Goal: Contribute content: Contribute content

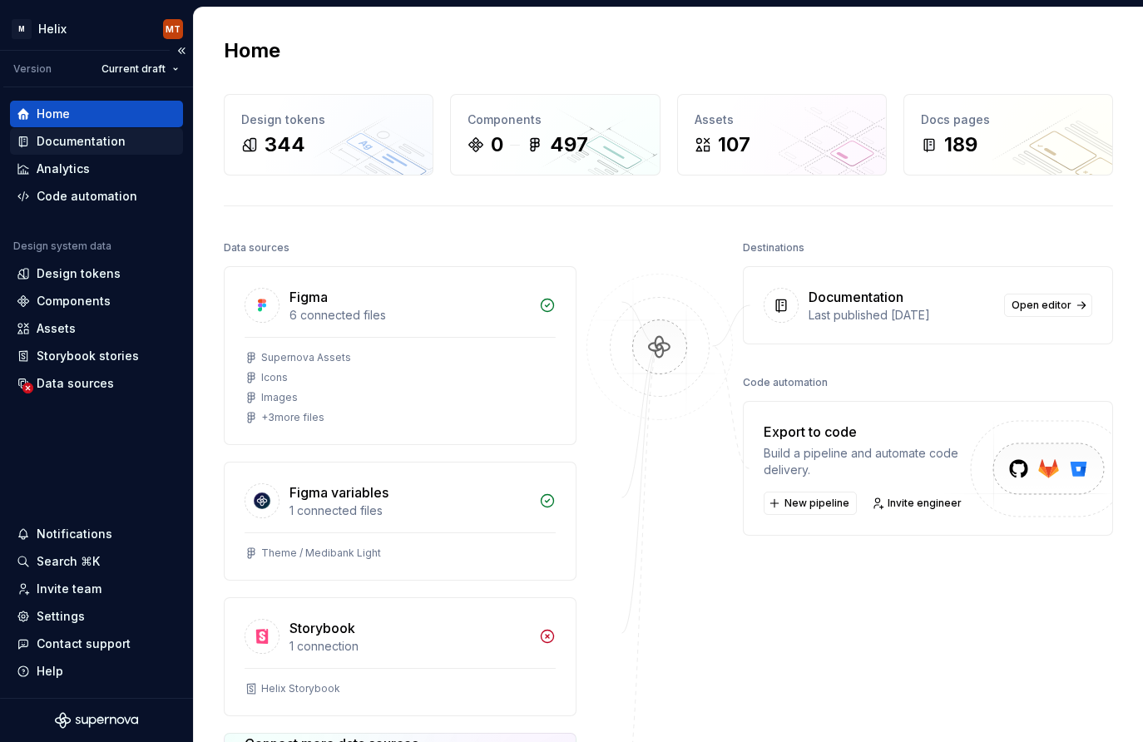
click at [75, 141] on div "Documentation" at bounding box center [81, 141] width 89 height 17
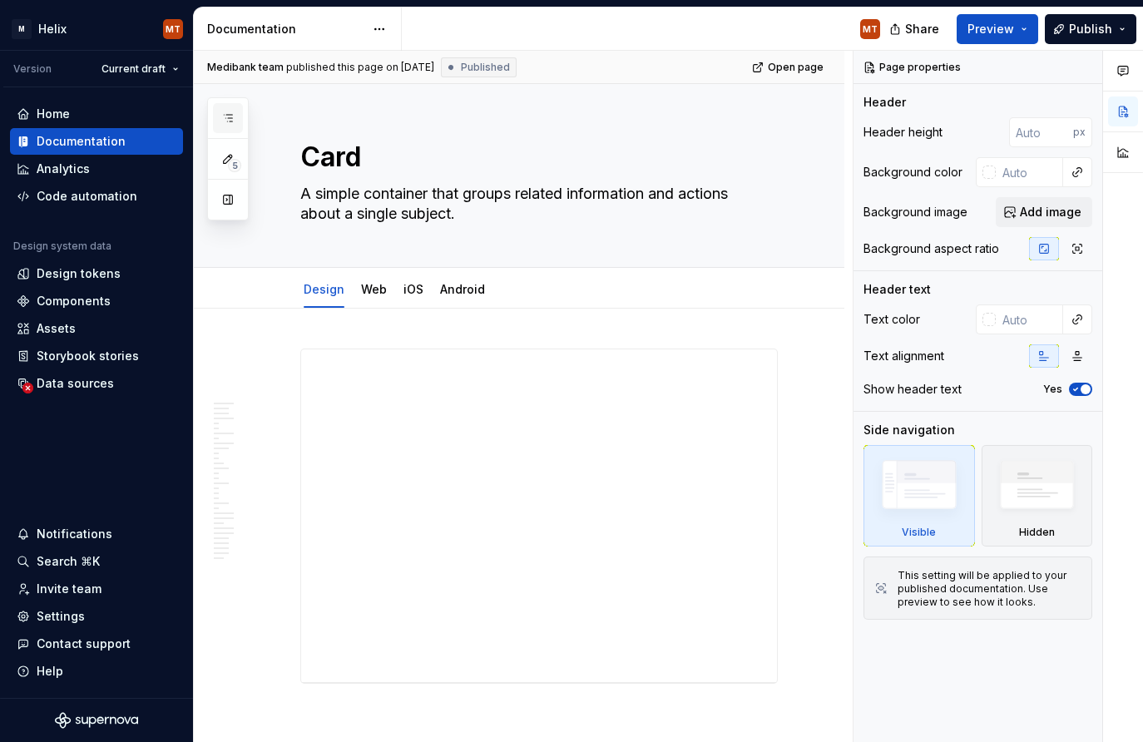
click at [235, 112] on button "button" at bounding box center [228, 118] width 30 height 30
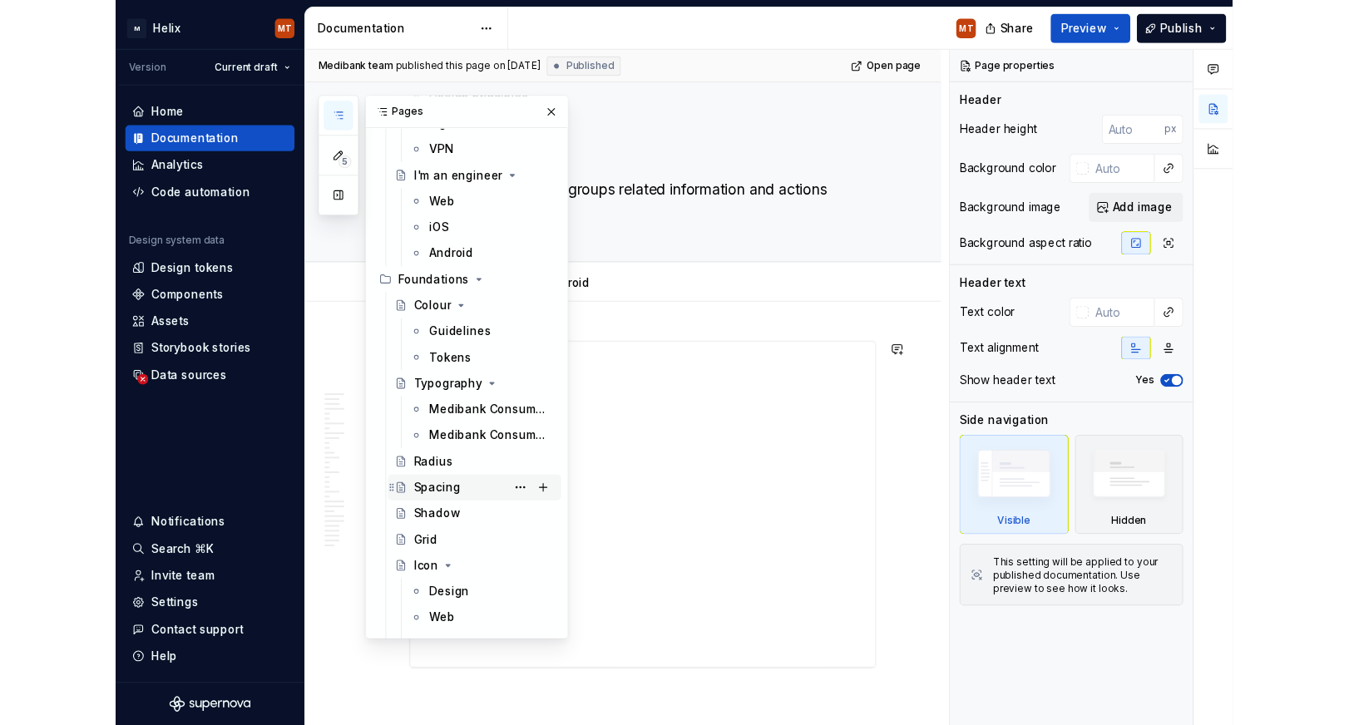
scroll to position [191, 0]
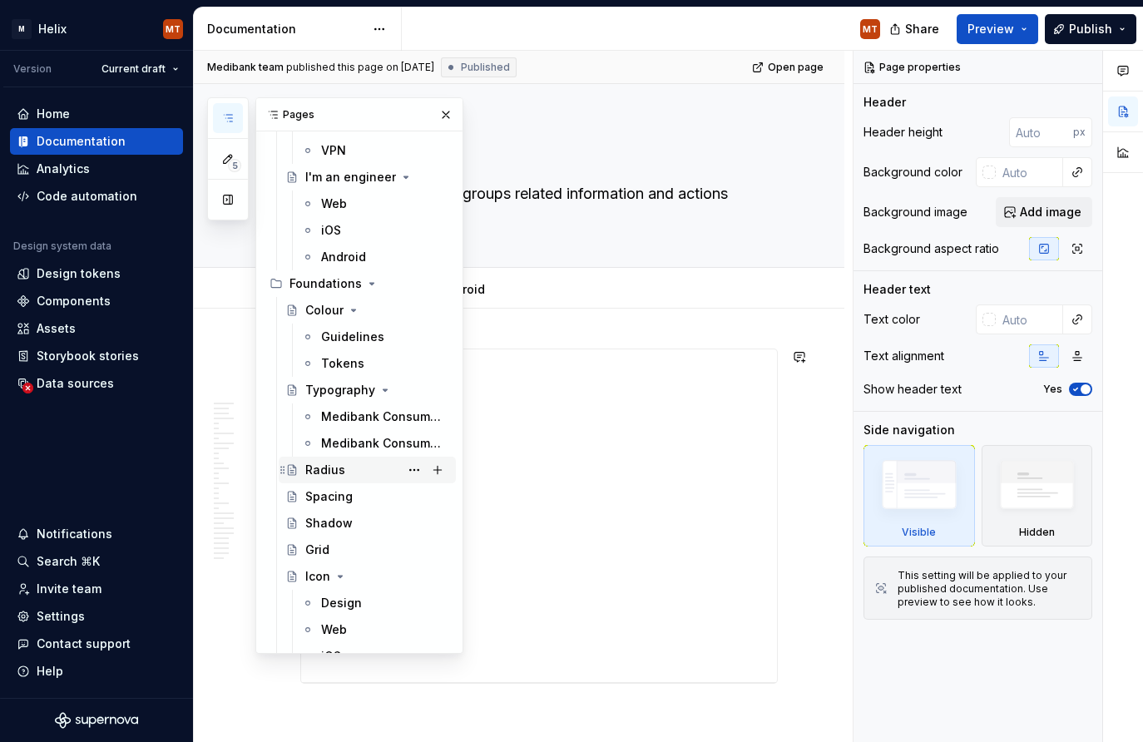
click at [337, 471] on div "Radius" at bounding box center [325, 470] width 40 height 17
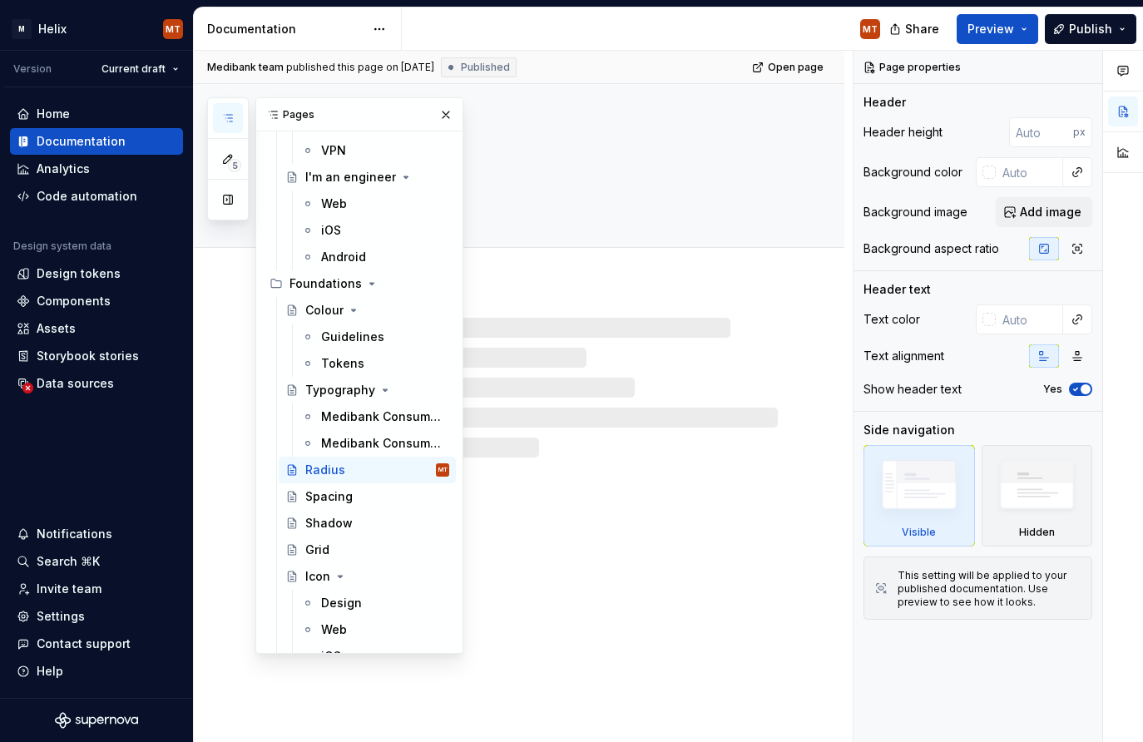
click at [446, 113] on button "button" at bounding box center [445, 114] width 23 height 23
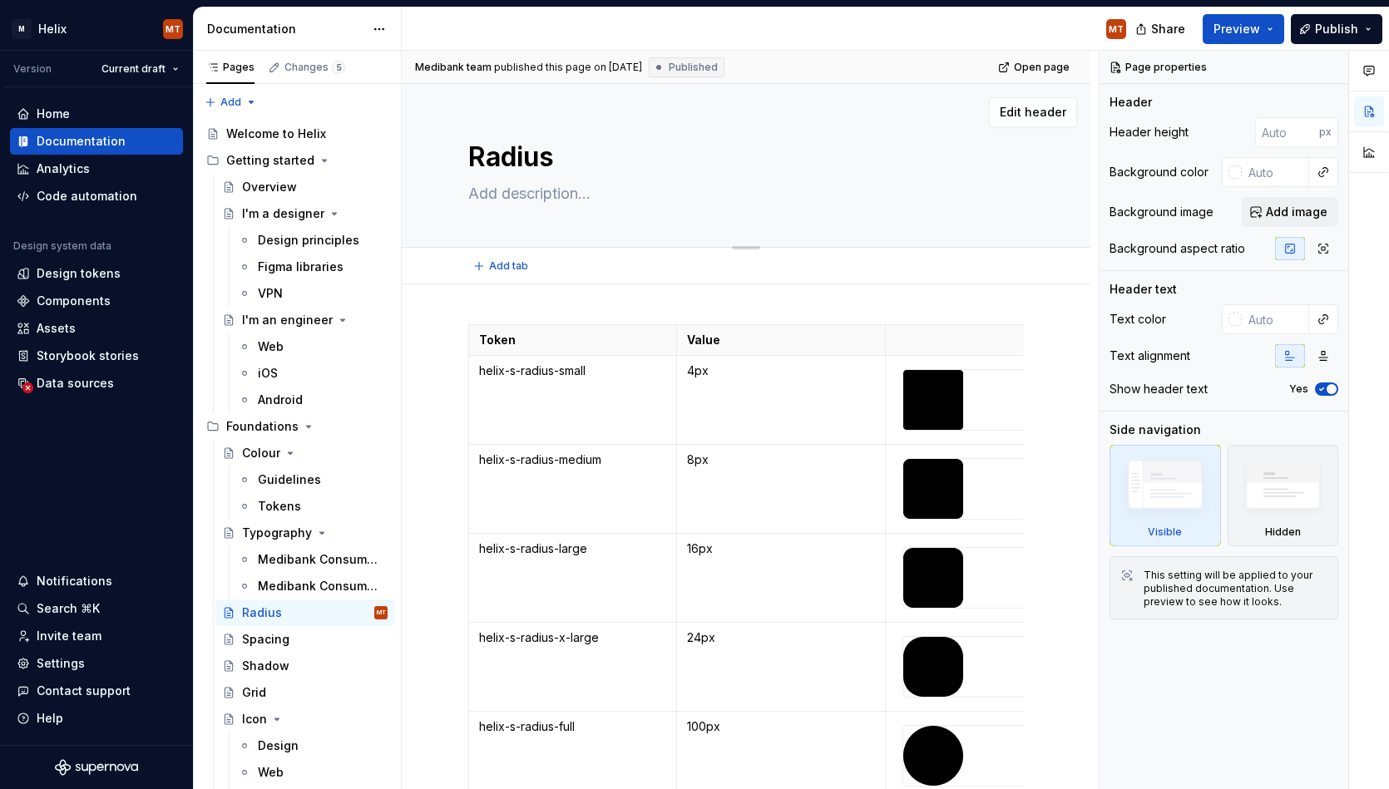
click at [605, 196] on textarea at bounding box center [743, 194] width 556 height 27
type textarea "*"
type textarea "R"
type textarea "*"
type textarea "Rad"
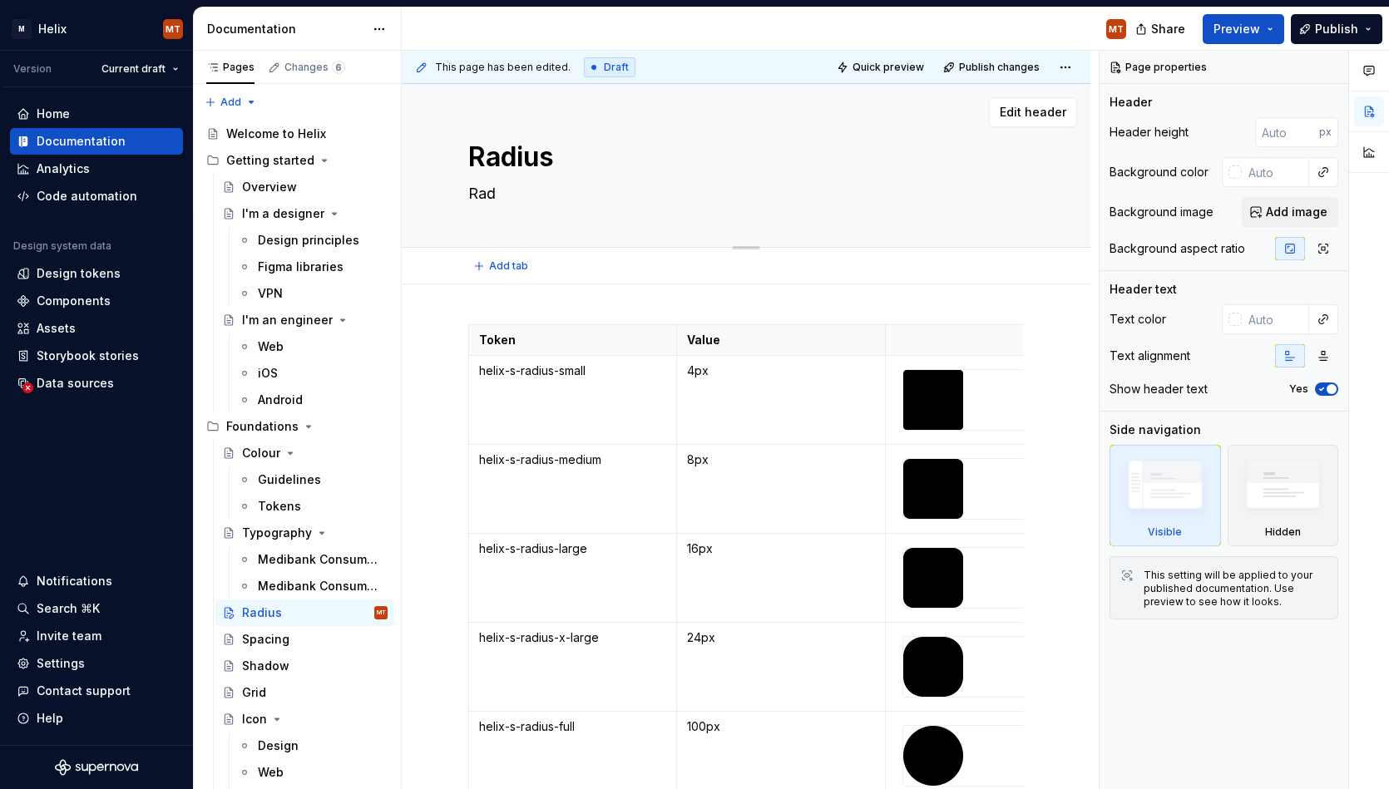
type textarea "*"
type textarea "Radi"
type textarea "*"
type textarea "Radiu"
type textarea "*"
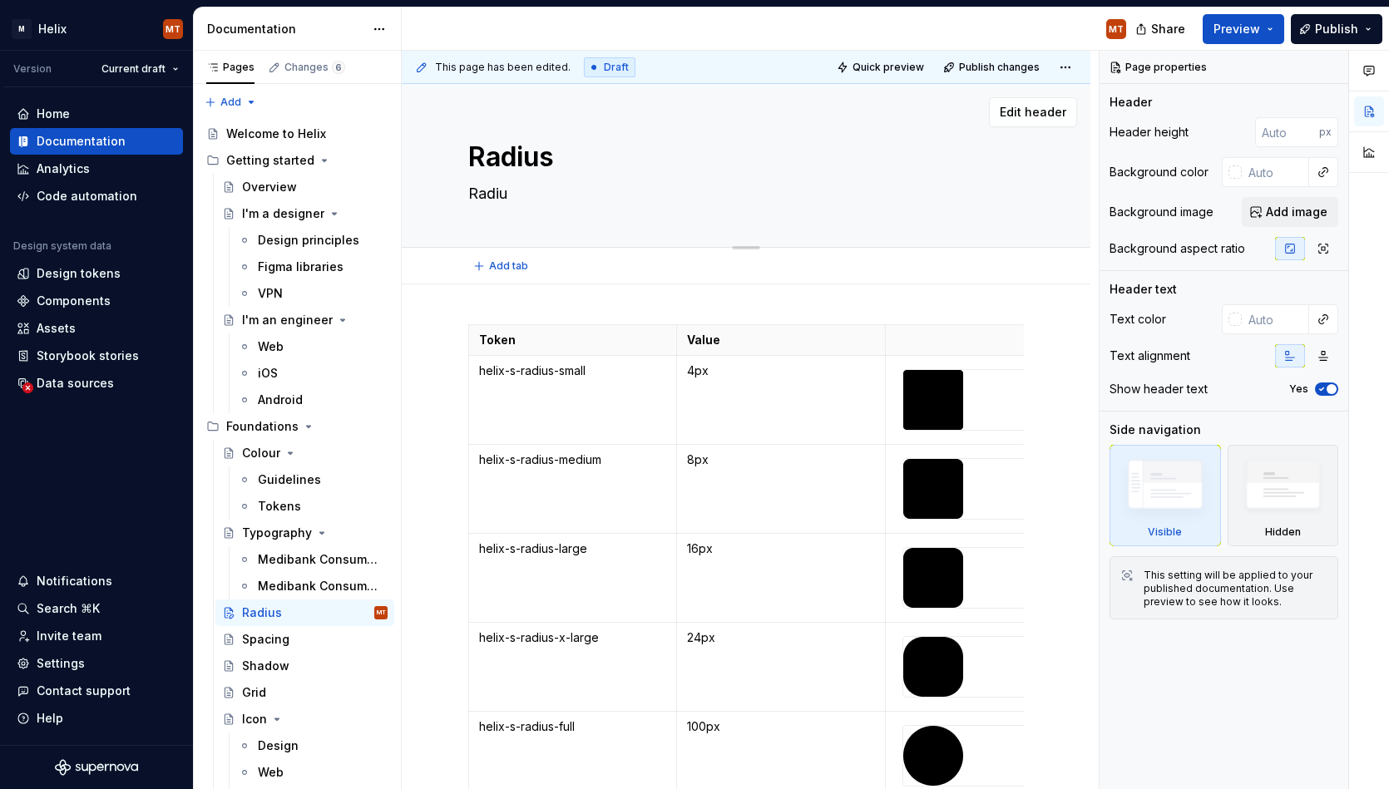
type textarea "Radius"
type textarea "*"
type textarea "Radius i"
type textarea "*"
type textarea "Radius is"
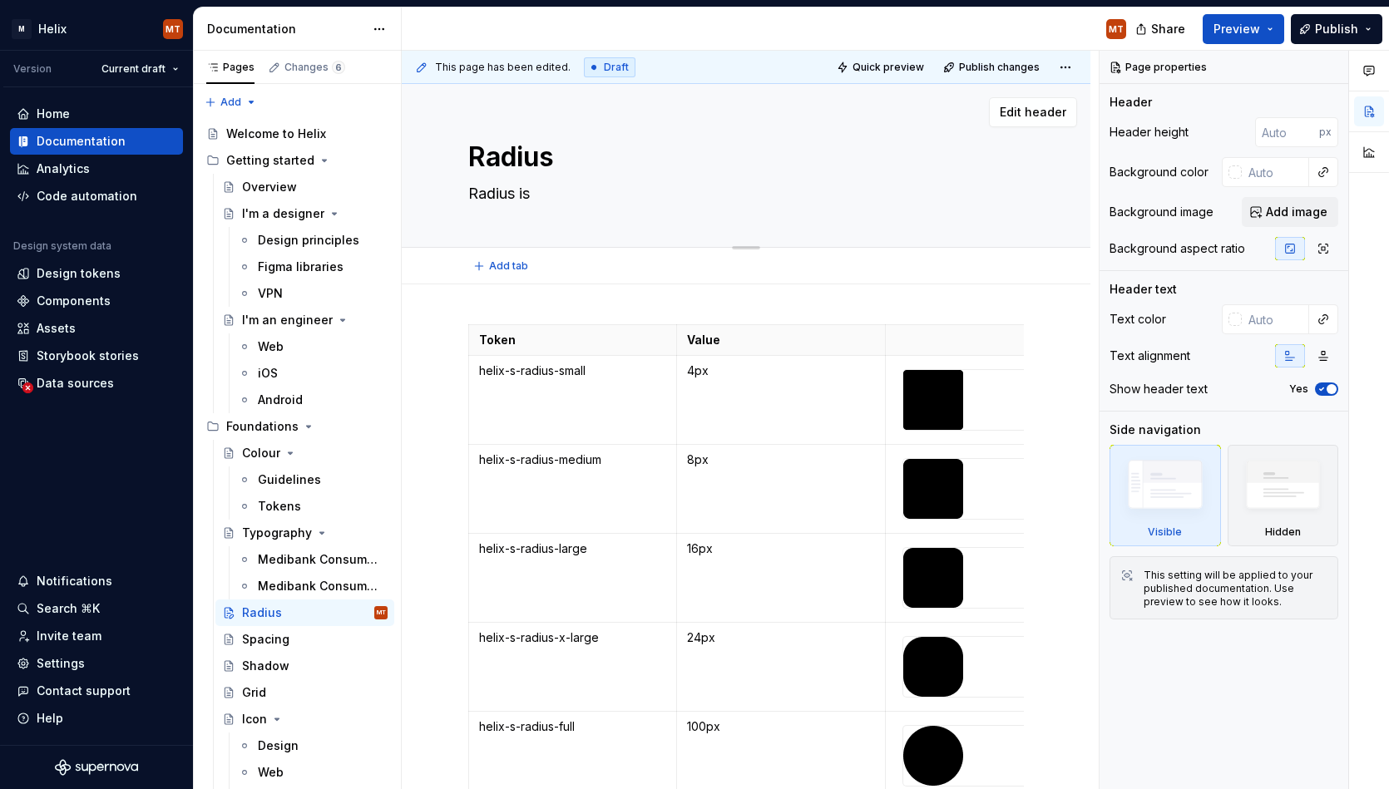
type textarea "*"
type textarea "Radius is"
type textarea "*"
type textarea "Radius is m"
type textarea "*"
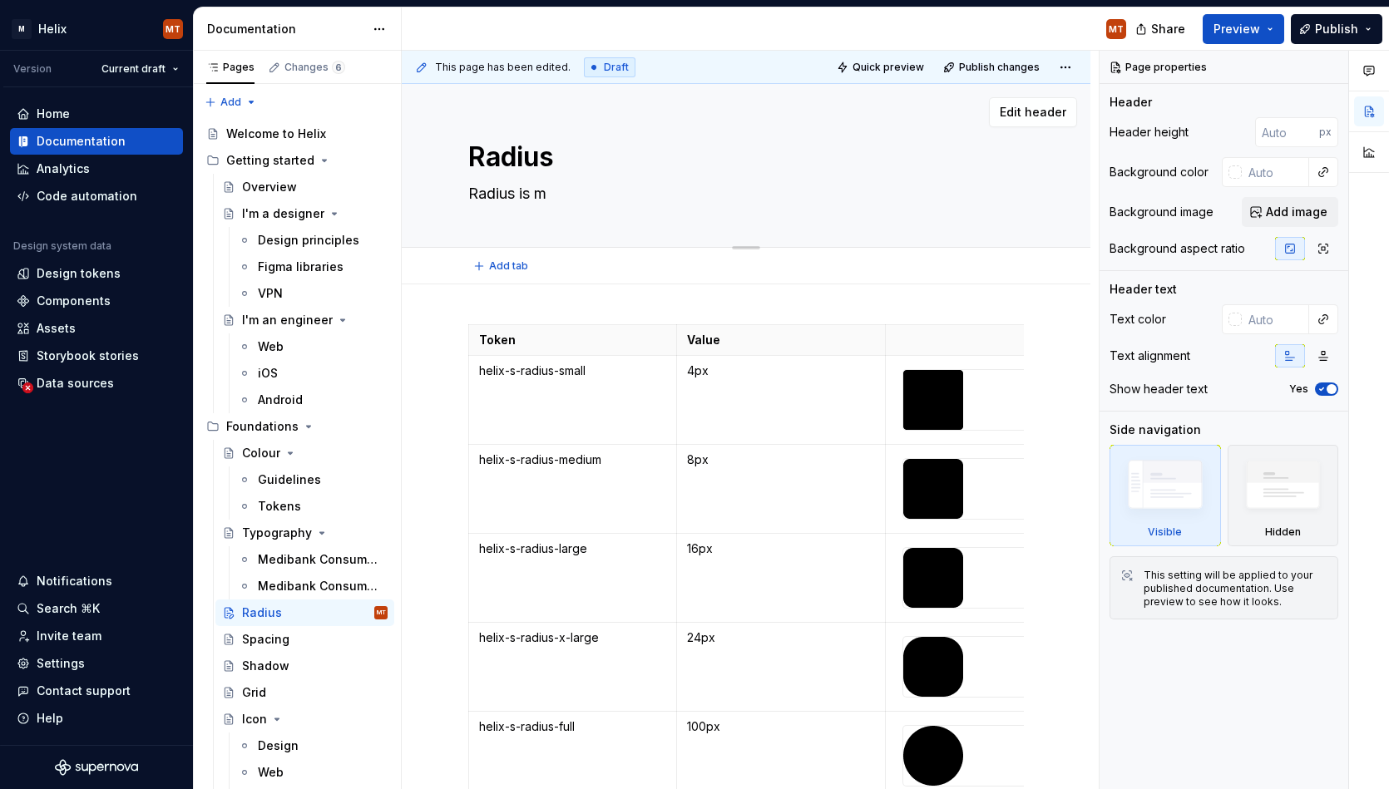
type textarea "Radius is mo"
type textarea "*"
type textarea "Radius is mor"
type textarea "*"
type textarea "Radius is more"
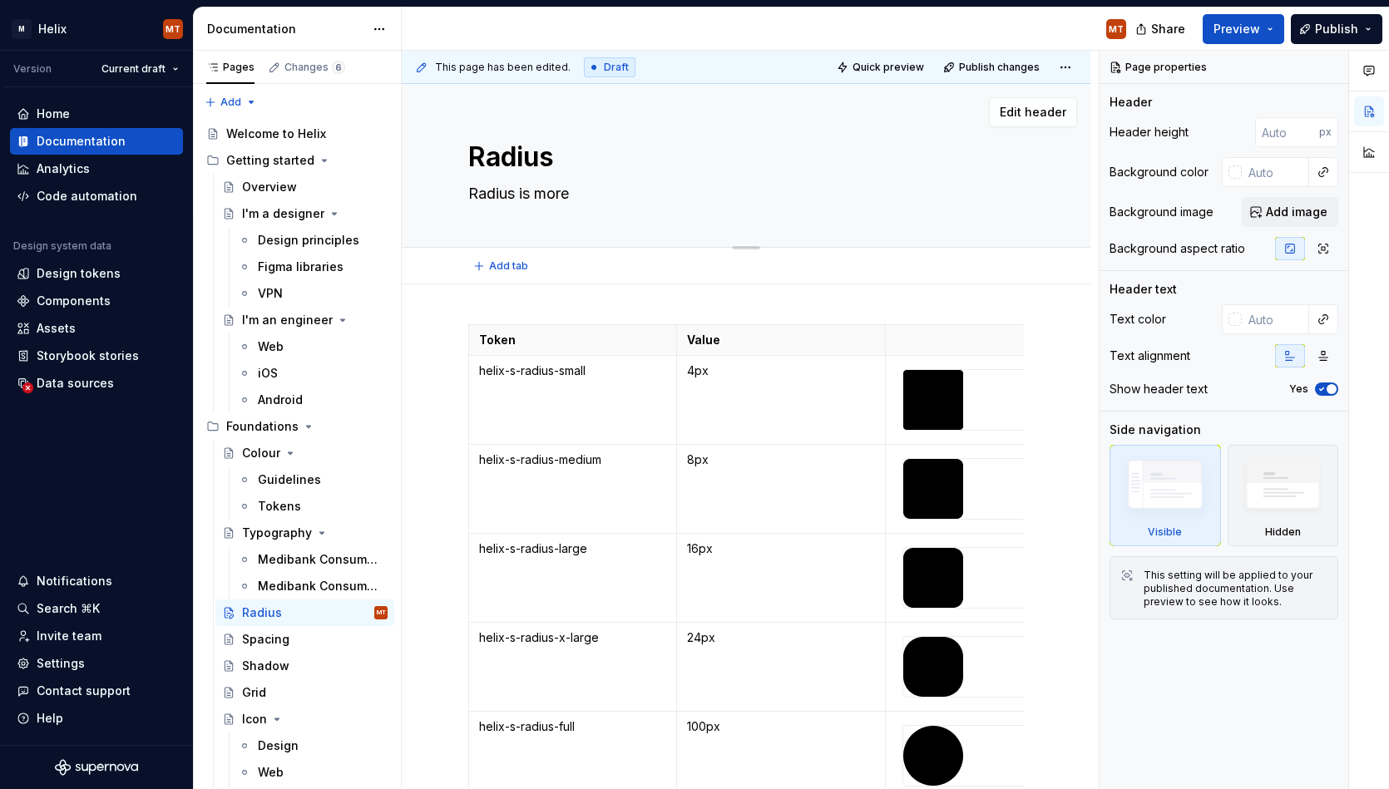
type textarea "*"
type textarea "Radius is more"
type textarea "*"
type textarea "Radius is more th"
type textarea "*"
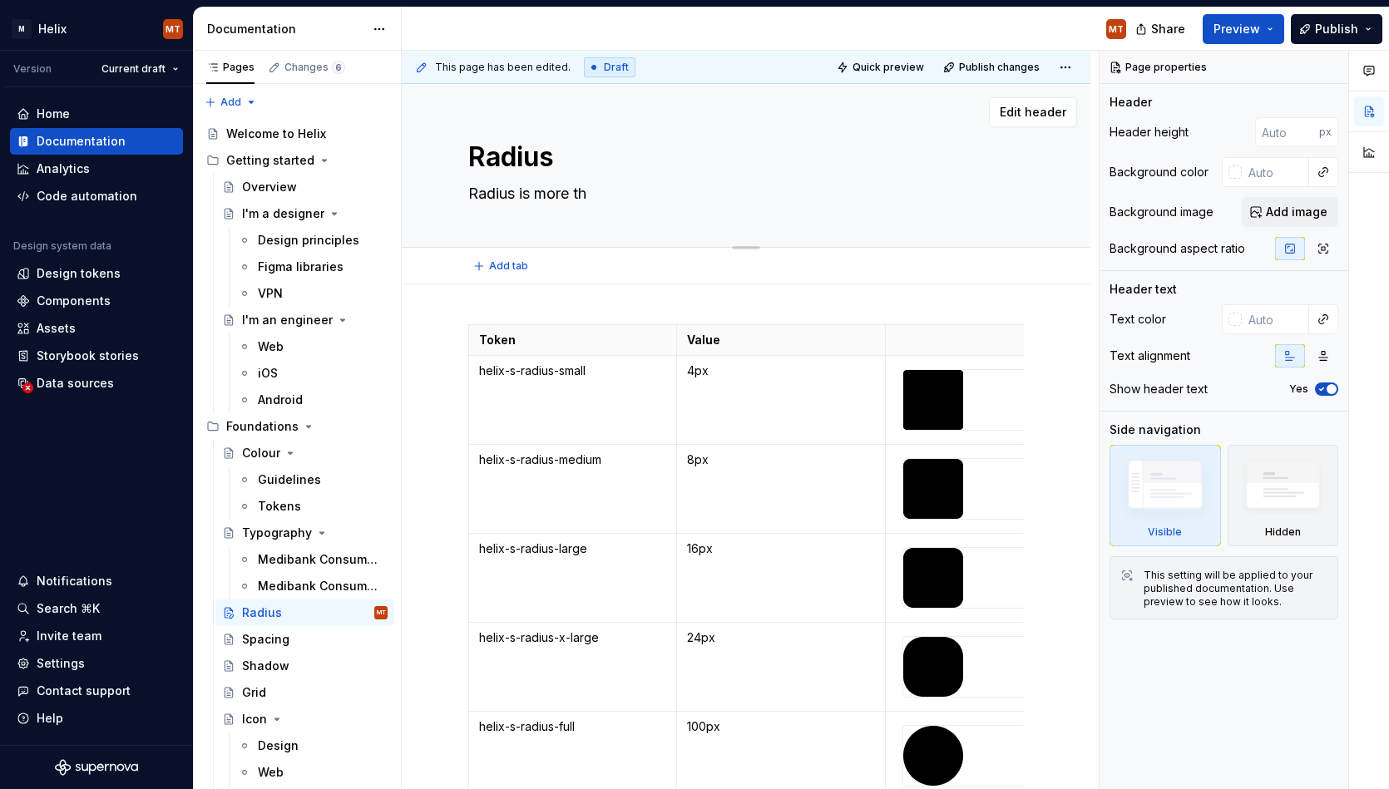
type textarea "Radius is more tha"
type textarea "*"
type textarea "Radius is more than"
type textarea "*"
type textarea "Radius is more than"
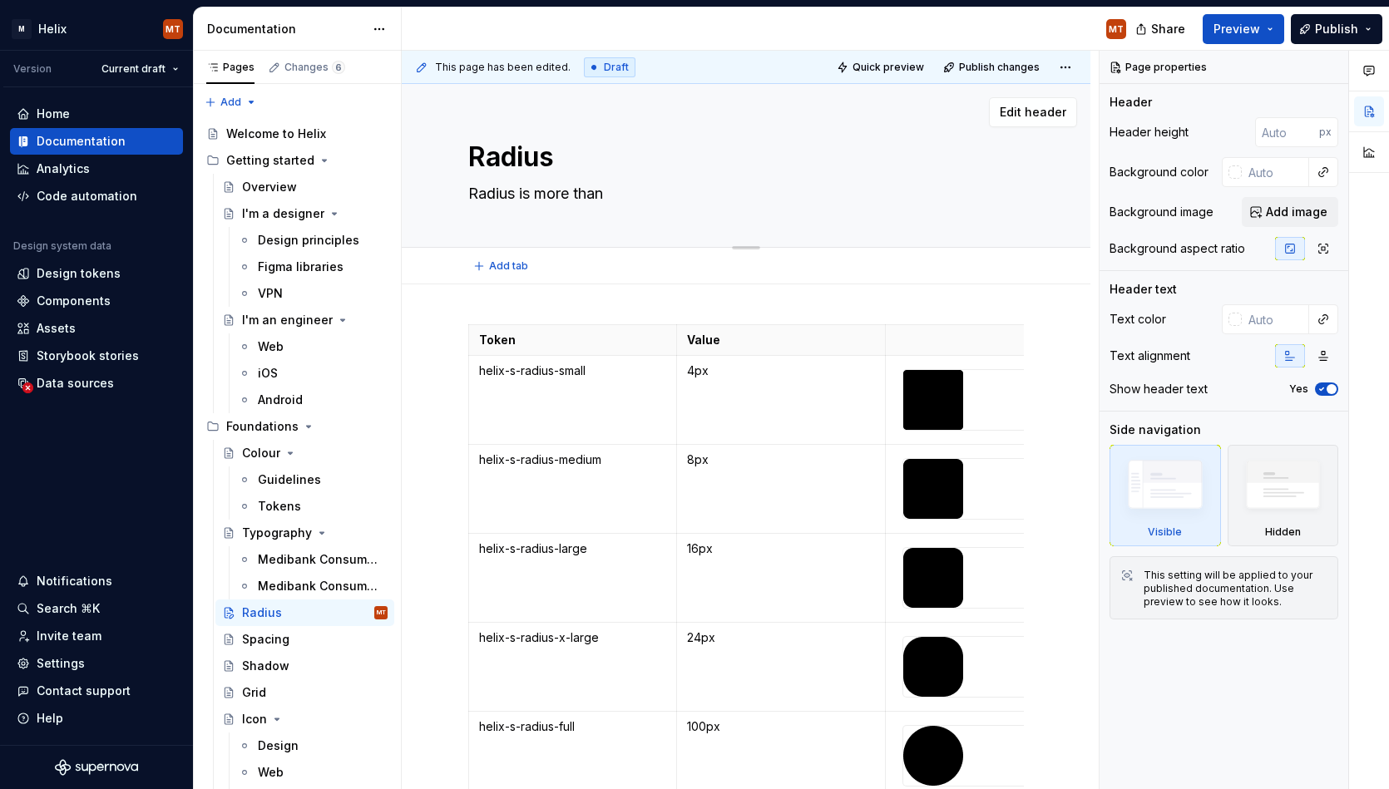
type textarea "*"
type textarea "Radius is more than a"
type textarea "*"
type textarea "Radius is more than a"
type textarea "*"
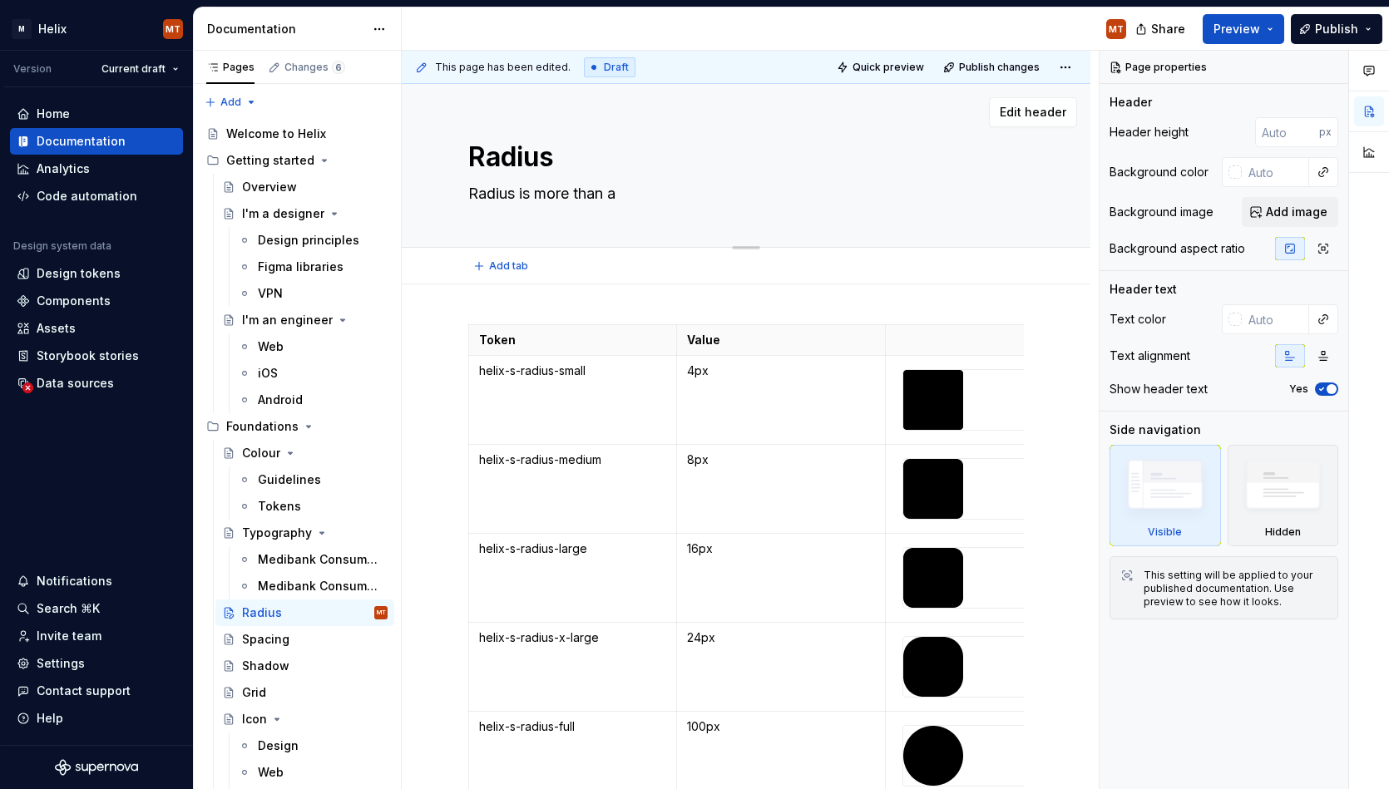
type textarea "Radius is more than a d"
type textarea "*"
type textarea "Radius is more than a de"
type textarea "*"
type textarea "[PERSON_NAME] is more than a dec"
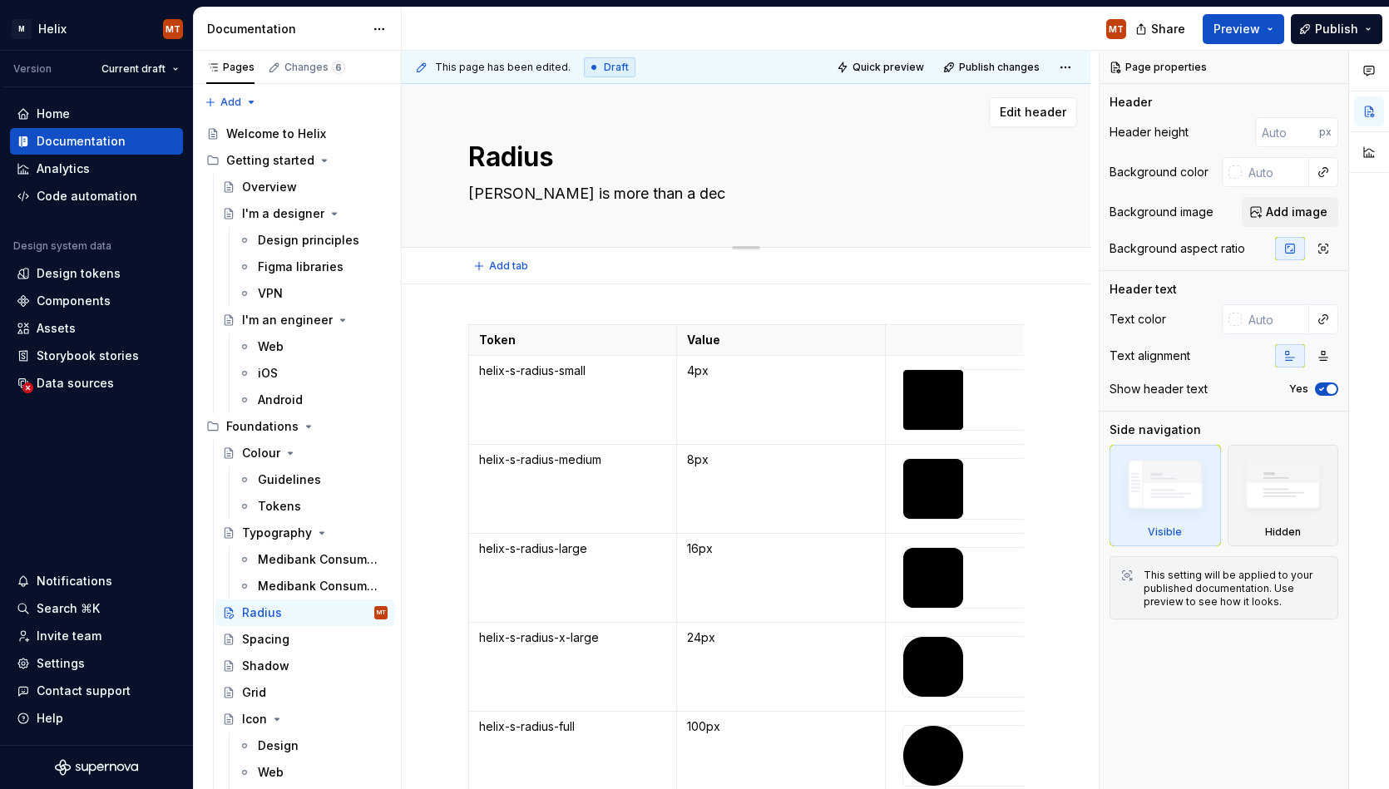
type textarea "*"
type textarea "Radius is more than a deco"
type textarea "*"
type textarea "Radius is more than a decor"
type textarea "*"
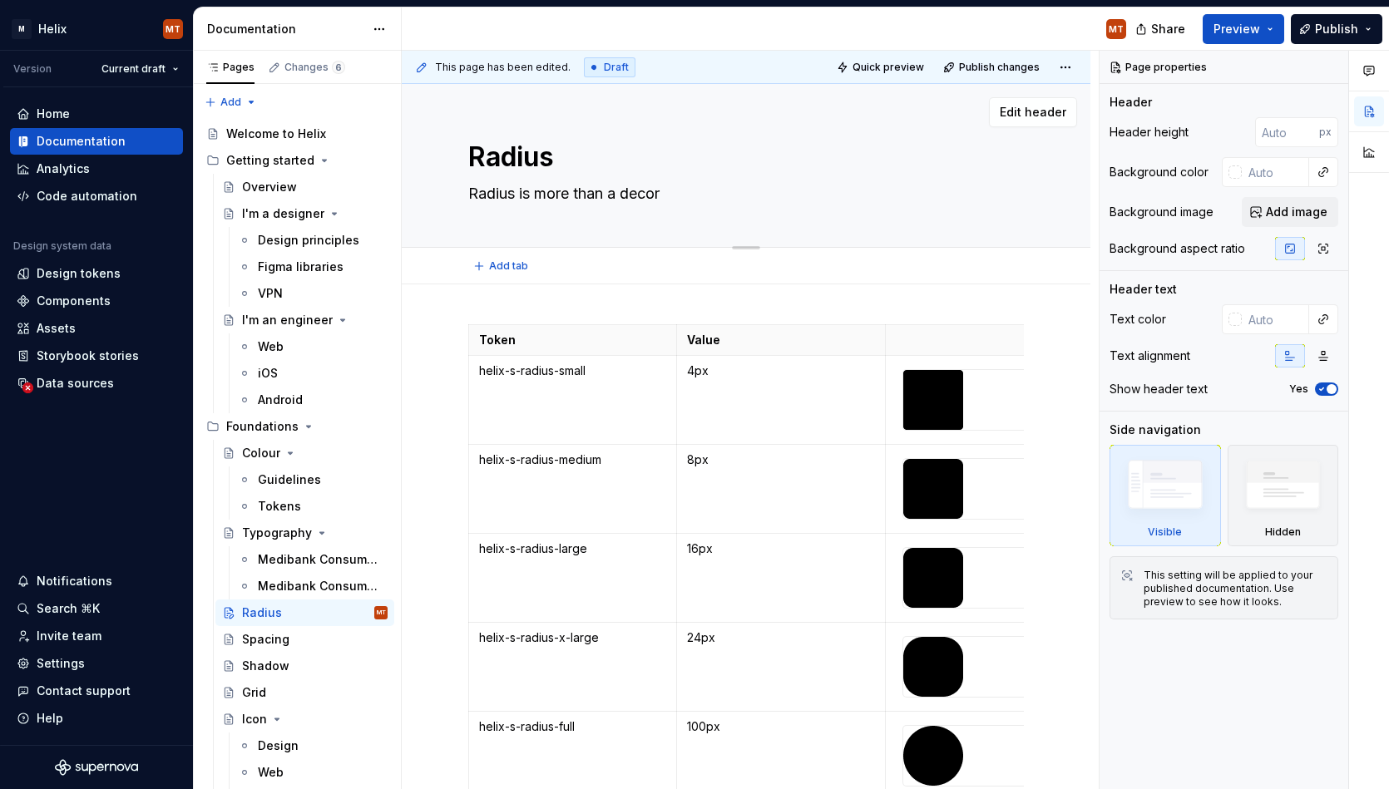
type textarea "Radius is more than a decora"
type textarea "*"
type textarea "Radius is more than a decorat"
type textarea "*"
type textarea "Radius is more than a decorati"
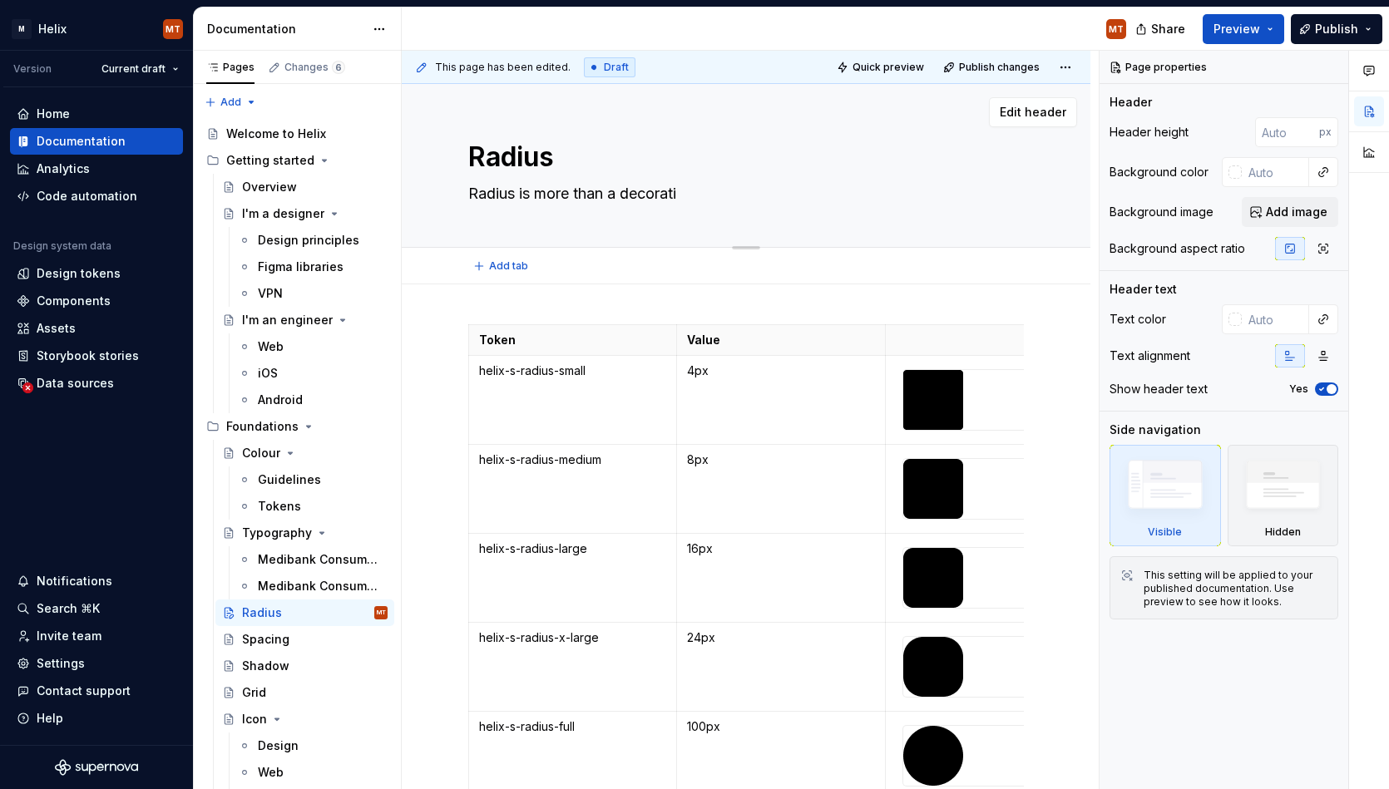
type textarea "*"
type textarea "Radius is more than a decorativ"
type textarea "*"
type textarea "Radius is more than a decorative"
type textarea "*"
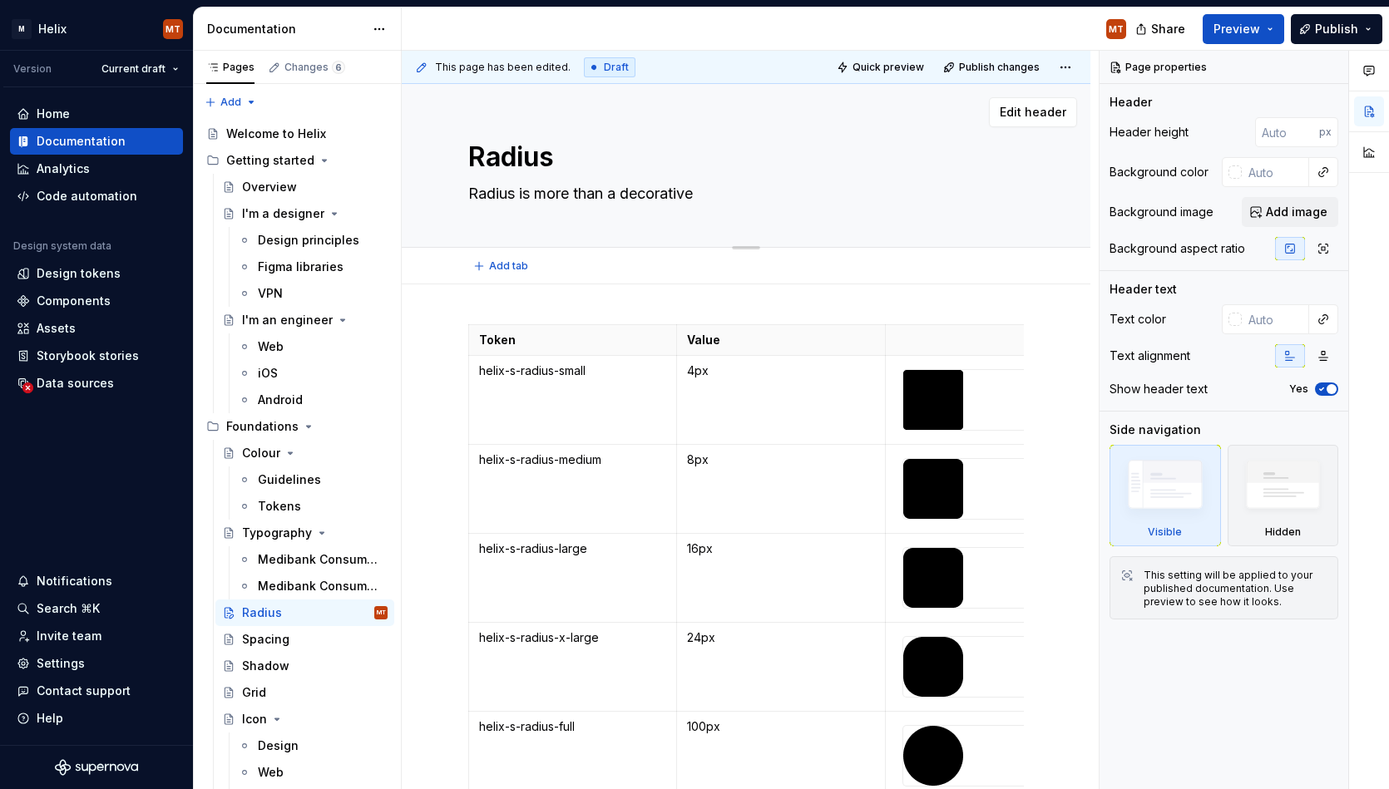
type textarea "Radius is more than a decorative"
type textarea "*"
type textarea "Radius is more than a decorative c"
type textarea "*"
type textarea "Radius is more than a decorative ch"
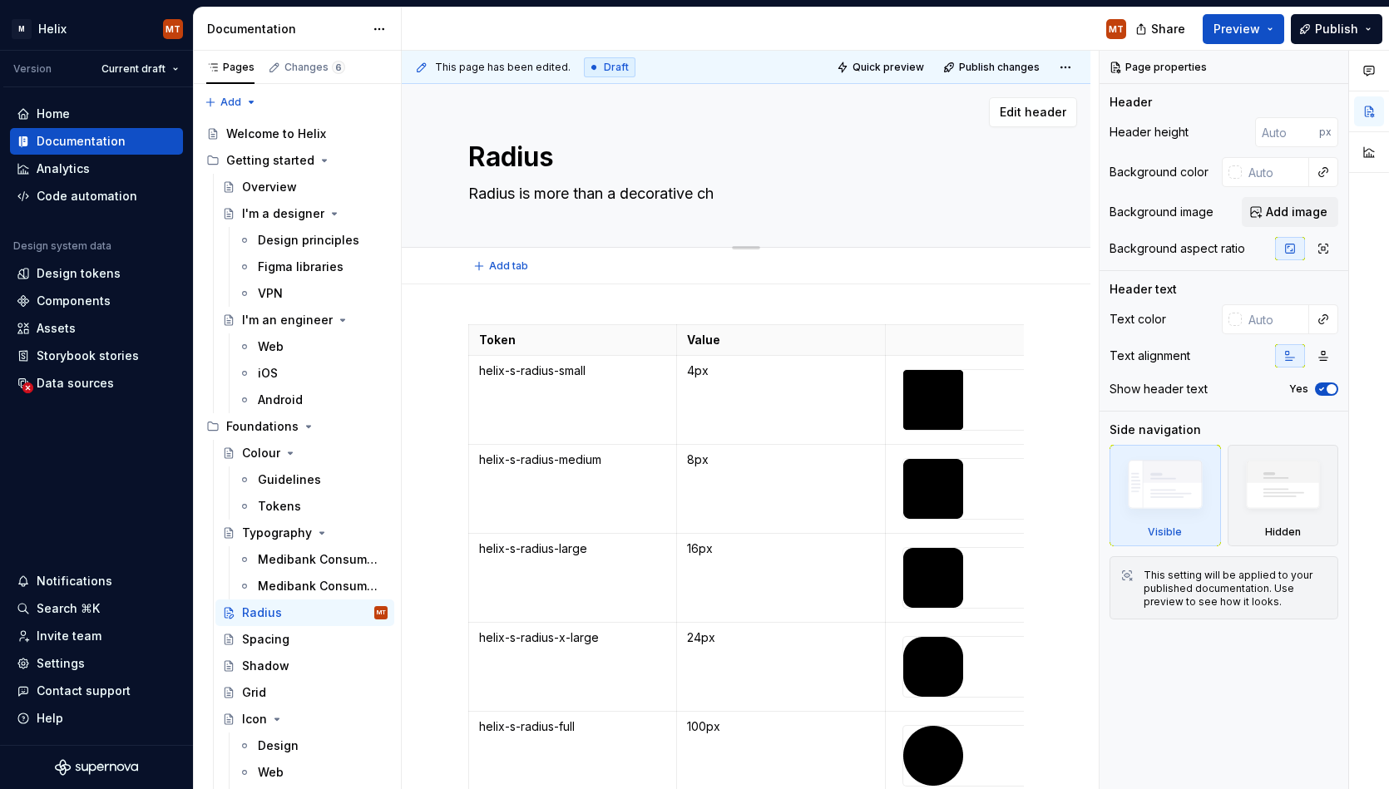
type textarea "*"
type textarea "Radius is more than a decorative cho"
type textarea "*"
type textarea "Radius is more than a decorative [PERSON_NAME]"
type textarea "*"
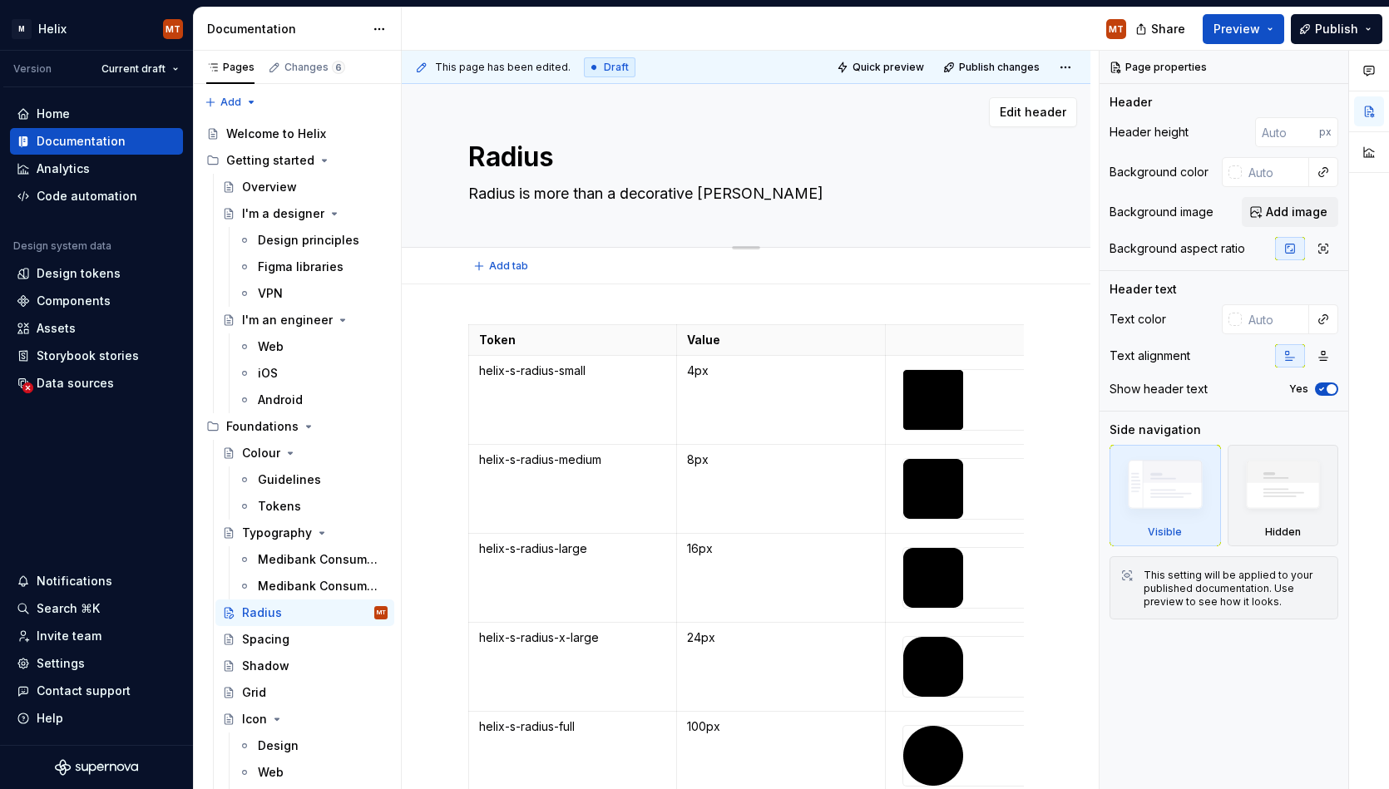
type textarea "Radius is more than a decorative choic"
type textarea "*"
type textarea "Radius is more than a decorative choice"
type textarea "*"
type textarea "Radius is more than a decorative choice,"
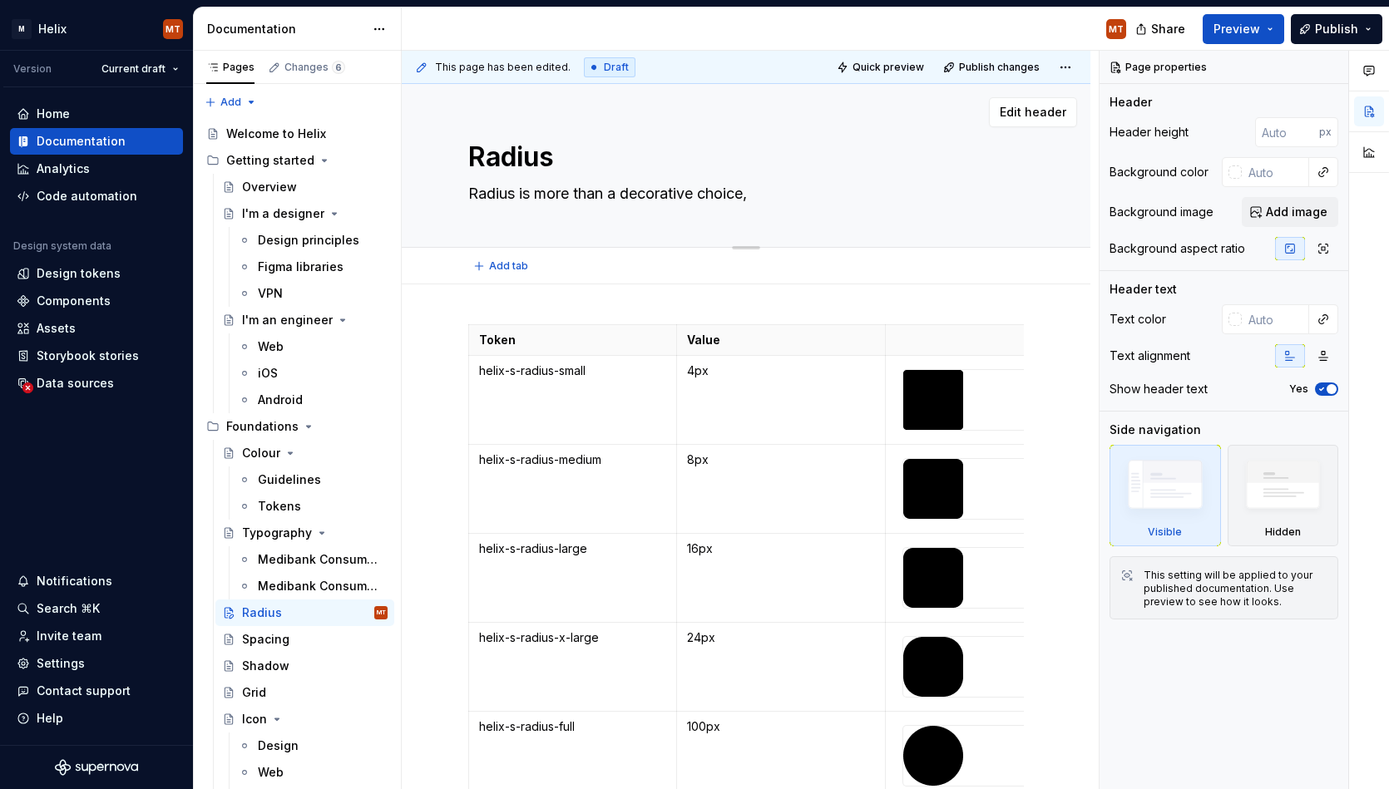
type textarea "*"
type textarea "Radius is more than a decorative choice"
type textarea "*"
type textarea "Radius is more than a decorative choice."
type textarea "*"
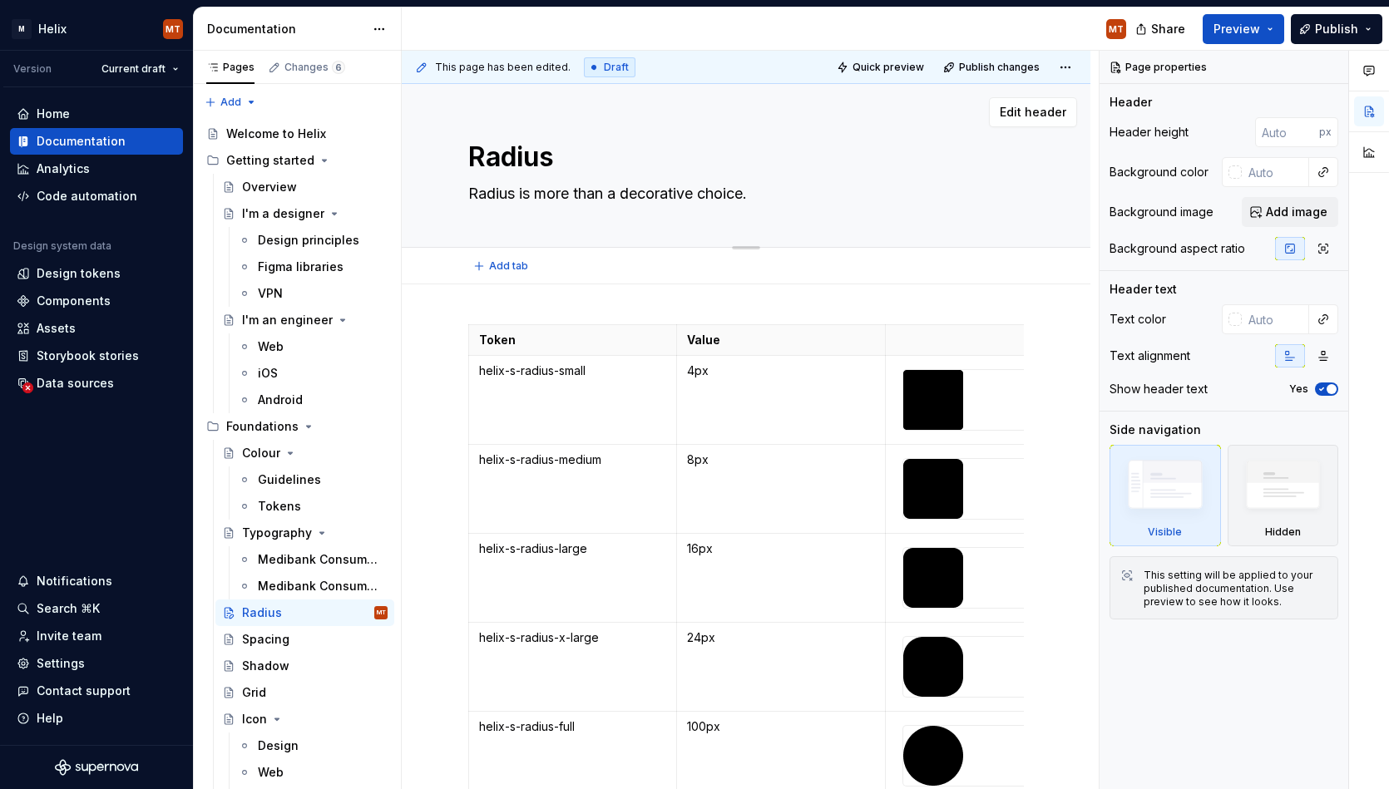
type textarea "Radius is more than a decorative choice."
type textarea "*"
type textarea "Radius is more than a decorative choice. I"
type textarea "*"
type textarea "Radius is more than a decorative choice. It"
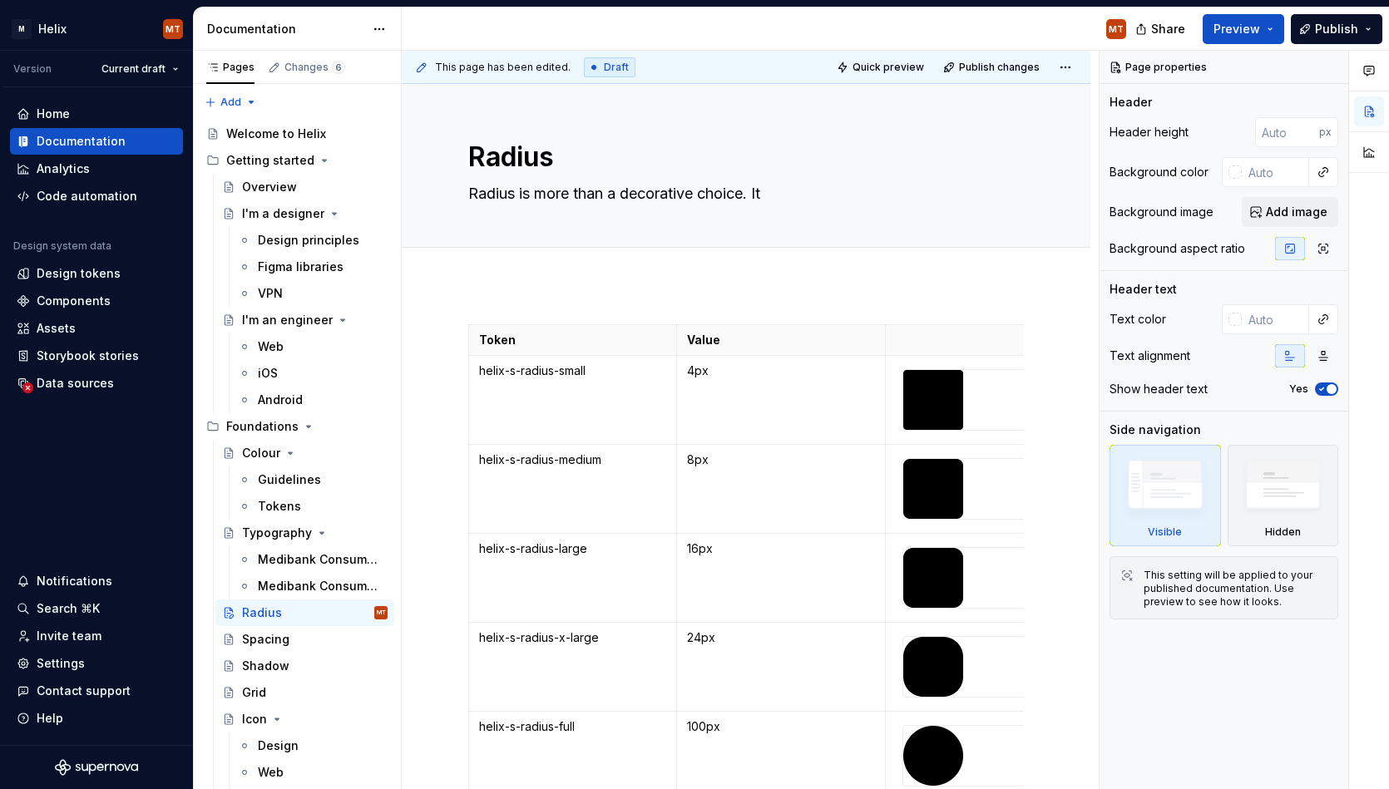
type textarea "*"
type textarea "Radius is more than a decorative choice. It m"
type textarea "*"
type textarea "Radius is more than a decorative choice. It ma"
type textarea "*"
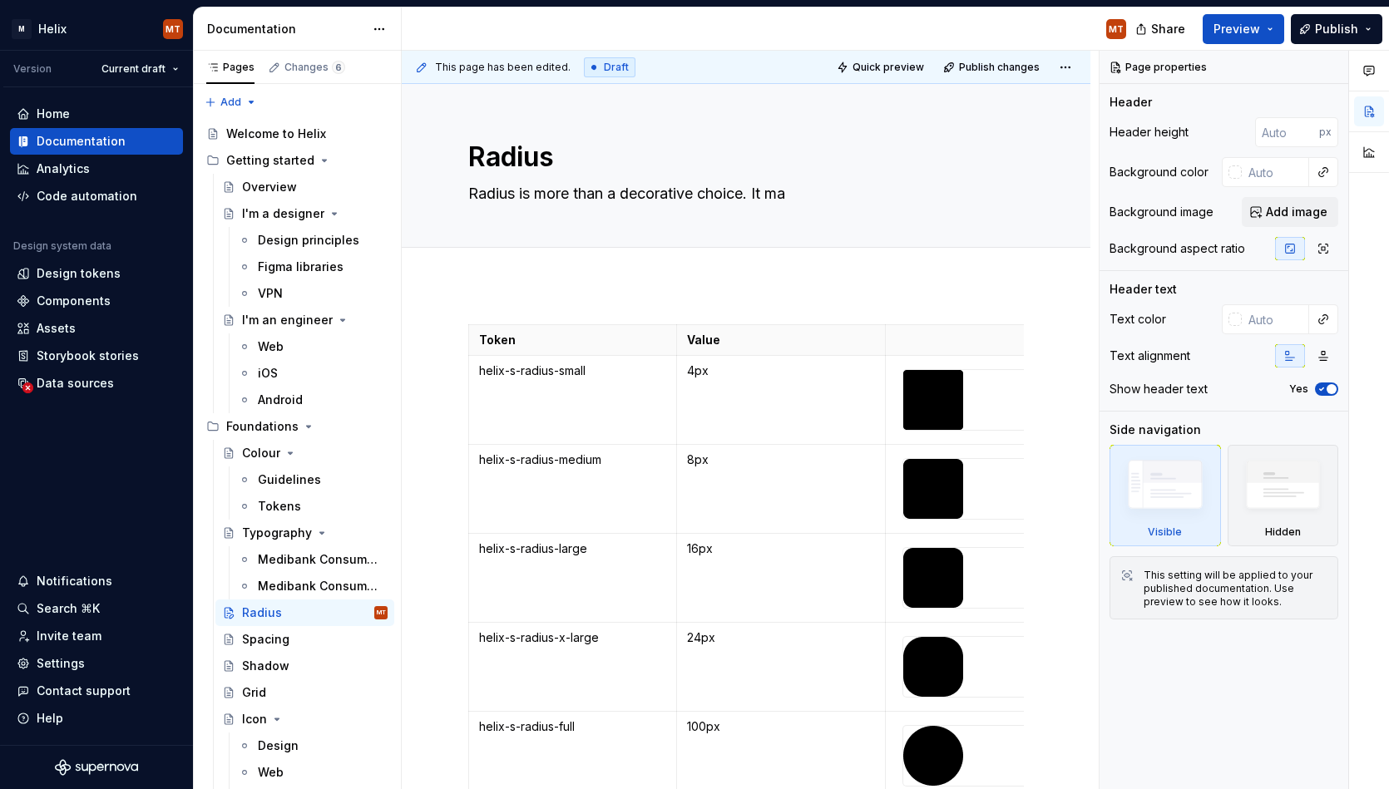
type textarea "Radius is more than a decorative choice. It mak"
type textarea "*"
type textarea "Radius is more than a decorative choice. It make"
type textarea "*"
type textarea "Radius is more than a decorative choice. It makes"
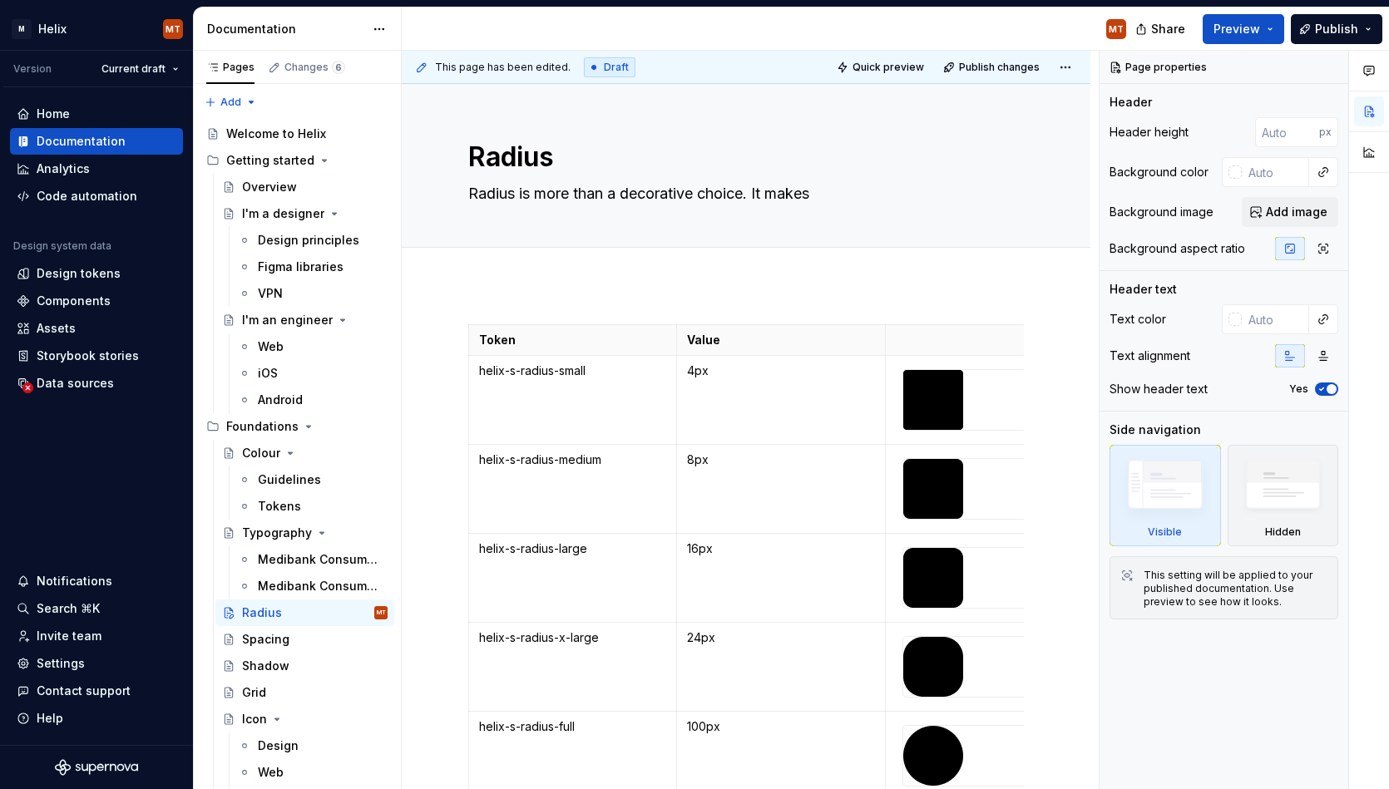
type textarea "*"
type textarea "Radius is more than a decorative choice. It makes"
type textarea "*"
type textarea "Radius is more than a decorative choice. It makes i"
type textarea "*"
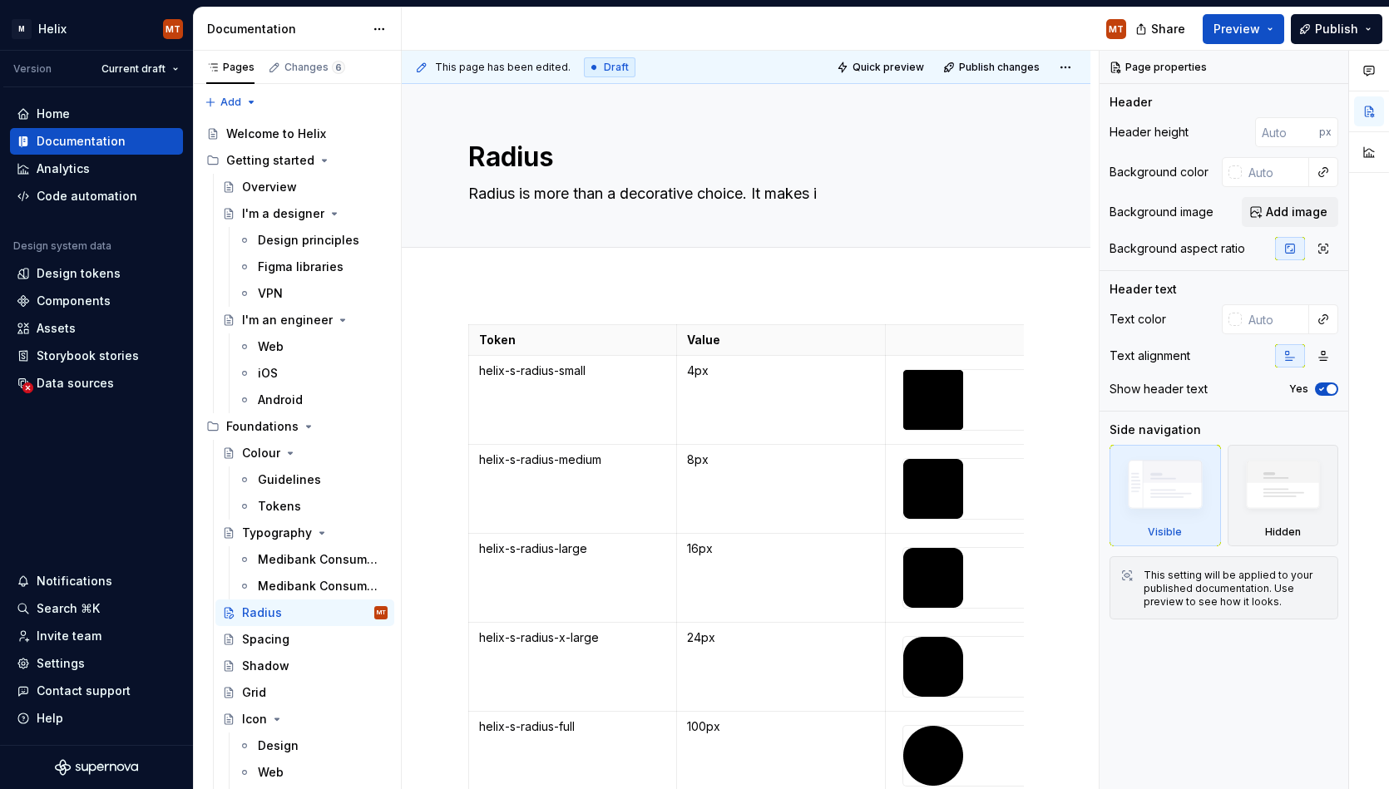
type textarea "Radius is more than a decorative choice. It makes in"
type textarea "*"
type textarea "Radius is more than a decorative choice. It makes inf"
type textarea "*"
type textarea "Radius is more than a decorative choice. It makes info"
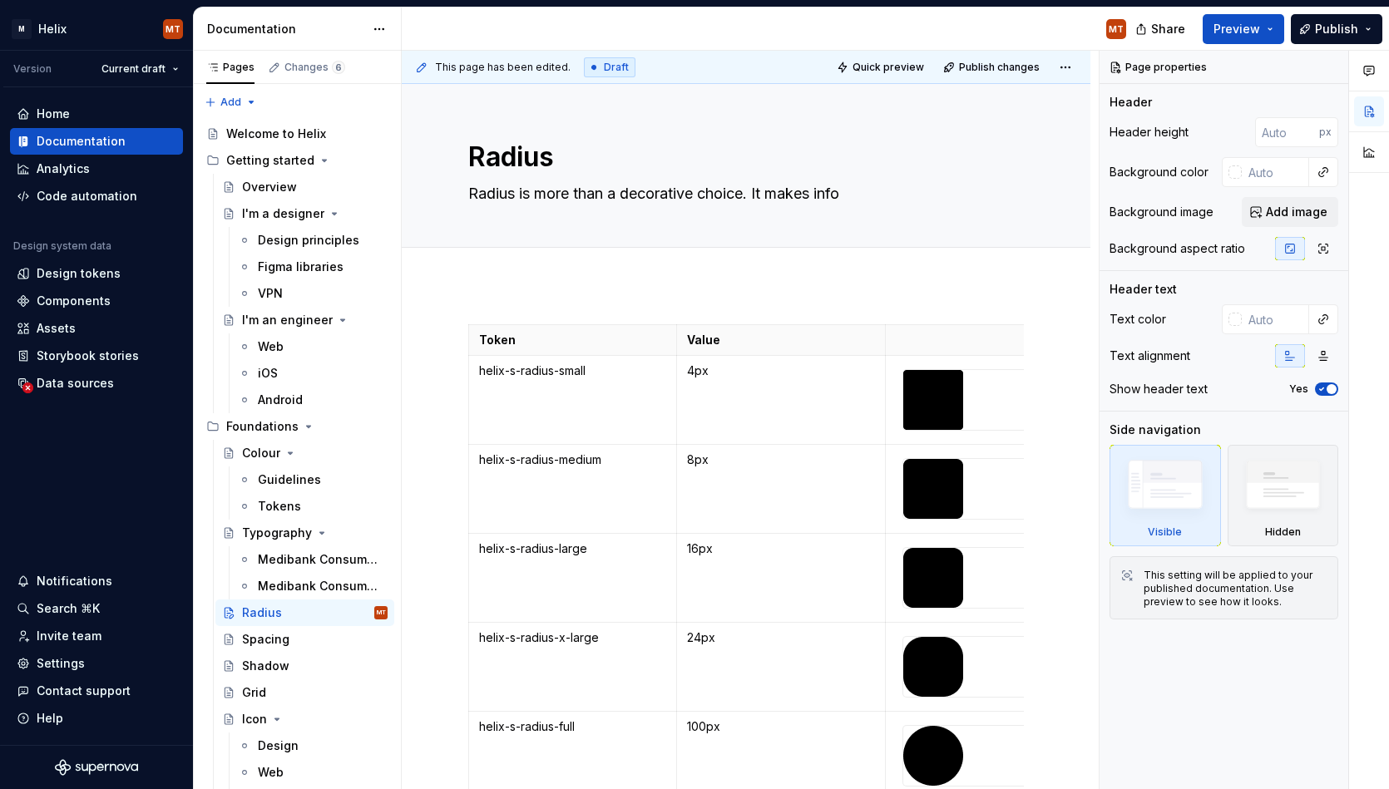
type textarea "*"
type textarea "Radius is more than a decorative choice. It makes inform"
type textarea "*"
type textarea "Radius is more than a decorative choice. It makes informa"
type textarea "*"
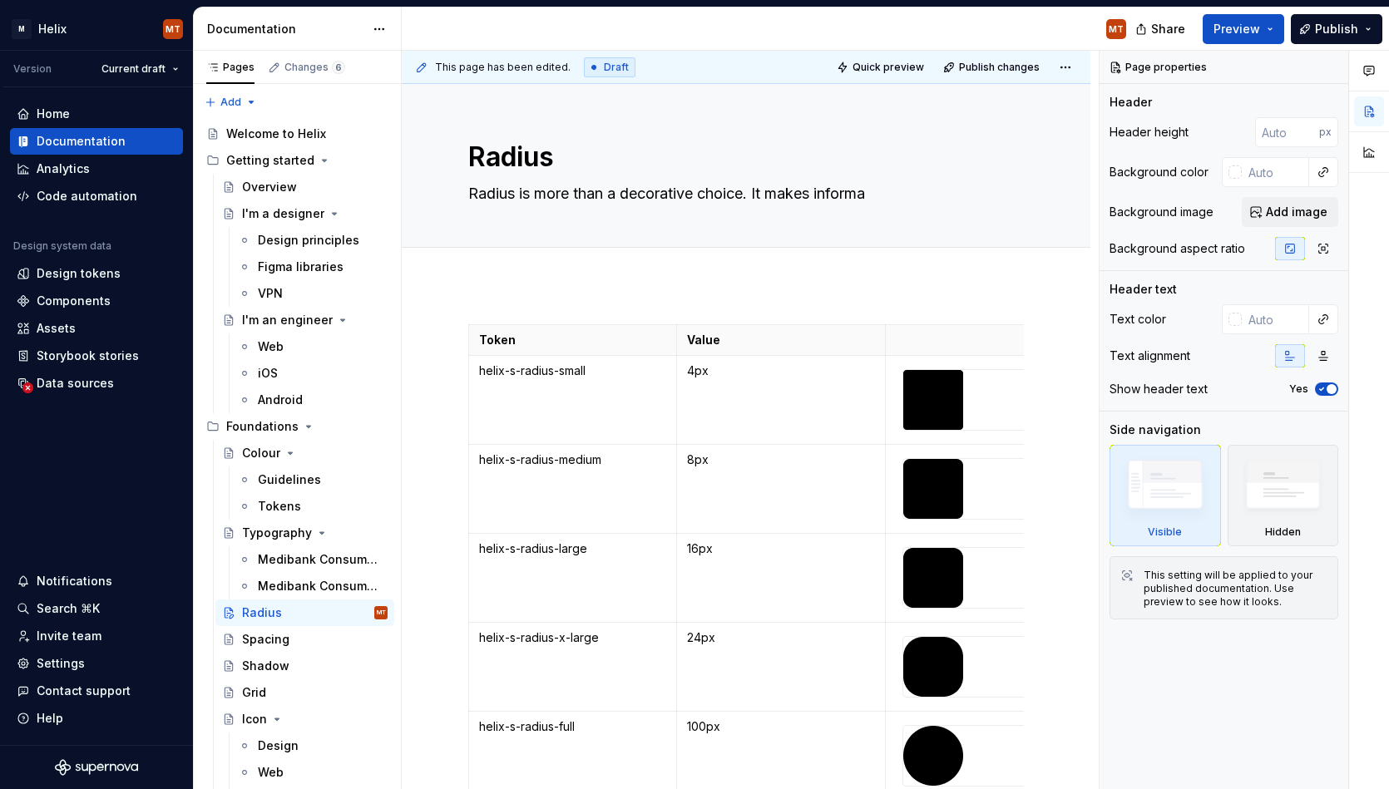
type textarea "Radius is more than a decorative choice. It makes informat"
type textarea "*"
type textarea "Radius is more than a decorative choice. It makes informati"
type textarea "*"
type textarea "Radius is more than a decorative choice. It makes informatio"
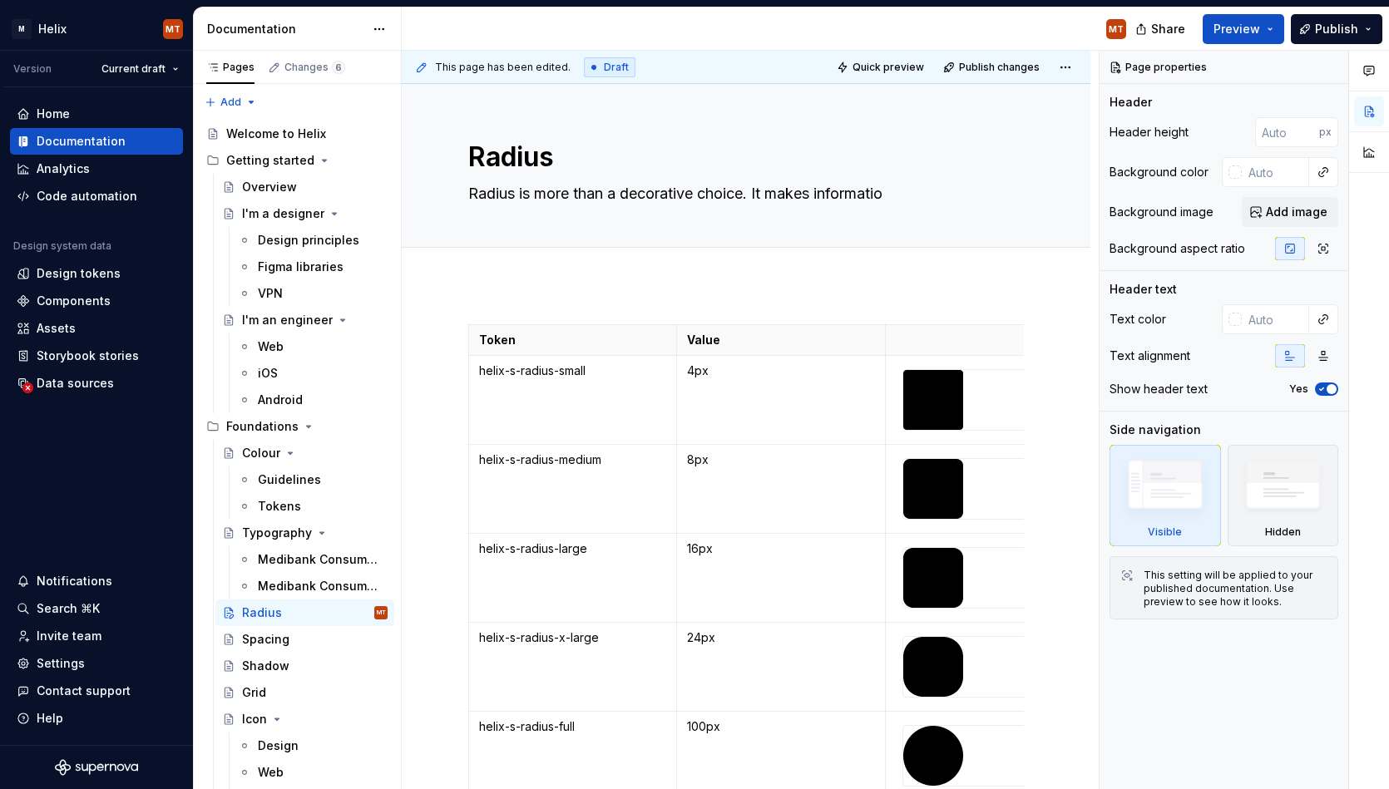
type textarea "*"
type textarea "Radius is more than a decorative choice. It makes information"
type textarea "*"
type textarea "Radius is more than a decorative choice. It makes information"
type textarea "*"
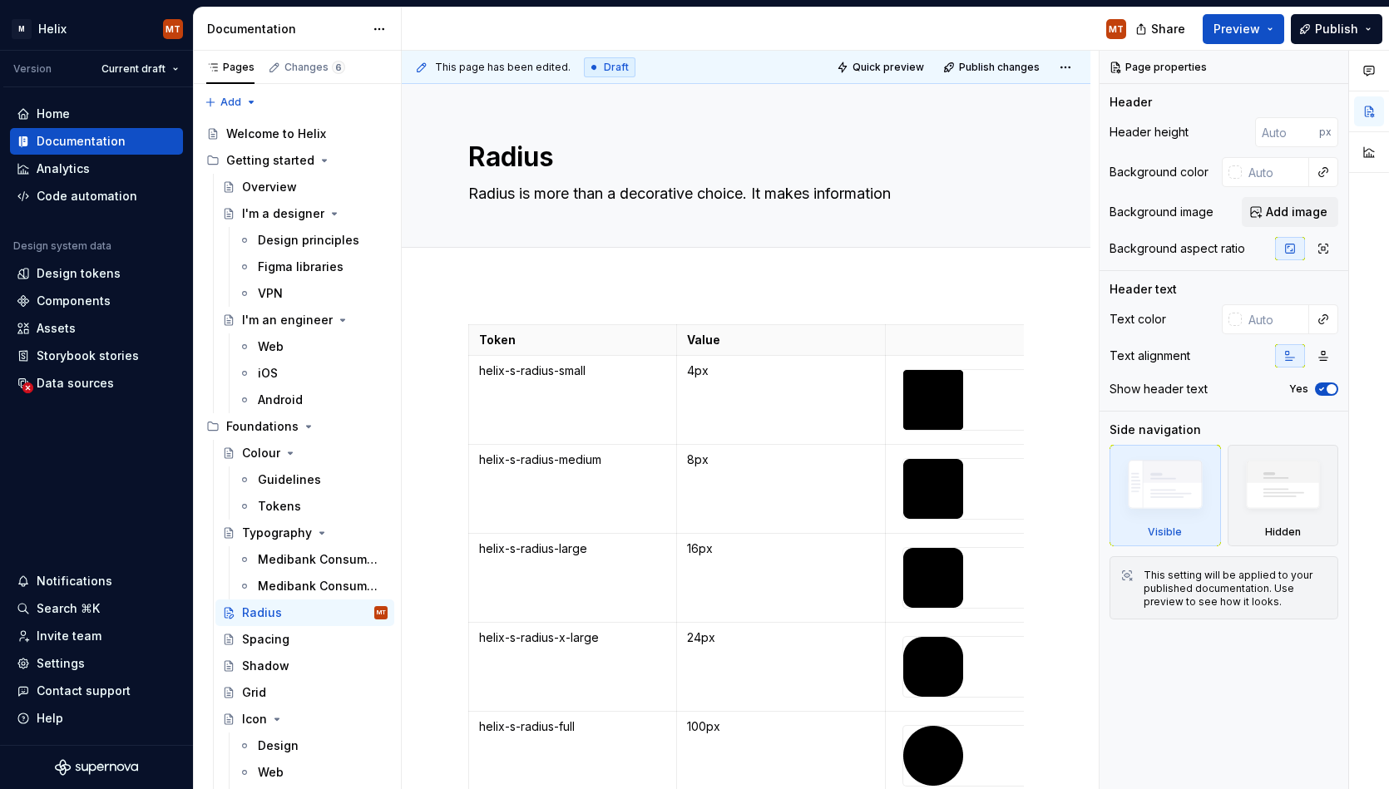
type textarea "Radius is more than a decorative choice. It makes information e"
type textarea "*"
type textarea "Radius is more than a decorative choice. It makes information ea"
type textarea "*"
type textarea "Radius is more than a decorative choice. It makes information eas"
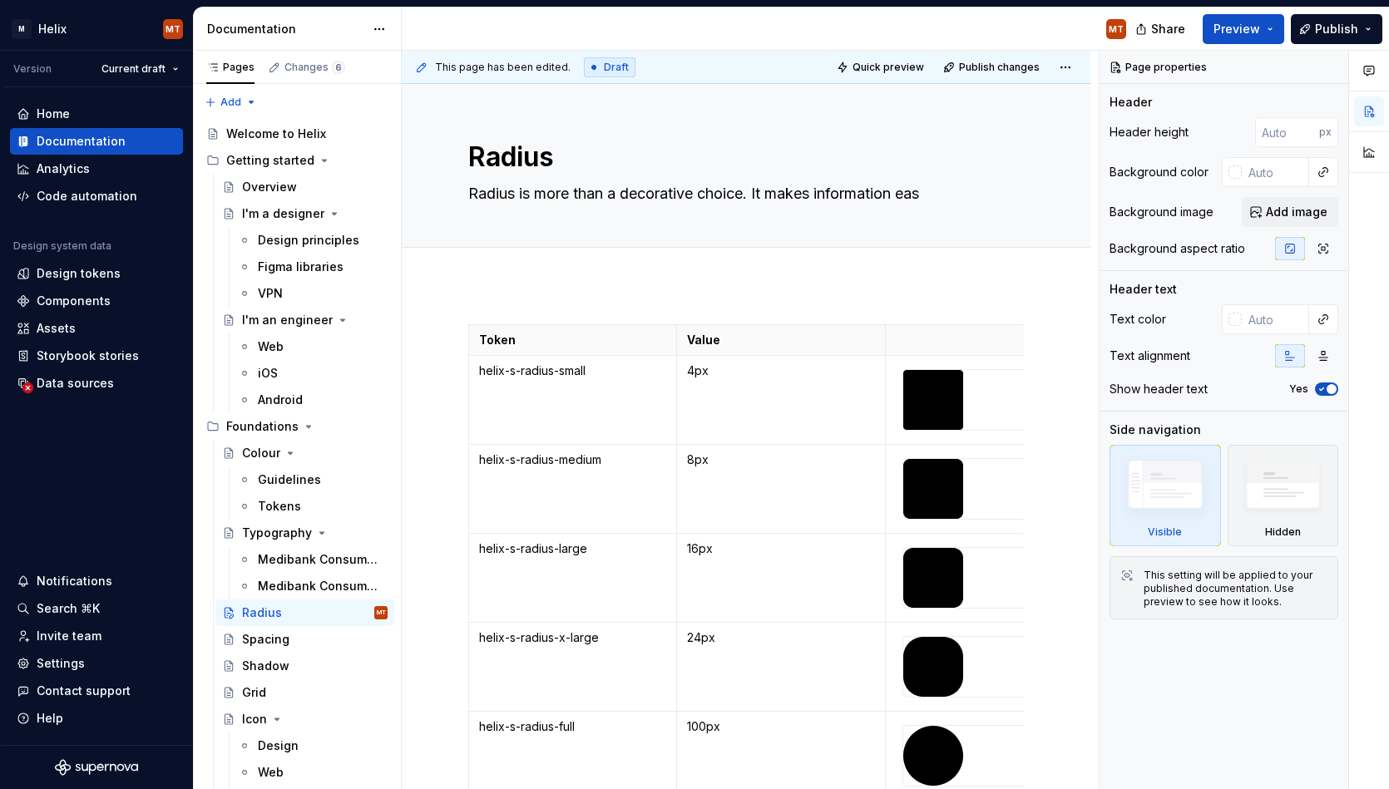
type textarea "*"
type textarea "Radius is more than a decorative choice. It makes information easi"
type textarea "*"
type textarea "Radius is more than a decorative choice. It makes information easie"
type textarea "*"
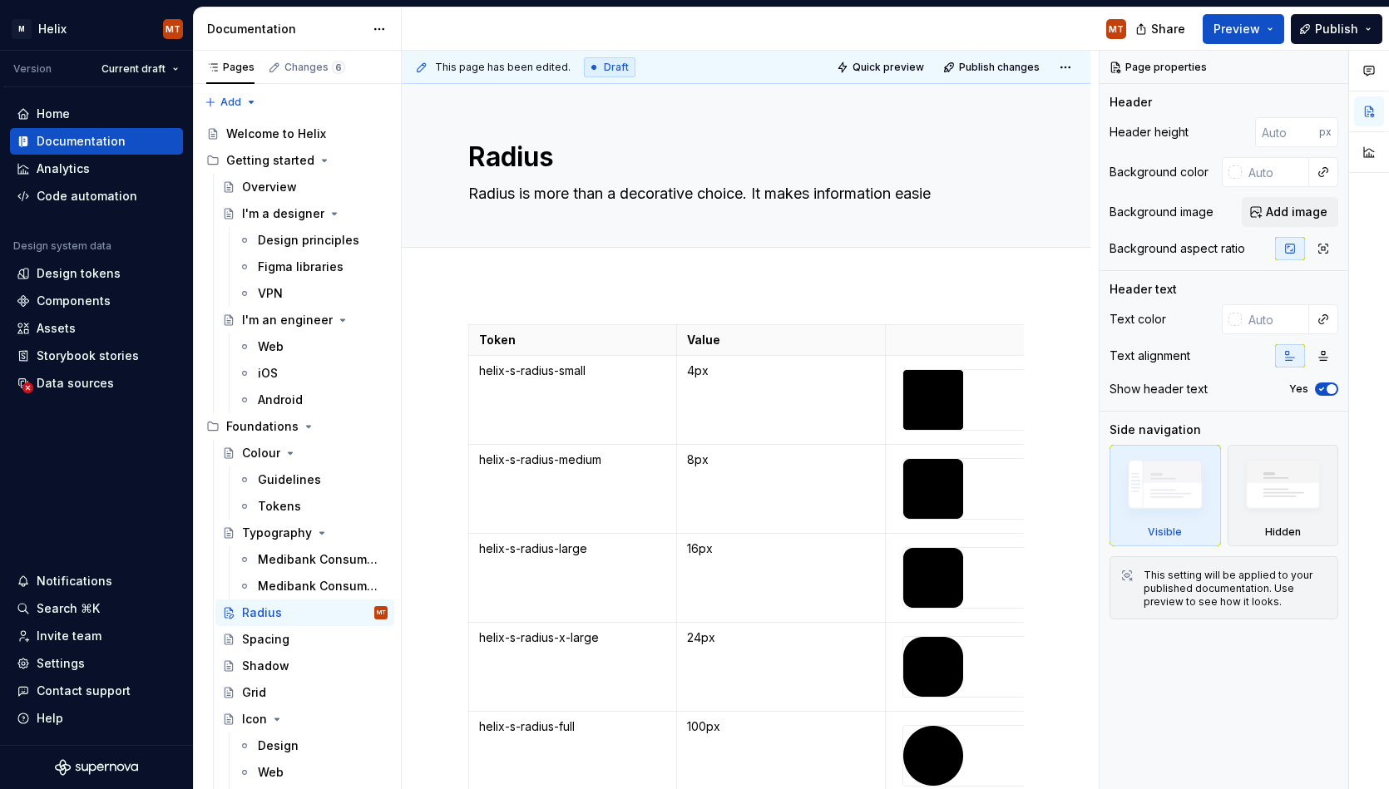
type textarea "Radius is more than a decorative choice. It makes information easier"
type textarea "*"
type textarea "Radius is more than a decorative choice. It makes information easier"
type textarea "*"
type textarea "Radius is more than a decorative choice. It makes information easier t"
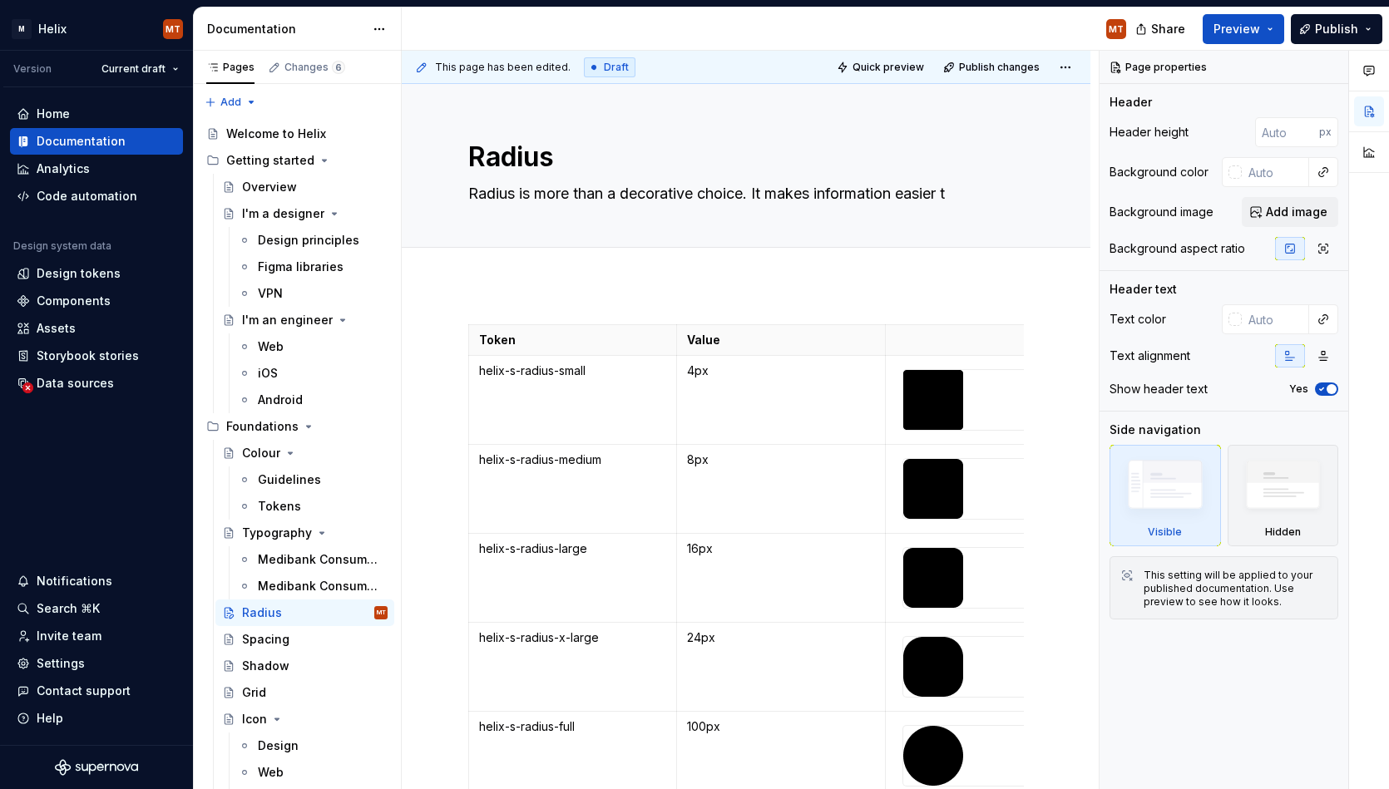
type textarea "*"
type textarea "Radius is more than a decorative choice. It makes information easier to"
type textarea "*"
type textarea "Radius is more than a decorative choice. It makes information easier to p"
type textarea "*"
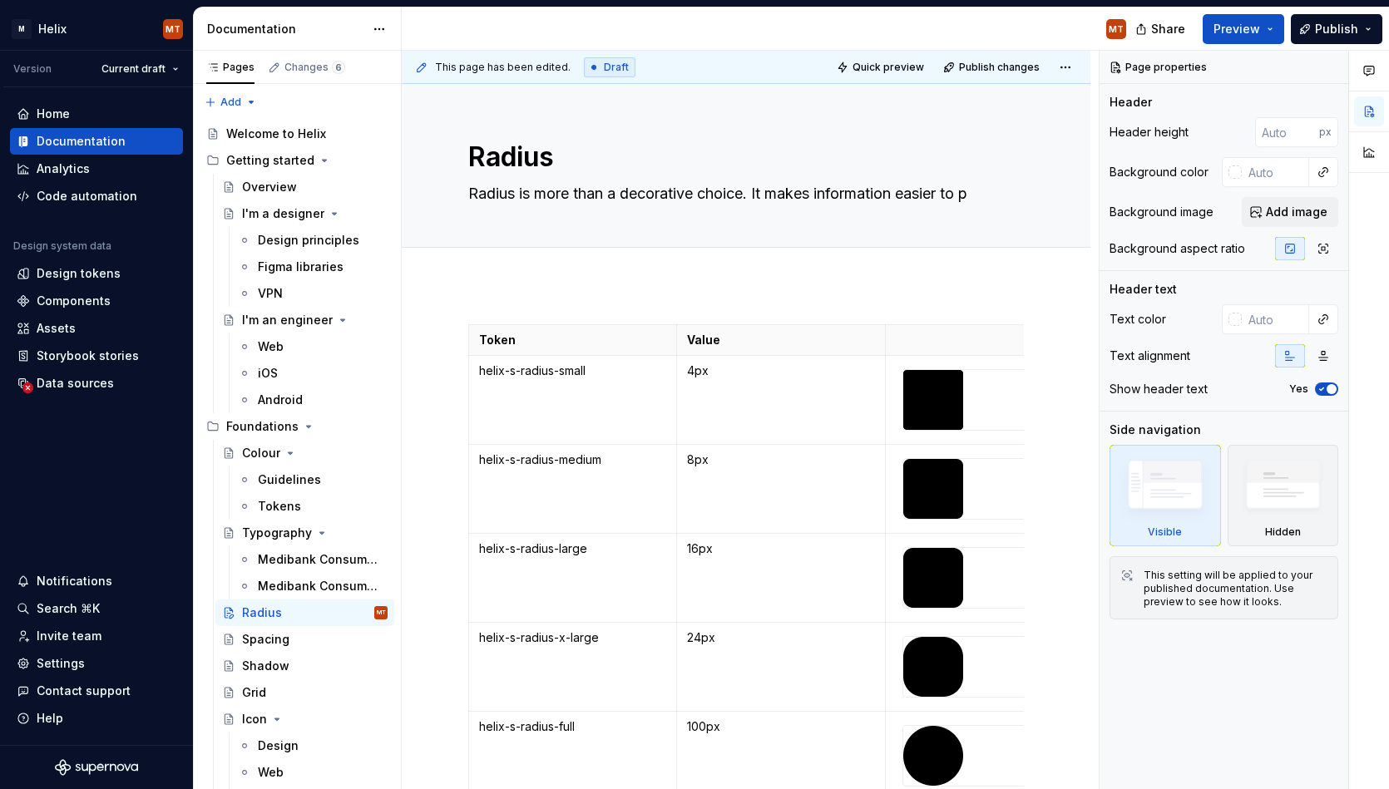
type textarea "Radius is more than a decorative choice. It makes information easier to pr"
type textarea "*"
type textarea "Radius is more than a decorative choice. It makes information easier to pro"
type textarea "*"
type textarea "Radius is more than a decorative choice. It makes information easier to proc"
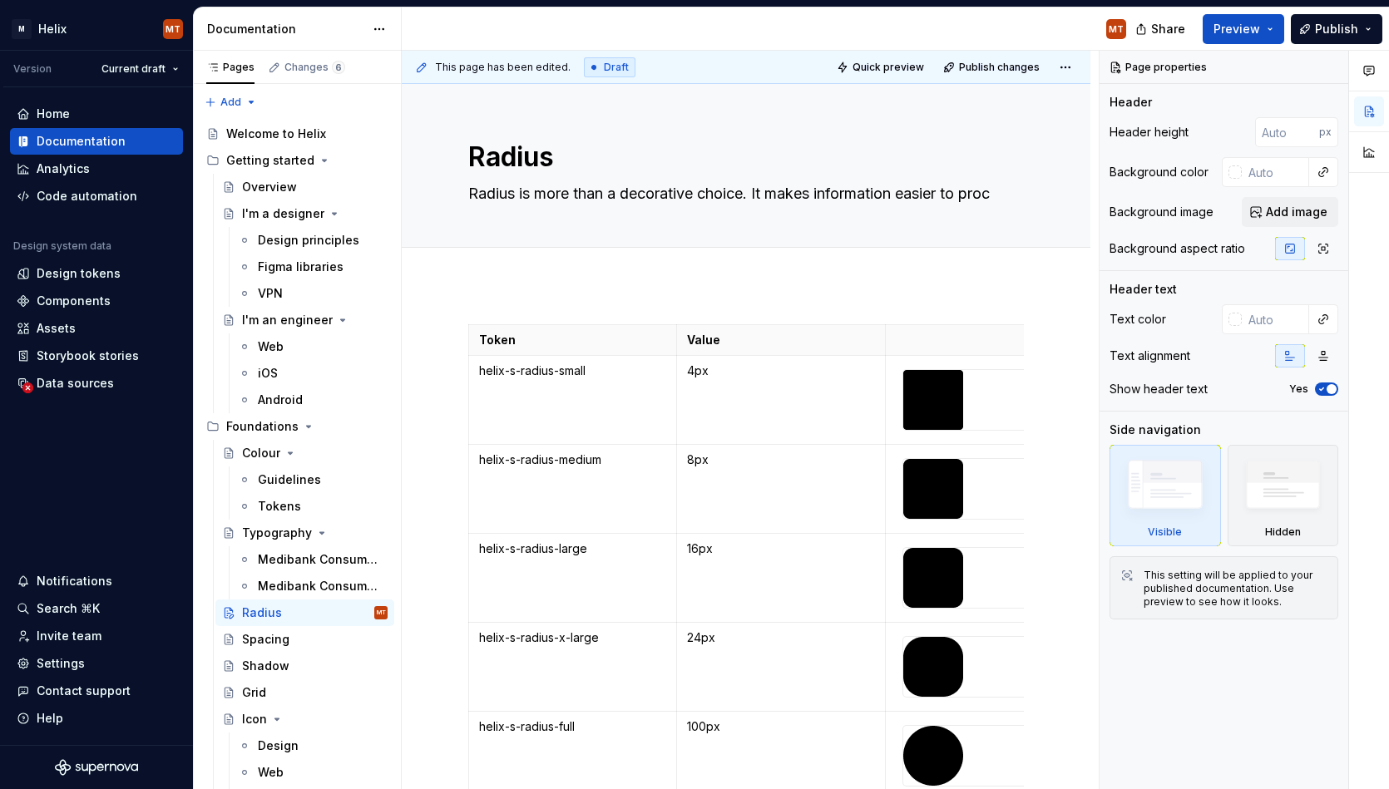
type textarea "*"
type textarea "Radius is more than a decorative choice. It makes information easier to proce"
type textarea "*"
type textarea "Radius is more than a decorative choice. It makes information easier to proces"
type textarea "*"
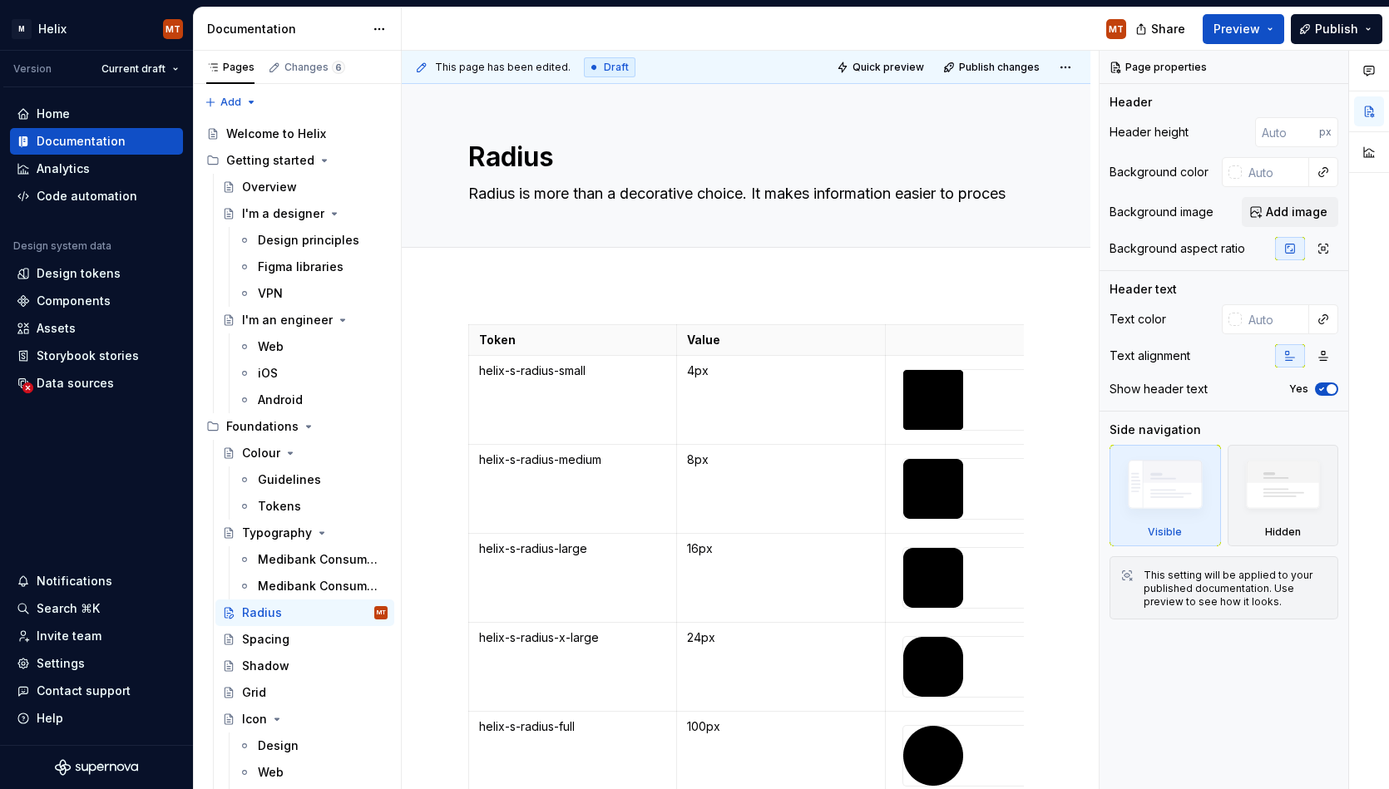
type textarea "Radius is more than a decorative choice. It makes information easier to process"
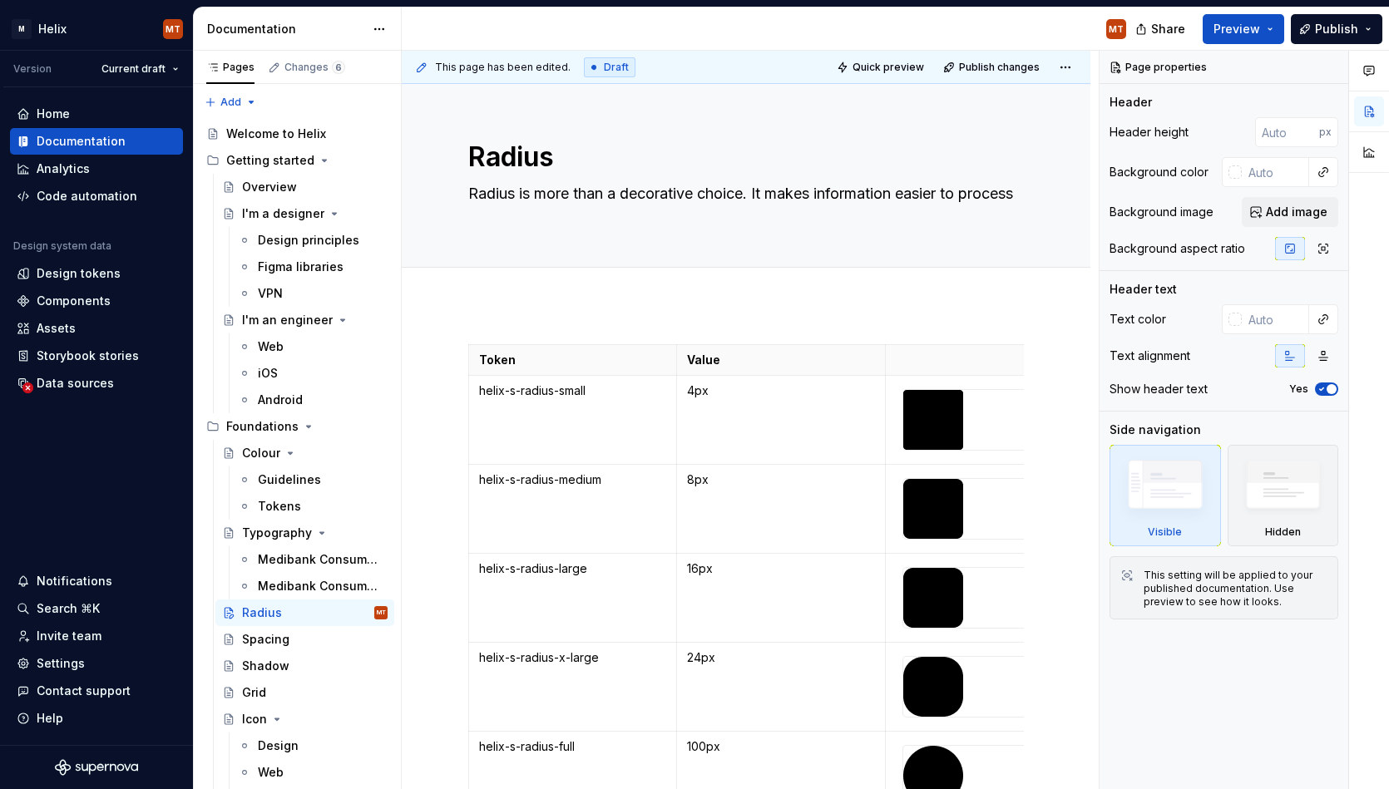
type textarea "*"
type textarea "Radius is more than a decorative choice. It makes information easier to proces"
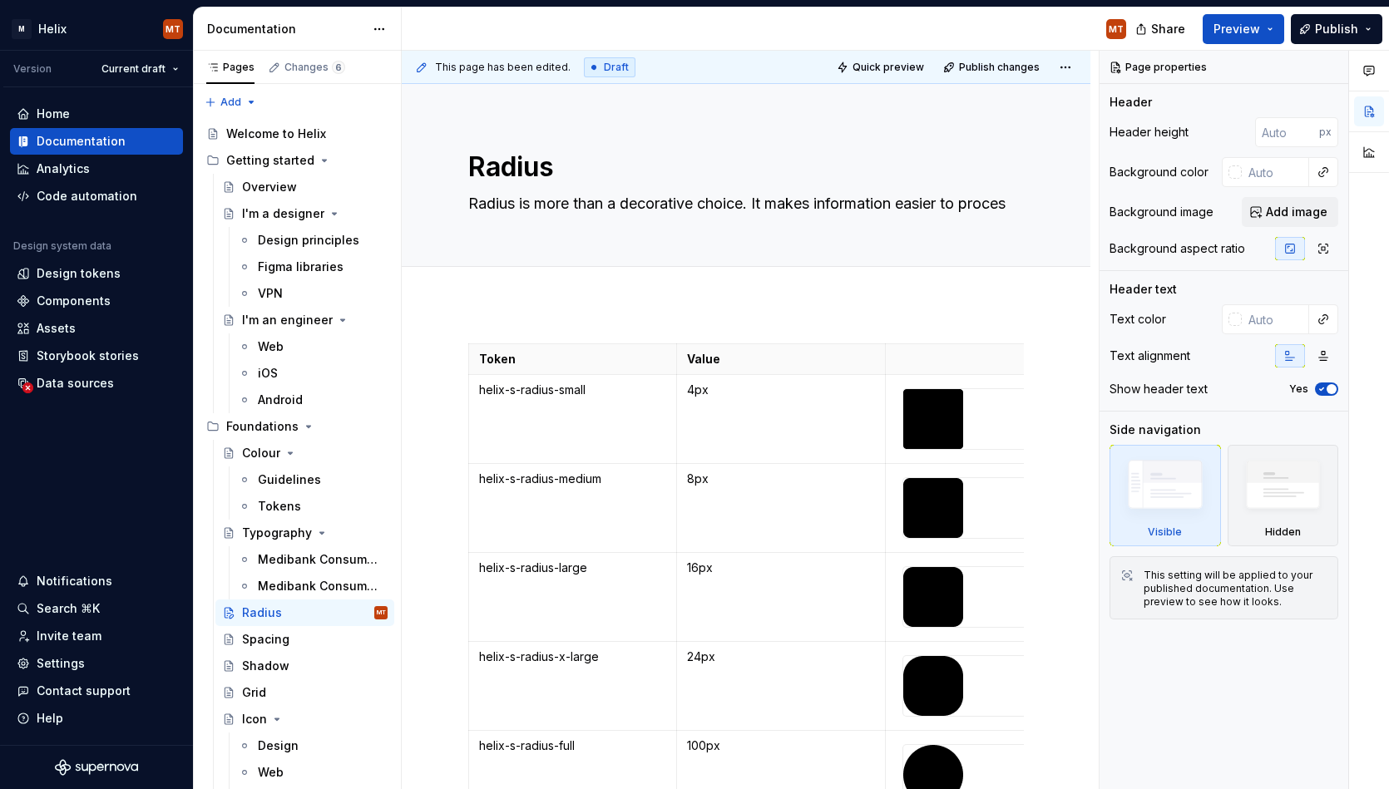
type textarea "*"
type textarea "Radius is more than a decorative choice. It makes information easier to proce"
type textarea "*"
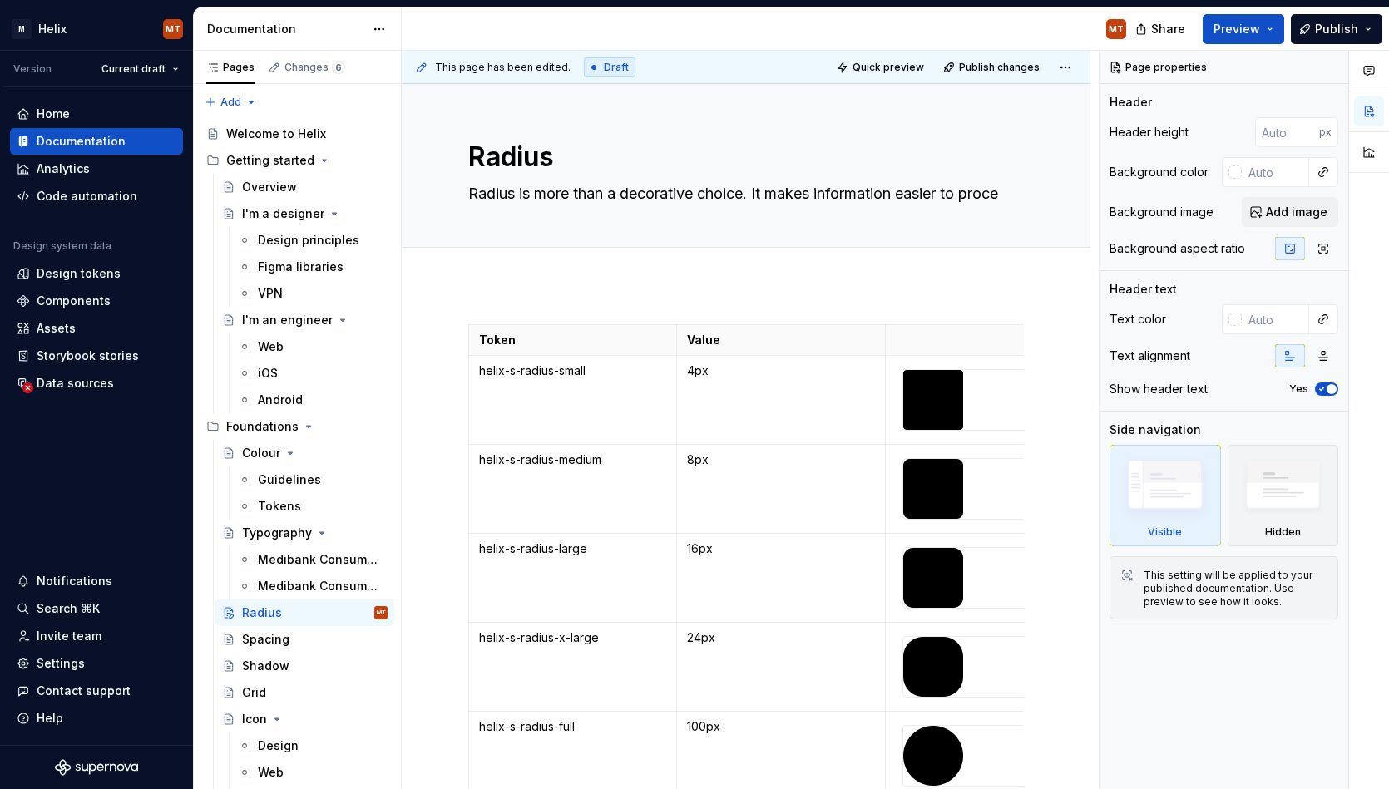
type textarea "Radius is more than a decorative choice. It makes information easier to proc"
type textarea "*"
type textarea "Radius is more than a decorative choice. It makes information easier to pro"
type textarea "*"
type textarea "Radius is more than a decorative choice. It makes information easier to pr"
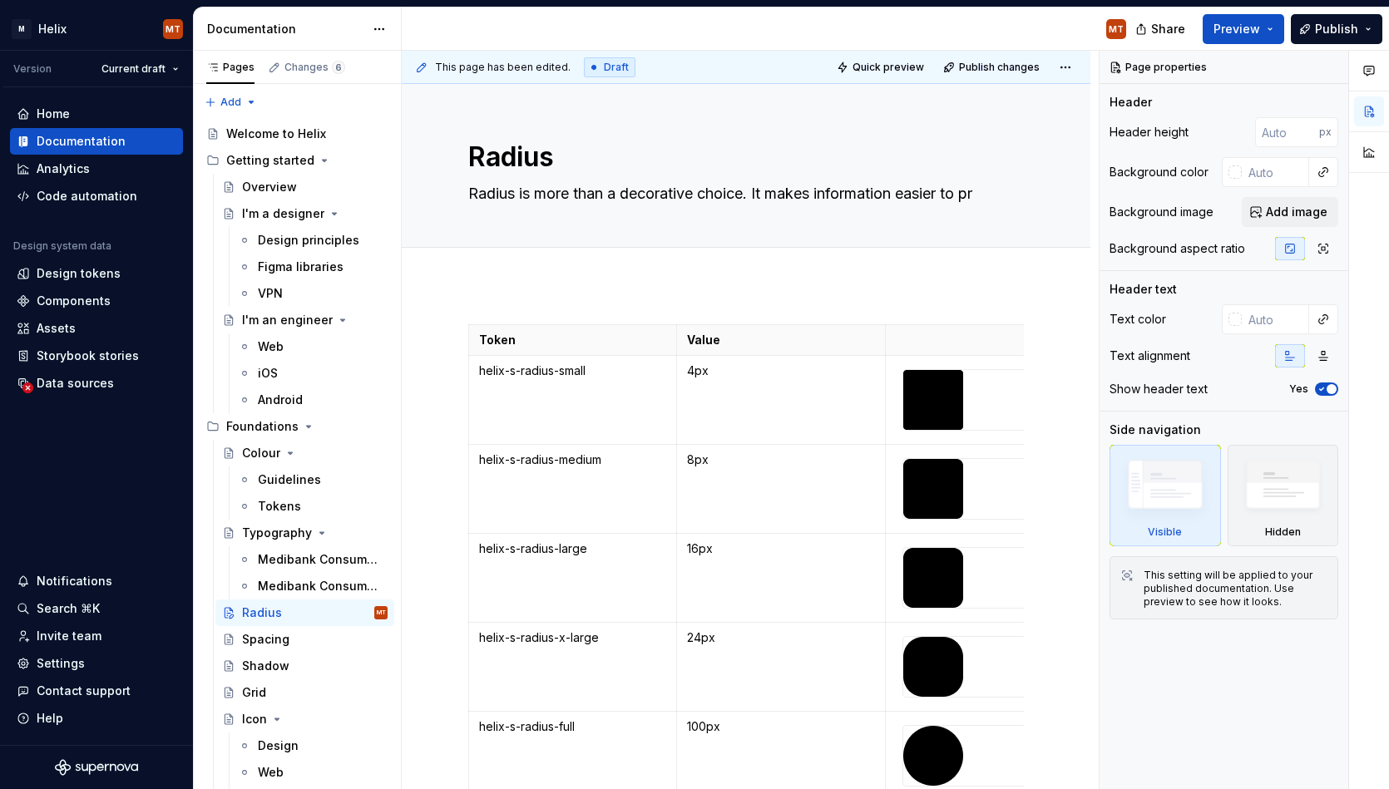
type textarea "*"
type textarea "Radius is more than a decorative choice. It makes information easier to p"
type textarea "*"
type textarea "Radius is more than a decorative choice. It makes information easier to"
type textarea "*"
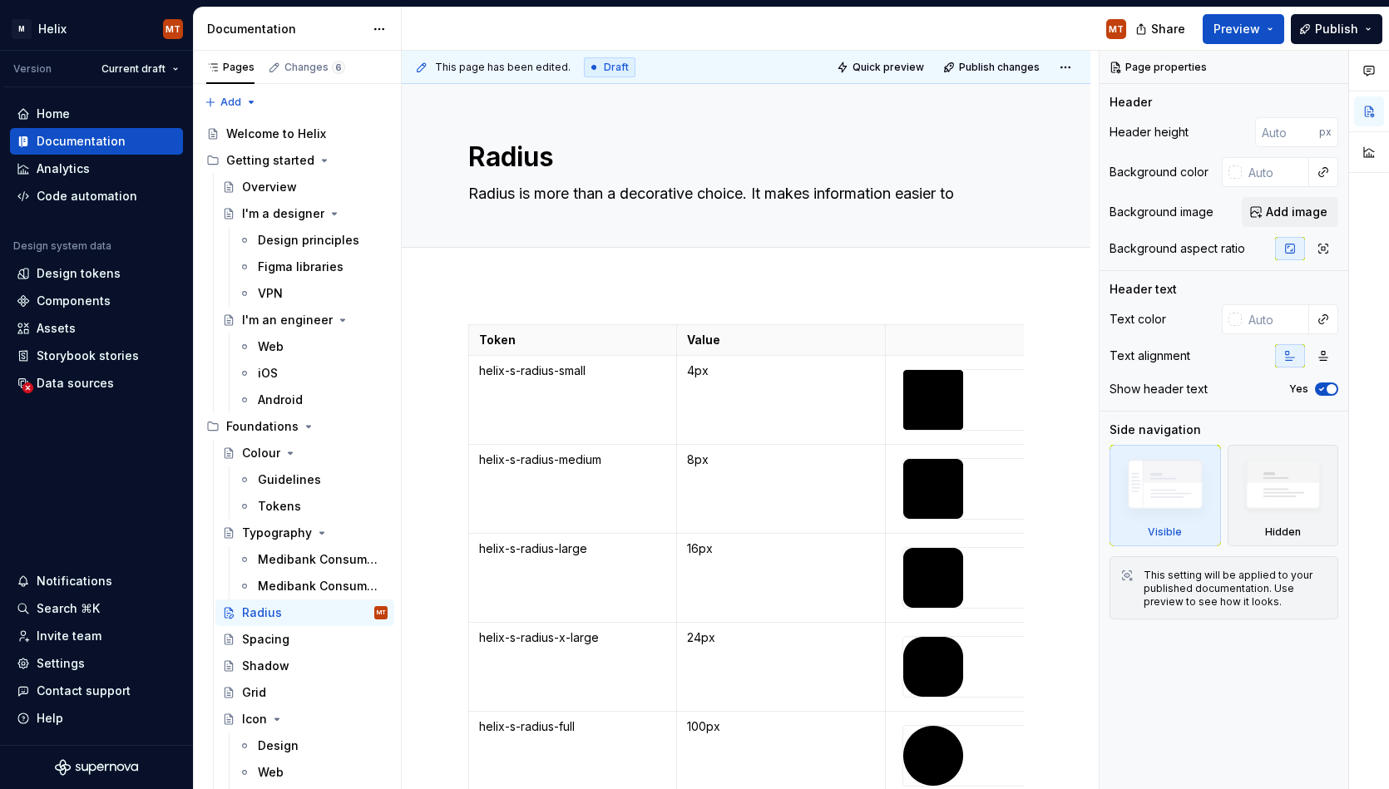
type textarea "Radius is more than a decorative choice. It makes information easier to"
type textarea "*"
type textarea "Radius is more than a decorative choice. It makes information easier t"
type textarea "*"
type textarea "Radius is more than a decorative choice. It makes information easier"
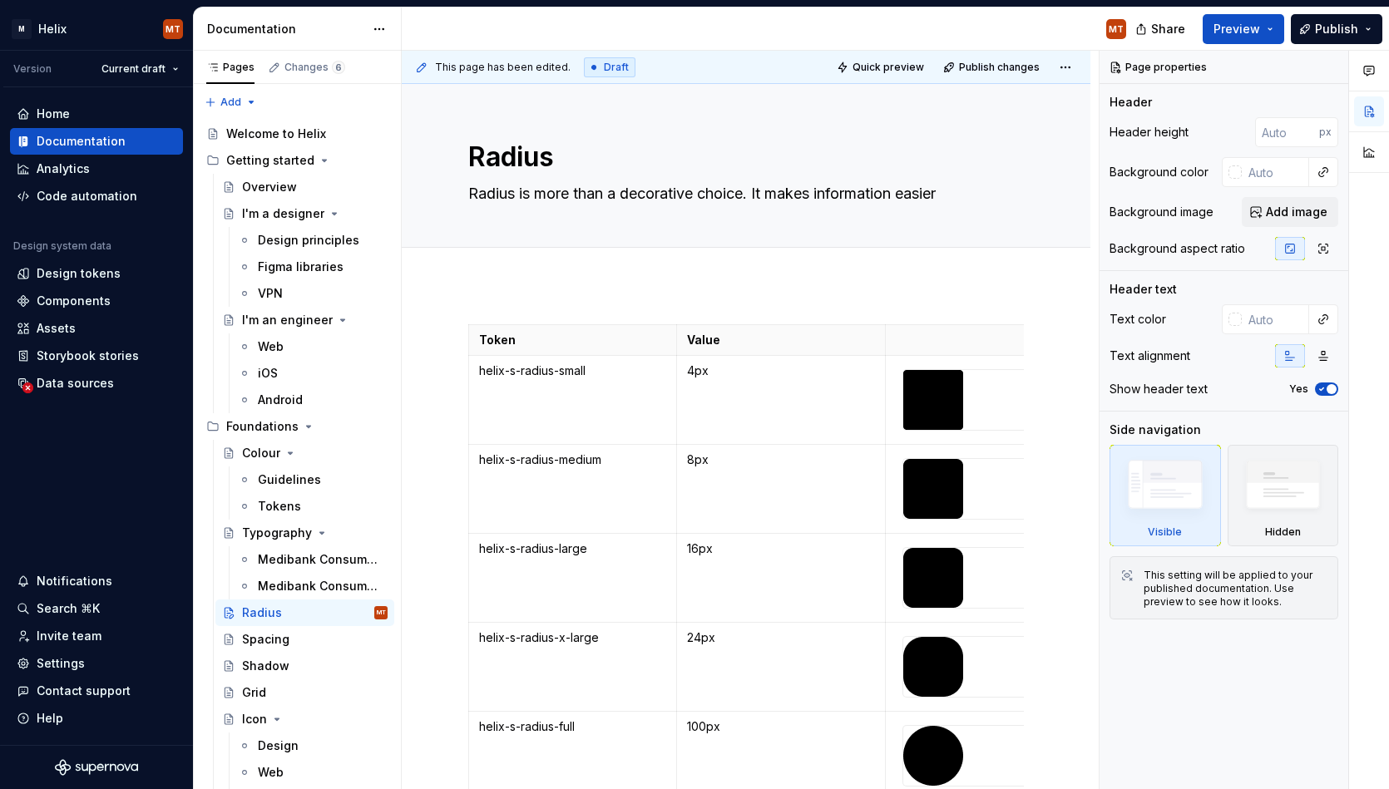
type textarea "*"
type textarea "Radius is more than a decorative choice. It makes information easier f"
type textarea "*"
type textarea "Radius is more than a decorative choice. It makes information easier fo"
type textarea "*"
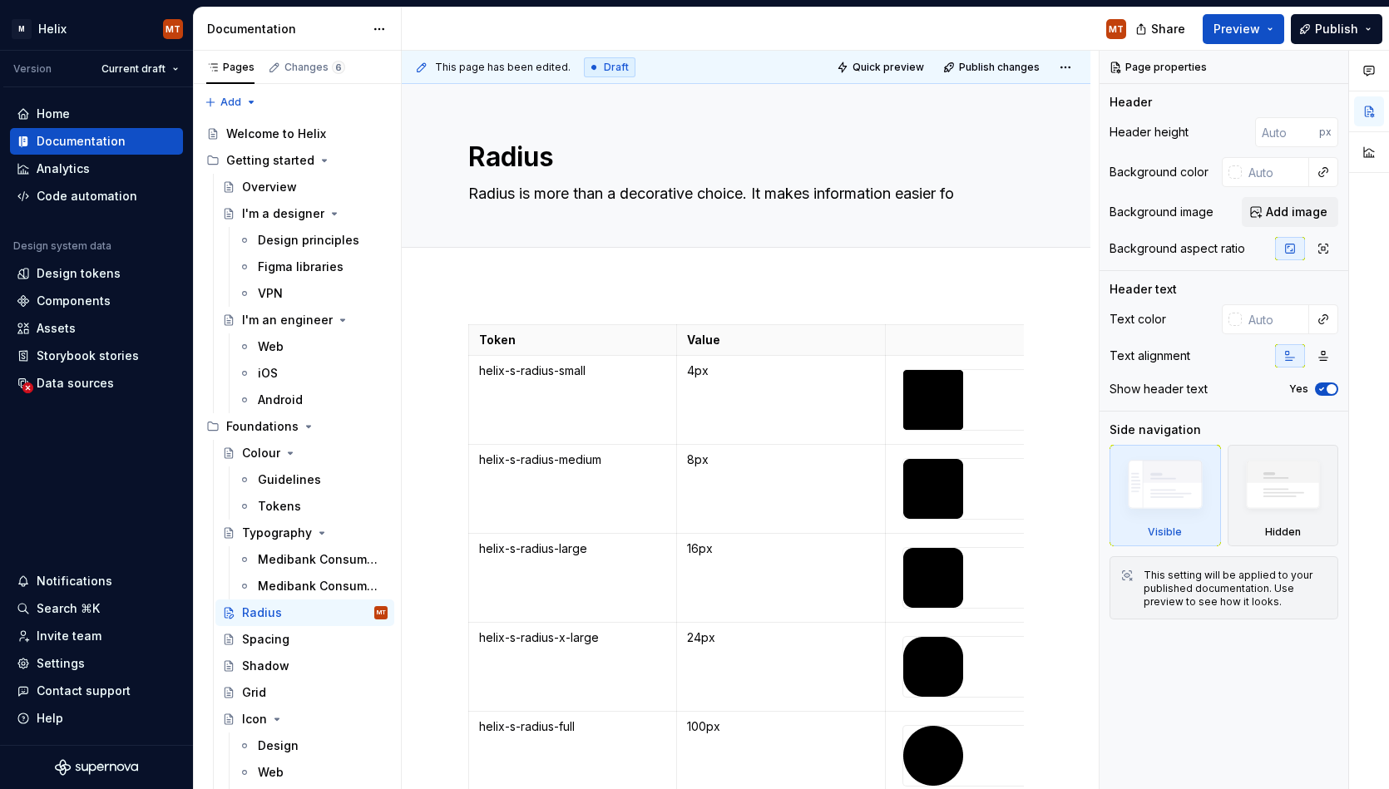
type textarea "Radius is more than a decorative choice. It makes information easier for"
type textarea "*"
type textarea "Radius is more than a decorative choice. It makes information easier for"
type textarea "*"
type textarea "Radius is more than a decorative choice. It makes information easier for o"
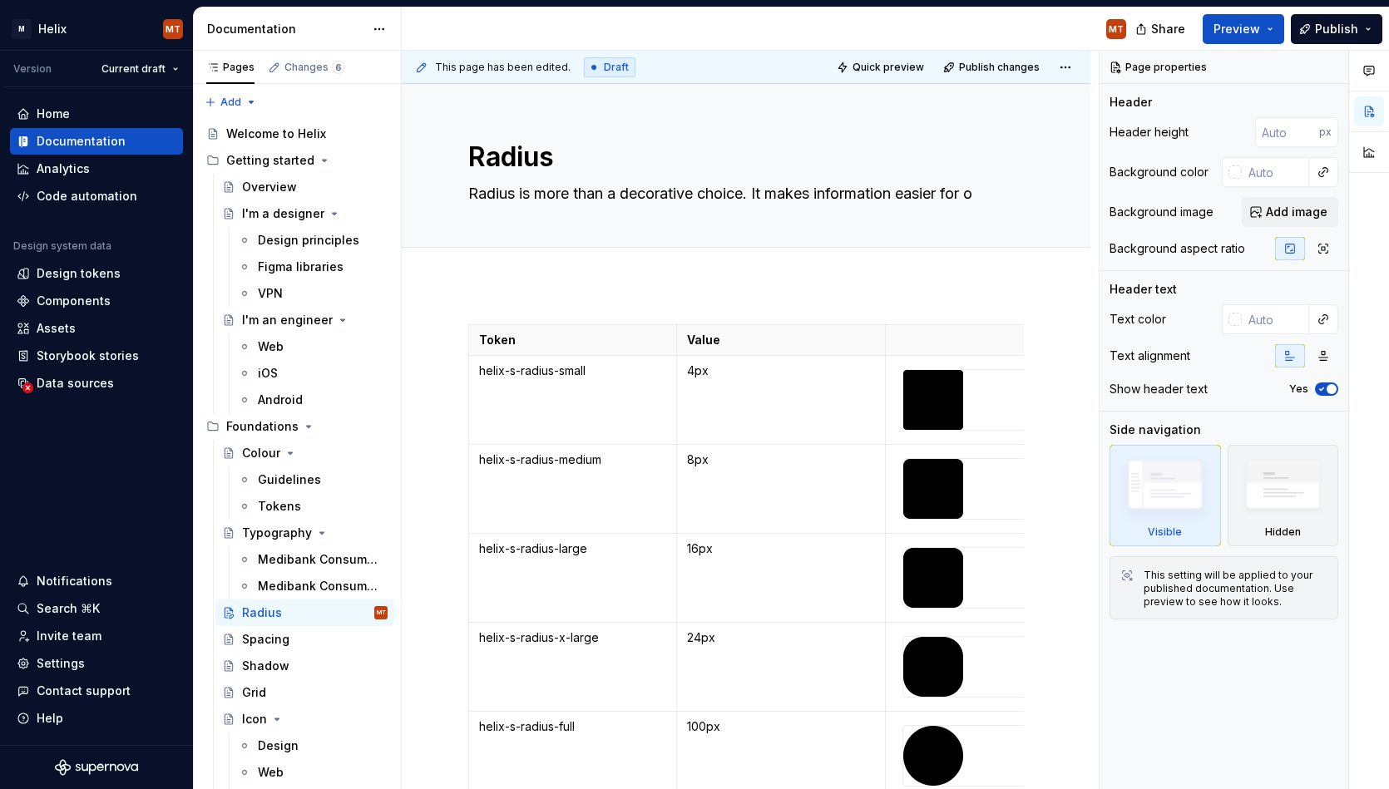
type textarea "*"
type textarea "Radius is more than a decorative choice. It makes information easier for ou"
type textarea "*"
type textarea "Radius is more than a decorative choice. It makes information easier for our"
type textarea "*"
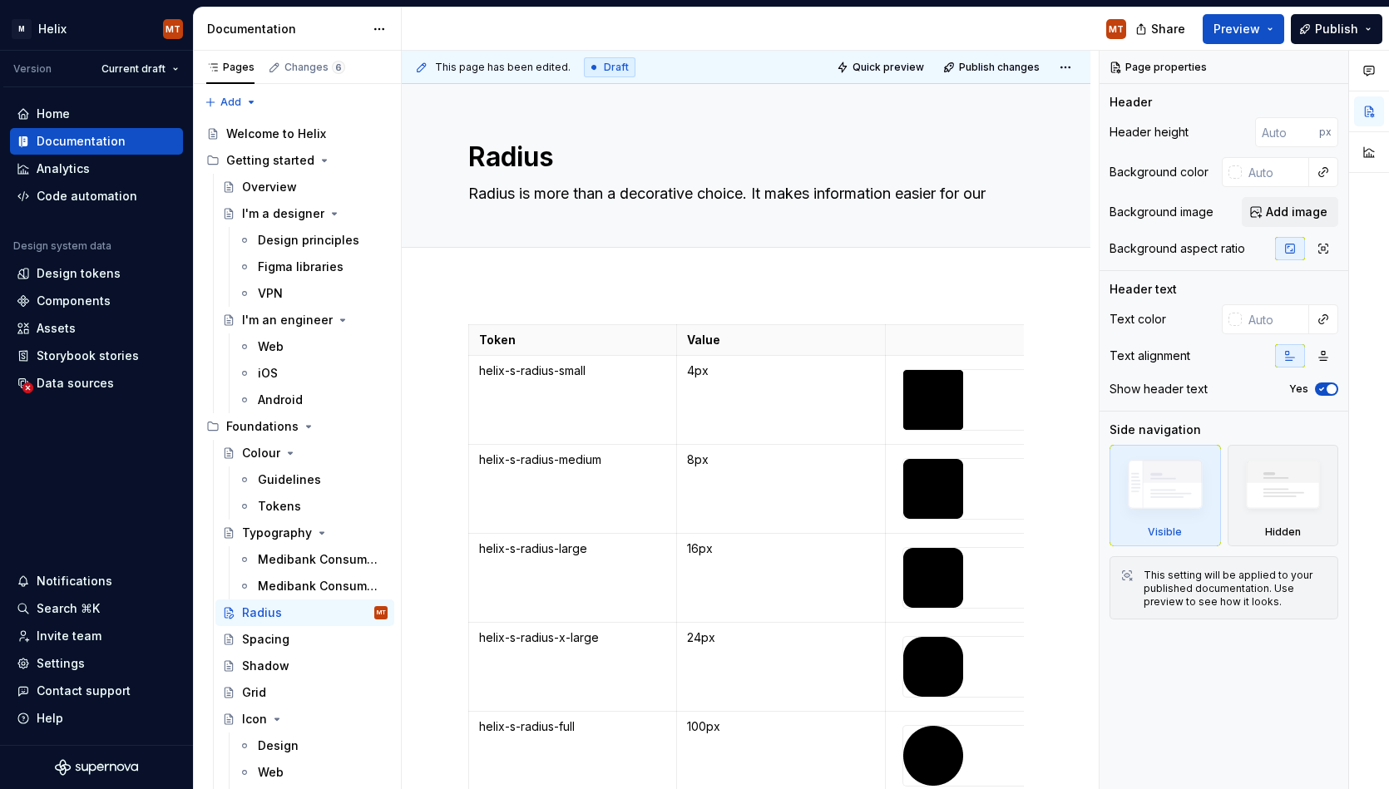
type textarea "Radius is more than a decorative choice. It makes information easier for our"
type textarea "*"
type textarea "Radius is more than a decorative choice. It makes information easier for our b"
type textarea "*"
type textarea "Radius is more than a decorative choice. It makes information easier for our br"
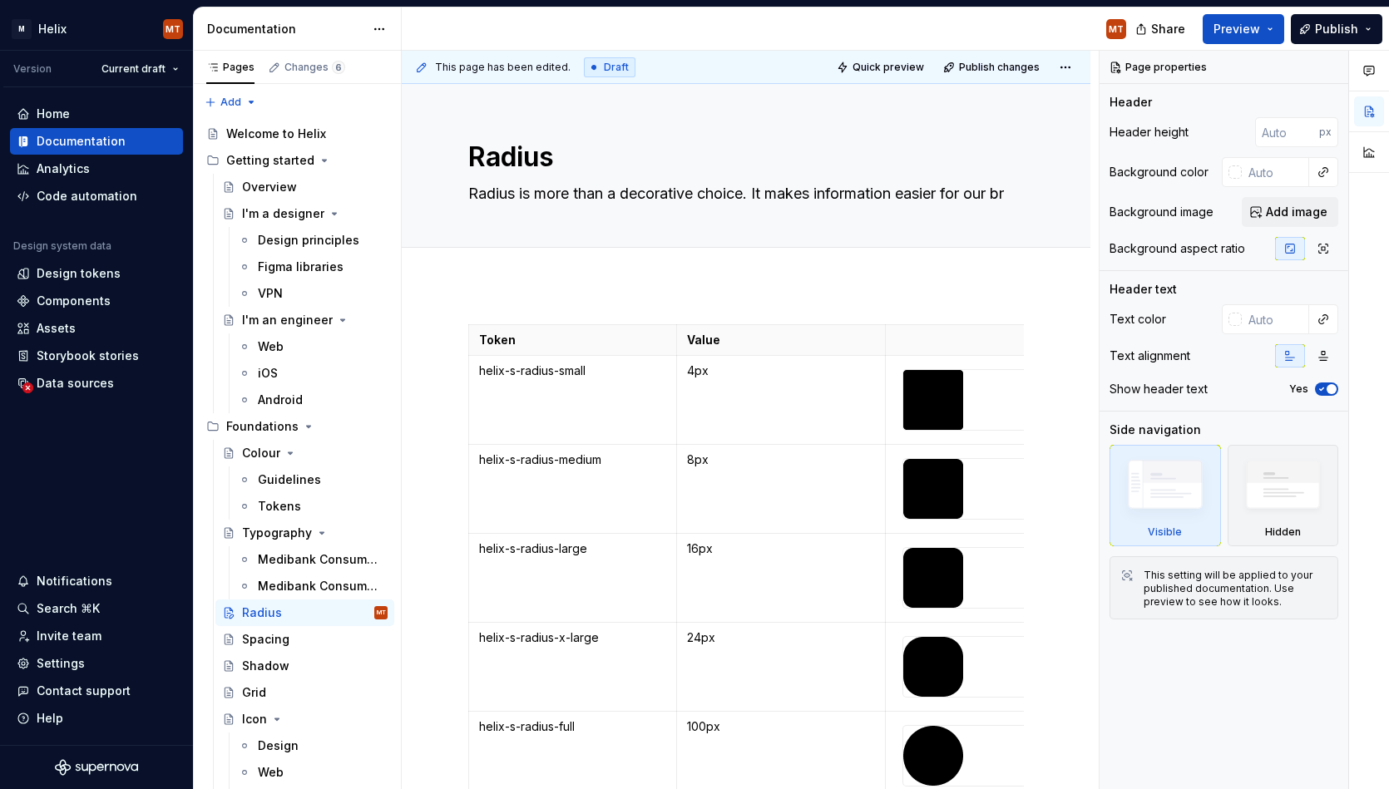
type textarea "*"
type textarea "Radius is more than a decorative choice. It makes information easier for our bra"
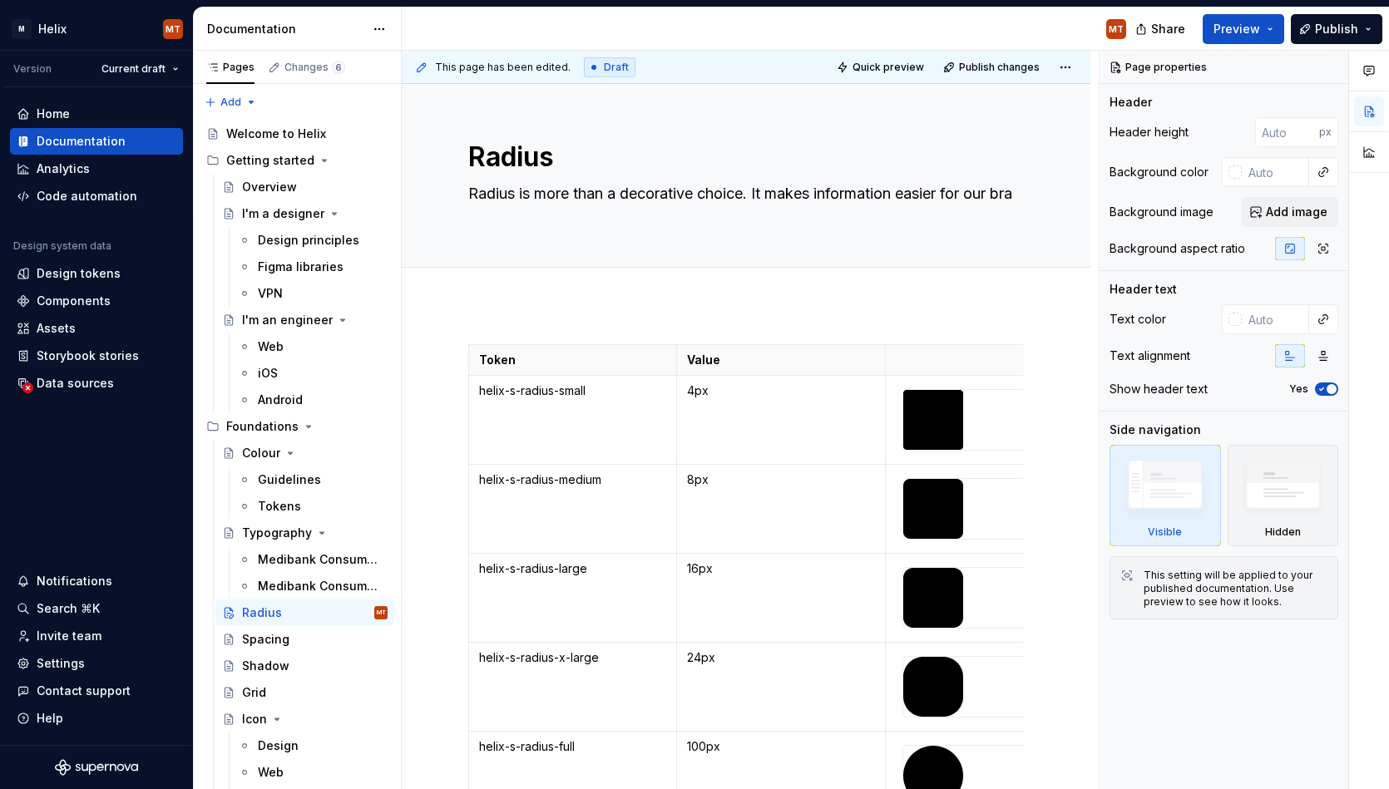
type textarea "*"
type textarea "Radius is more than a decorative choice. It makes information easier for our br…"
type textarea "*"
type textarea "Radius is more than a decorative choice. It makes information easier for our br…"
type textarea "*"
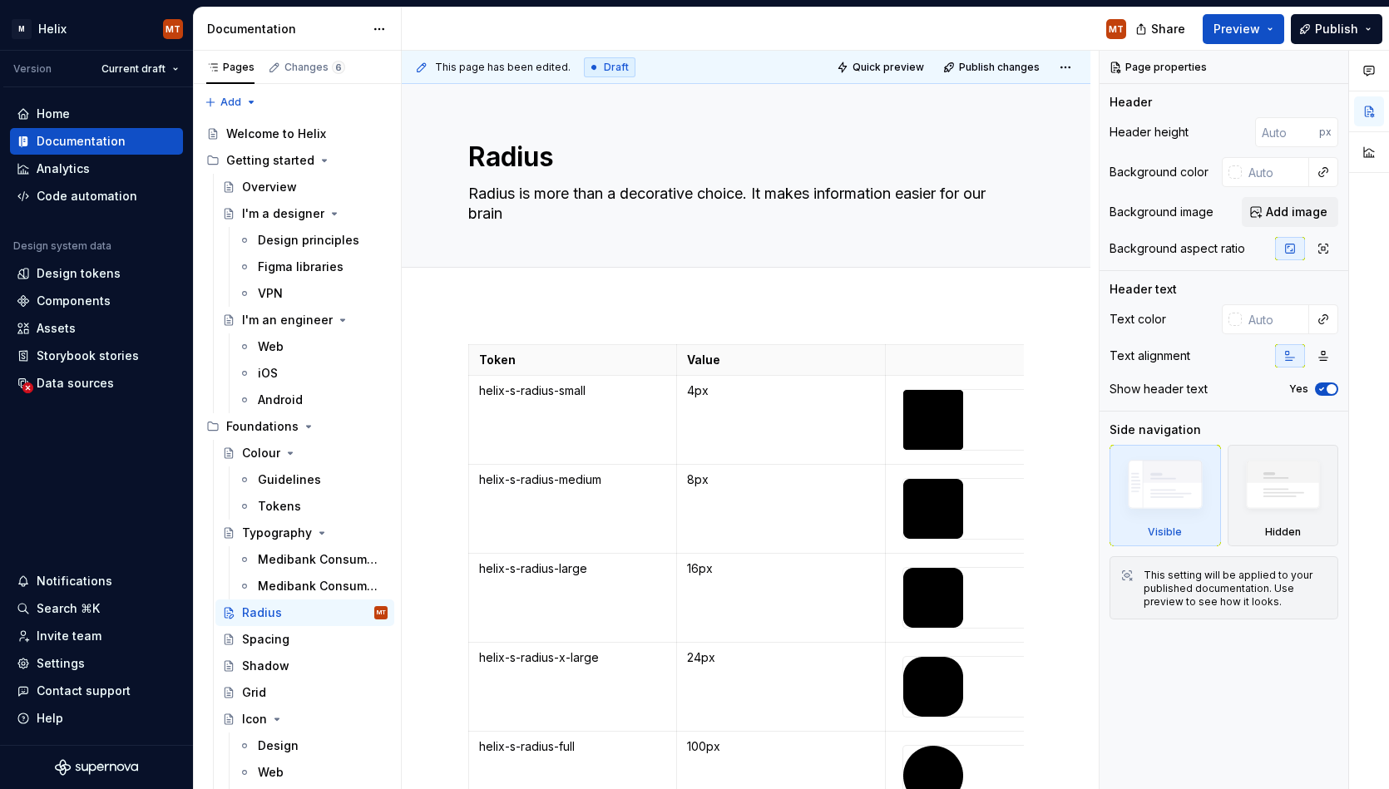
type textarea "Radius is more than a decorative choice. It makes information easier for our br…"
type textarea "*"
type textarea "Radius is more than a decorative choice. It makes information easier for our br…"
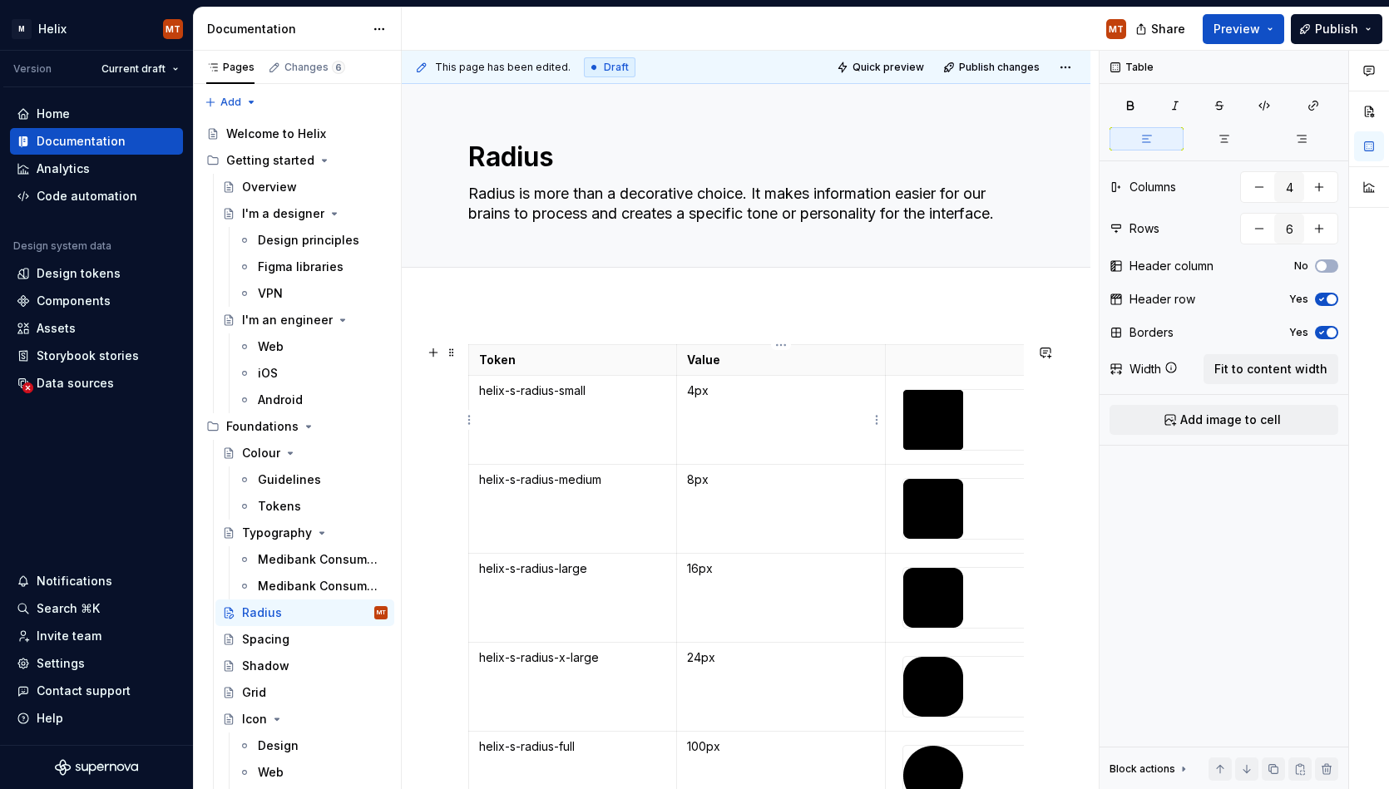
click at [794, 423] on td "4px" at bounding box center [781, 420] width 208 height 89
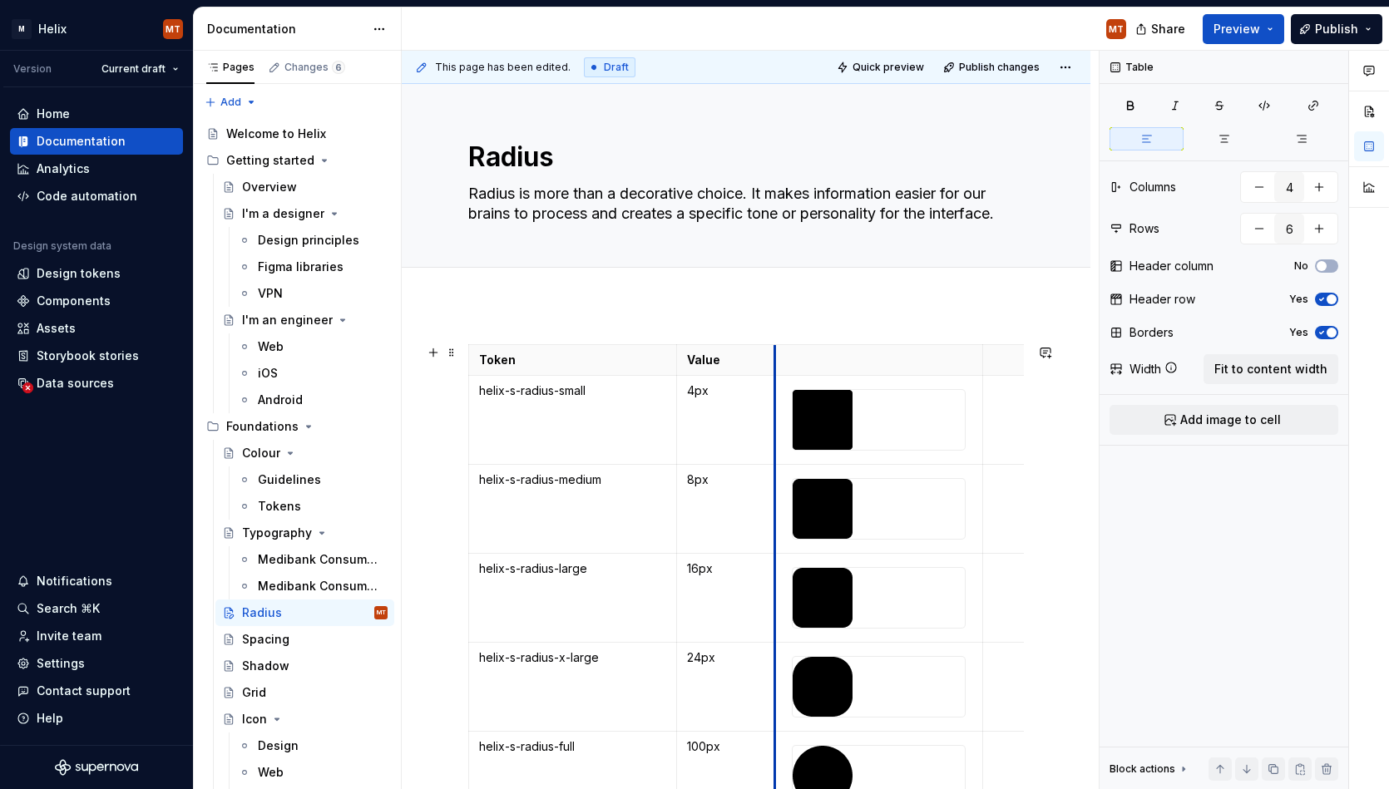
drag, startPoint x: 863, startPoint y: 363, endPoint x: 773, endPoint y: 367, distance: 89.9
click at [775, 367] on th at bounding box center [879, 360] width 208 height 31
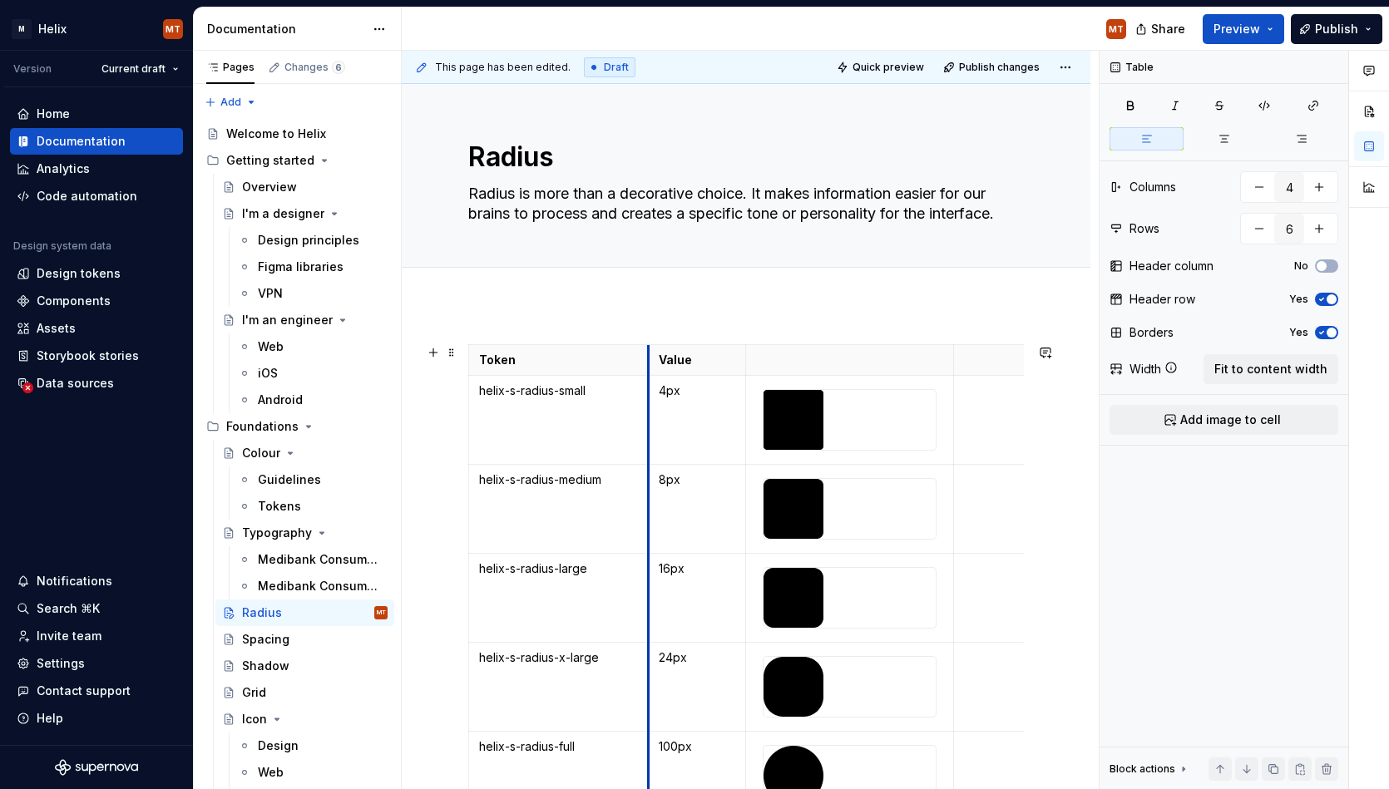
drag, startPoint x: 675, startPoint y: 365, endPoint x: 650, endPoint y: 365, distance: 25.0
click at [649, 366] on th "Value" at bounding box center [697, 360] width 97 height 31
click at [659, 359] on p "Value" at bounding box center [697, 360] width 77 height 17
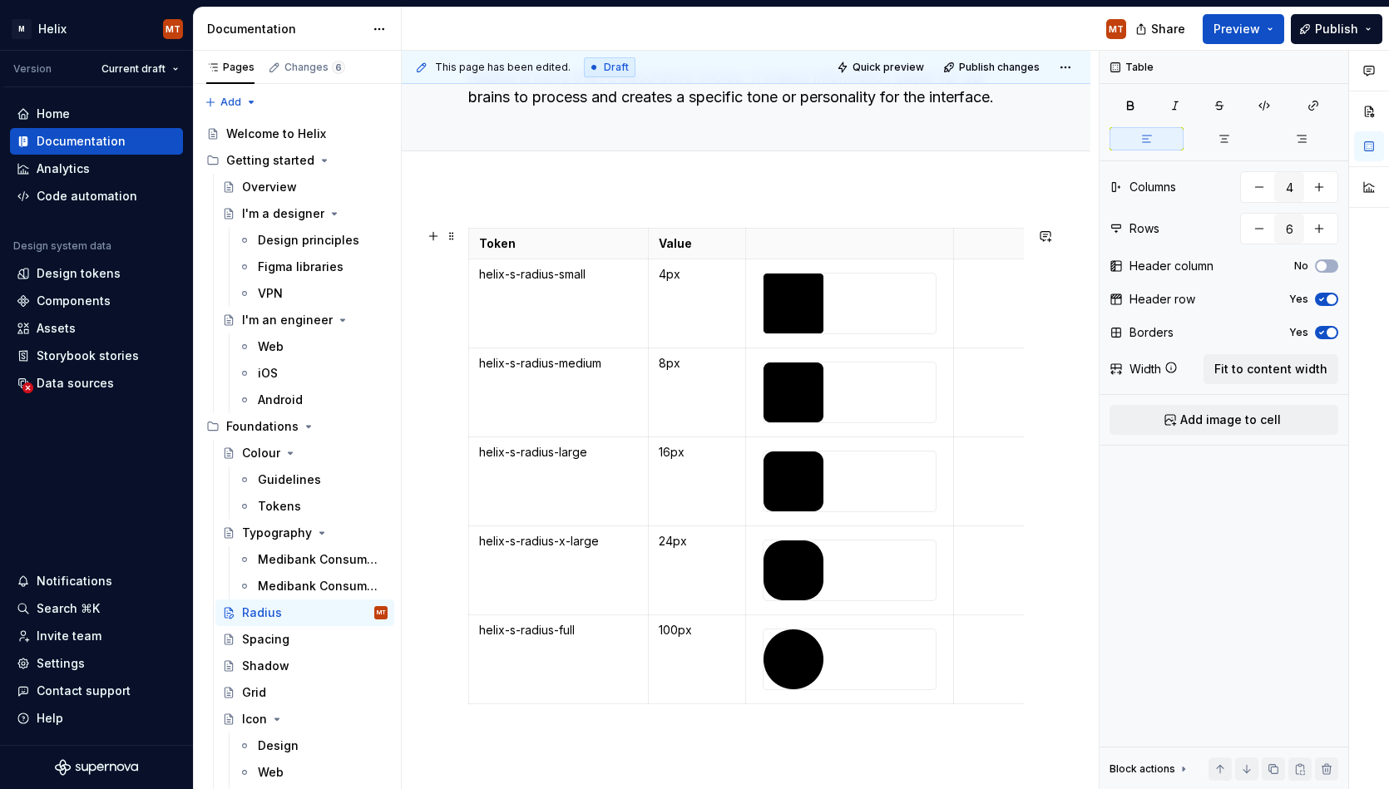
scroll to position [137, 0]
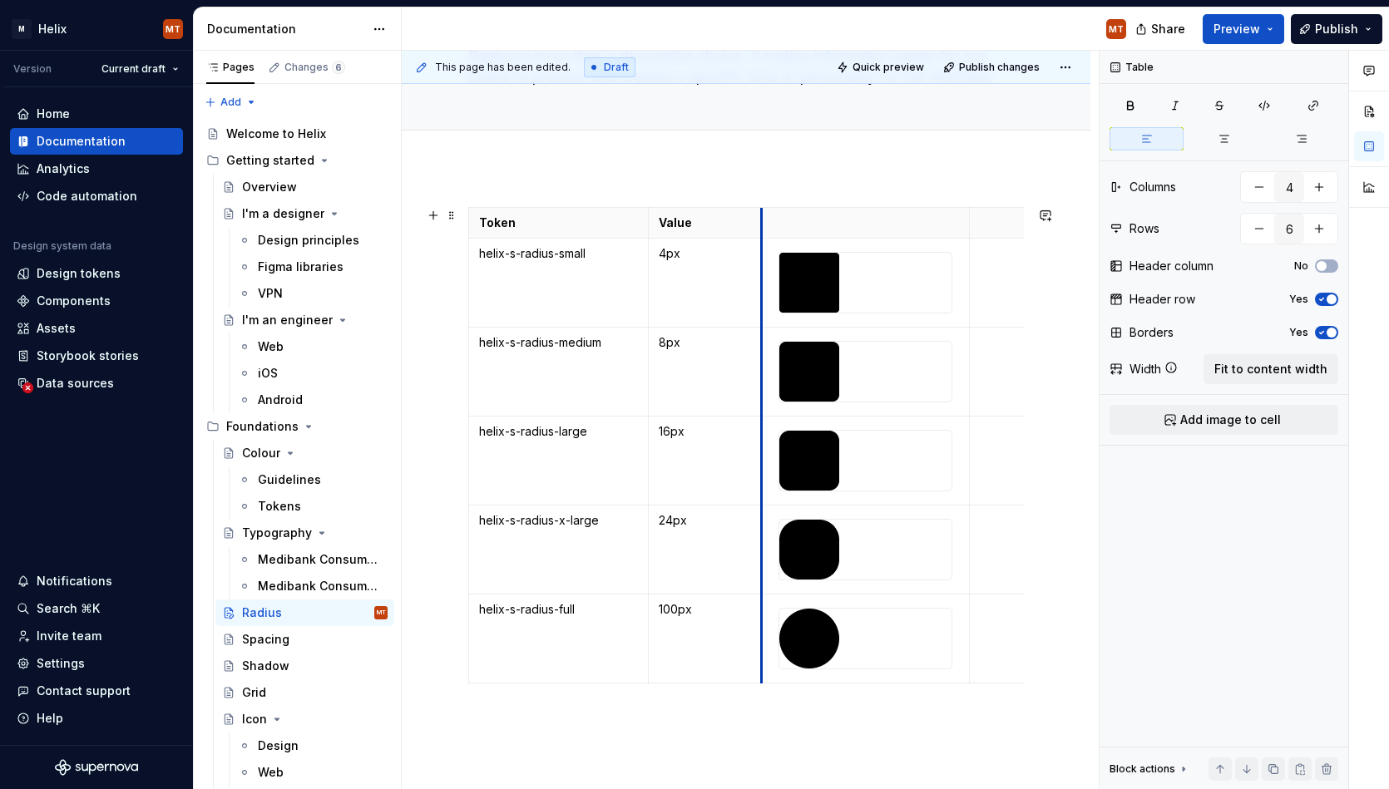
drag, startPoint x: 755, startPoint y: 339, endPoint x: 820, endPoint y: 329, distance: 65.7
click at [761, 339] on td at bounding box center [865, 372] width 208 height 89
click at [903, 283] on div at bounding box center [865, 283] width 172 height 60
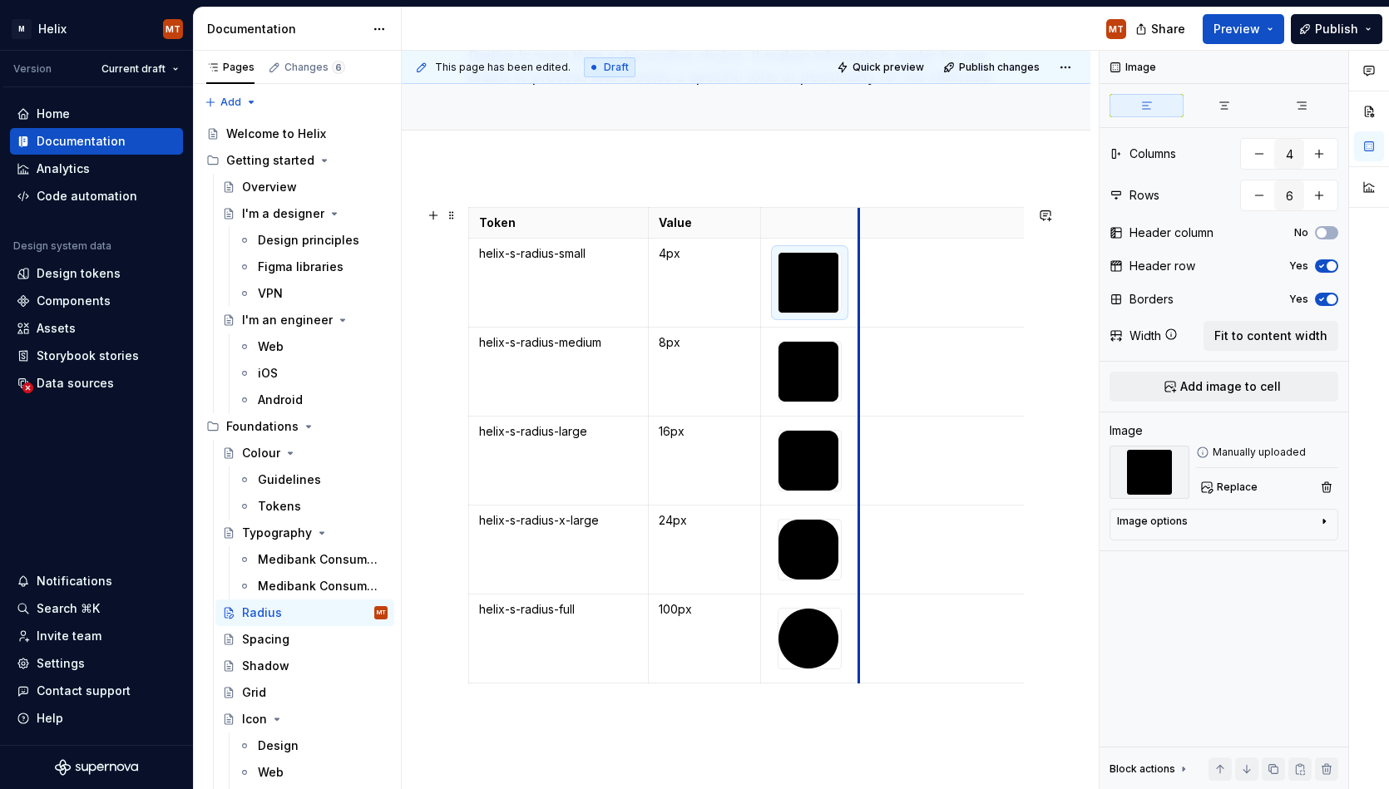
drag, startPoint x: 970, startPoint y: 275, endPoint x: 864, endPoint y: 277, distance: 106.5
click at [860, 277] on td at bounding box center [963, 283] width 208 height 89
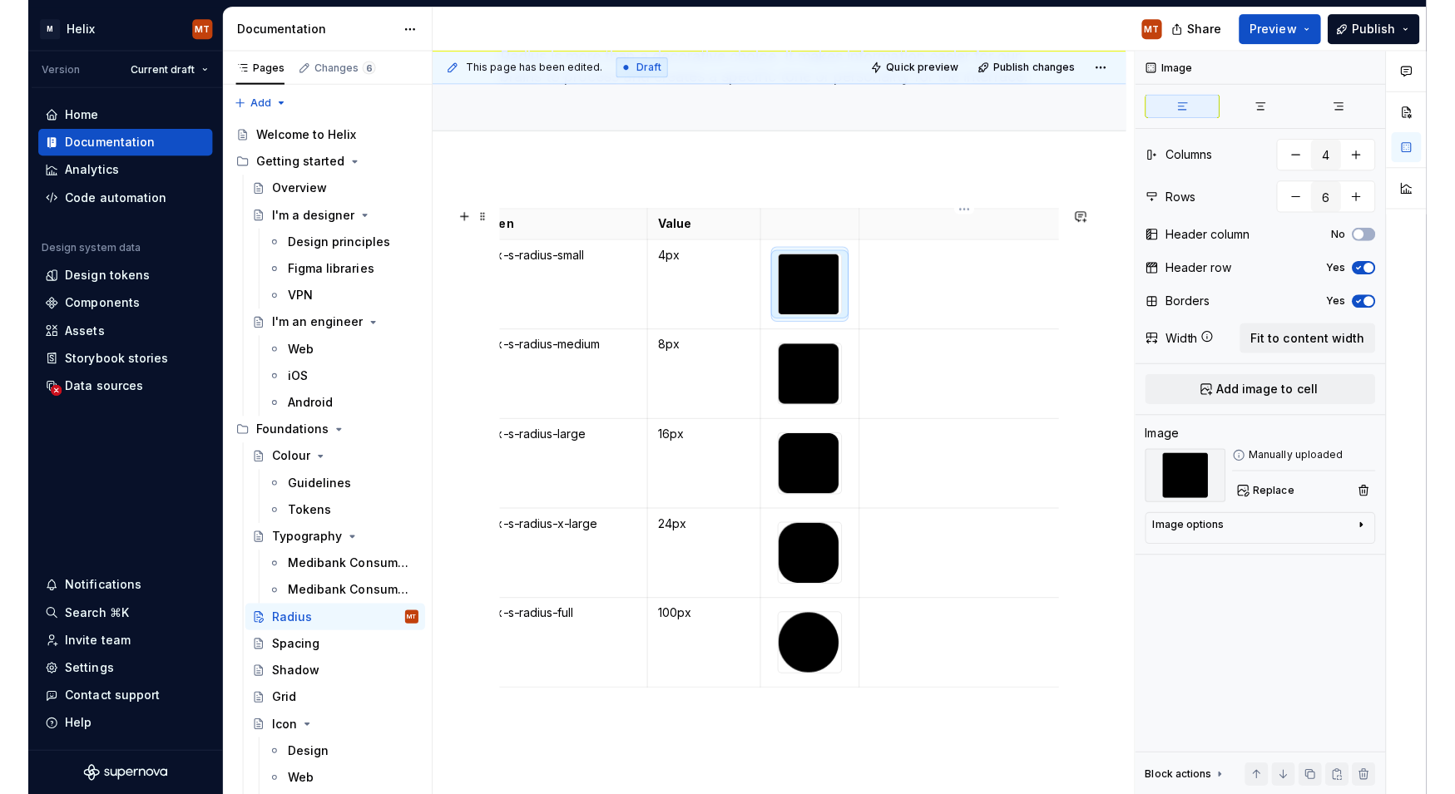
scroll to position [0, 36]
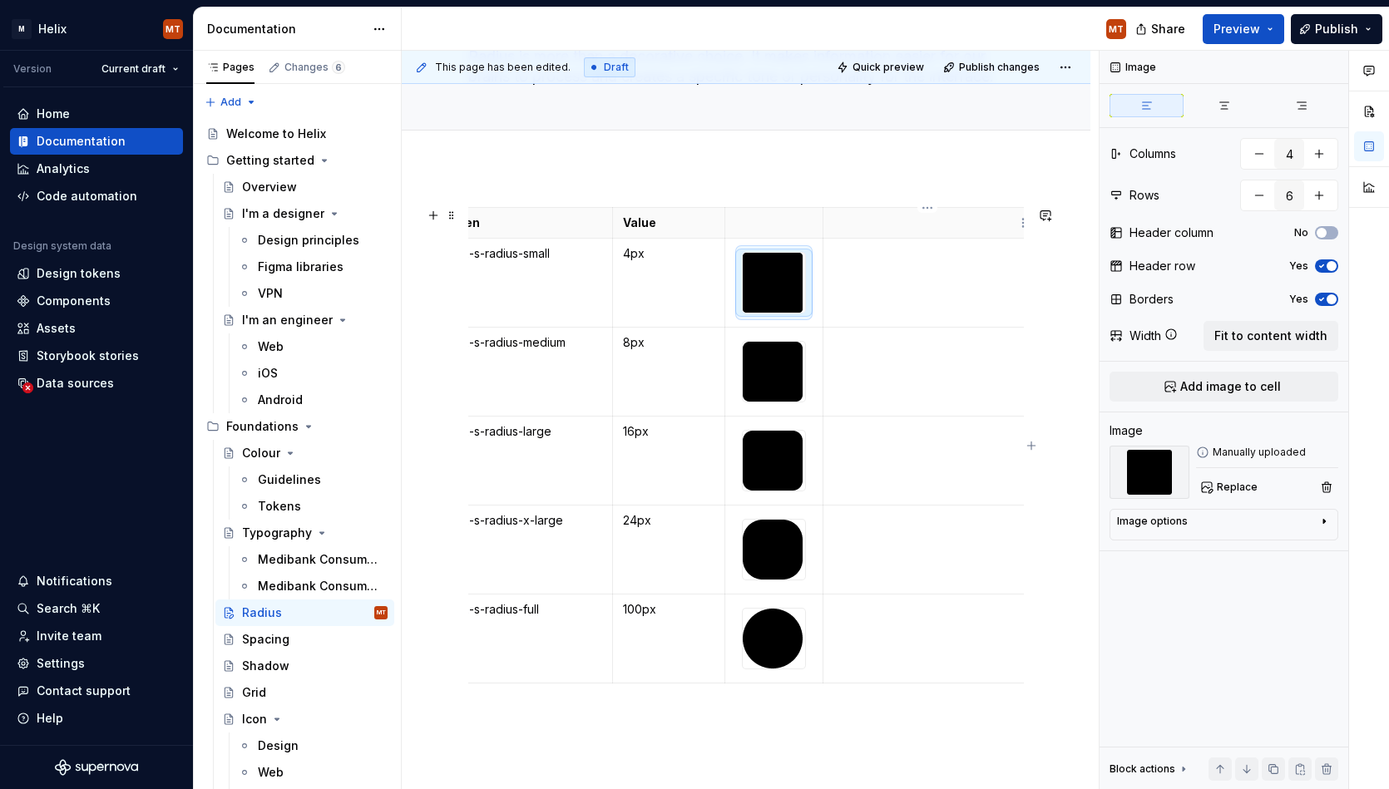
click at [896, 225] on p at bounding box center [927, 223] width 187 height 17
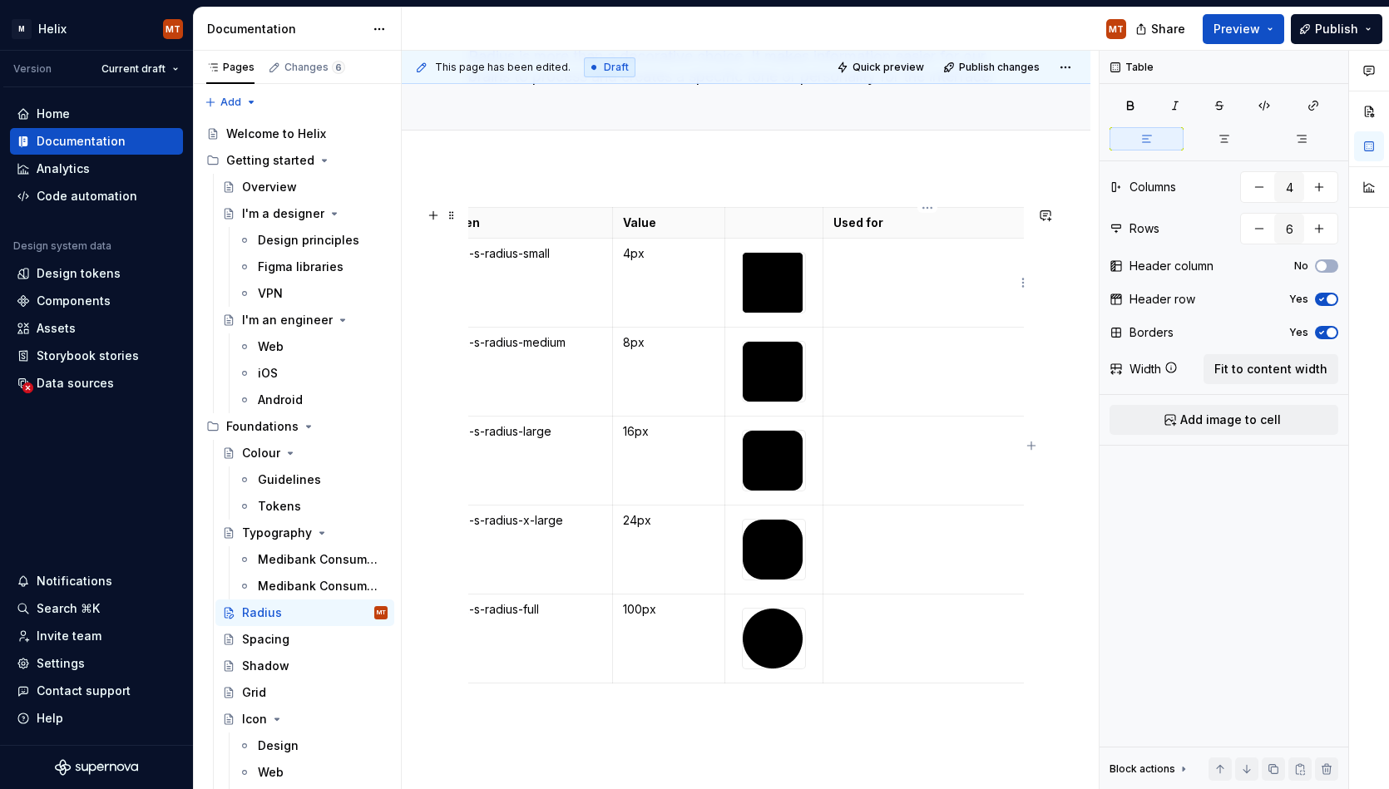
click at [903, 316] on td at bounding box center [928, 283] width 208 height 89
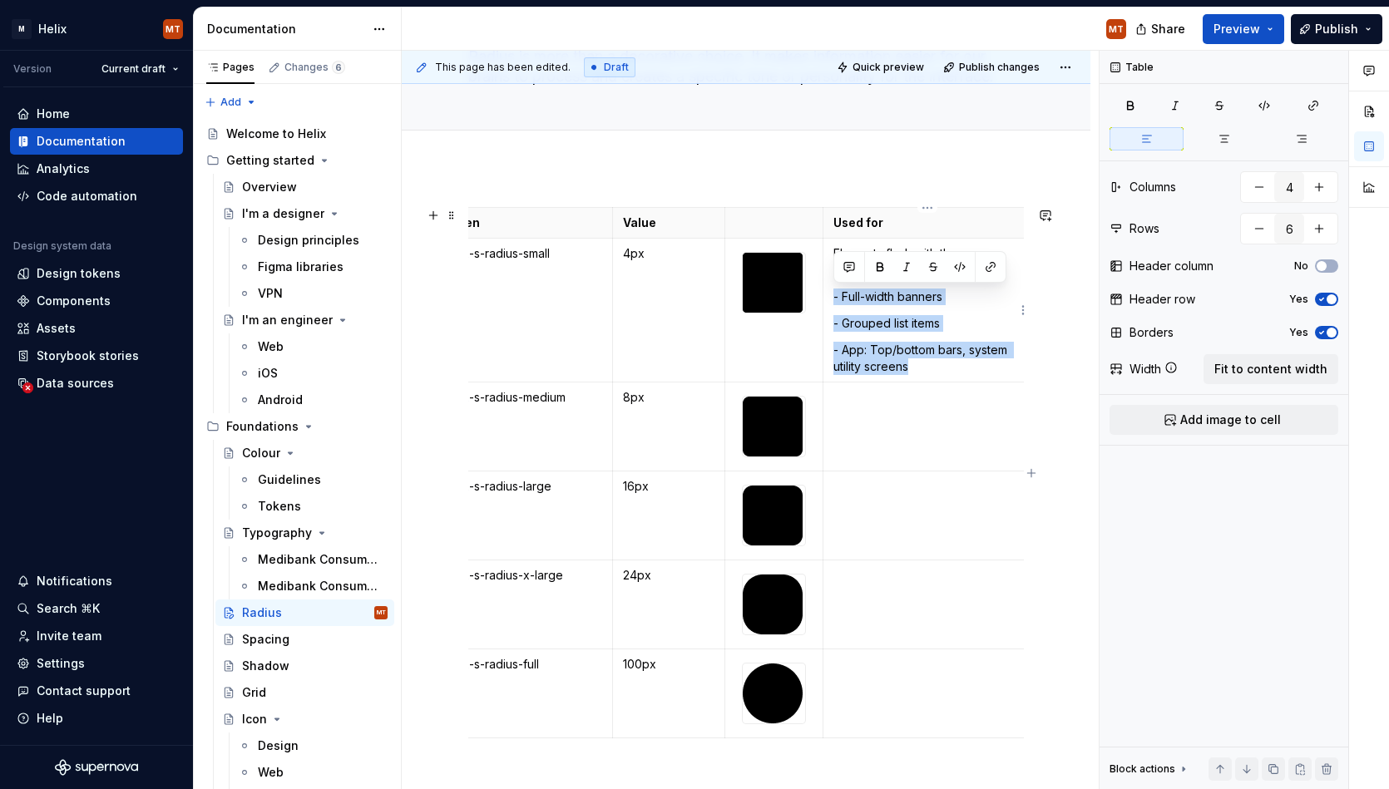
drag, startPoint x: 910, startPoint y: 362, endPoint x: 832, endPoint y: 298, distance: 101.1
click at [826, 299] on td "Elements flush with the screen edge. - Full-width banners - Grouped list items …" at bounding box center [928, 311] width 208 height 144
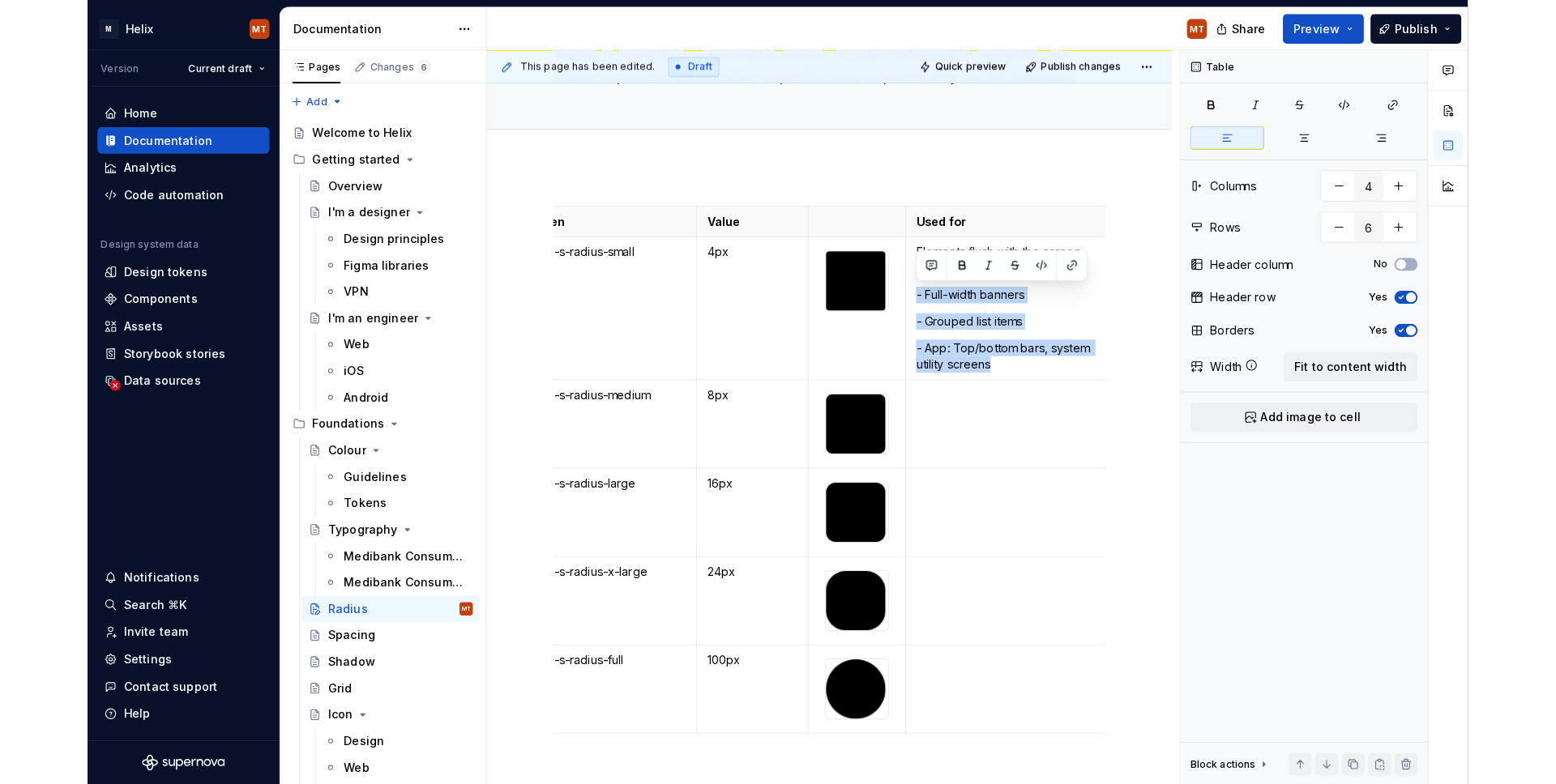
scroll to position [0, 0]
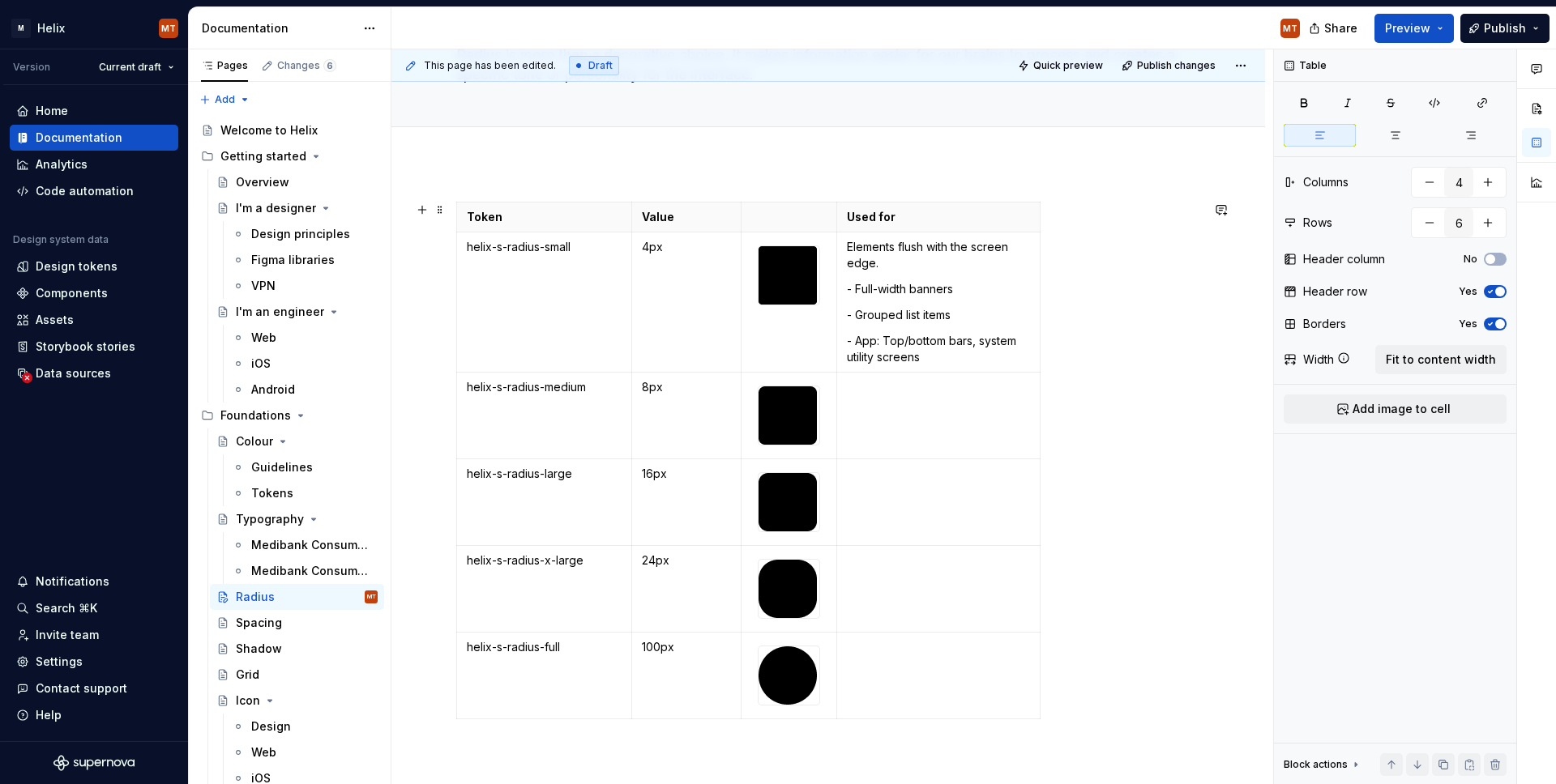
drag, startPoint x: 1043, startPoint y: 274, endPoint x: 982, endPoint y: 299, distance: 65.9
click at [1069, 272] on div "Token Value Used for helix-s-radius-small 4px Elements flush with the screen ed…" at bounding box center [828, 464] width 744 height 524
click at [959, 307] on p "- Grouped list items" at bounding box center [937, 315] width 182 height 17
click at [900, 401] on td at bounding box center [938, 416] width 203 height 87
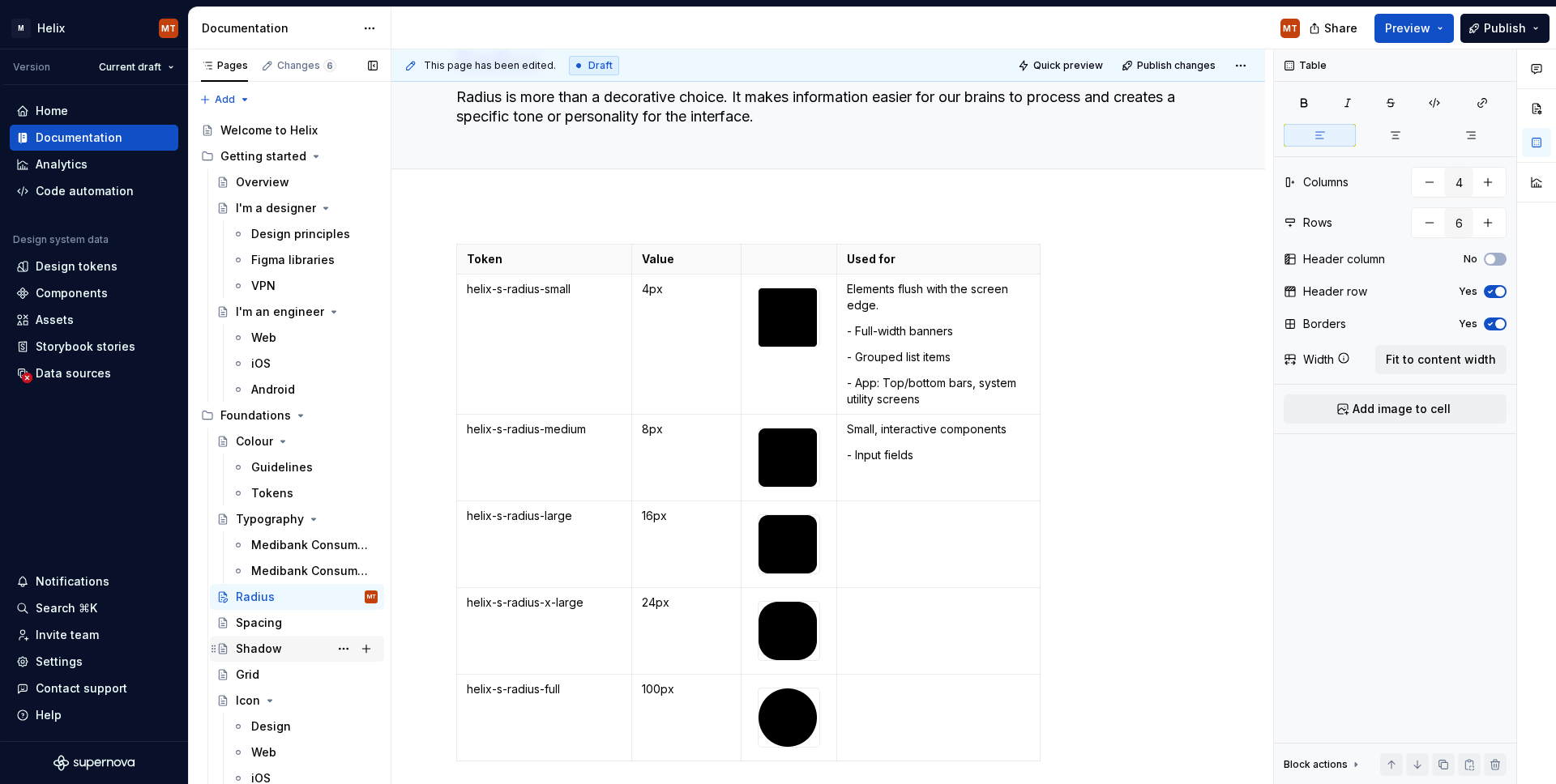
scroll to position [91, 0]
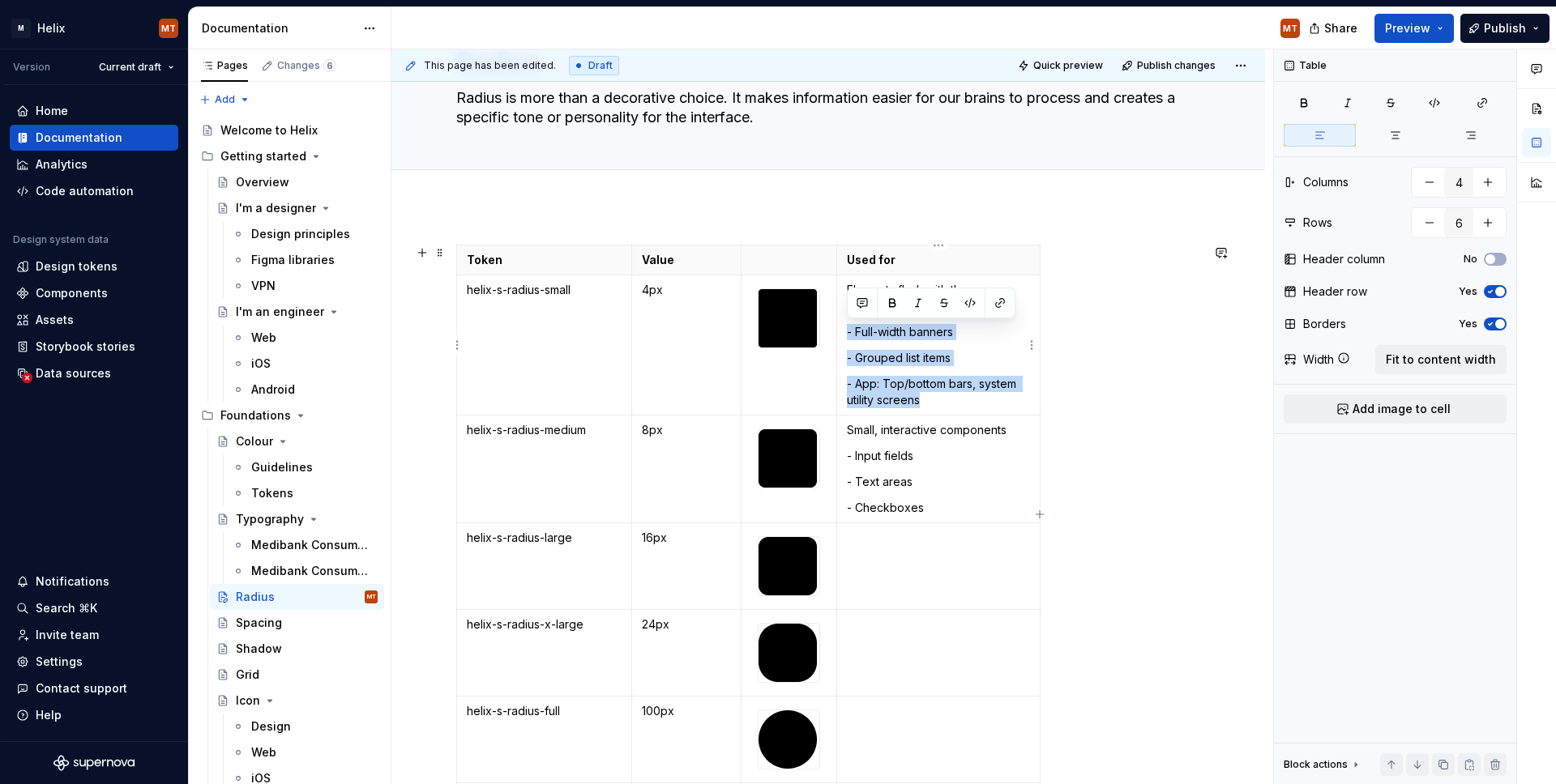
drag, startPoint x: 926, startPoint y: 395, endPoint x: 848, endPoint y: 327, distance: 103.5
click at [848, 327] on td "Elements flush with the screen edge. - Full-width banners - Grouped list items …" at bounding box center [938, 346] width 203 height 140
drag, startPoint x: 880, startPoint y: 355, endPoint x: 871, endPoint y: 347, distance: 12.0
click at [880, 355] on p "- Grouped list items" at bounding box center [937, 357] width 182 height 17
click at [969, 330] on p "- Full-width banners" at bounding box center [937, 332] width 182 height 17
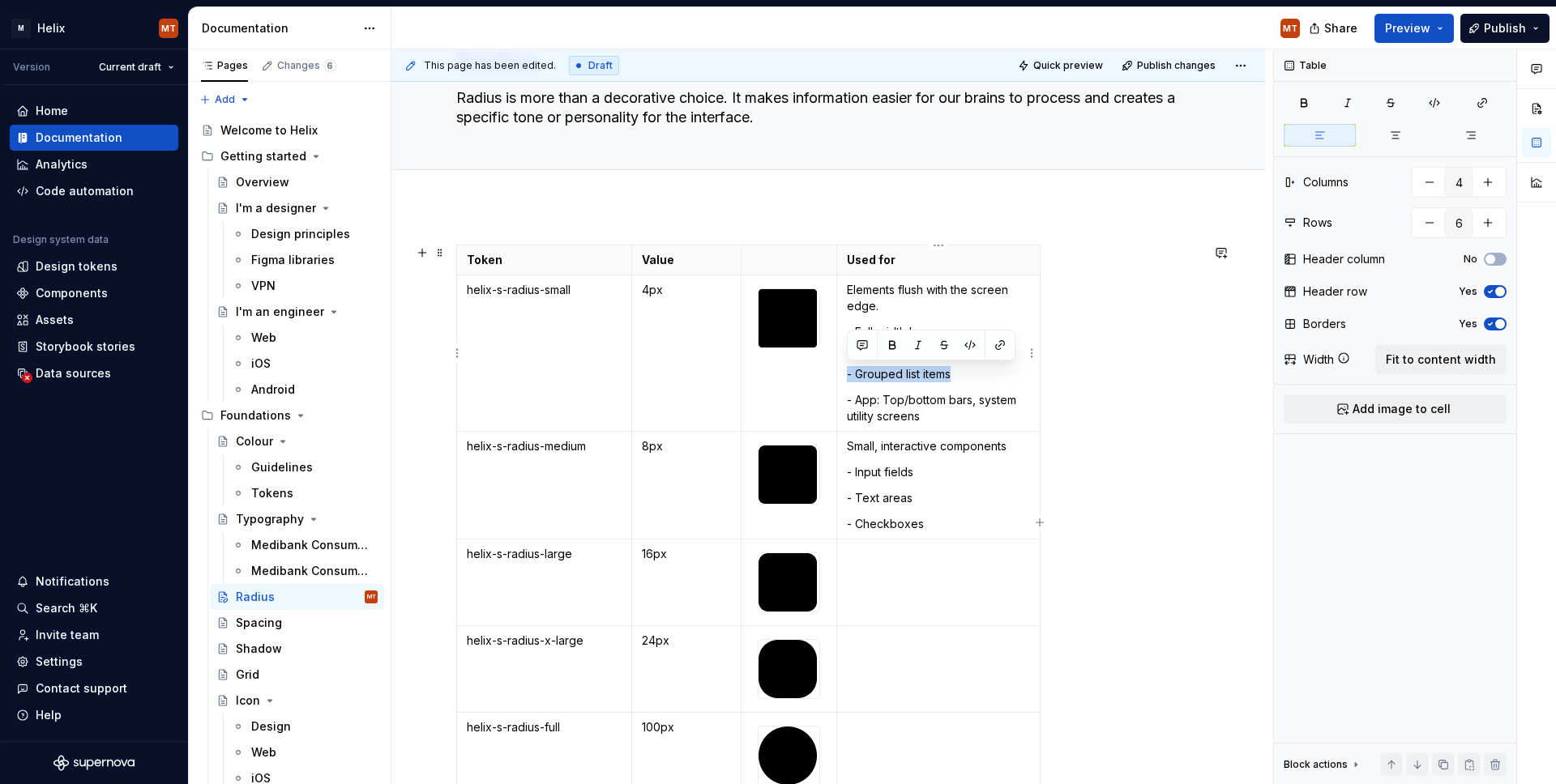
drag, startPoint x: 943, startPoint y: 375, endPoint x: 890, endPoint y: 368, distance: 53.5
click at [843, 370] on td "Elements flush with the screen edge. - Full-width banners - Grouped list items …" at bounding box center [938, 354] width 203 height 157
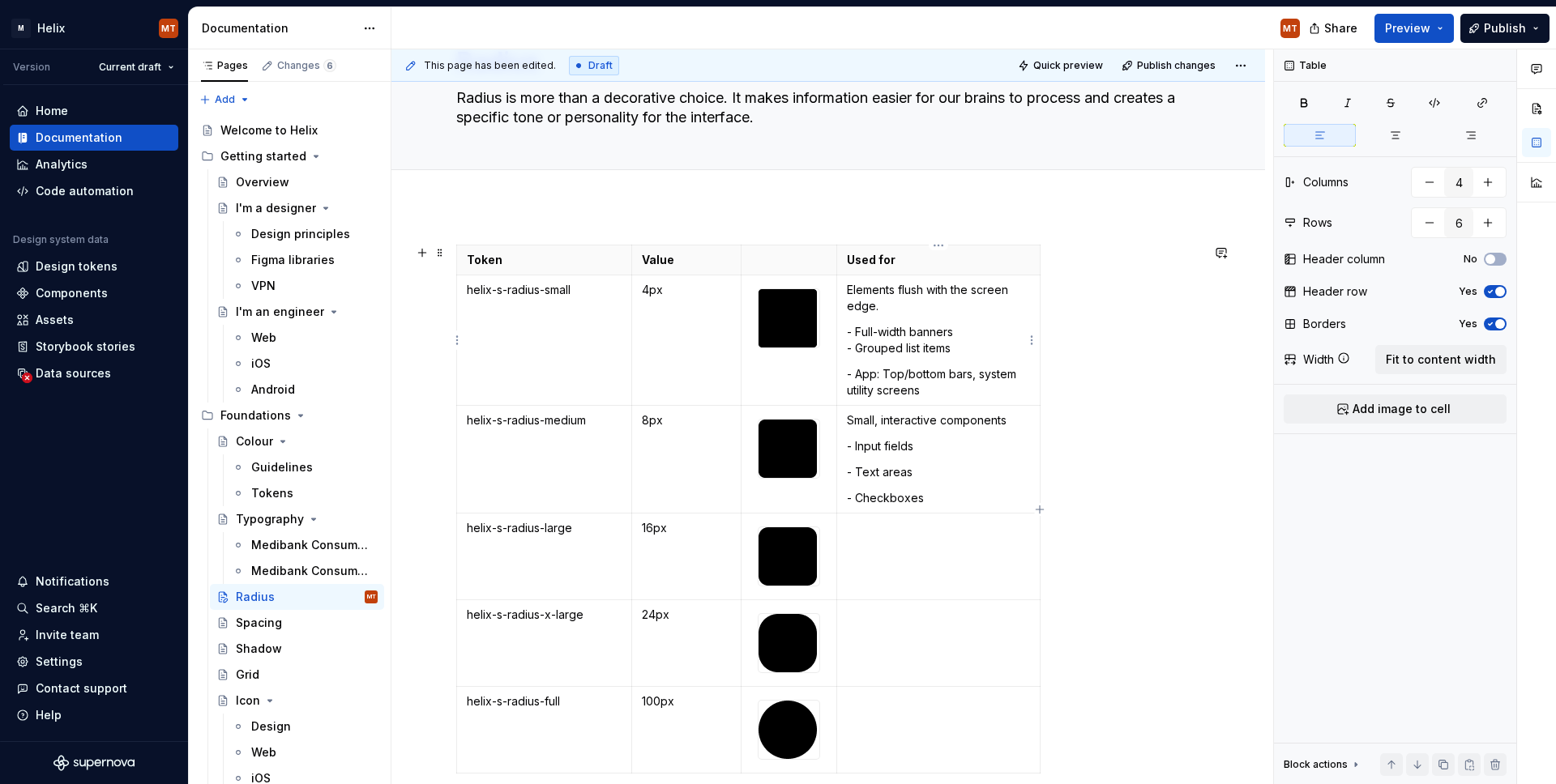
drag, startPoint x: 858, startPoint y: 374, endPoint x: 884, endPoint y: 371, distance: 26.2
click at [858, 374] on p "- App: Top/bottom bars, system utility screens" at bounding box center [937, 382] width 182 height 32
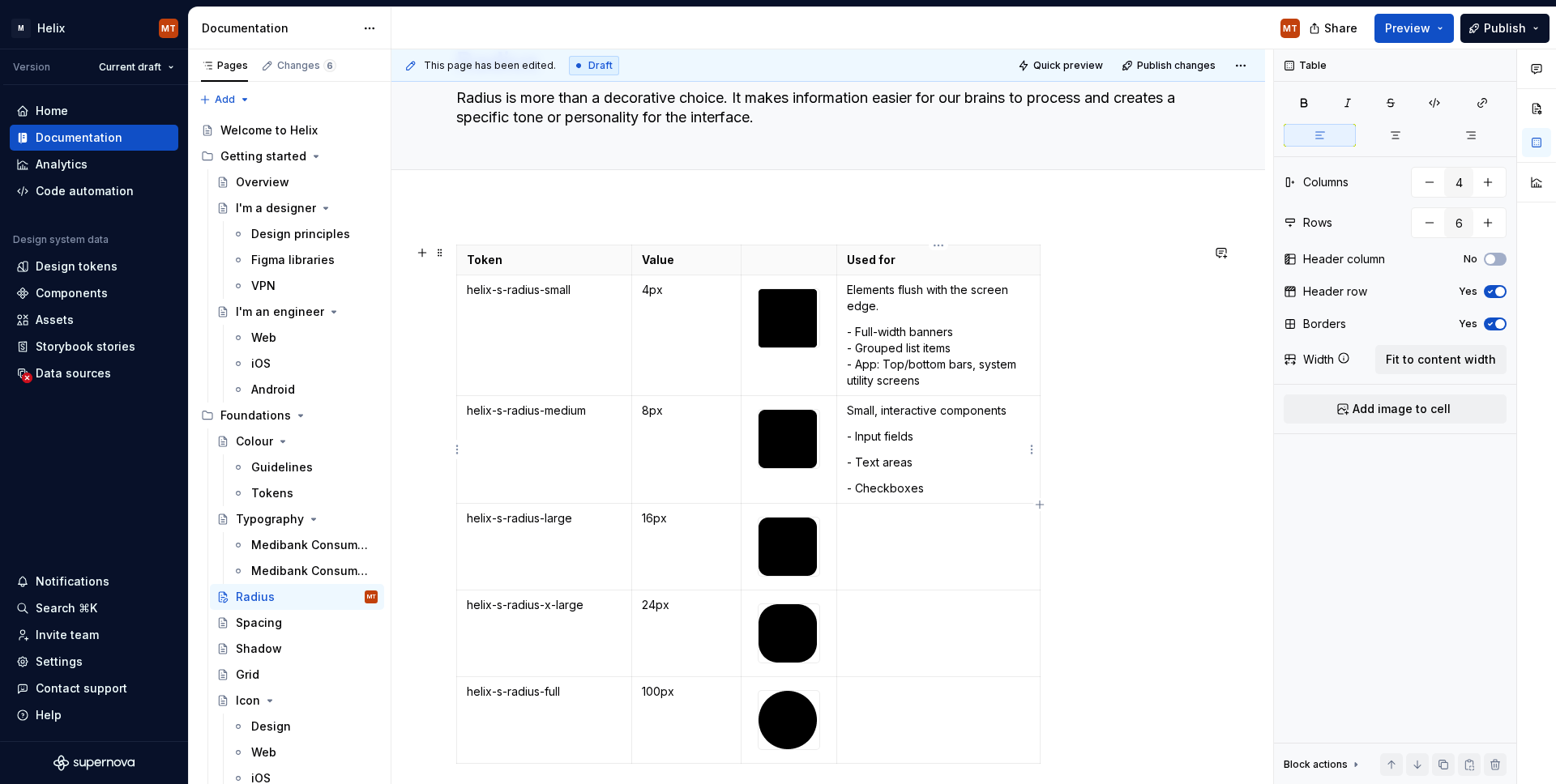
click at [856, 461] on p "- Text areas" at bounding box center [937, 463] width 182 height 17
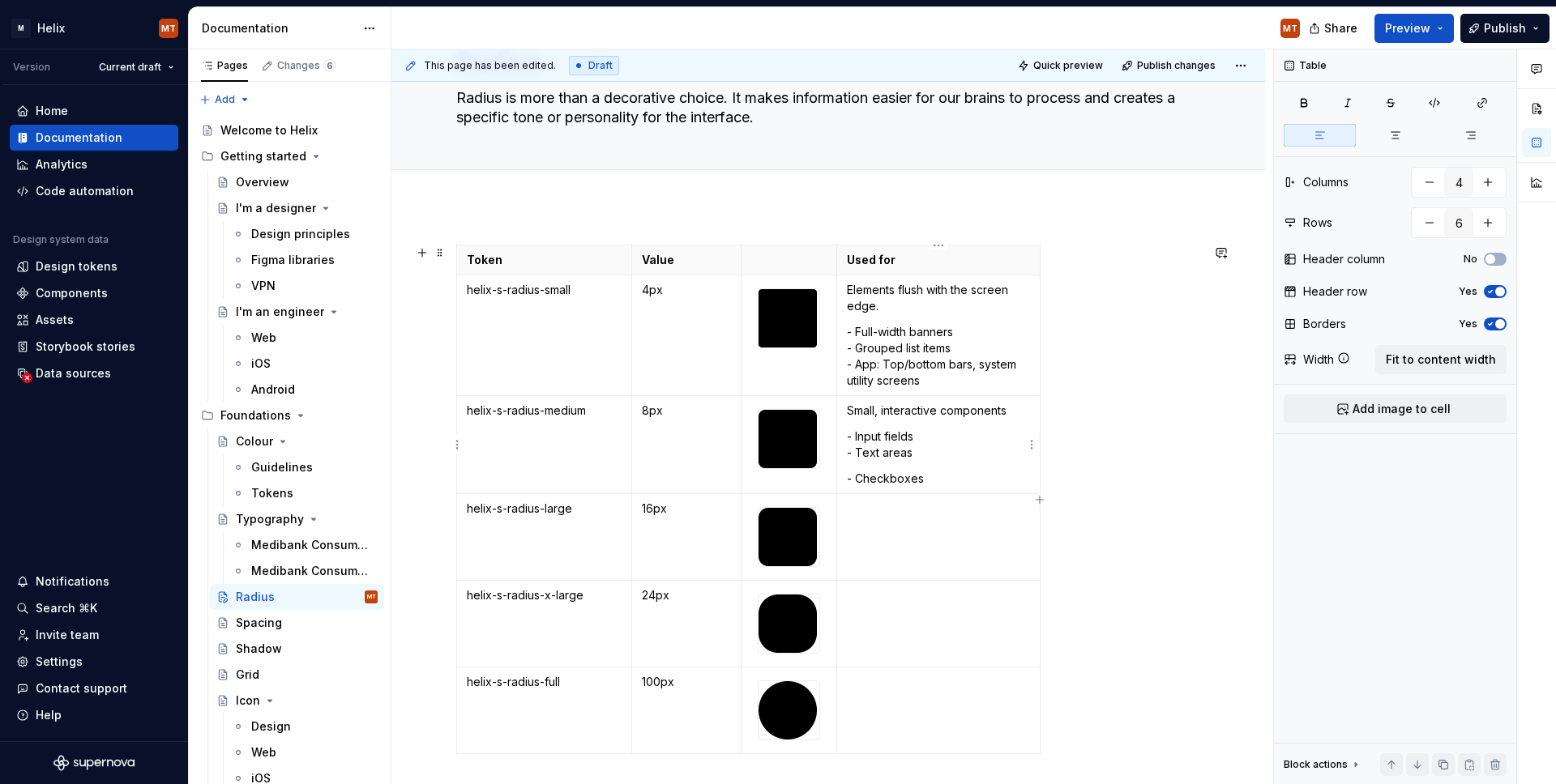
click at [858, 478] on p "- Checkboxes" at bounding box center [937, 478] width 182 height 17
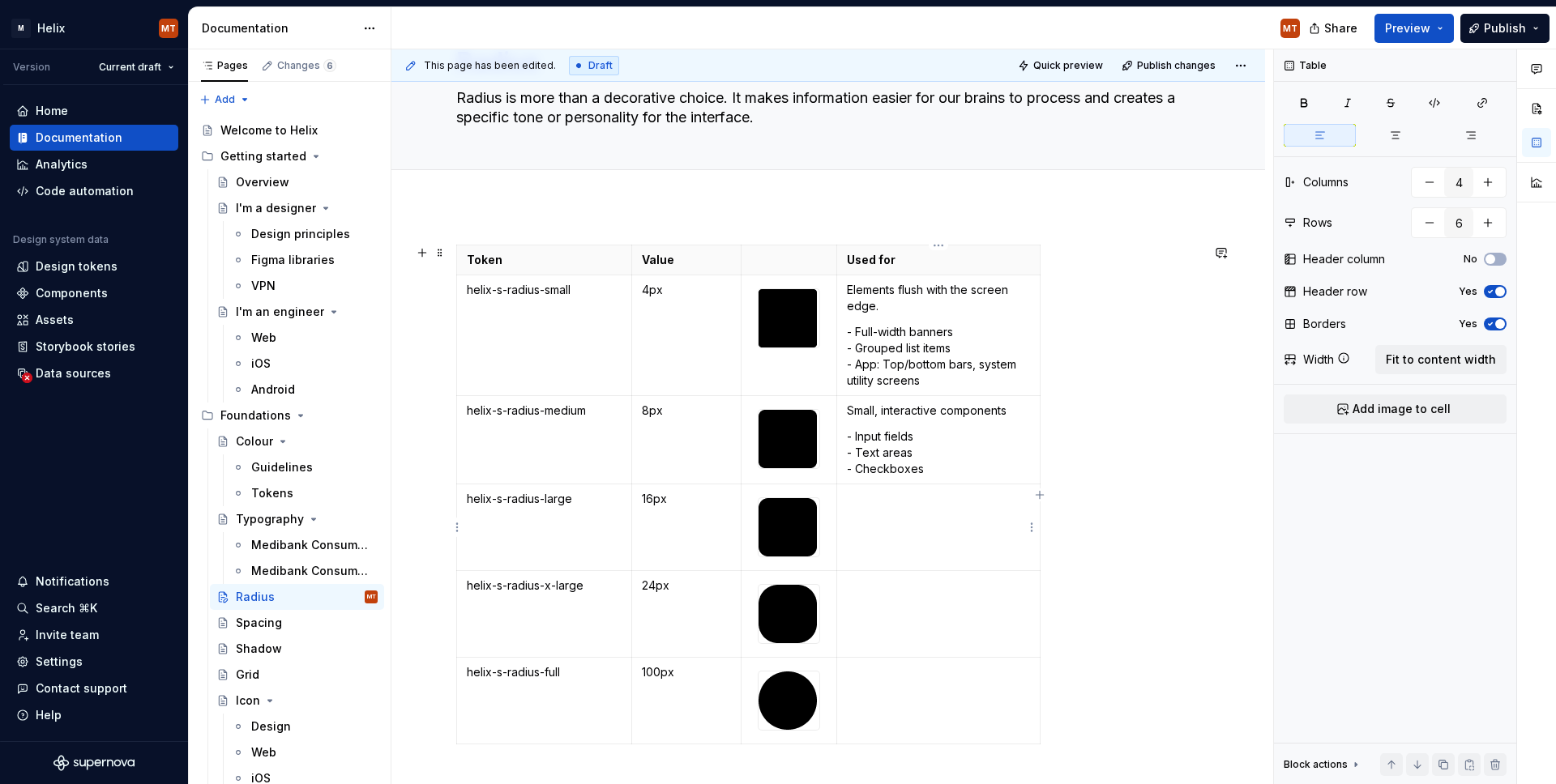
click at [889, 499] on p at bounding box center [937, 499] width 182 height 17
drag, startPoint x: 911, startPoint y: 527, endPoint x: 905, endPoint y: 515, distance: 13.4
click at [905, 515] on p "Small, contextual or low level containers that float or appear temporarily" at bounding box center [937, 515] width 182 height 49
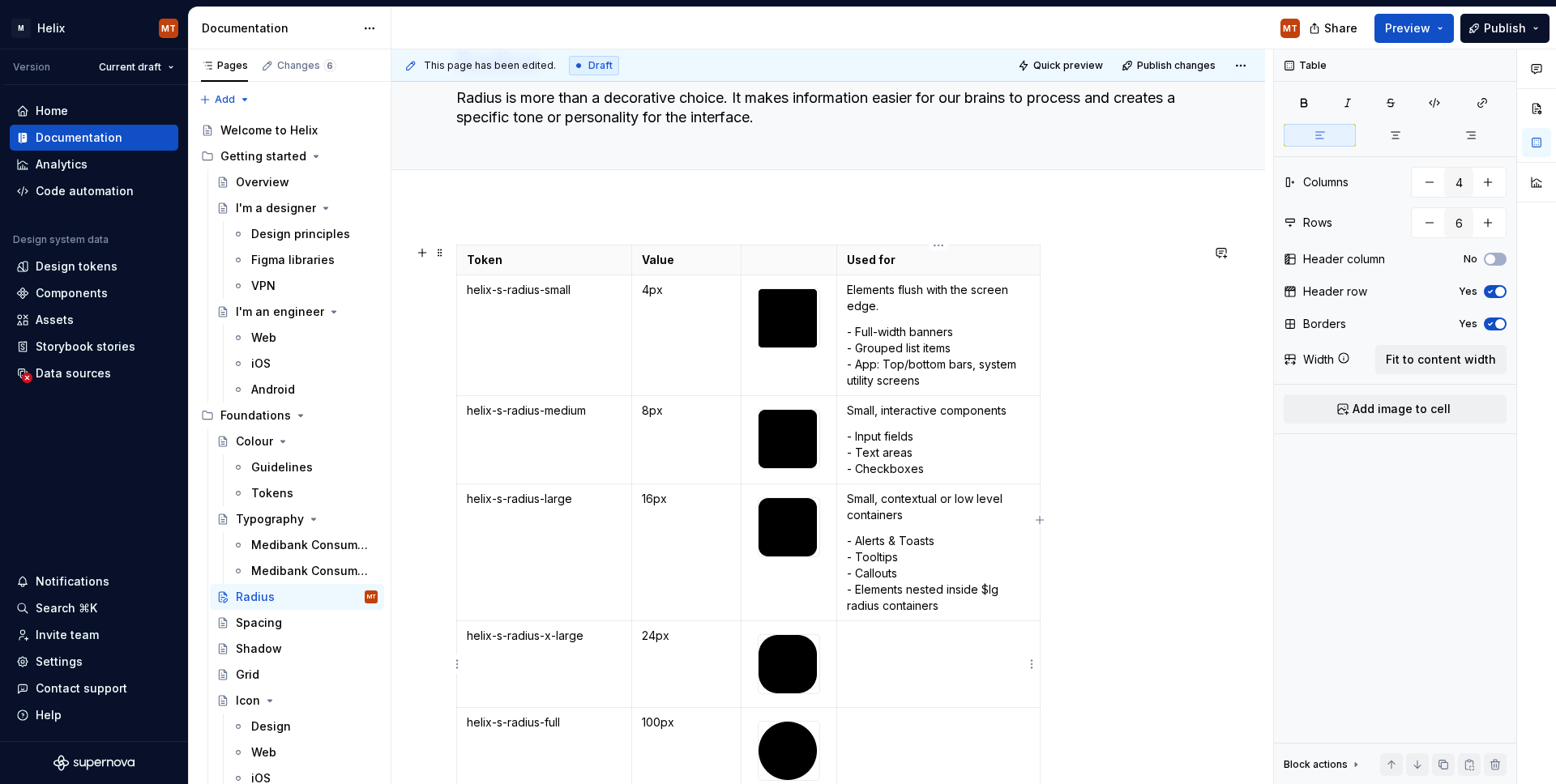
click at [930, 653] on td at bounding box center [938, 664] width 203 height 87
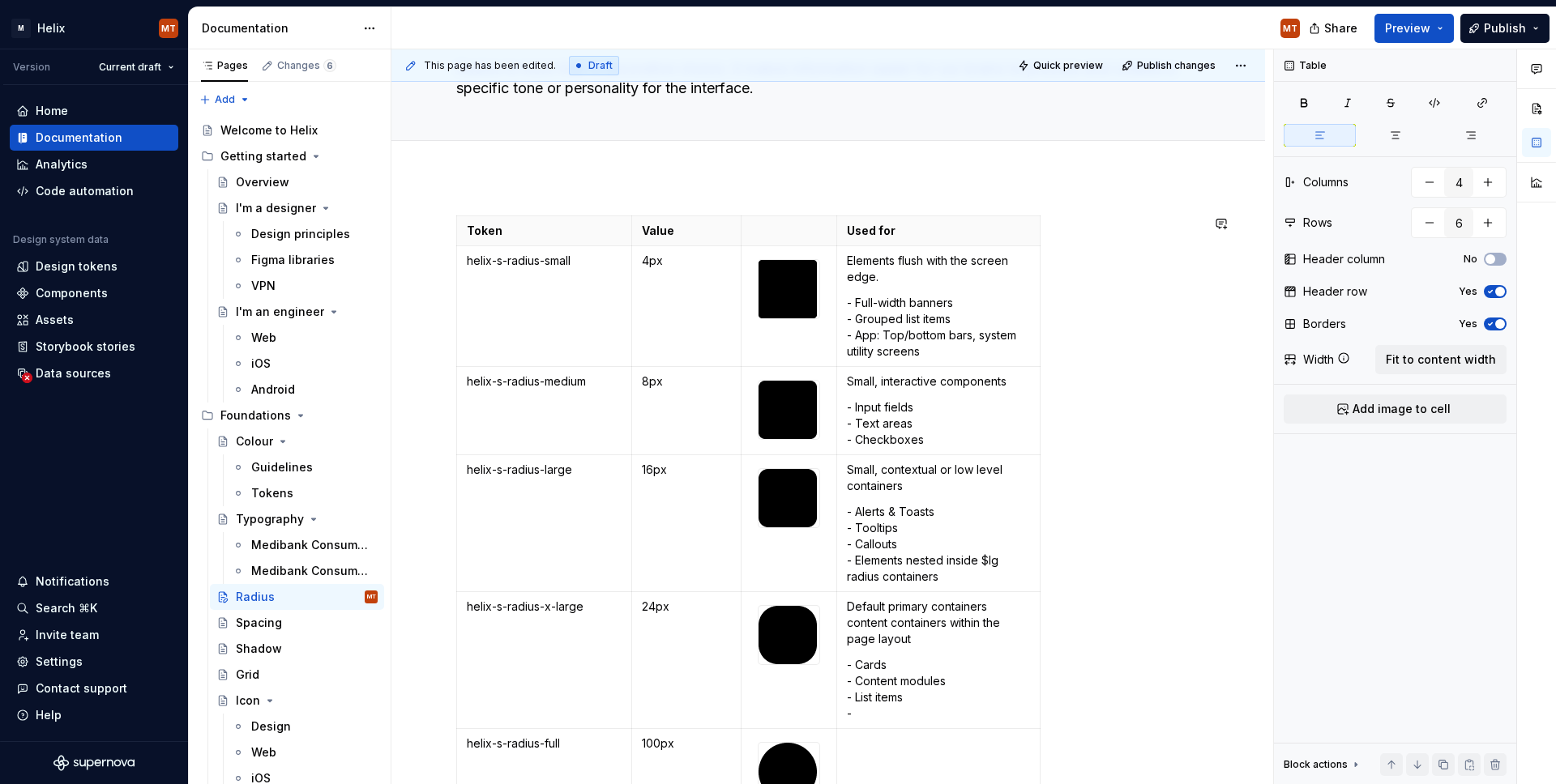
scroll to position [136, 0]
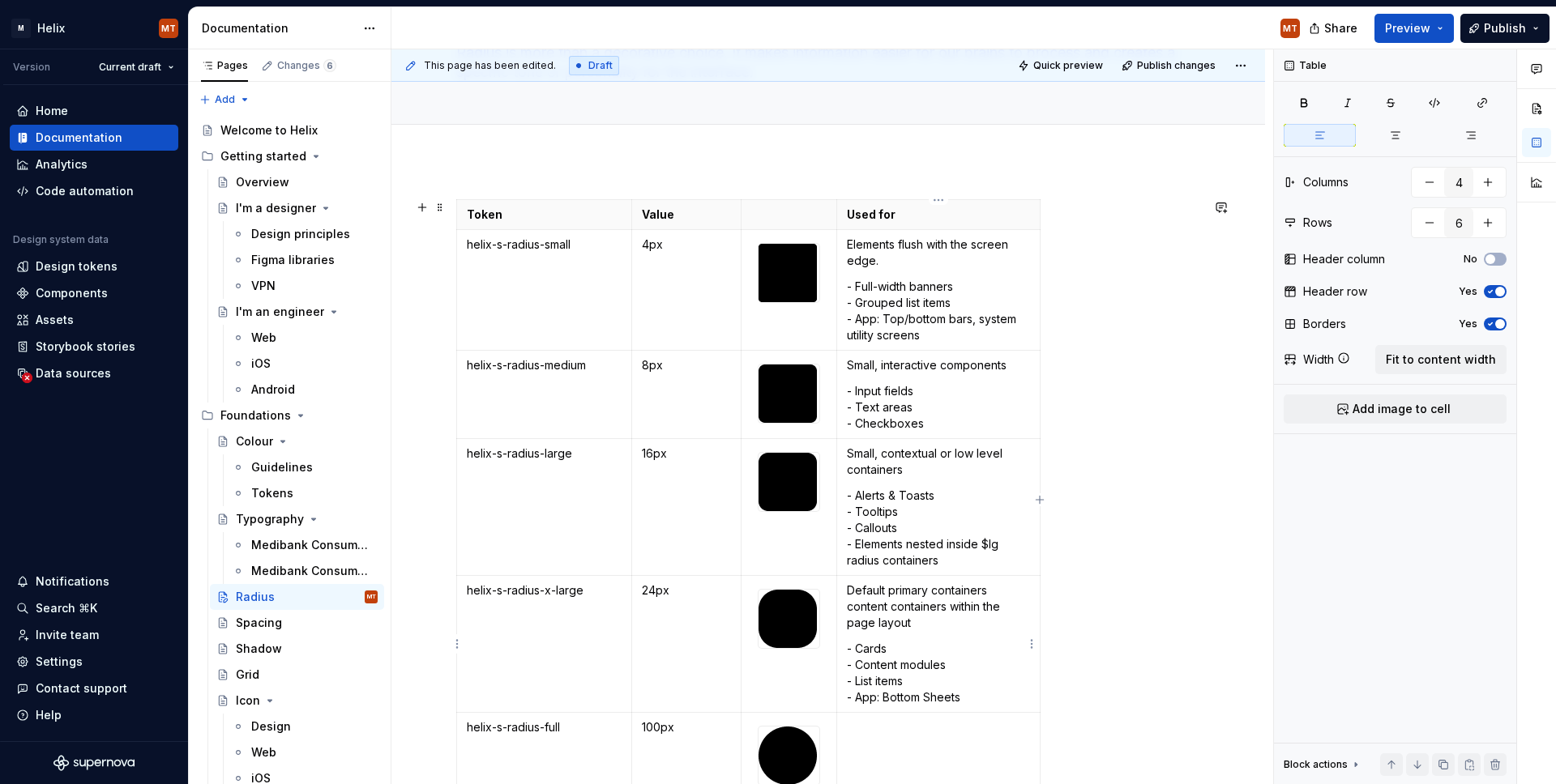
click at [856, 679] on p "- Cards - Content modules - List items - App: Bottom Sheets" at bounding box center [937, 673] width 182 height 65
click at [982, 697] on p "- Cards - Content modules - Individual list items - App: Bottom Sheets" at bounding box center [937, 673] width 182 height 65
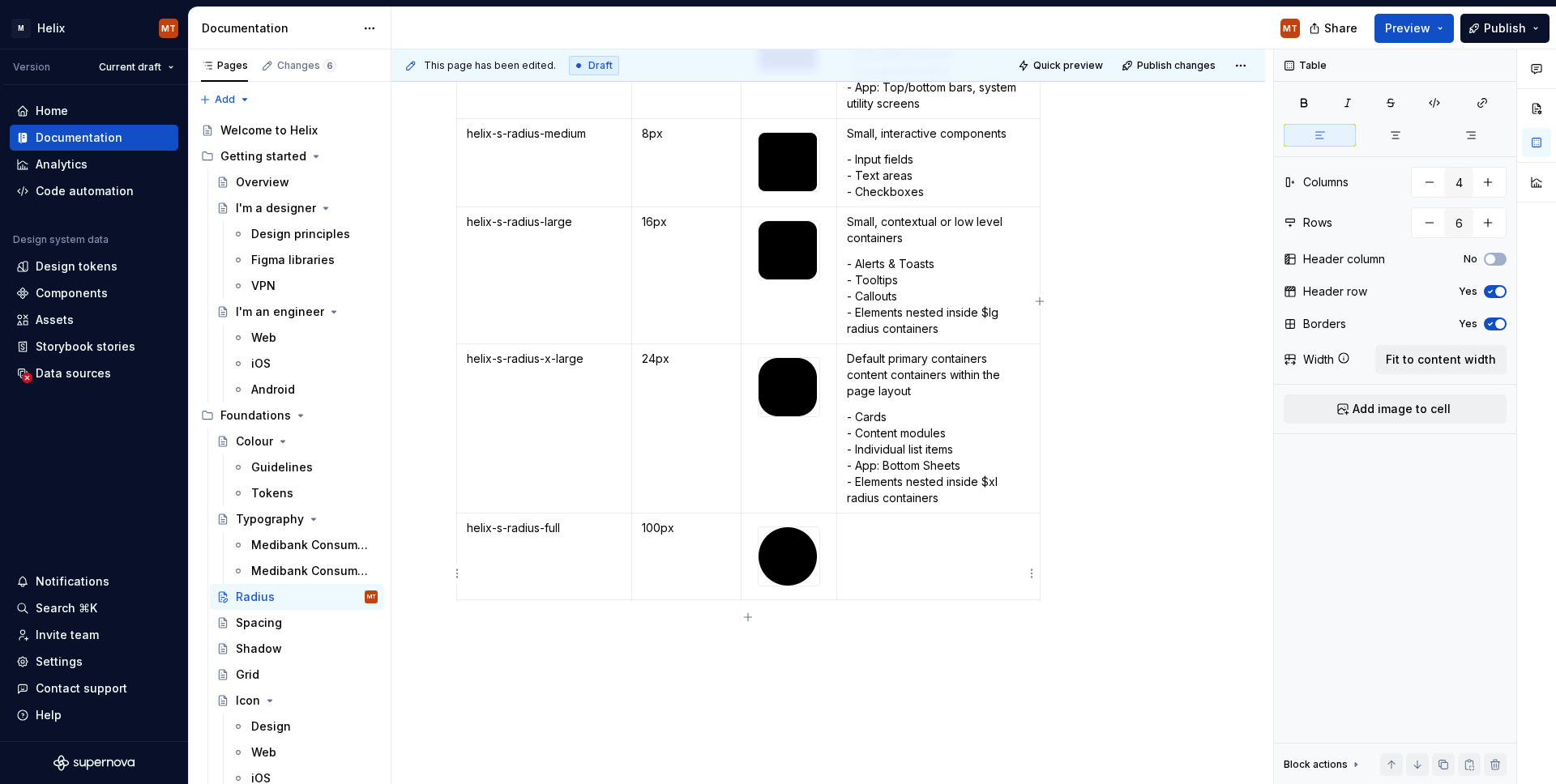
scroll to position [374, 0]
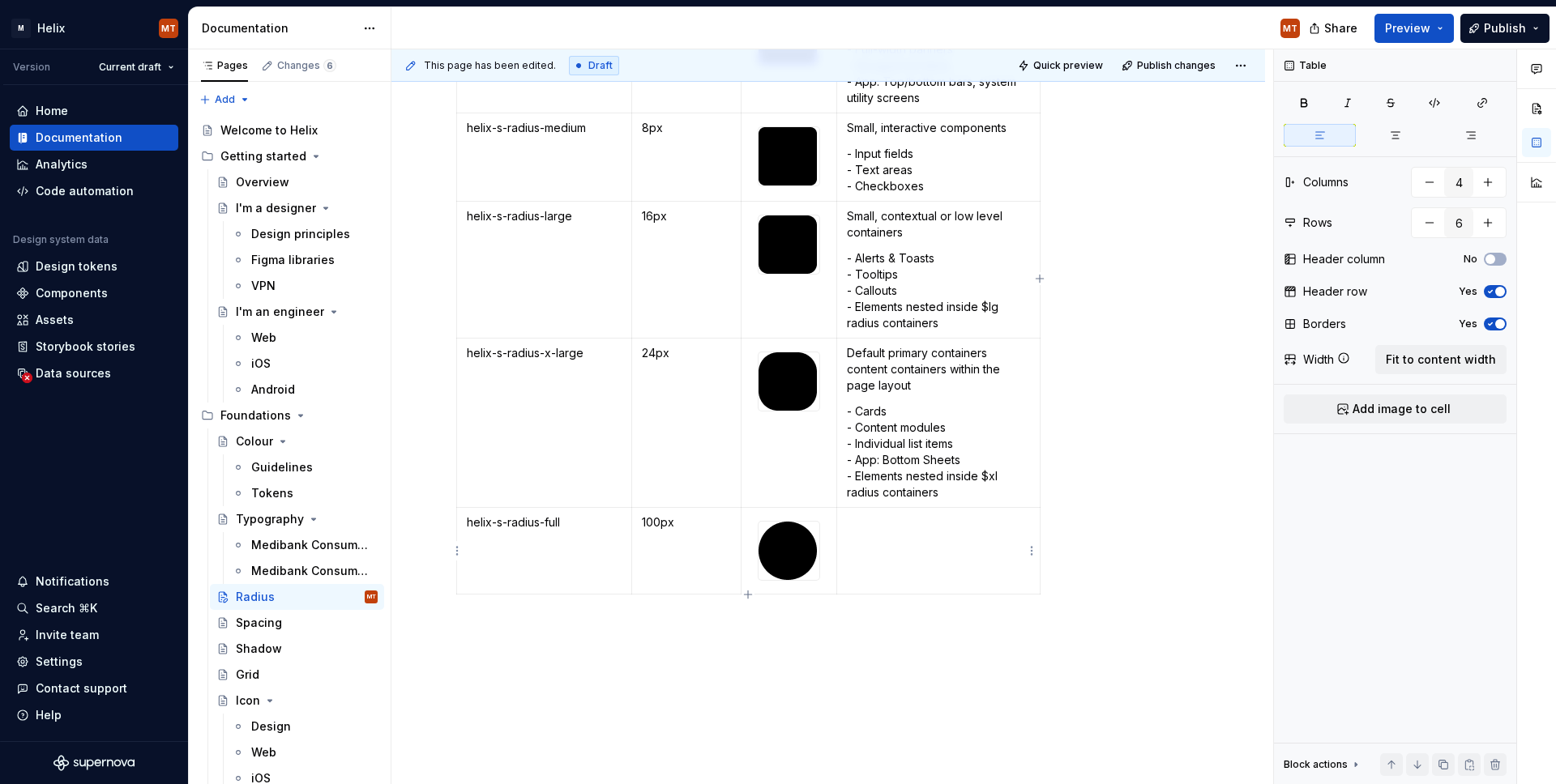
click at [923, 553] on td at bounding box center [938, 551] width 203 height 87
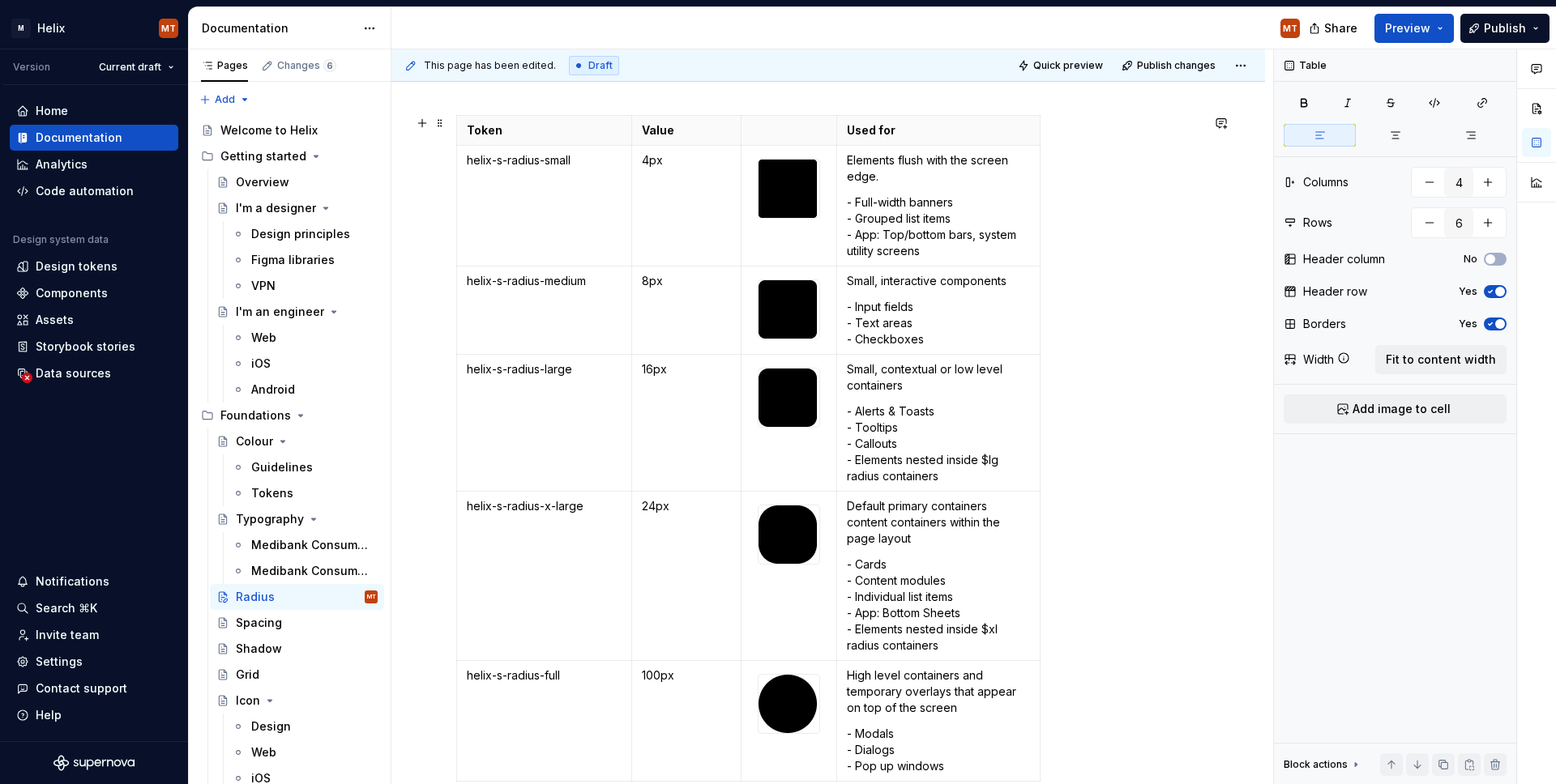
scroll to position [207, 0]
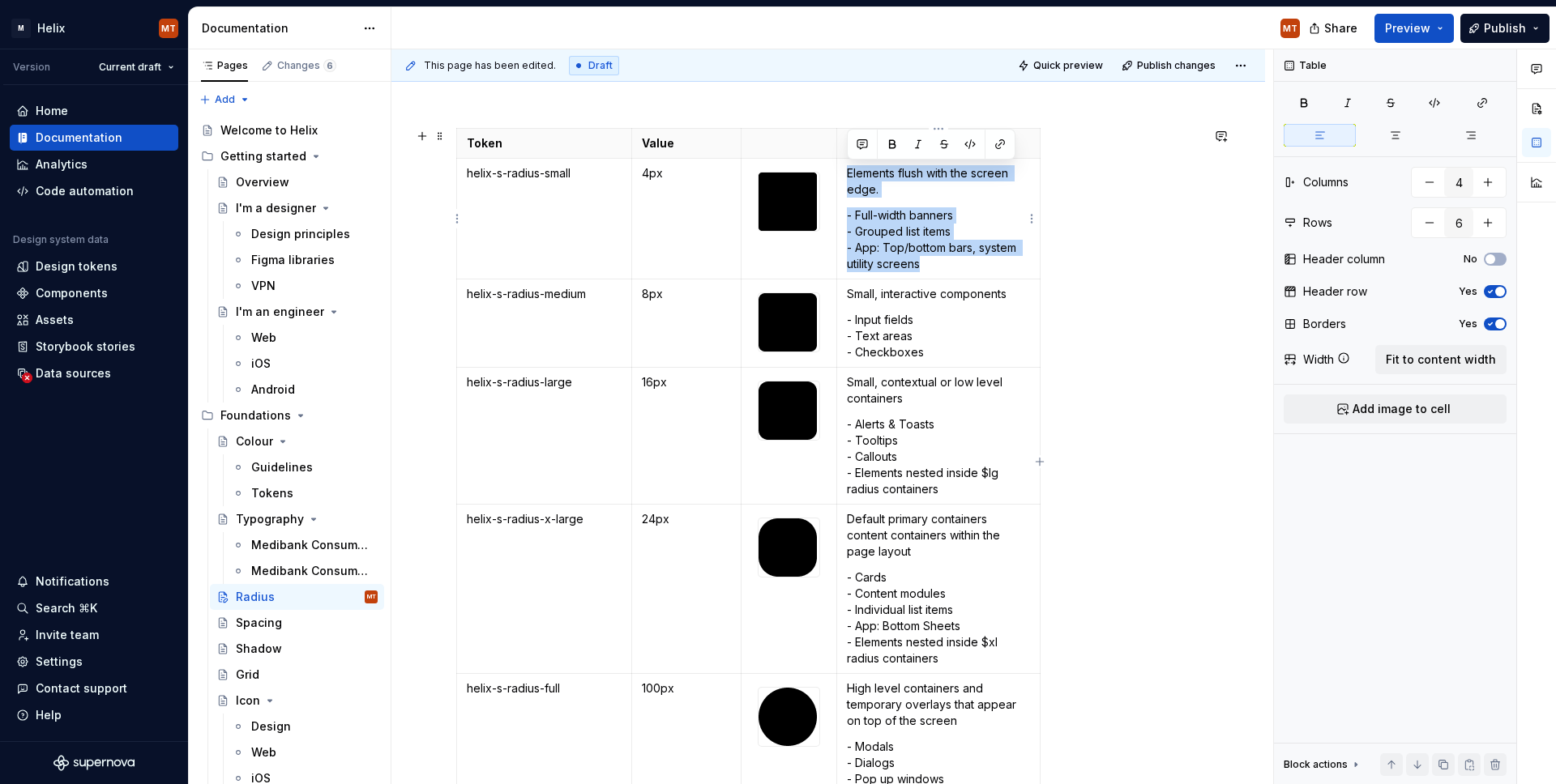
drag, startPoint x: 930, startPoint y: 263, endPoint x: 880, endPoint y: 197, distance: 82.8
click at [847, 174] on td "Elements flush with the screen edge. - Full-width banners - Grouped list items …" at bounding box center [938, 219] width 203 height 121
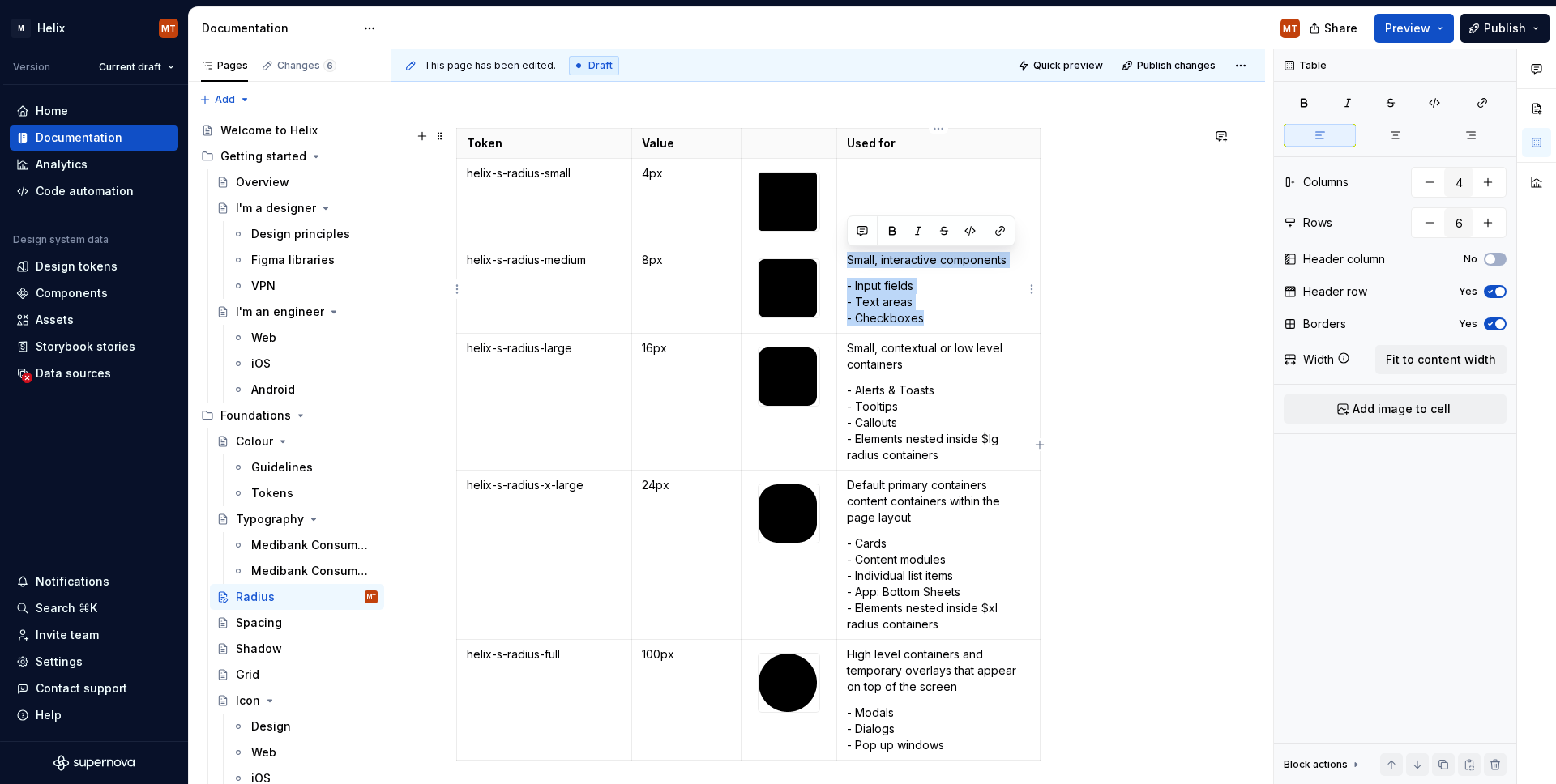
drag, startPoint x: 929, startPoint y: 315, endPoint x: 847, endPoint y: 266, distance: 95.5
click at [844, 261] on td "Small, interactive components - Input fields - Text areas - Checkboxes" at bounding box center [938, 289] width 203 height 89
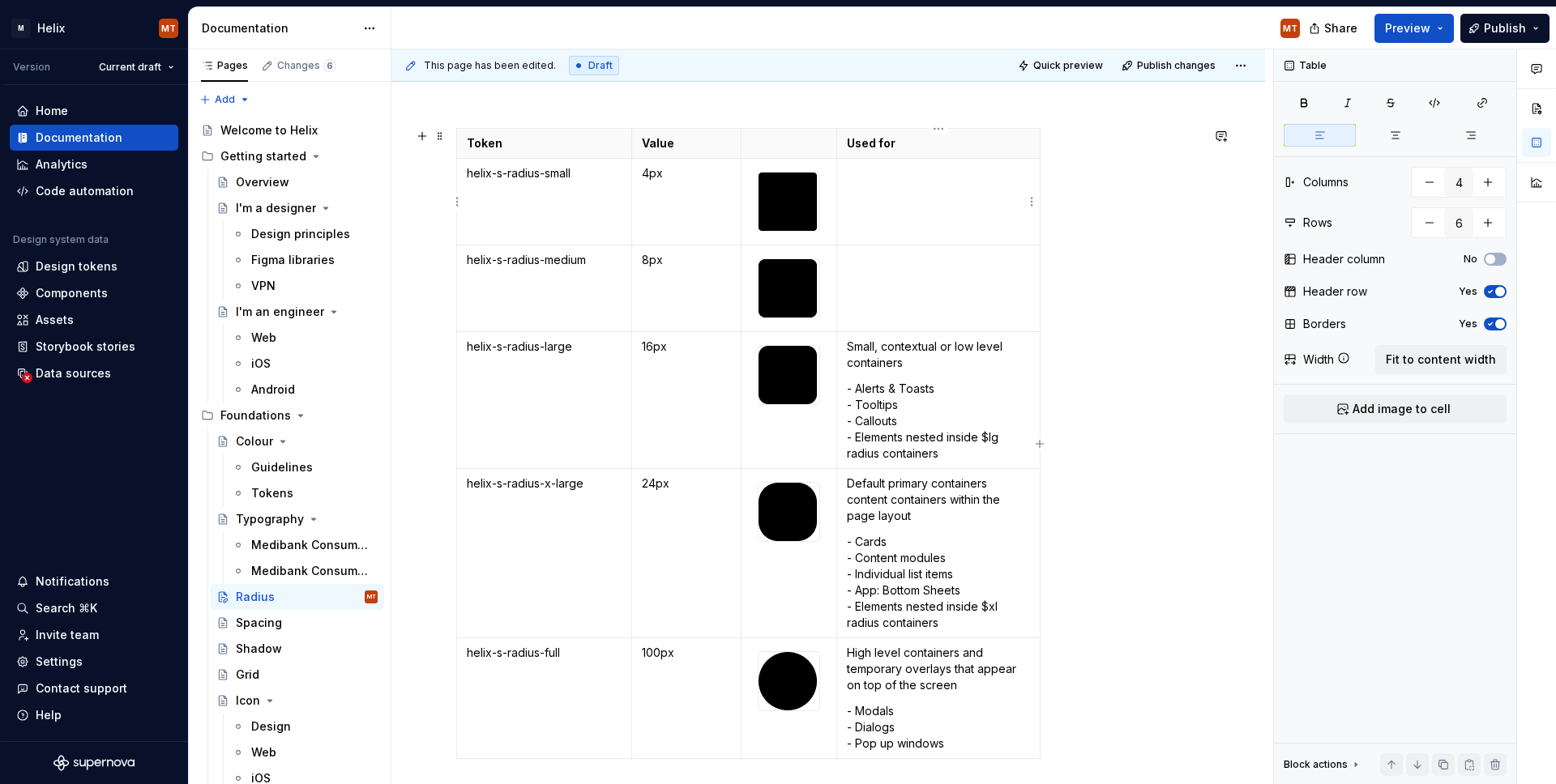
click at [926, 181] on td at bounding box center [938, 202] width 203 height 87
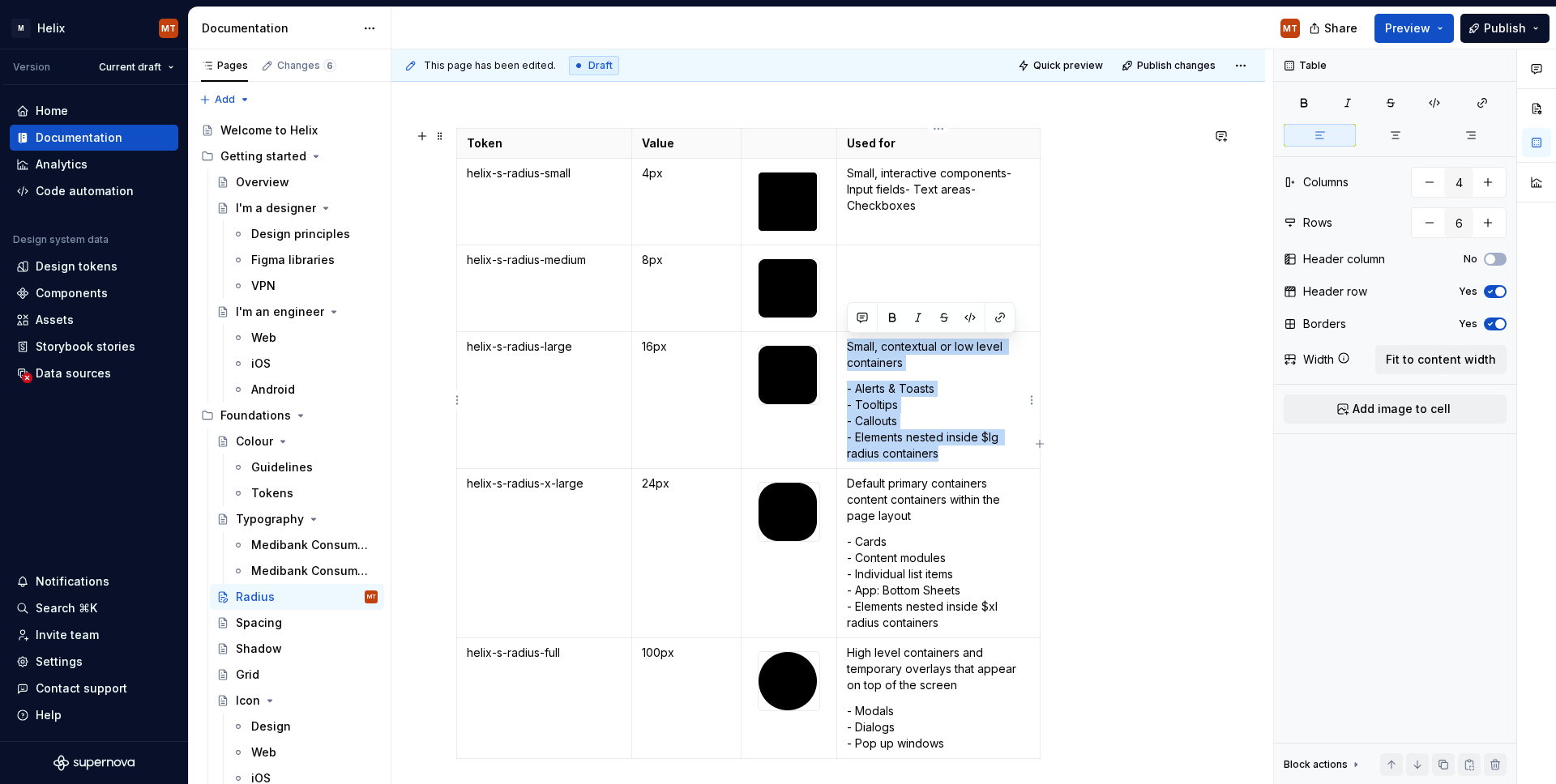
drag, startPoint x: 948, startPoint y: 451, endPoint x: 852, endPoint y: 348, distance: 140.8
click at [848, 348] on td "Small, contextual or low level containers - Alerts & Toasts - Tooltips - Callou…" at bounding box center [938, 400] width 203 height 137
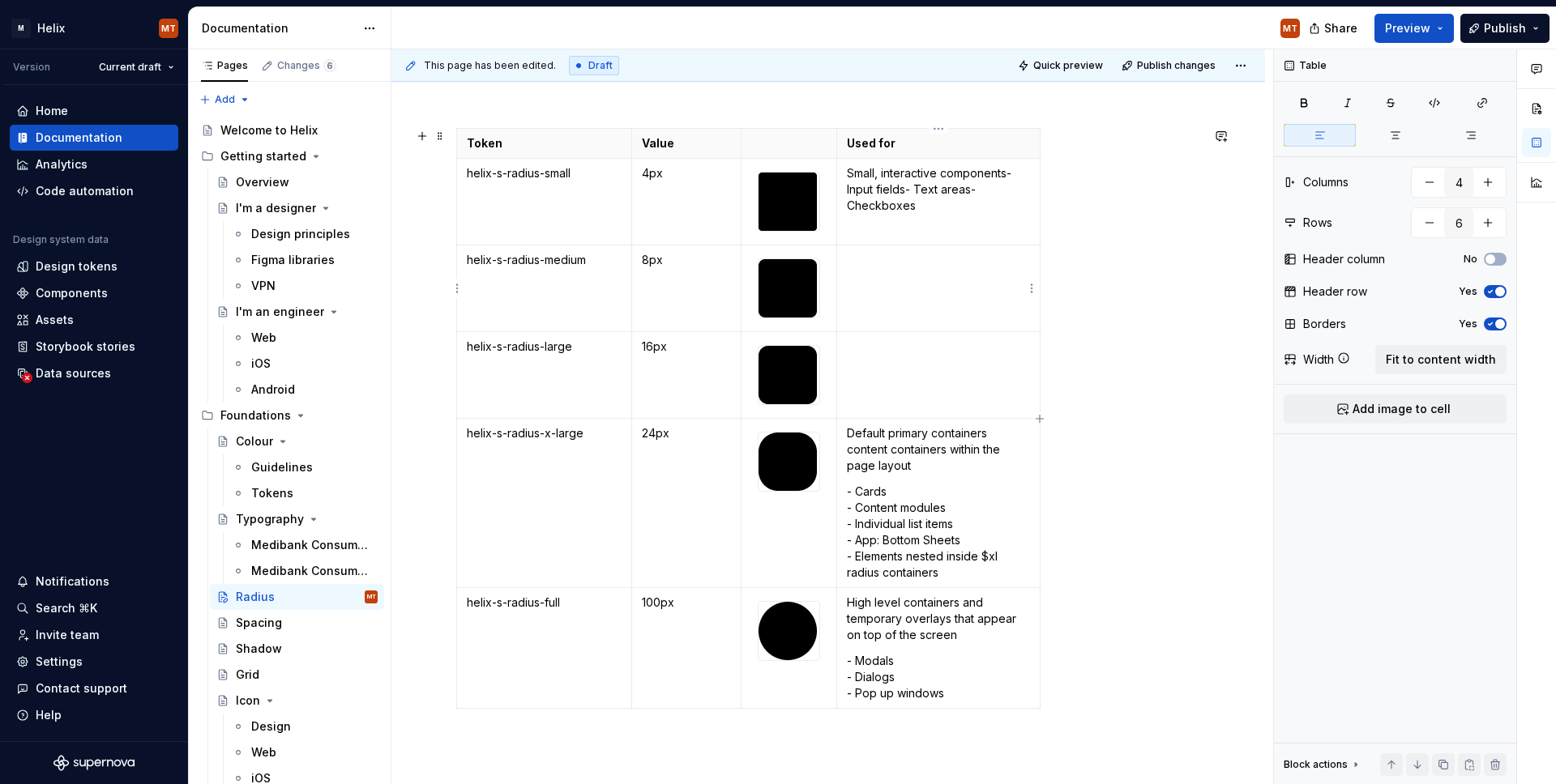
drag, startPoint x: 961, startPoint y: 271, endPoint x: 957, endPoint y: 292, distance: 21.4
click at [961, 271] on td at bounding box center [938, 288] width 203 height 87
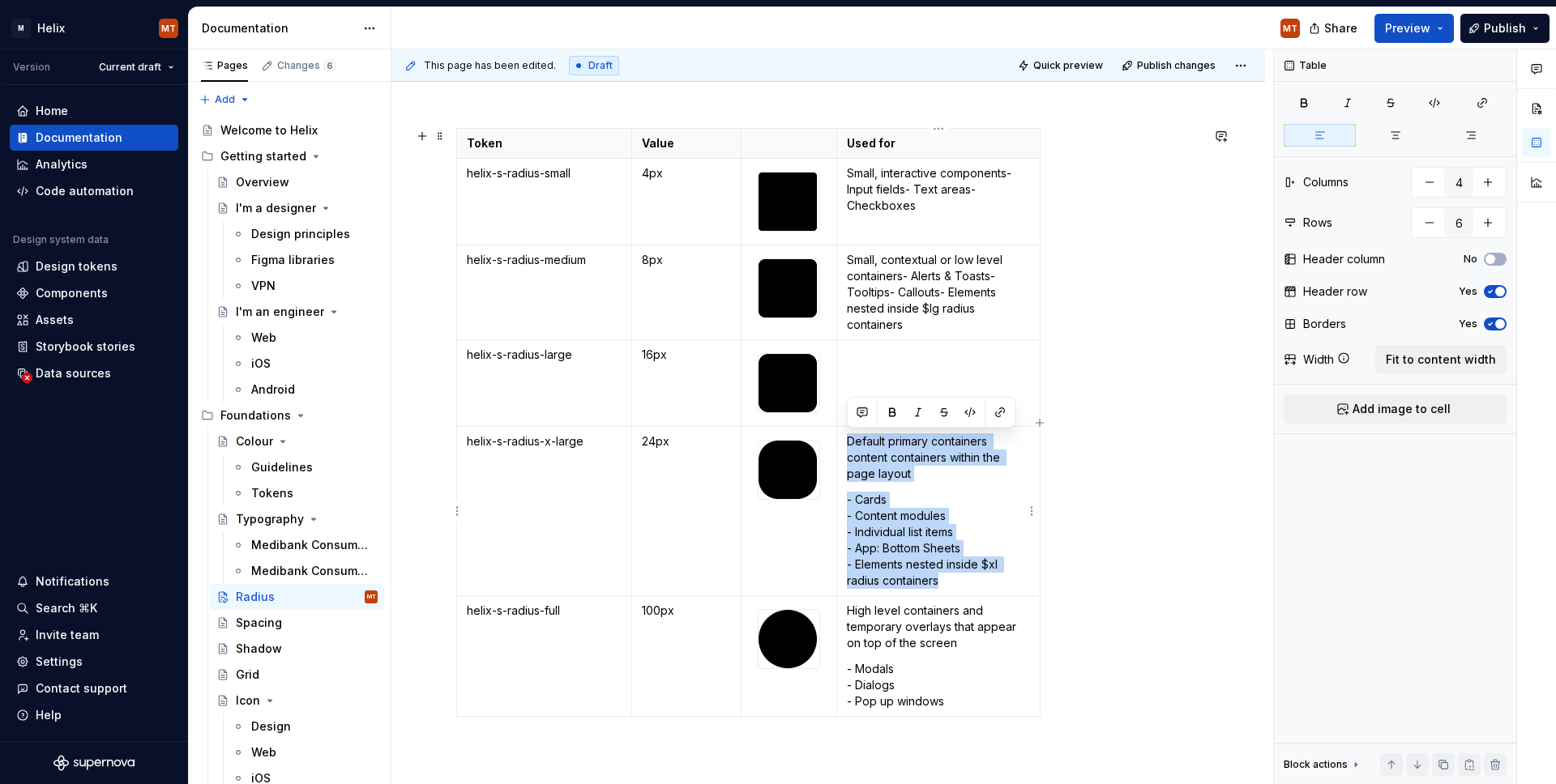
drag, startPoint x: 944, startPoint y: 576, endPoint x: 852, endPoint y: 440, distance: 164.2
click at [847, 444] on td "Default primary containers content containers within the page layout - Cards - …" at bounding box center [938, 511] width 203 height 169
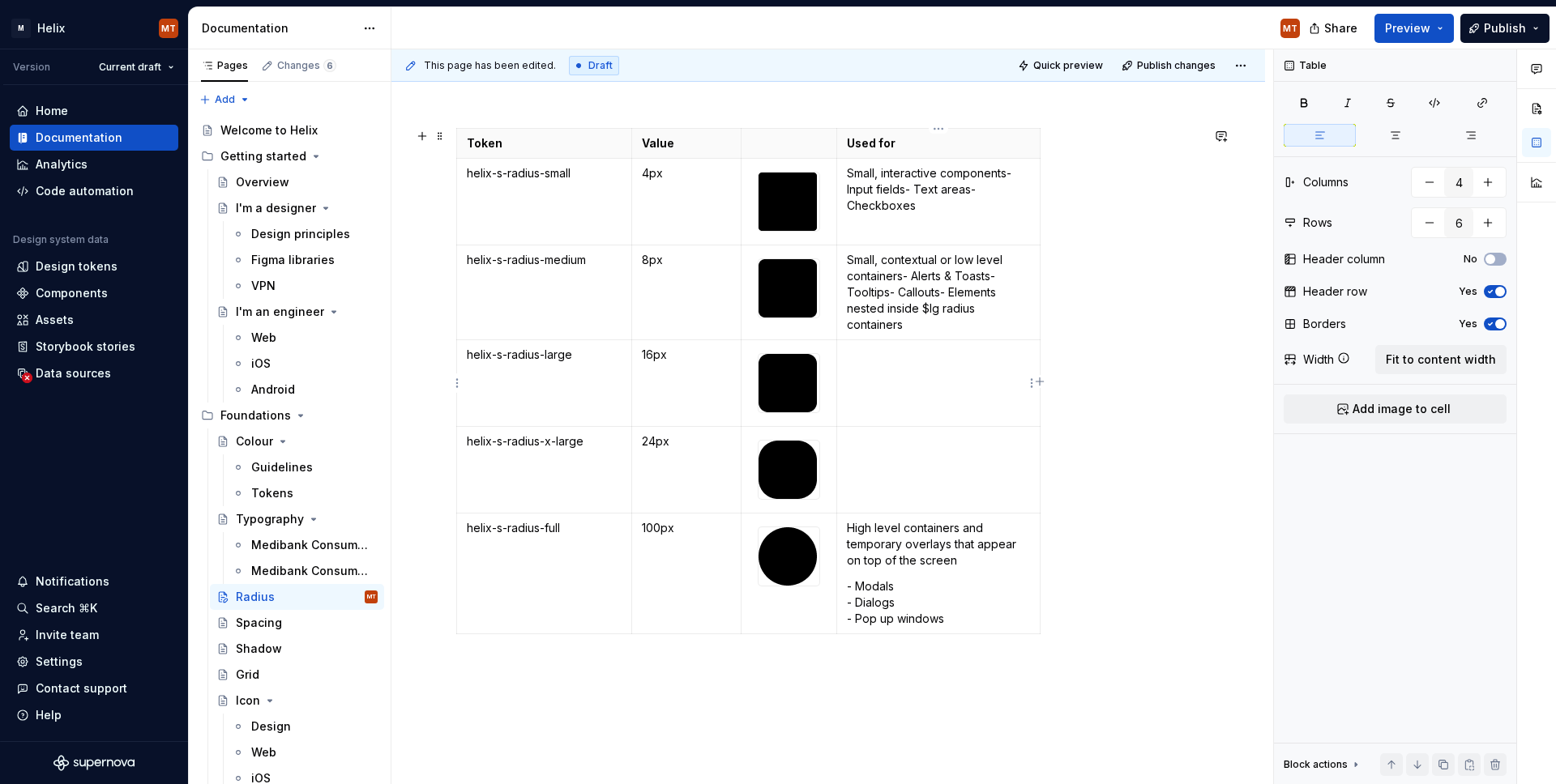
click at [919, 355] on p at bounding box center [937, 355] width 182 height 17
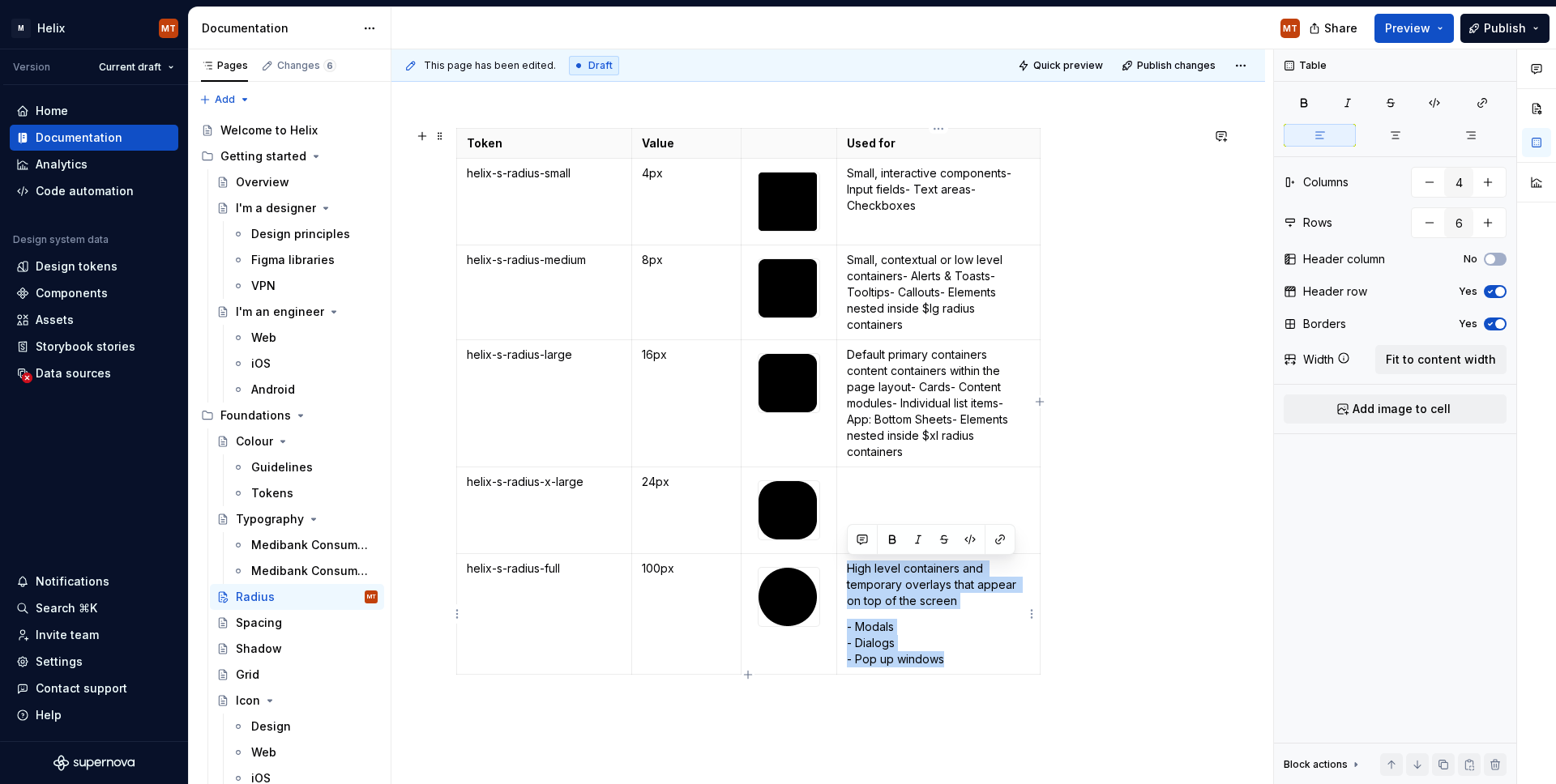
drag, startPoint x: 888, startPoint y: 631, endPoint x: 847, endPoint y: 567, distance: 76.0
click at [847, 568] on td "High level containers and temporary overlays that appear on top of the screen -…" at bounding box center [938, 615] width 203 height 121
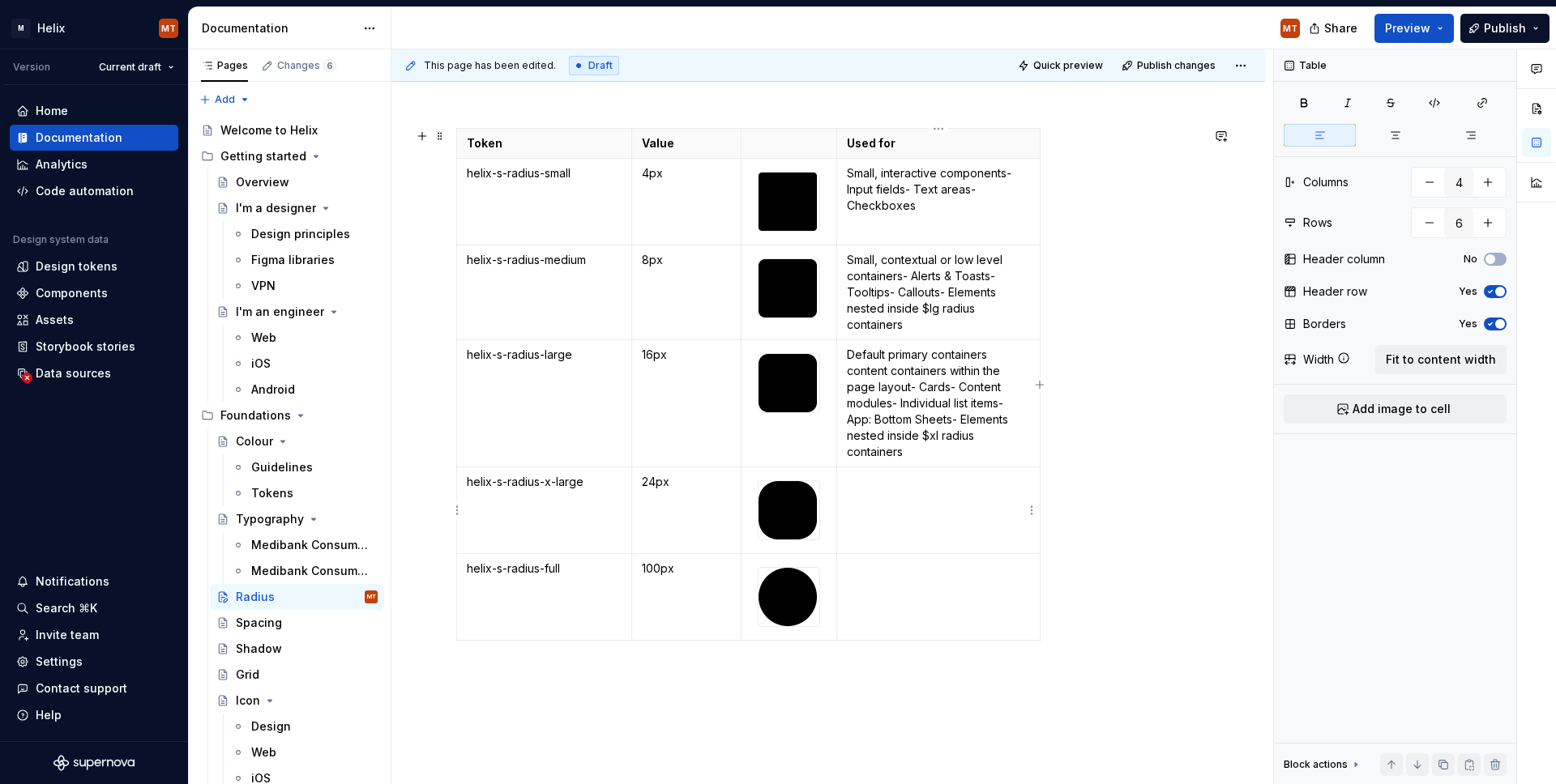
click at [943, 488] on p at bounding box center [937, 482] width 182 height 17
click at [1009, 173] on p "Small, interactive components- Input fields- Text areas- Checkboxes" at bounding box center [937, 190] width 182 height 49
click at [924, 199] on p "- Input fields- Text areas- Checkboxes" at bounding box center [937, 206] width 182 height 32
click at [856, 198] on p "- Input fields, Text areas- Checkboxes" at bounding box center [937, 206] width 182 height 32
click at [849, 214] on p "Input fields, Text areas- Checkboxes" at bounding box center [937, 206] width 182 height 32
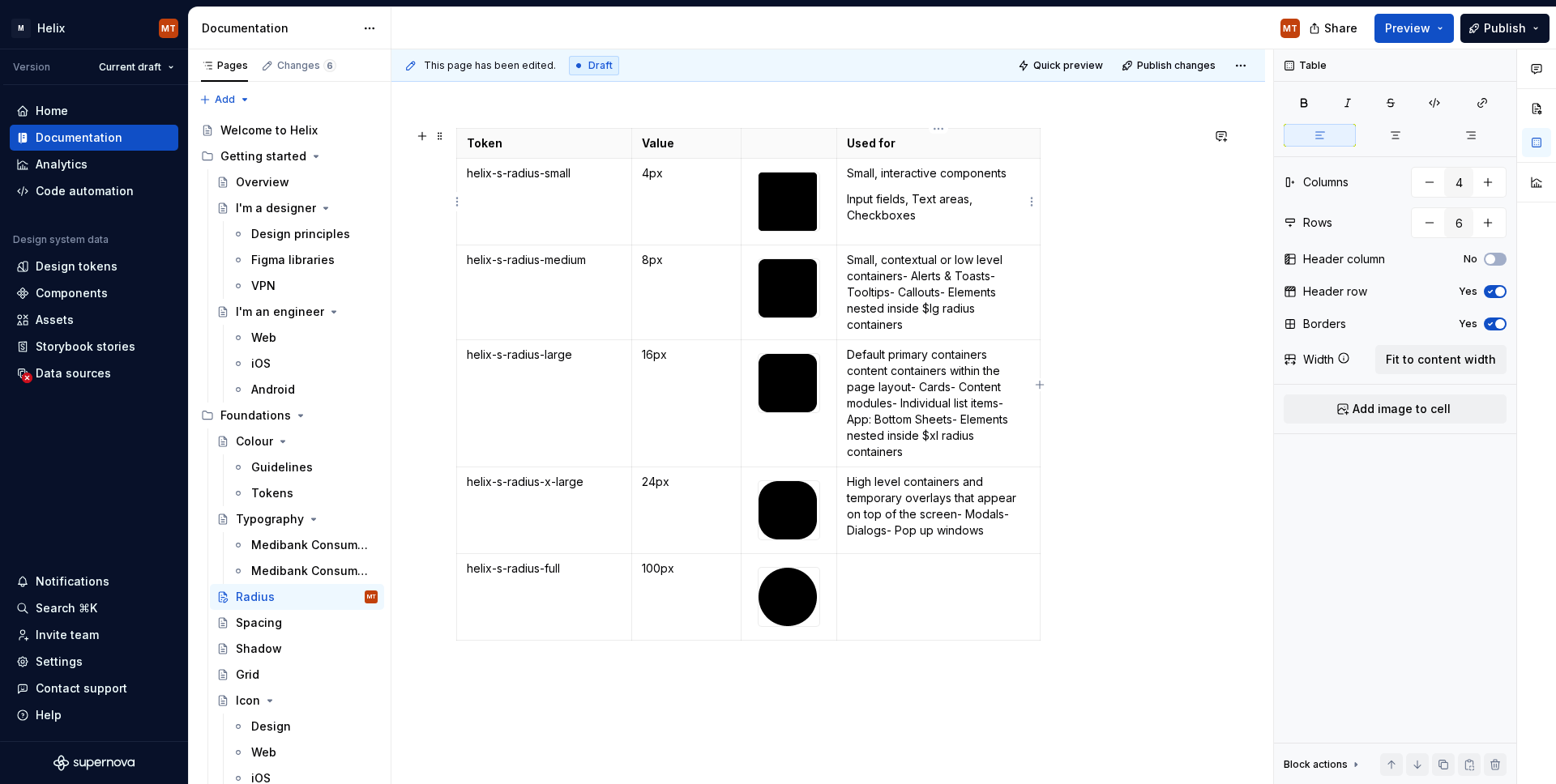
click at [847, 199] on p "Input fields, Text areas, Checkboxes" at bounding box center [937, 206] width 182 height 32
click at [914, 276] on p "Small, contextual or low level containers- Alerts & Toasts- Tooltips- Callouts-…" at bounding box center [937, 292] width 182 height 81
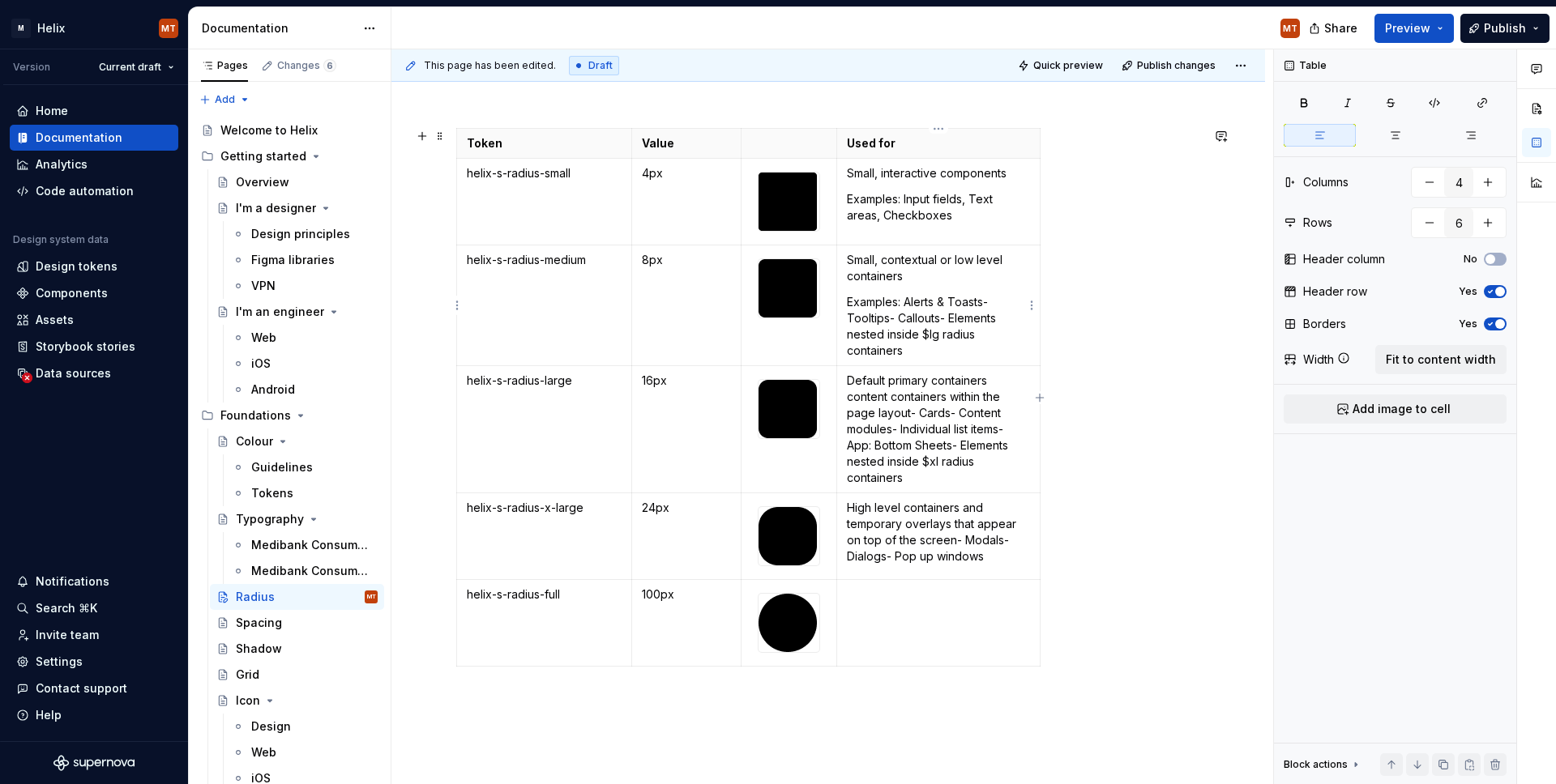
click at [847, 316] on td "Small, contextual or low level containers Examples: Alerts & Toasts- Tooltips- …" at bounding box center [938, 306] width 203 height 121
click at [900, 317] on p "Examples: Alerts & Toasts, Tooltips- Callouts- Elements nested inside $lg radiu…" at bounding box center [937, 326] width 182 height 65
click at [948, 320] on p "Examples: Alerts & Toasts, Tooltips, Callouts- Elements nested inside $lg radiu…" at bounding box center [937, 326] width 182 height 65
click at [885, 215] on p "Examples: Input fields, Text areas, Checkboxes" at bounding box center [937, 206] width 182 height 32
click at [944, 316] on p "Examples: Alerts & Toasts, Tooltips, Callouts, Elements nested inside $lg radiu…" at bounding box center [937, 326] width 182 height 65
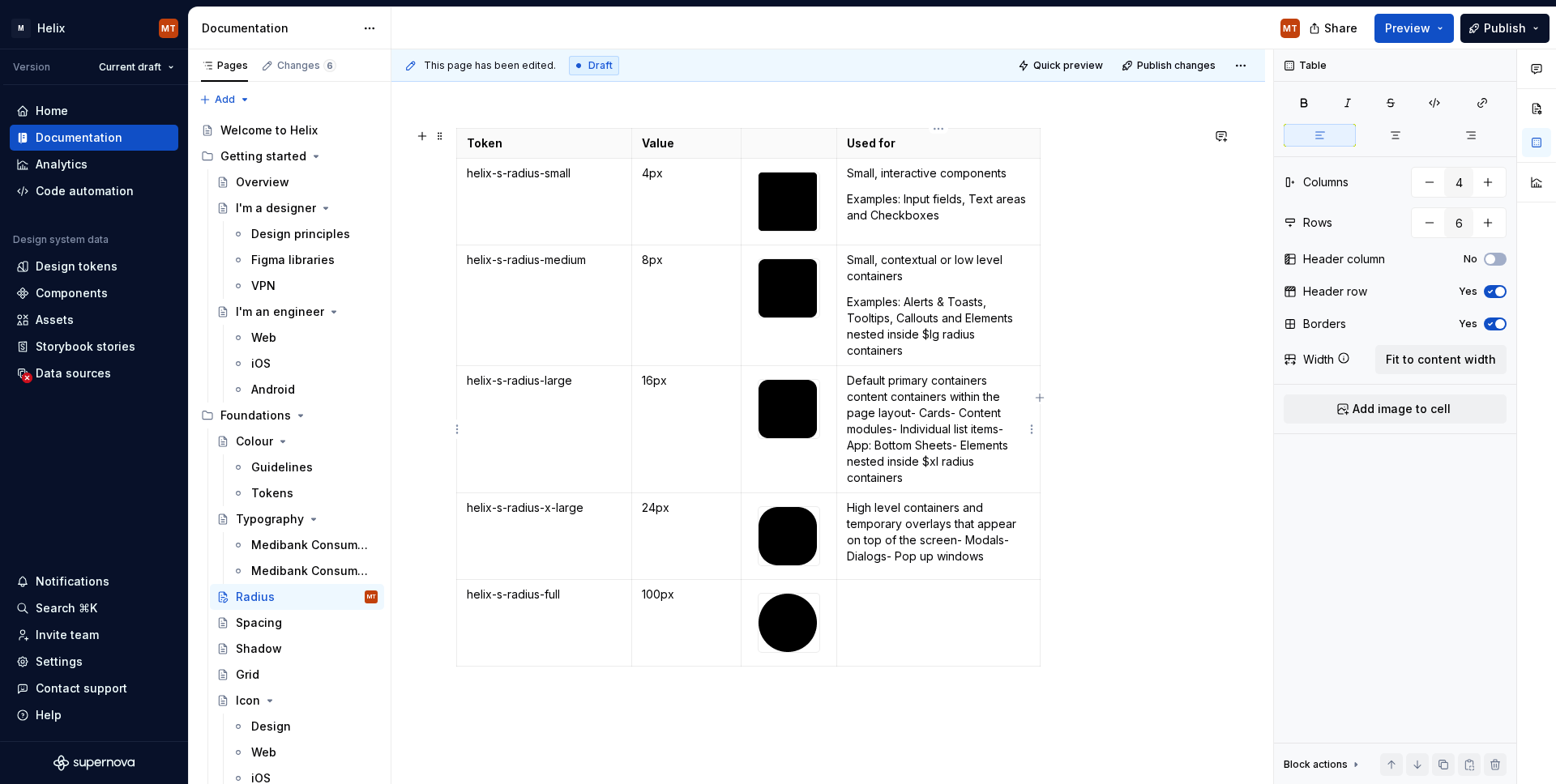
click at [920, 413] on p "Default primary containers content containers within the page layout- Cards- Co…" at bounding box center [937, 429] width 182 height 113
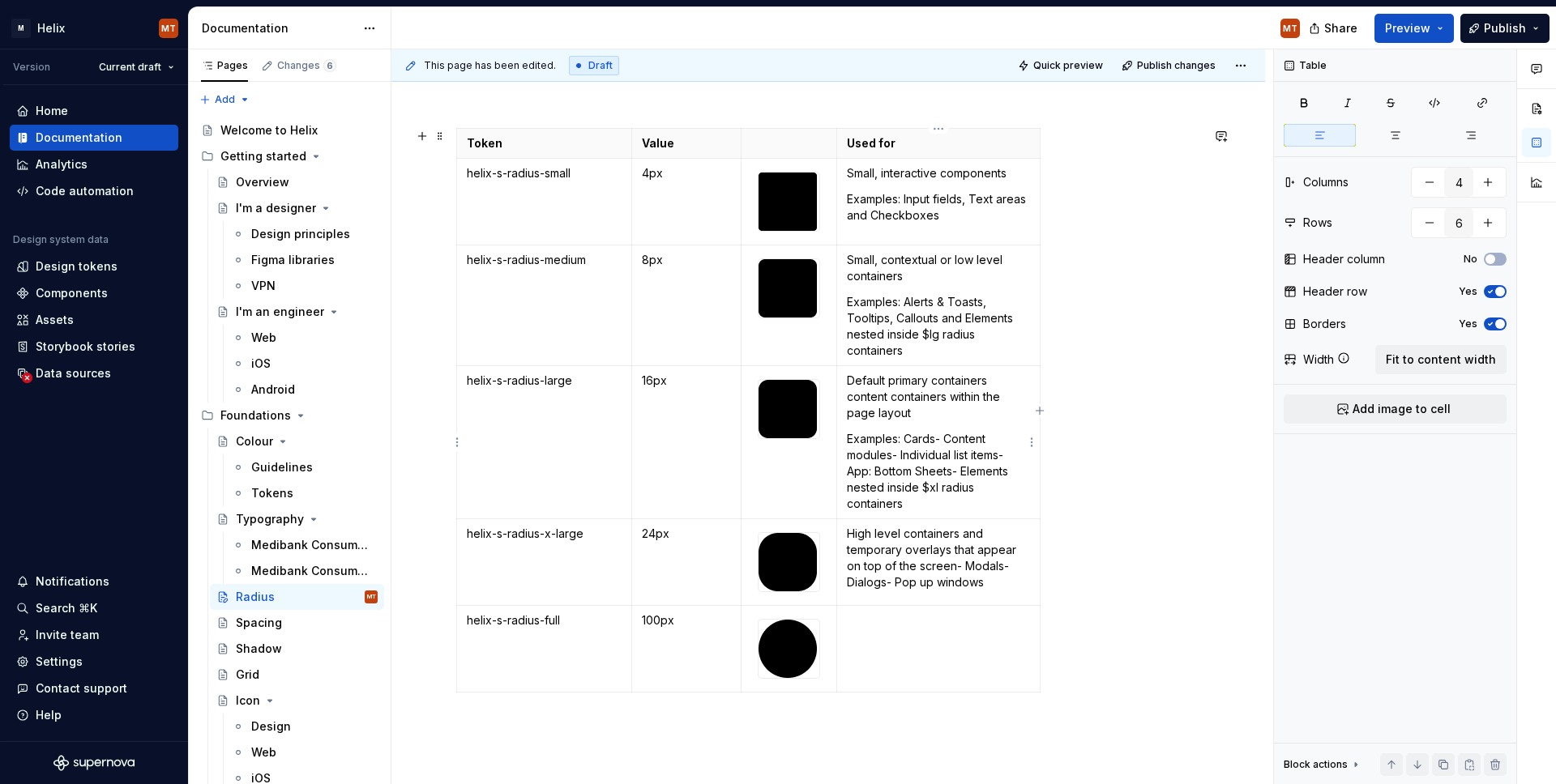
click at [949, 437] on p "Examples: Cards- Content modules- Individual list items- App: Bottom Sheets- El…" at bounding box center [937, 471] width 182 height 81
click at [899, 456] on p "Examples: Cards, Content modules- Individual list items- App: Bottom Sheets- El…" at bounding box center [937, 471] width 182 height 81
click at [847, 470] on p "Examples: Cards, Content modules, Individual list items- App: Bottom Sheets- El…" at bounding box center [937, 471] width 182 height 81
click at [962, 473] on p "Examples: Cards, Content modules, Individual list items, App: Bottom Sheets- El…" at bounding box center [937, 471] width 182 height 81
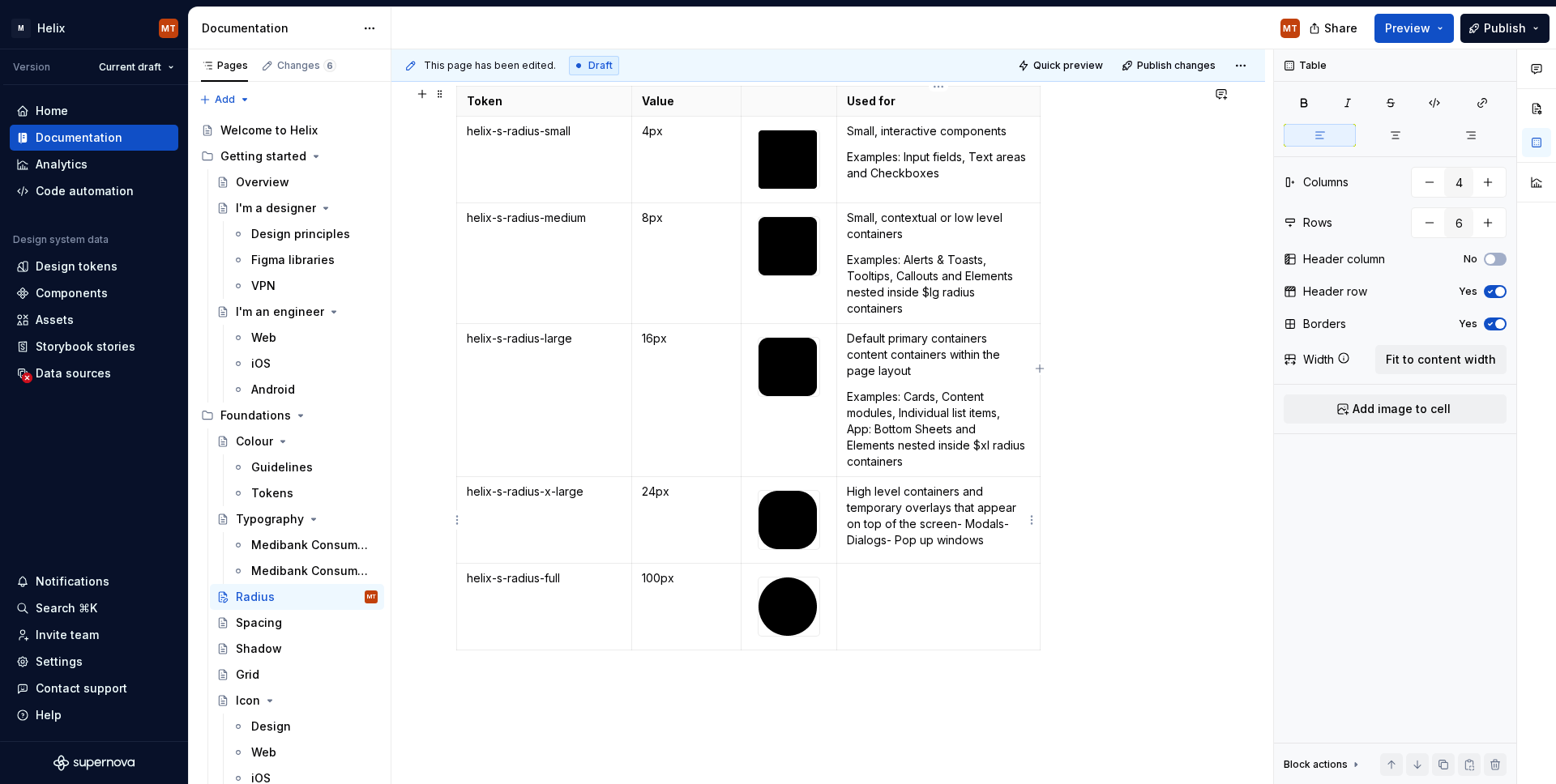
click at [955, 523] on p "High level containers and temporary overlays that appear on top of the screen- …" at bounding box center [937, 516] width 182 height 65
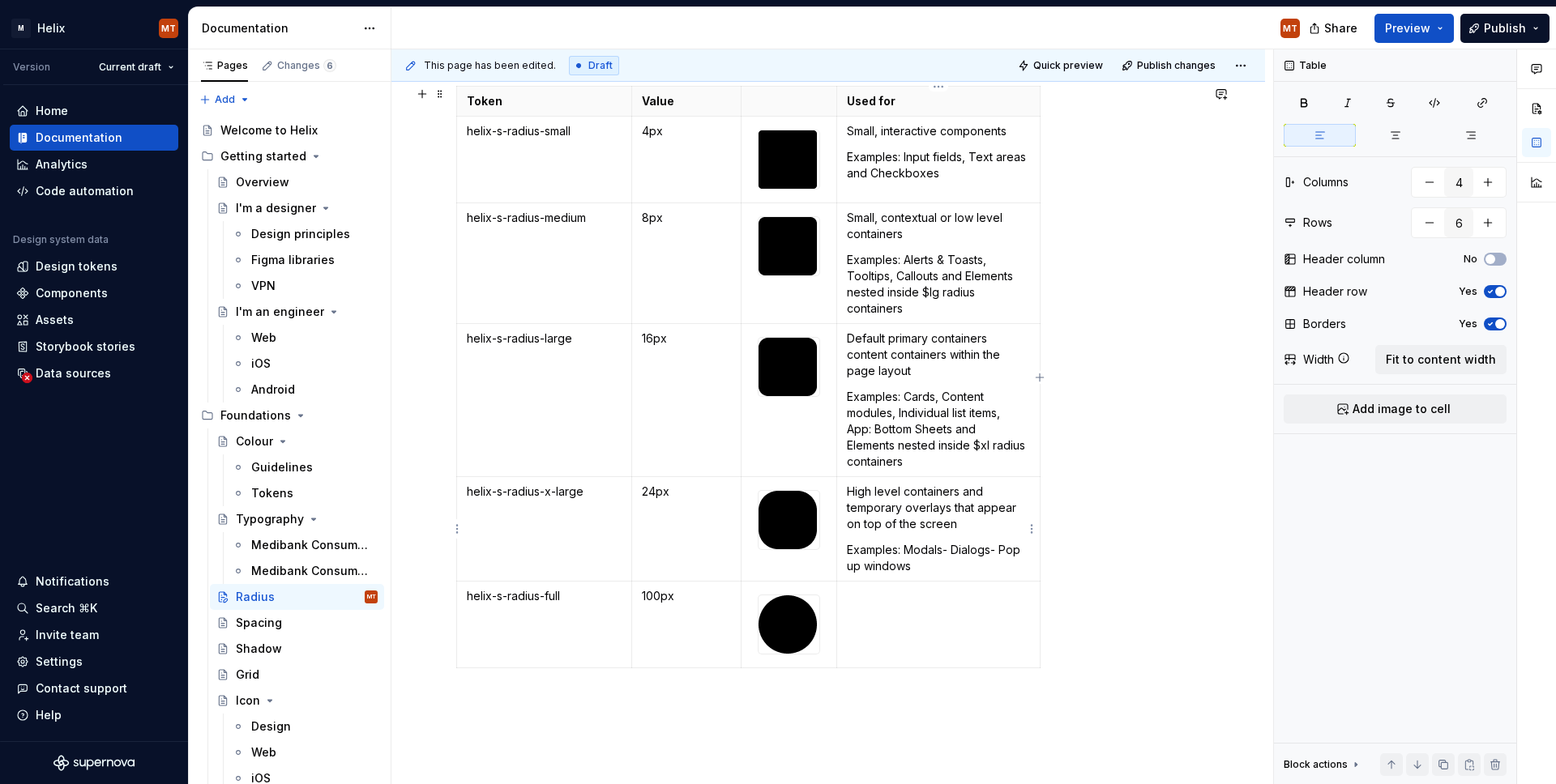
click at [954, 544] on p "Examples: Modals- Dialogs- Pop up windows" at bounding box center [937, 558] width 182 height 32
click at [1000, 548] on p "Examples: Modals, Dialogs- Pop up windows" at bounding box center [937, 558] width 182 height 32
click at [966, 522] on p "High level containers and temporary overlays that appear on top of the screen" at bounding box center [937, 508] width 182 height 49
click at [964, 369] on p "Default primary containers content containers within the page layout" at bounding box center [937, 355] width 182 height 49
click at [917, 234] on p "Small, contextual or low level containers" at bounding box center [937, 225] width 182 height 32
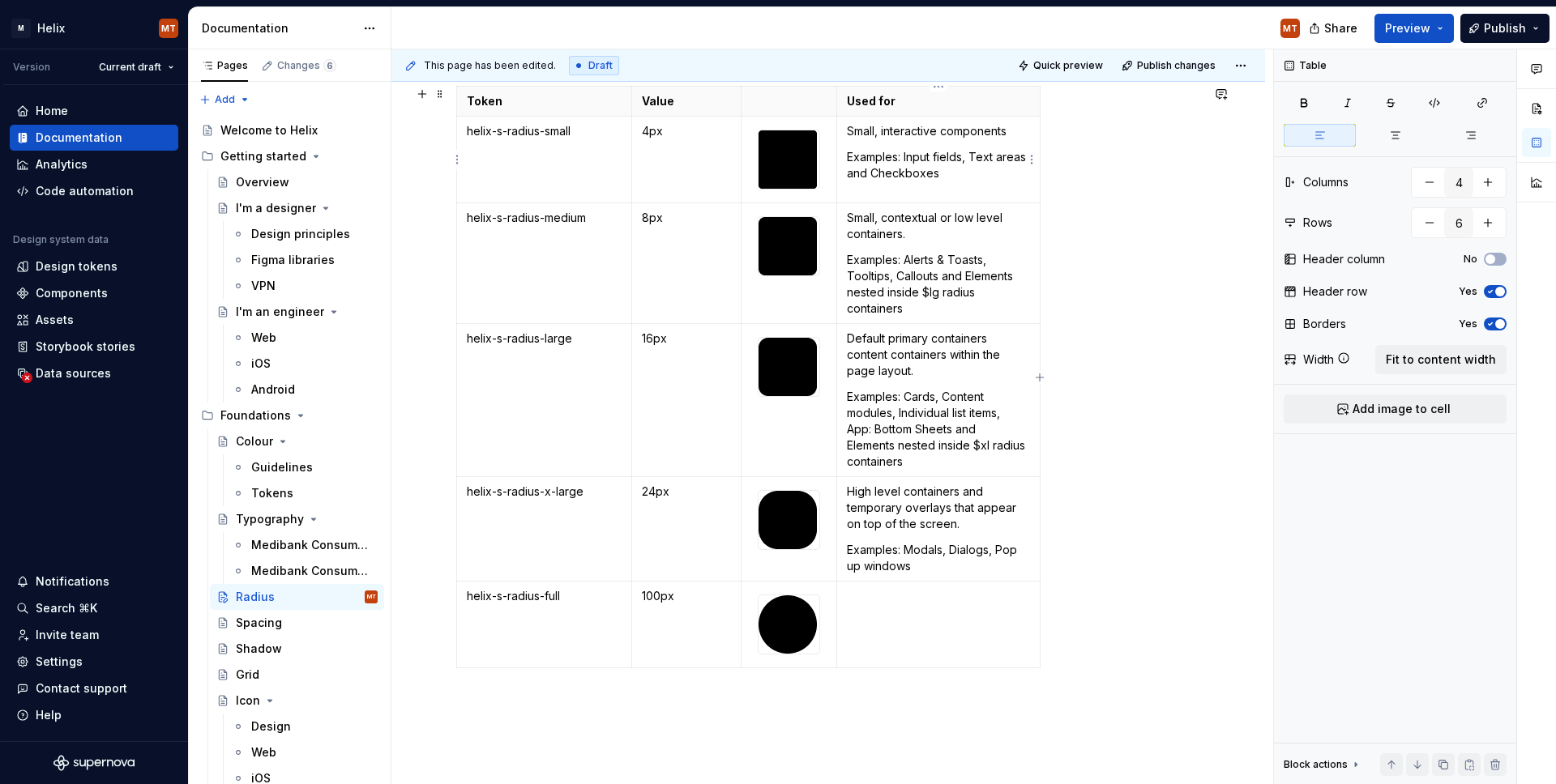
drag, startPoint x: 1017, startPoint y: 131, endPoint x: 1016, endPoint y: 142, distance: 11.0
click at [1017, 131] on p "Small, interactive components" at bounding box center [937, 131] width 182 height 17
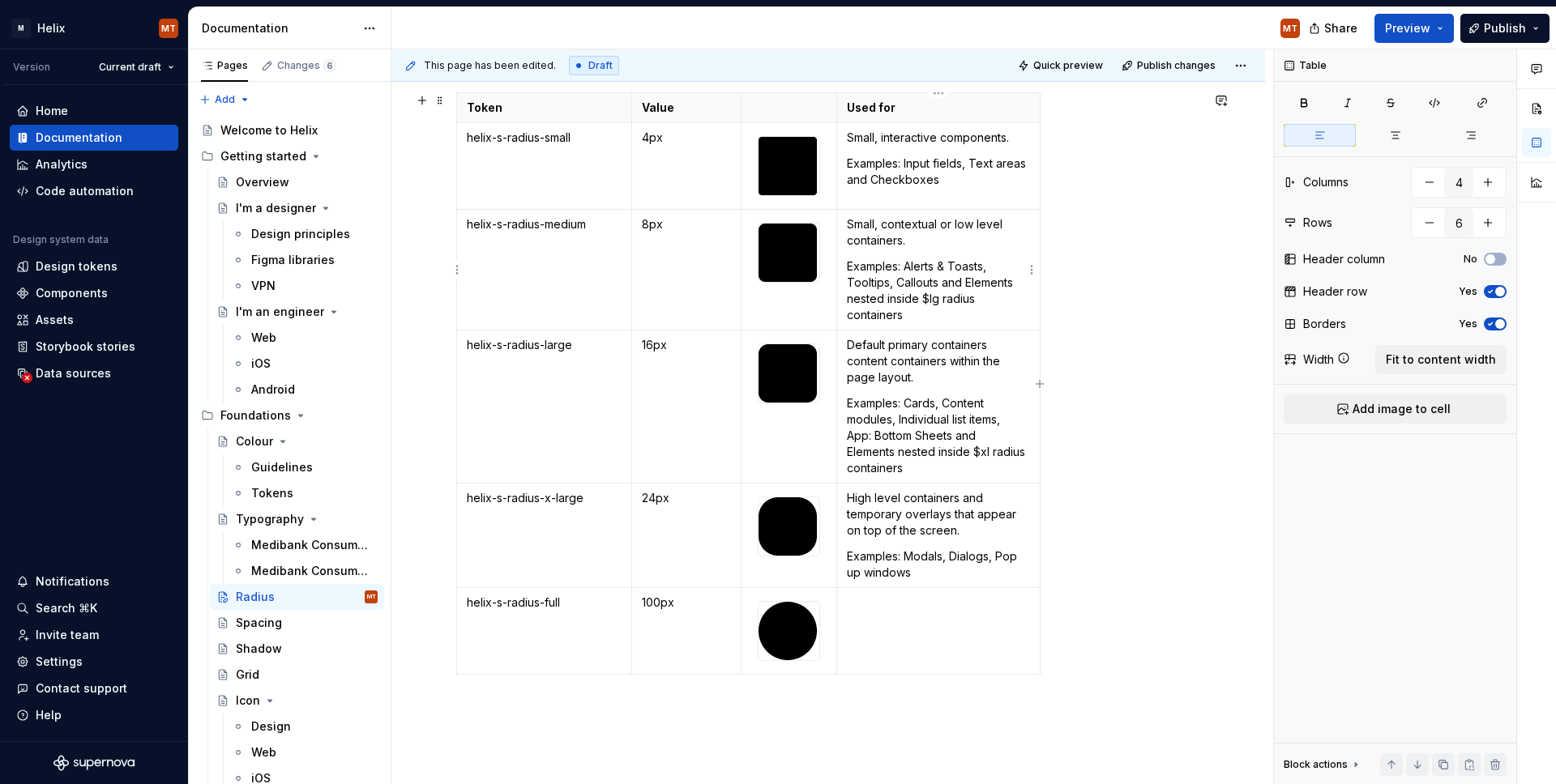
click at [967, 282] on p "Examples: Alerts & Toasts, Tooltips, Callouts and Elements nested inside $lg ra…" at bounding box center [937, 290] width 182 height 65
click at [954, 612] on td at bounding box center [938, 631] width 203 height 87
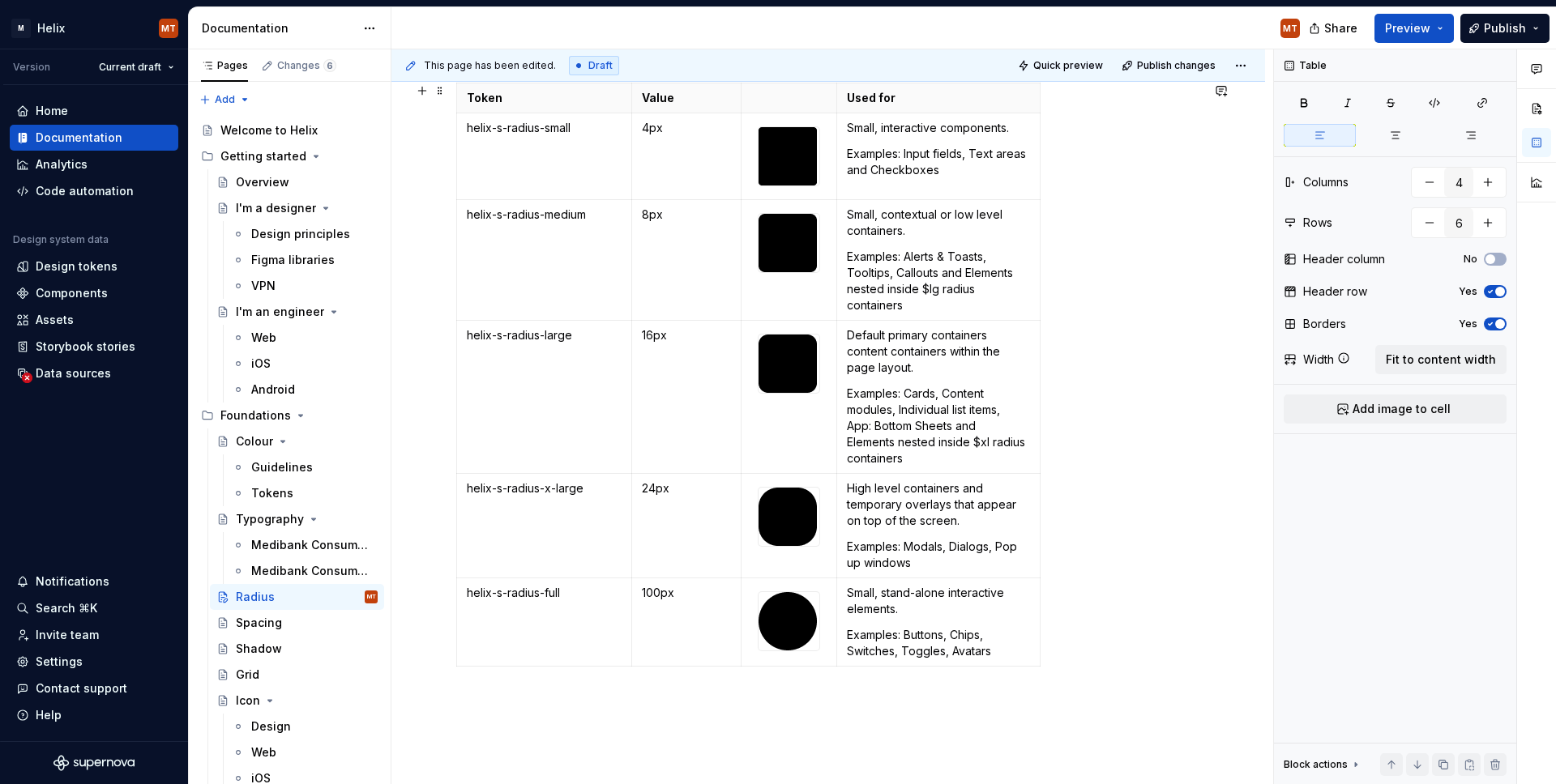
click at [1066, 663] on div "Token Value Used for helix-s-radius-small 4px Small, interactive components. Ex…" at bounding box center [828, 378] width 744 height 590
click at [1113, 625] on div "Token Value Used for helix-s-radius-small 4px Small, interactive components. Ex…" at bounding box center [828, 378] width 744 height 590
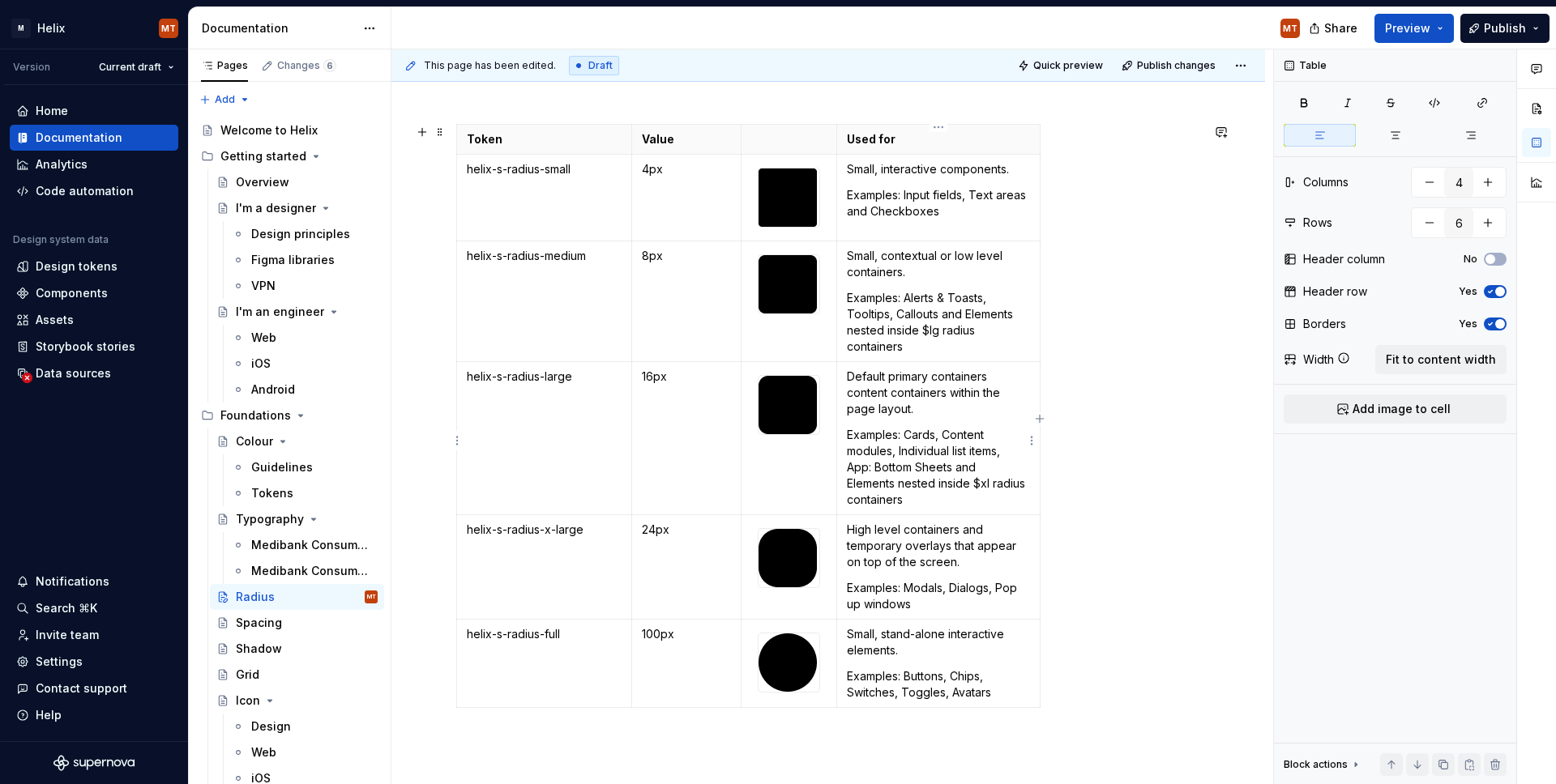
scroll to position [205, 0]
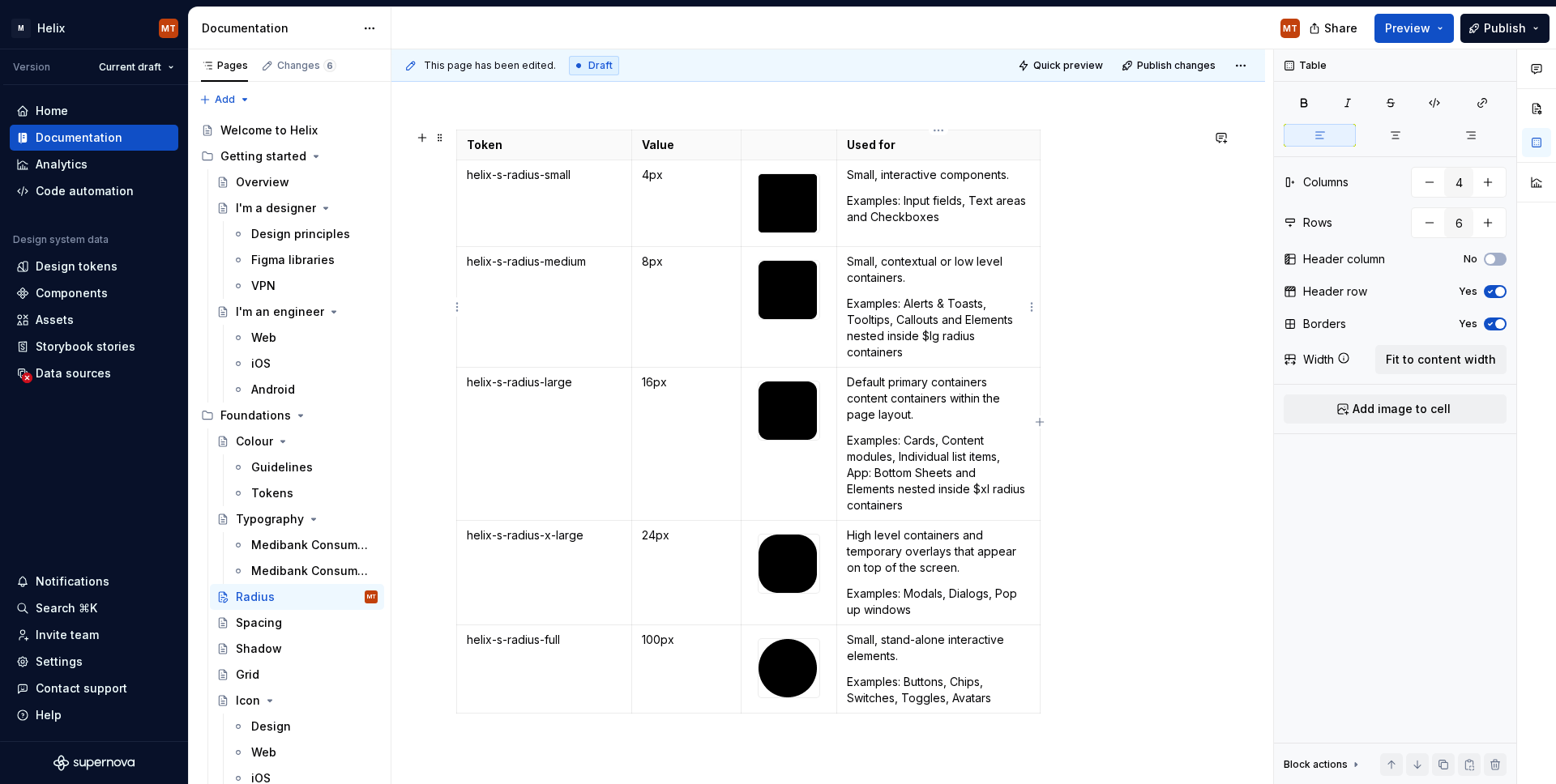
click at [930, 275] on p "Small, contextual or low level containers." at bounding box center [937, 269] width 182 height 32
drag, startPoint x: 967, startPoint y: 318, endPoint x: 977, endPoint y: 349, distance: 32.6
click at [977, 349] on p "Examples: Alerts & Toasts, Tooltips, Callouts and Elements nested inside $lg ra…" at bounding box center [937, 328] width 182 height 65
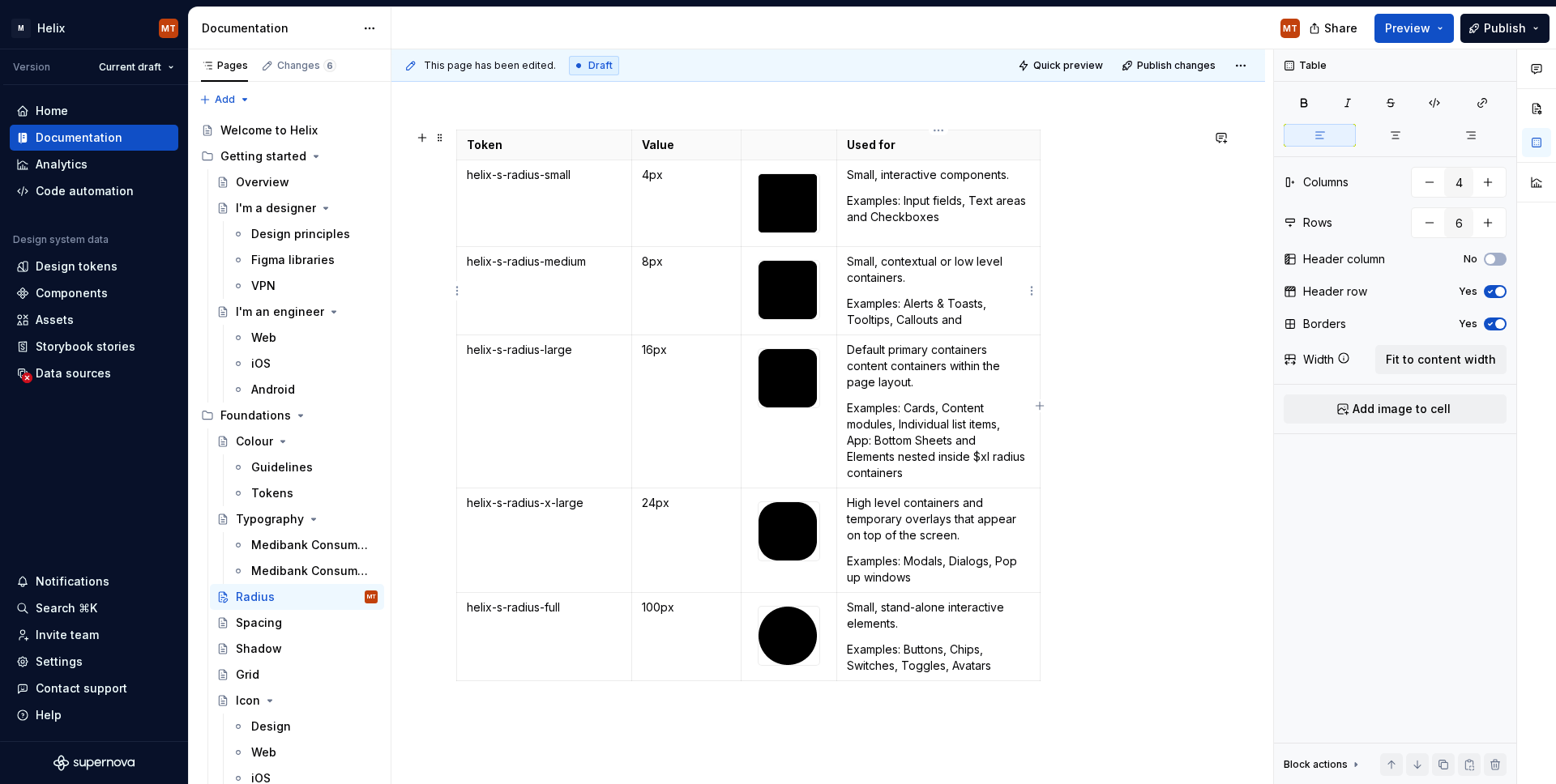
click at [924, 280] on p "Small, contextual or low level containers." at bounding box center [937, 269] width 182 height 32
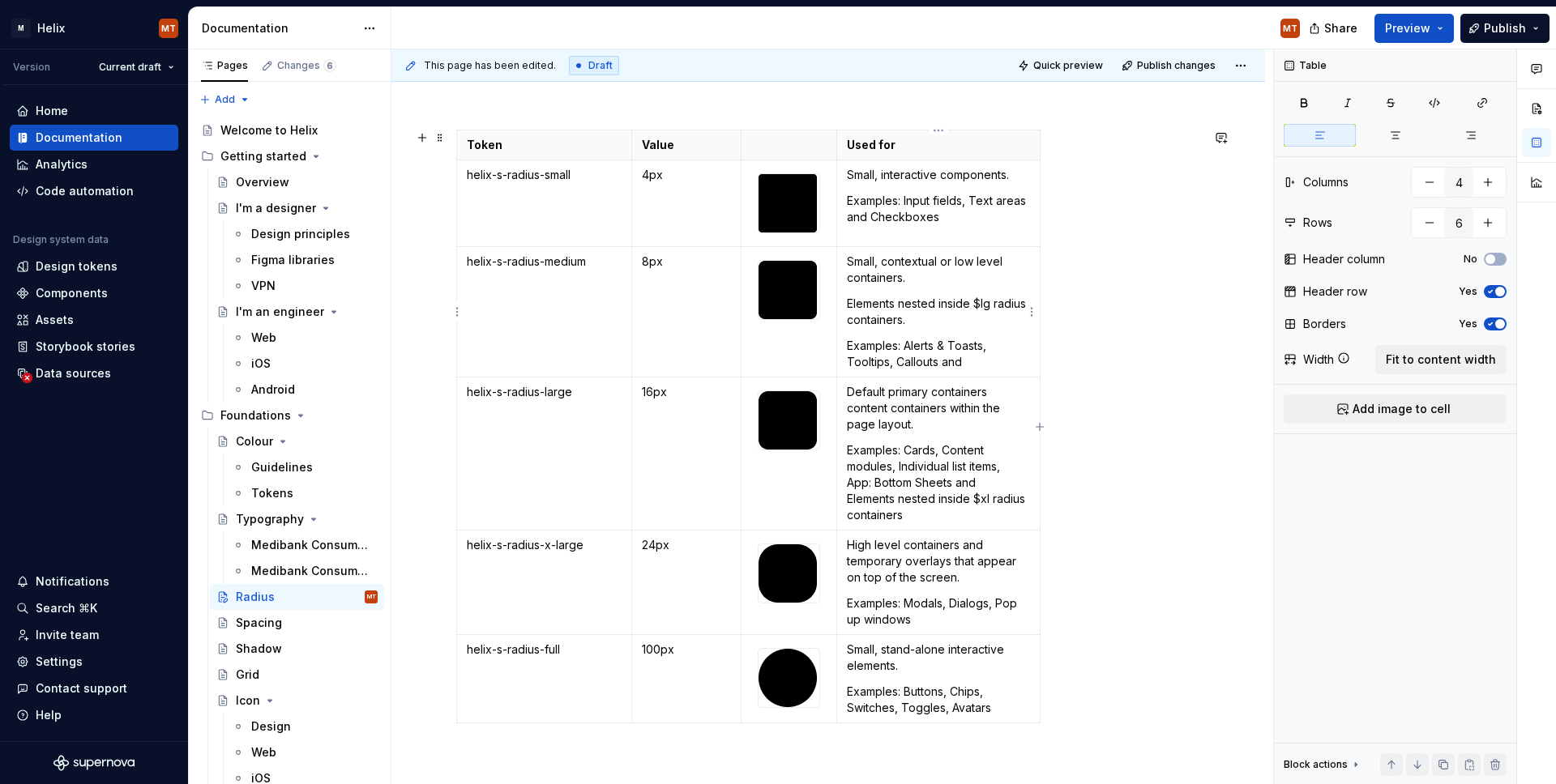
click at [968, 362] on p "Examples: Alerts & Toasts, Tooltips, Callouts and" at bounding box center [937, 354] width 182 height 32
drag, startPoint x: 930, startPoint y: 513, endPoint x: 844, endPoint y: 500, distance: 87.0
click at [844, 500] on td "Default primary containers content containers within the page layout. Examples:…" at bounding box center [938, 454] width 203 height 153
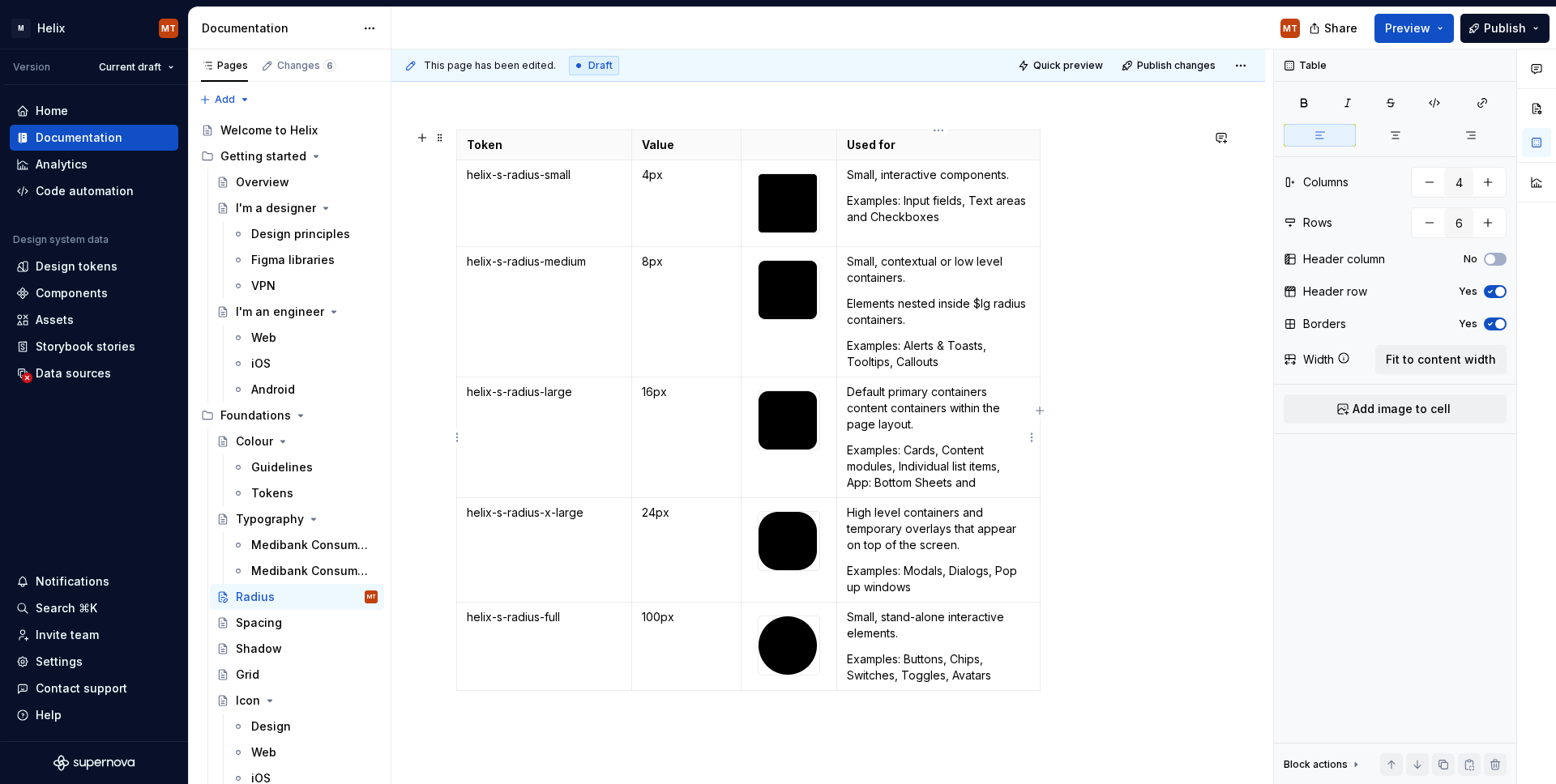
click at [941, 427] on p "Default primary containers content containers within the page layout." at bounding box center [937, 408] width 182 height 49
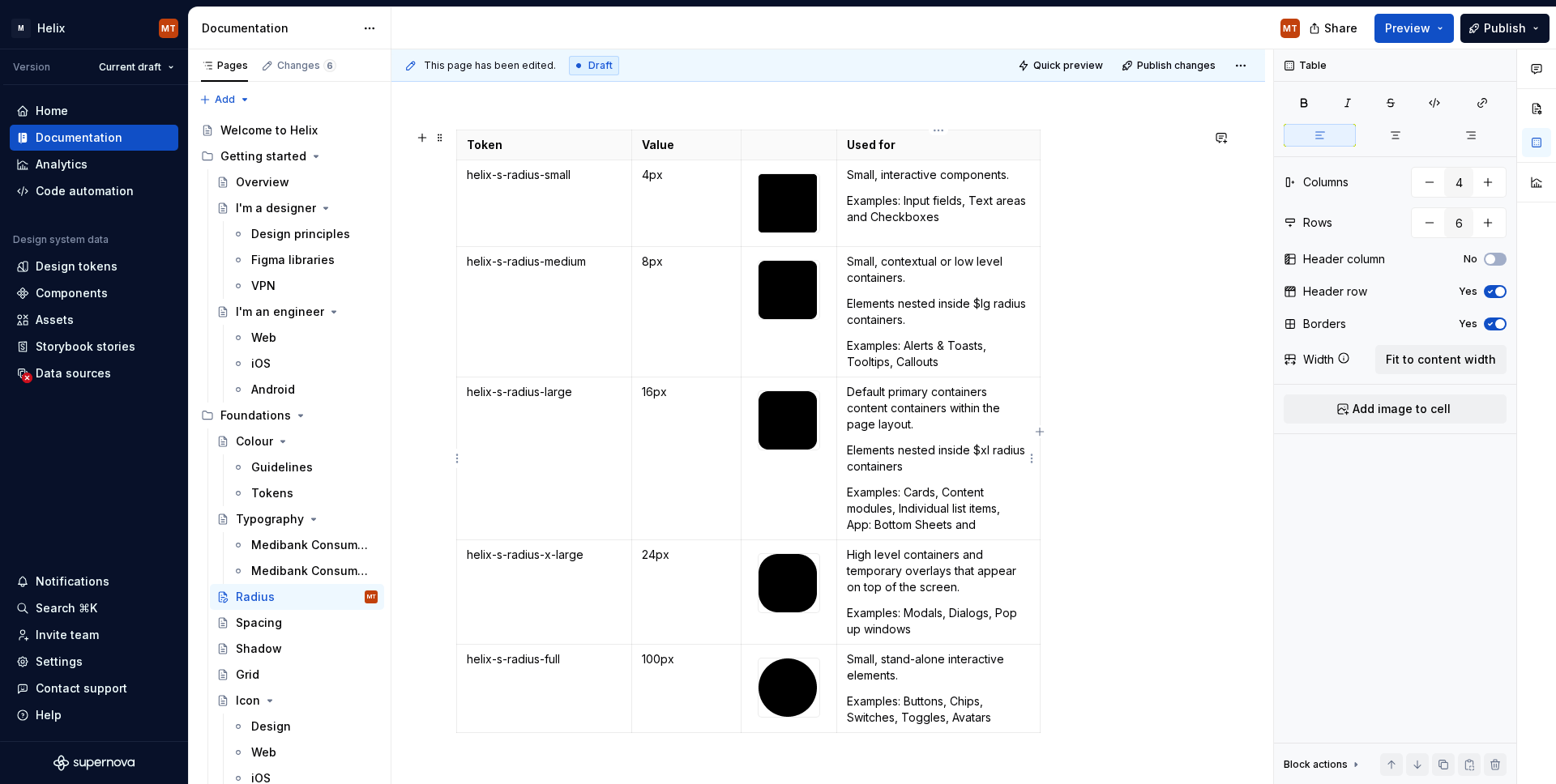
click at [971, 526] on p "Examples: Cards, Content modules, Individual list items, App: Bottom Sheets and" at bounding box center [937, 508] width 182 height 49
click at [899, 361] on p "Examples: Alerts & Toasts, Tooltips, Callouts" at bounding box center [937, 354] width 182 height 32
click at [1014, 510] on p "Examples: Cards, Content modules, Individual list items, App: Bottom Sheets." at bounding box center [937, 508] width 182 height 49
click at [875, 523] on p "Examples: Cards, Content modules, Individual list items and App: Bottom Sheets." at bounding box center [937, 508] width 182 height 49
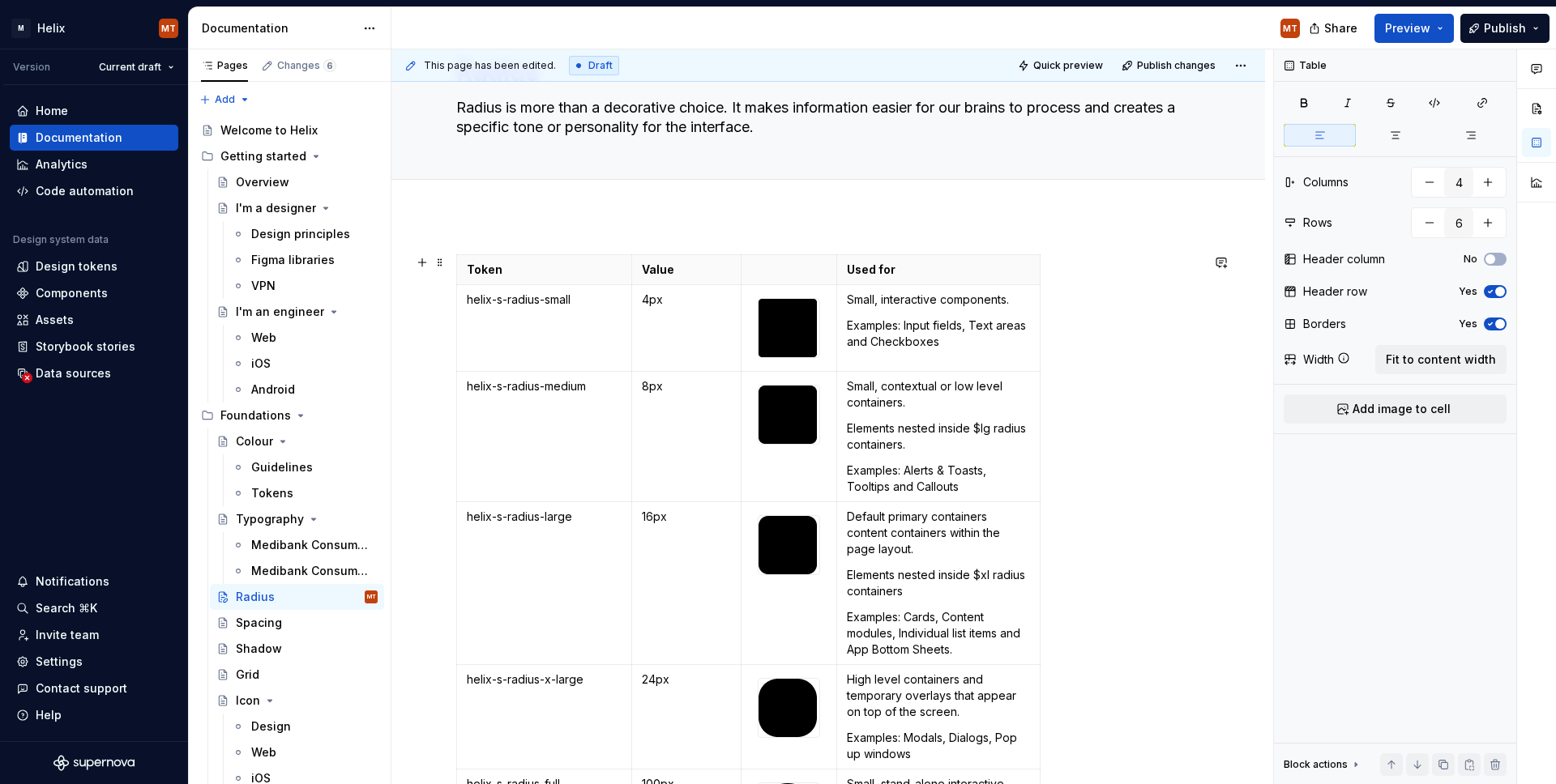
scroll to position [0, 0]
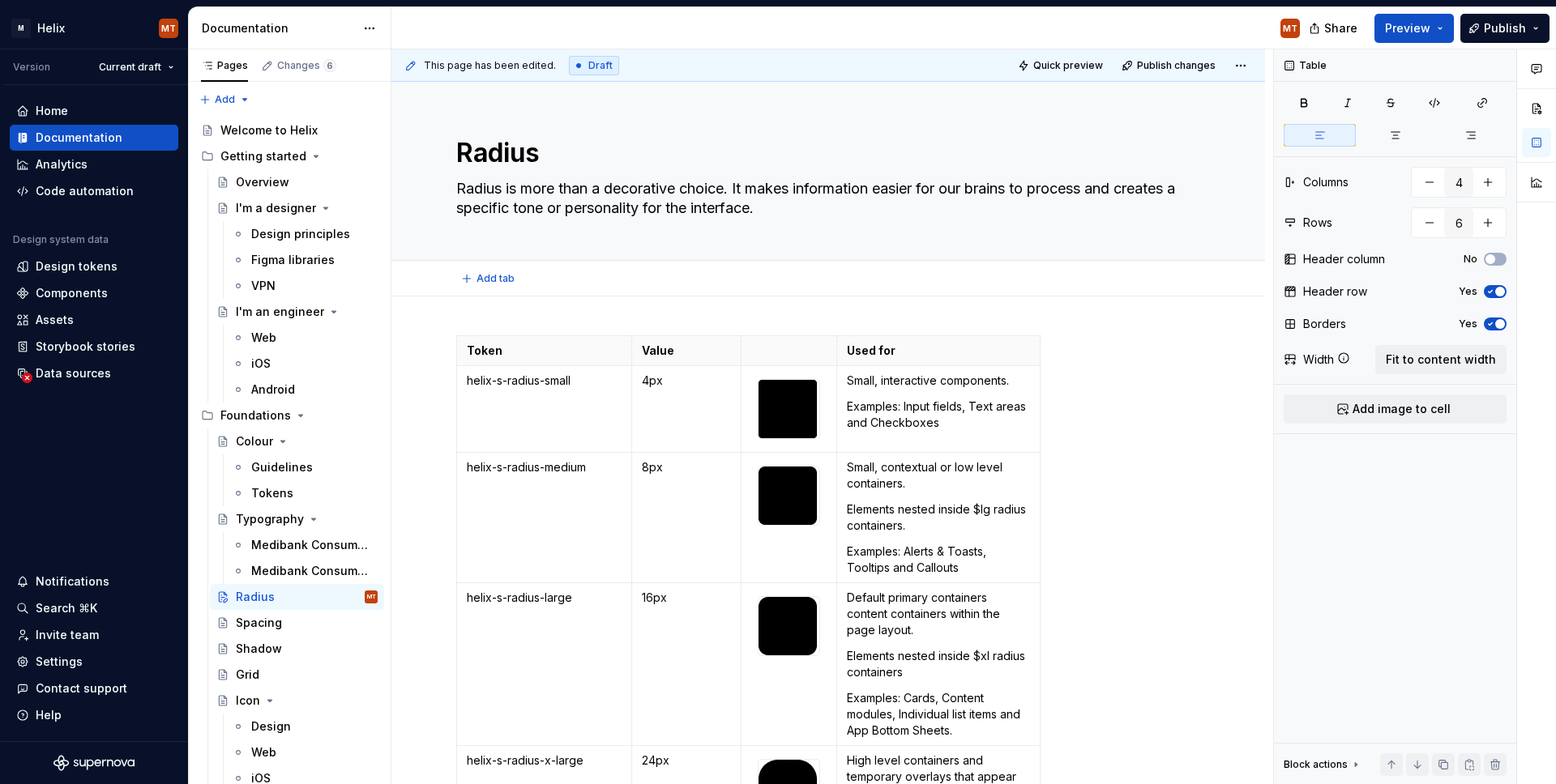
click at [573, 292] on div "Add tab" at bounding box center [828, 279] width 874 height 36
click at [567, 312] on div "This page has been edited. Draft Quick preview Publish changes [PERSON_NAME] is…" at bounding box center [832, 417] width 882 height 735
click at [552, 320] on div "Token Value Used for helix-s-radius-small 4px Small, interactive components. Ex…" at bounding box center [828, 781] width 874 height 971
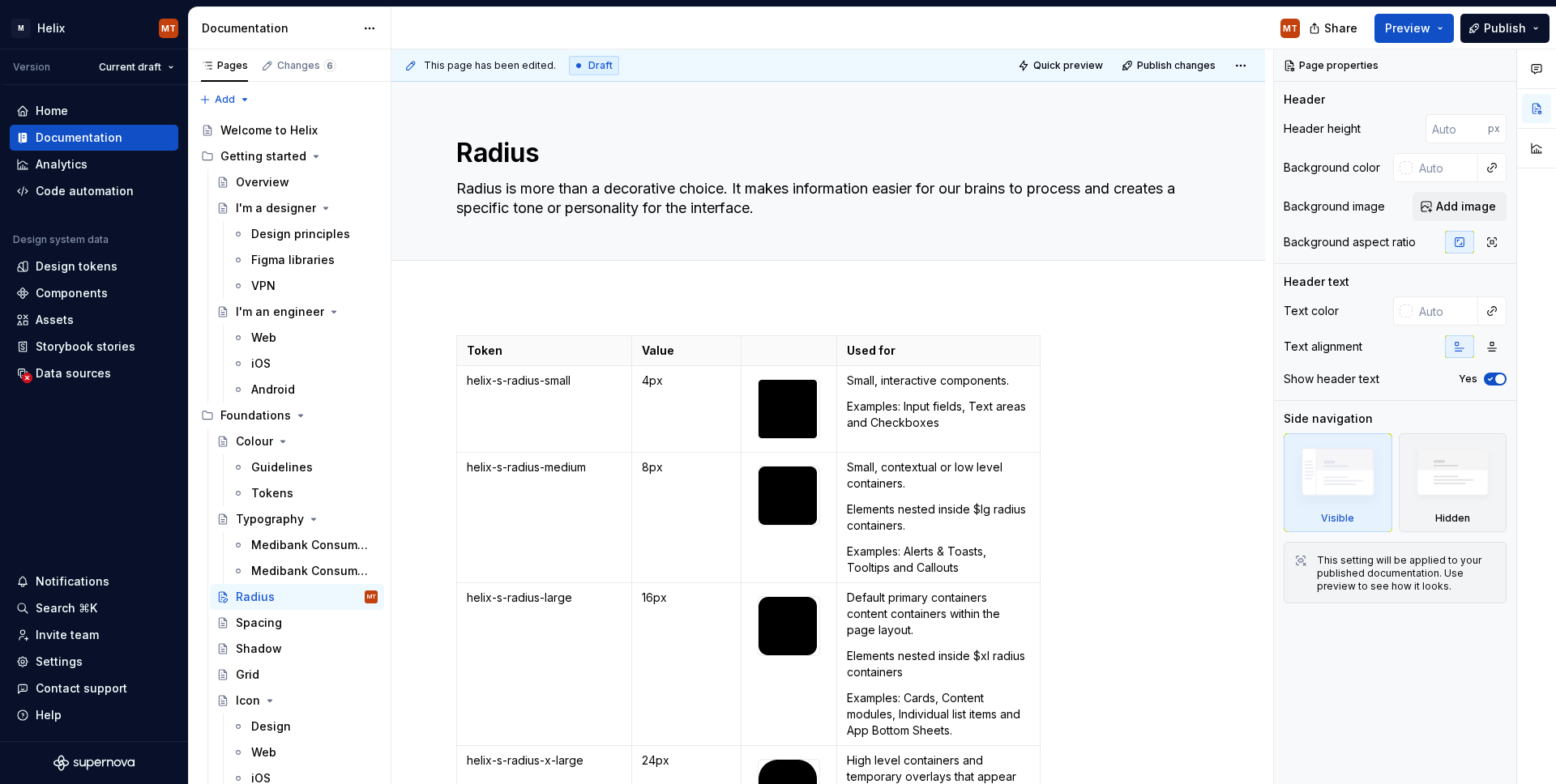
scroll to position [233, 0]
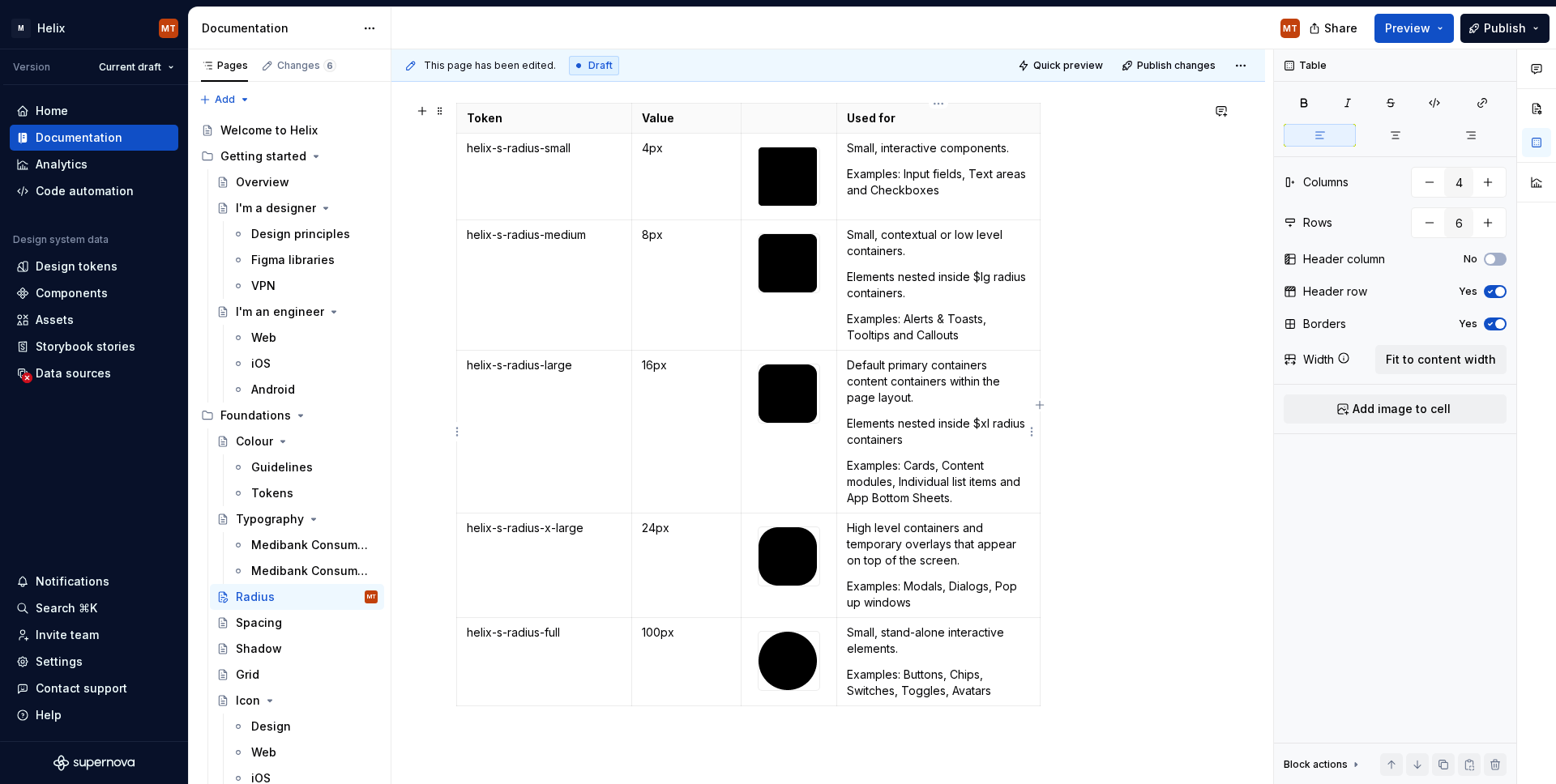
click at [933, 438] on p "Elements nested inside $xl radius containers" at bounding box center [937, 431] width 182 height 32
drag, startPoint x: 871, startPoint y: 472, endPoint x: 976, endPoint y: 503, distance: 109.5
click at [976, 504] on p "Examples: Cards, Content modules, Individual list items and App Bottom Sheets." at bounding box center [937, 482] width 182 height 49
drag, startPoint x: 898, startPoint y: 187, endPoint x: 845, endPoint y: 179, distance: 53.6
click at [845, 179] on td "Small, interactive components. Examples: Input fields, Text areas and Checkboxes" at bounding box center [938, 176] width 203 height 87
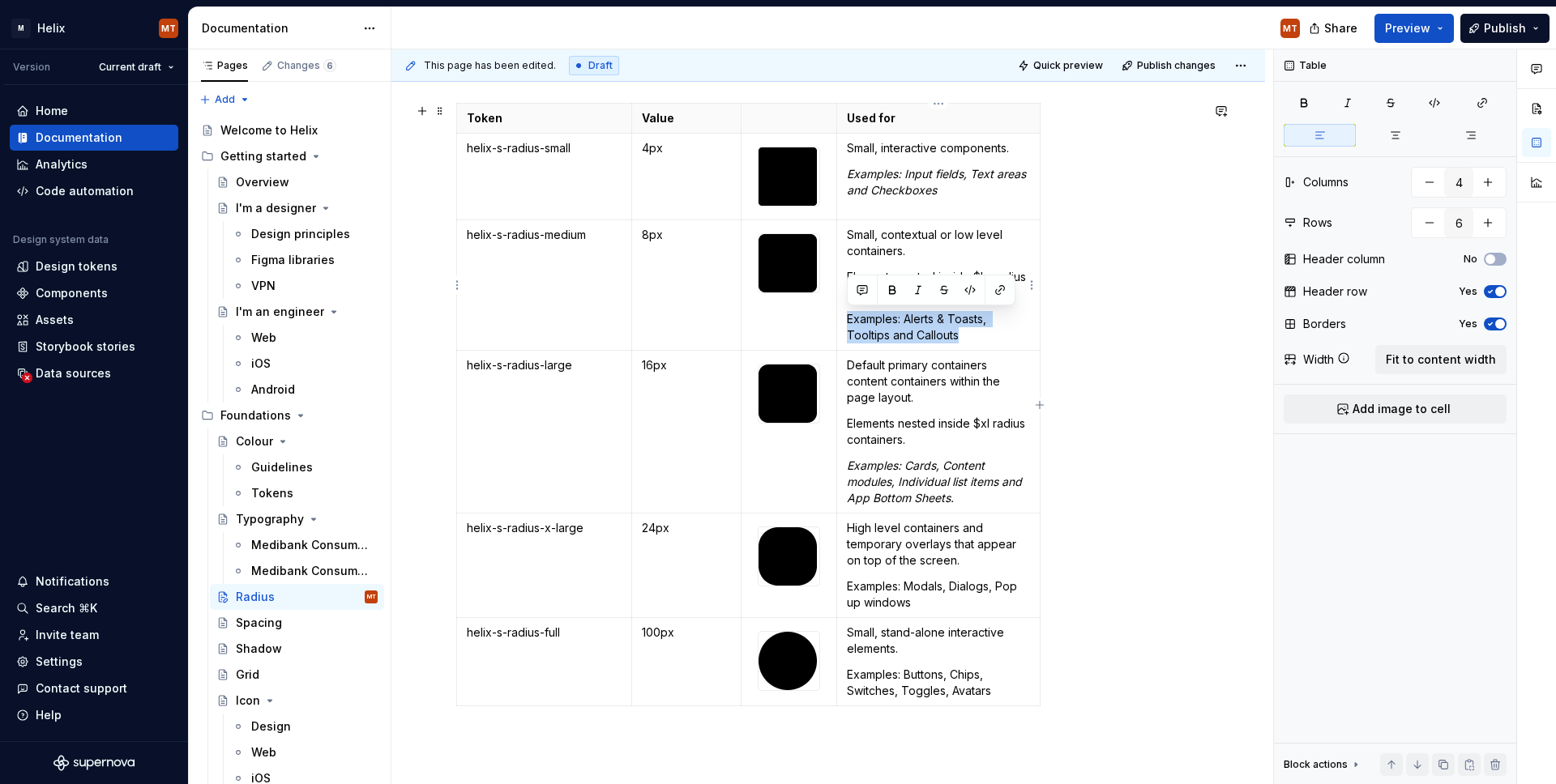
drag, startPoint x: 963, startPoint y: 336, endPoint x: 889, endPoint y: 323, distance: 75.1
click at [844, 316] on td "Small, contextual or low level containers. Elements nested inside $lg radius co…" at bounding box center [938, 285] width 203 height 131
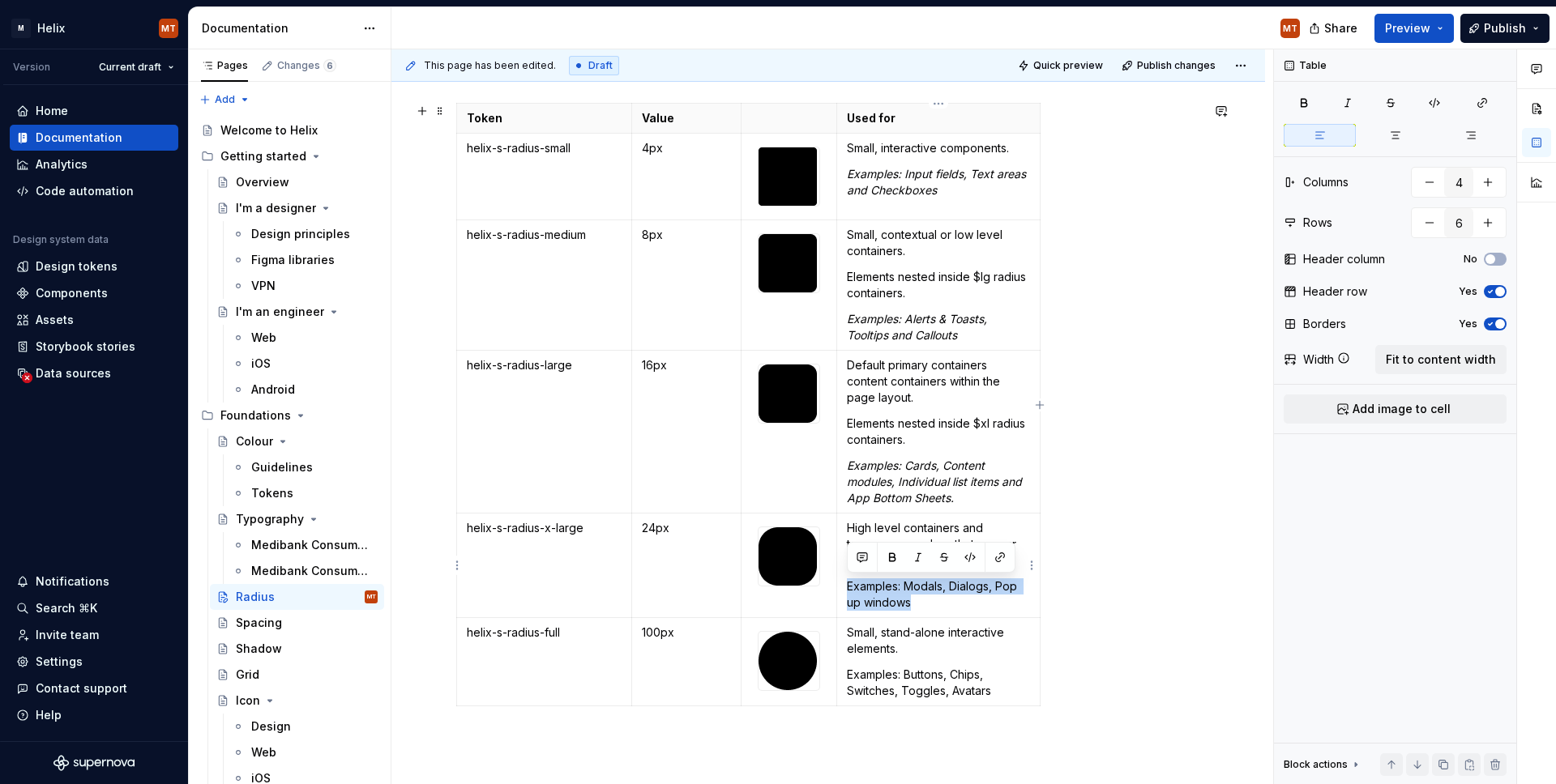
drag, startPoint x: 899, startPoint y: 595, endPoint x: 864, endPoint y: 593, distance: 35.1
click at [847, 585] on p "Examples: Modals, Dialogs, Pop up windows" at bounding box center [937, 594] width 182 height 32
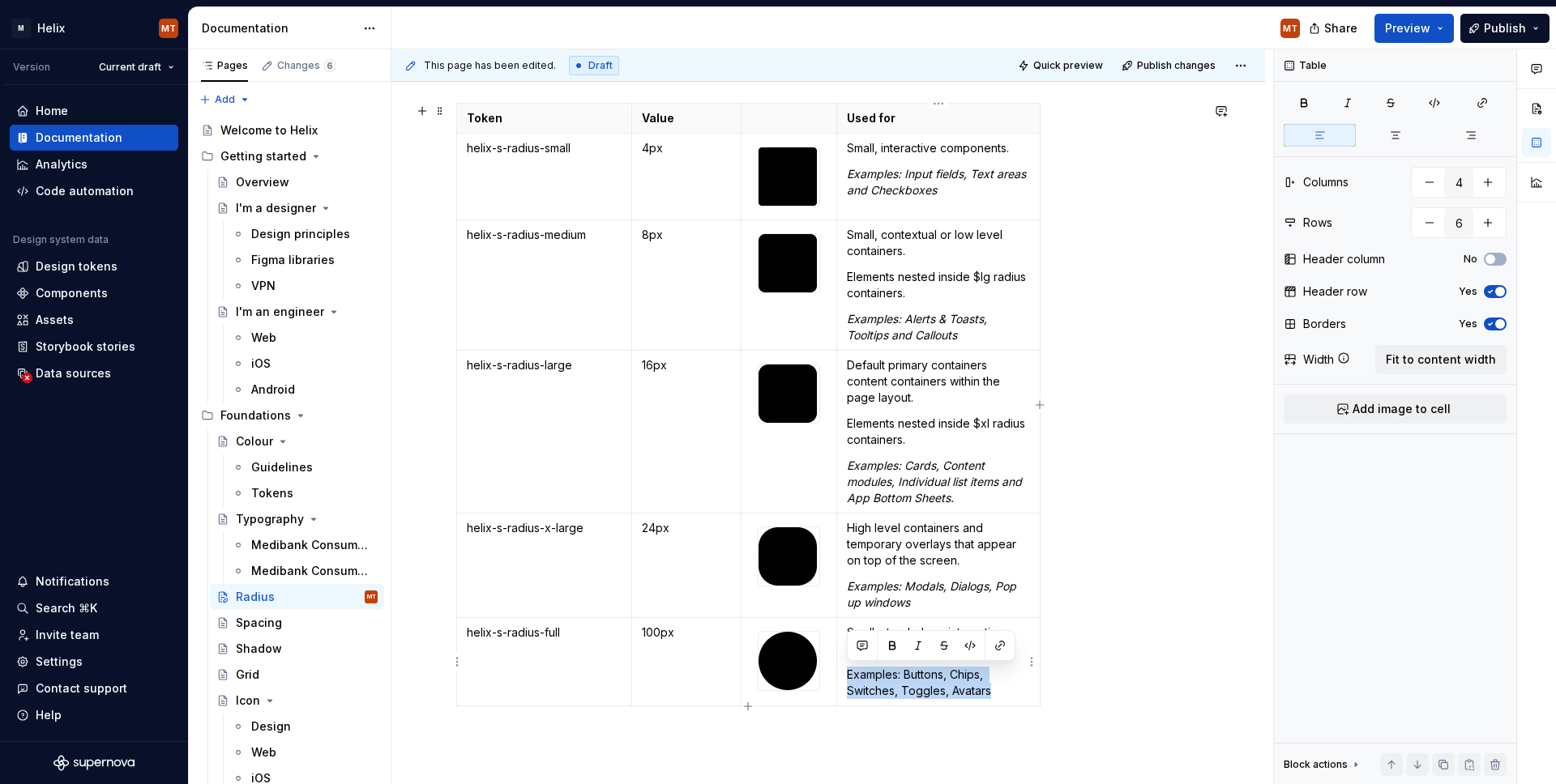
drag, startPoint x: 968, startPoint y: 687, endPoint x: 927, endPoint y: 678, distance: 42.0
click at [848, 672] on p "Examples: Buttons, Chips, Switches, Toggles, Avatars" at bounding box center [937, 683] width 182 height 32
click at [1102, 689] on div "Token Value Used for helix-s-radius-small 4px Small, interactive components. Ex…" at bounding box center [828, 408] width 744 height 610
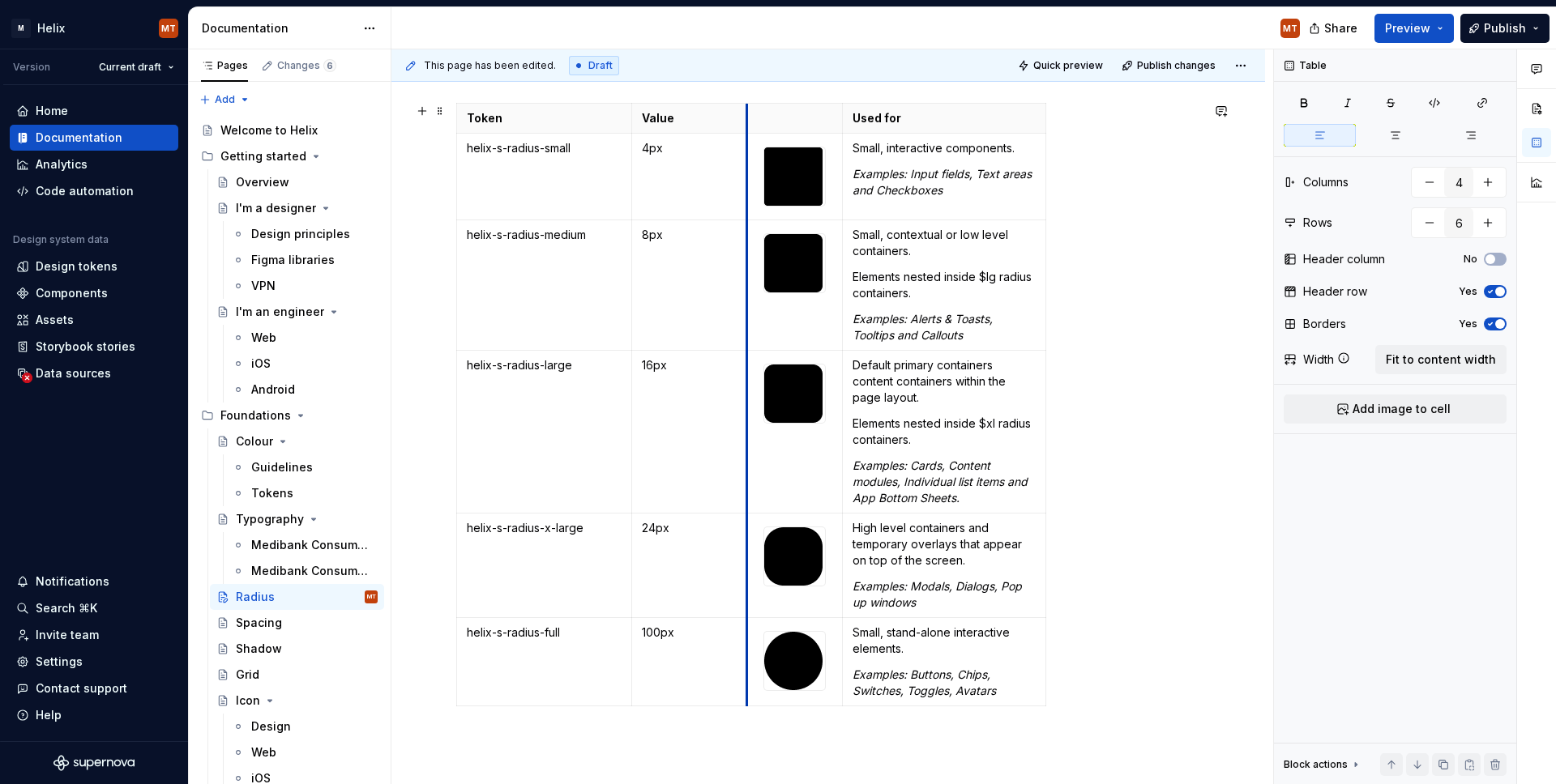
drag, startPoint x: 745, startPoint y: 225, endPoint x: 822, endPoint y: 220, distance: 77.2
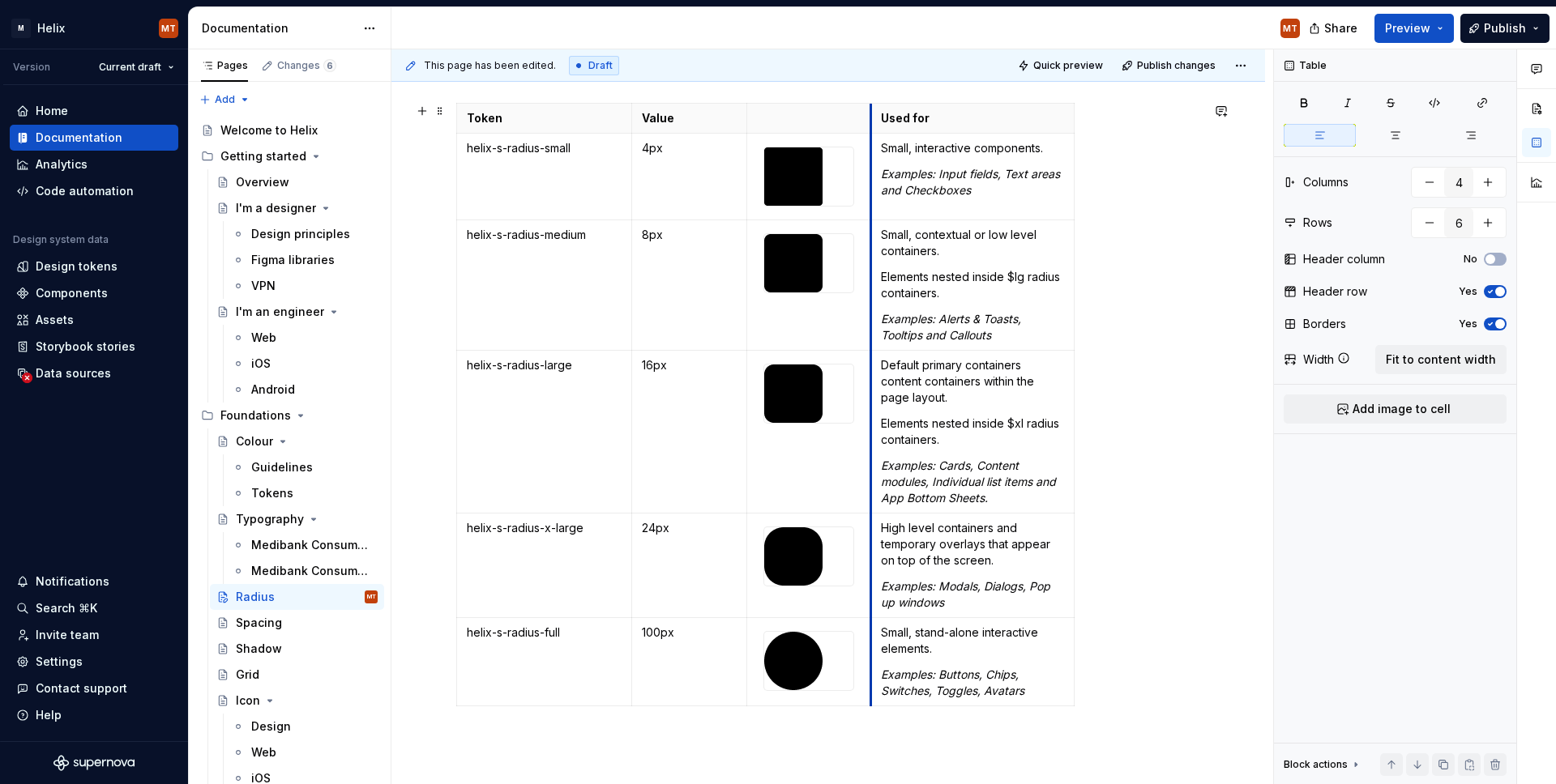
drag, startPoint x: 842, startPoint y: 214, endPoint x: 964, endPoint y: 214, distance: 122.0
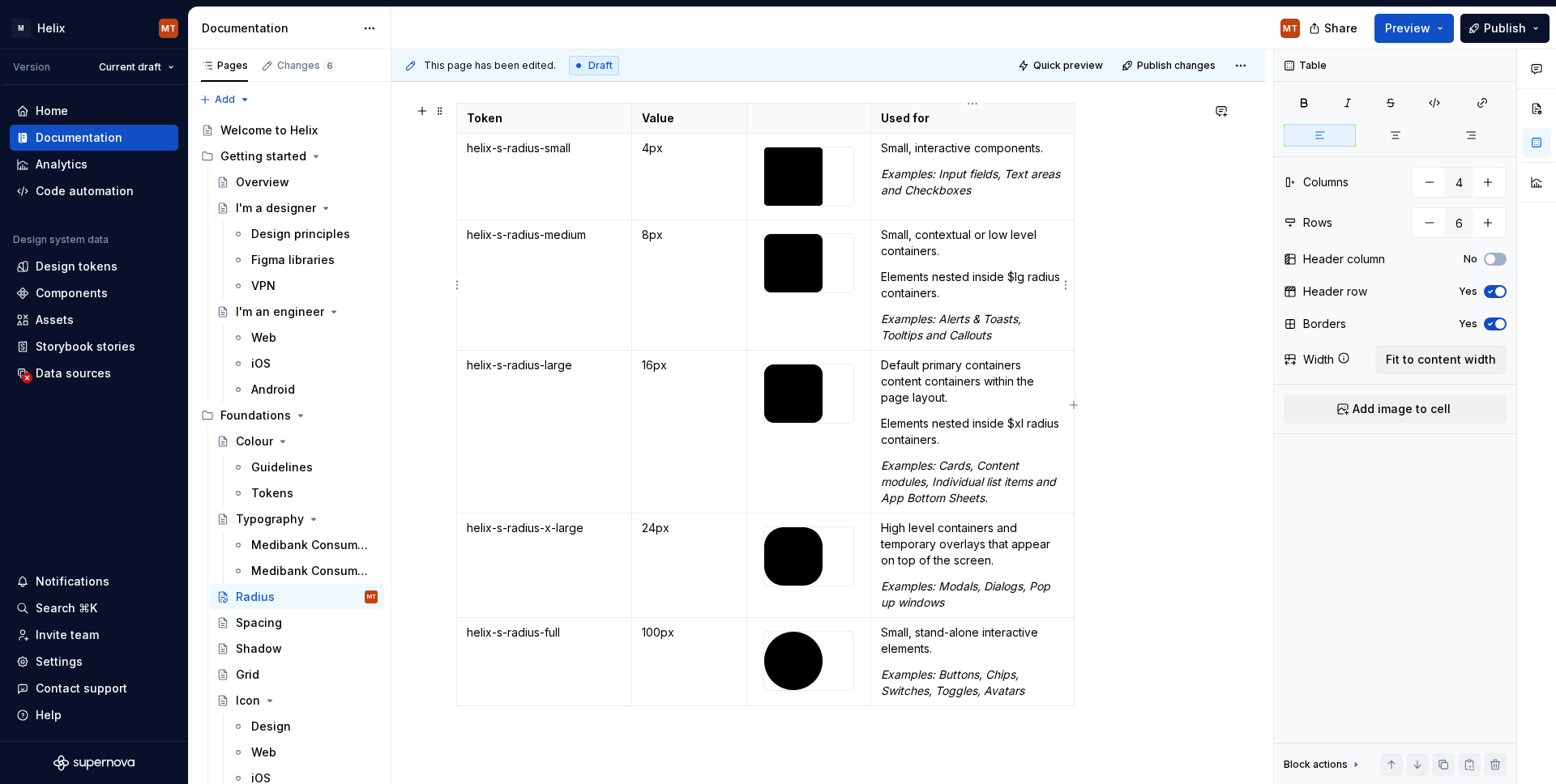
click at [1074, 229] on div "Token Value Used for helix-s-radius-small 4px Small, interactive components. Ex…" at bounding box center [828, 408] width 744 height 610
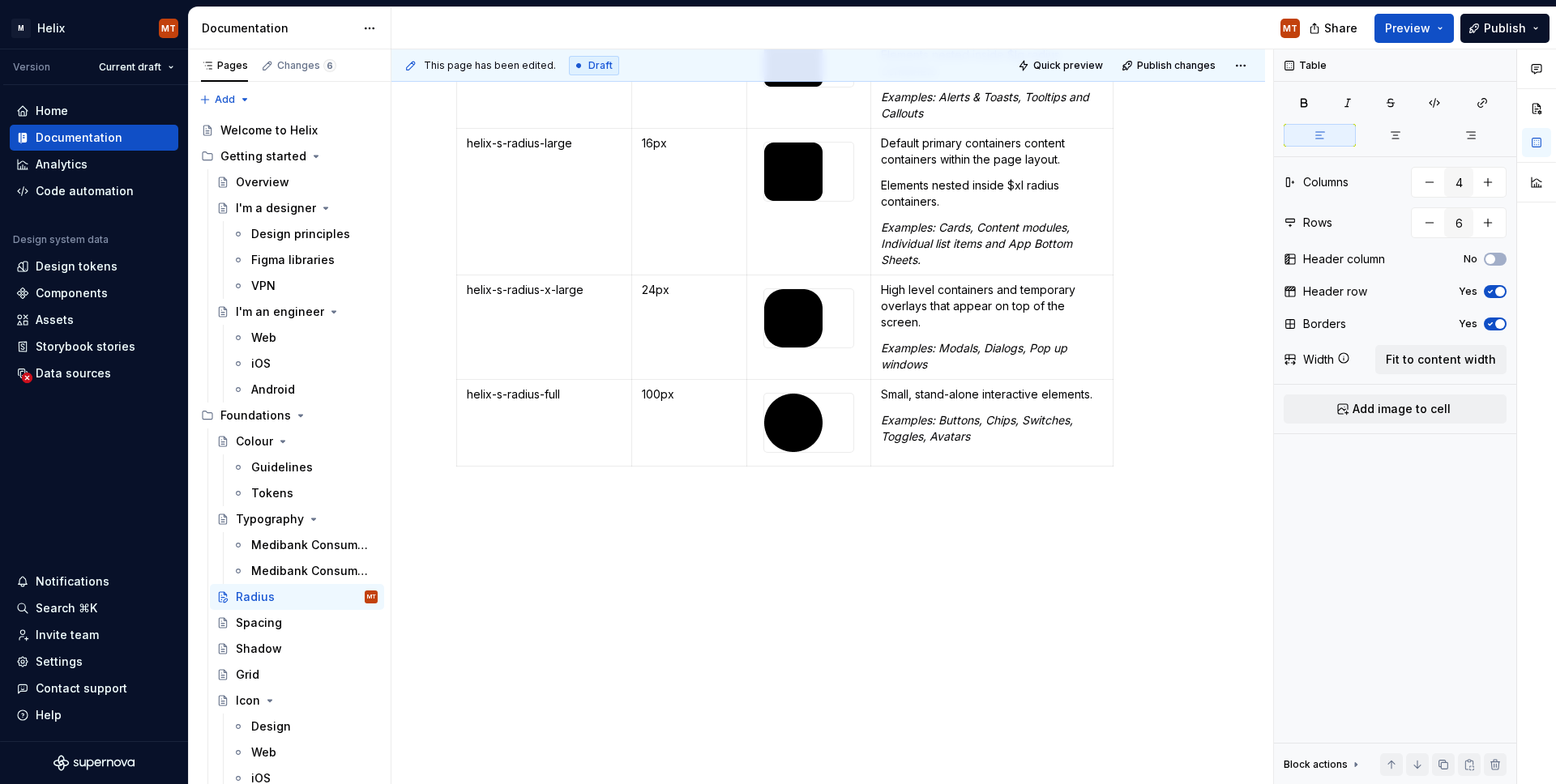
scroll to position [449, 0]
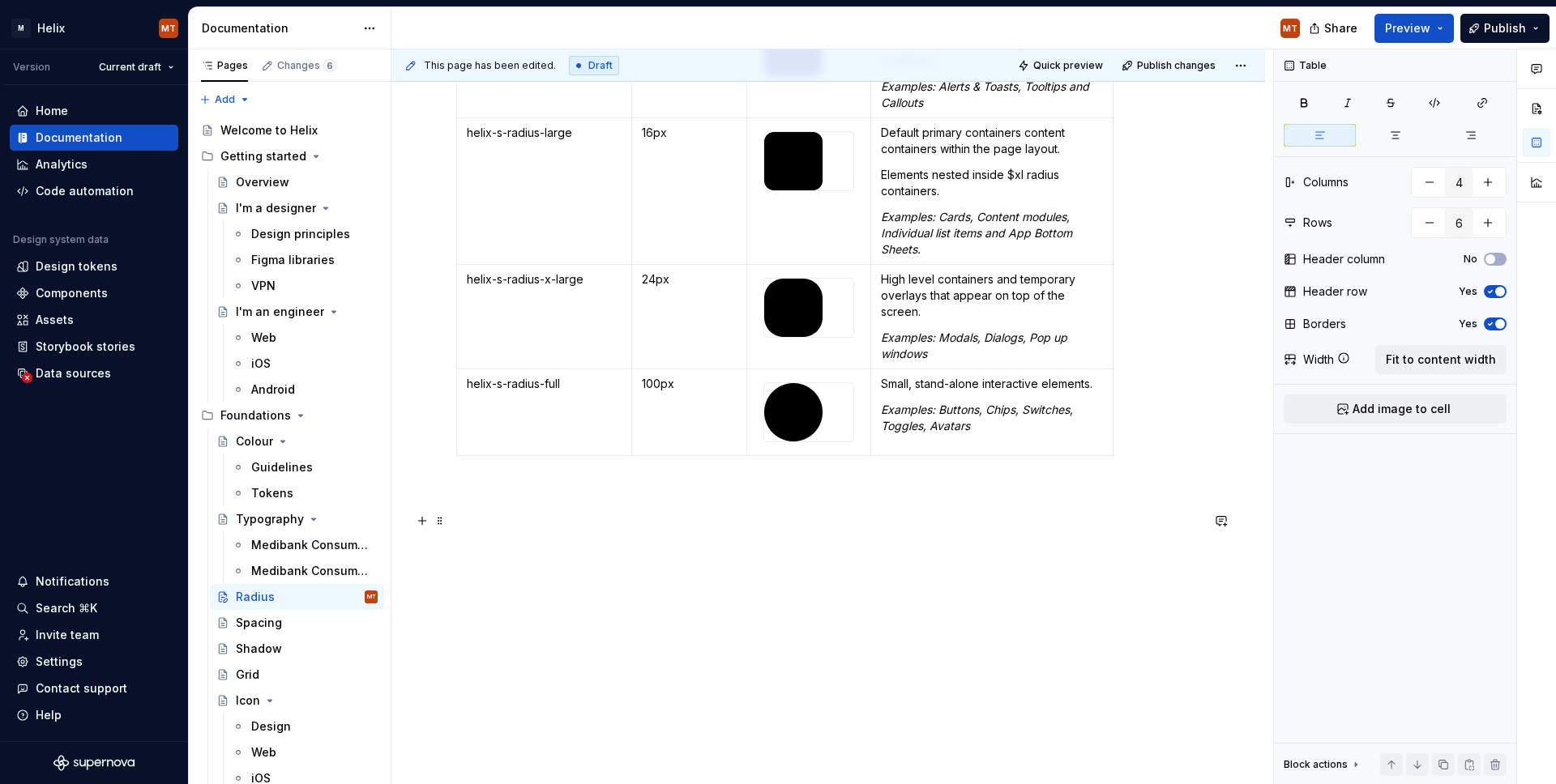
click at [747, 524] on p at bounding box center [828, 521] width 744 height 19
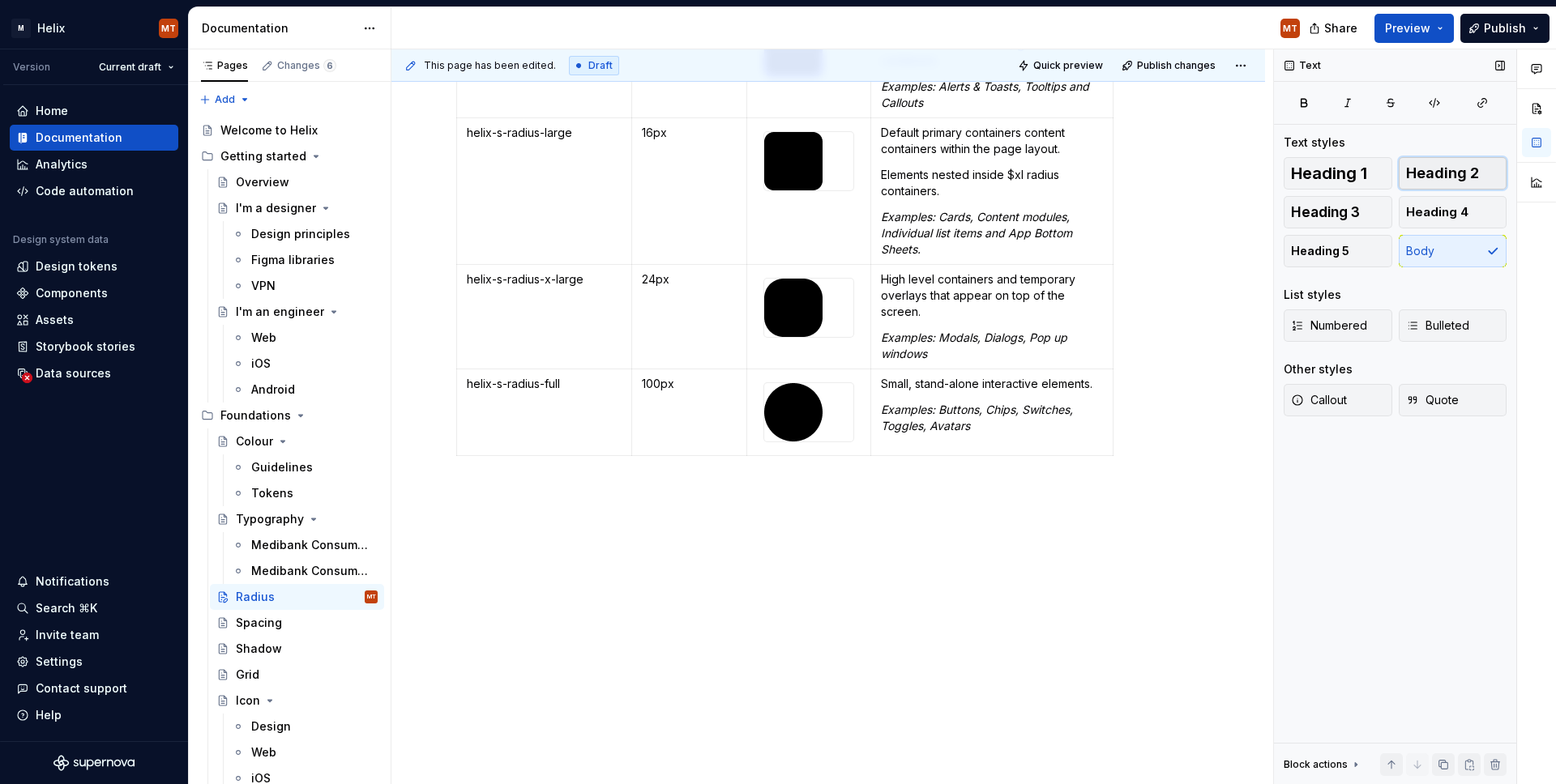
click at [1113, 176] on span "Heading 2" at bounding box center [1442, 173] width 73 height 17
click at [726, 546] on h2 at bounding box center [828, 543] width 744 height 26
click at [539, 580] on p at bounding box center [828, 579] width 744 height 19
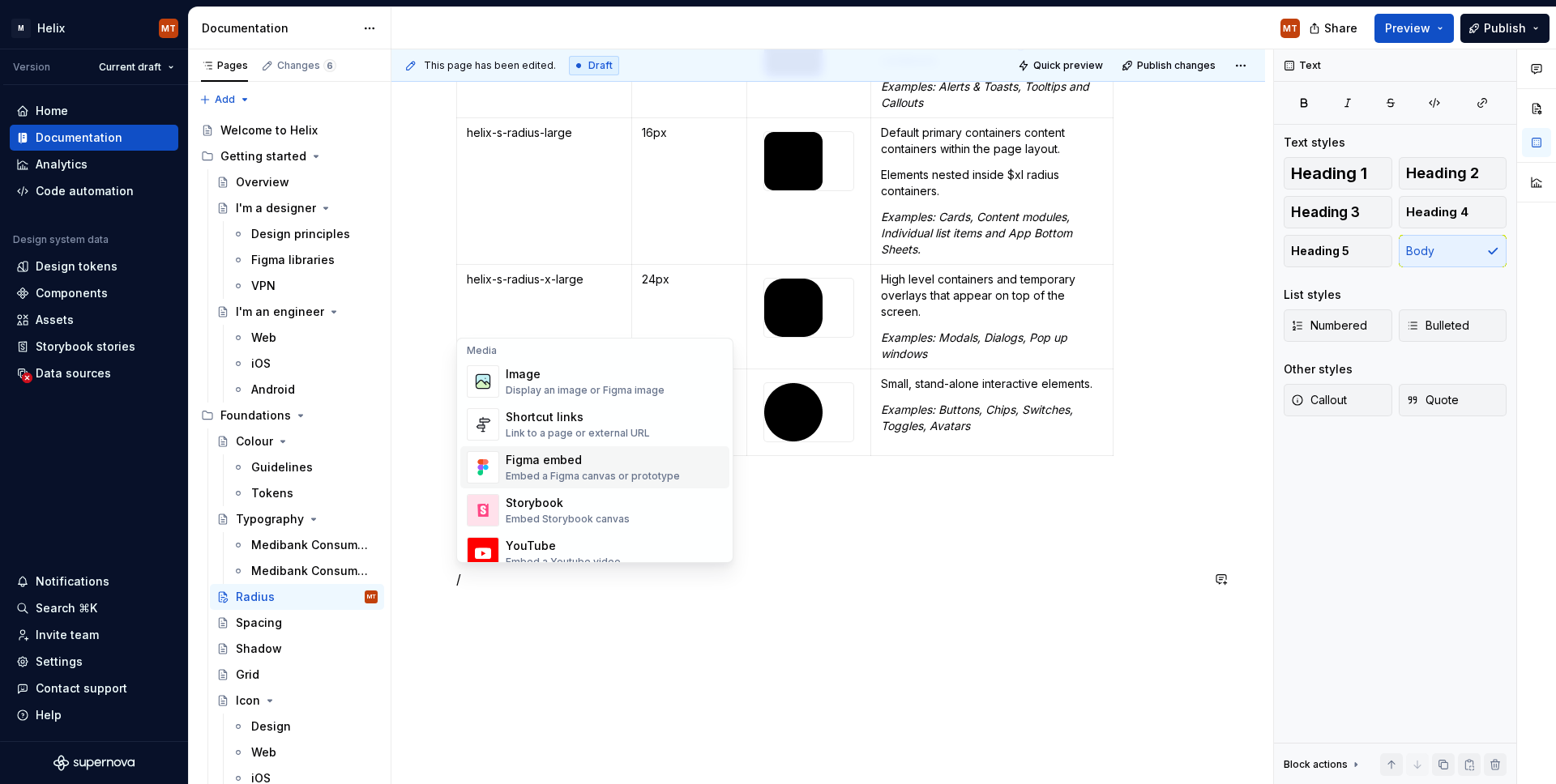
scroll to position [691, 0]
click at [567, 382] on div "Image" at bounding box center [585, 376] width 159 height 17
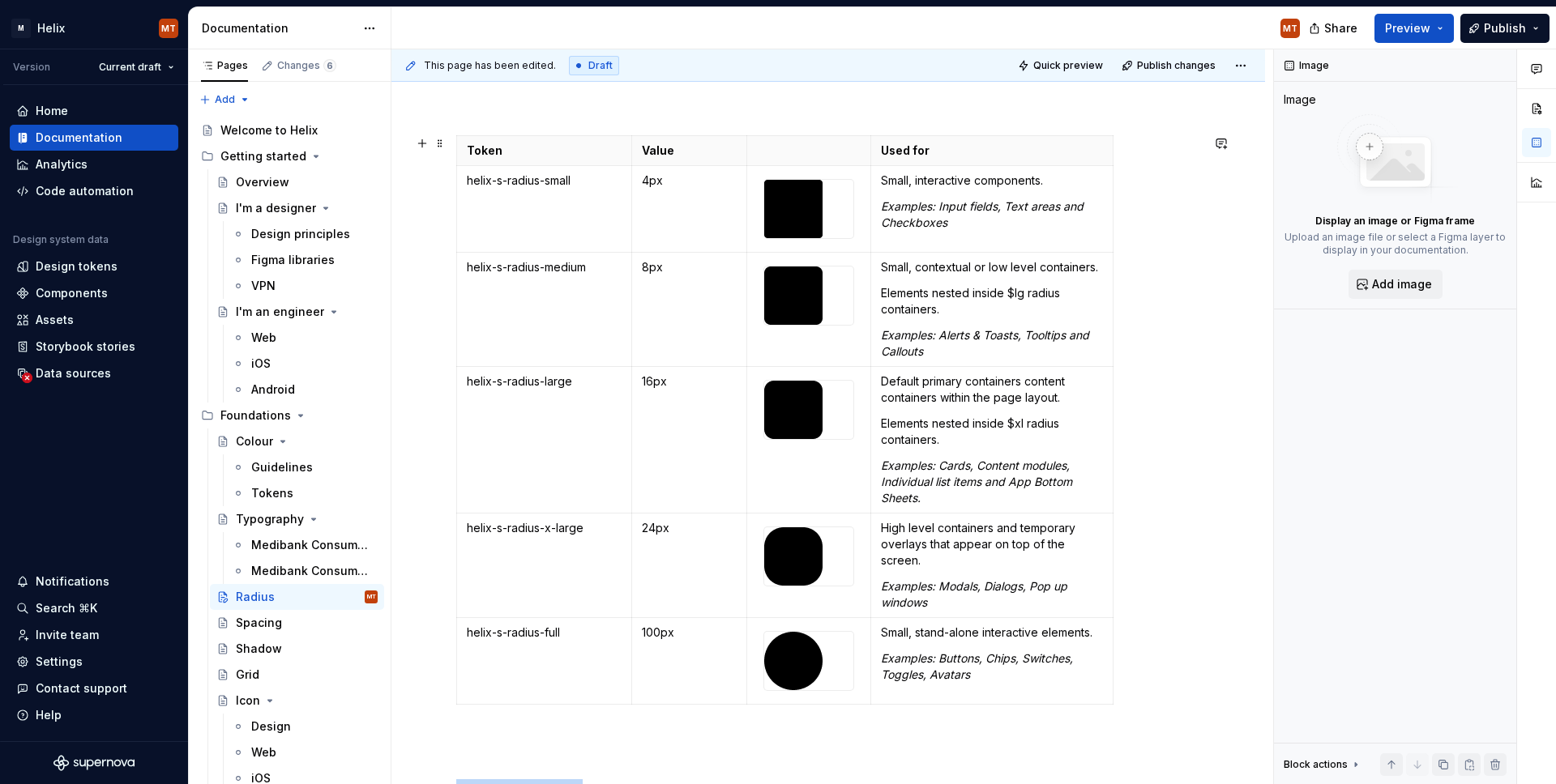
scroll to position [2, 0]
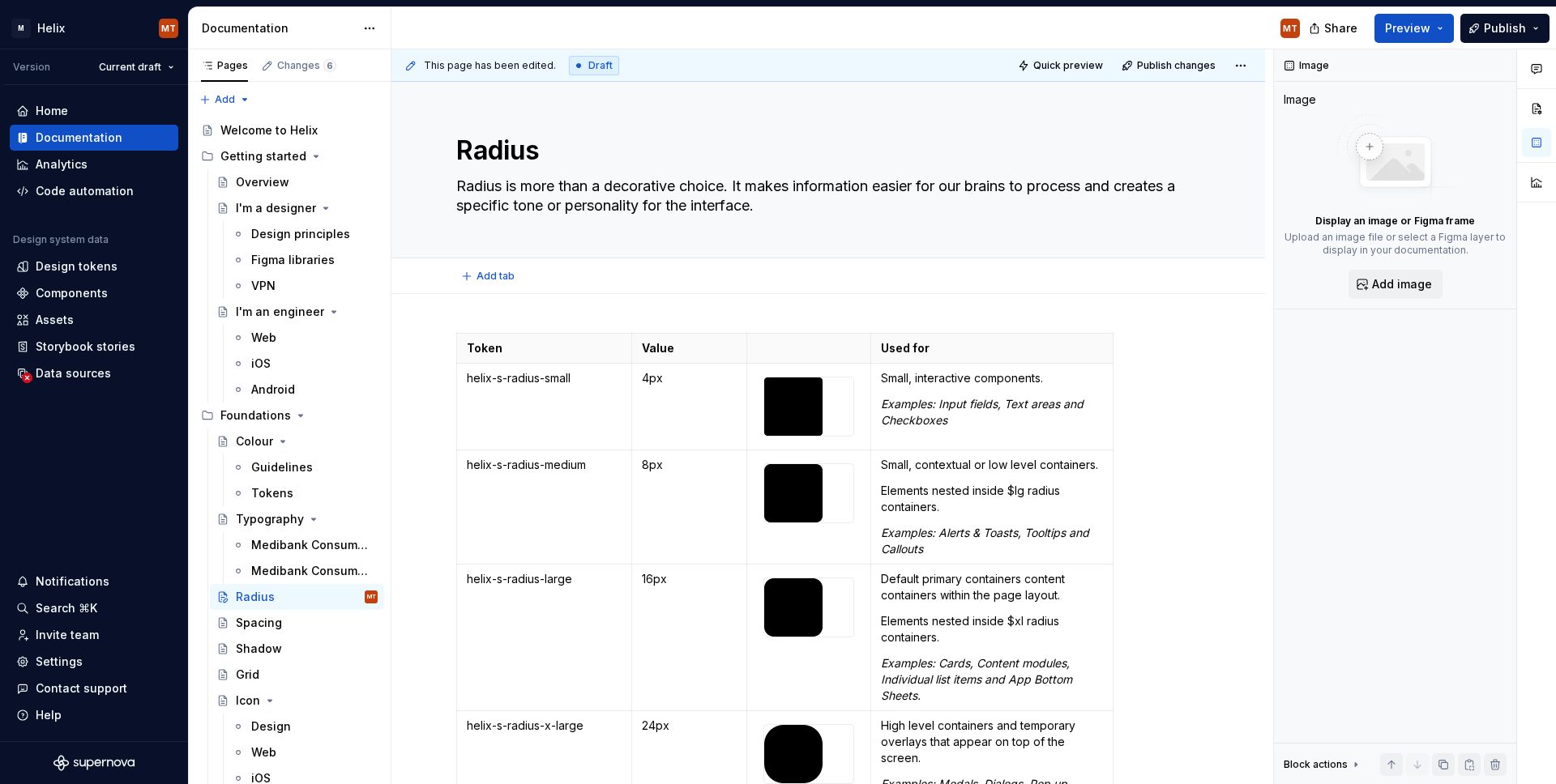
click at [533, 290] on div "Add tab" at bounding box center [828, 276] width 874 height 36
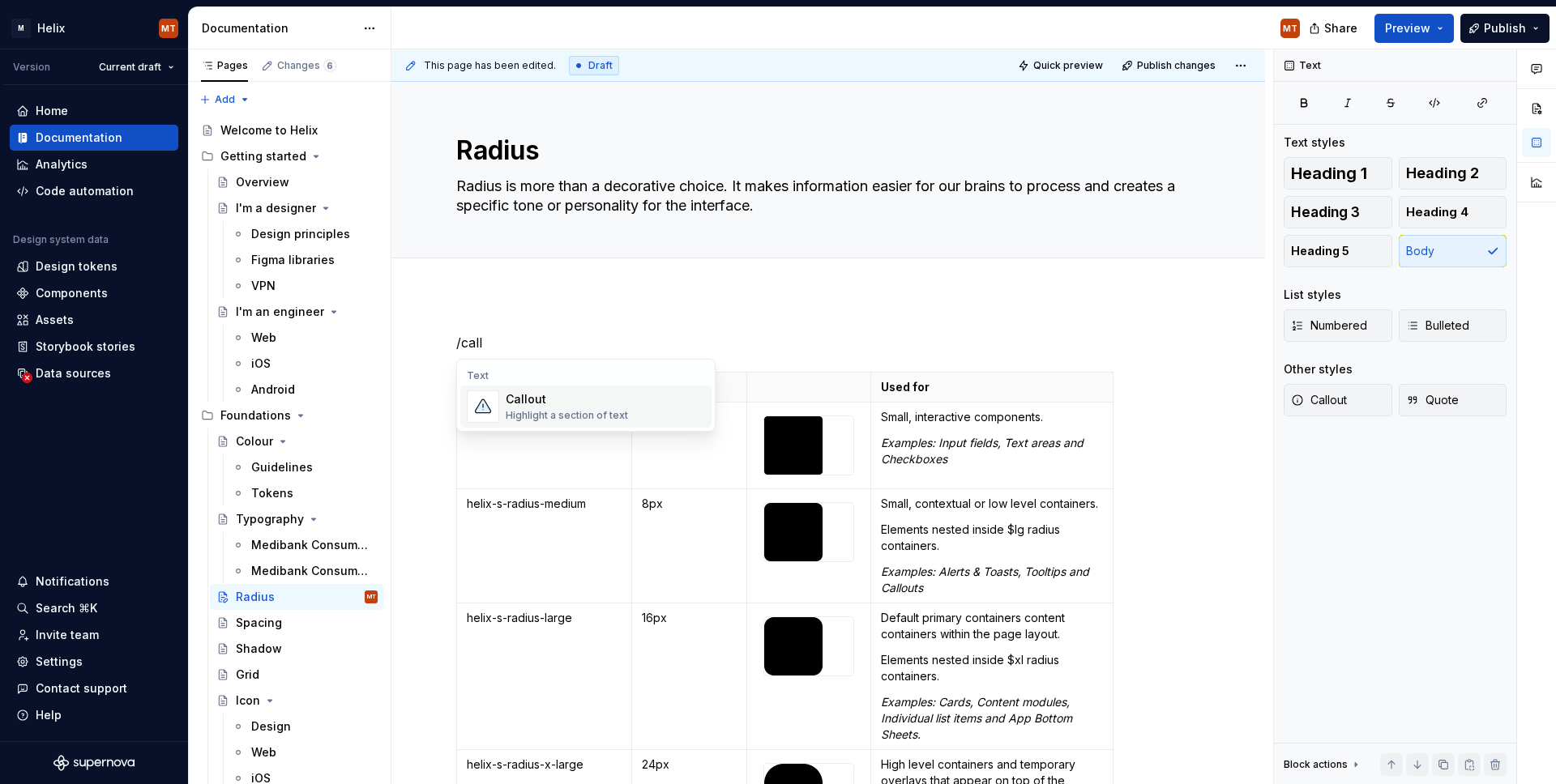
click at [569, 410] on div "Highlight a section of text" at bounding box center [567, 415] width 123 height 13
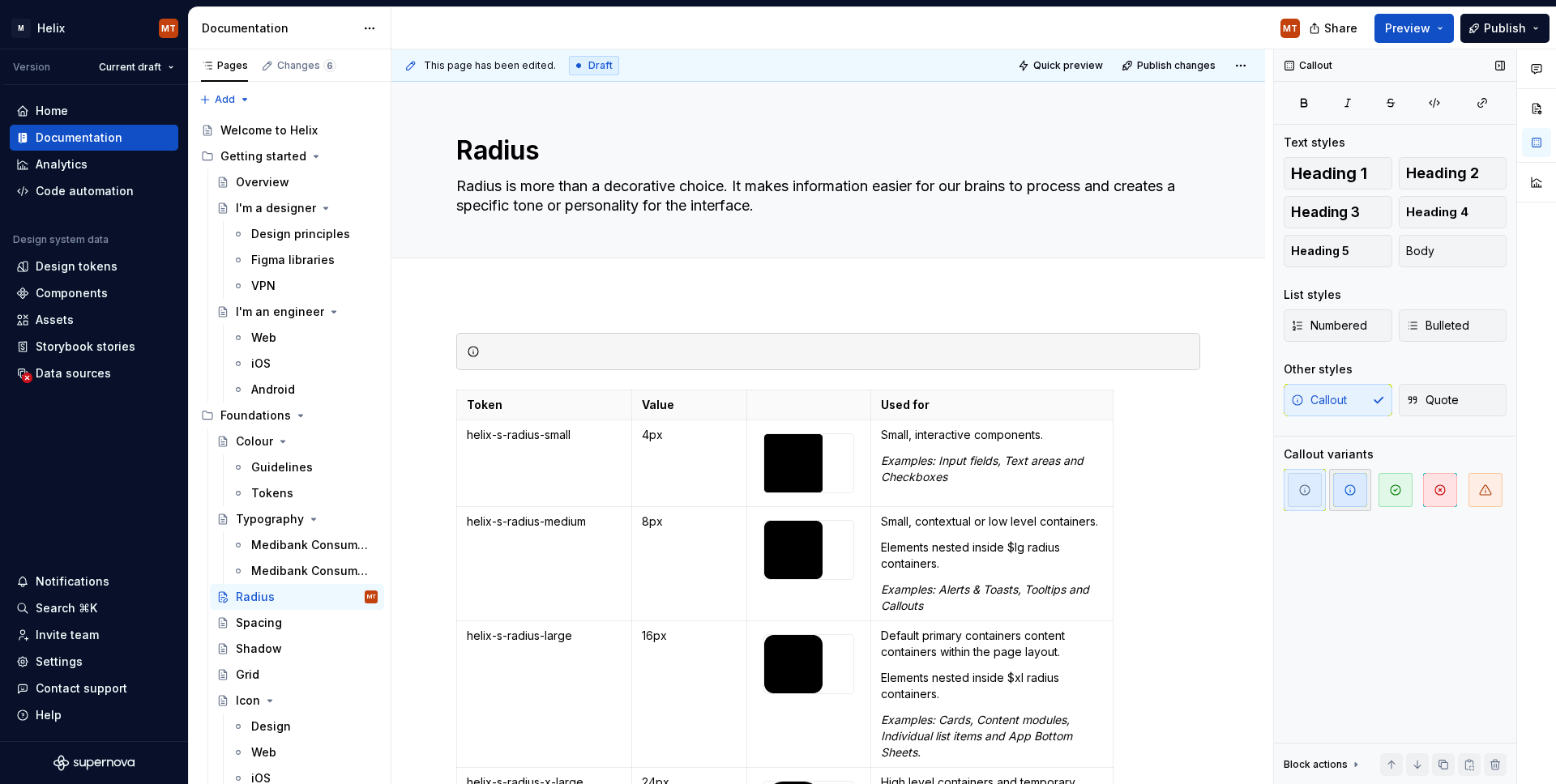
click at [1113, 498] on span "button" at bounding box center [1350, 490] width 34 height 34
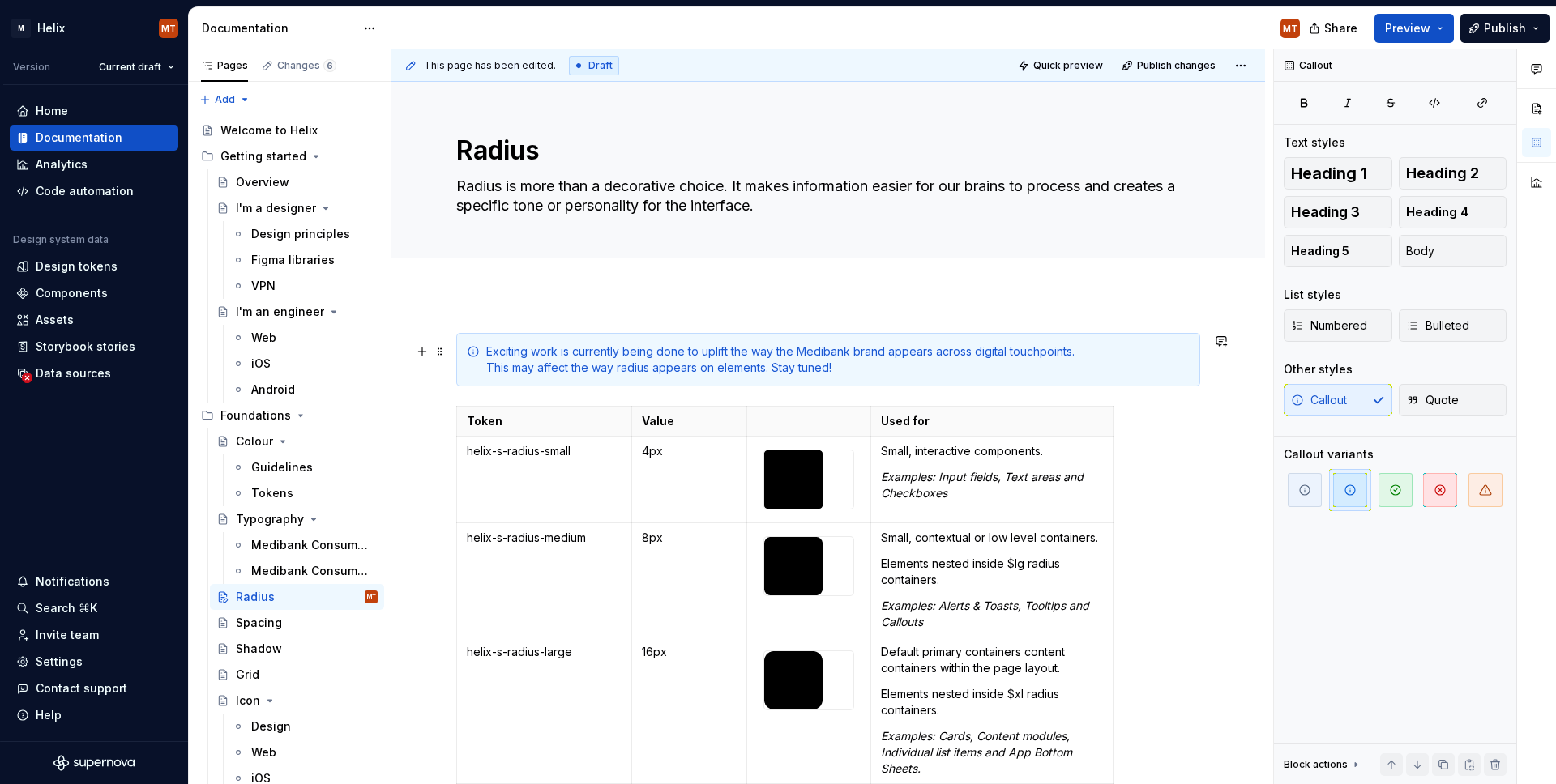
click at [486, 352] on div "Exciting work is currently being done to uplift the way the Medibank brand appe…" at bounding box center [838, 359] width 703 height 32
click at [486, 353] on div "[DATE]: Exciting work is currently being done to uplift the way the Medibank br…" at bounding box center [838, 359] width 703 height 32
drag, startPoint x: 572, startPoint y: 353, endPoint x: 477, endPoint y: 355, distance: 95.0
click at [476, 355] on div "As of [DATE]: Exciting work is currently being done to uplift the way the Medib…" at bounding box center [828, 359] width 744 height 54
click at [939, 369] on div "As of [DATE]: Exciting work is currently being done to uplift the way the Medib…" at bounding box center [838, 359] width 703 height 32
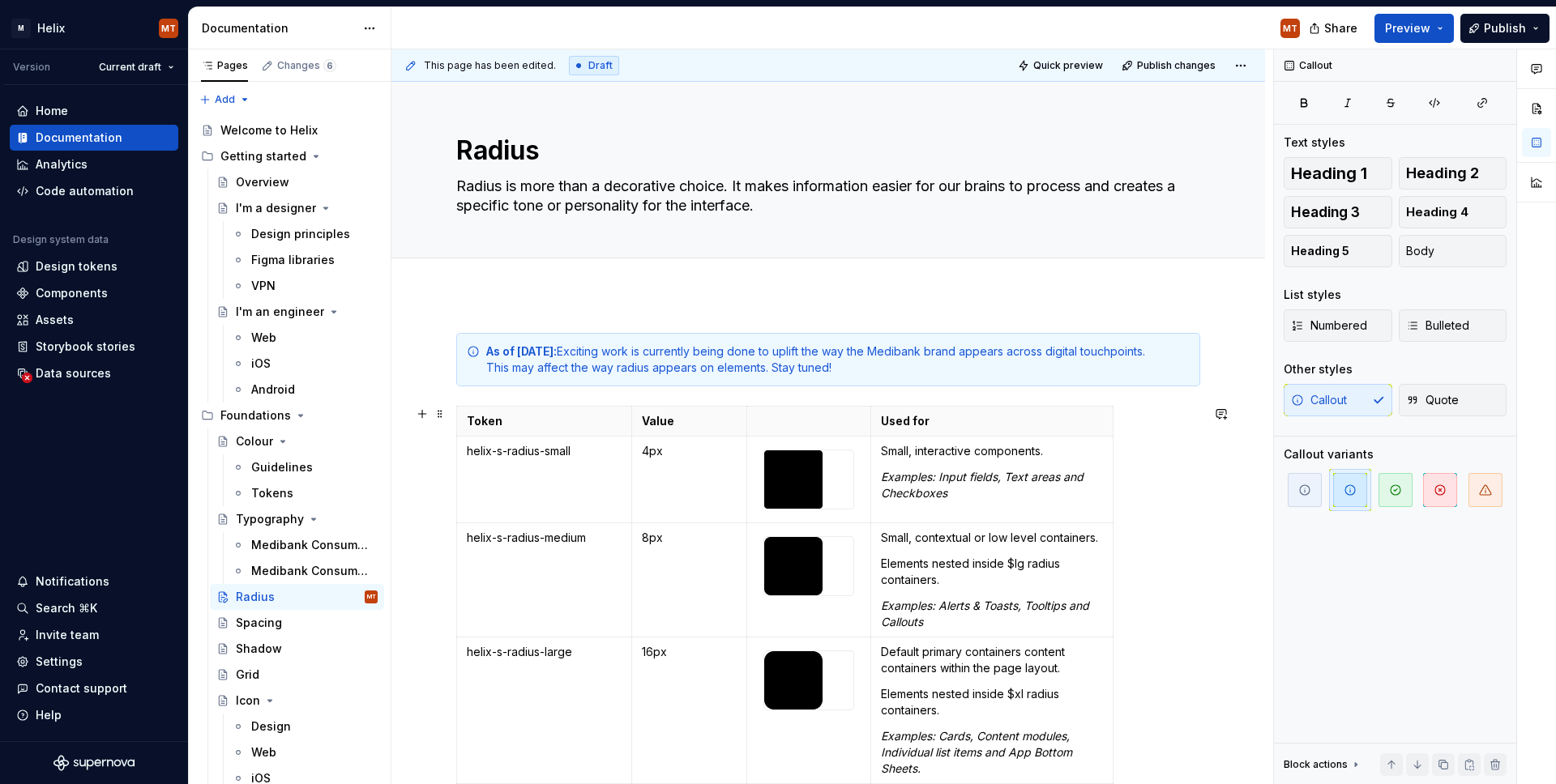
scroll to position [4, 0]
drag, startPoint x: 1204, startPoint y: 482, endPoint x: 865, endPoint y: 446, distance: 340.9
click at [1113, 482] on div "Token Value Used for helix-s-radius-small 4px Small, interactive components. Ex…" at bounding box center [828, 691] width 744 height 576
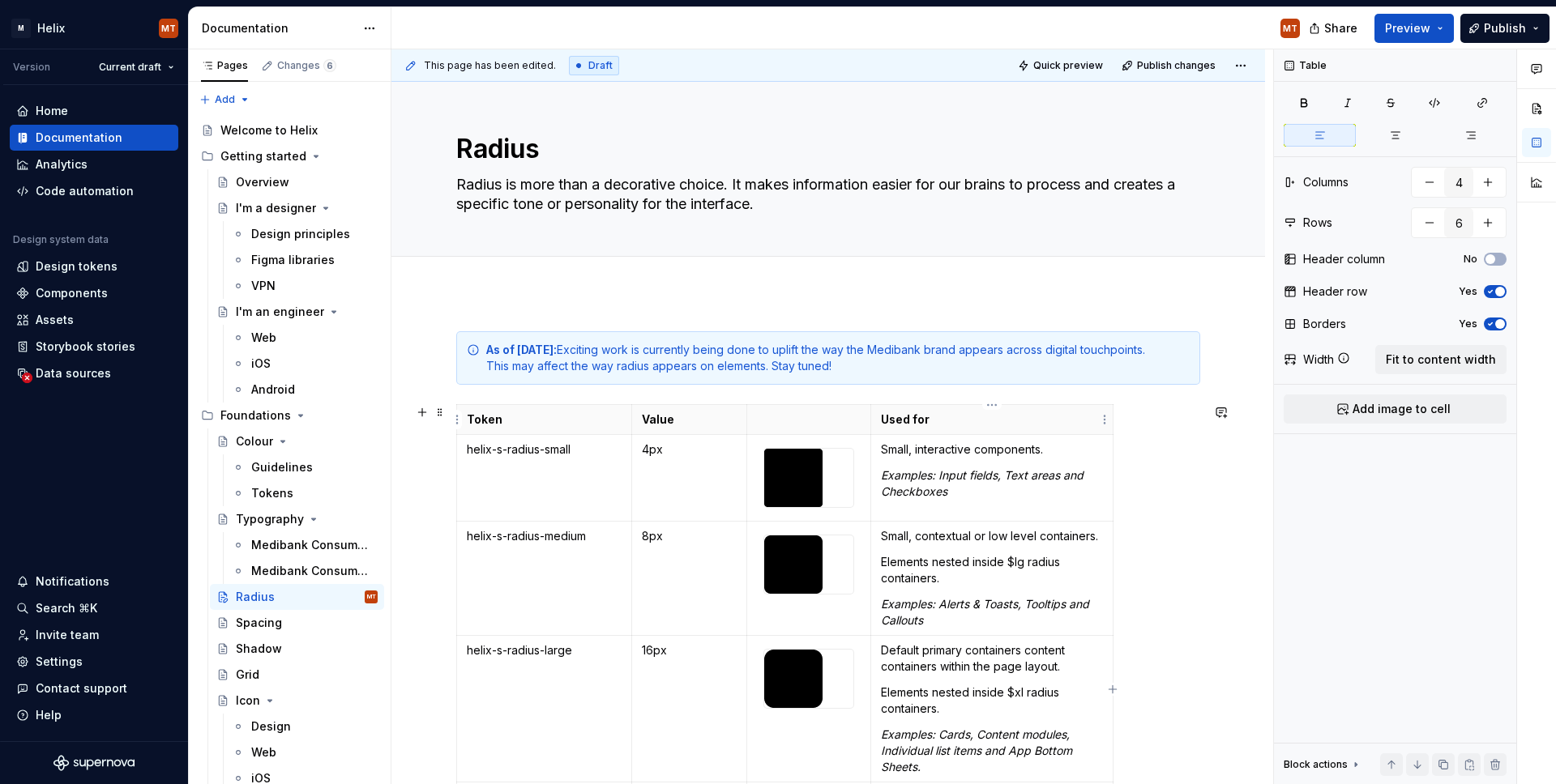
click at [1036, 428] on th "Used for" at bounding box center [992, 420] width 242 height 30
click at [991, 407] on html "M Helix MT Version Current draft Home Documentation Analytics Code automation D…" at bounding box center [778, 392] width 1556 height 784
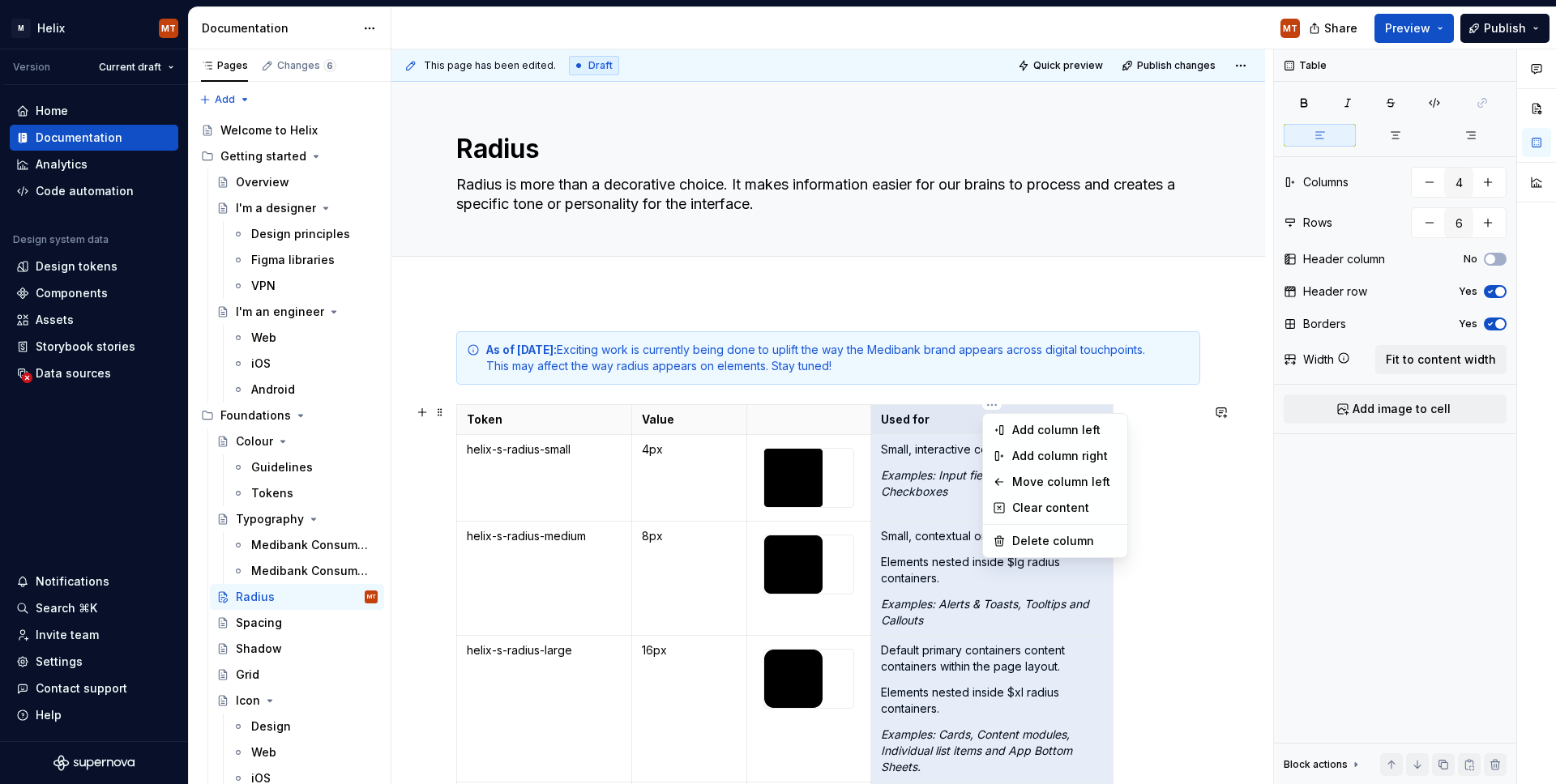
click at [1113, 467] on html "M Helix MT Version Current draft Home Documentation Analytics Code automation D…" at bounding box center [778, 392] width 1556 height 784
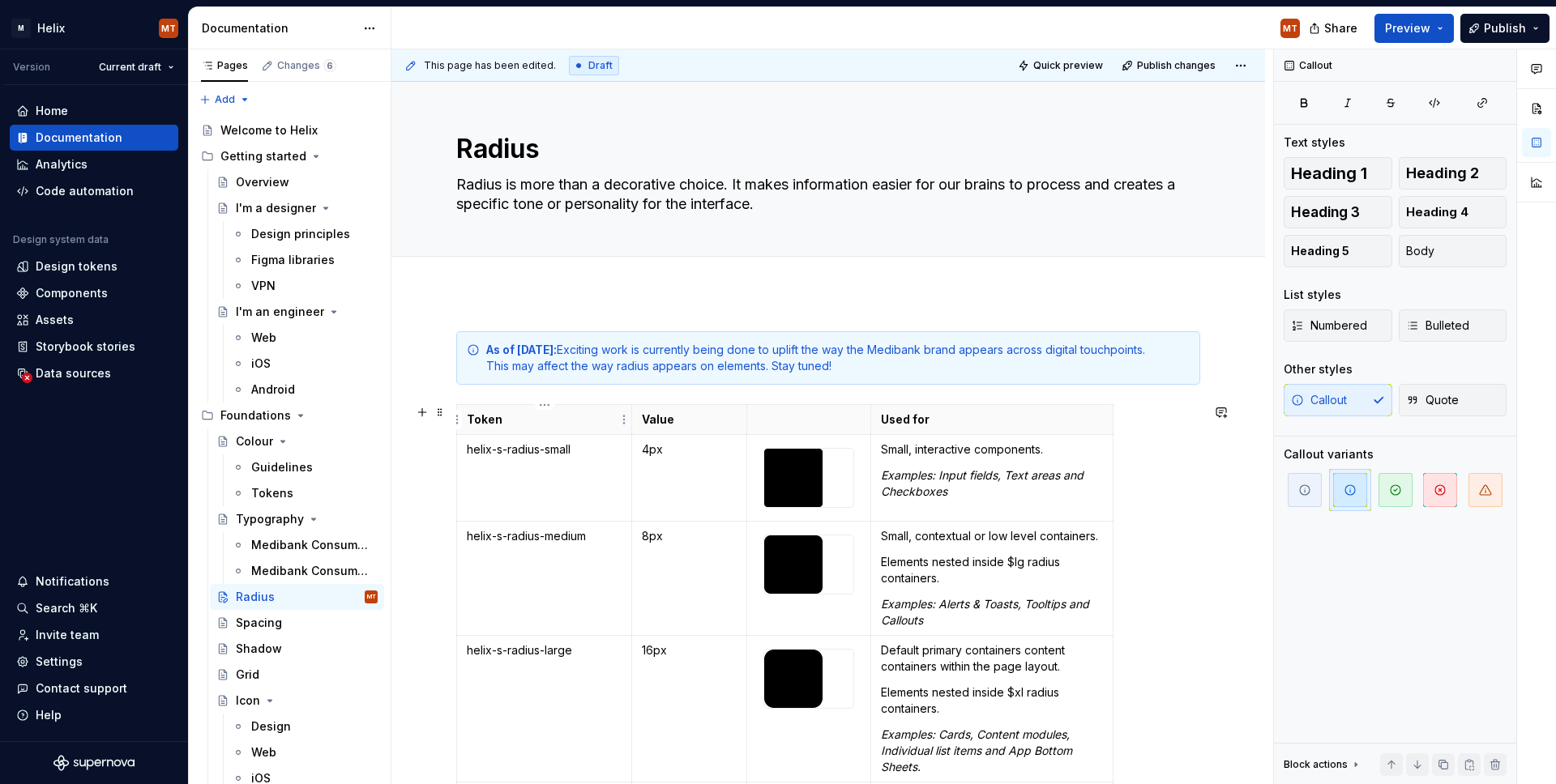
click at [547, 421] on p "Token" at bounding box center [544, 420] width 155 height 17
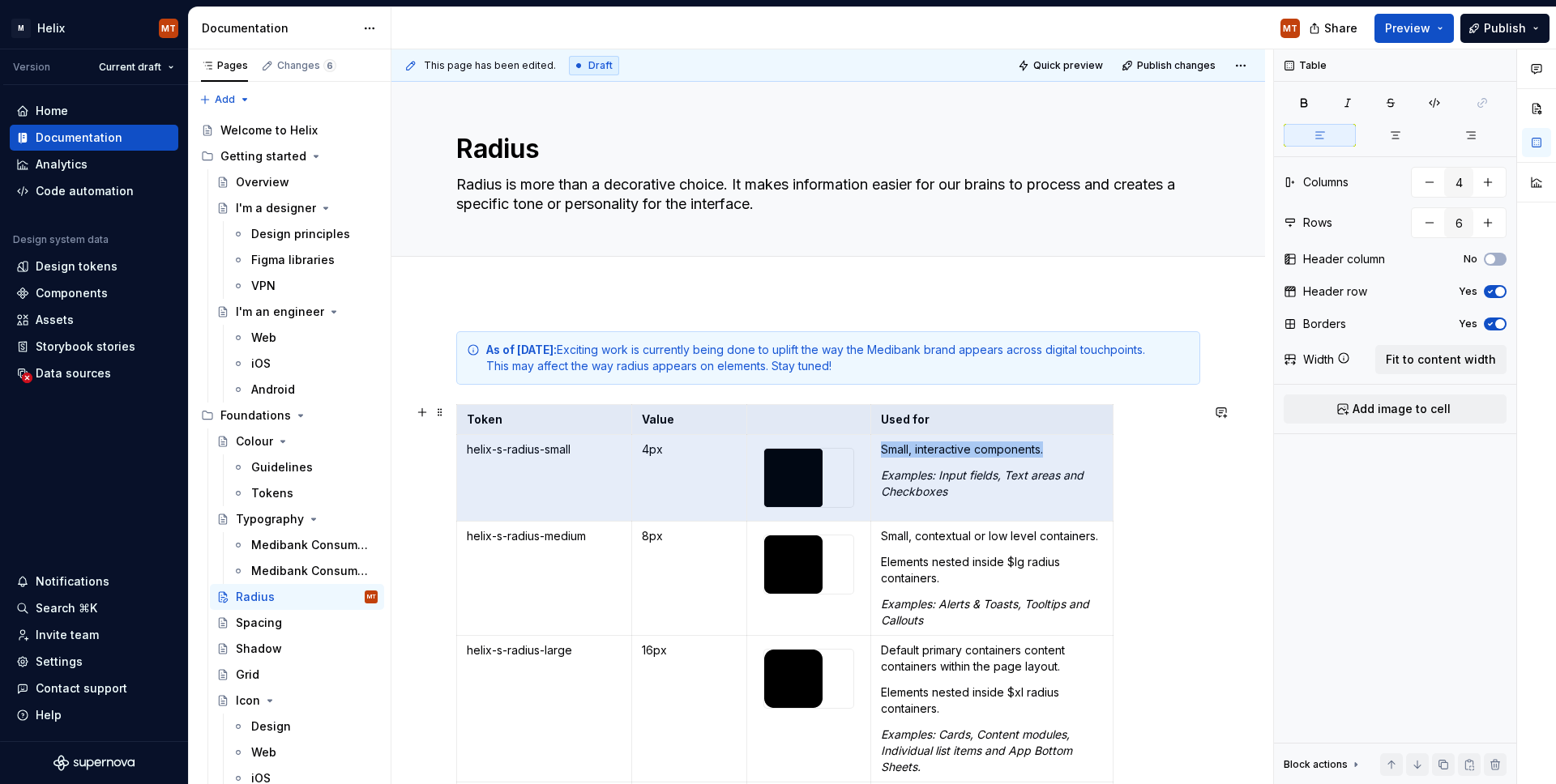
drag, startPoint x: 519, startPoint y: 420, endPoint x: 1126, endPoint y: 504, distance: 612.8
click at [1113, 504] on div "Token Value Used for helix-s-radius-small 4px Small, interactive components. Ex…" at bounding box center [828, 691] width 744 height 576
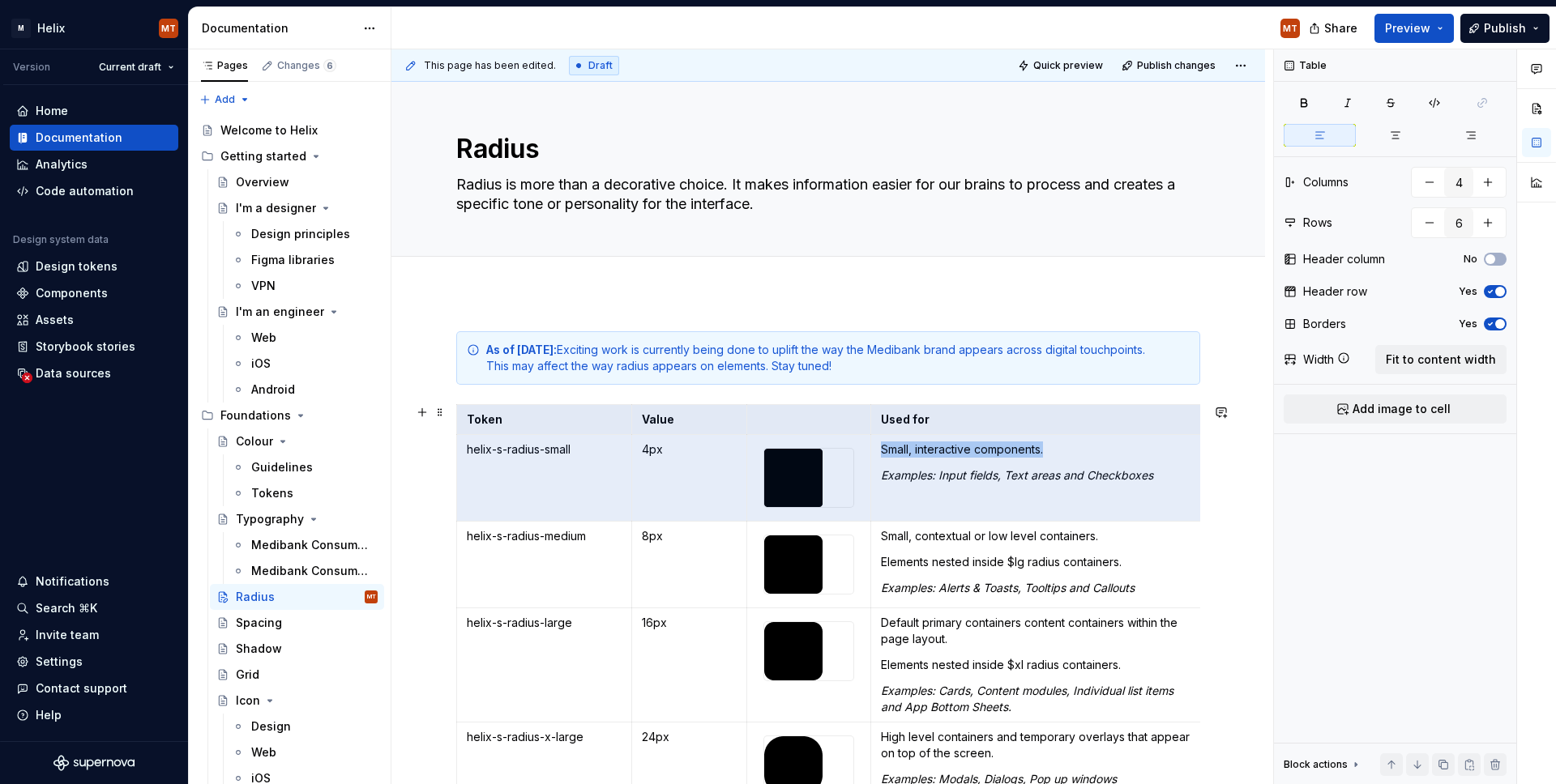
drag, startPoint x: 1121, startPoint y: 503, endPoint x: 1213, endPoint y: 494, distance: 92.4
click at [1113, 498] on div "This page has been edited. Draft Quick preview Publish changes [PERSON_NAME] is…" at bounding box center [832, 417] width 882 height 735
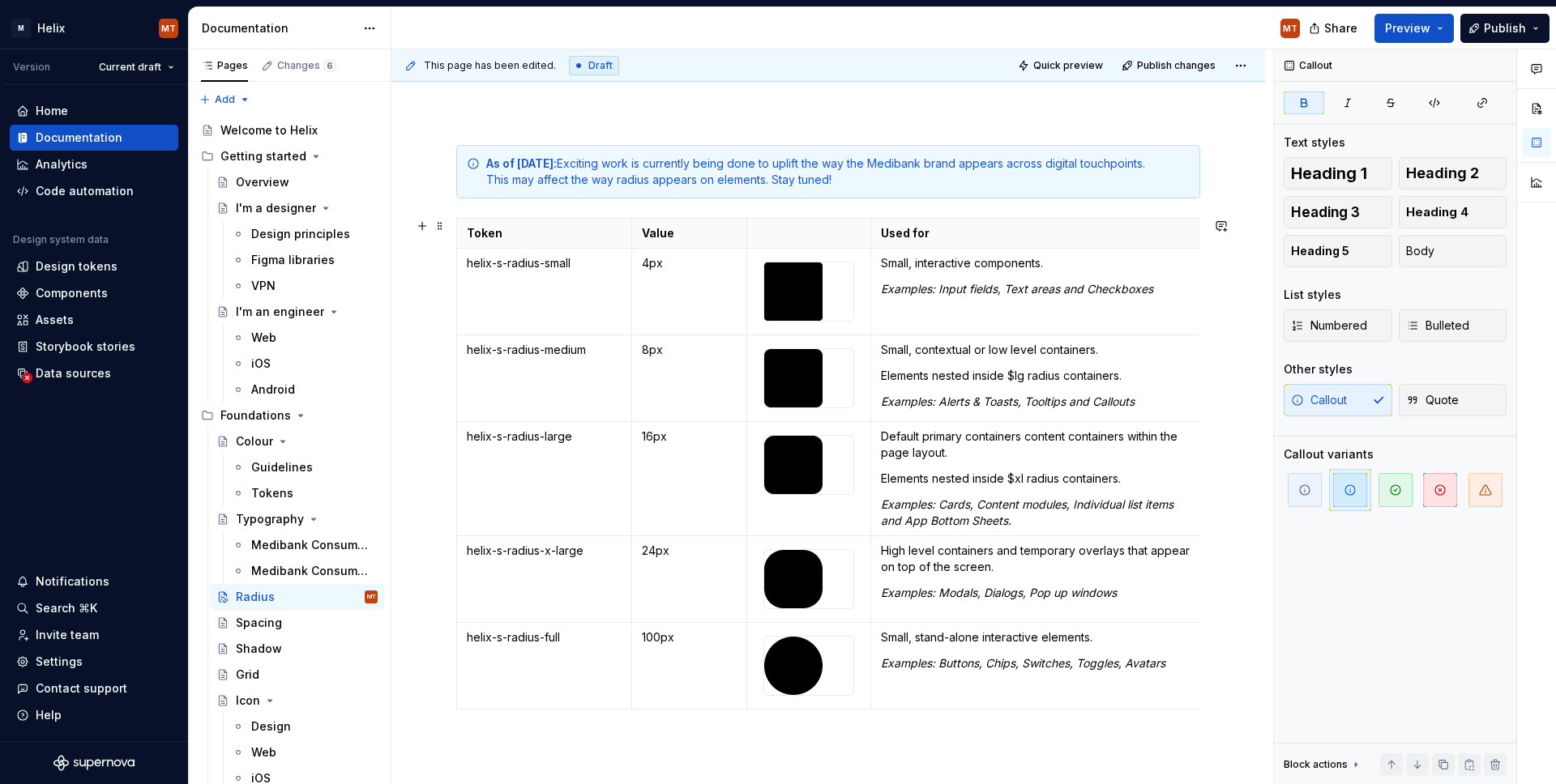
scroll to position [222, 0]
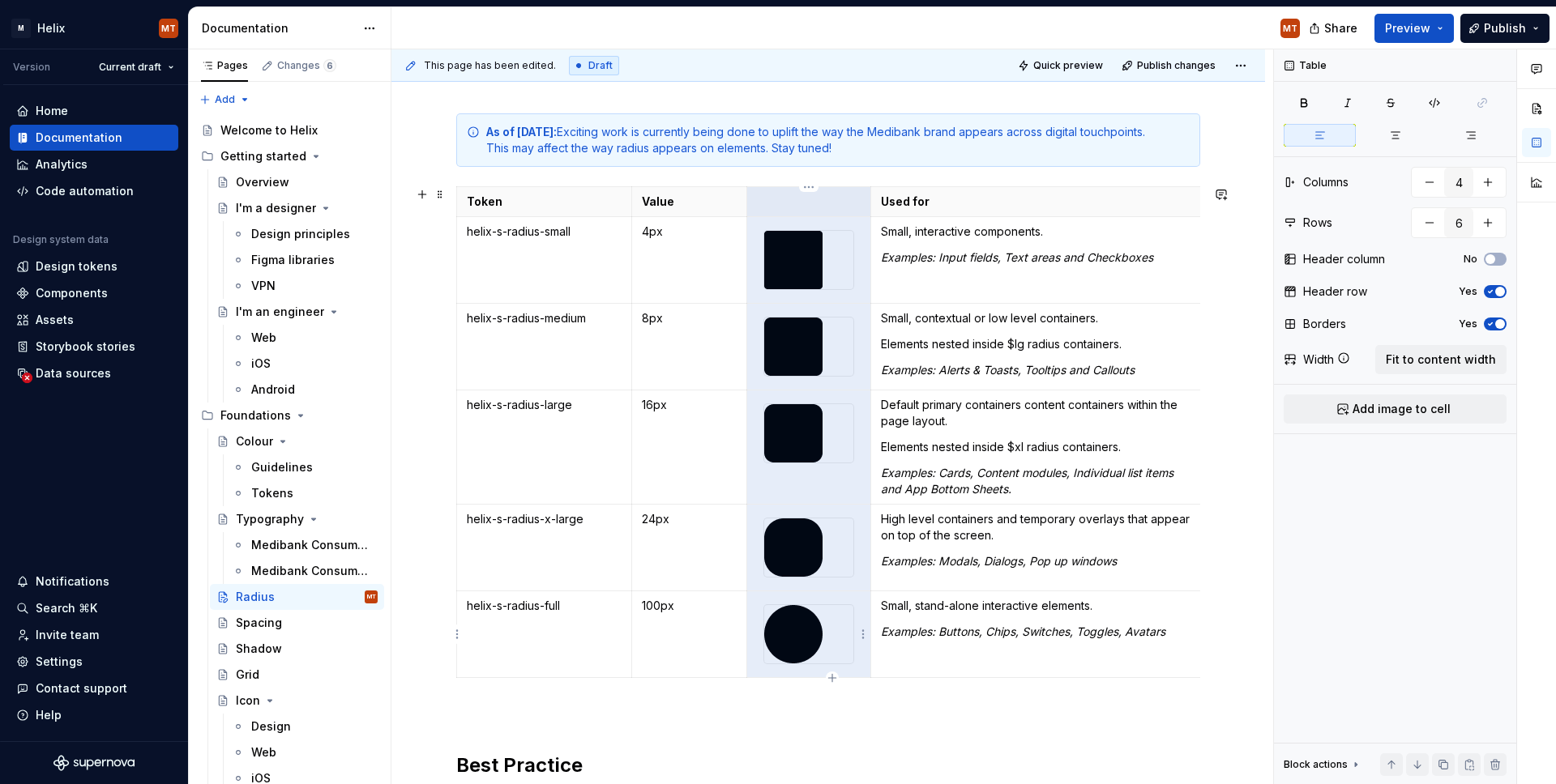
drag, startPoint x: 817, startPoint y: 205, endPoint x: 841, endPoint y: 621, distance: 416.7
click at [852, 629] on tbody "Token Value Used for helix-s-radius-small 4px Small, interactive components. Ex…" at bounding box center [832, 432] width 751 height 491
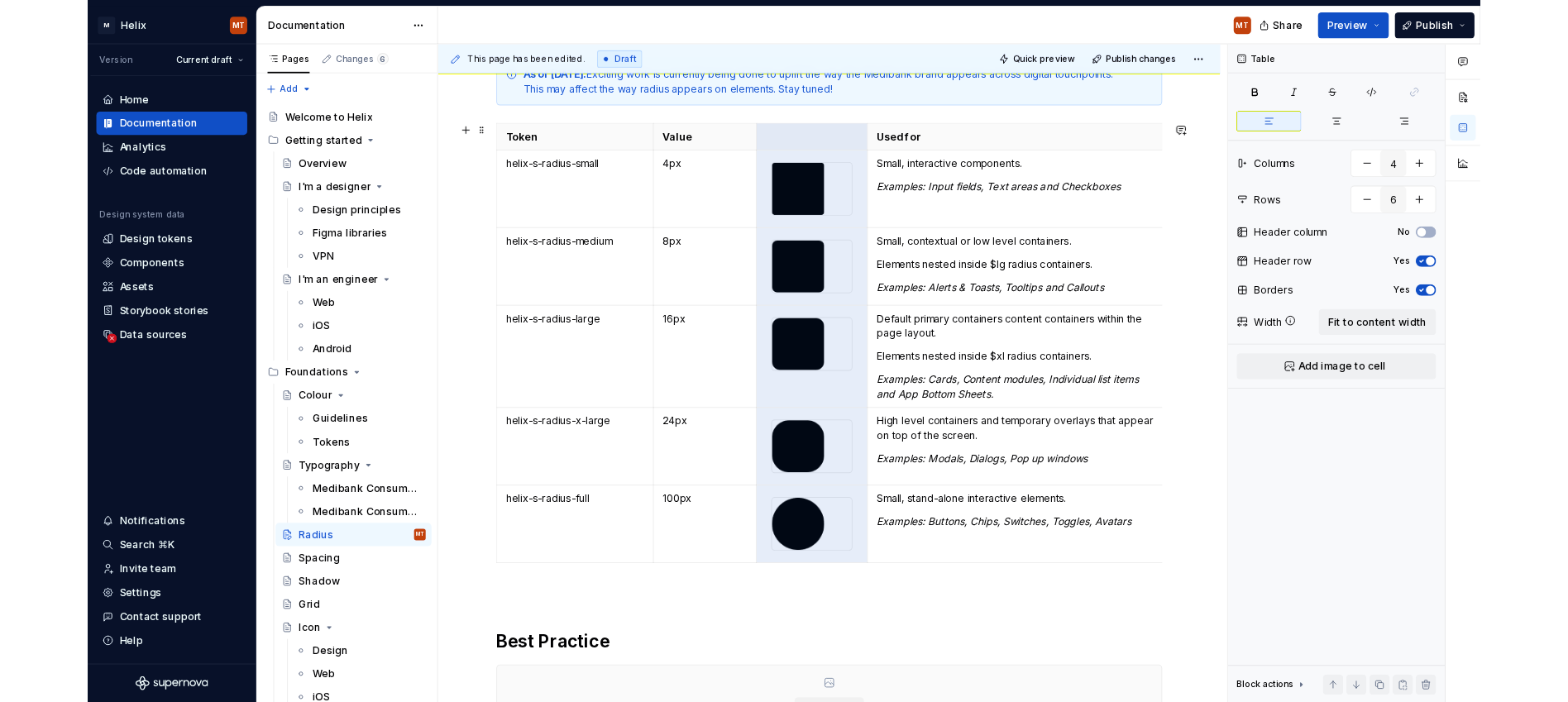
scroll to position [279, 0]
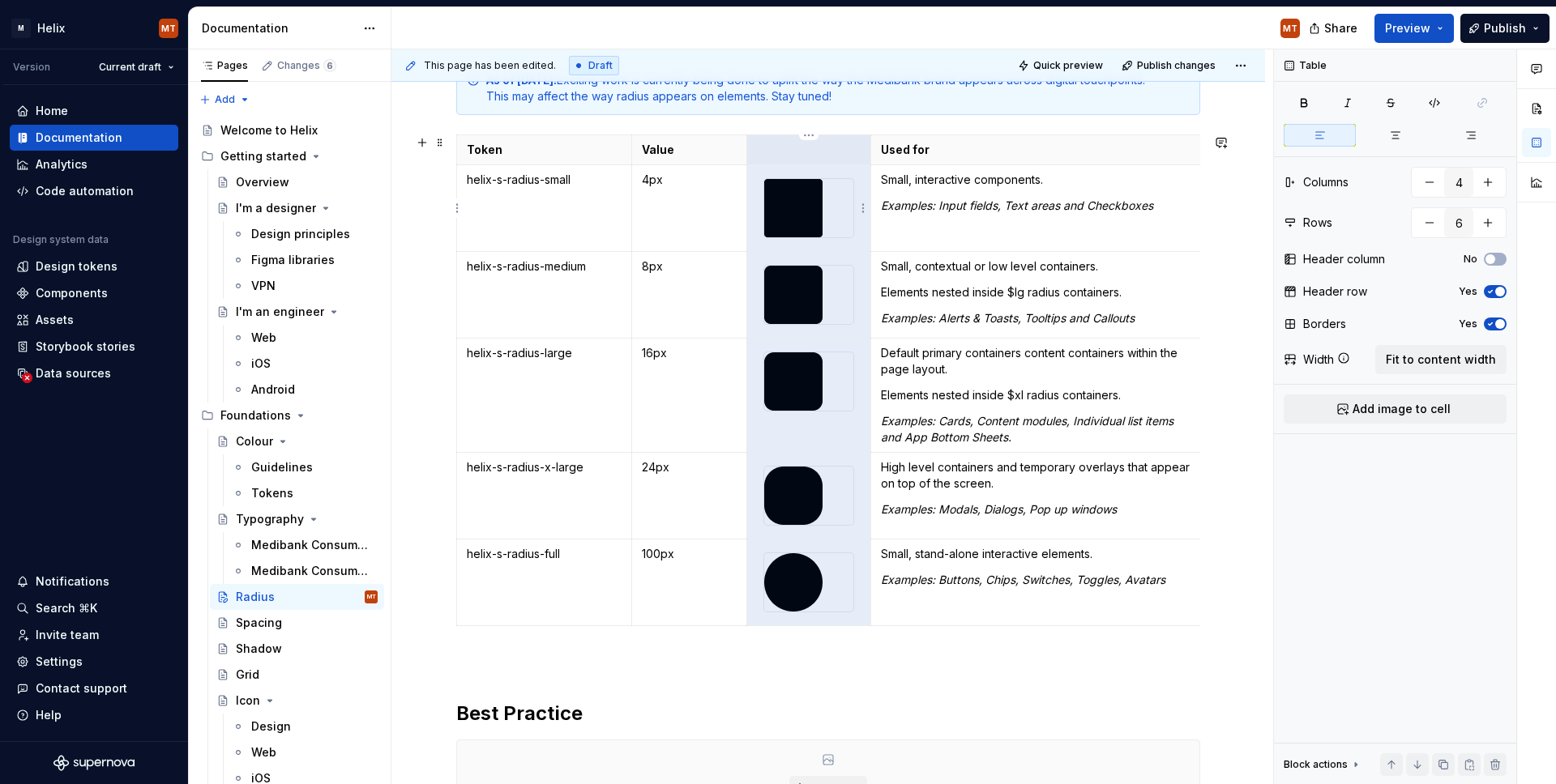
click at [798, 197] on img at bounding box center [793, 208] width 58 height 58
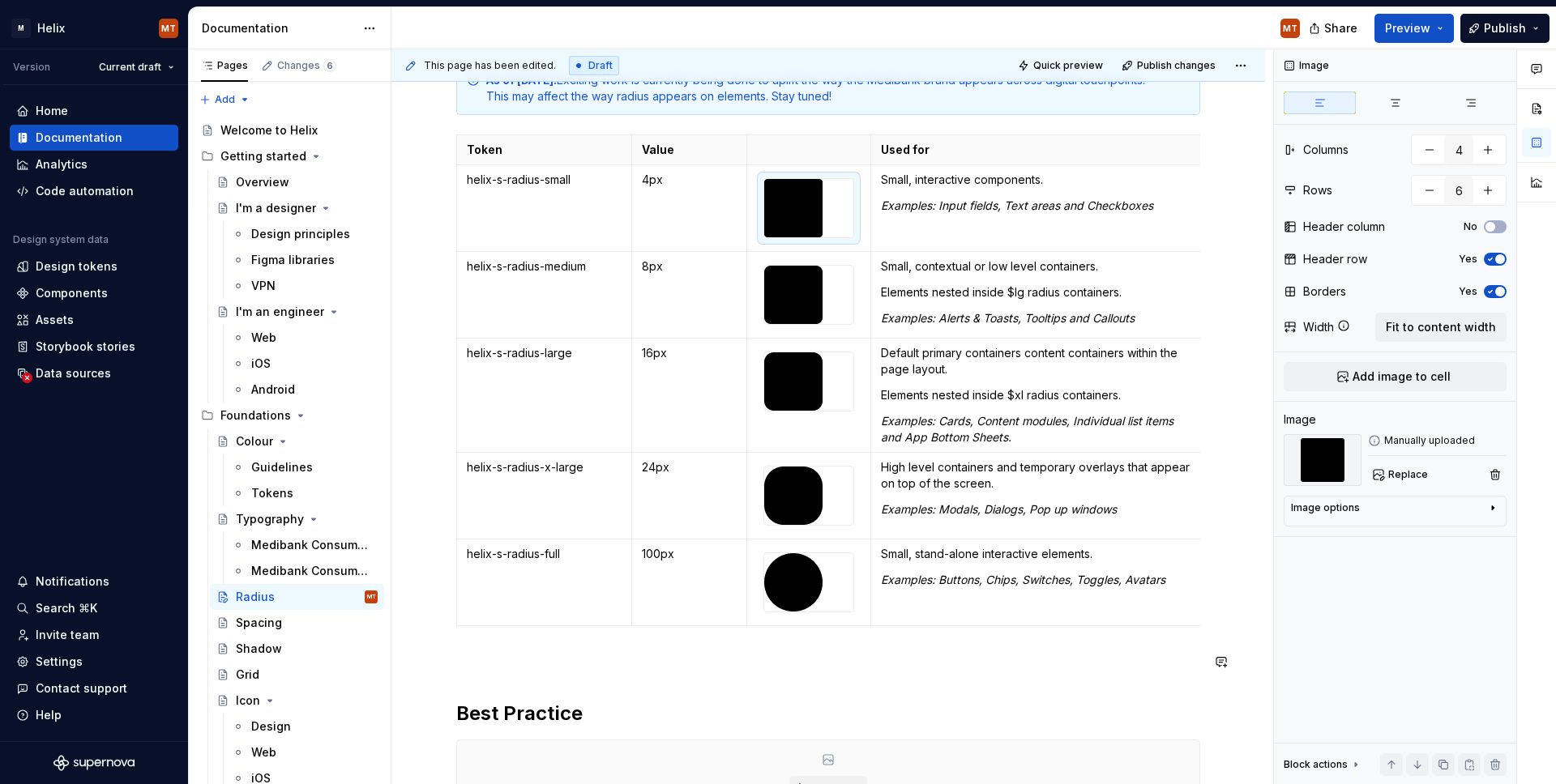
click at [924, 682] on div "As of [DATE]: Exciting work is currently being done to uplift the way the Medib…" at bounding box center [828, 436] width 744 height 751
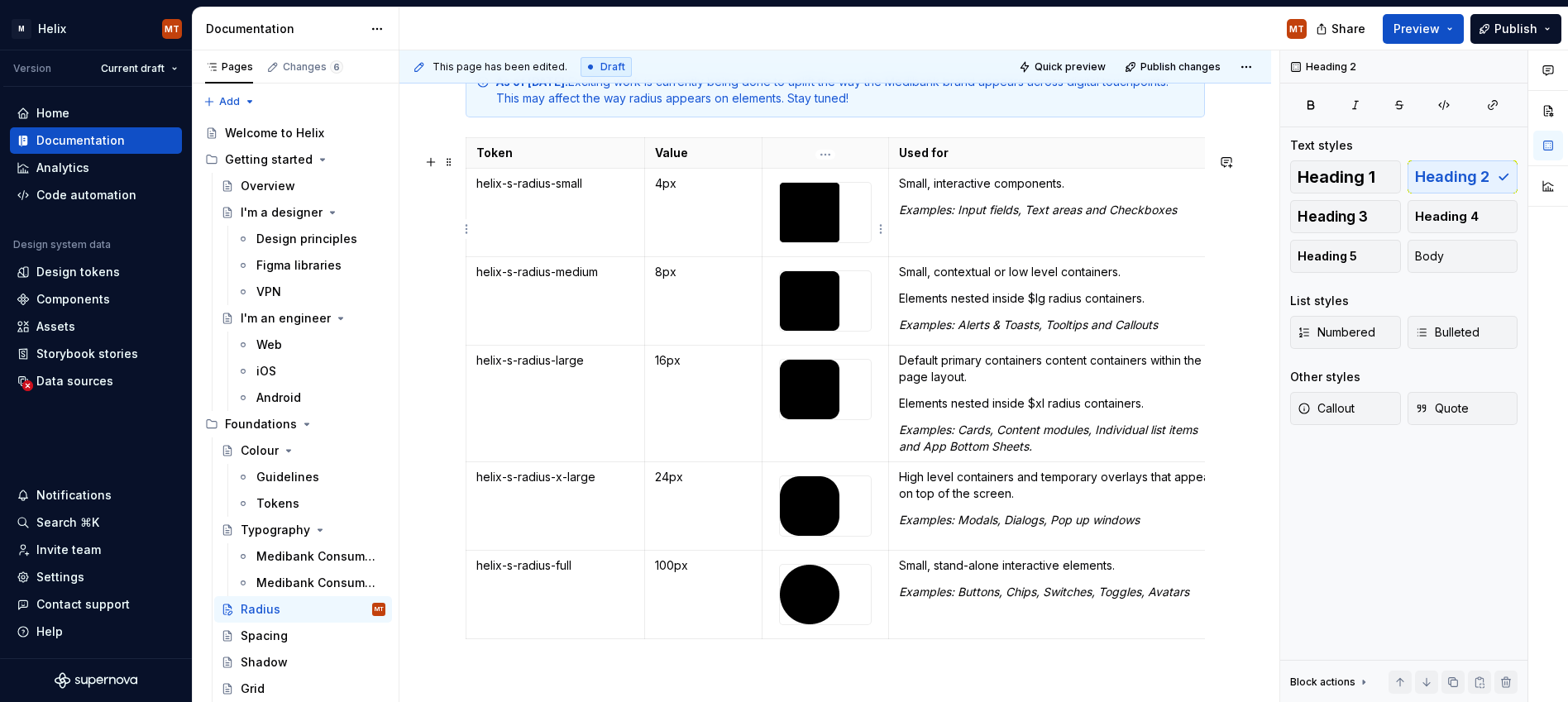
click at [816, 234] on img at bounding box center [809, 213] width 60 height 60
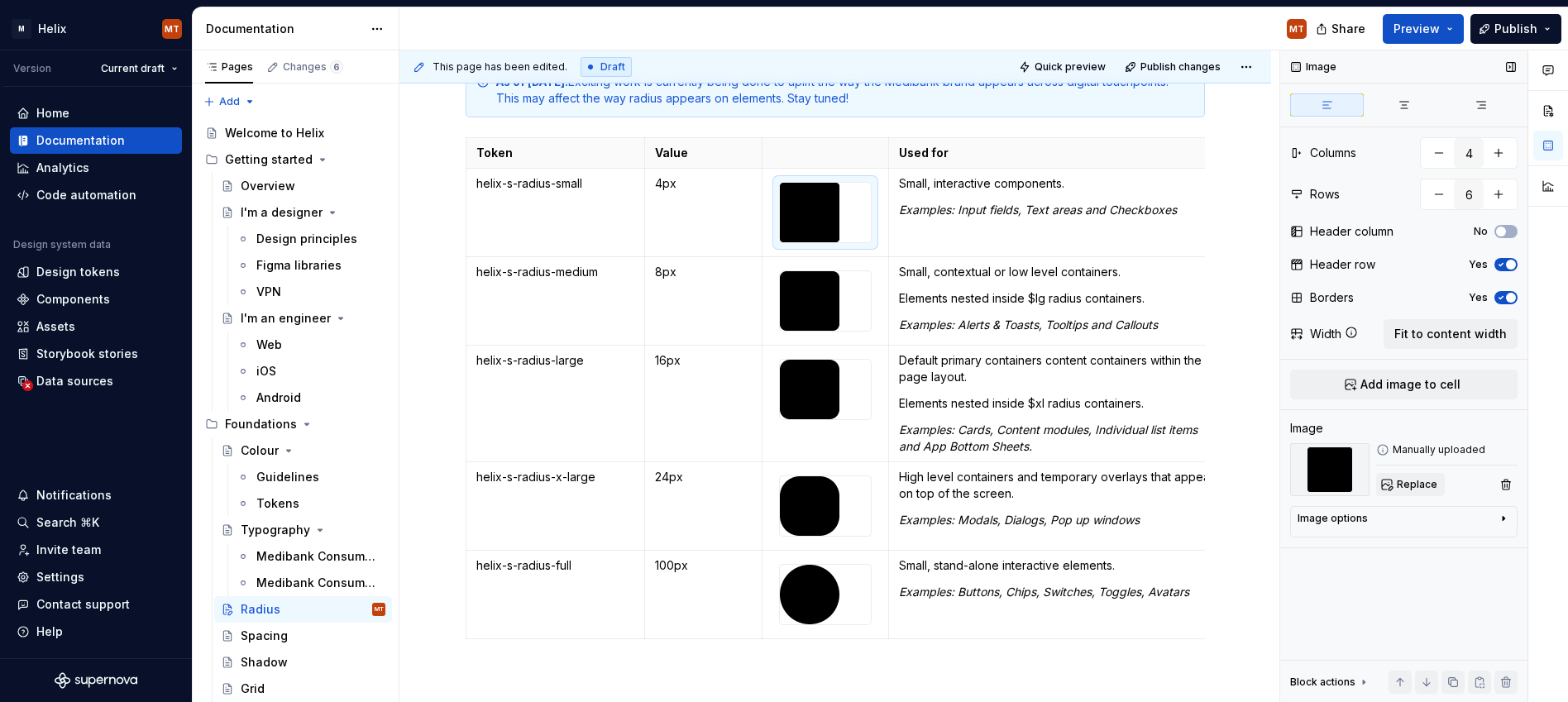
click at [1135, 487] on span "Replace" at bounding box center [1417, 484] width 41 height 13
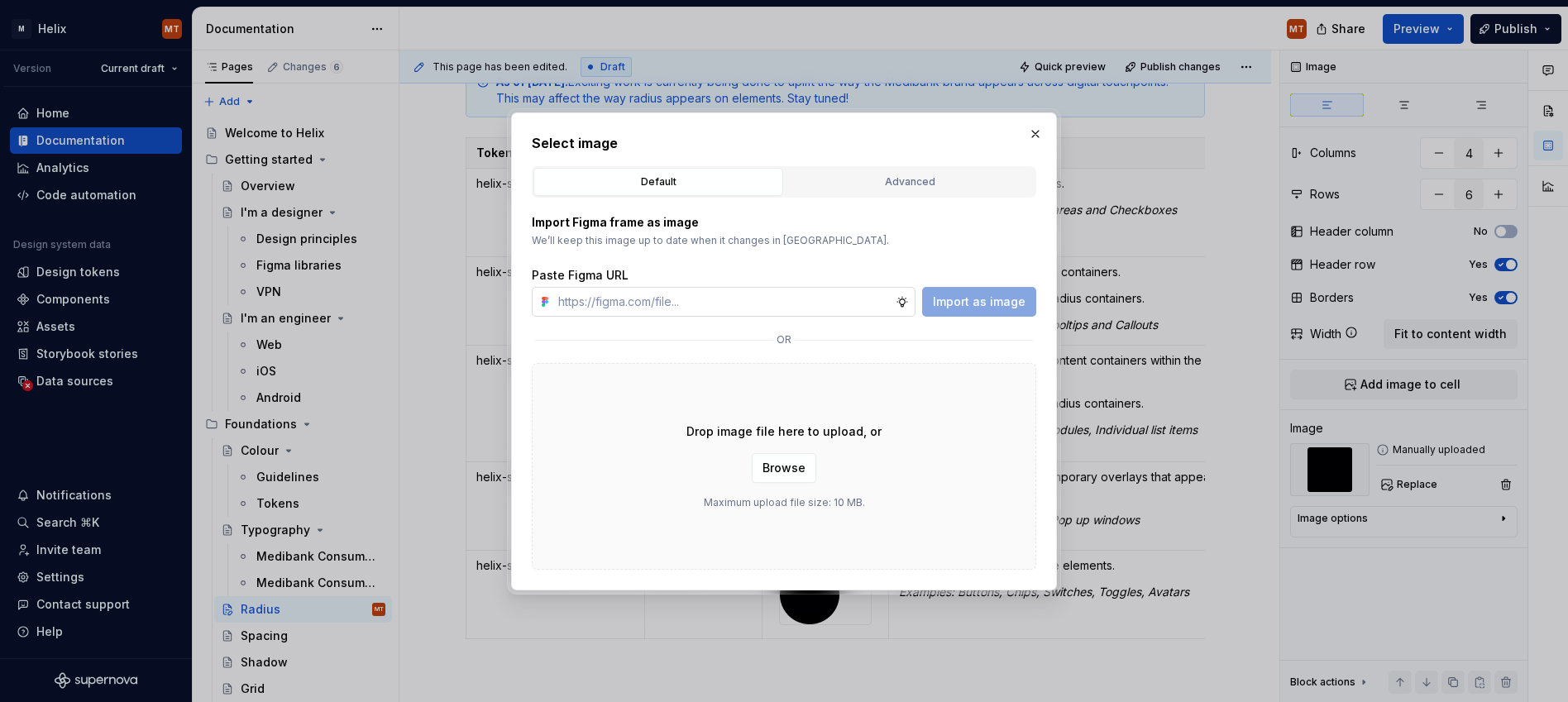
click at [758, 307] on input "text" at bounding box center [724, 302] width 344 height 30
click at [862, 193] on button "Advanced" at bounding box center [909, 182] width 250 height 28
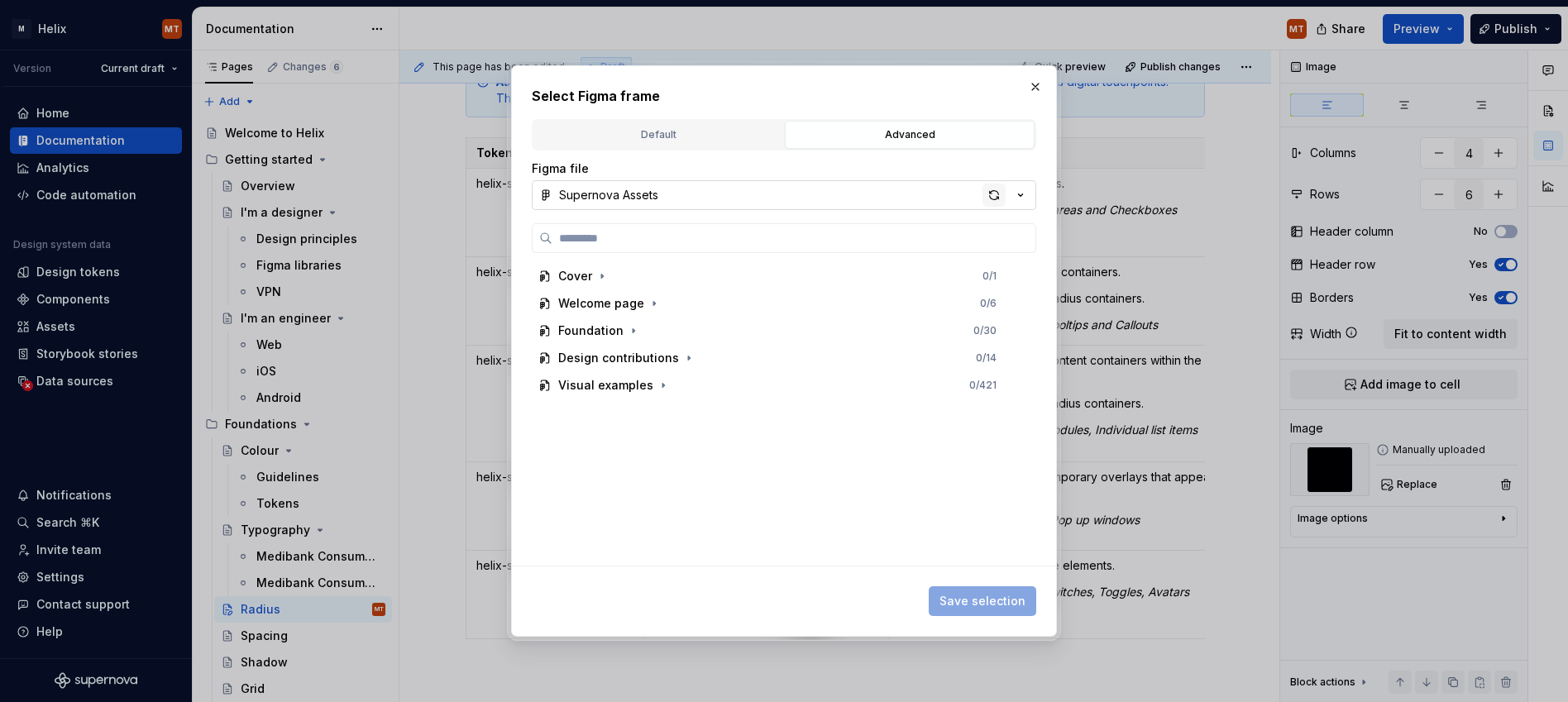
click at [997, 195] on div "button" at bounding box center [993, 195] width 23 height 23
click at [1029, 193] on button "Icons" at bounding box center [784, 195] width 504 height 30
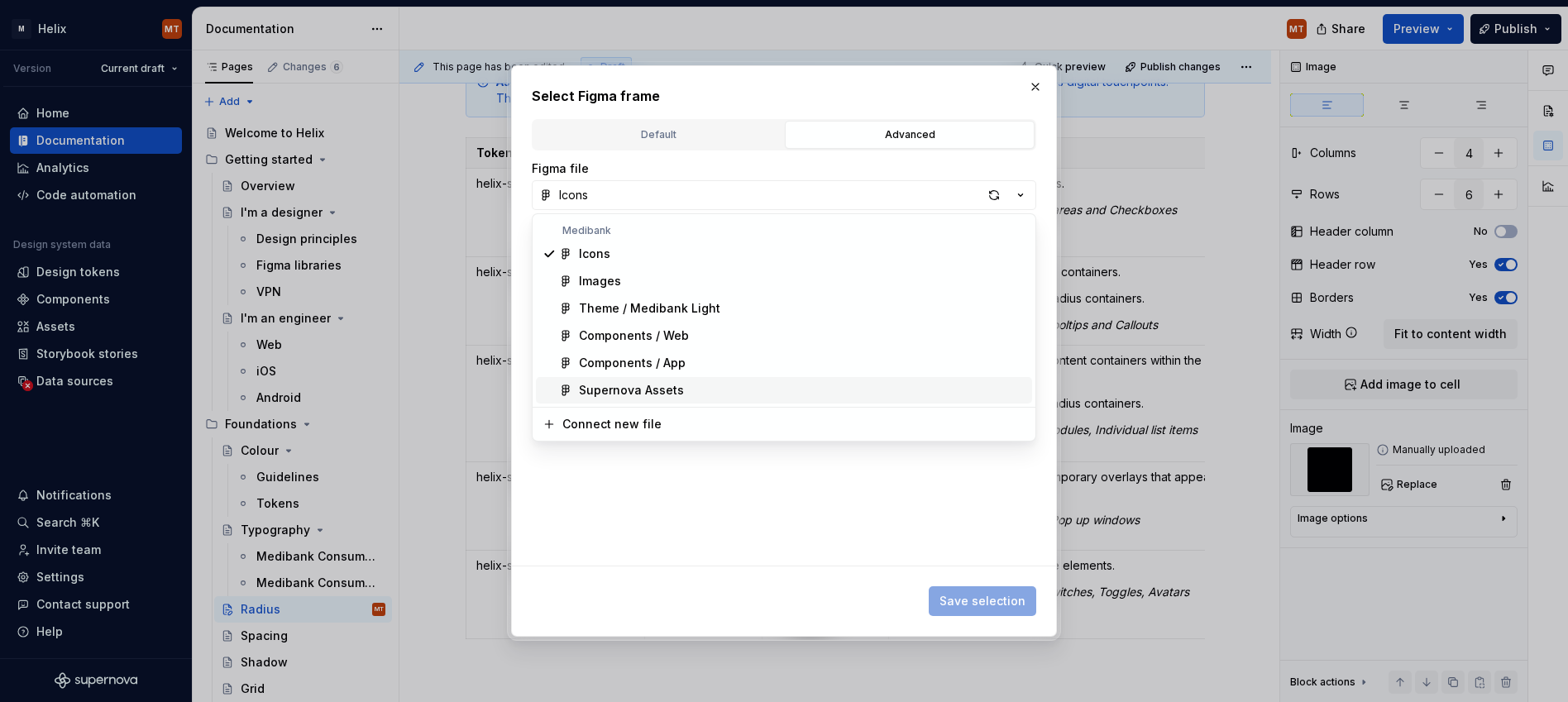
click at [663, 383] on div "Supernova Assets" at bounding box center [631, 390] width 105 height 17
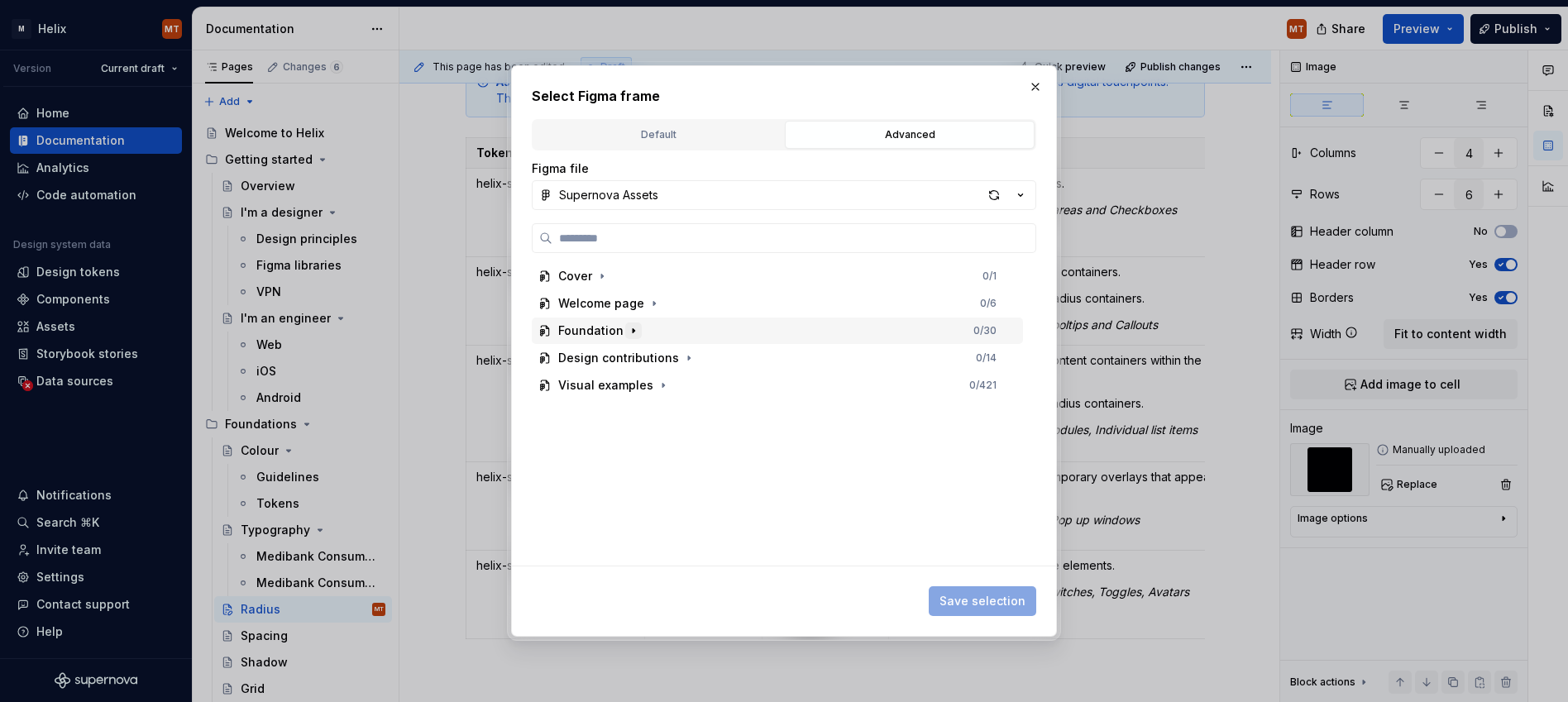
click at [636, 332] on button "button" at bounding box center [633, 330] width 17 height 17
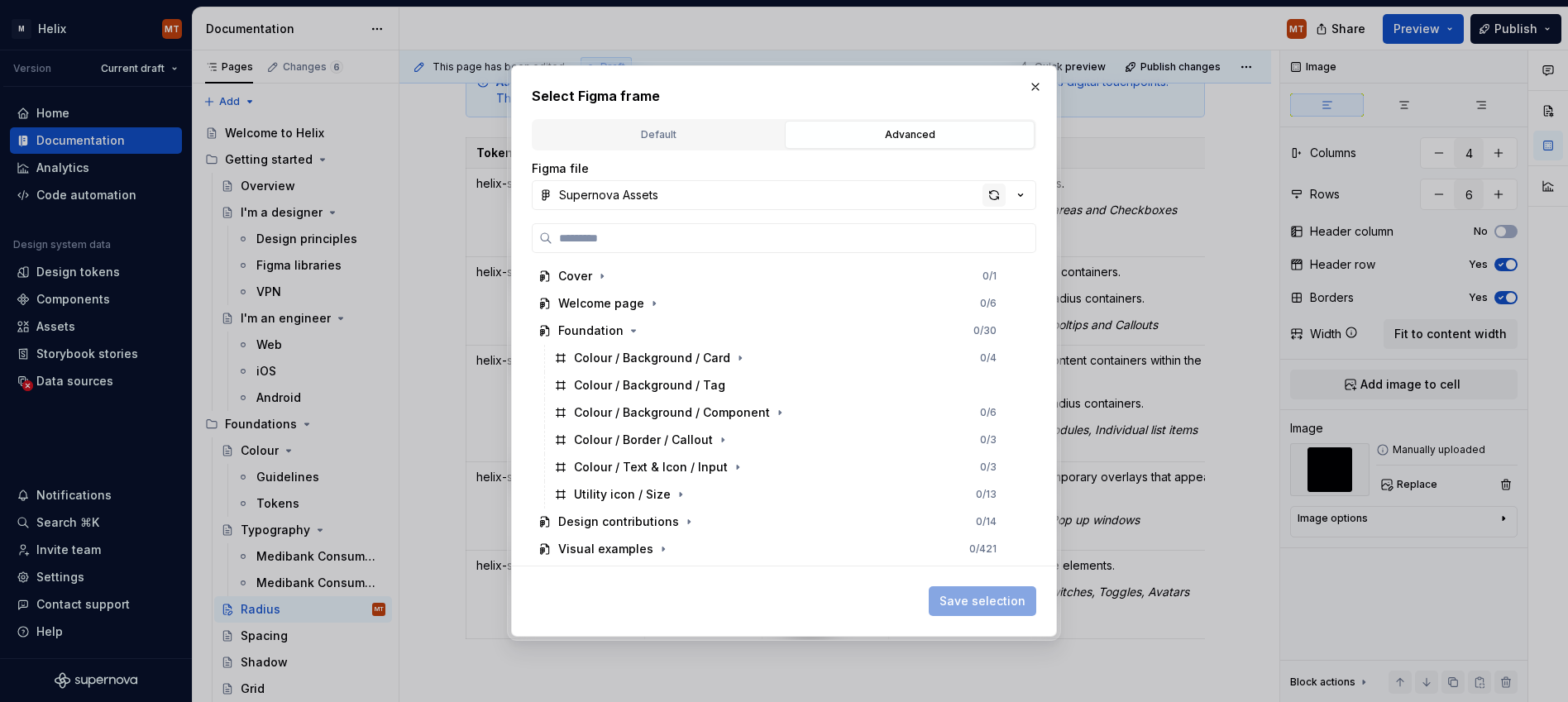
click at [991, 195] on div "button" at bounding box center [993, 195] width 23 height 23
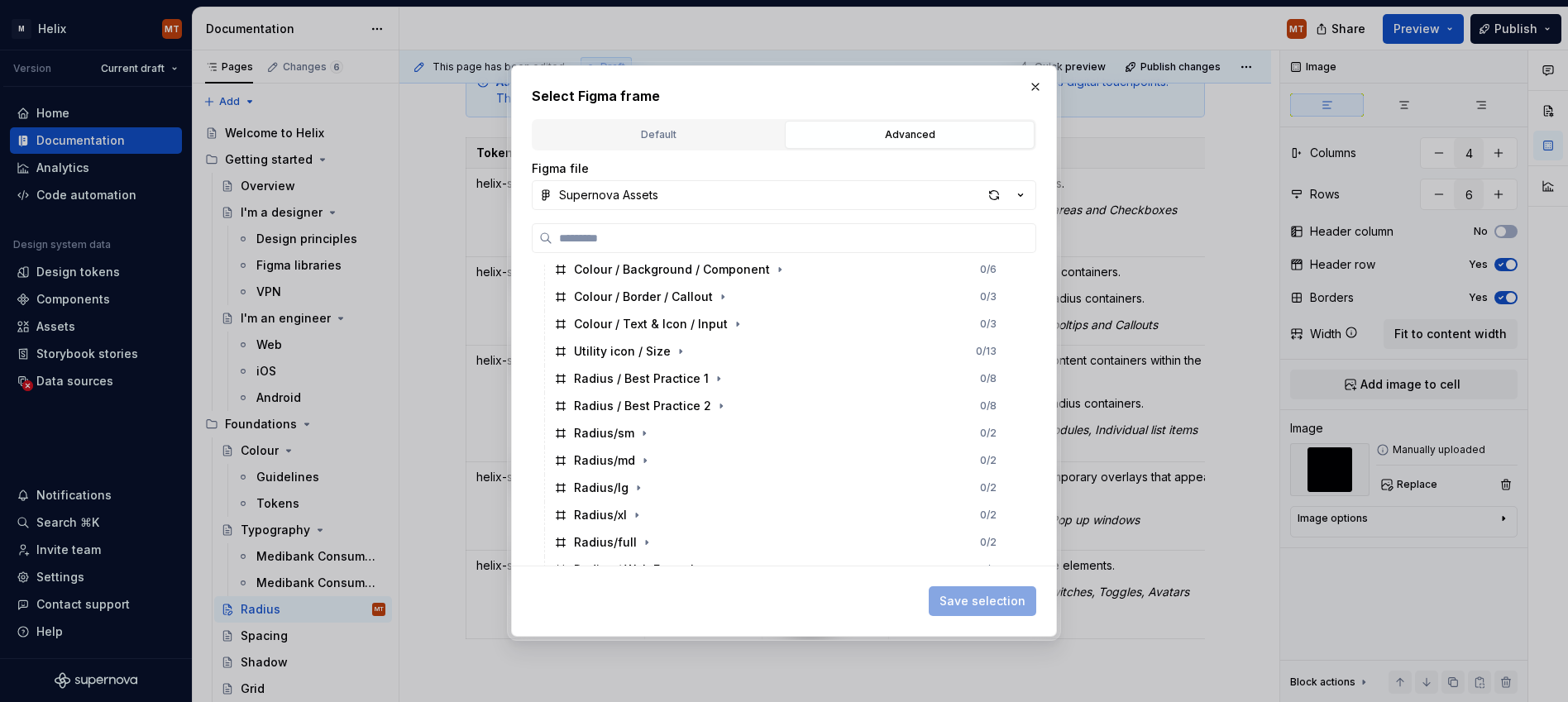
scroll to position [159, 0]
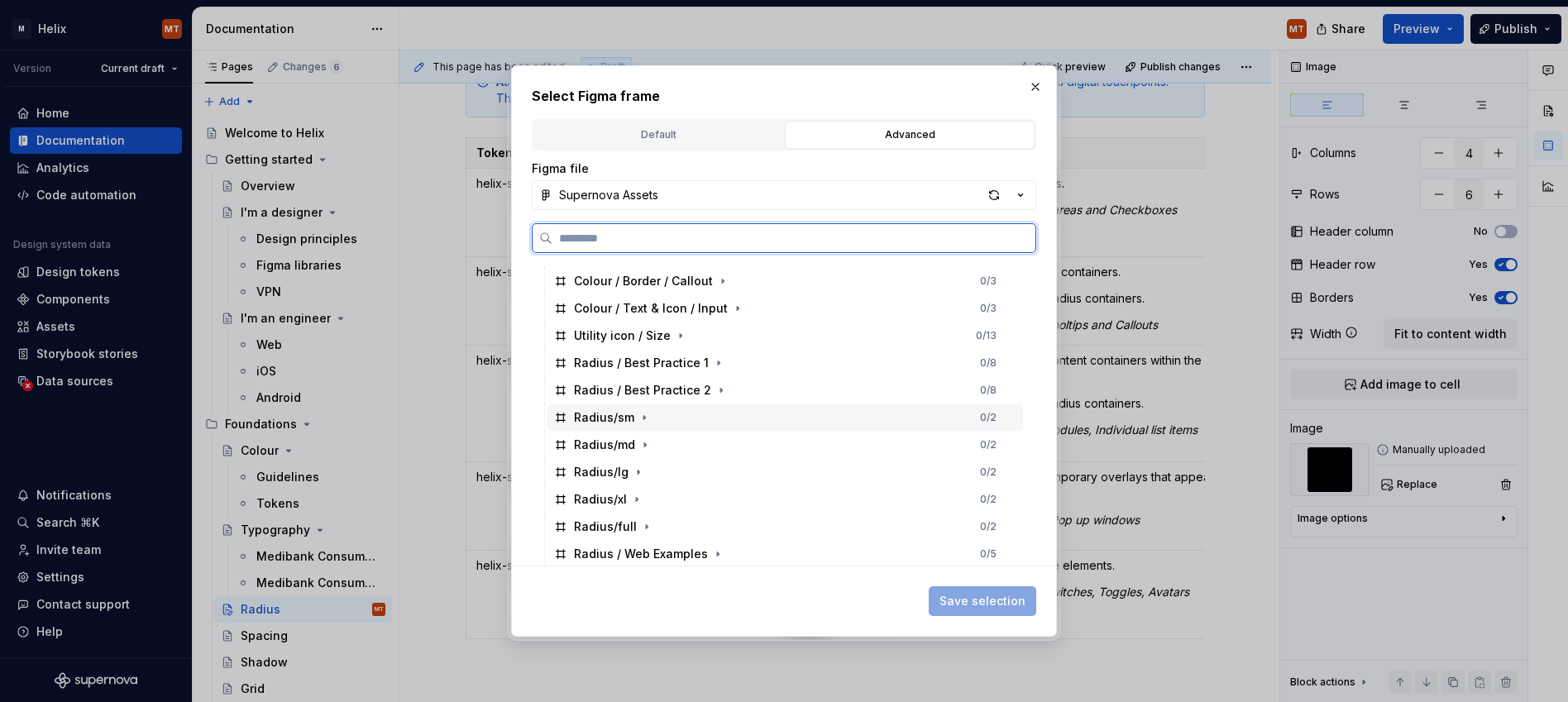
click at [684, 416] on div "Radius/sm 0 / 2" at bounding box center [785, 418] width 475 height 27
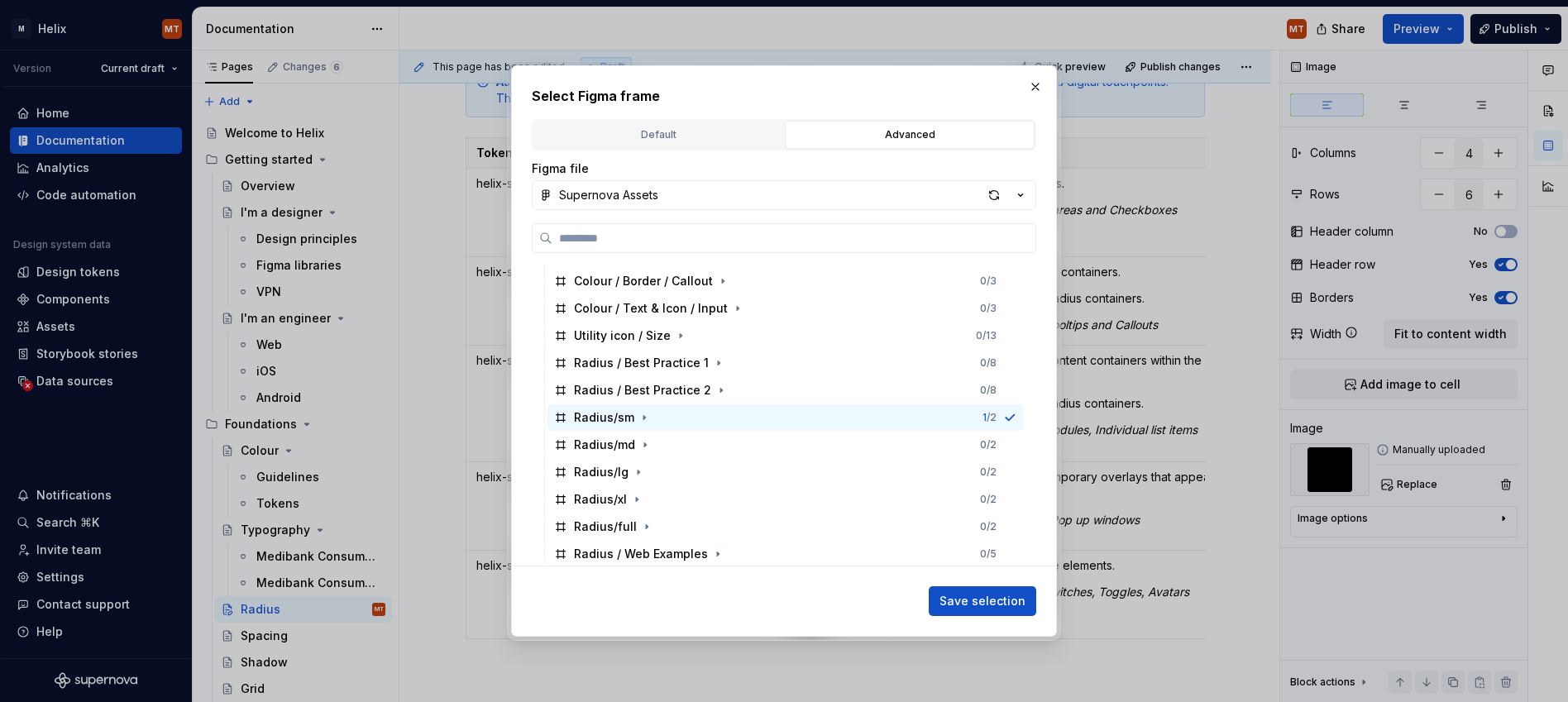
click at [985, 597] on span "Save selection" at bounding box center [982, 601] width 87 height 17
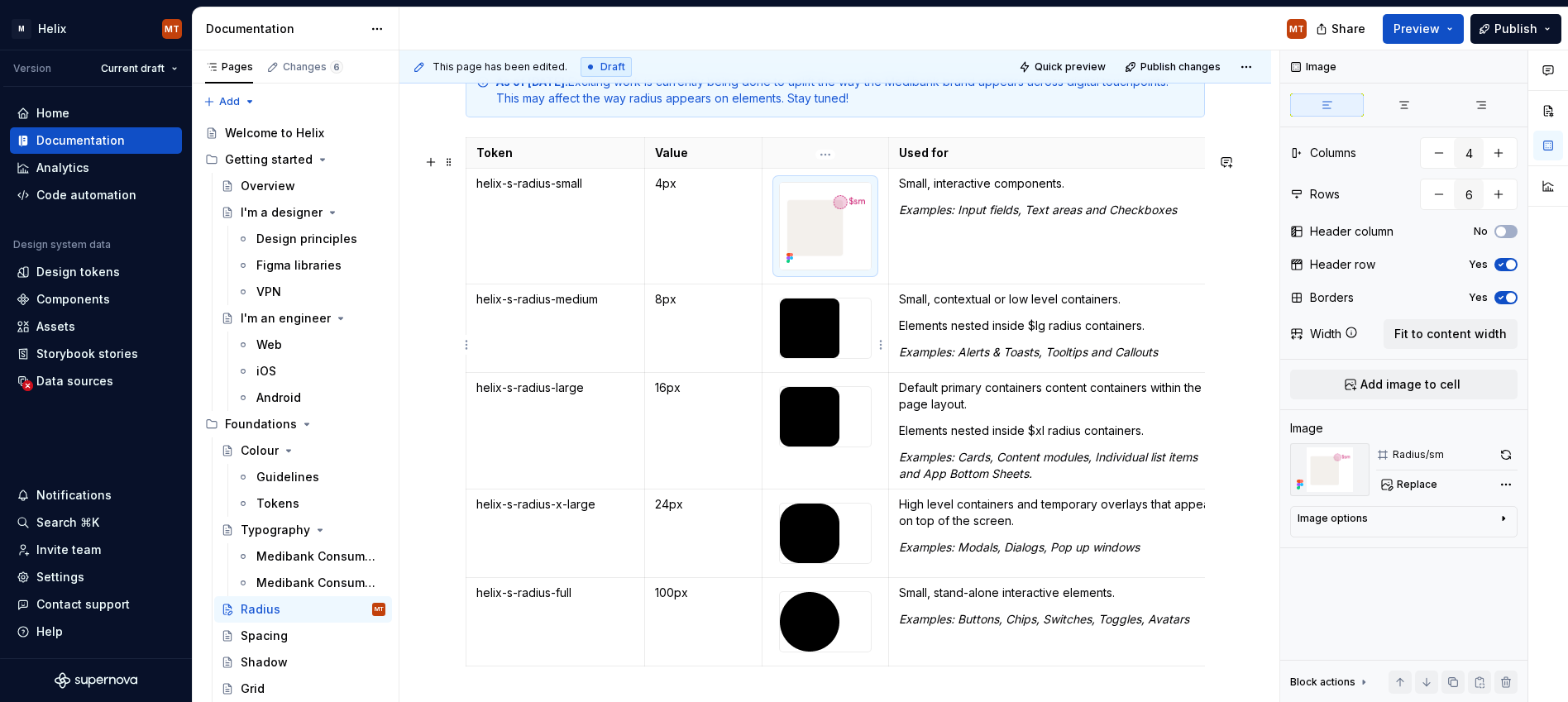
click at [843, 341] on div at bounding box center [825, 328] width 91 height 60
click at [1135, 480] on span "Replace" at bounding box center [1417, 484] width 41 height 13
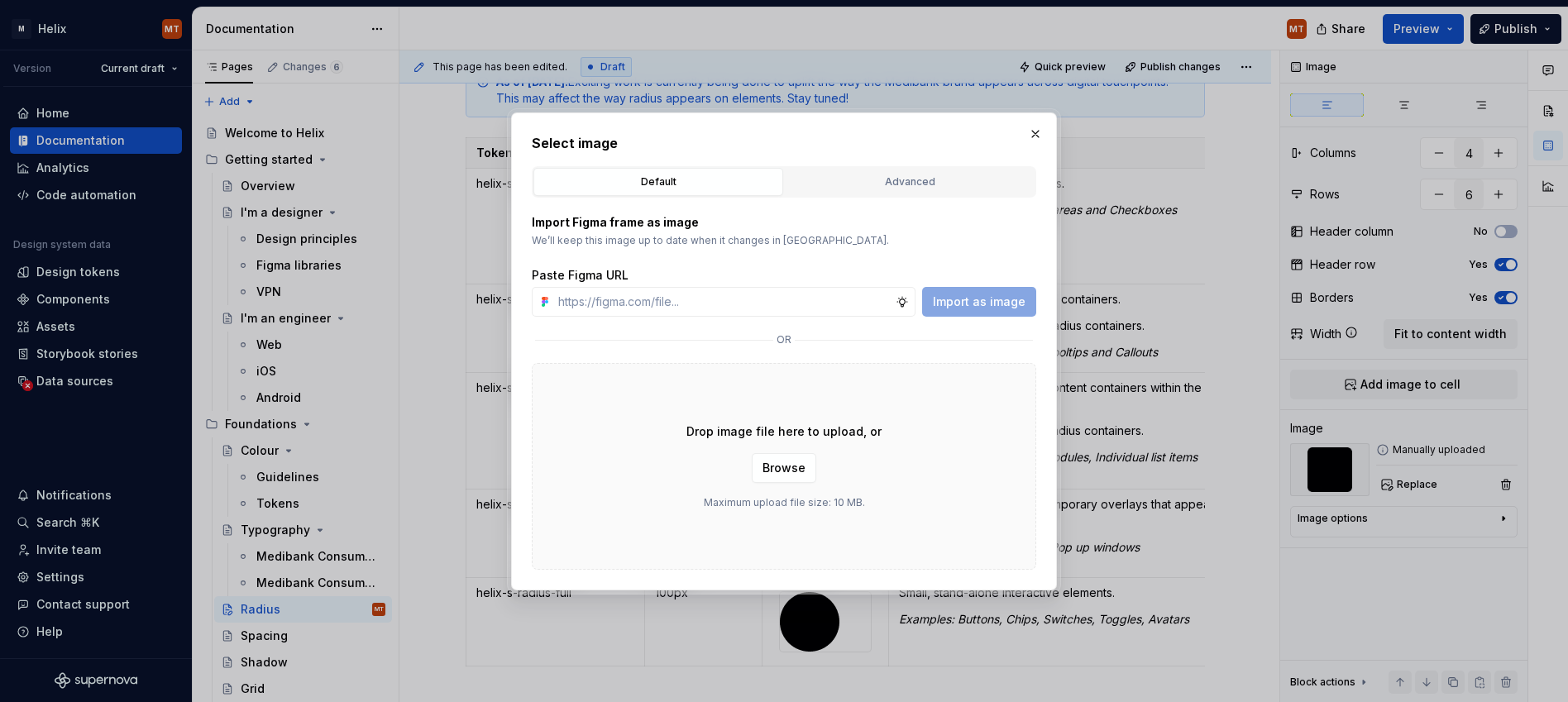
click at [835, 185] on div "Advanced" at bounding box center [910, 182] width 239 height 17
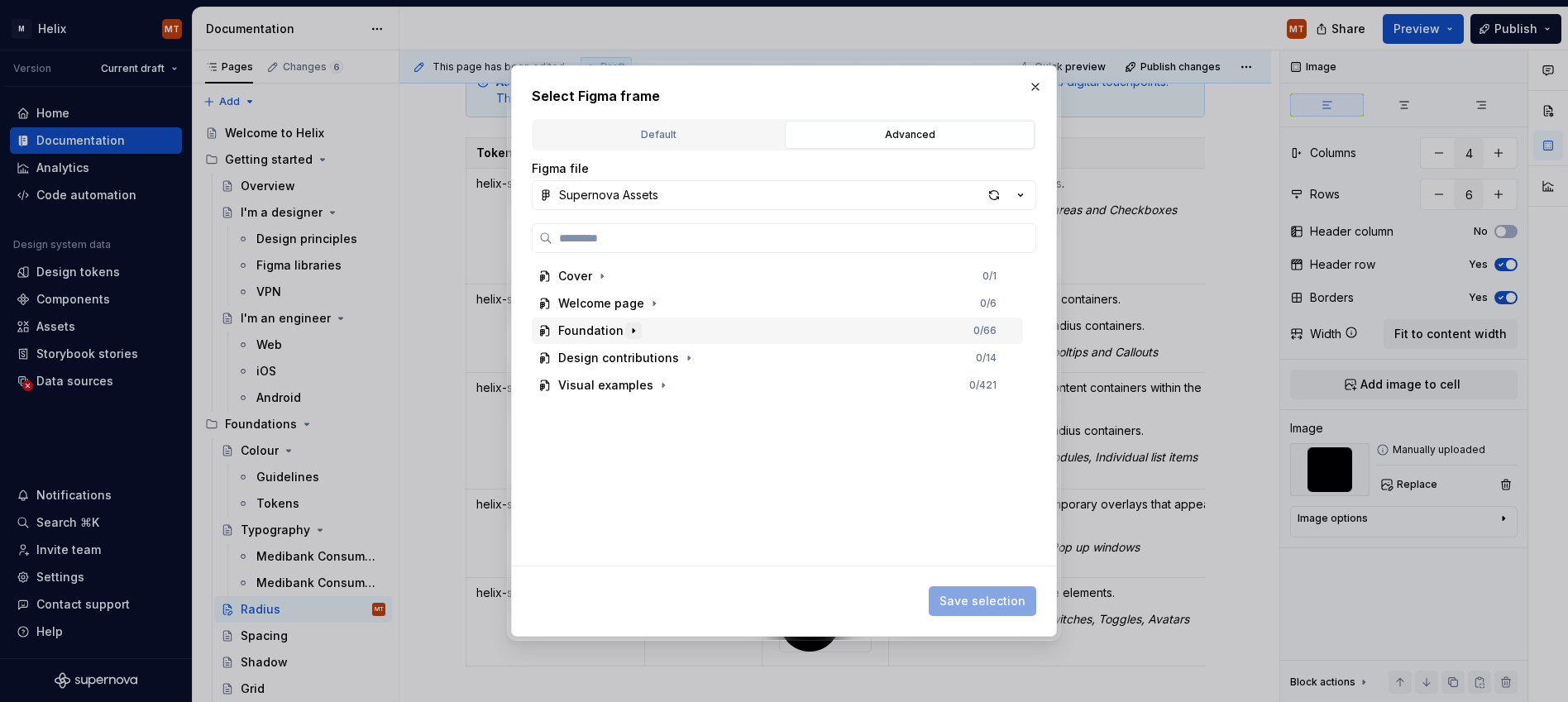
click at [637, 329] on button "button" at bounding box center [633, 330] width 17 height 17
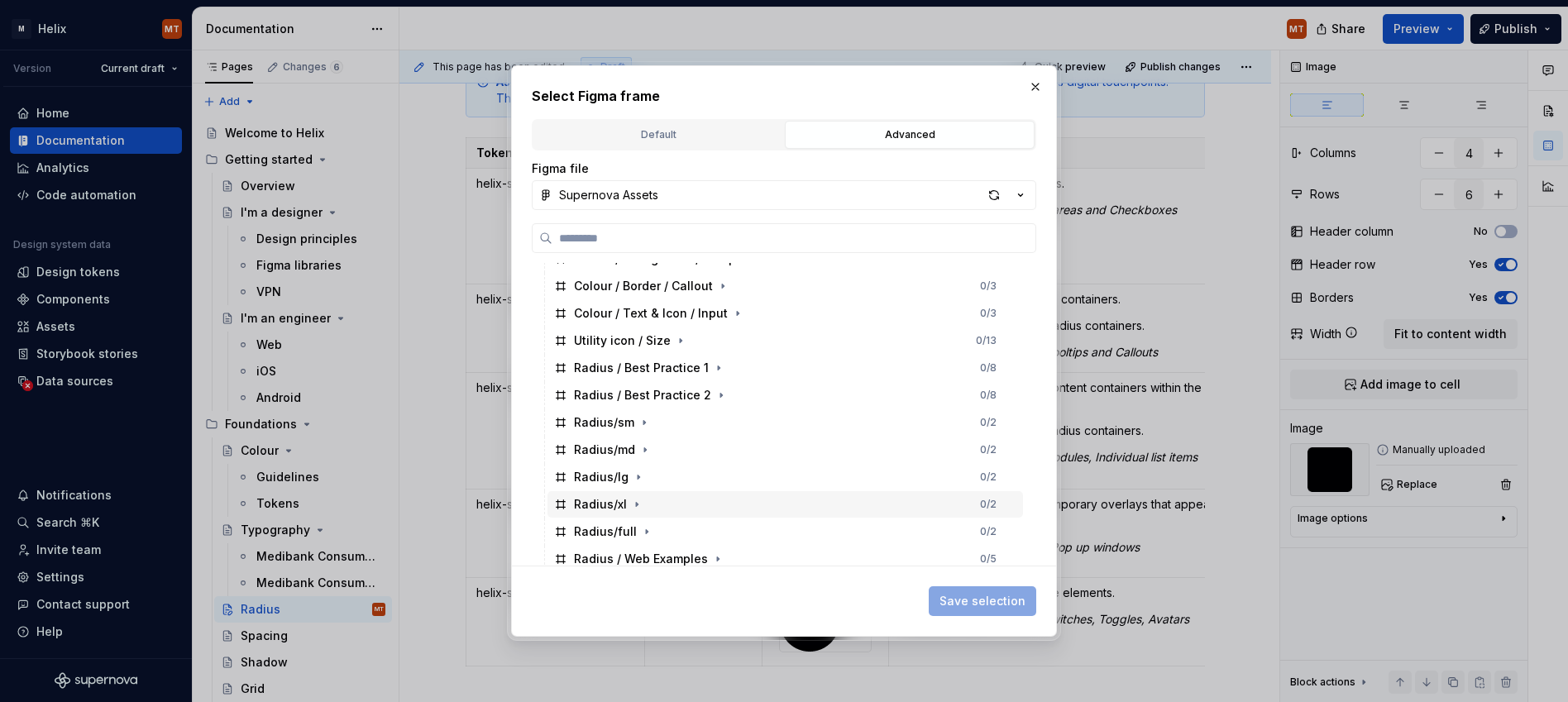
scroll to position [155, 0]
click at [644, 449] on icon "button" at bounding box center [645, 449] width 2 height 4
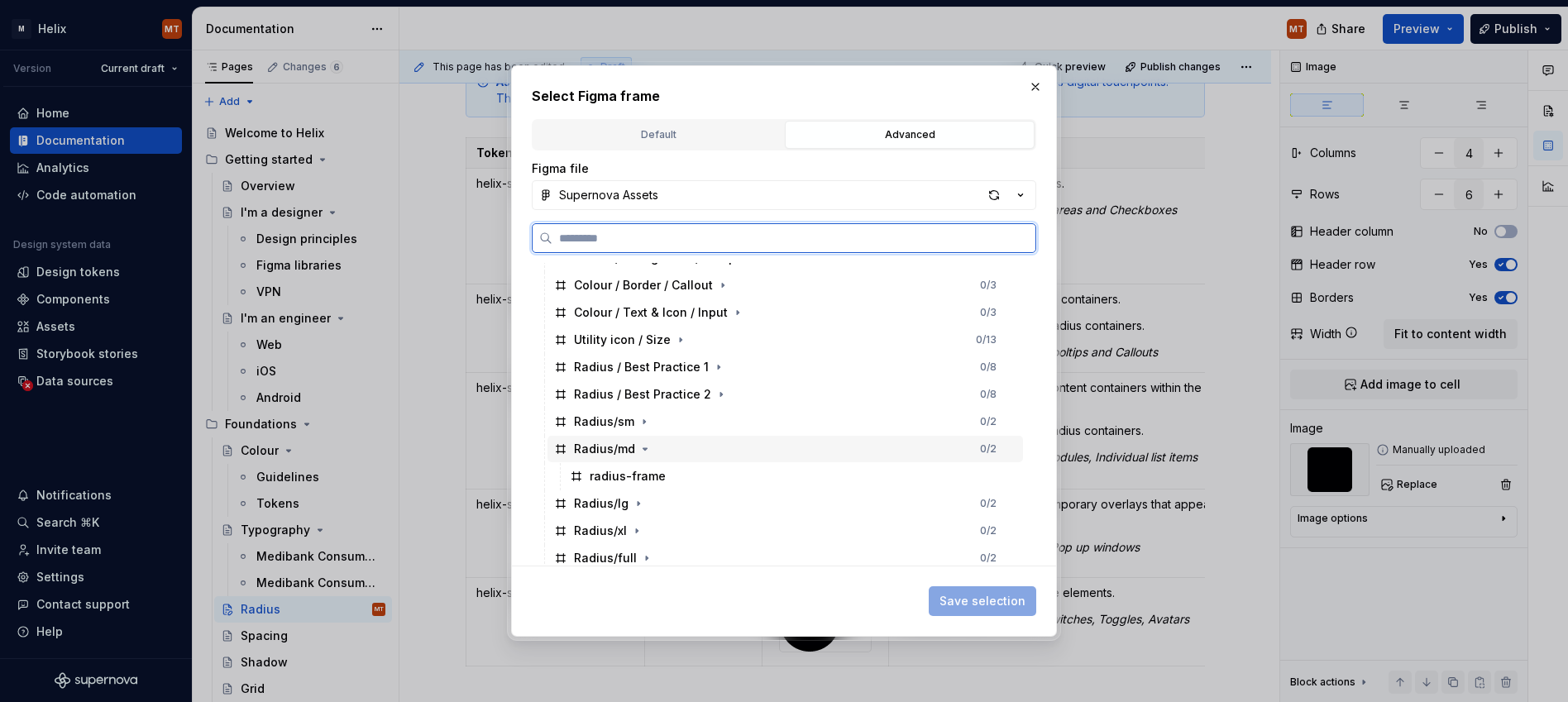
click at [608, 451] on div "Radius/md" at bounding box center [605, 448] width 62 height 17
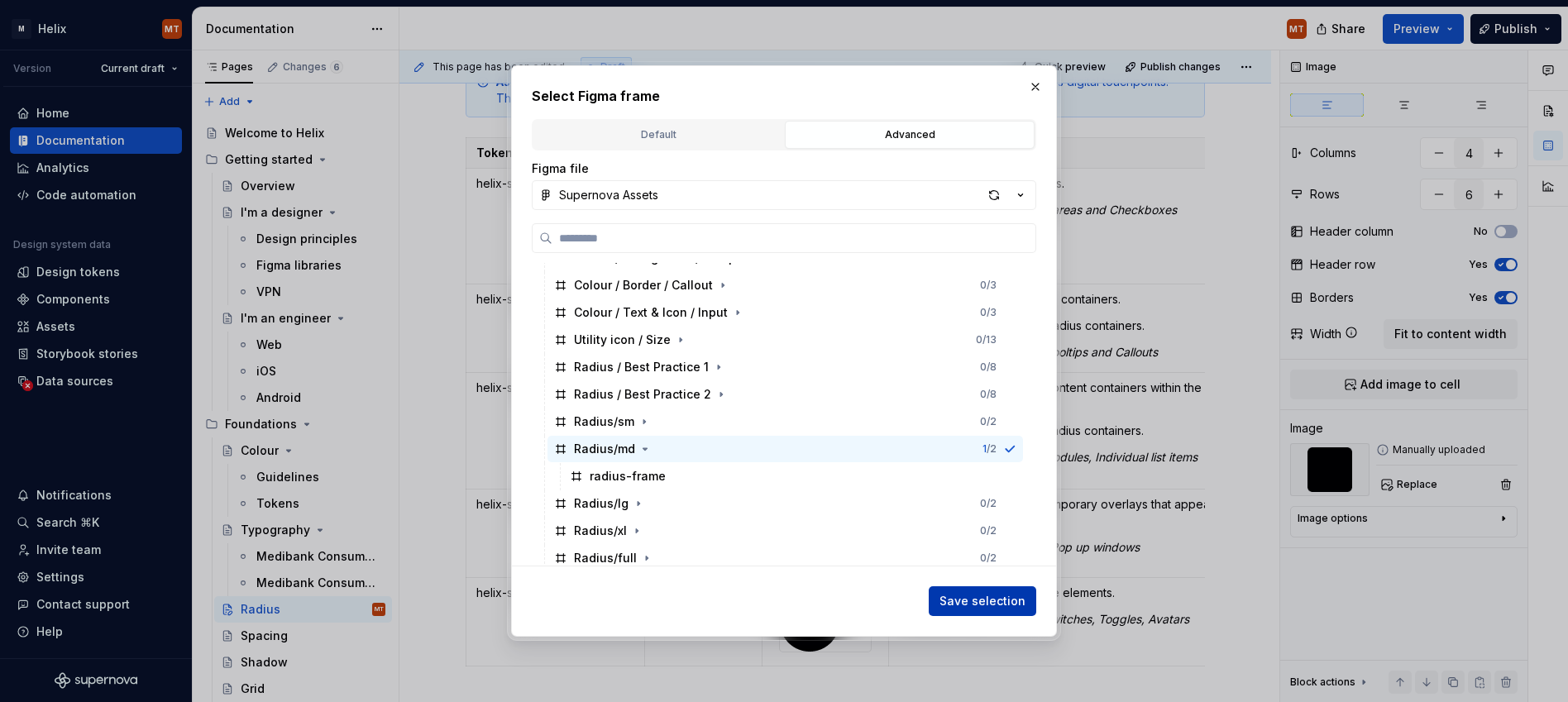
click at [989, 593] on span "Save selection" at bounding box center [982, 601] width 87 height 17
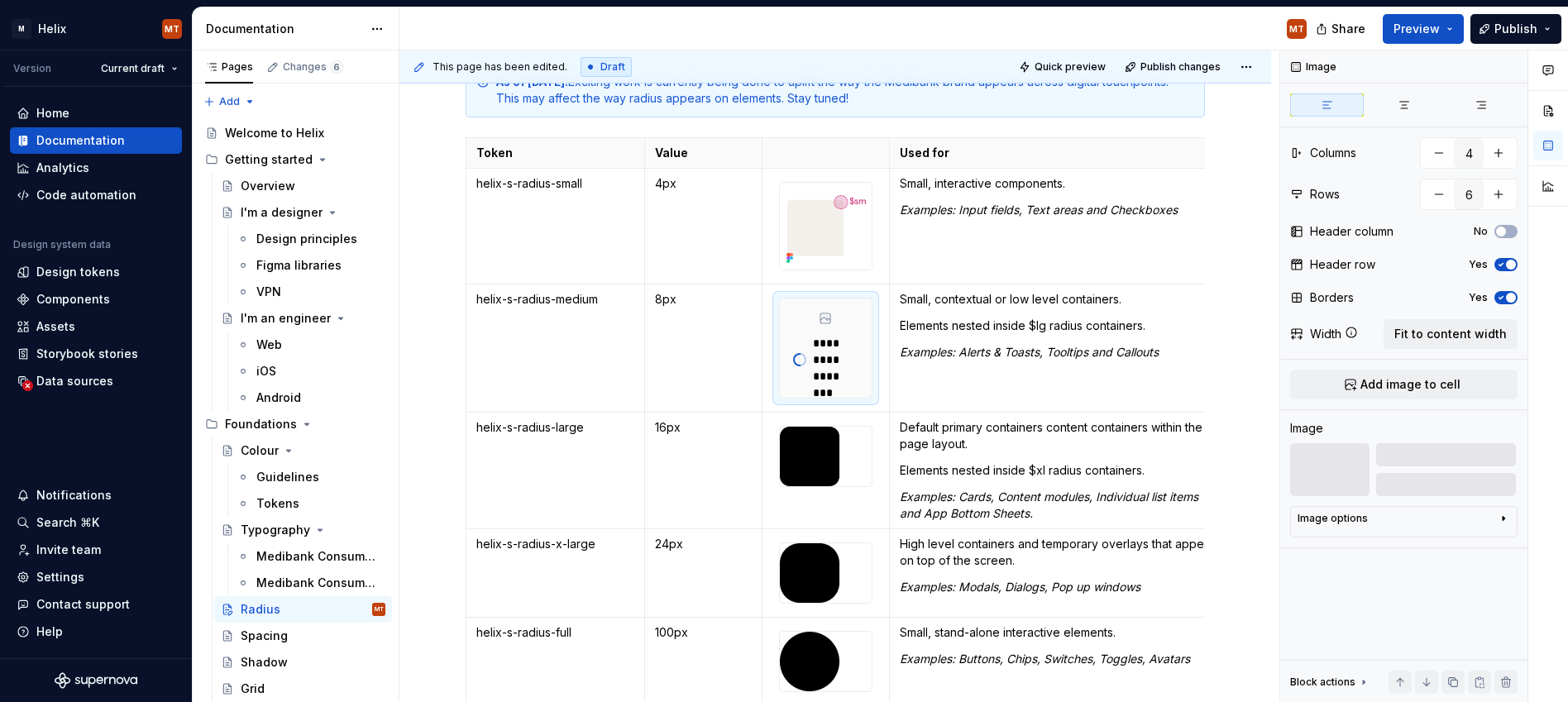
scroll to position [0, 20]
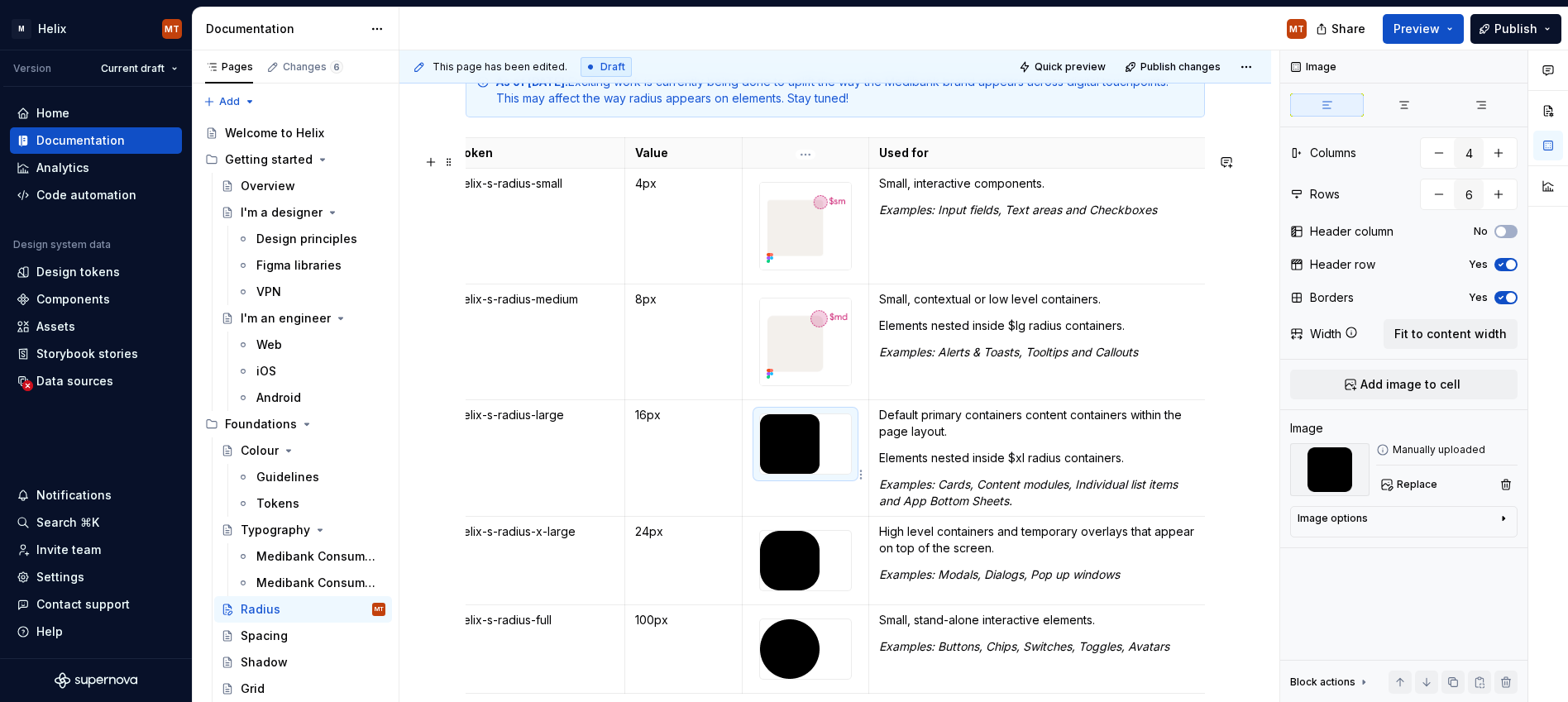
click at [835, 472] on div at bounding box center [806, 444] width 91 height 60
click at [1135, 486] on span "Replace" at bounding box center [1417, 484] width 41 height 13
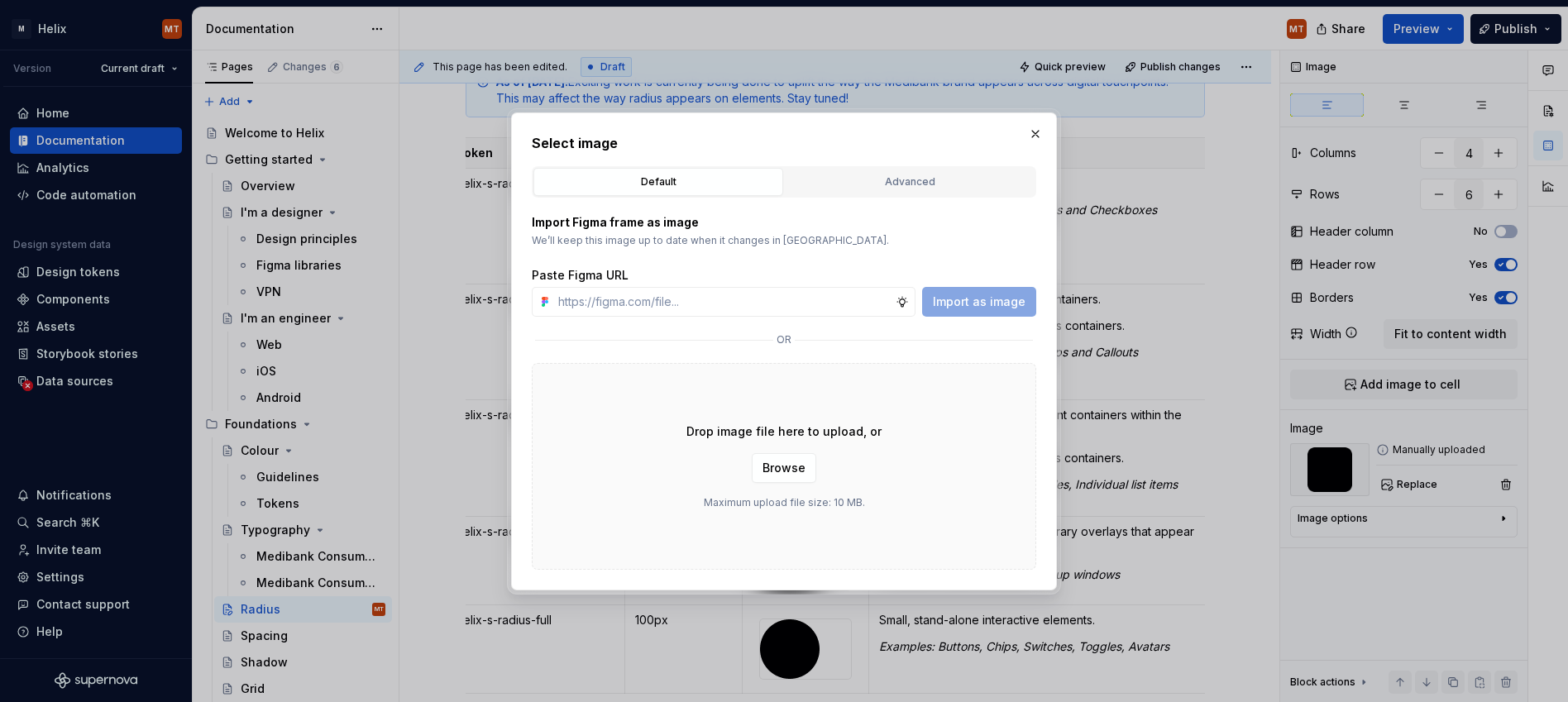
click at [867, 194] on button "Advanced" at bounding box center [909, 182] width 250 height 28
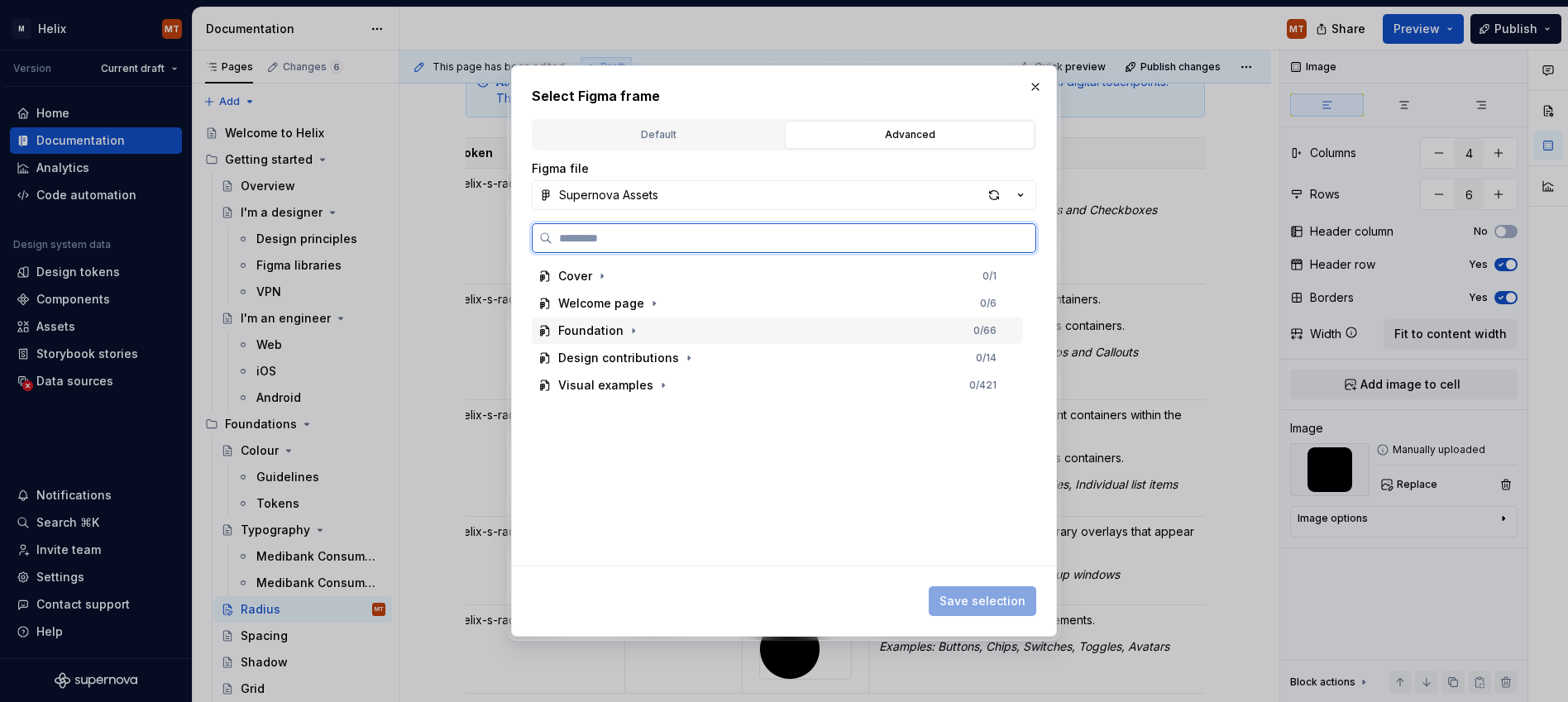
click at [570, 331] on div "Foundation" at bounding box center [592, 330] width 66 height 17
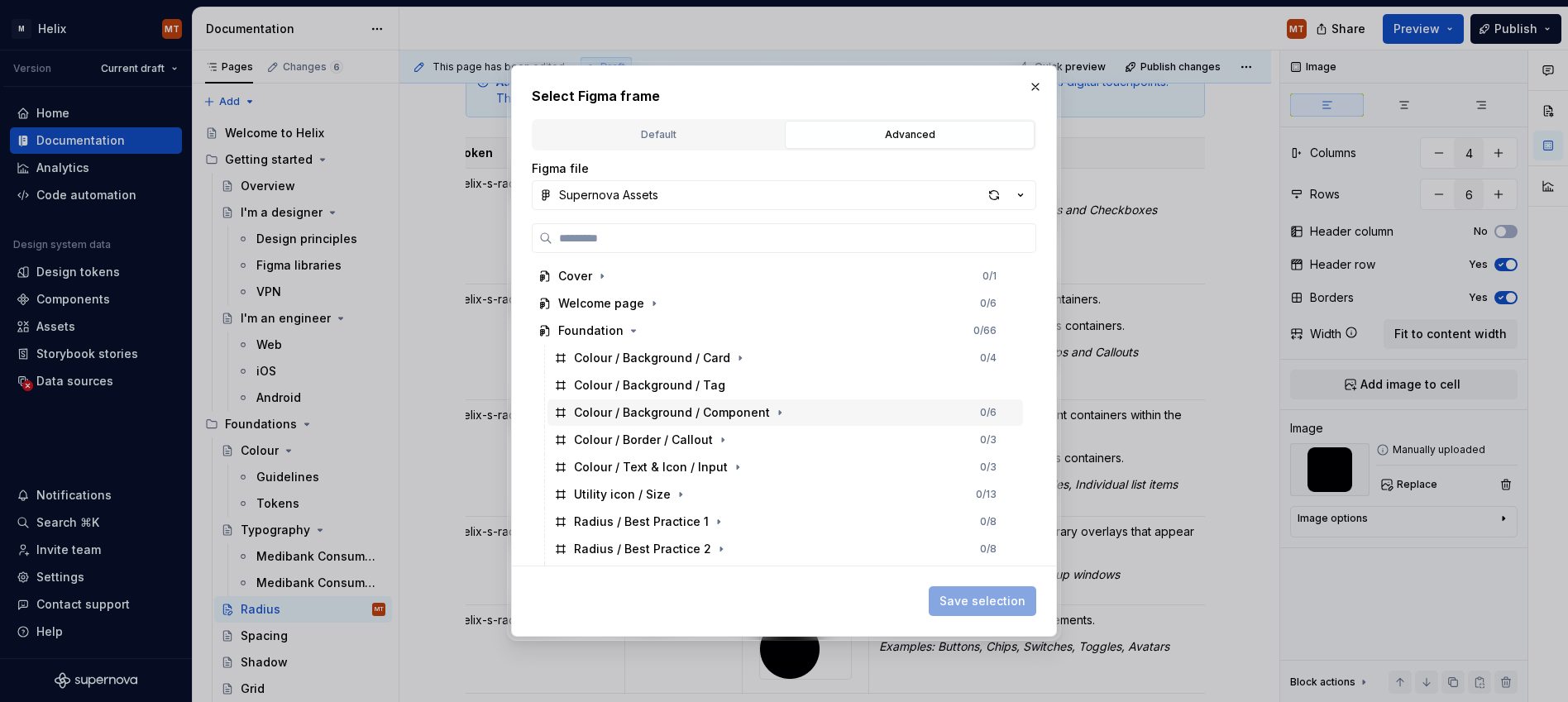
scroll to position [134, 0]
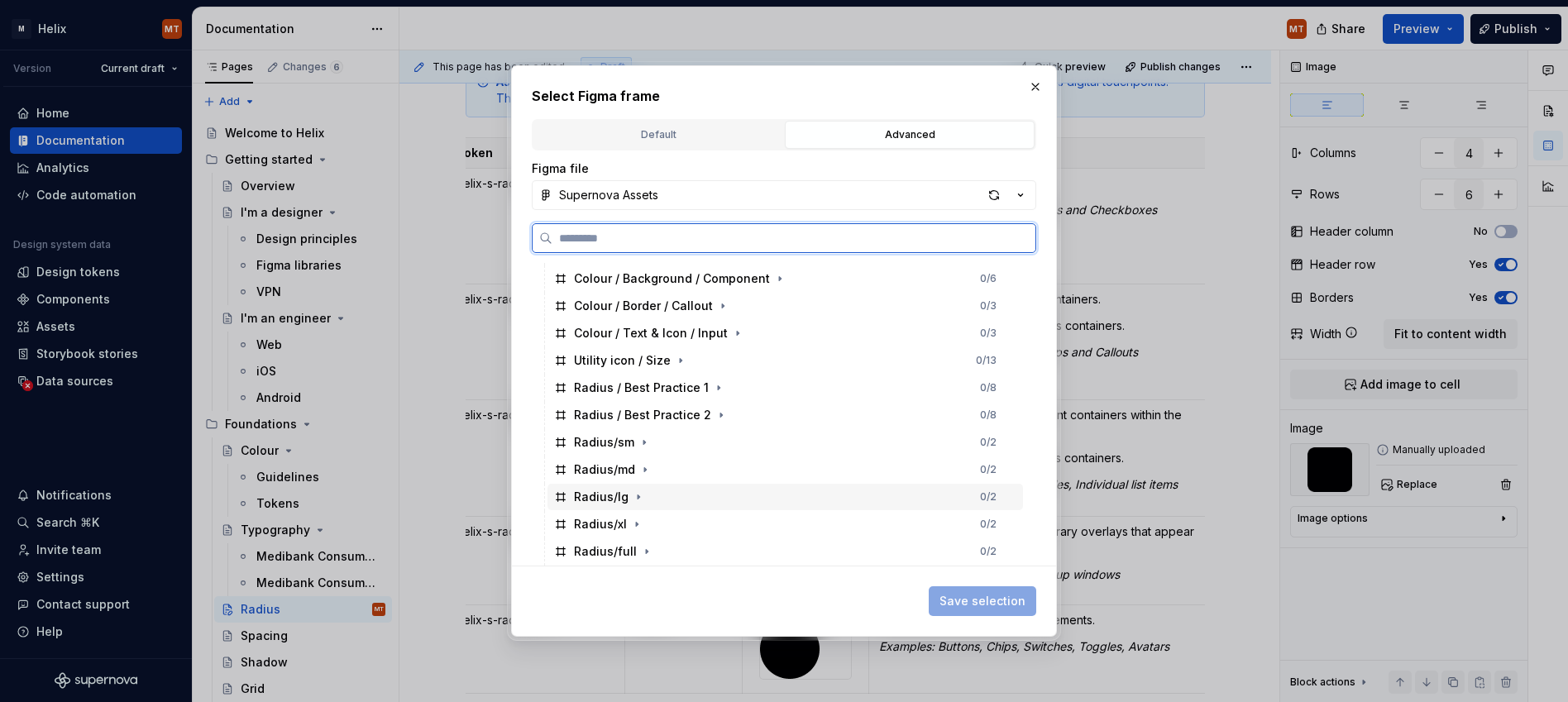
click at [603, 496] on div "Radius/lg" at bounding box center [601, 497] width 55 height 17
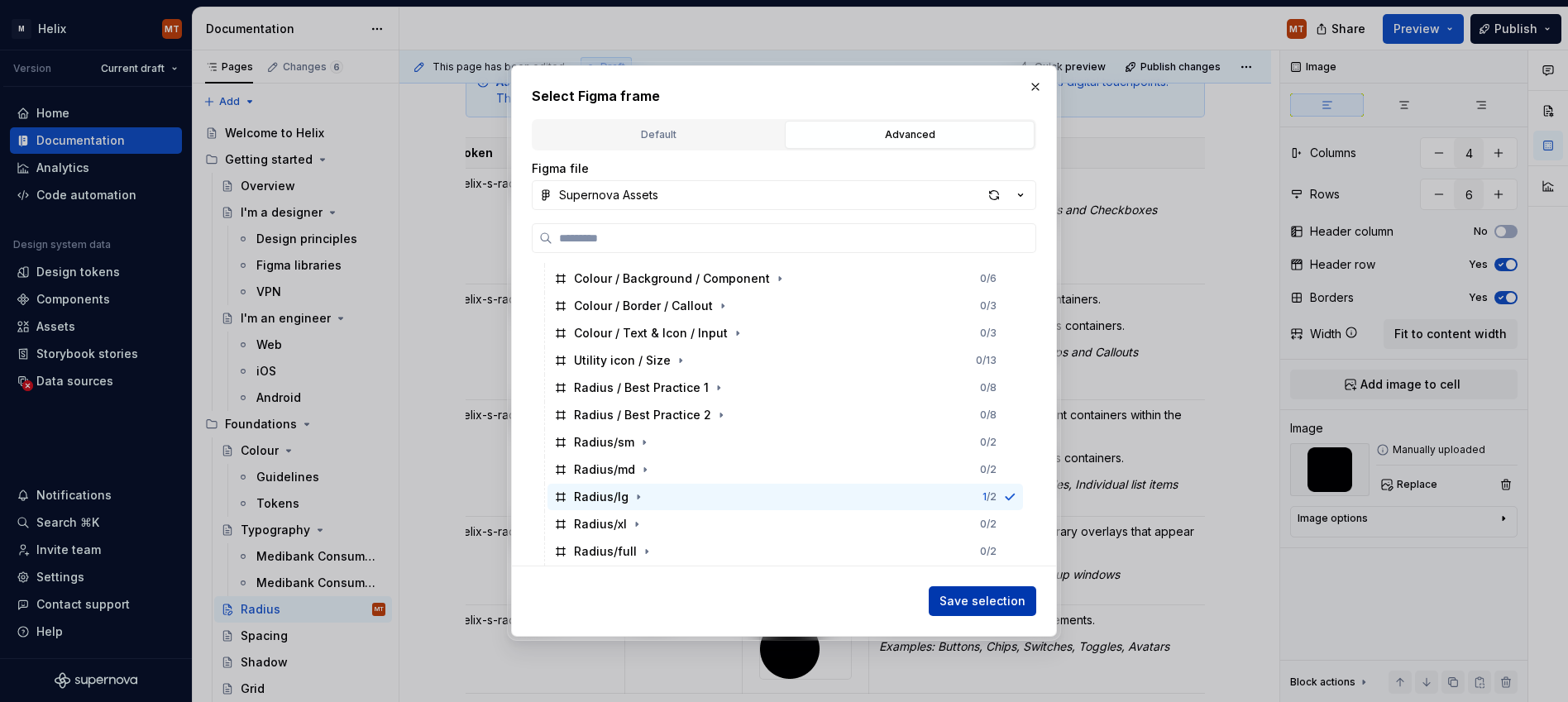
click at [986, 593] on span "Save selection" at bounding box center [982, 601] width 87 height 17
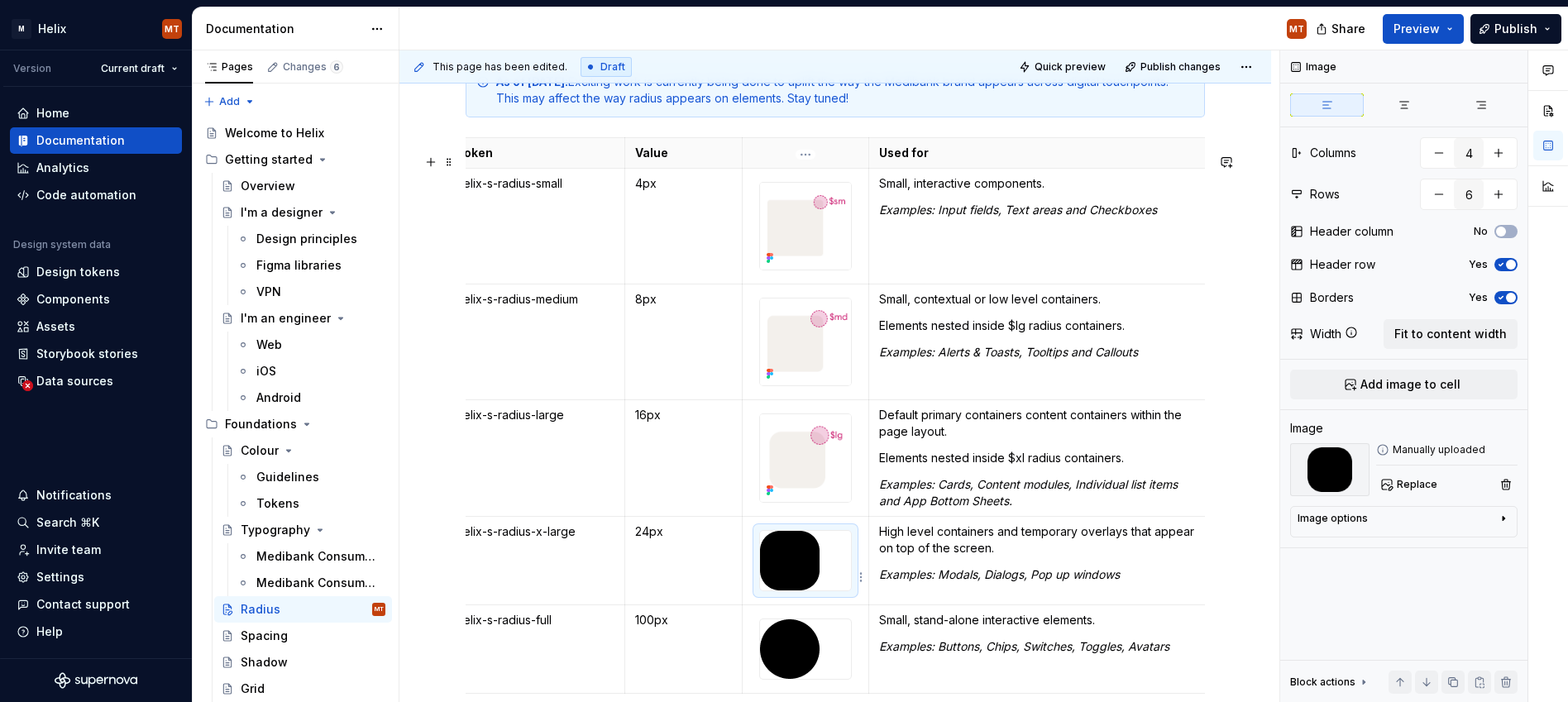
click at [826, 564] on div at bounding box center [806, 561] width 91 height 60
click at [1135, 480] on span "Replace" at bounding box center [1417, 484] width 41 height 13
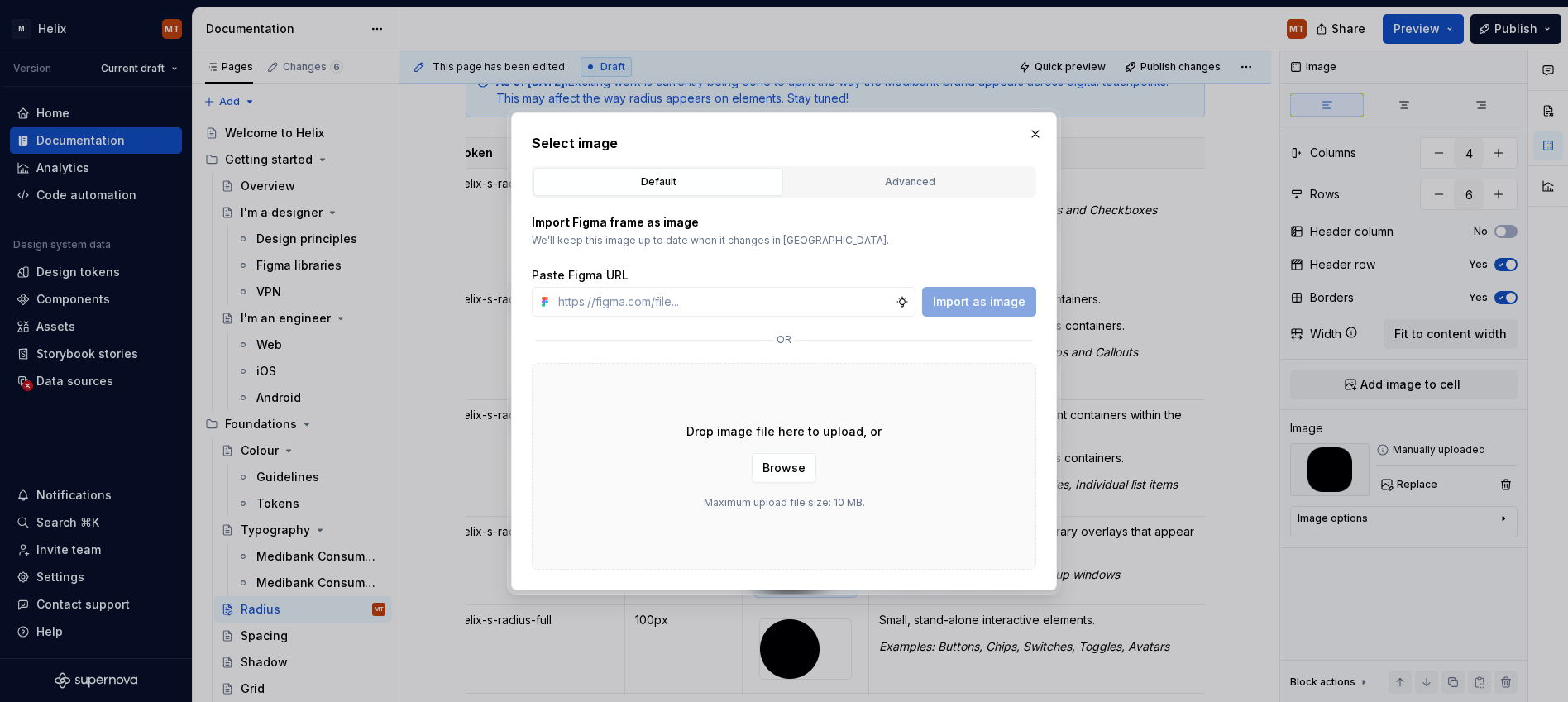
click at [883, 174] on div "Advanced" at bounding box center [910, 182] width 239 height 17
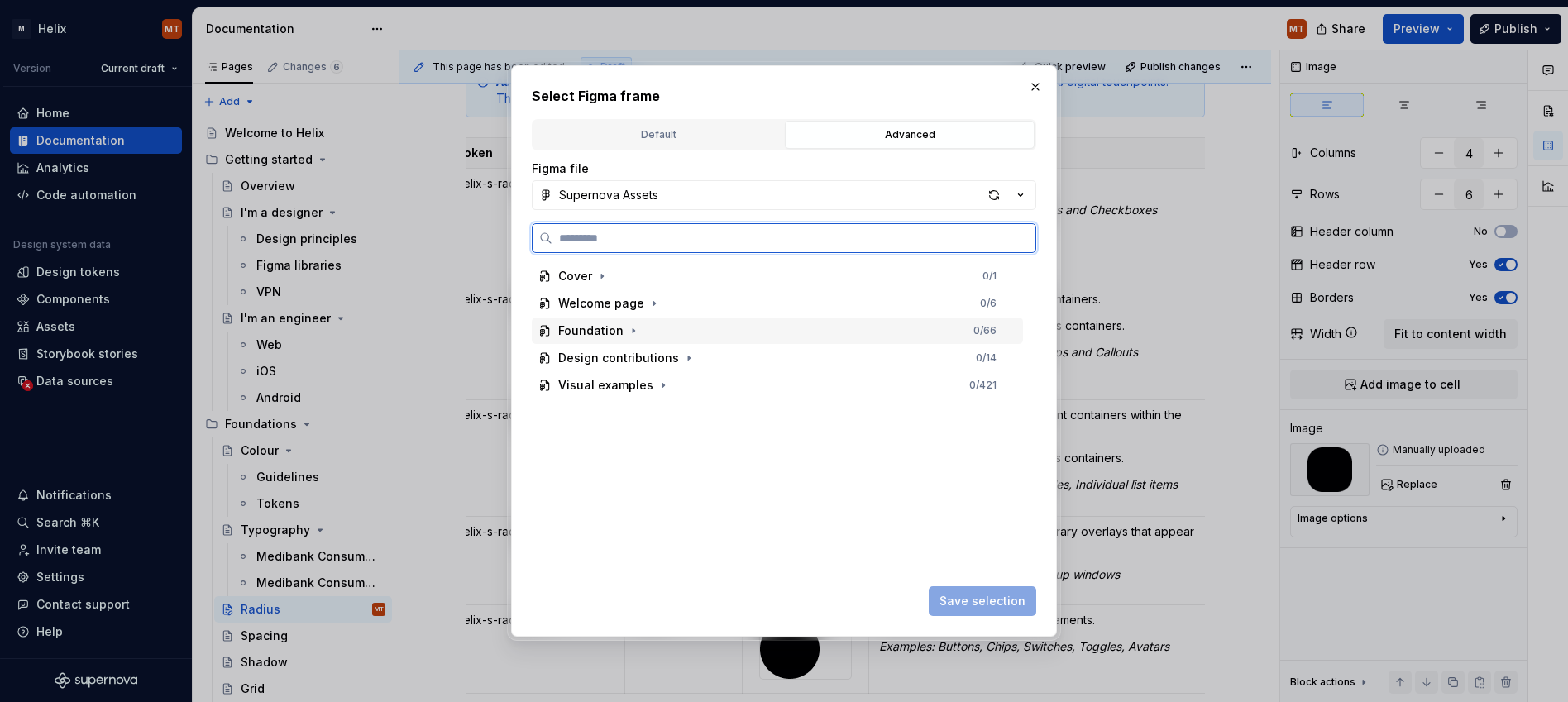
click at [588, 332] on div "Foundation" at bounding box center [592, 330] width 66 height 17
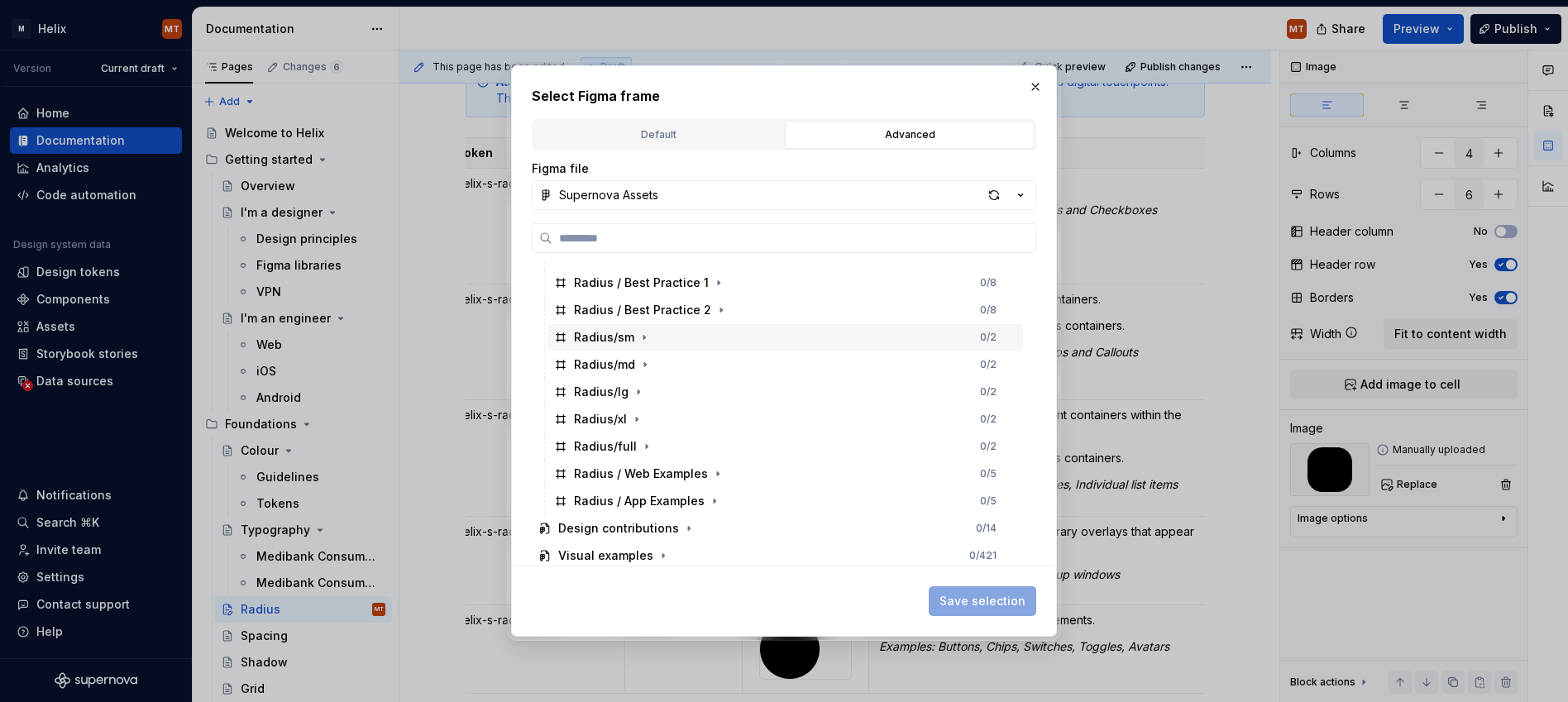
scroll to position [244, 0]
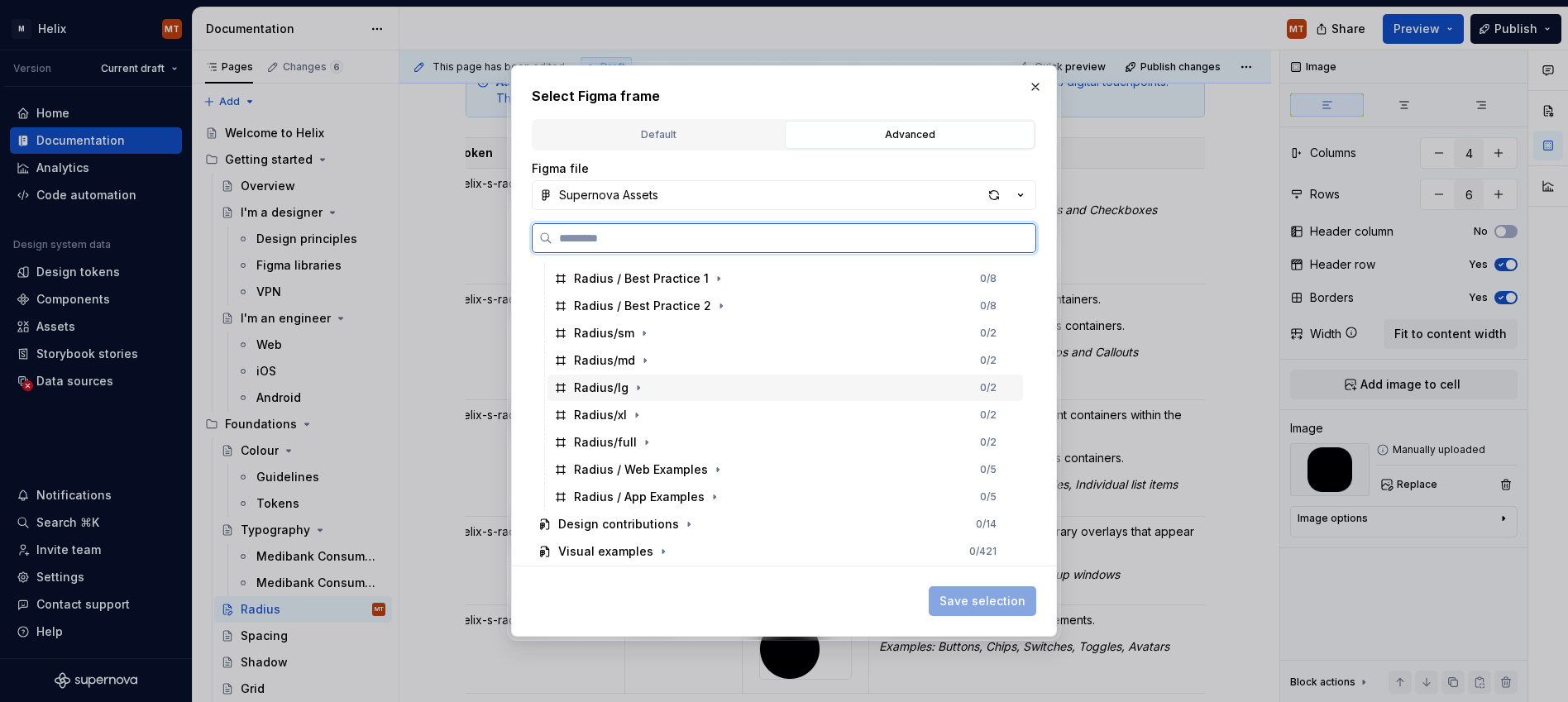
click at [621, 391] on div "Radius/lg" at bounding box center [601, 388] width 55 height 17
click at [621, 411] on div "Radius/xl" at bounding box center [600, 415] width 53 height 17
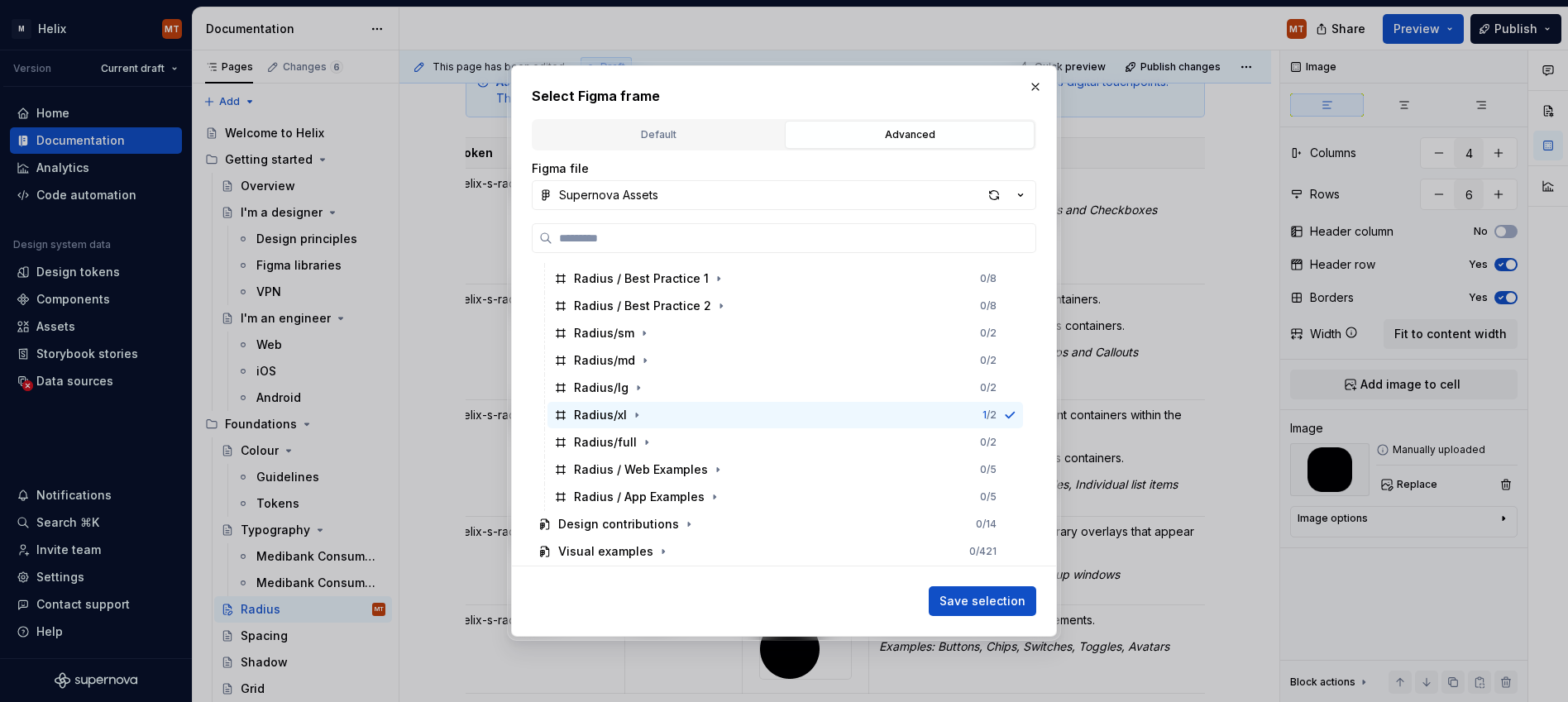
click at [974, 592] on button "Save selection" at bounding box center [982, 602] width 107 height 30
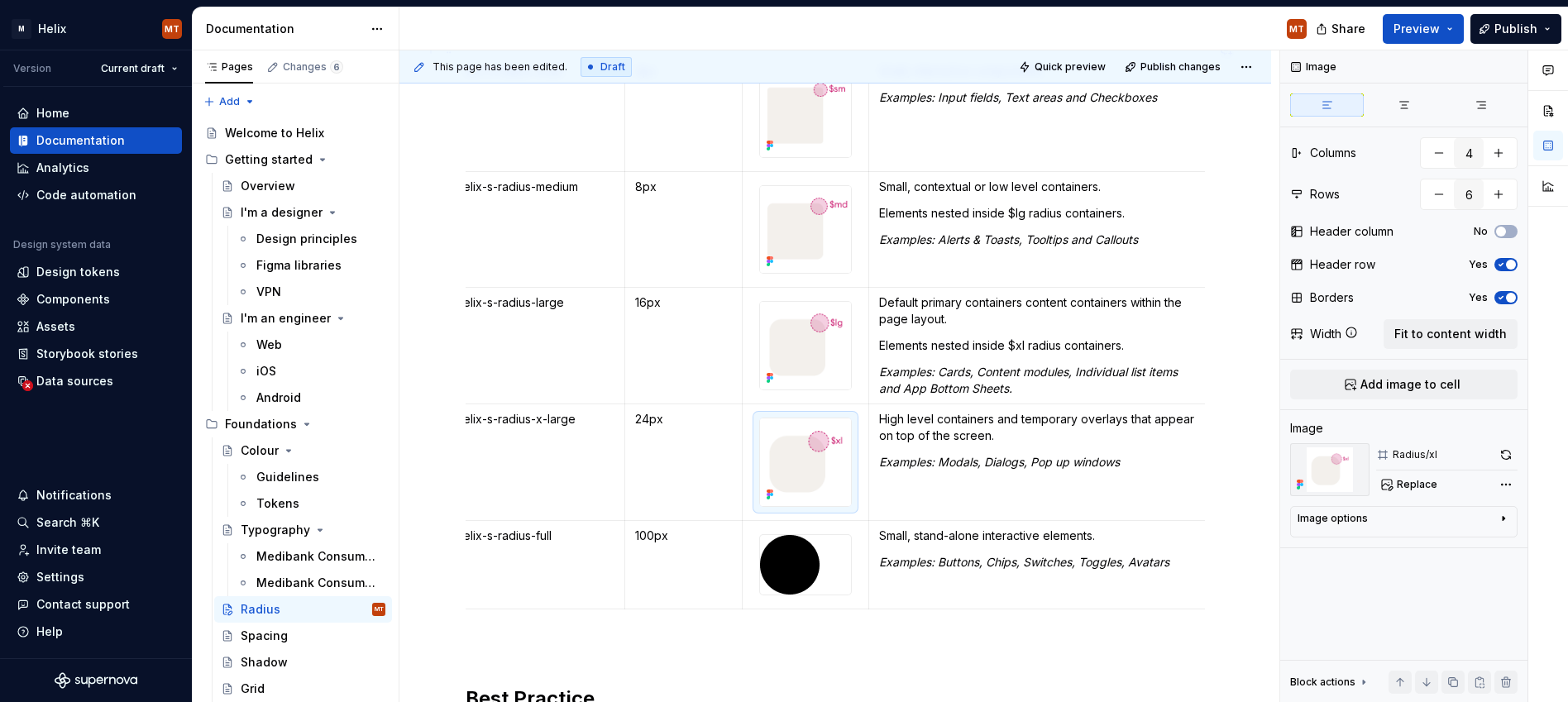
scroll to position [478, 0]
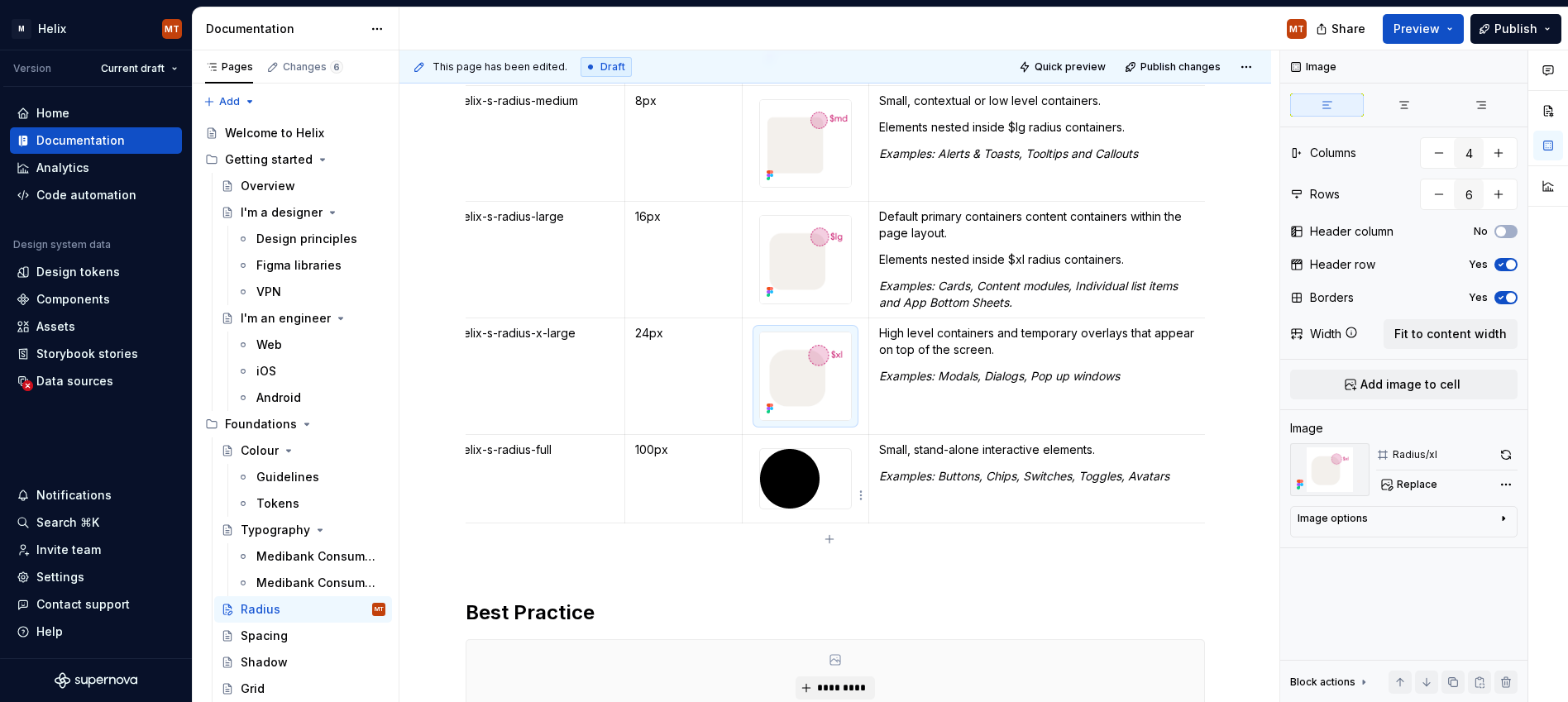
click at [809, 500] on img at bounding box center [790, 479] width 60 height 60
click at [1135, 478] on span "Replace" at bounding box center [1417, 484] width 41 height 13
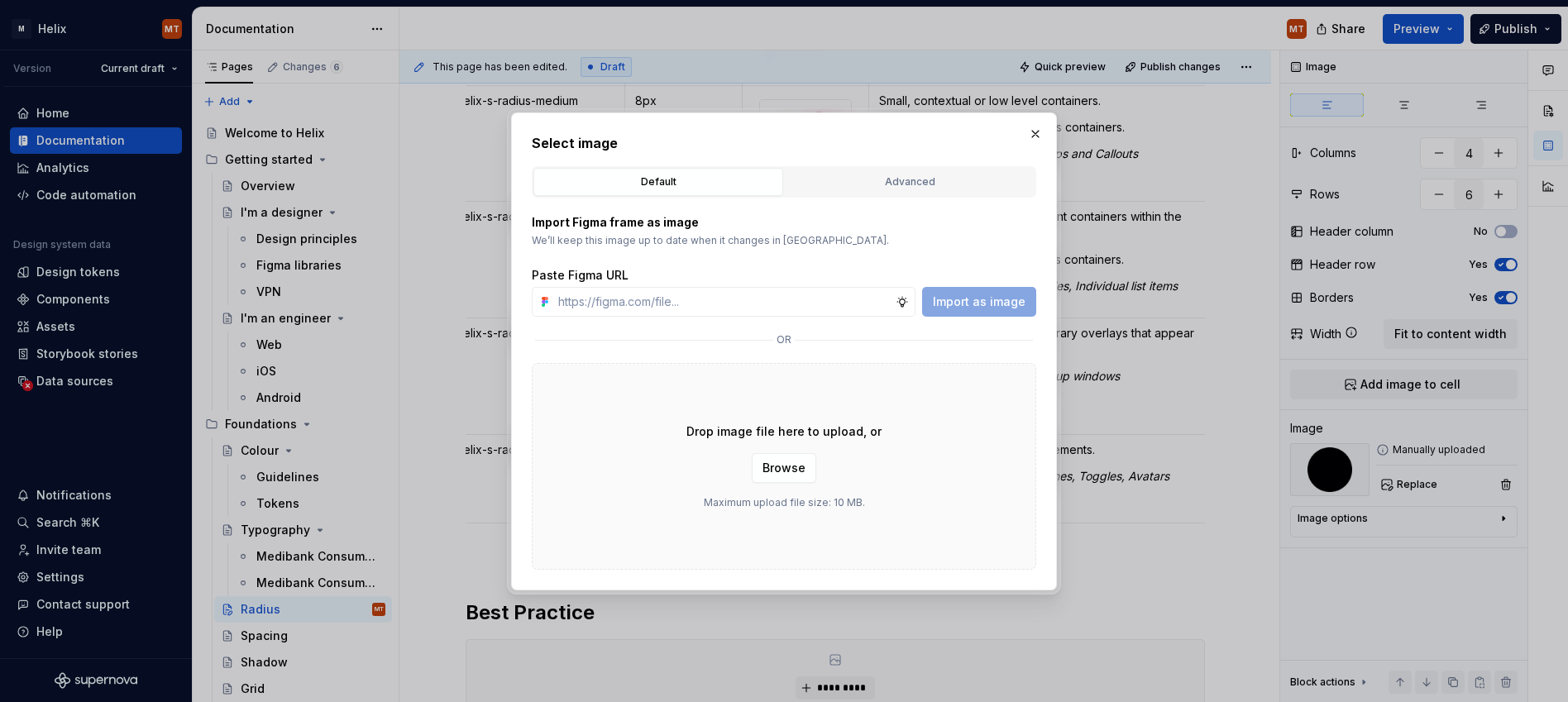
click at [932, 176] on div "Advanced" at bounding box center [910, 182] width 239 height 17
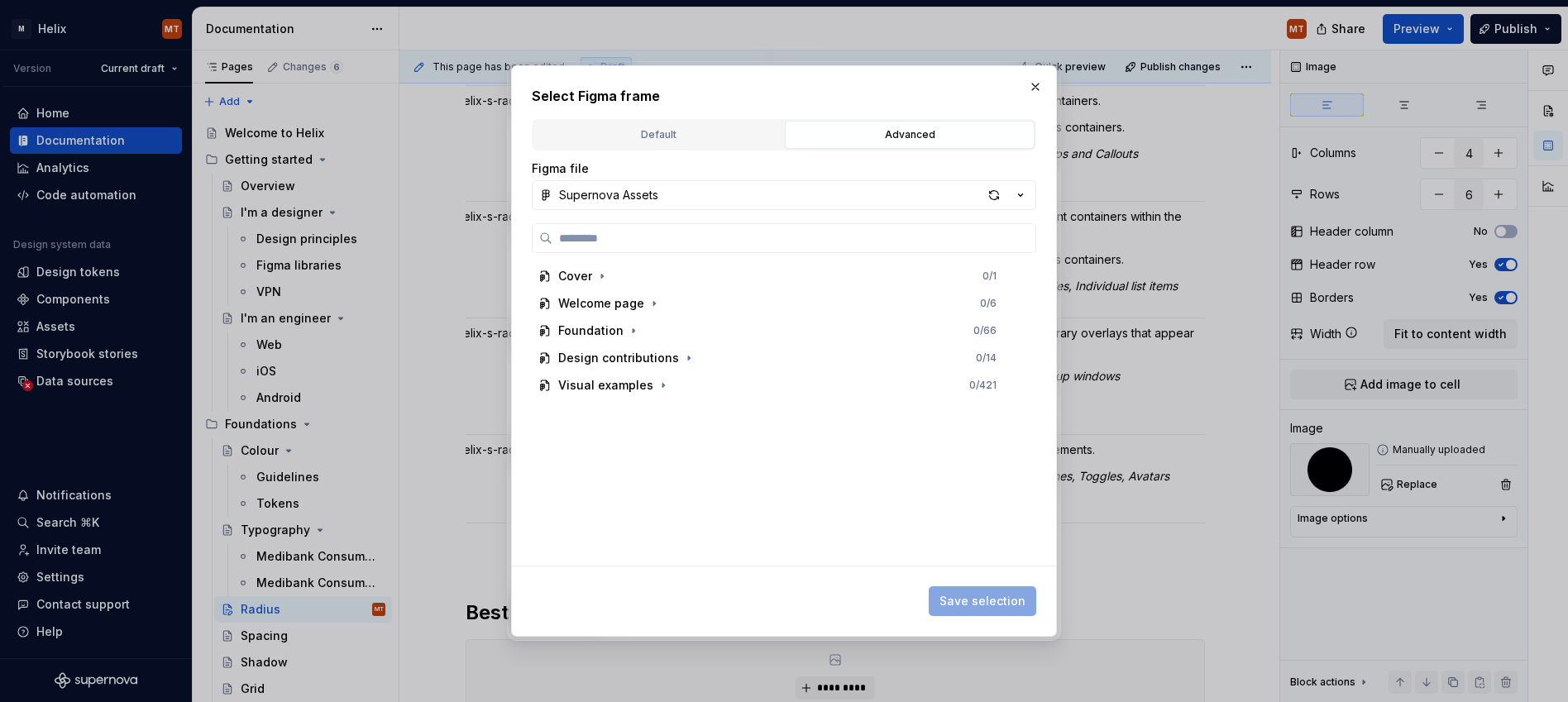
click at [775, 190] on button "Supernova Assets" at bounding box center [784, 195] width 504 height 30
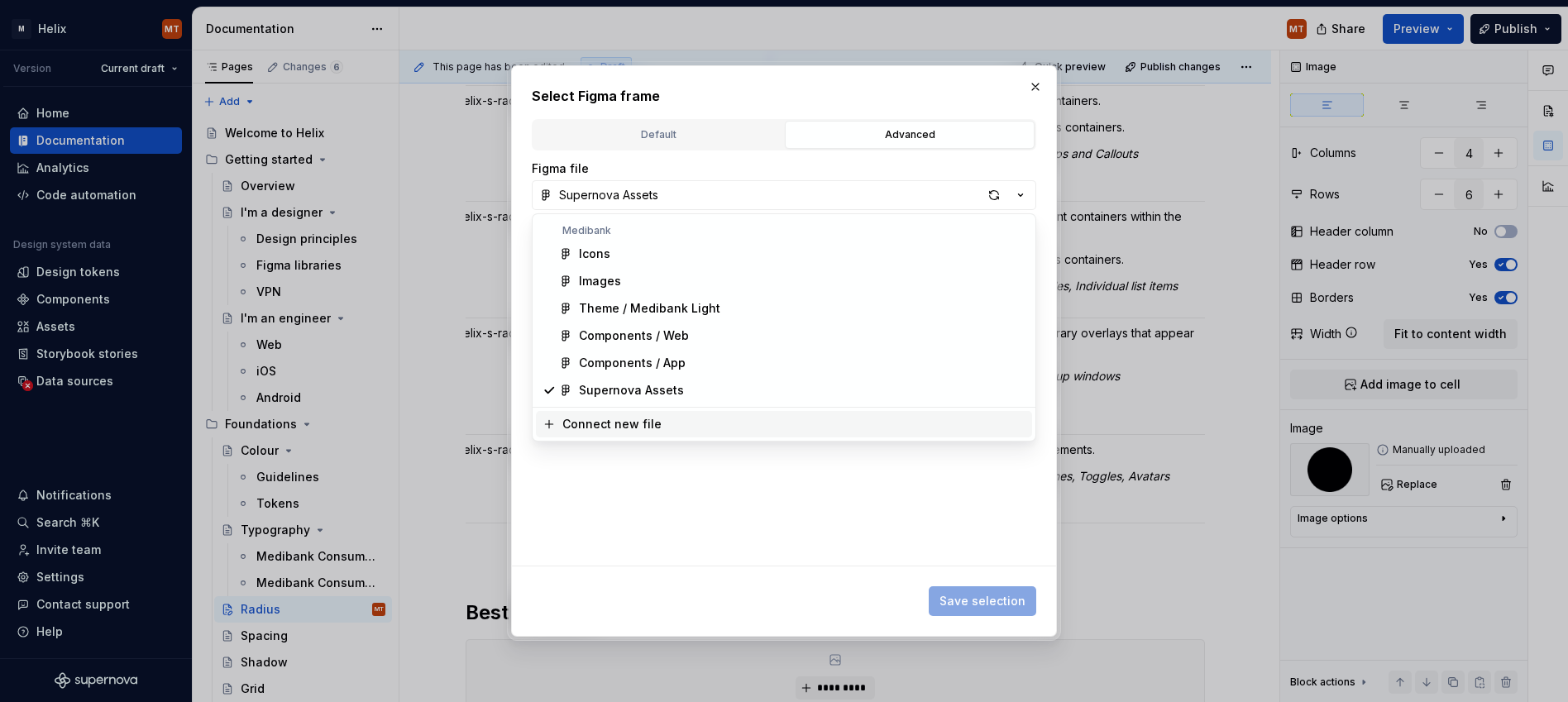
click at [827, 534] on div "Select Figma frame Default Advanced Import Figma frame as image We’ll keep this…" at bounding box center [784, 351] width 1568 height 702
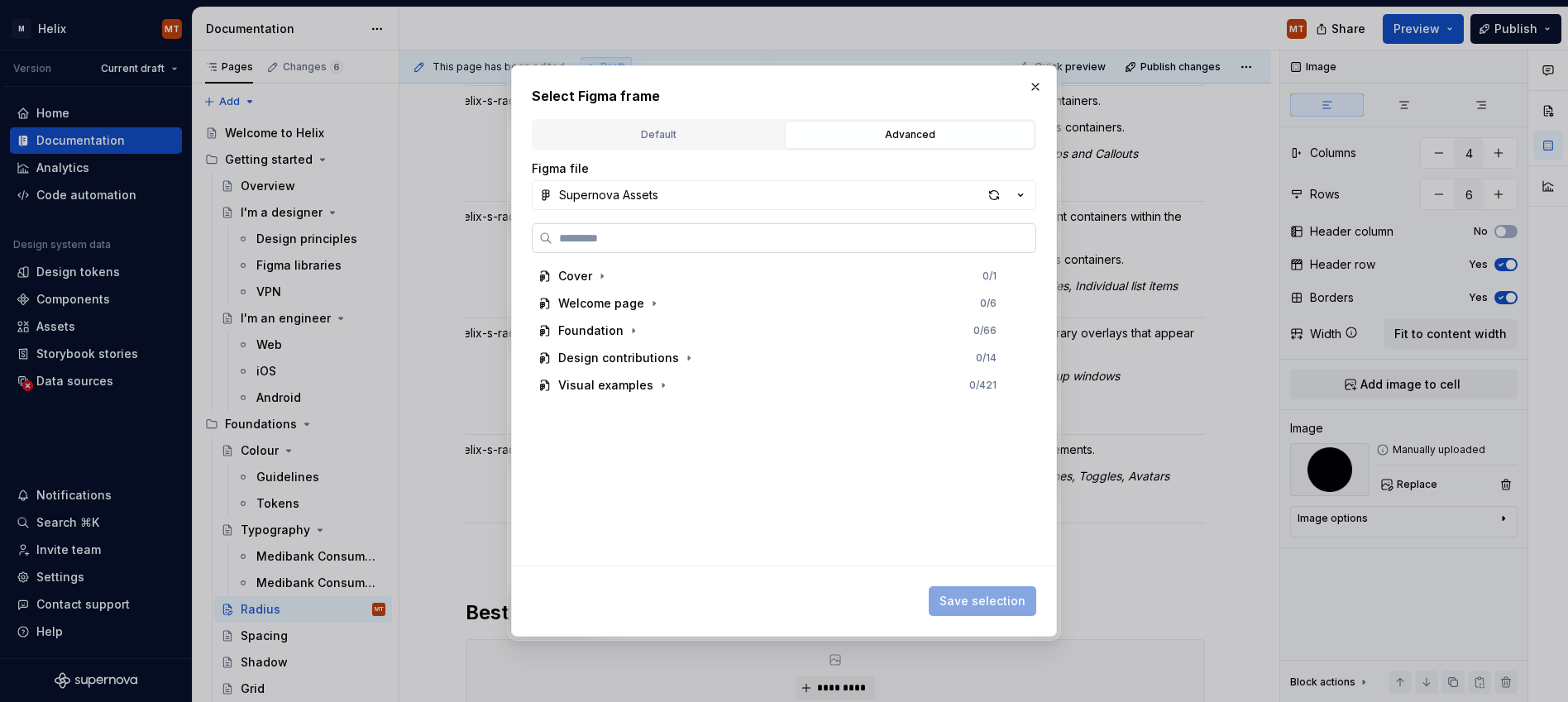
click at [710, 245] on input "search" at bounding box center [794, 238] width 483 height 17
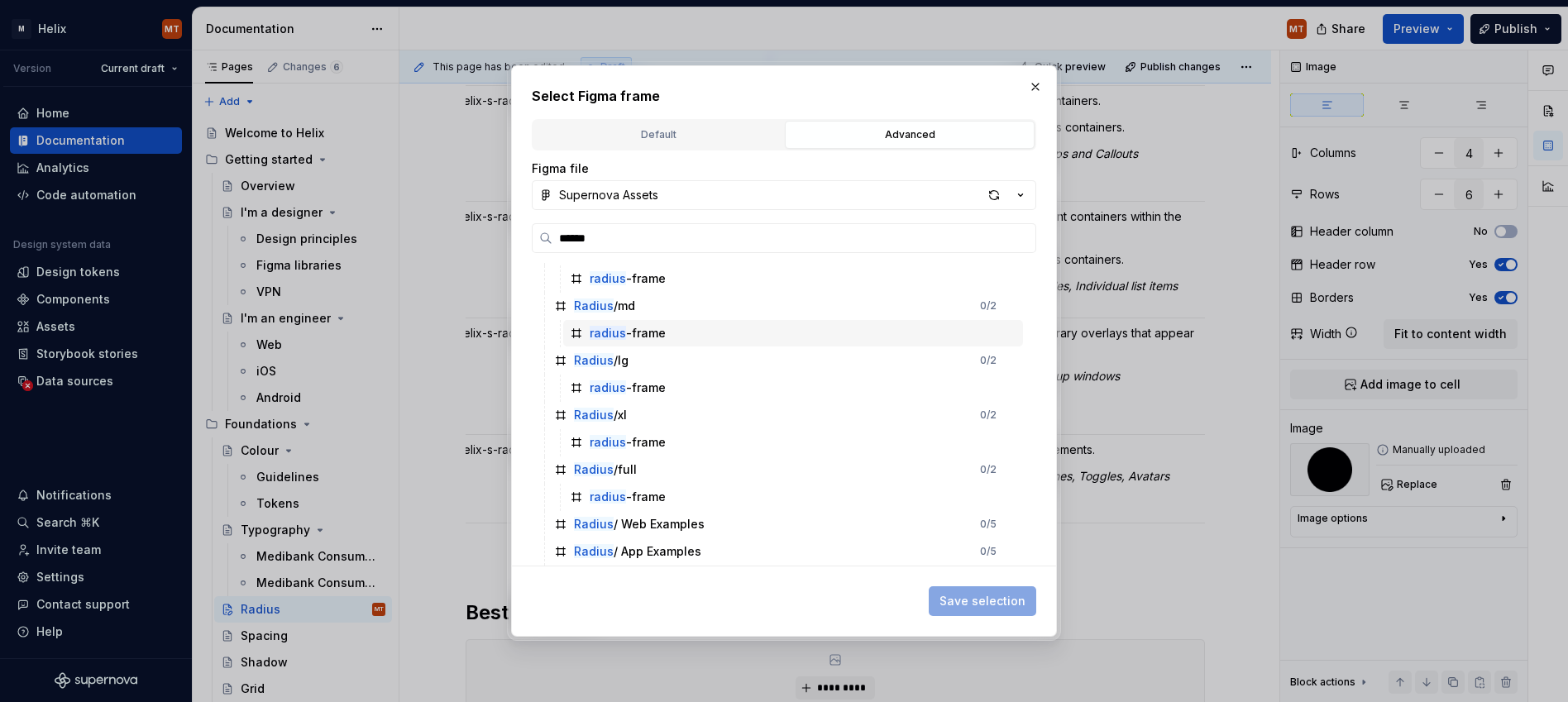
scroll to position [103, 0]
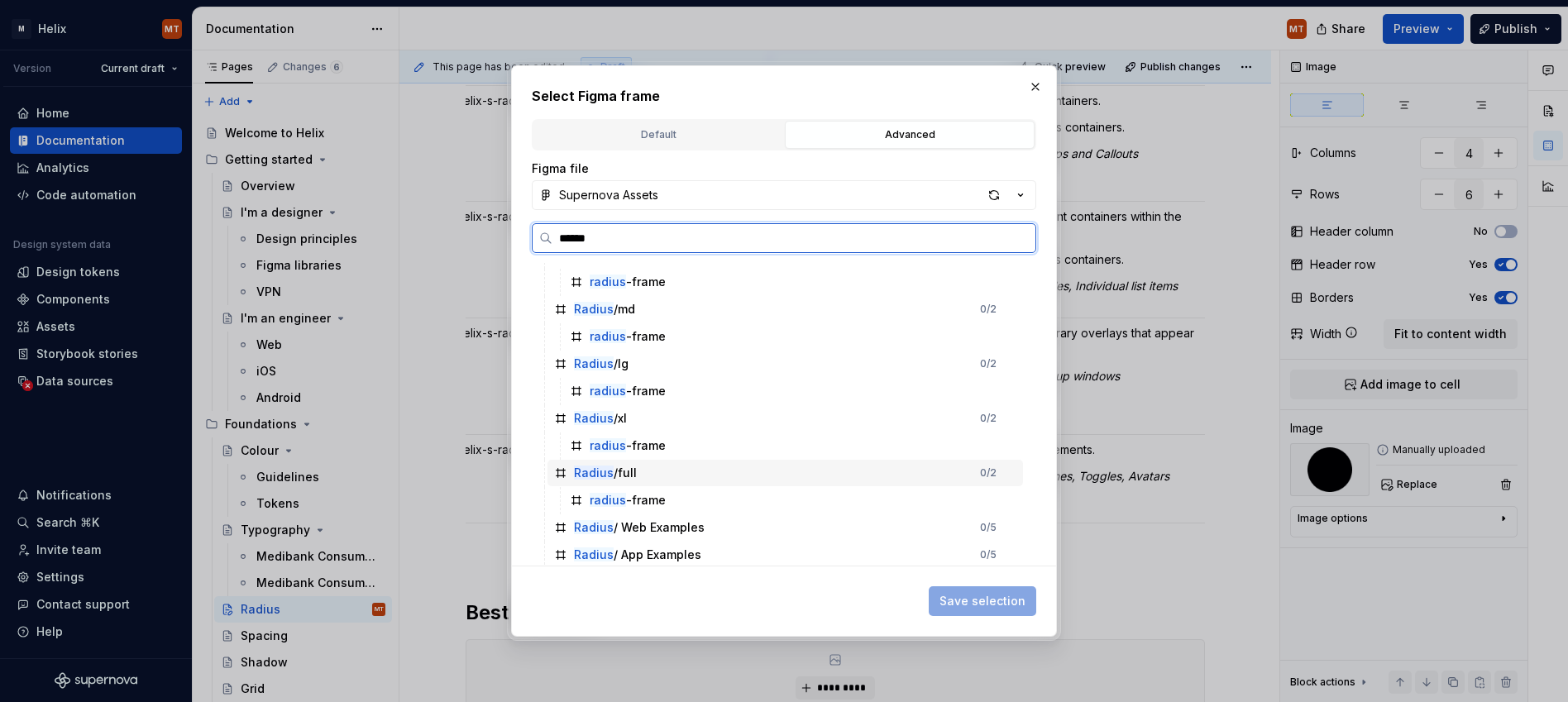
drag, startPoint x: 687, startPoint y: 466, endPoint x: 695, endPoint y: 473, distance: 10.6
click at [687, 466] on div "Radius /full 0 / 2" at bounding box center [785, 473] width 475 height 27
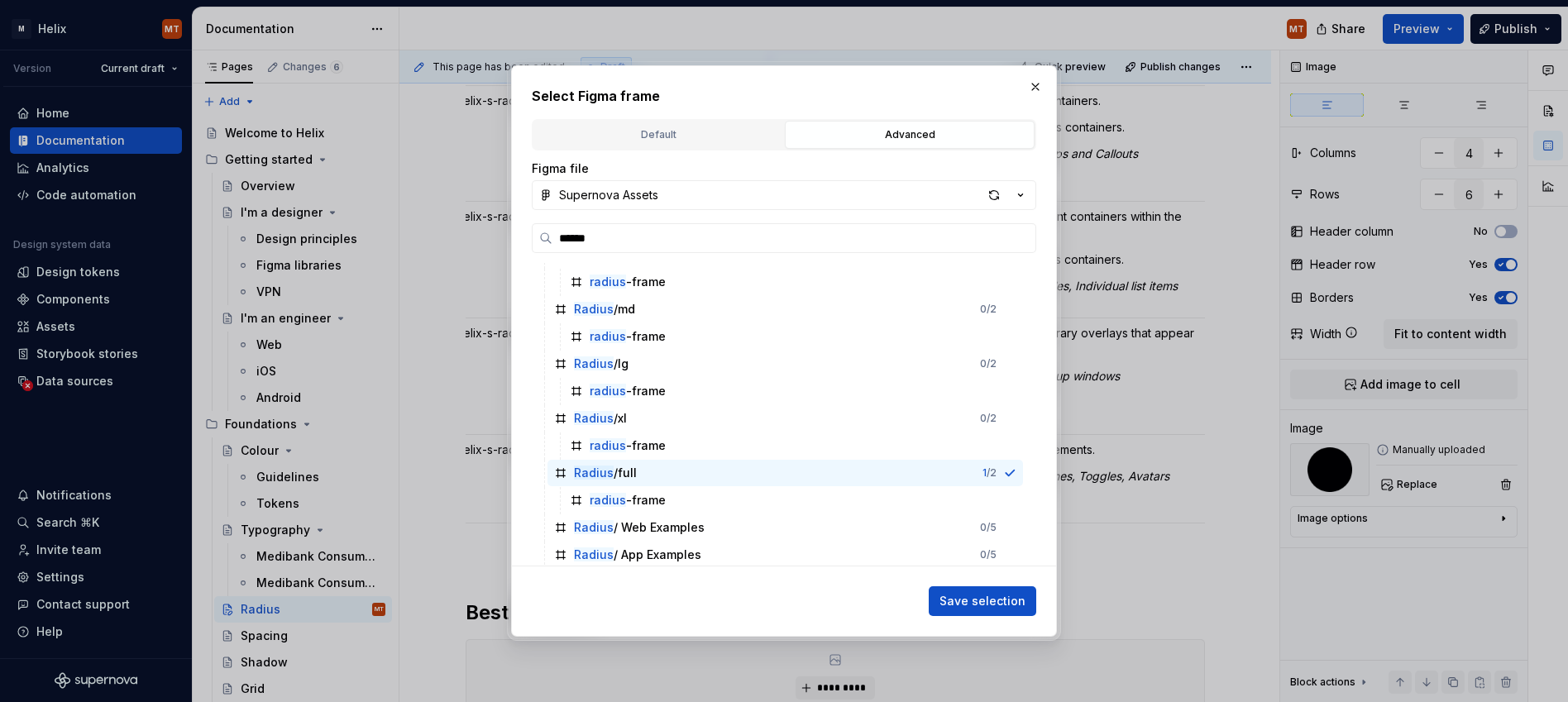
click at [1010, 610] on button "Save selection" at bounding box center [982, 602] width 107 height 30
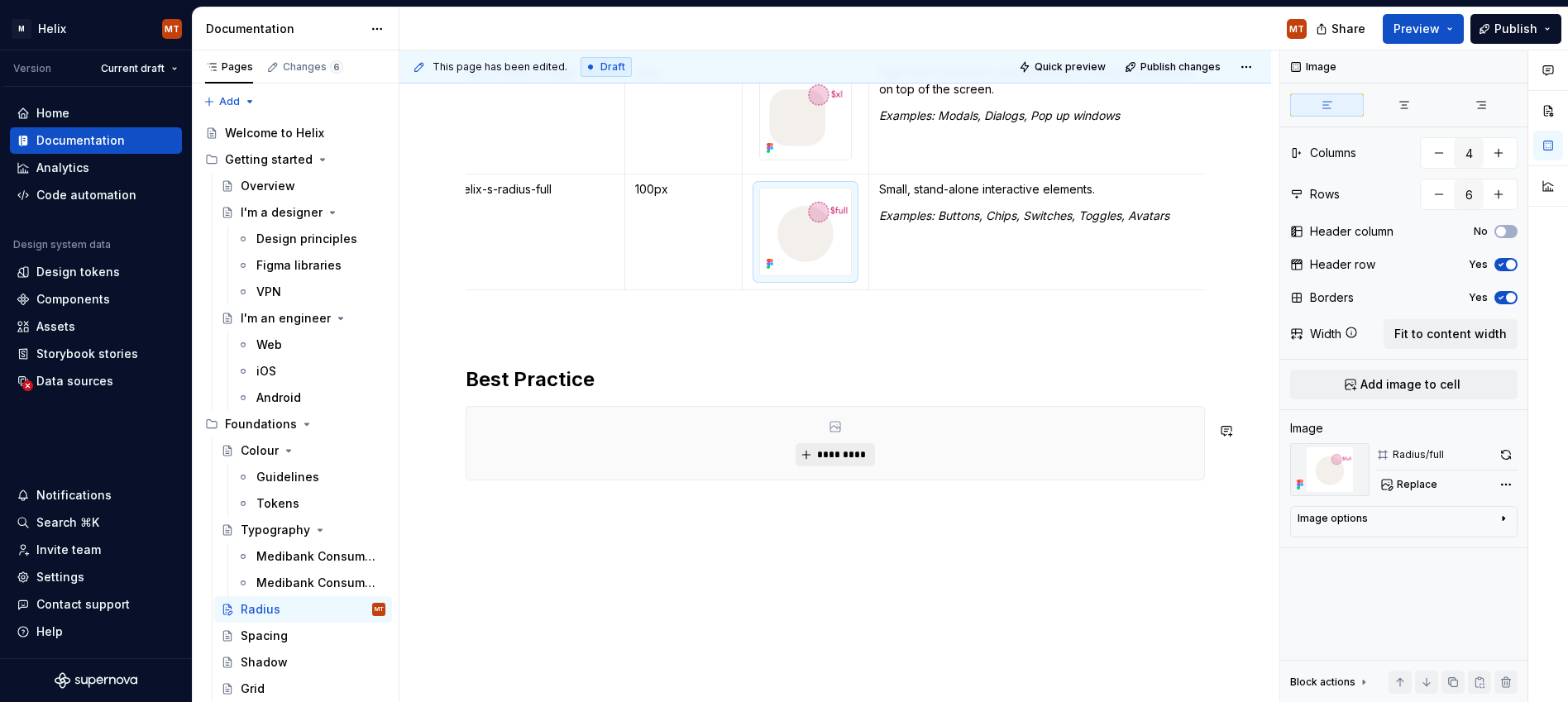
scroll to position [744, 0]
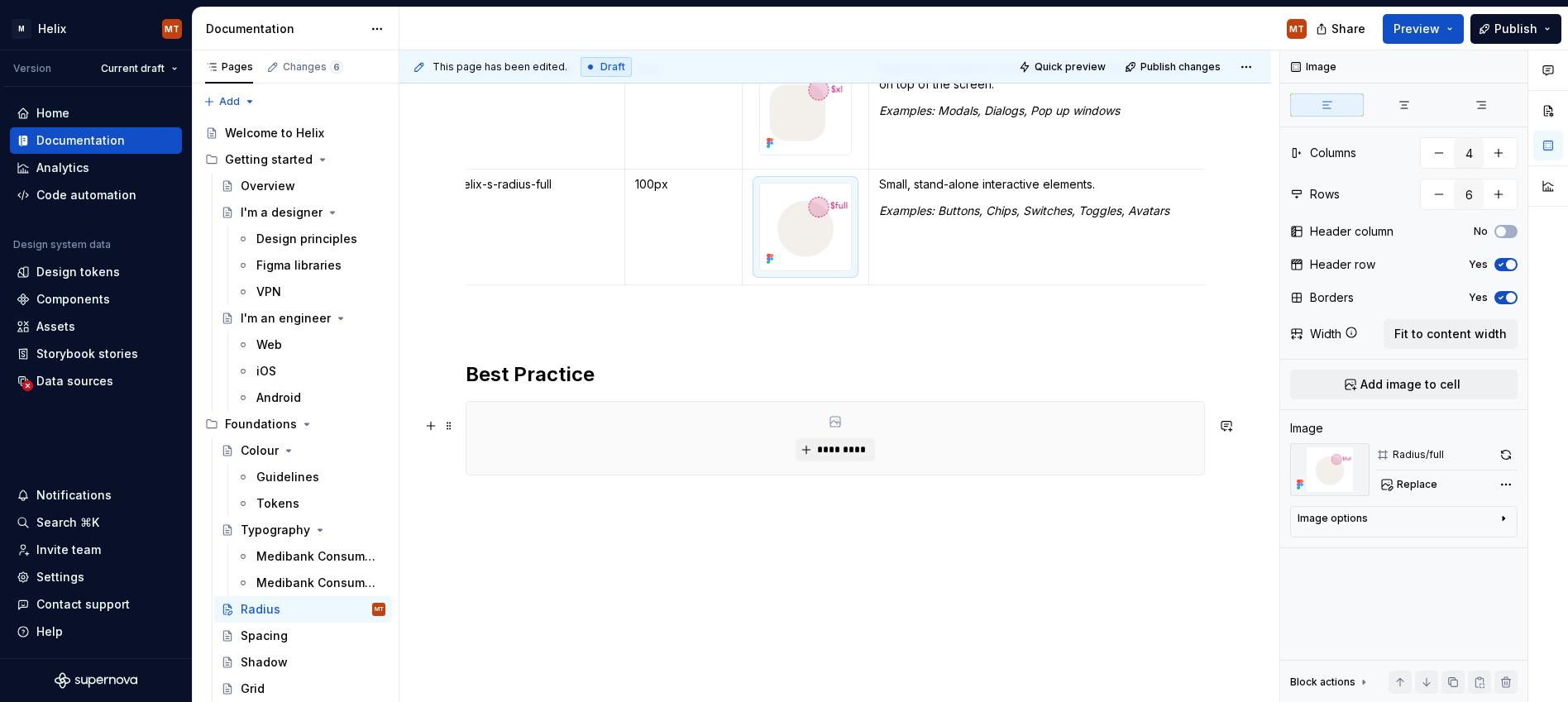
click at [893, 460] on div "*********" at bounding box center [835, 438] width 738 height 73
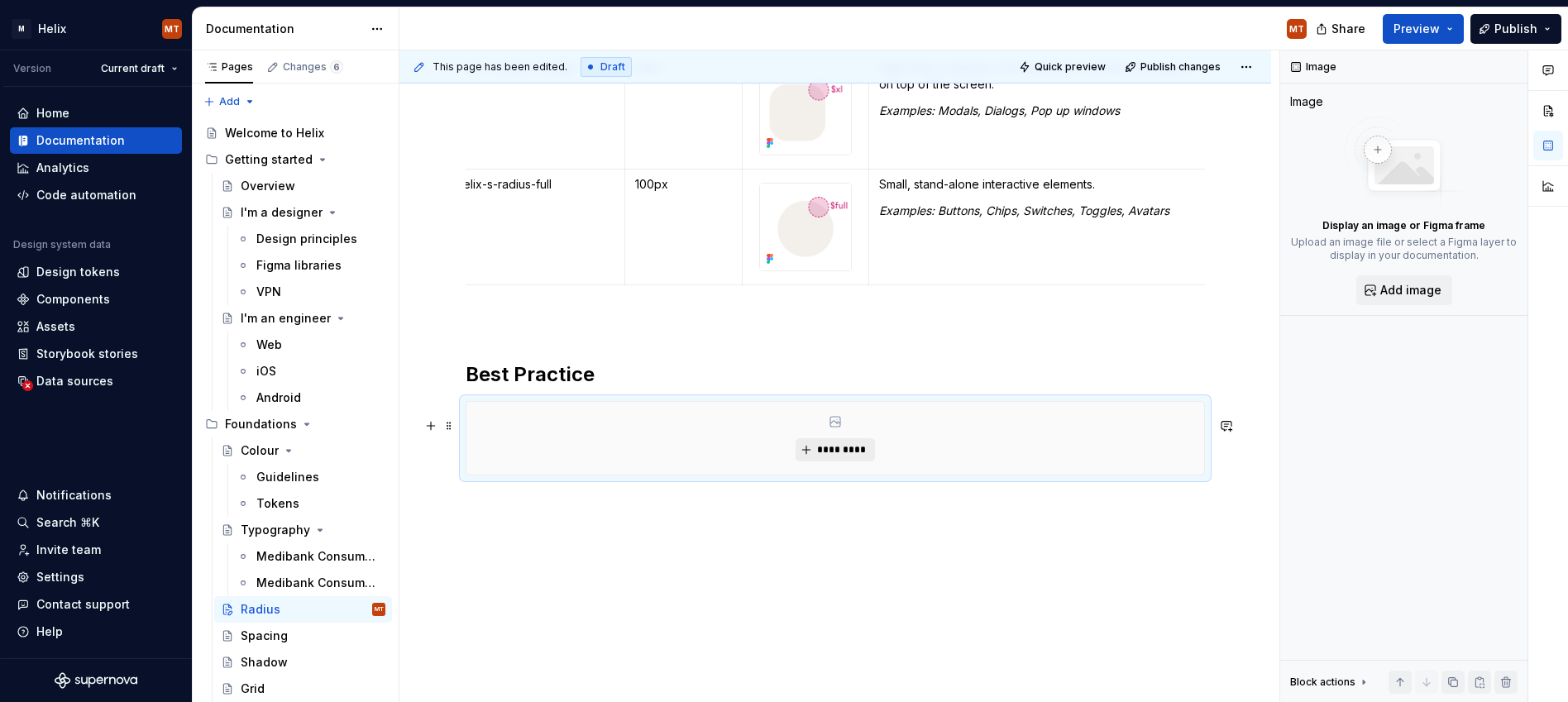
click at [840, 456] on span "*********" at bounding box center [841, 449] width 51 height 13
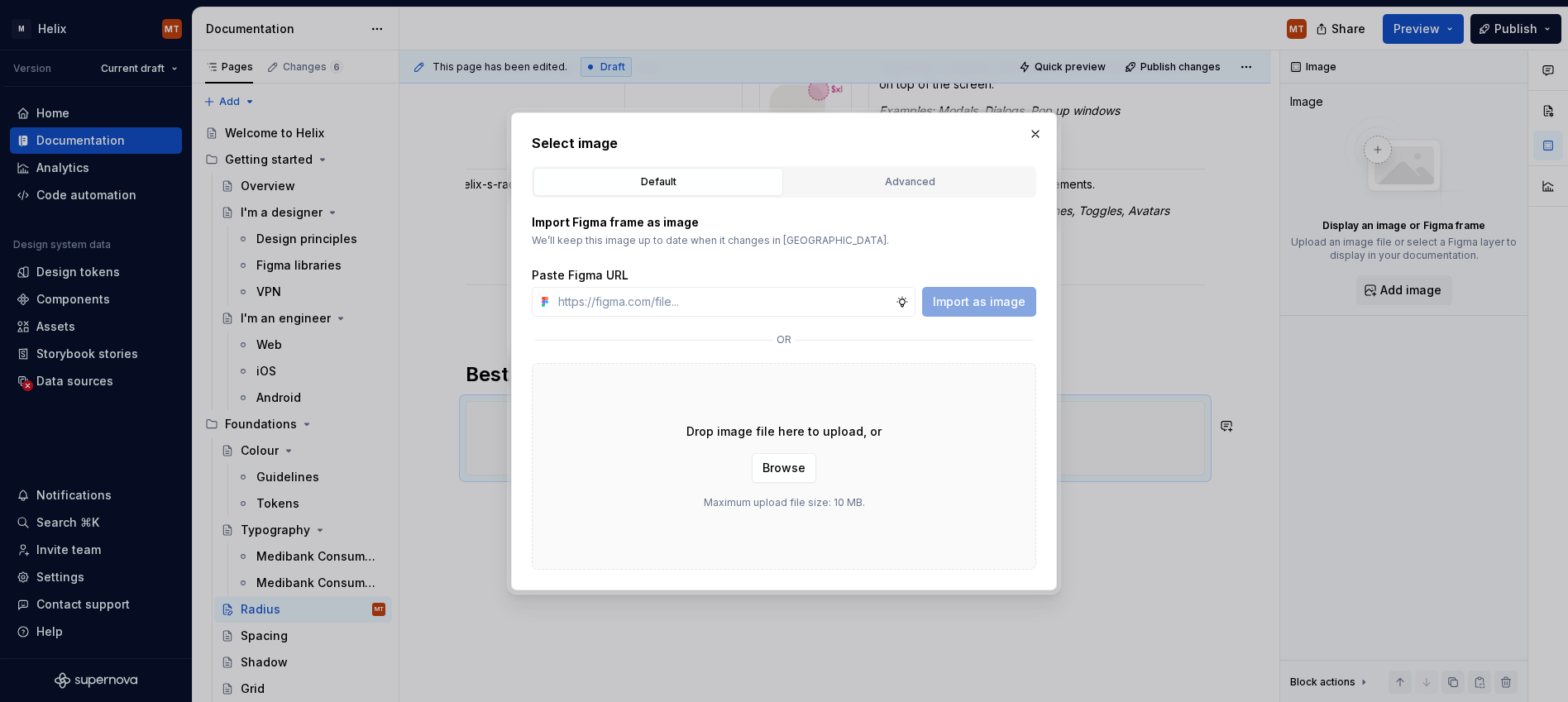
click at [892, 177] on div "Advanced" at bounding box center [910, 182] width 239 height 17
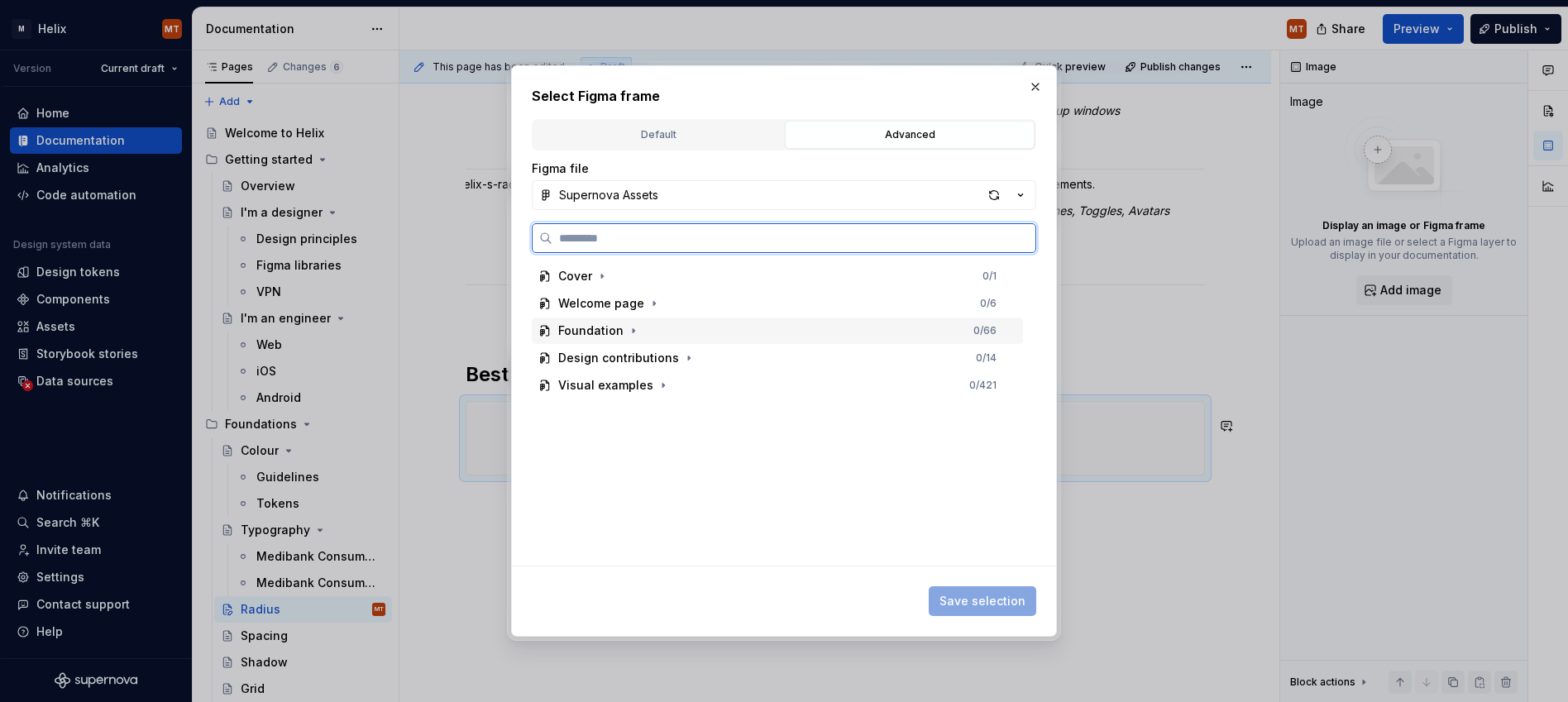
click at [604, 323] on div "Foundation" at bounding box center [592, 330] width 66 height 17
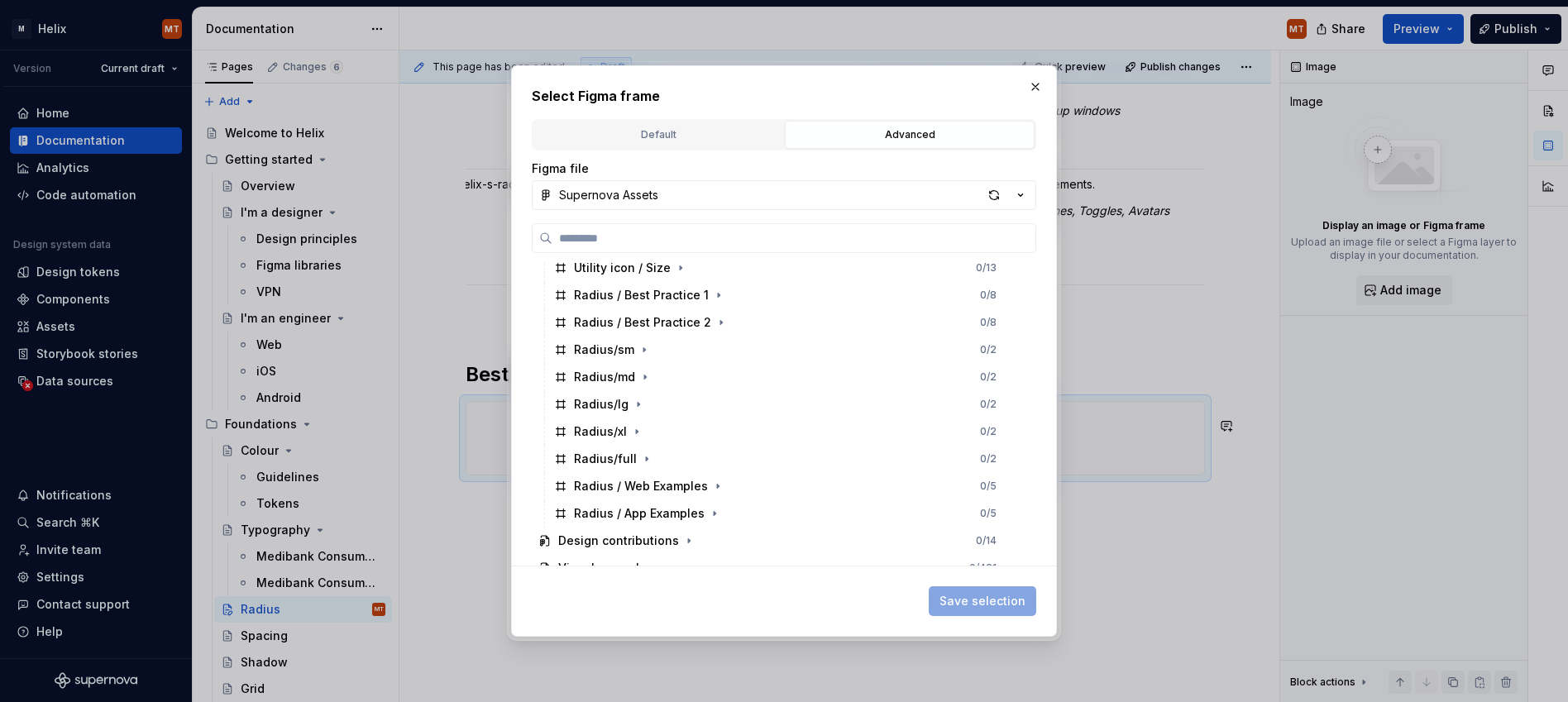
scroll to position [244, 0]
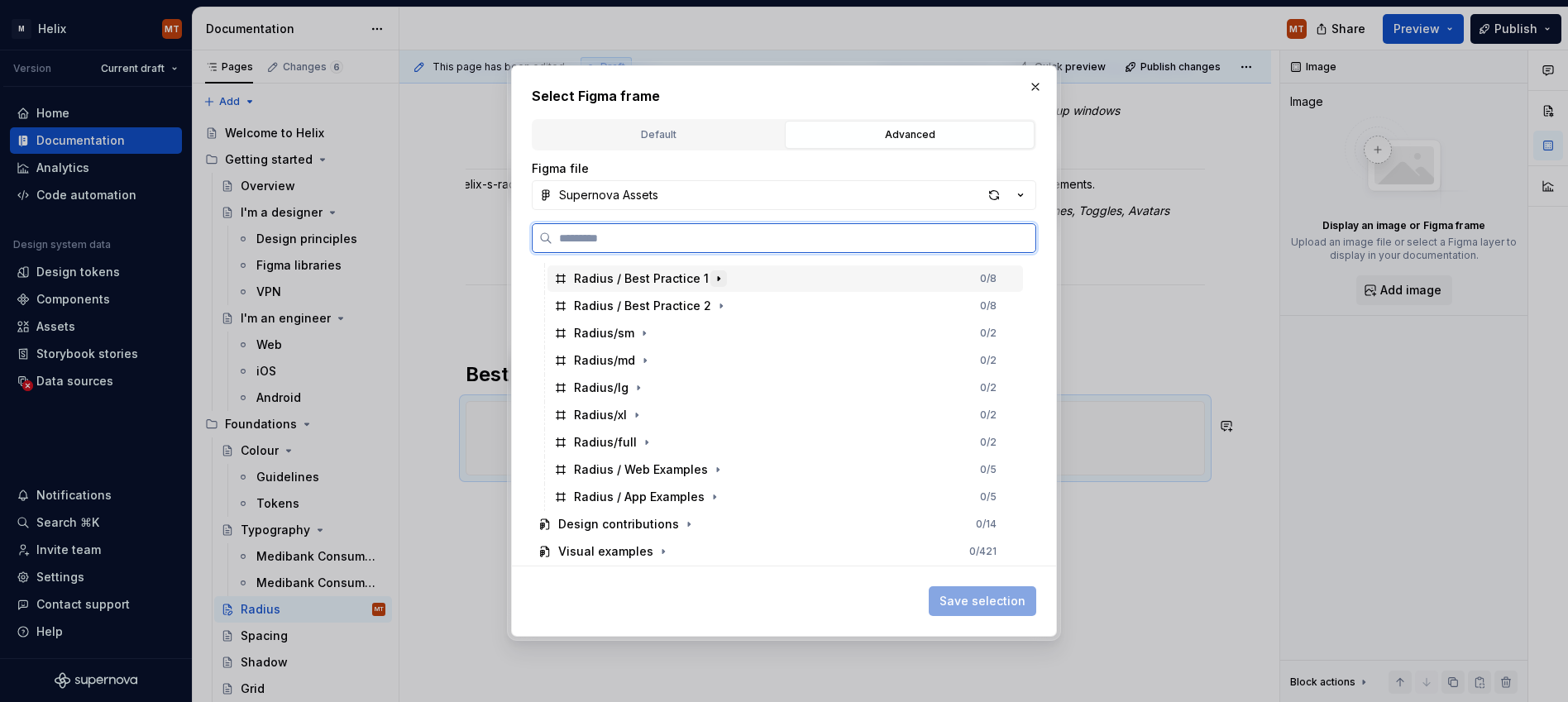
drag, startPoint x: 693, startPoint y: 273, endPoint x: 713, endPoint y: 282, distance: 21.9
click at [693, 273] on div "Radius / Best Practice 1" at bounding box center [641, 278] width 135 height 17
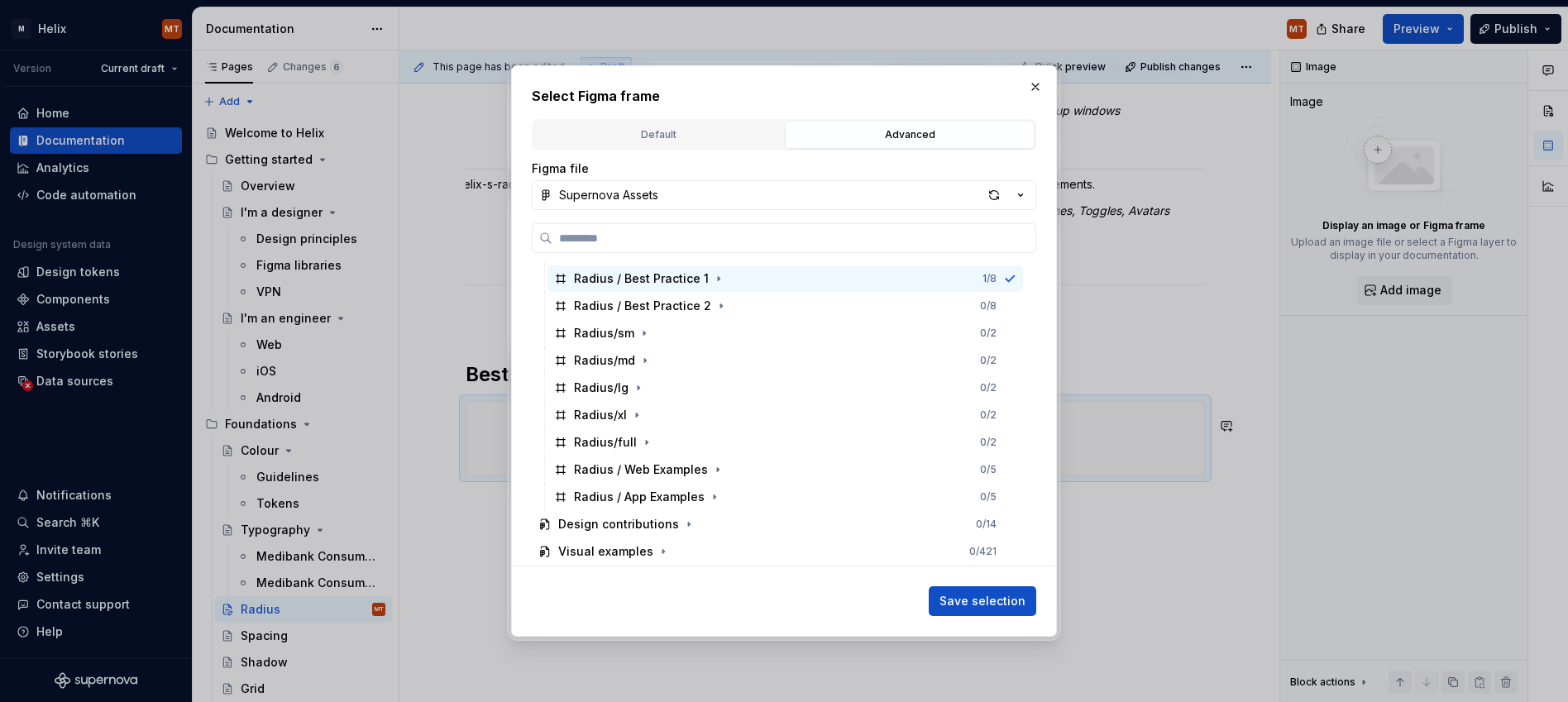
click at [974, 593] on span "Save selection" at bounding box center [982, 601] width 87 height 17
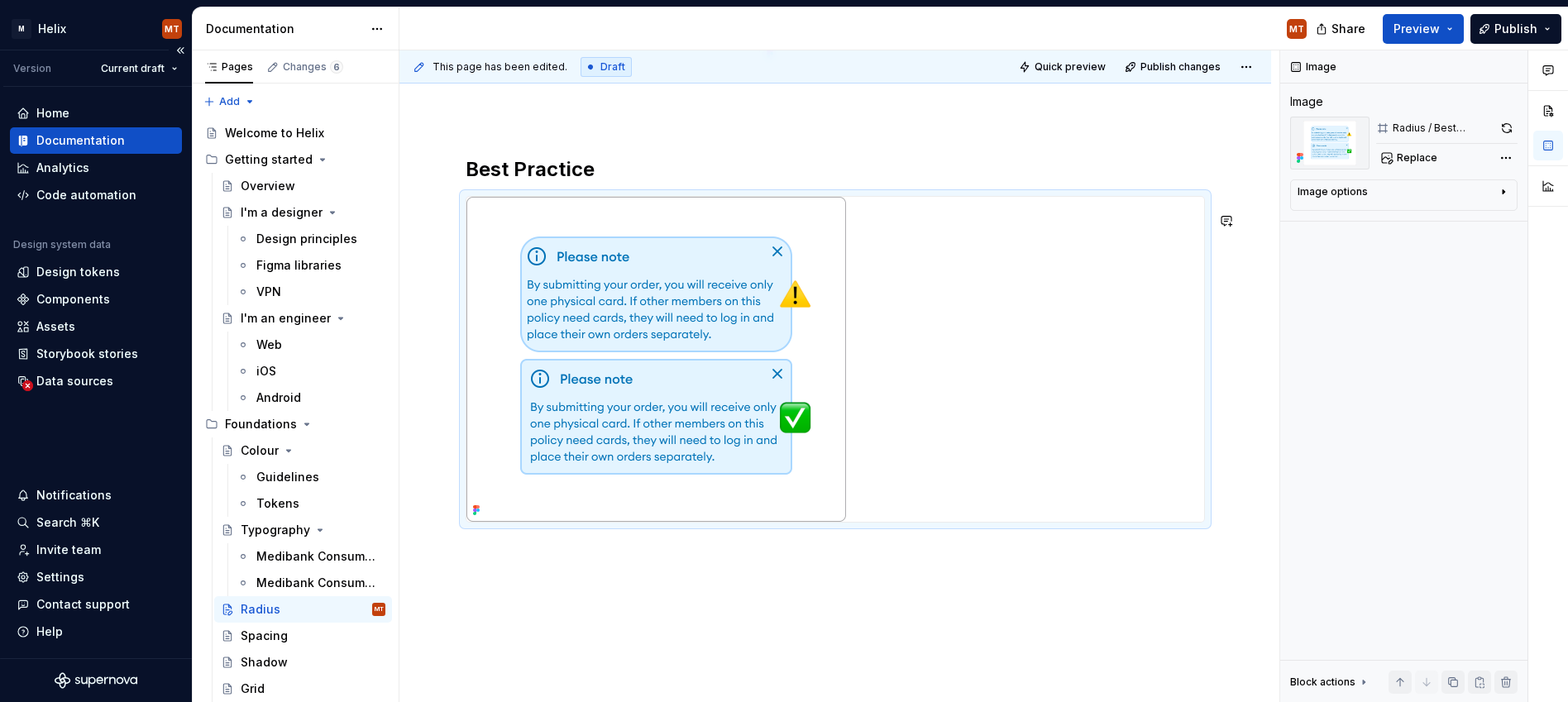
scroll to position [963, 0]
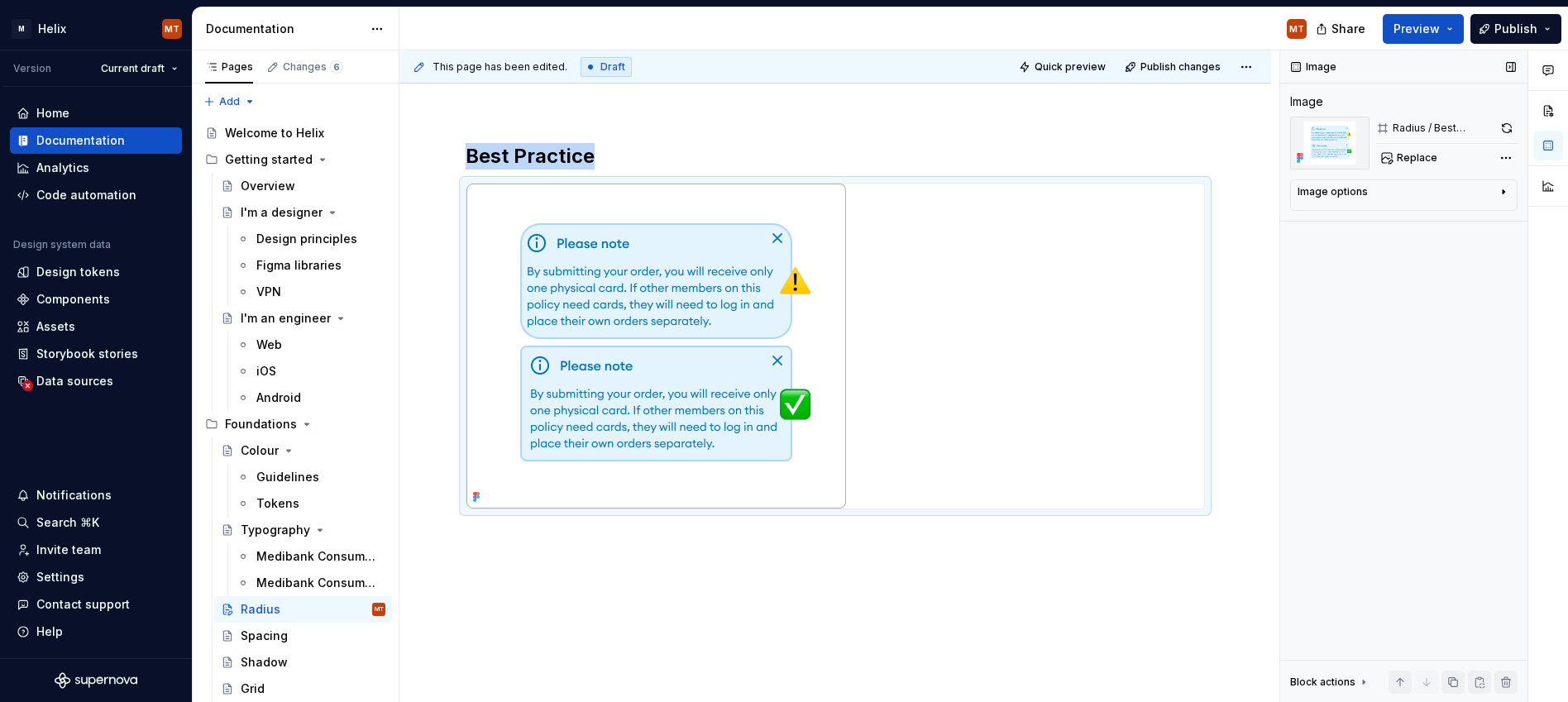
click at [1135, 196] on div "Image options" at bounding box center [1397, 195] width 199 height 20
click at [1135, 351] on textarea at bounding box center [1404, 342] width 213 height 30
click at [1035, 287] on div at bounding box center [835, 346] width 738 height 325
click at [1060, 608] on div "This page has been edited. Draft Quick preview Publish changes [PERSON_NAME] is…" at bounding box center [839, 377] width 880 height 652
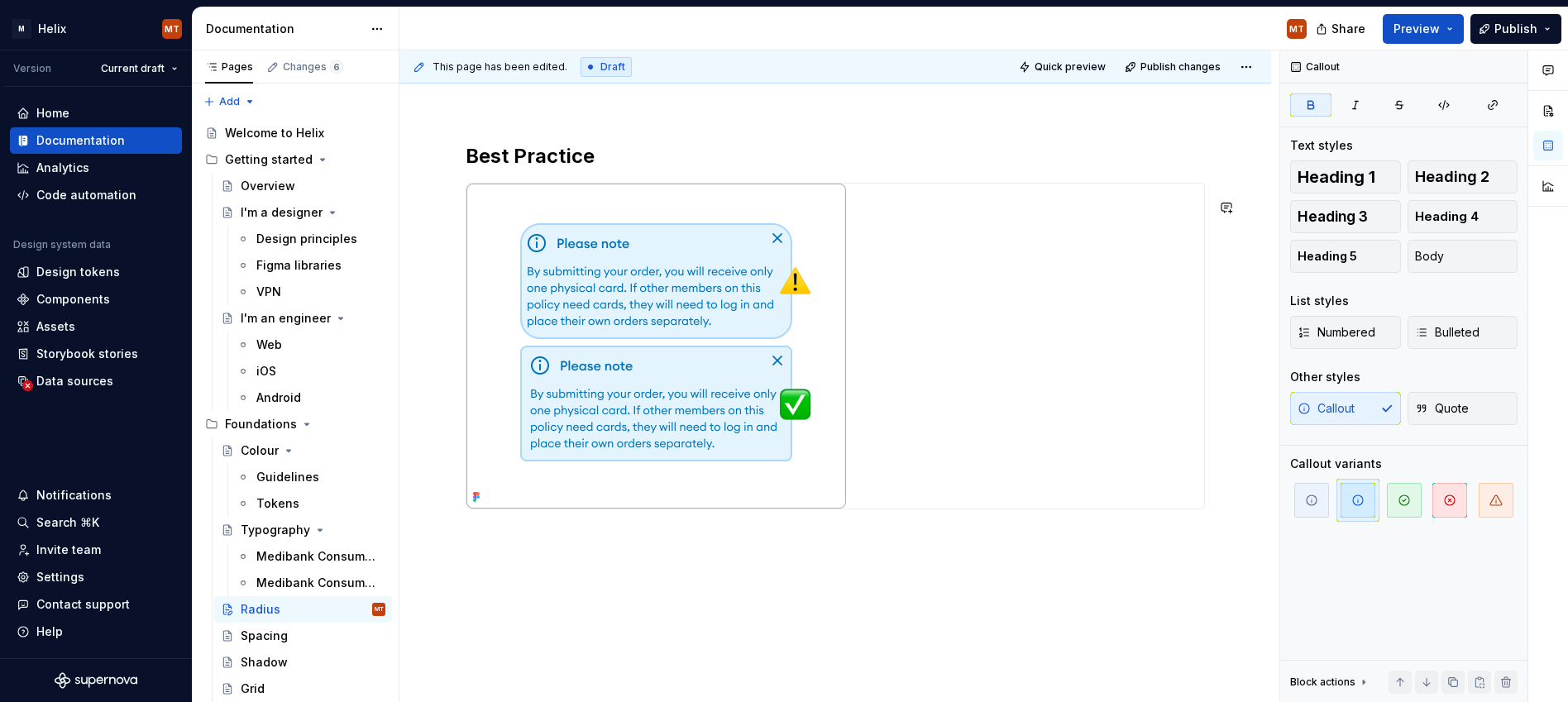
drag, startPoint x: 661, startPoint y: 642, endPoint x: 653, endPoint y: 628, distance: 16.1
click at [661, 642] on div "As of [DATE]: Exciting work is currently being done to uplift the way the Medib…" at bounding box center [835, 40] width 872 height 1399
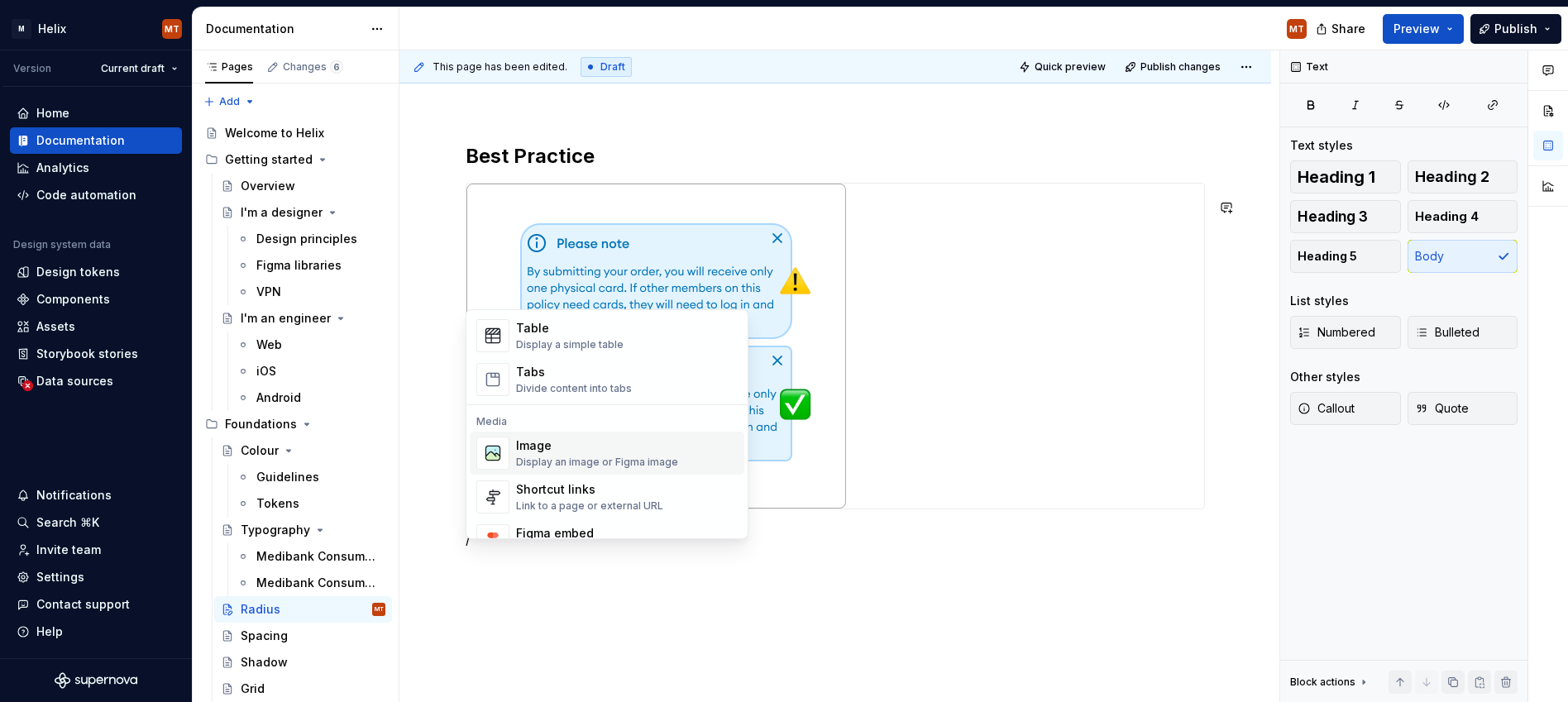
scroll to position [613, 0]
click at [539, 386] on div "Divide content into tabs" at bounding box center [574, 384] width 115 height 13
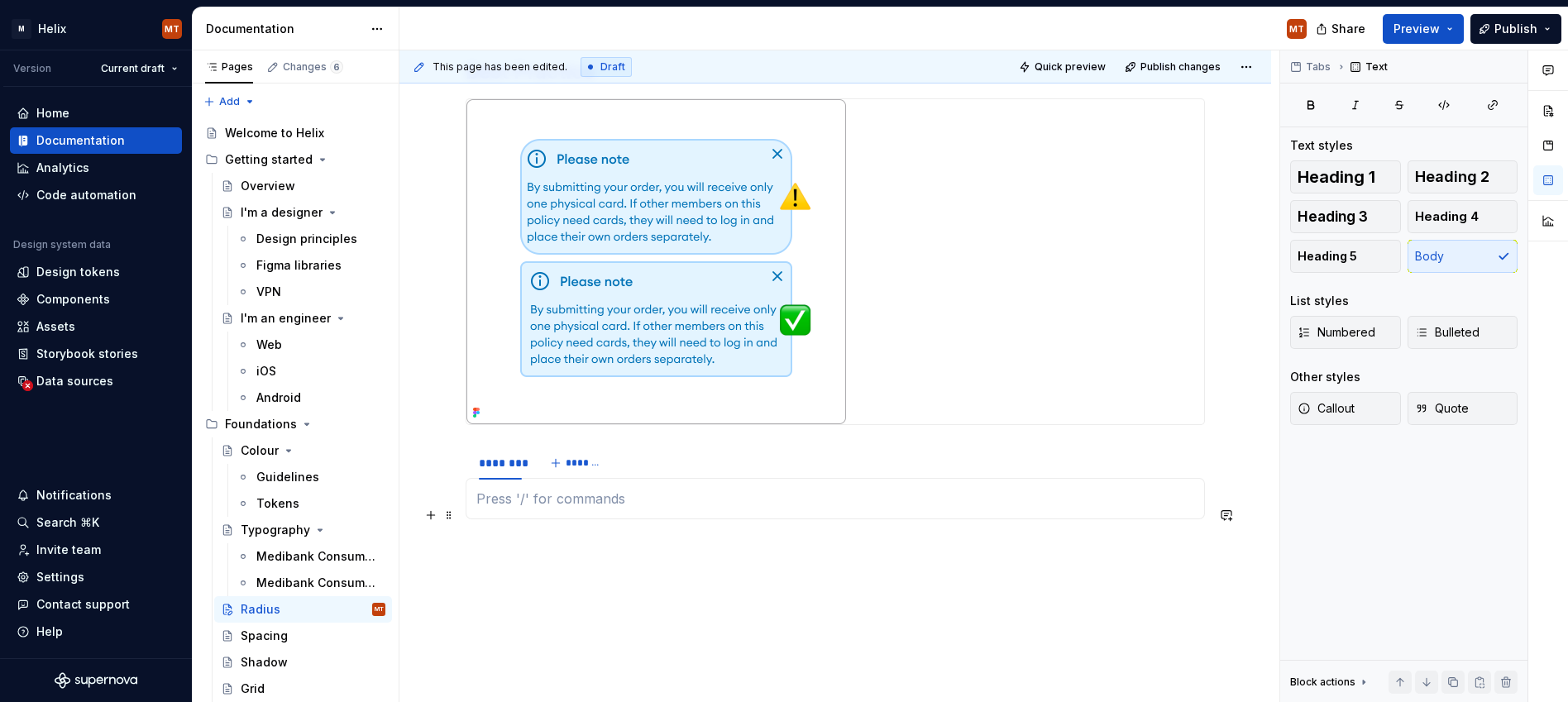
scroll to position [1049, 0]
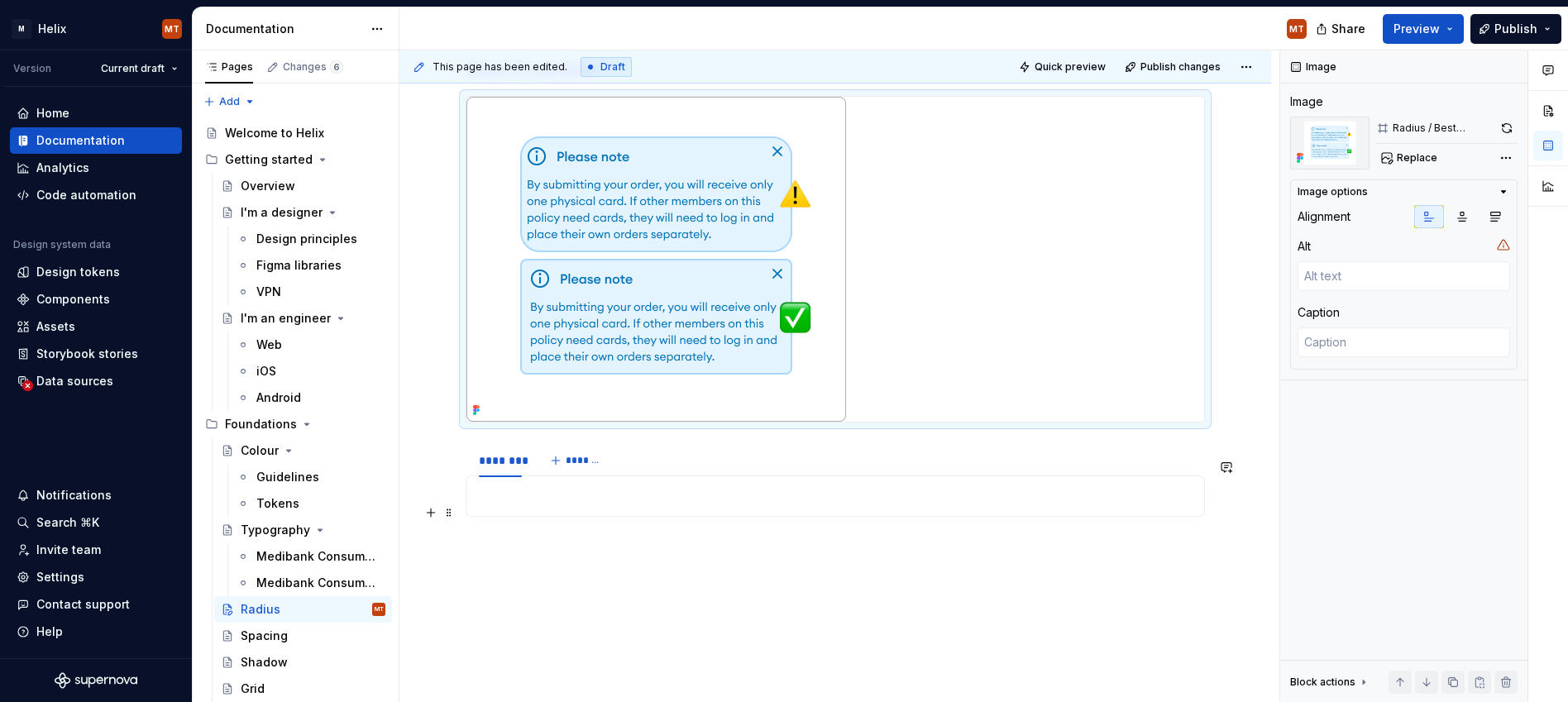
click at [520, 506] on p at bounding box center [835, 496] width 718 height 20
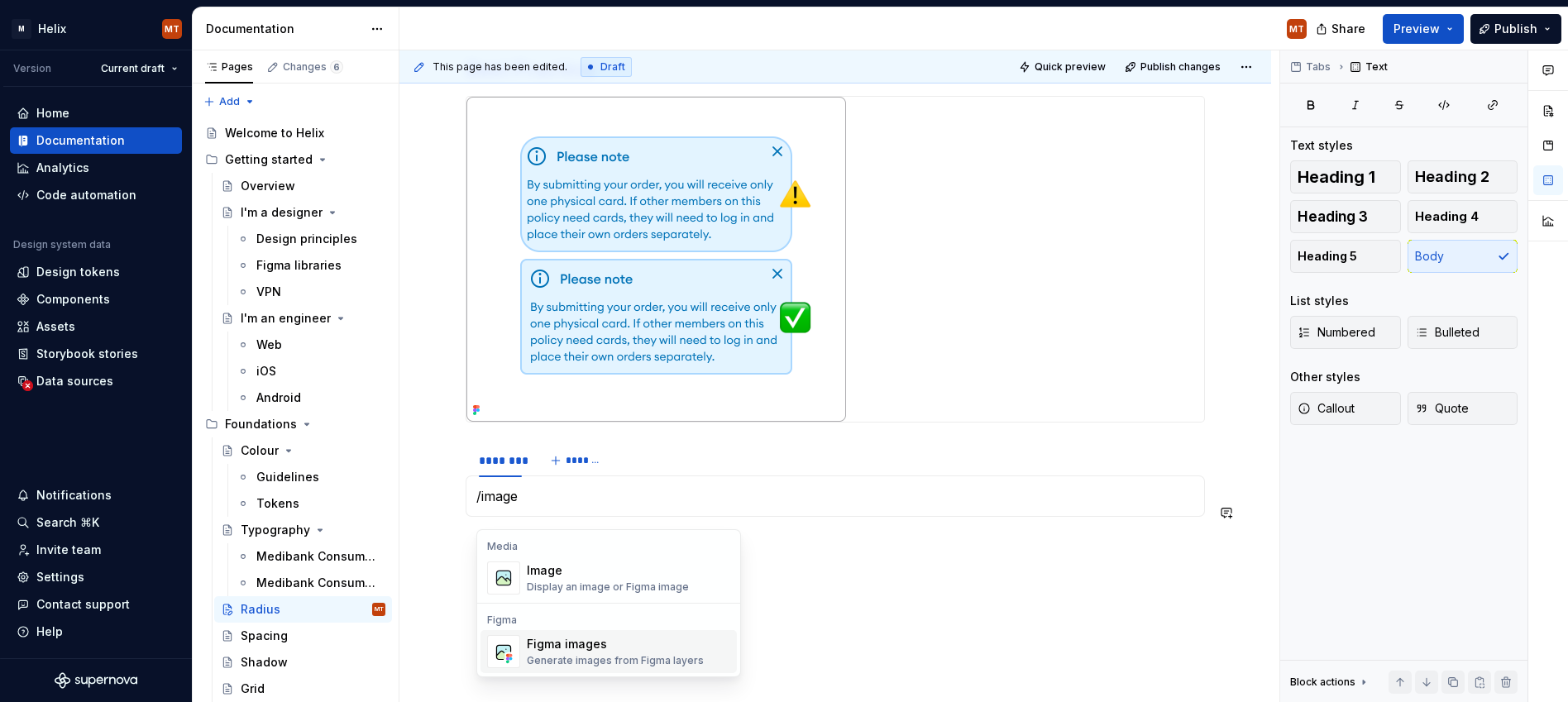
click at [587, 654] on div "Generate images from Figma layers" at bounding box center [615, 660] width 177 height 13
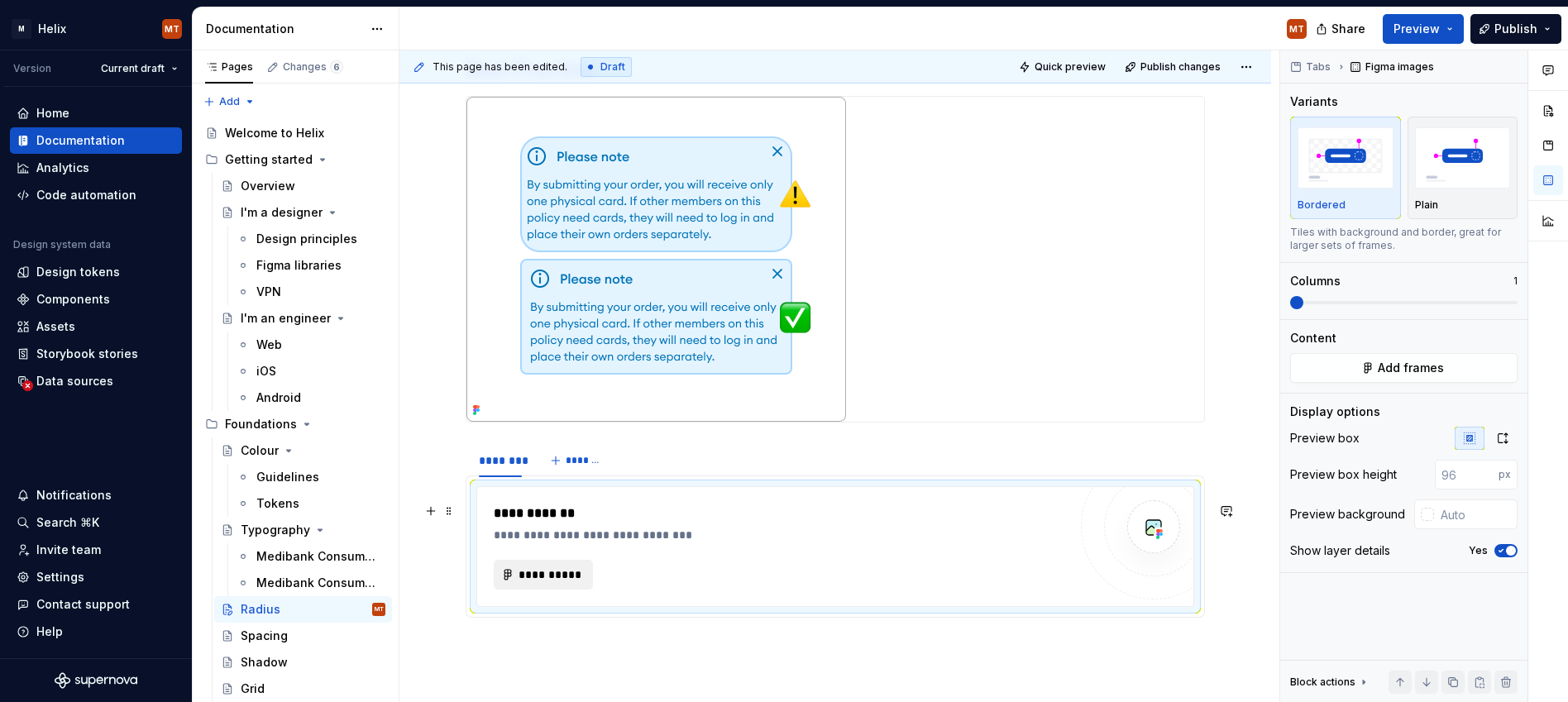
click at [566, 584] on span "**********" at bounding box center [550, 575] width 65 height 17
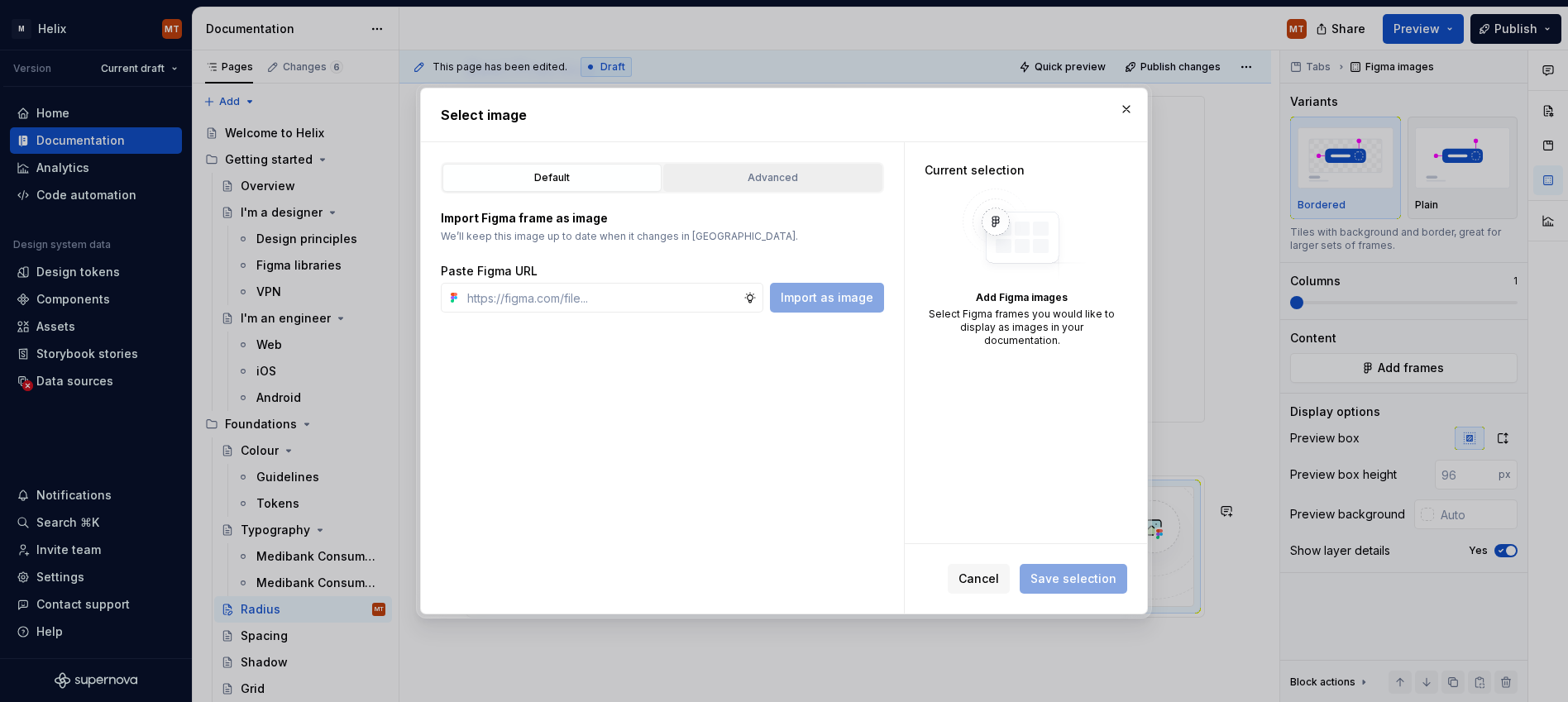
click at [784, 168] on button "Advanced" at bounding box center [773, 178] width 219 height 28
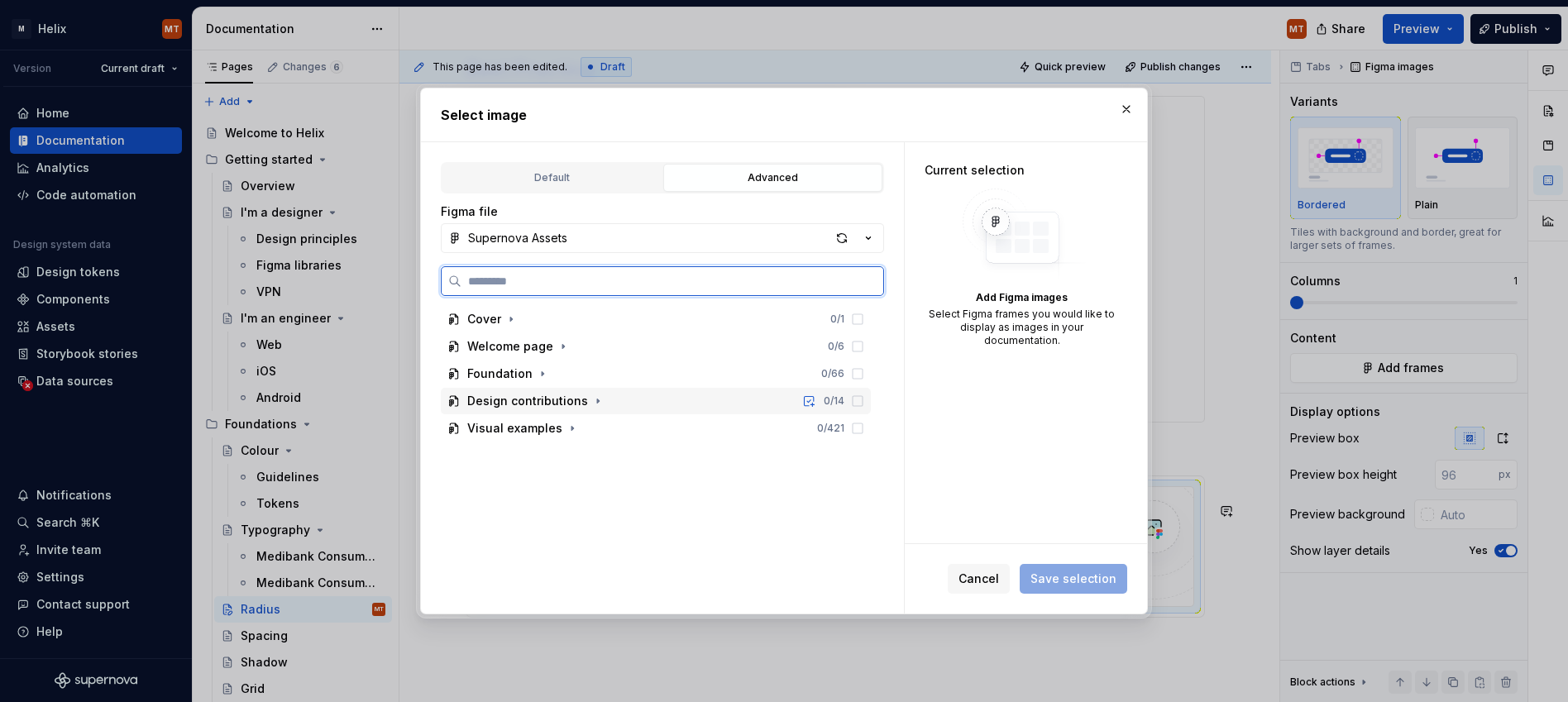
click at [488, 372] on div "Foundation" at bounding box center [500, 374] width 66 height 17
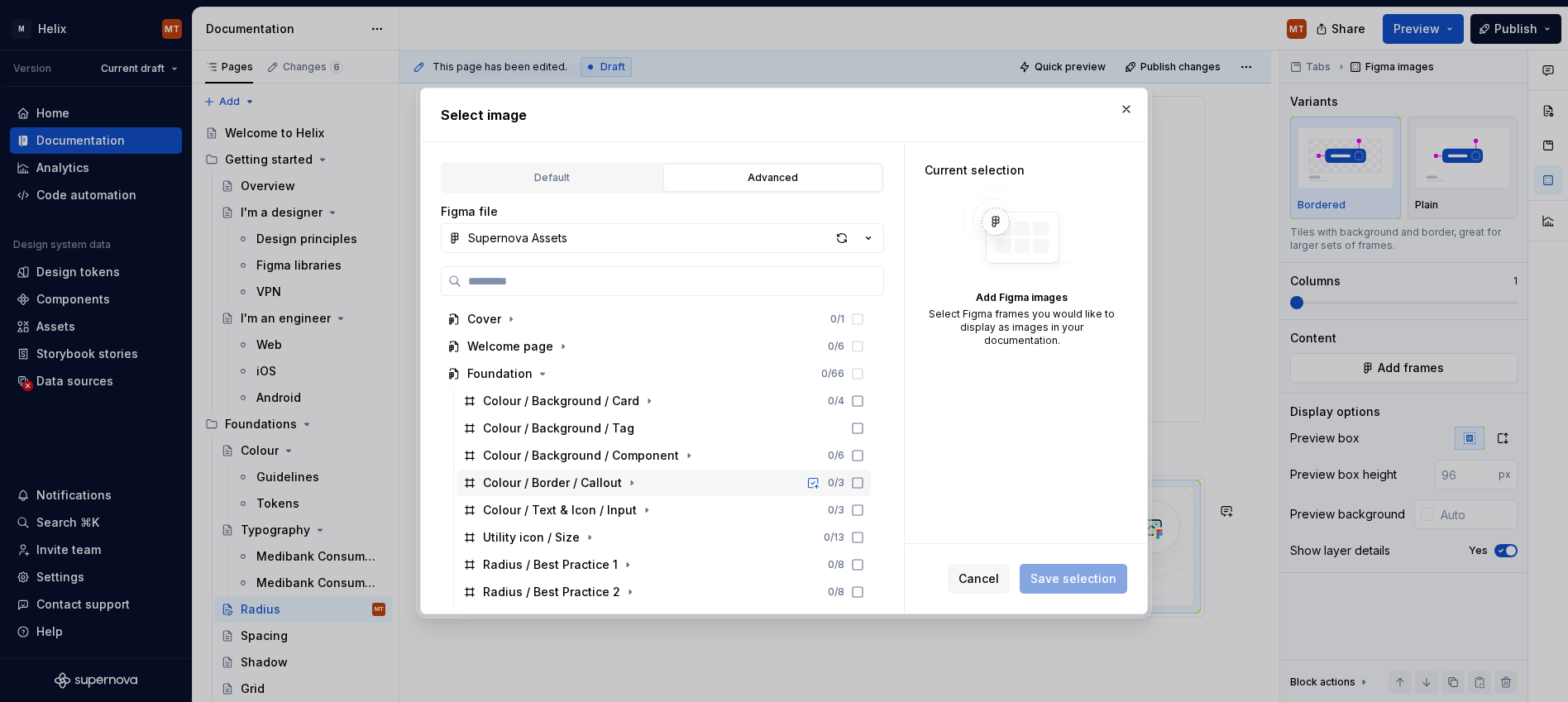
scroll to position [46, 0]
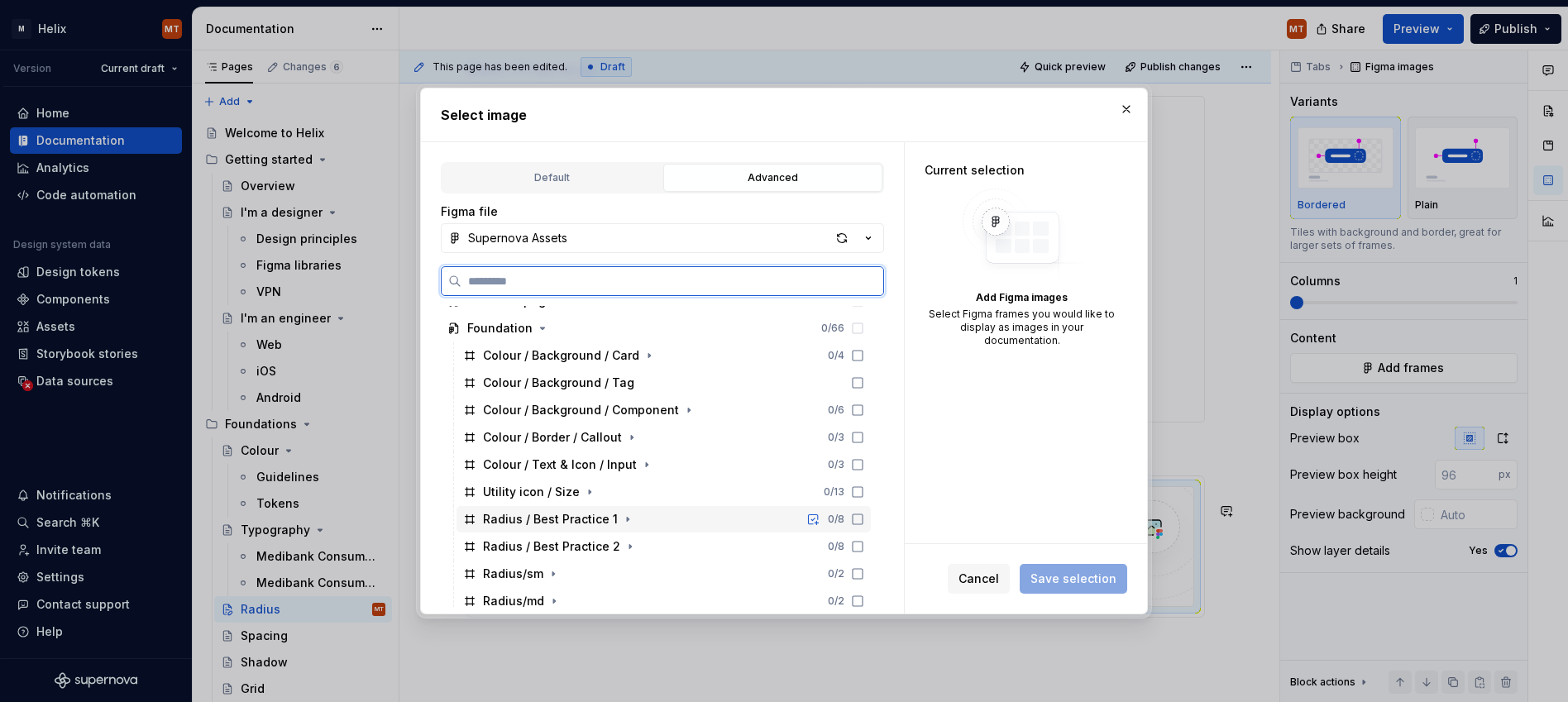
click at [554, 518] on div "Radius / Best Practice 1" at bounding box center [551, 519] width 135 height 17
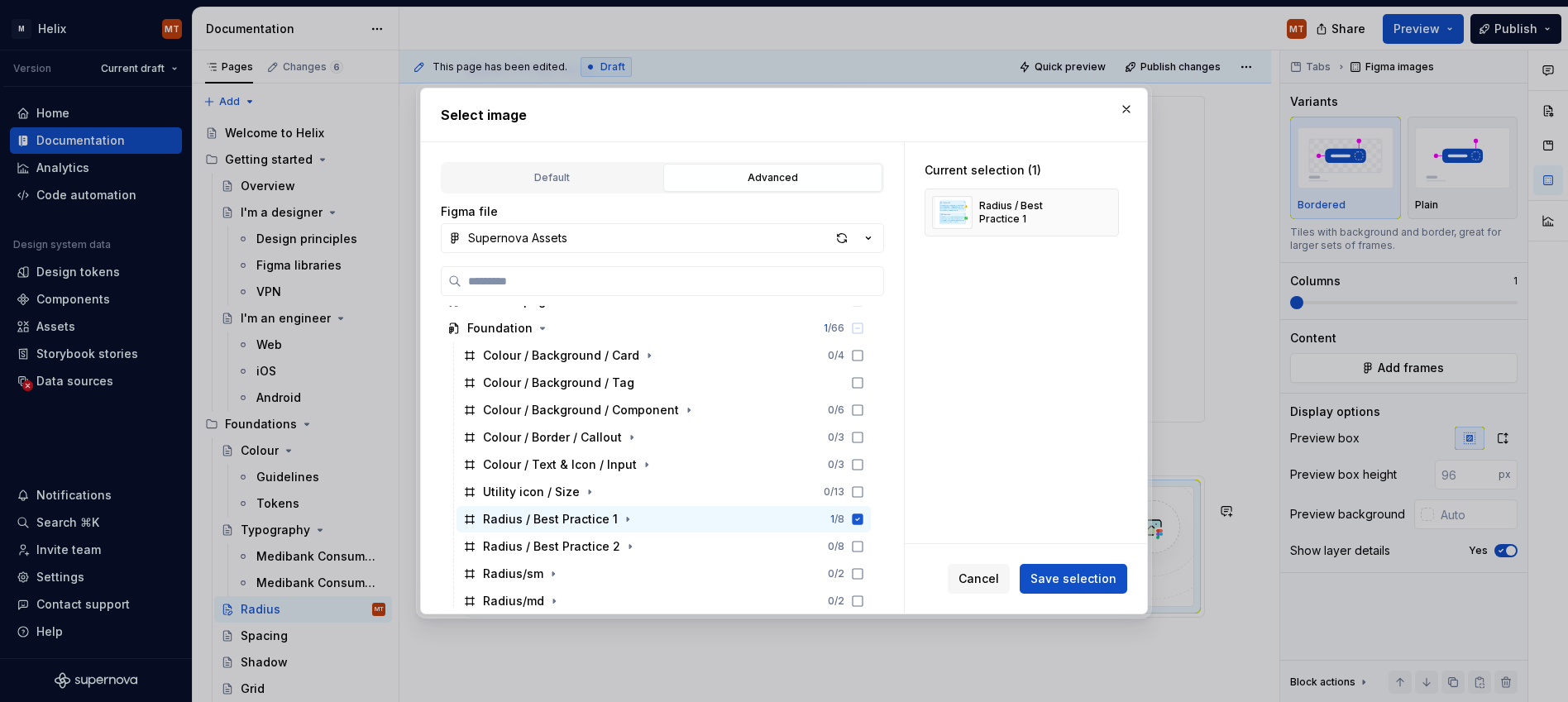
click at [1061, 578] on span "Save selection" at bounding box center [1074, 579] width 87 height 17
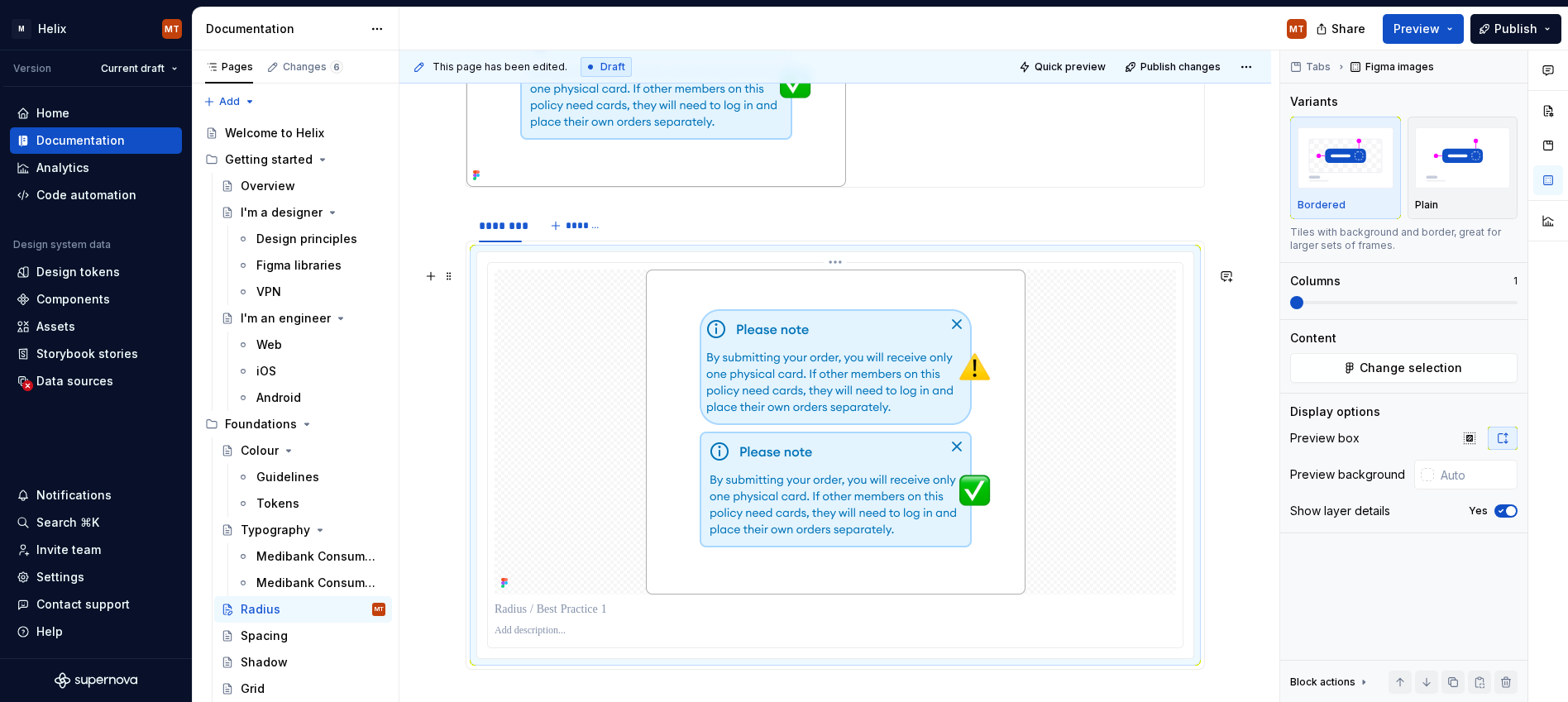
scroll to position [1282, 0]
click at [597, 234] on span "*******" at bounding box center [584, 227] width 37 height 13
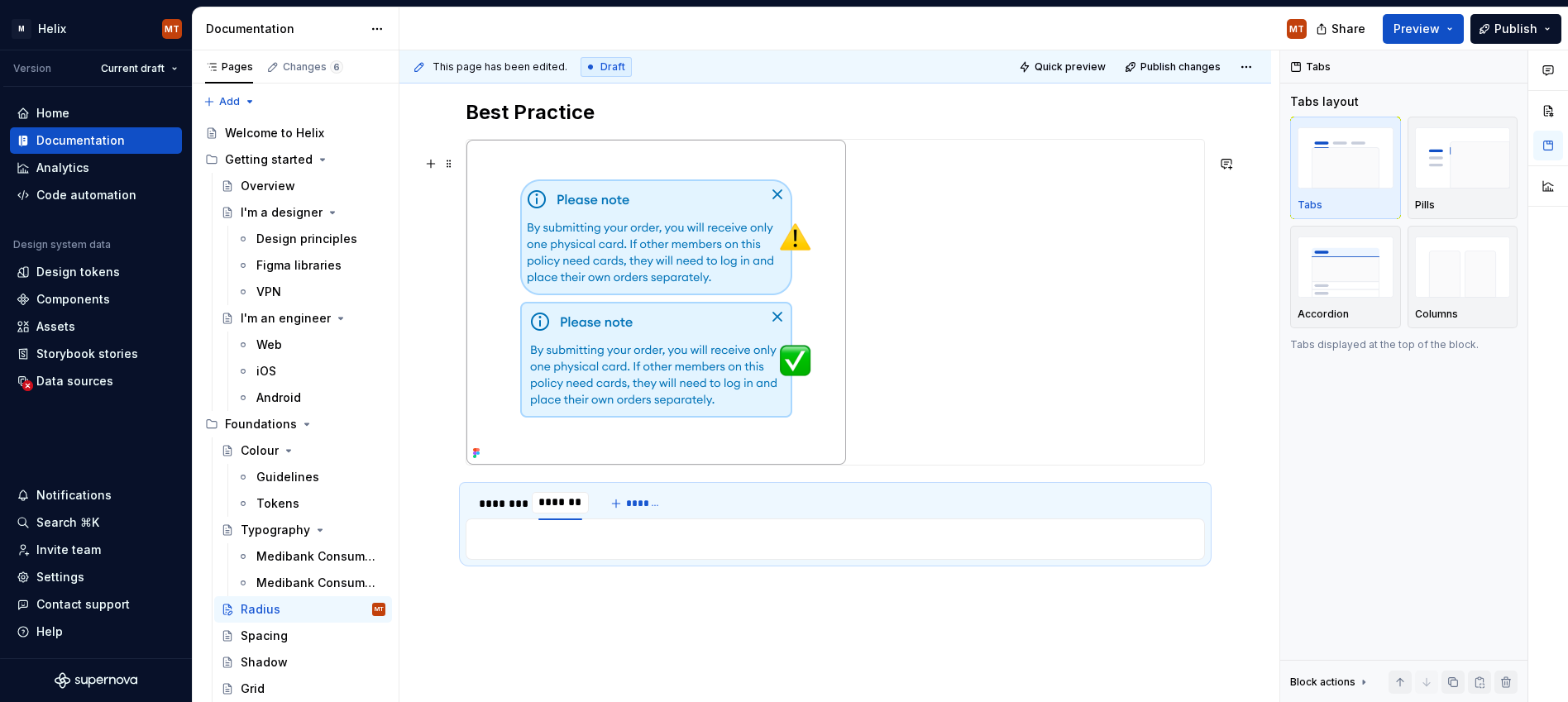
scroll to position [1007, 0]
click at [964, 359] on div at bounding box center [835, 300] width 738 height 325
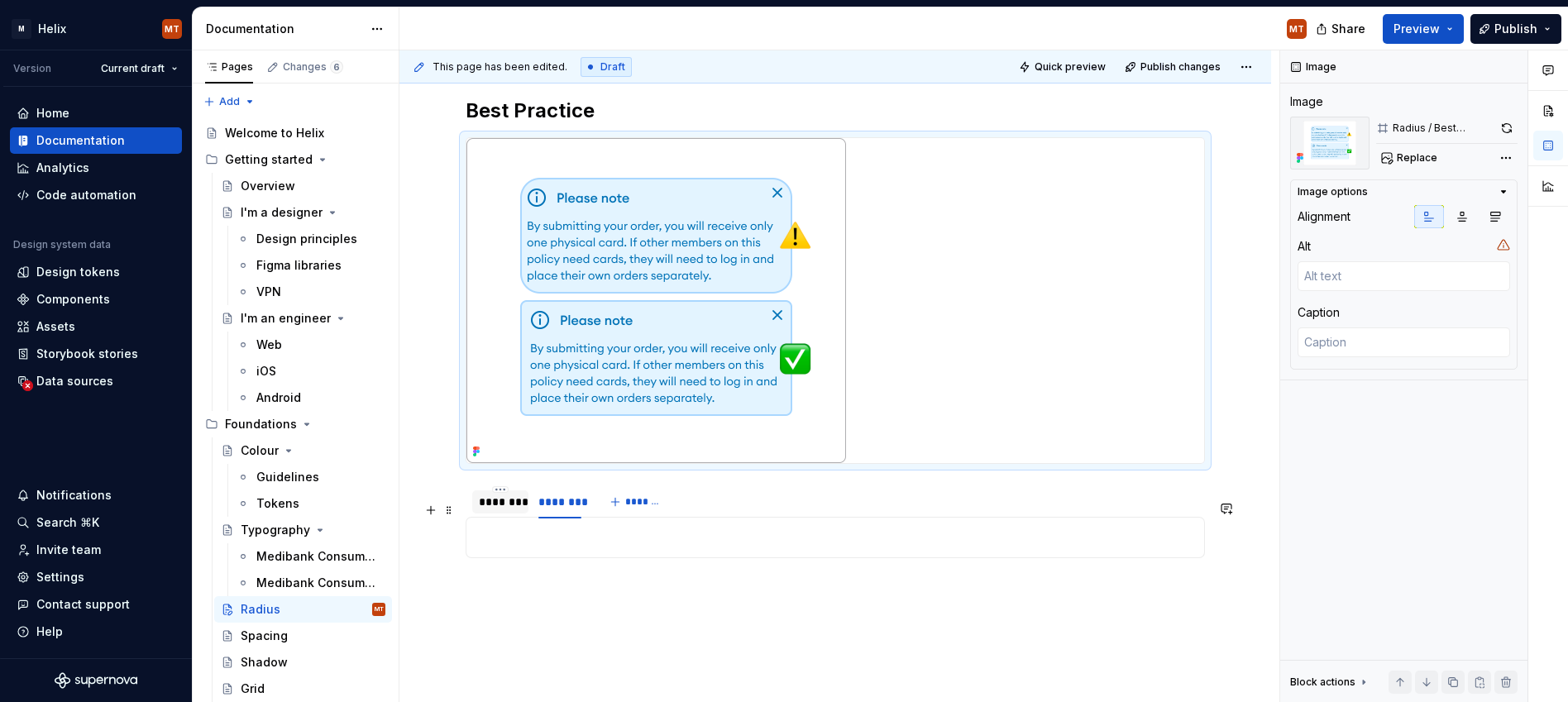
click at [499, 514] on div "********" at bounding box center [500, 501] width 57 height 23
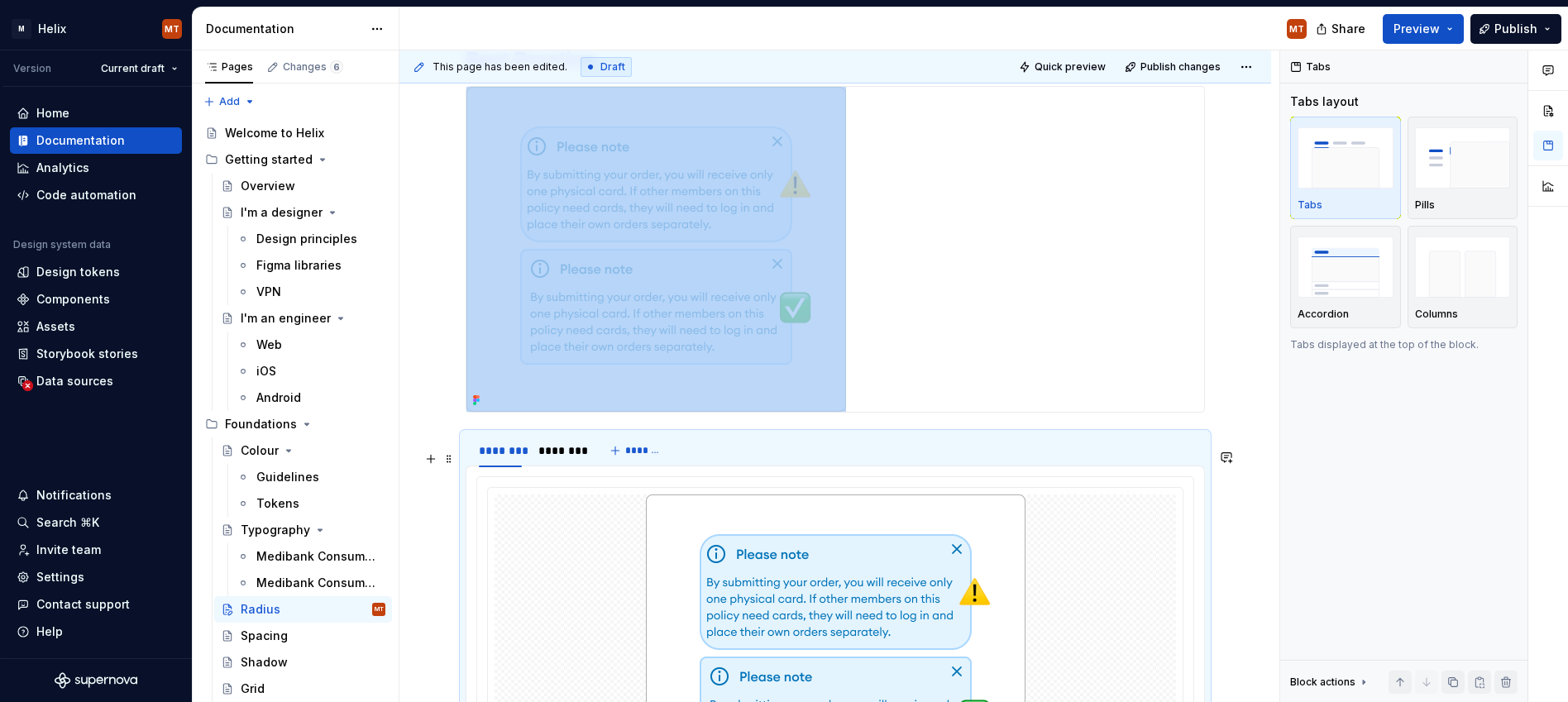
scroll to position [1072, 0]
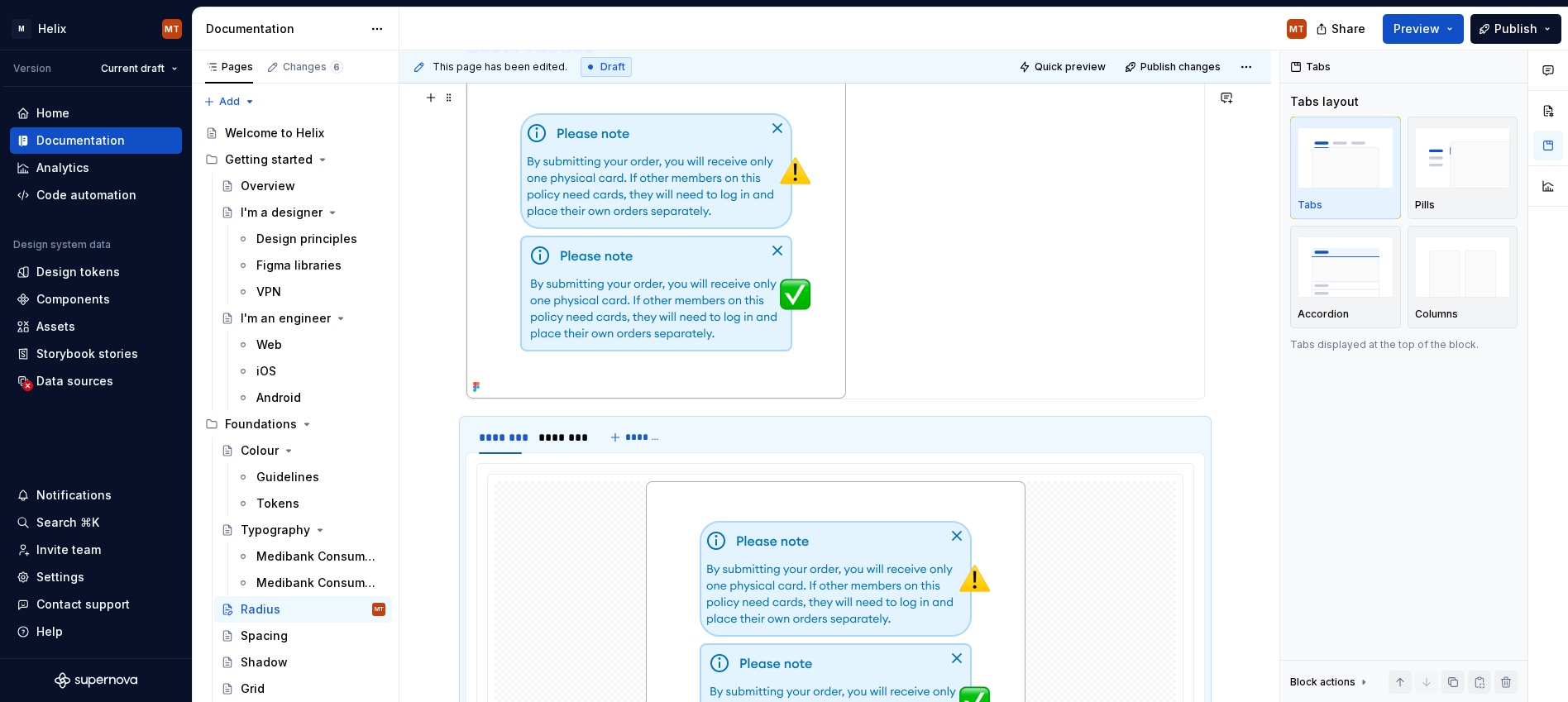
click at [901, 322] on div at bounding box center [835, 236] width 738 height 325
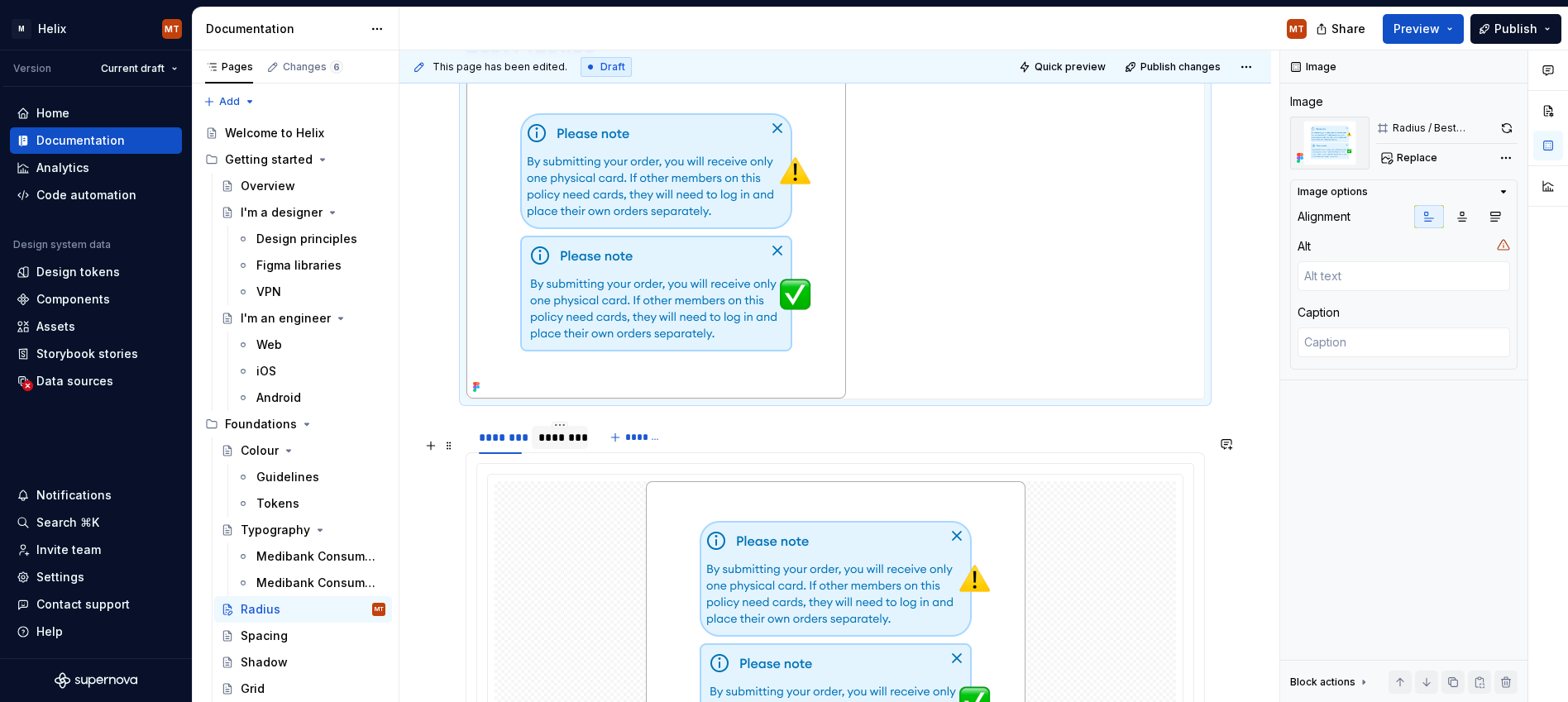
click at [569, 445] on div "********" at bounding box center [560, 438] width 43 height 17
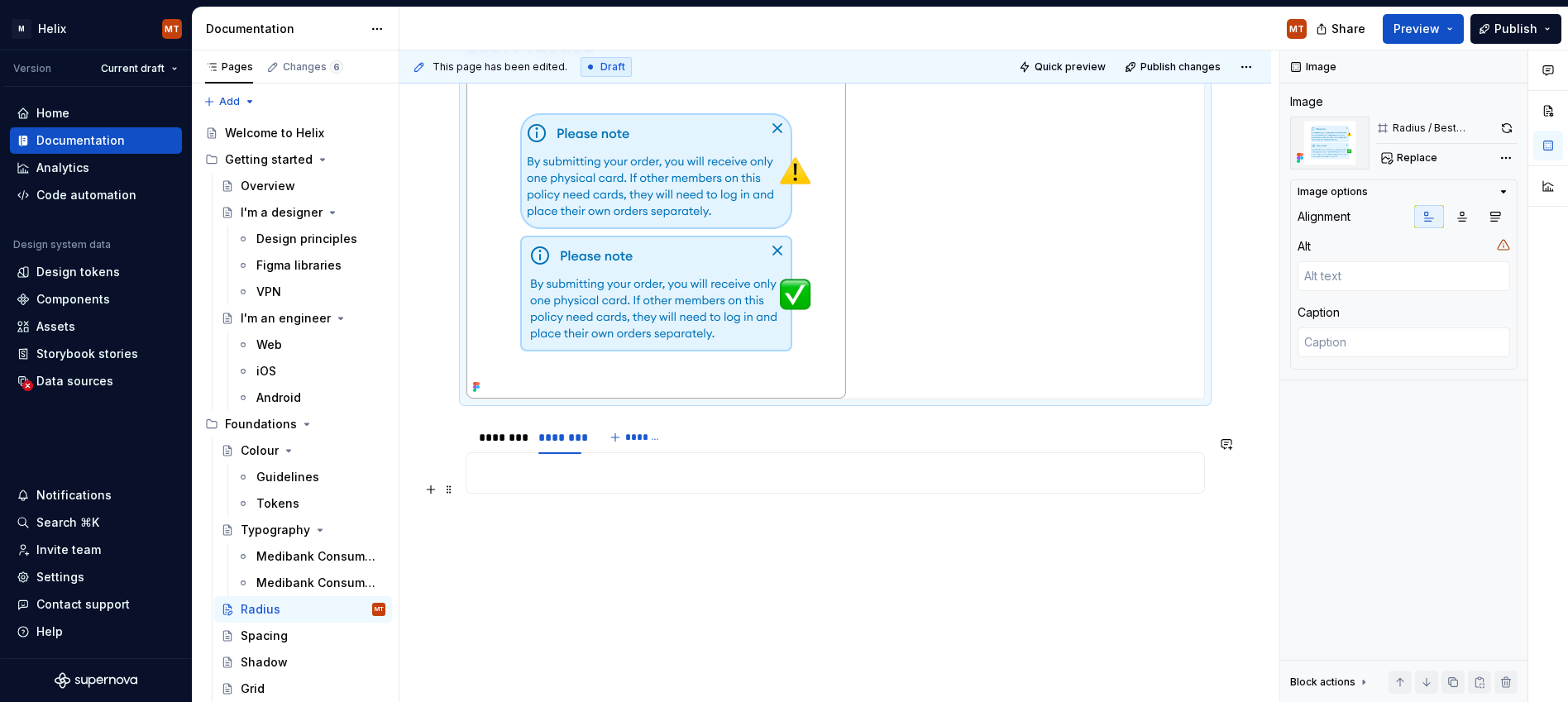
scroll to position [1123, 0]
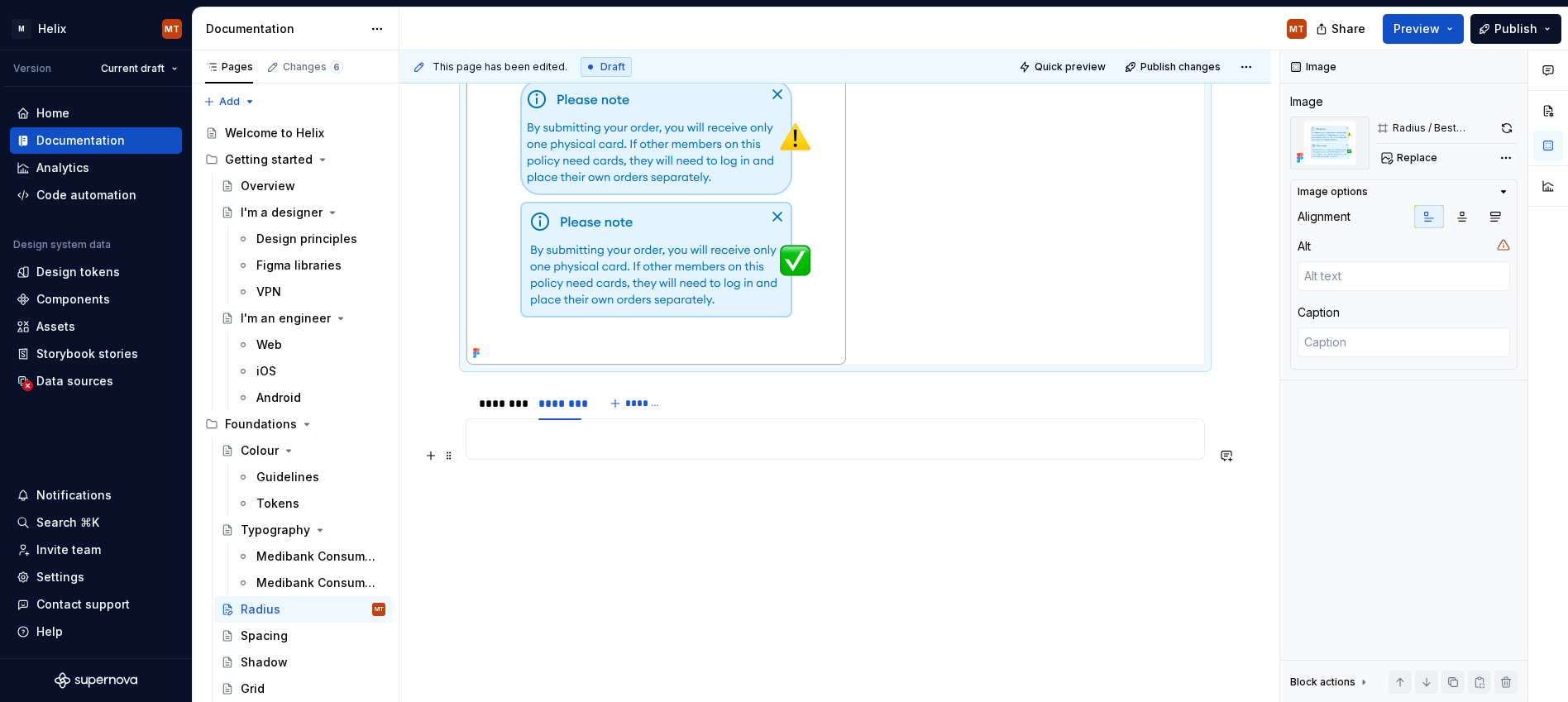
click at [633, 444] on p at bounding box center [835, 439] width 718 height 20
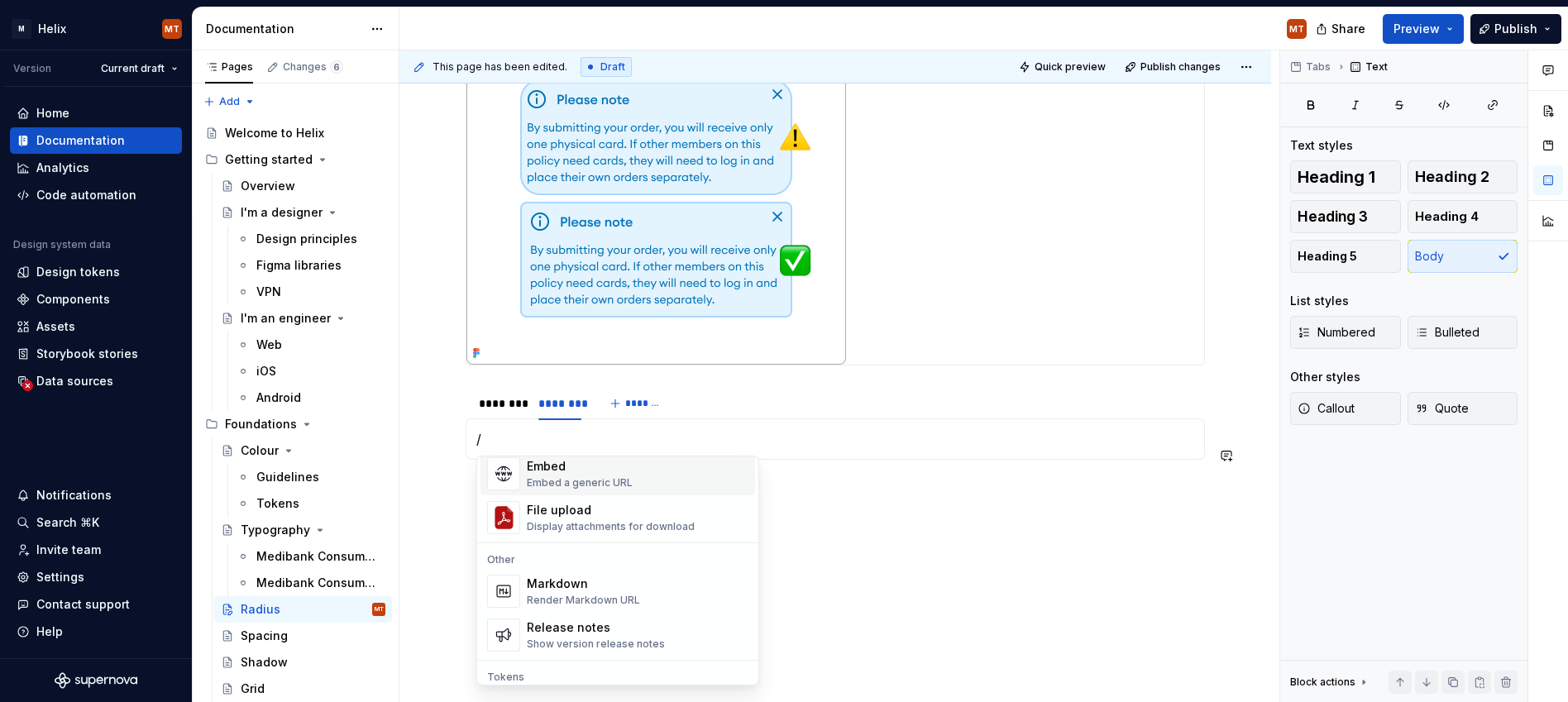
scroll to position [0, 0]
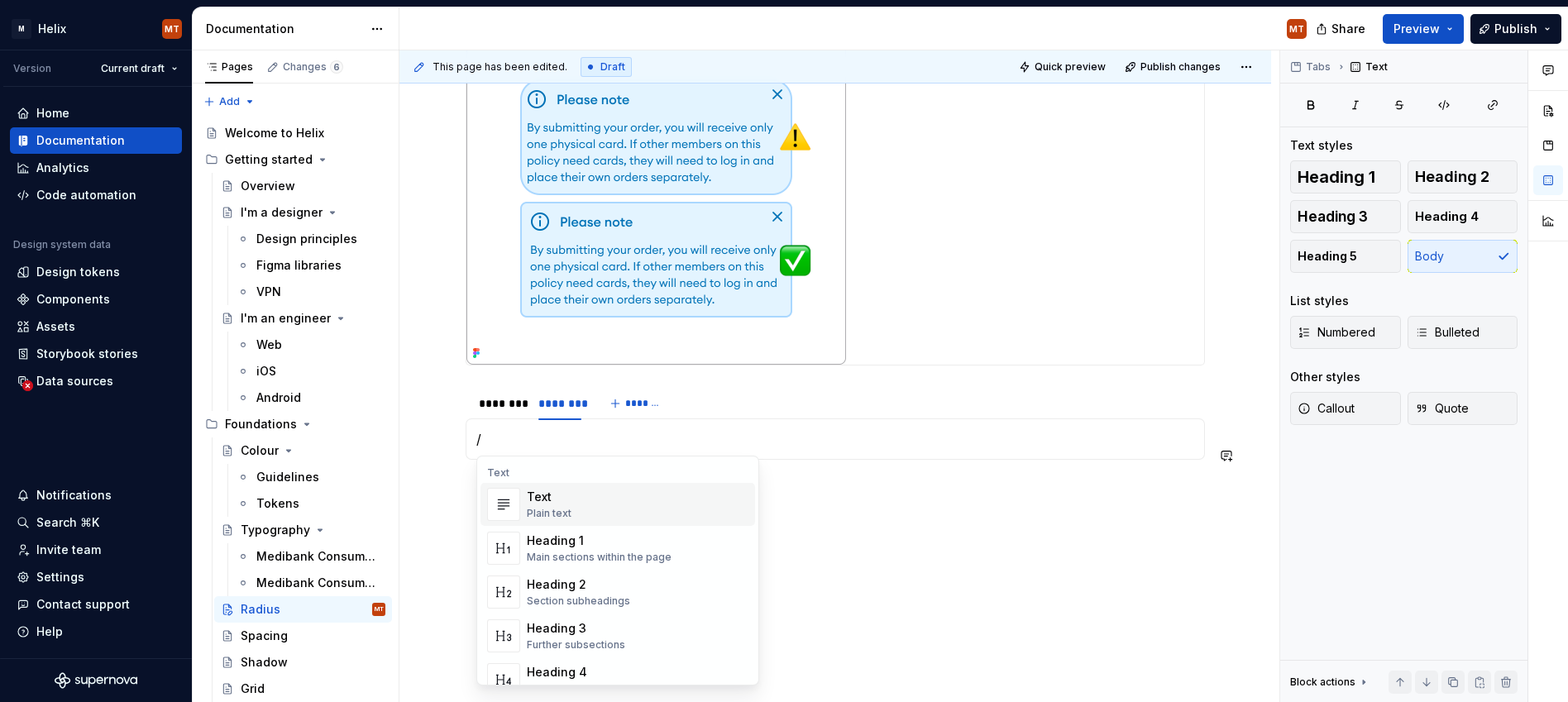
click at [569, 507] on div "Plain text" at bounding box center [549, 513] width 45 height 13
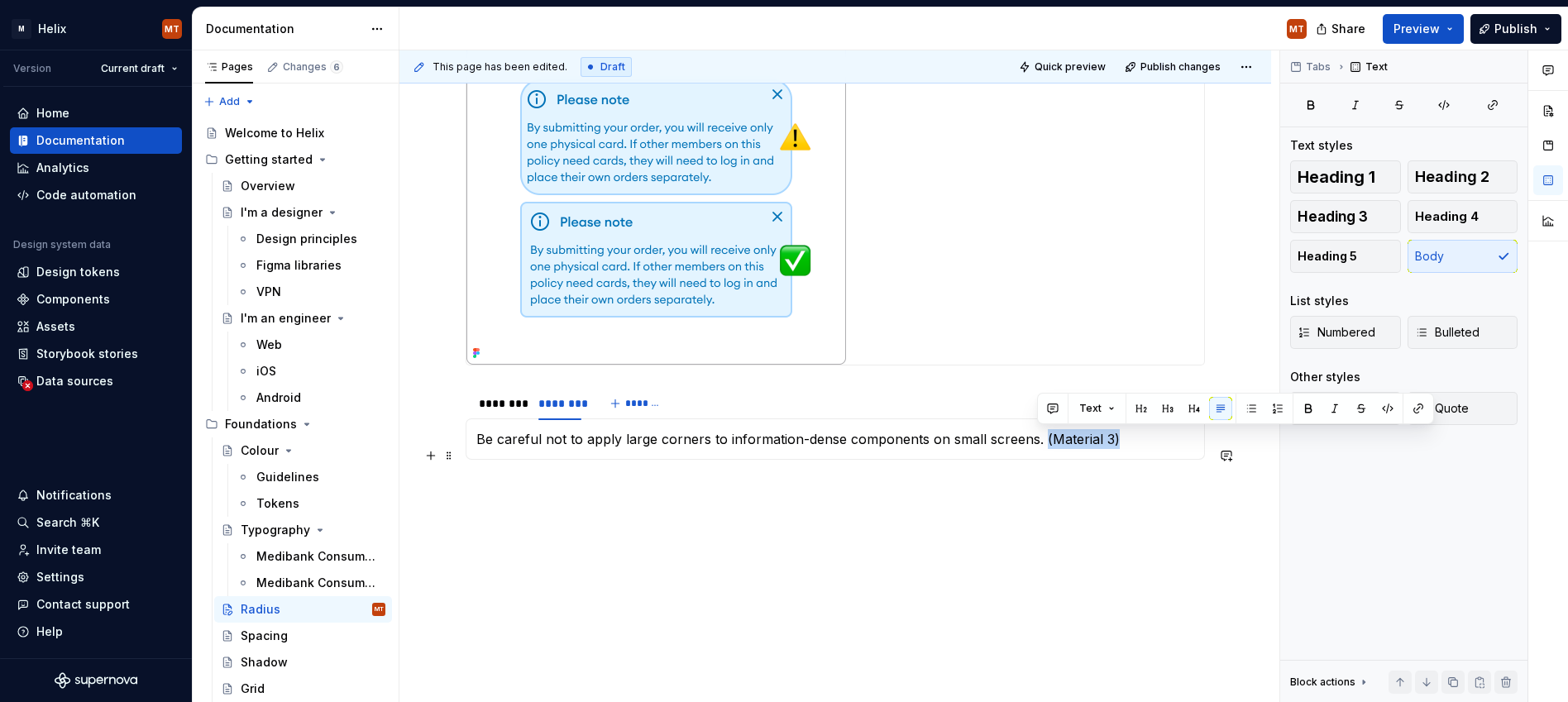
drag, startPoint x: 1090, startPoint y: 438, endPoint x: 1036, endPoint y: 437, distance: 54.0
click at [1036, 437] on p "Be careful not to apply large corners to information-dense components on small …" at bounding box center [835, 439] width 718 height 20
click at [1135, 408] on button "button" at bounding box center [1334, 408] width 23 height 23
click at [1135, 410] on button "button" at bounding box center [1418, 408] width 23 height 23
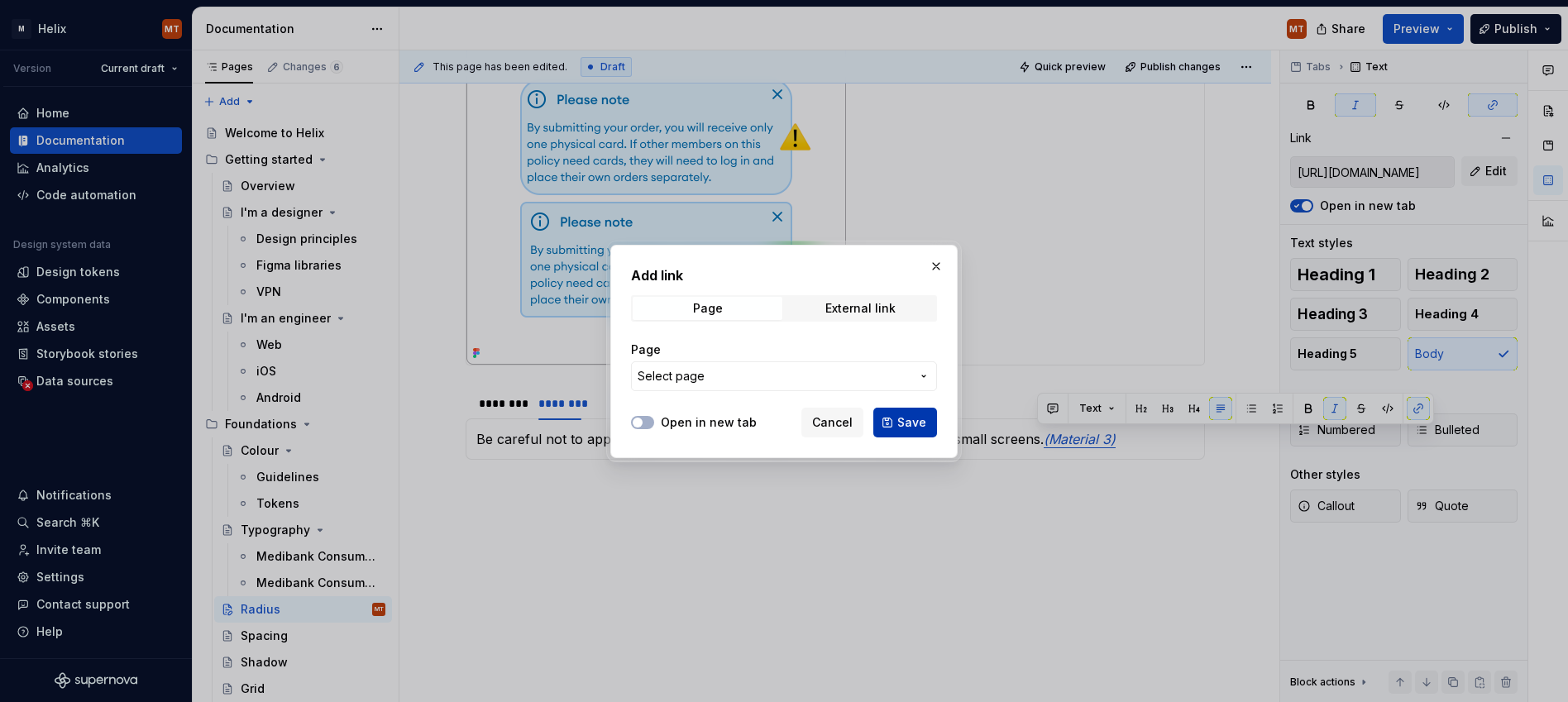
click at [919, 426] on span "Save" at bounding box center [912, 423] width 29 height 17
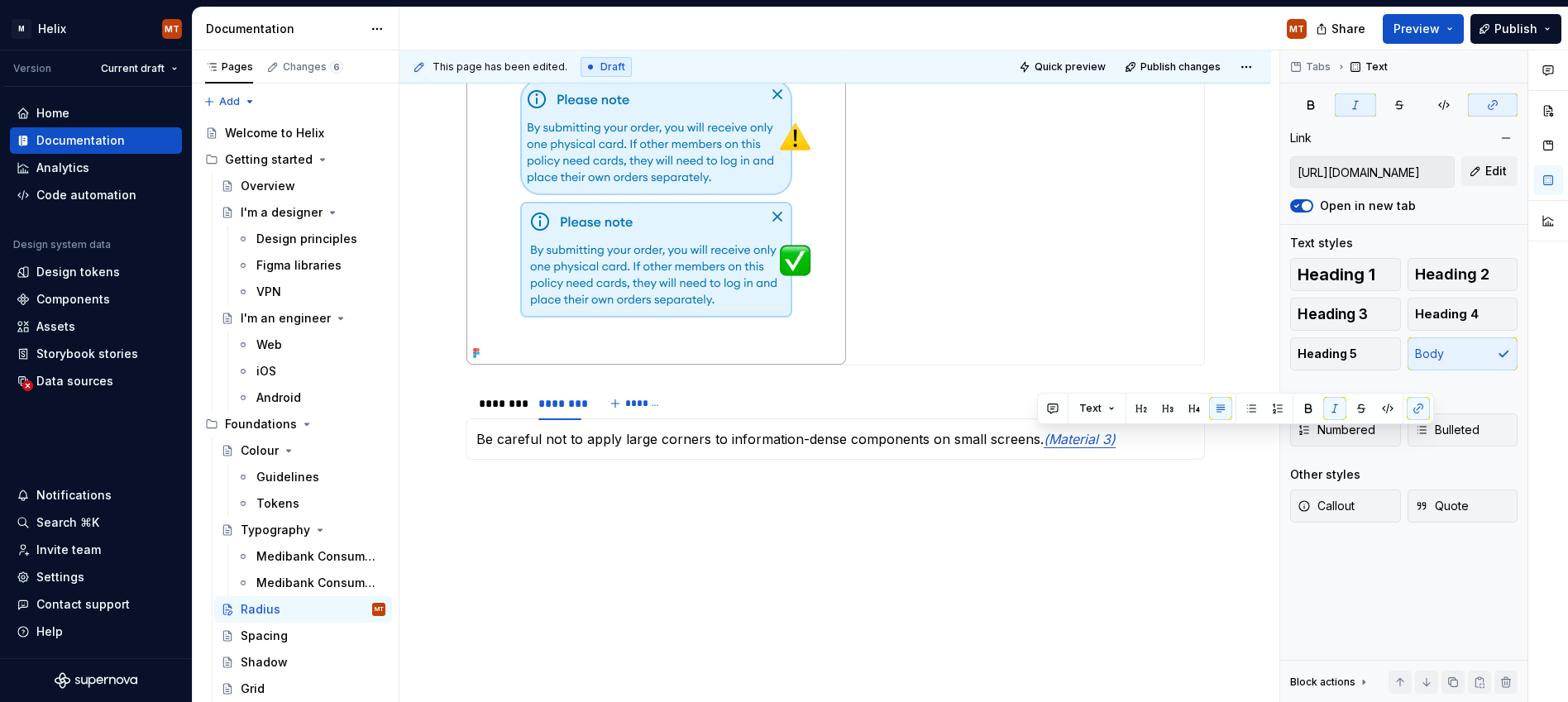
click at [1017, 524] on div "This page has been edited. Draft Quick preview Publish changes [PERSON_NAME] is…" at bounding box center [839, 377] width 880 height 652
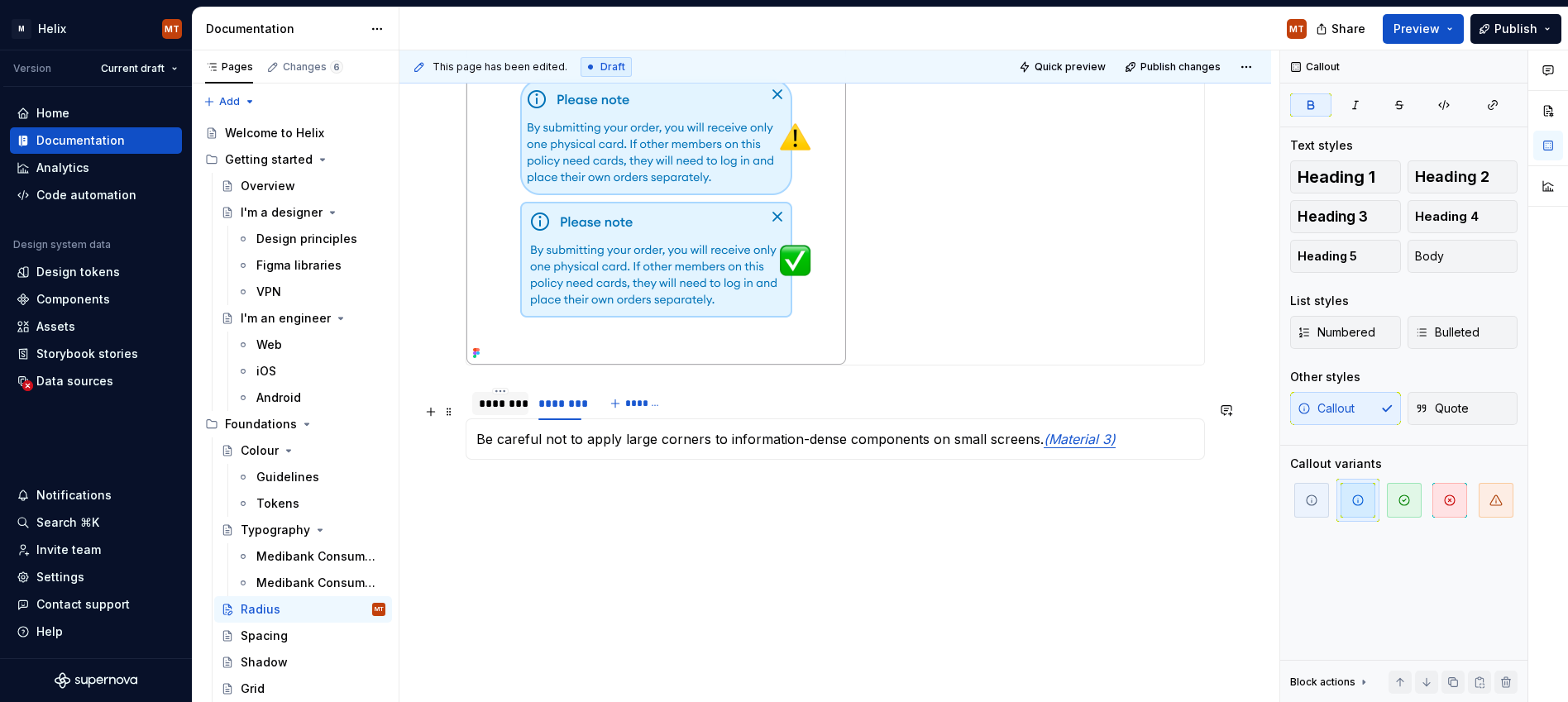
click at [503, 406] on div "********" at bounding box center [500, 404] width 43 height 17
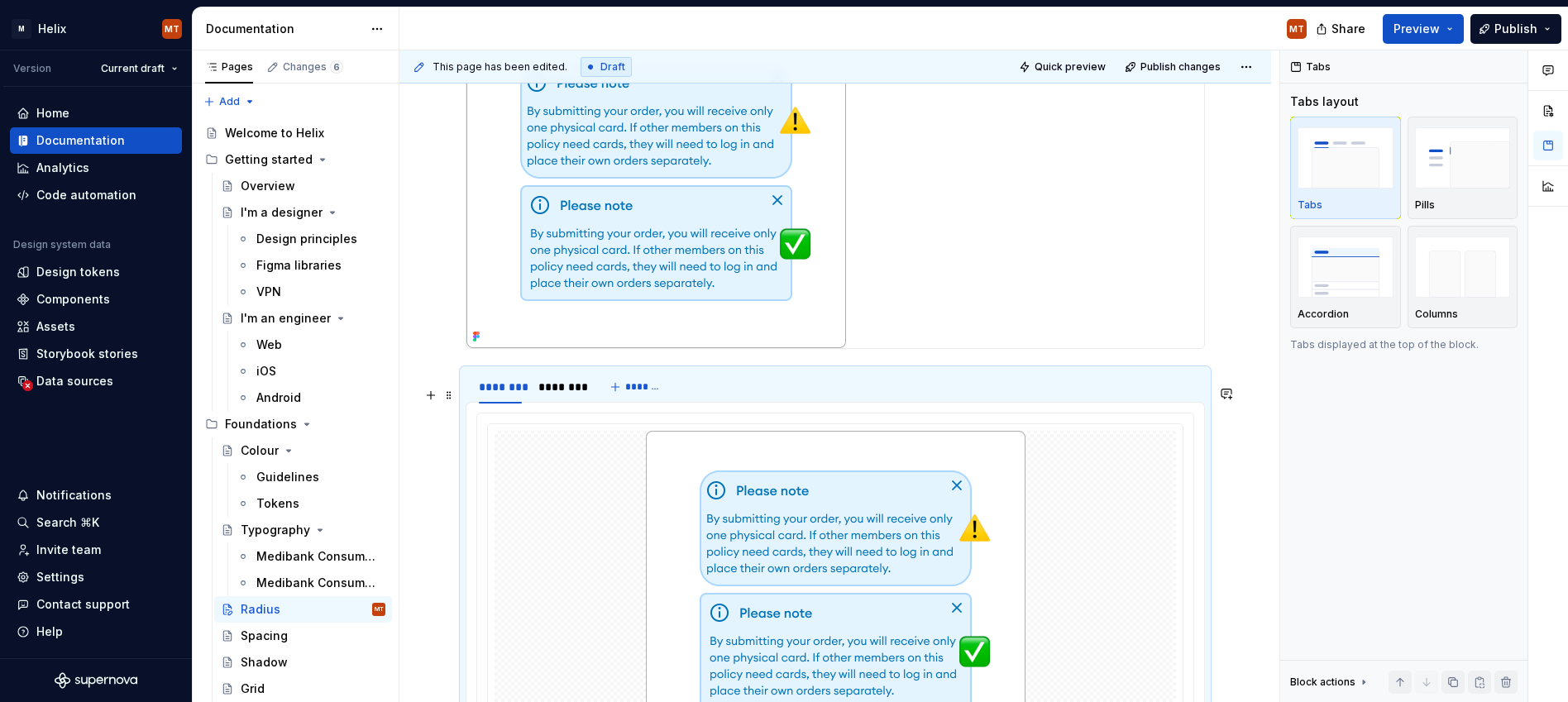
click at [779, 402] on div "******** ******** *******" at bounding box center [835, 387] width 740 height 33
click at [1135, 254] on img "button" at bounding box center [1463, 266] width 96 height 61
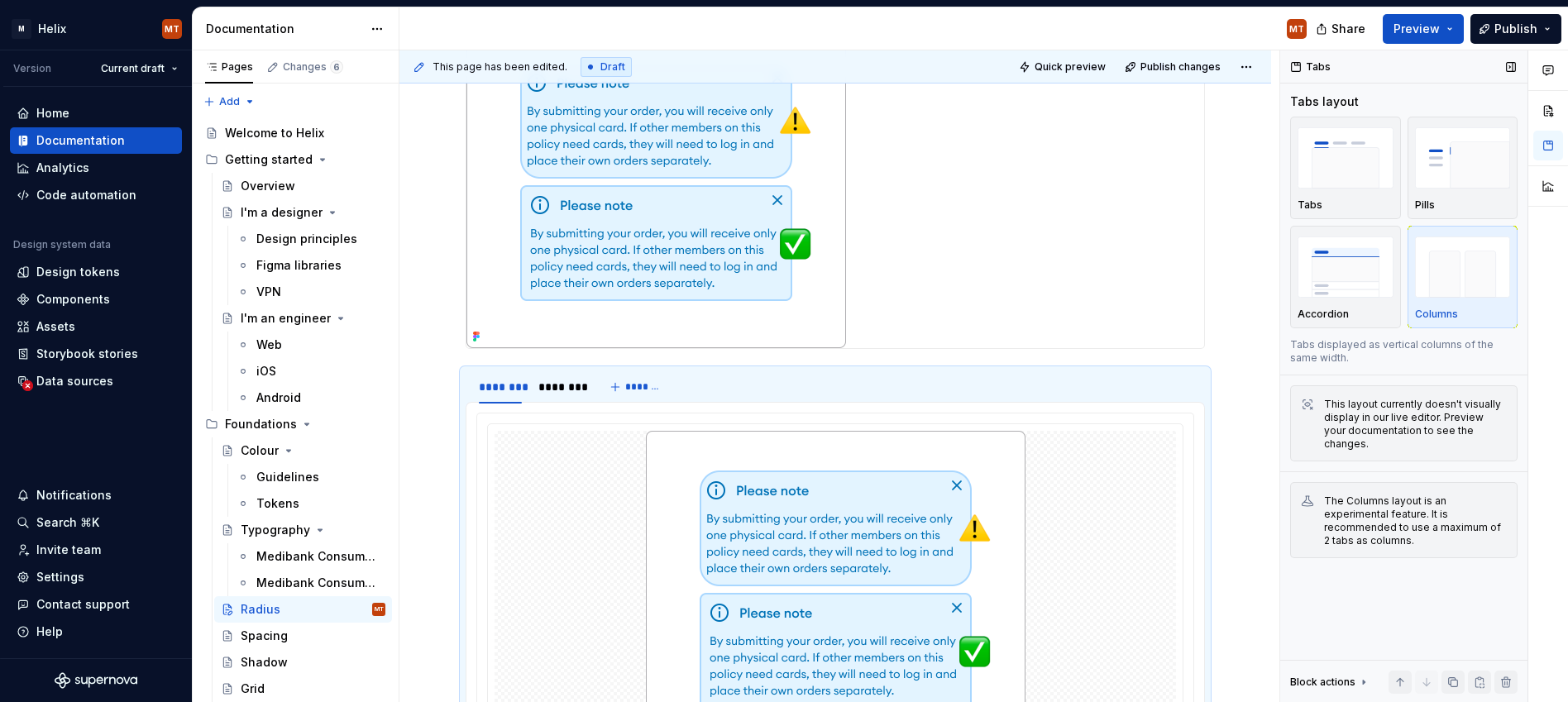
scroll to position [1267, 0]
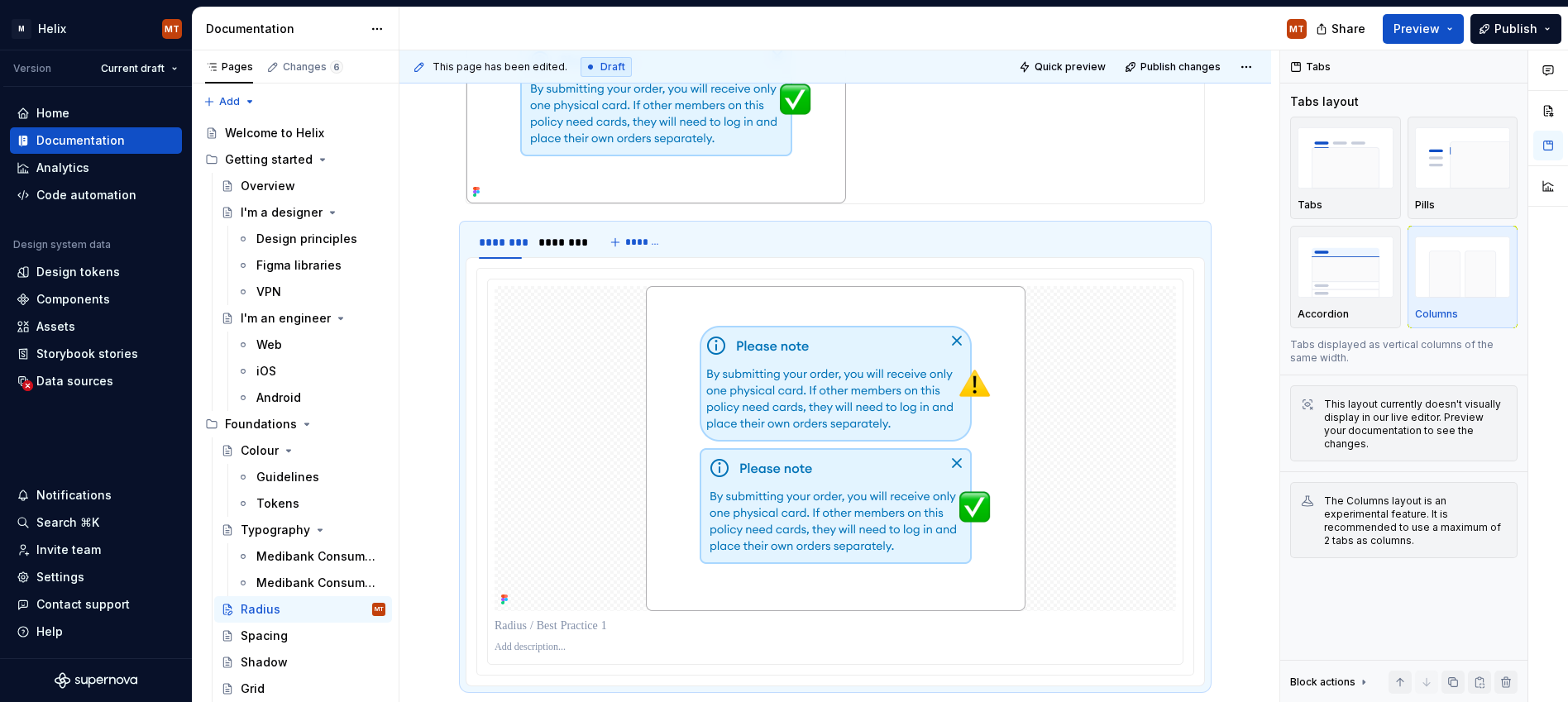
click at [891, 151] on div at bounding box center [835, 41] width 738 height 325
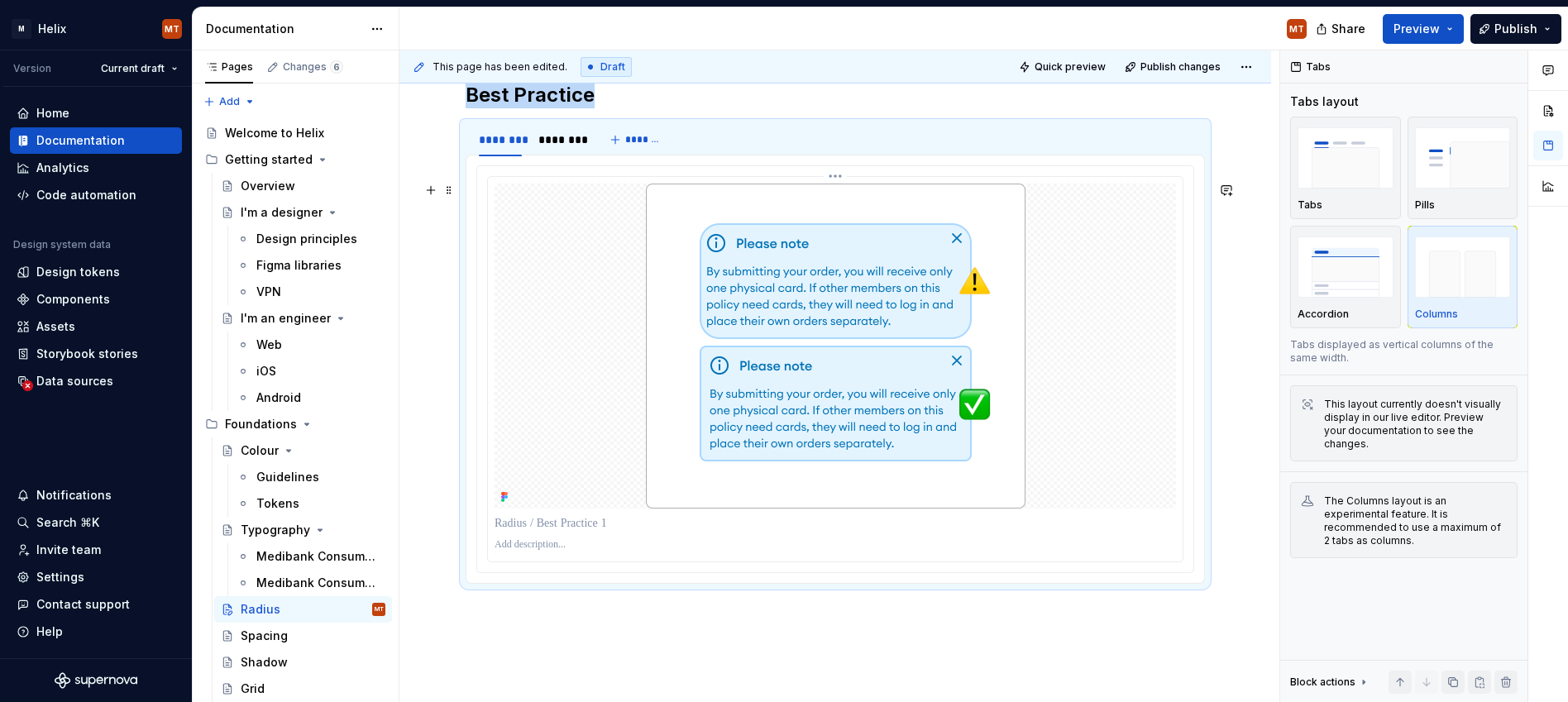
scroll to position [1046, 0]
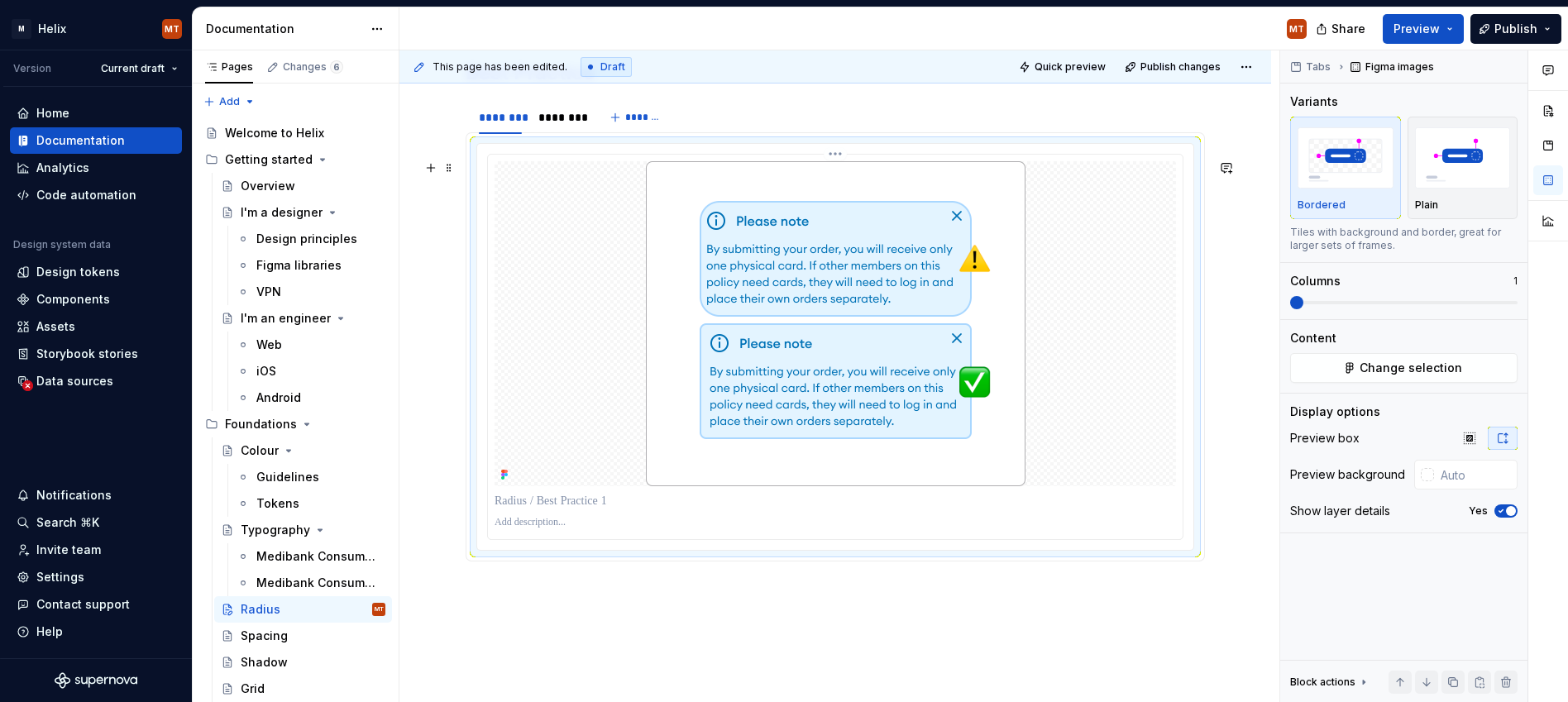
click at [1135, 375] on div at bounding box center [835, 323] width 682 height 325
click at [1135, 304] on span at bounding box center [1404, 302] width 228 height 13
click at [1135, 303] on div "Tabs Figma images Variants Bordered Plain Tiles with background and border, gre…" at bounding box center [1404, 377] width 248 height 652
click at [1135, 440] on icon "button" at bounding box center [1470, 438] width 13 height 13
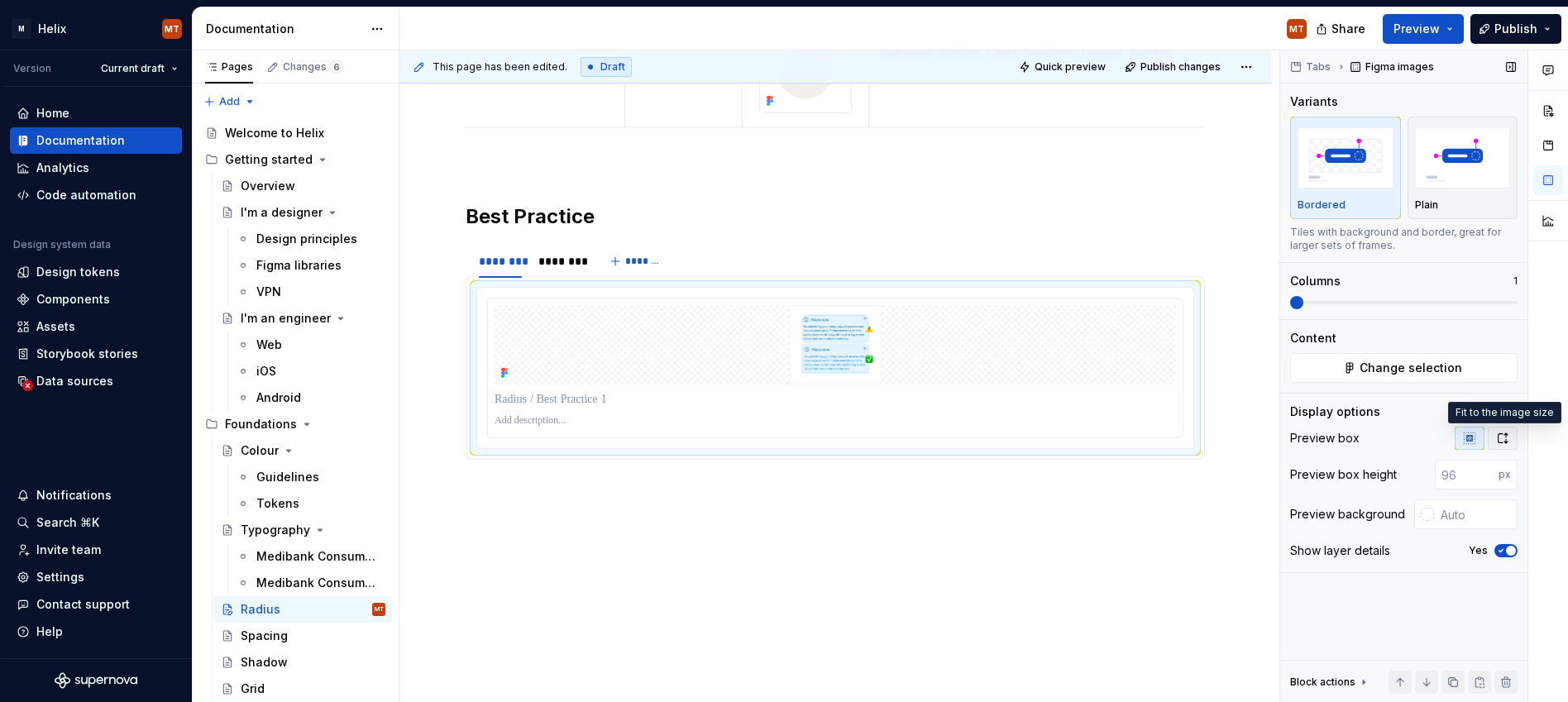
click at [1135, 440] on button "button" at bounding box center [1503, 438] width 30 height 23
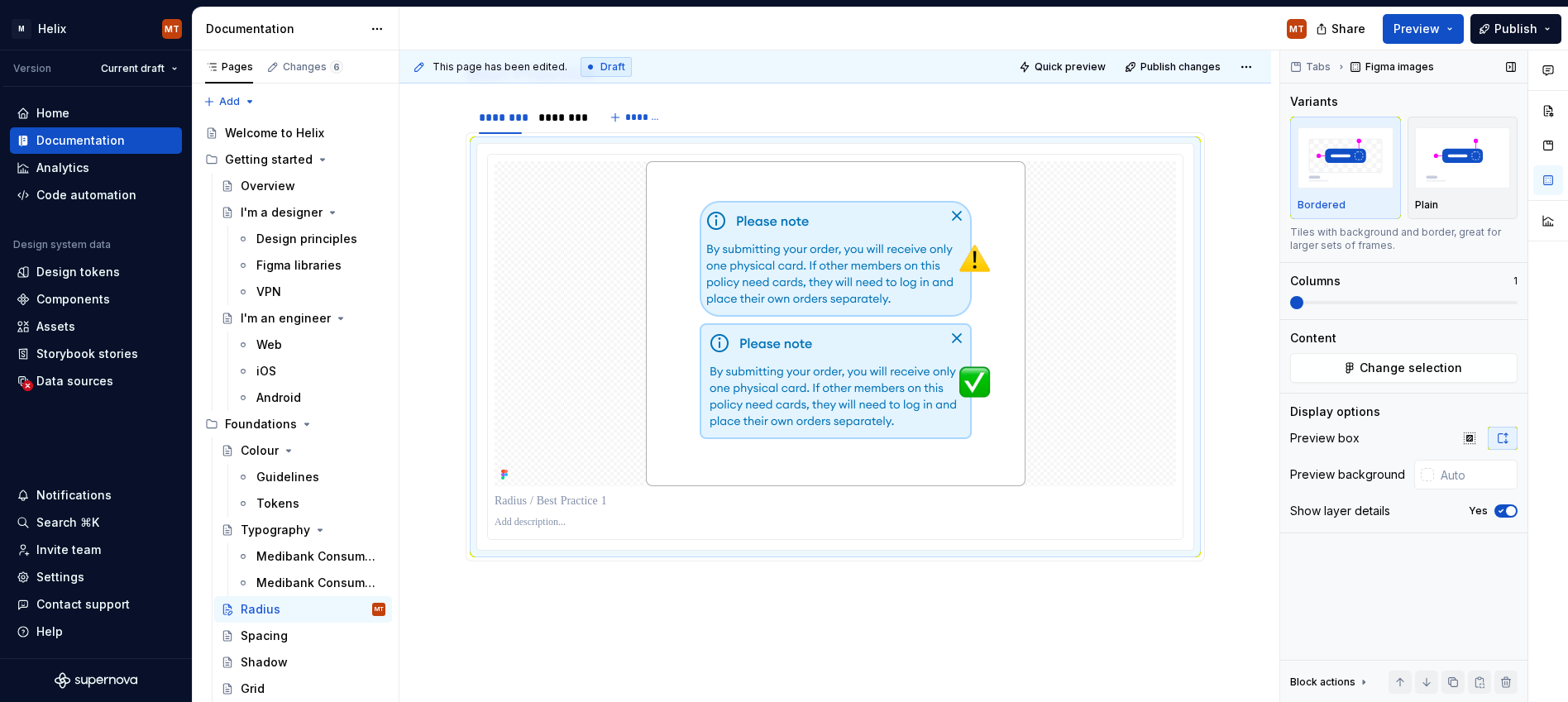
click at [1135, 508] on button "Yes" at bounding box center [1505, 510] width 23 height 13
click at [1135, 475] on input "text" at bounding box center [1477, 475] width 84 height 30
click at [1135, 475] on div at bounding box center [1427, 474] width 13 height 13
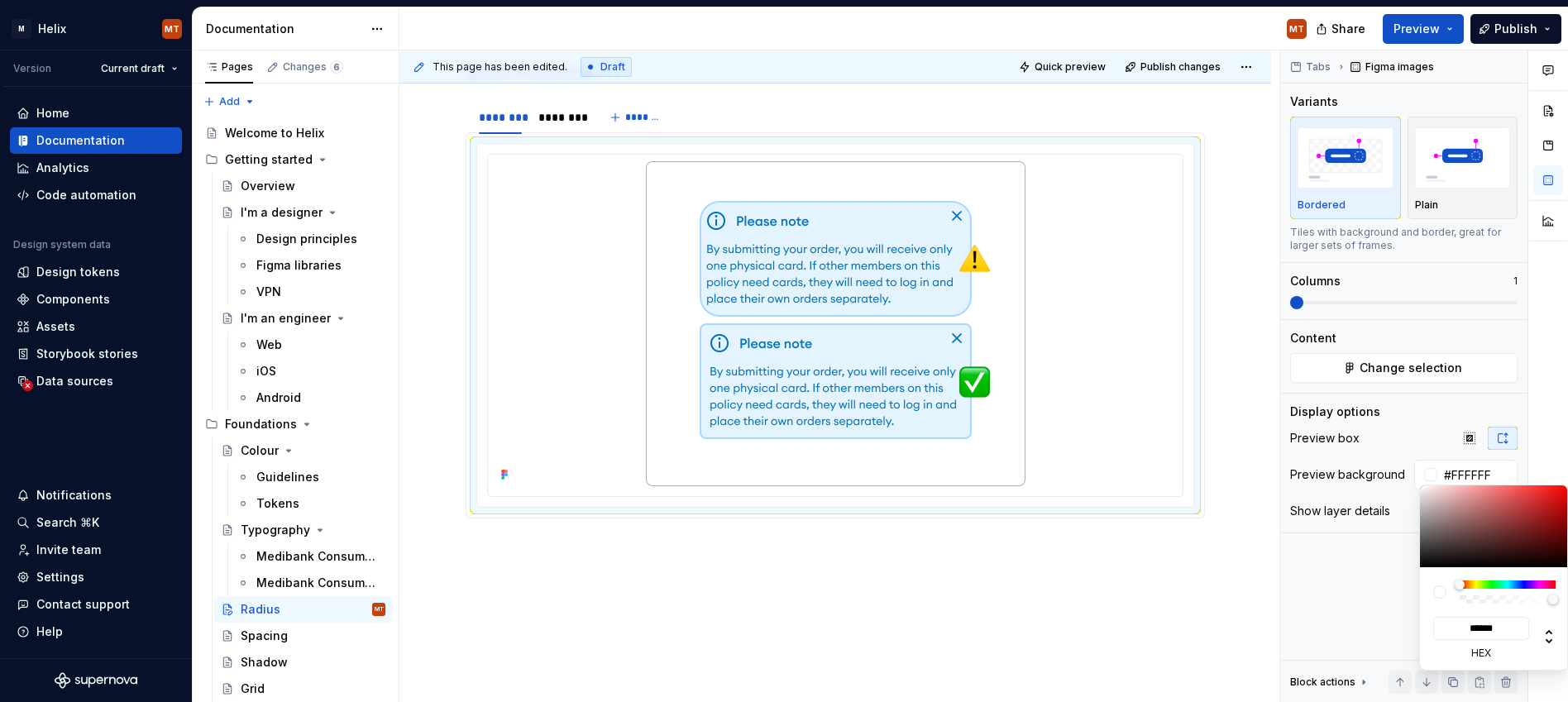
click at [1010, 599] on html "M Helix MT Version Current draft Home Documentation Analytics Code automation D…" at bounding box center [784, 351] width 1568 height 702
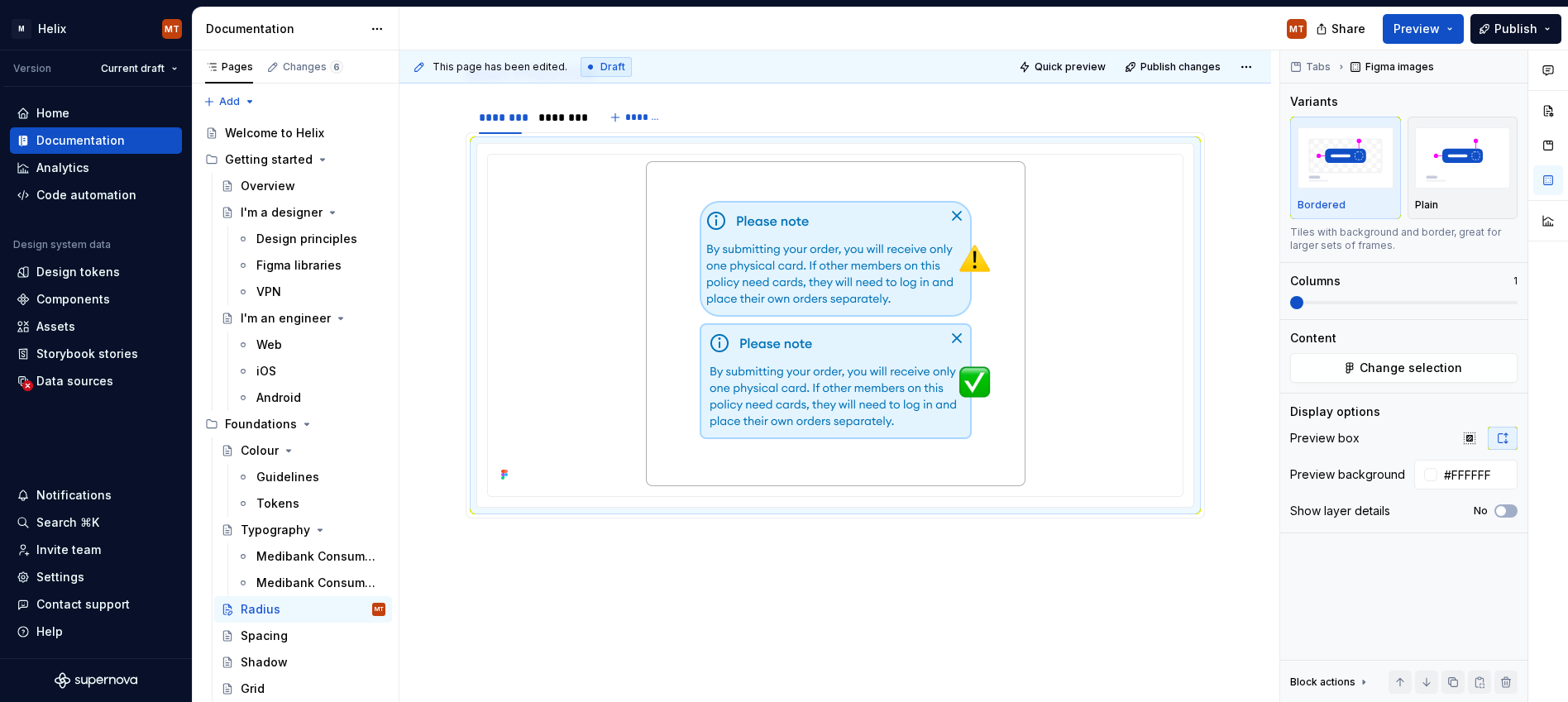
click at [1135, 588] on div "As of [DATE]: Exciting work is currently being done to uplift the way the Medib…" at bounding box center [835, 9] width 872 height 1504
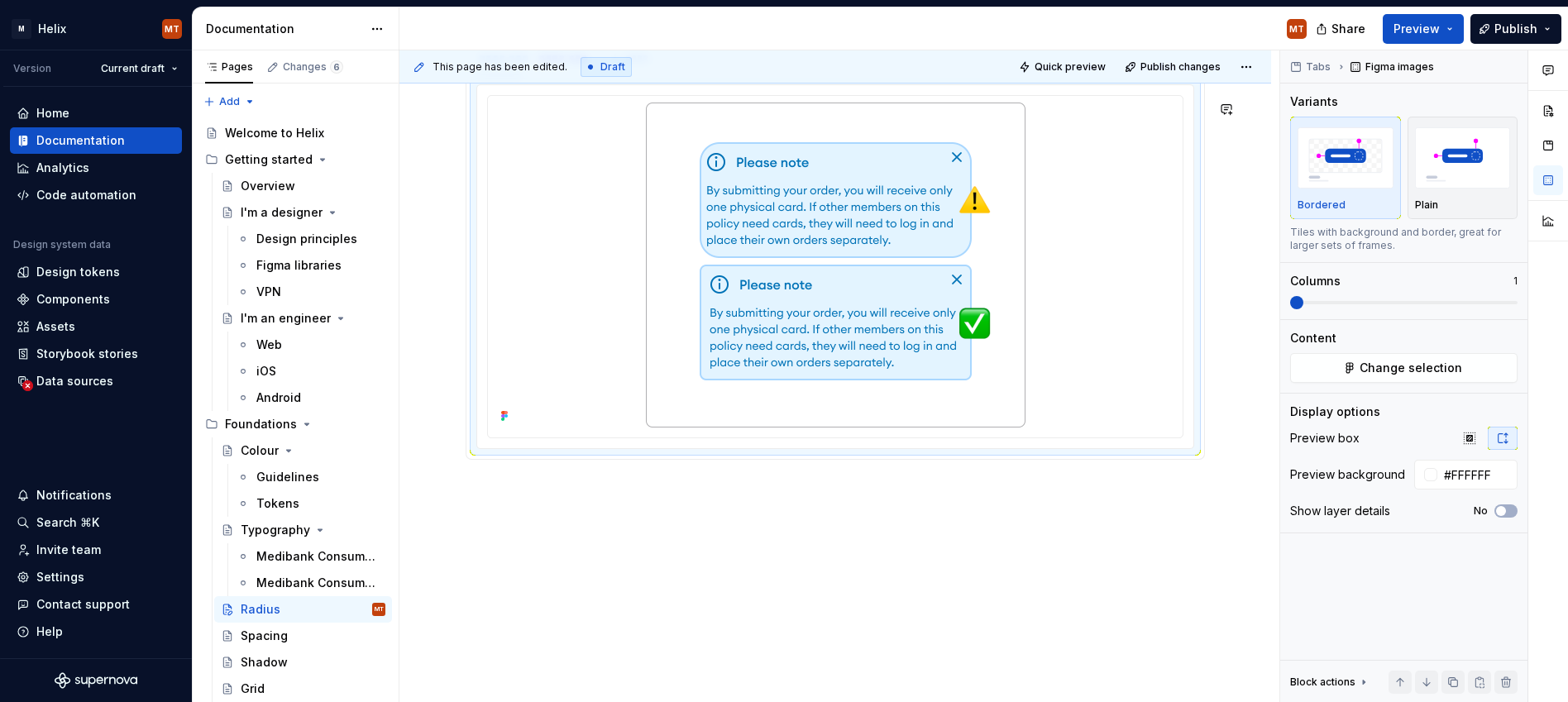
click at [620, 497] on div "This page has been edited. Draft Quick preview Publish changes [PERSON_NAME] is…" at bounding box center [839, 377] width 880 height 652
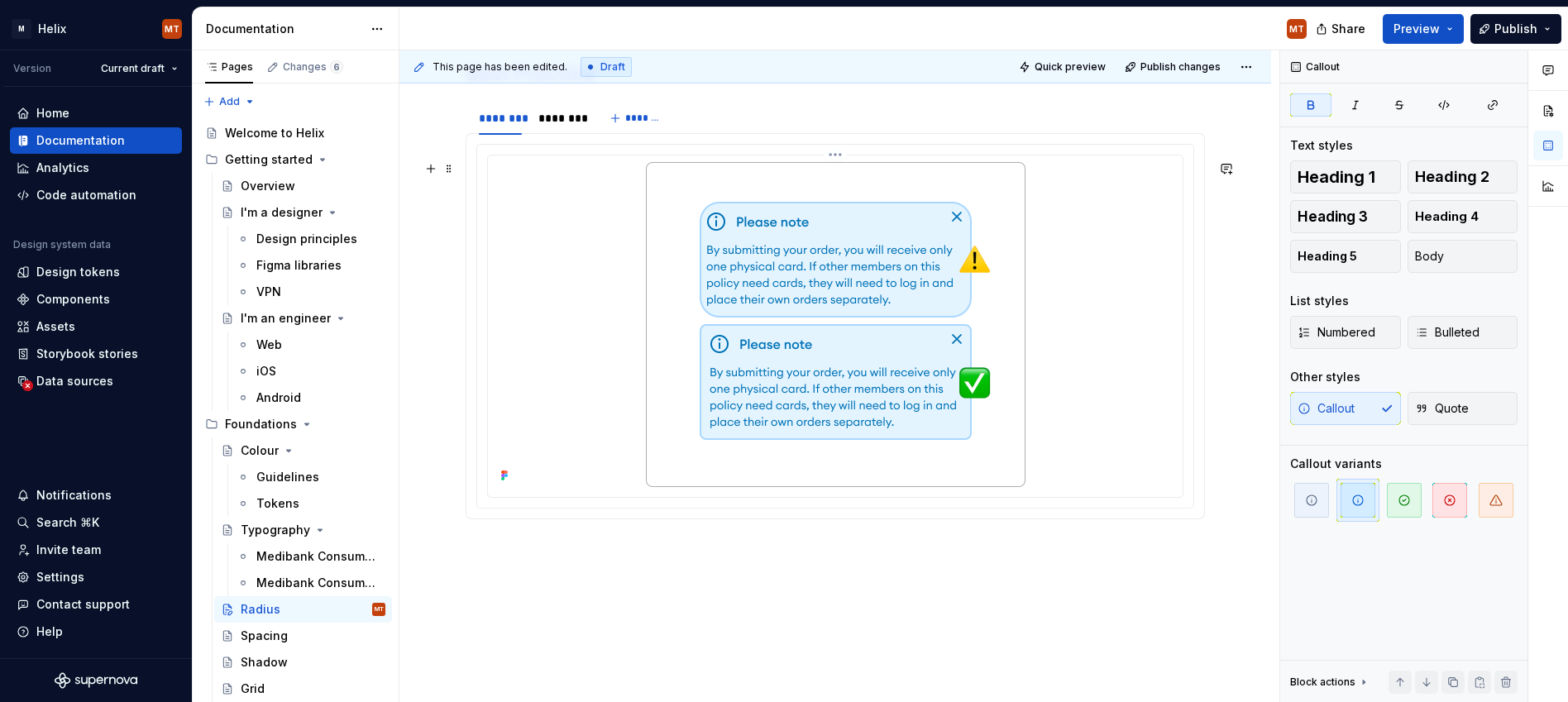
scroll to position [1043, 0]
click at [635, 161] on div at bounding box center [835, 327] width 718 height 365
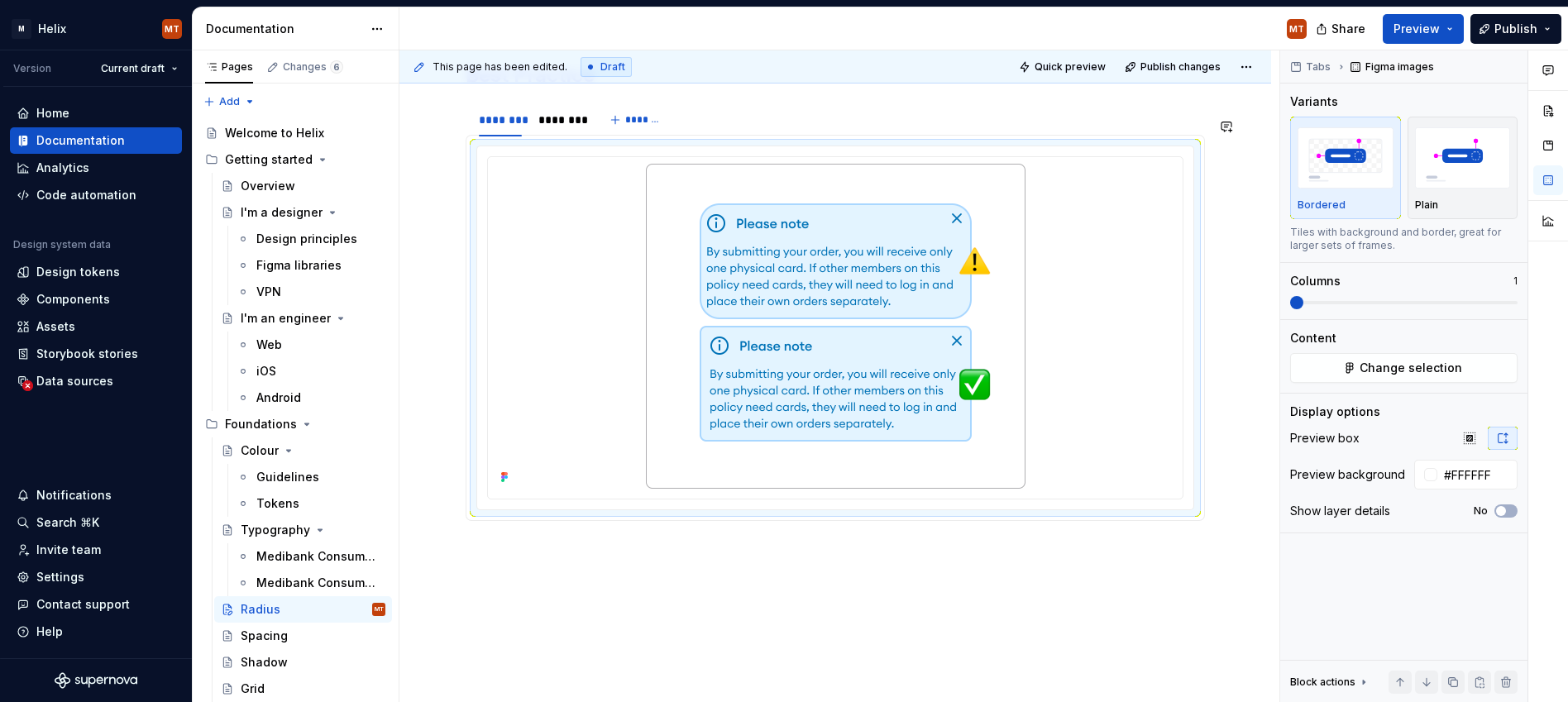
click at [574, 606] on div "As of [DATE]: Exciting work is currently being done to uplift the way the Medib…" at bounding box center [835, 11] width 872 height 1504
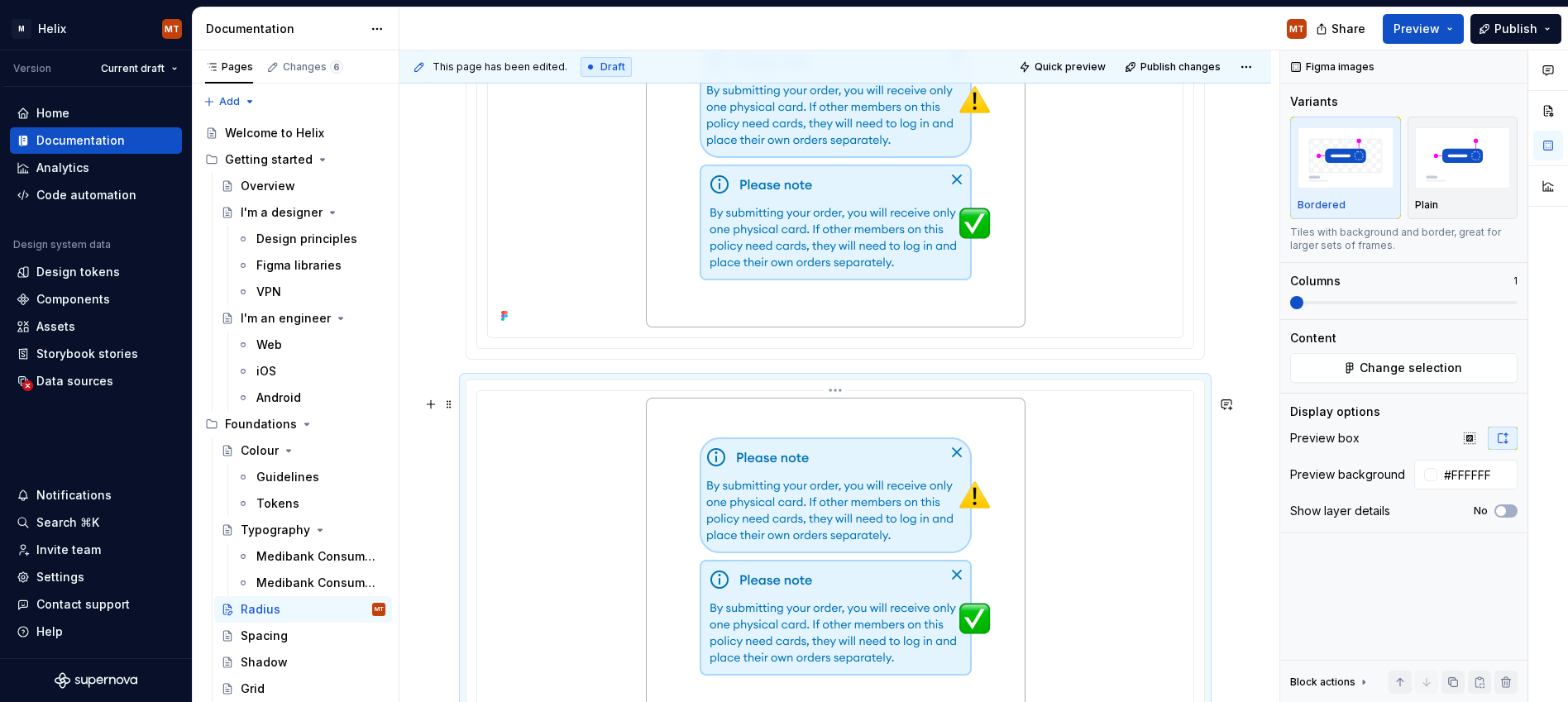
scroll to position [1216, 0]
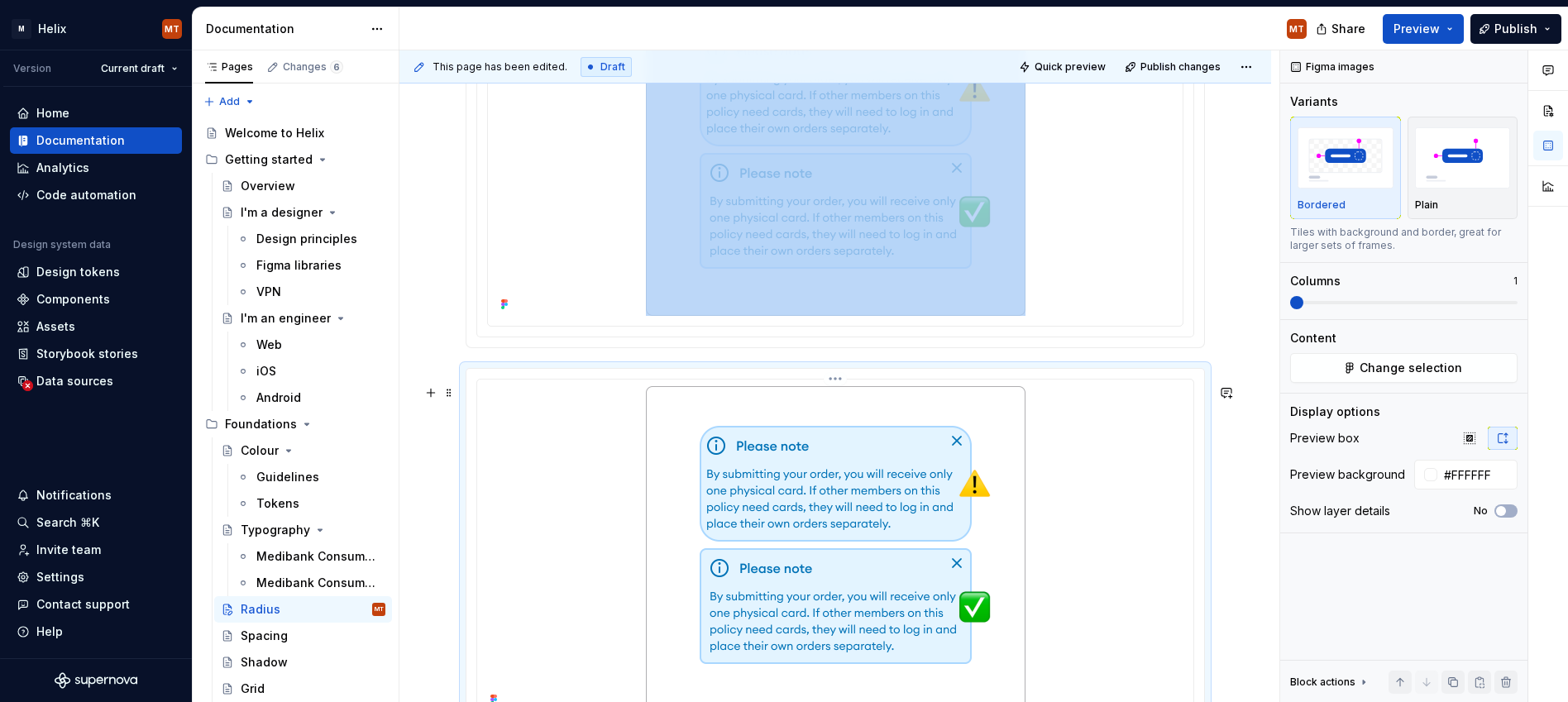
click at [789, 480] on img at bounding box center [836, 549] width 380 height 325
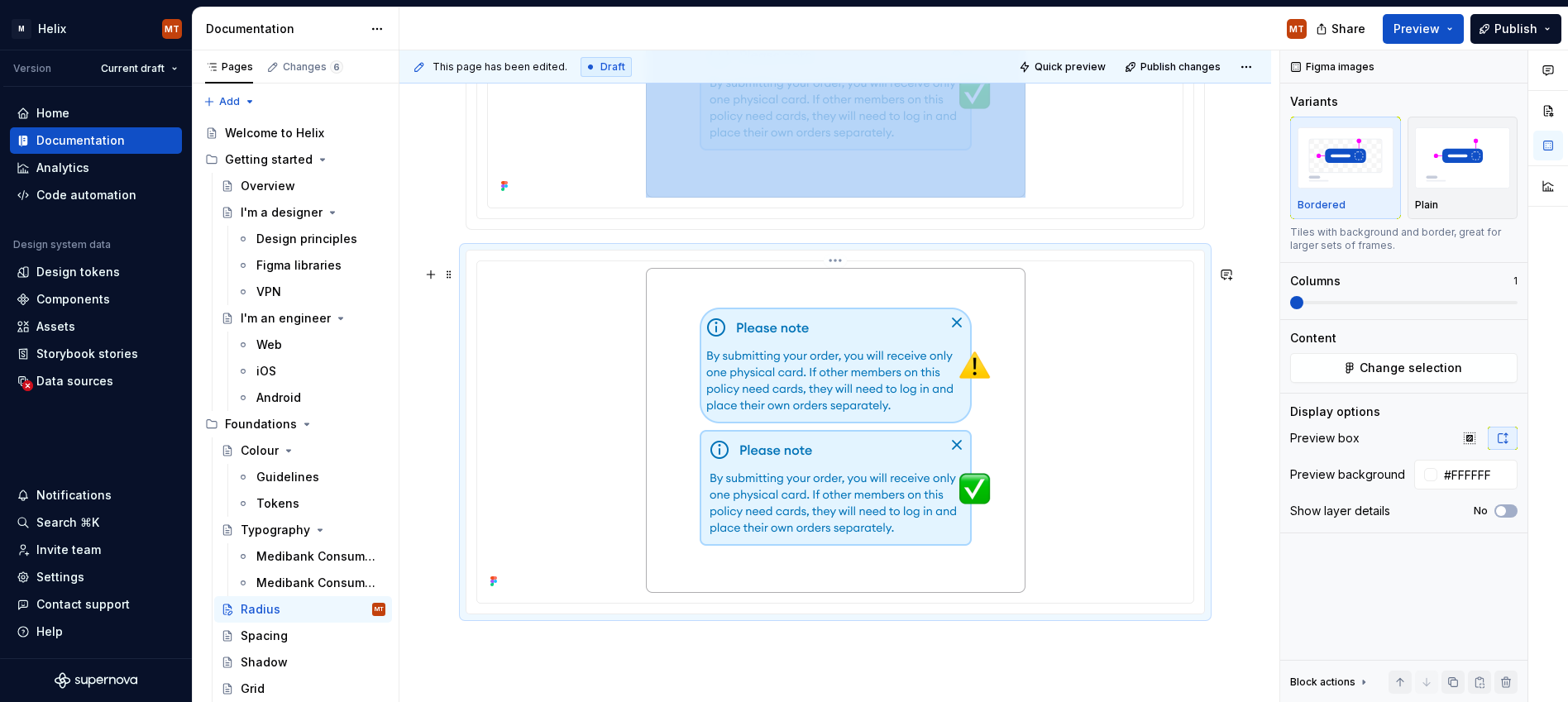
scroll to position [1342, 0]
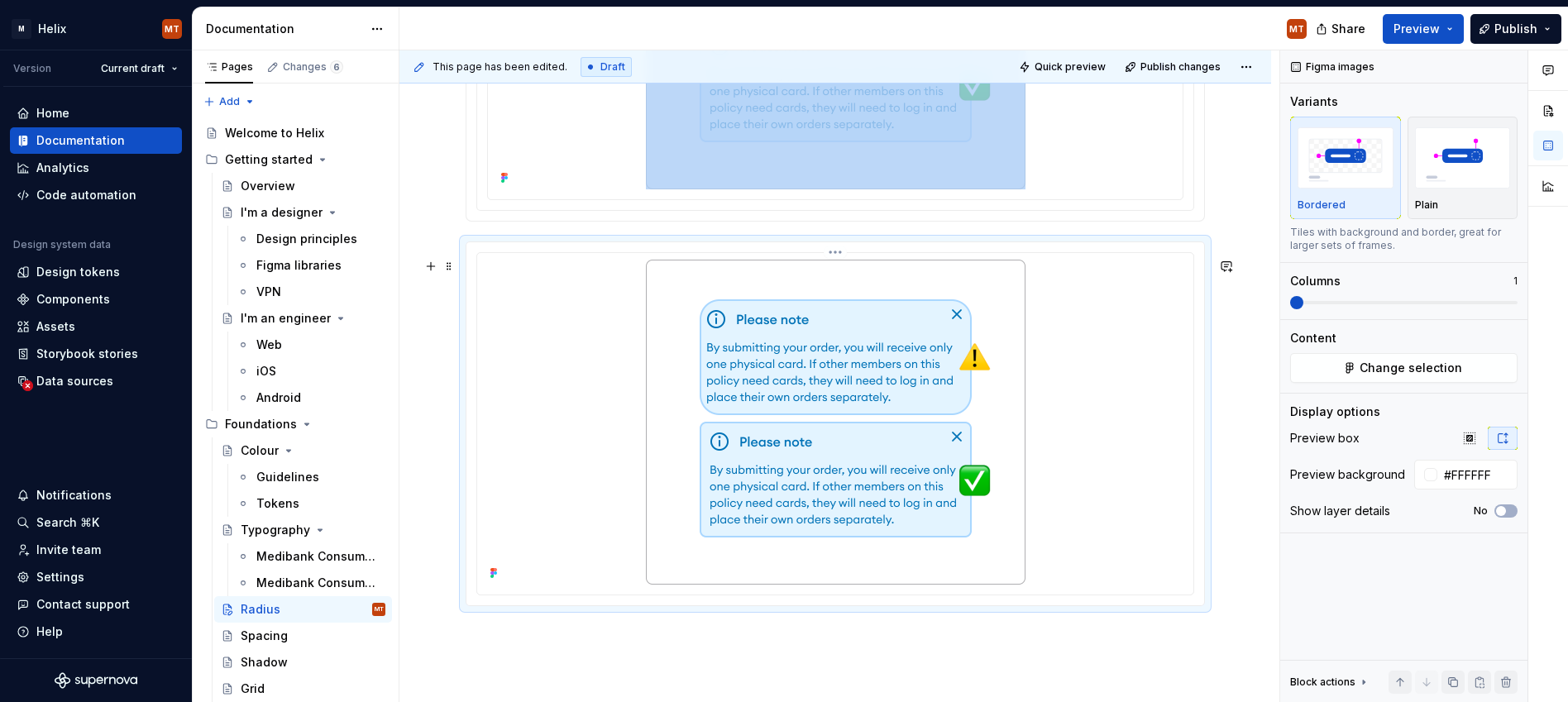
drag, startPoint x: 963, startPoint y: 441, endPoint x: 1021, endPoint y: 416, distance: 63.2
click at [963, 441] on img at bounding box center [836, 422] width 380 height 325
click at [1135, 363] on span "Change selection" at bounding box center [1411, 368] width 102 height 17
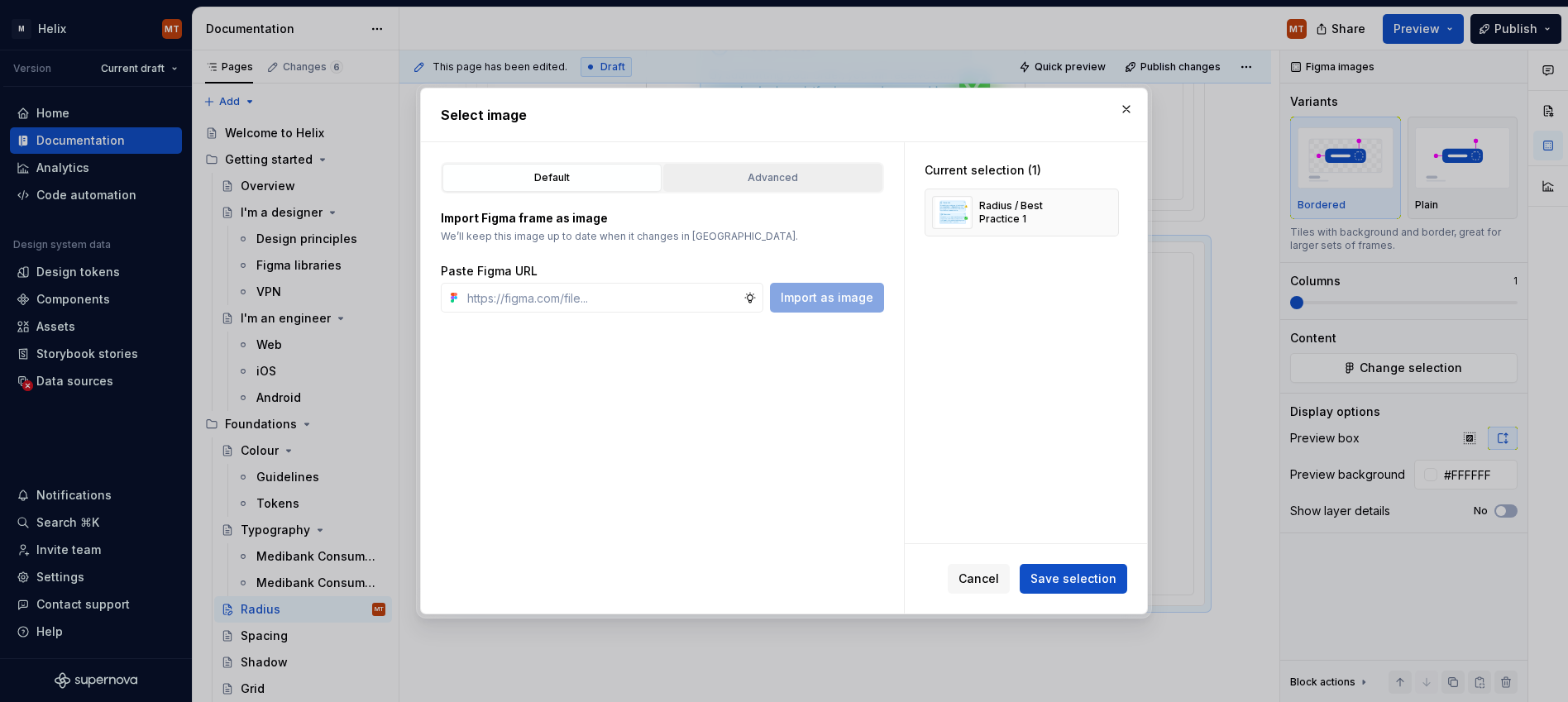
click at [733, 179] on div "Advanced" at bounding box center [773, 178] width 208 height 17
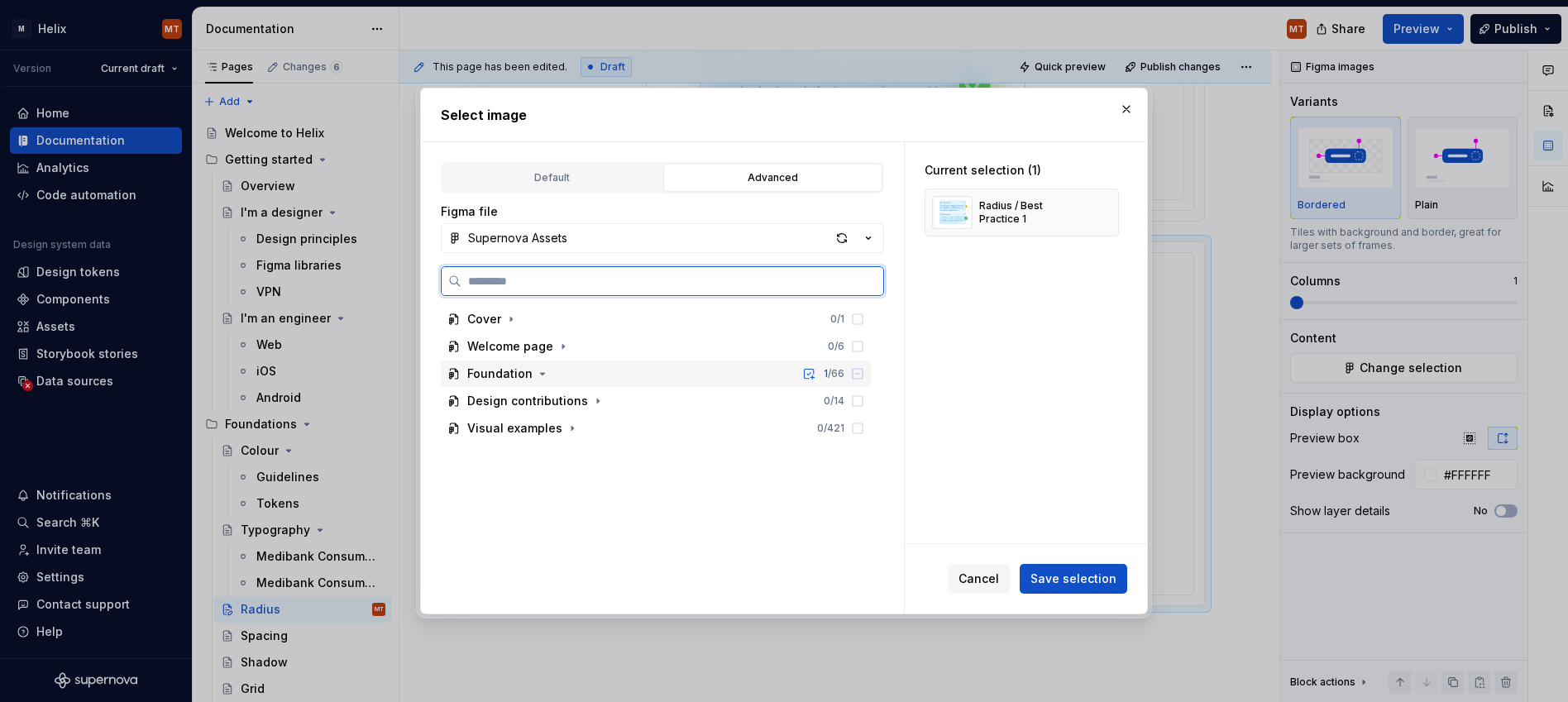
click at [519, 376] on div "Foundation" at bounding box center [500, 374] width 66 height 17
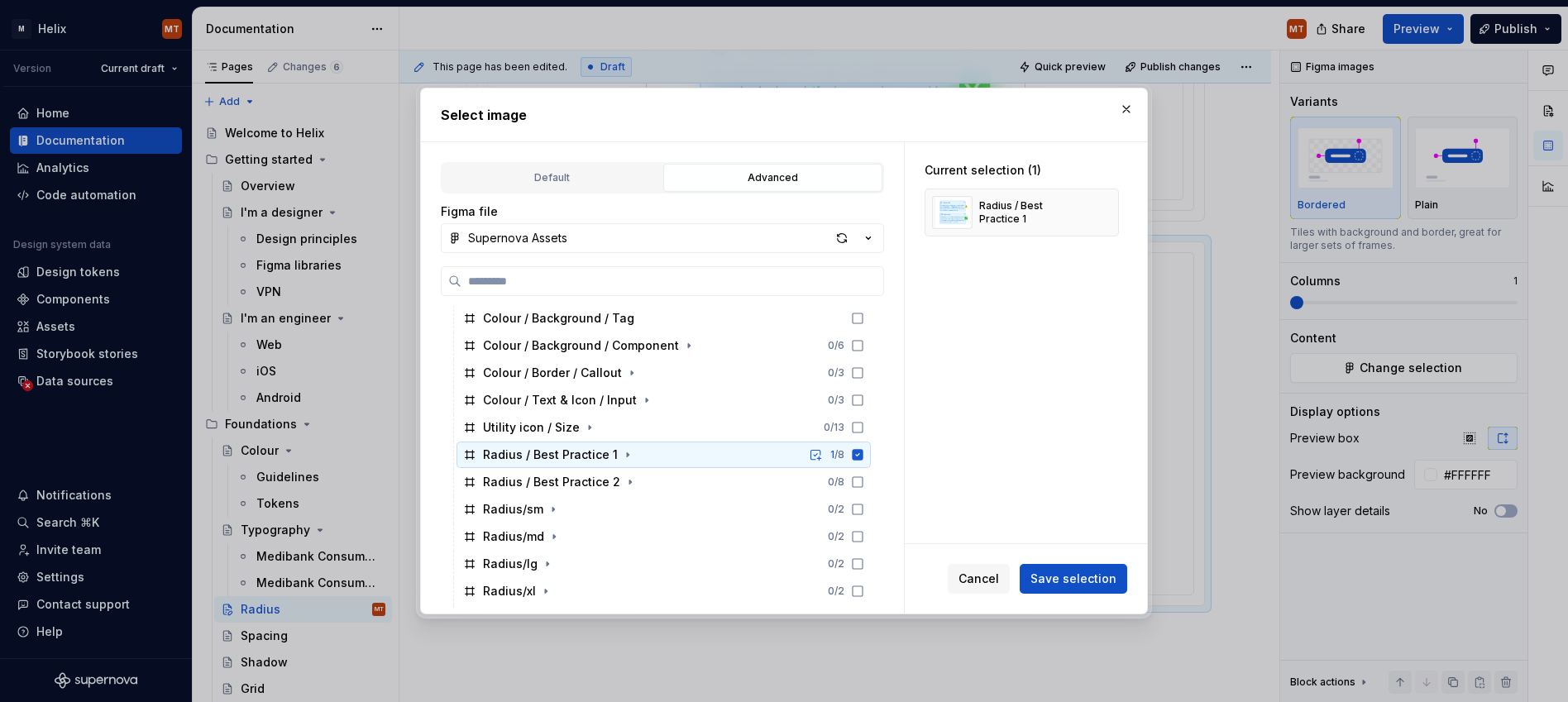
scroll to position [110, 0]
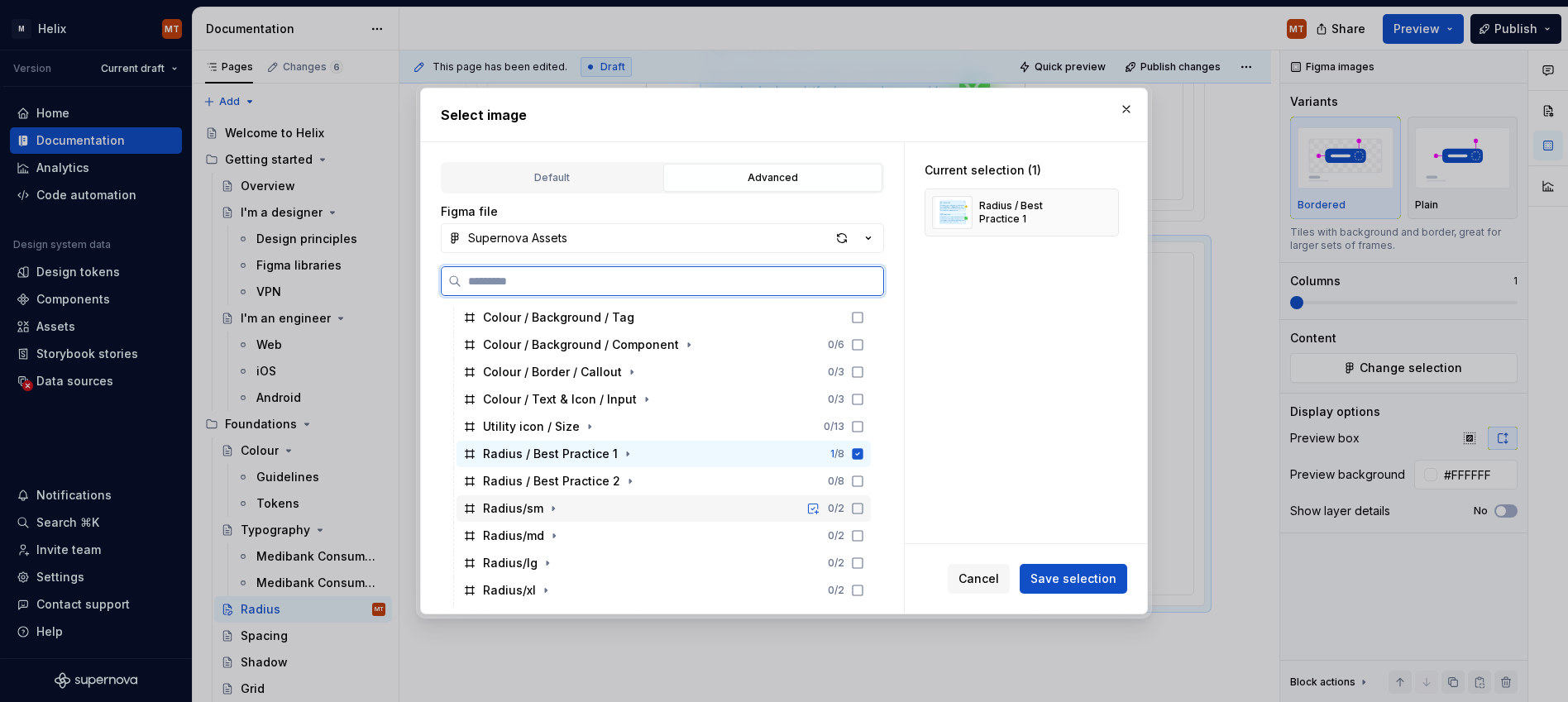
click at [594, 495] on div "Radius/sm 0 / 2" at bounding box center [663, 508] width 415 height 27
click at [591, 482] on div "Radius / Best Practice 2" at bounding box center [552, 481] width 137 height 17
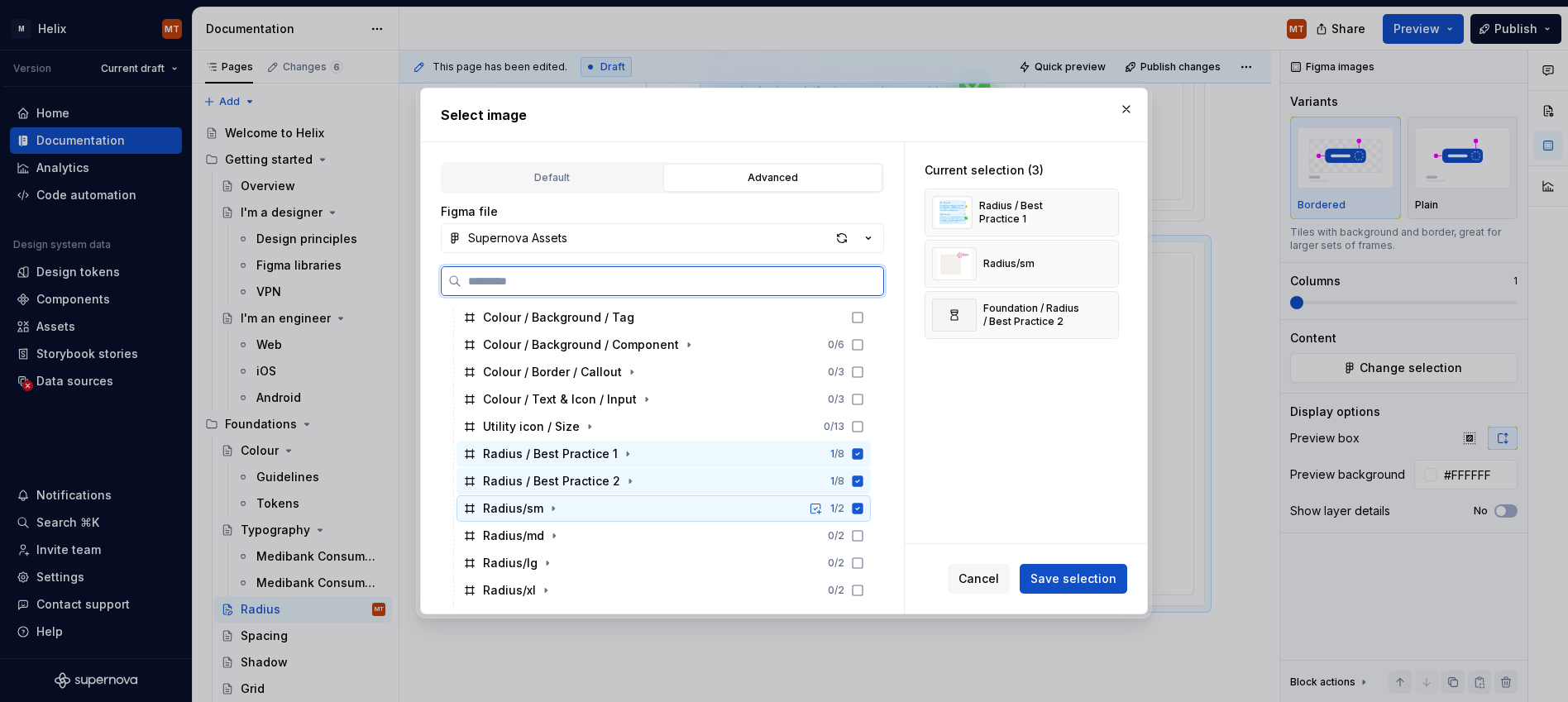
drag, startPoint x: 876, startPoint y: 508, endPoint x: 877, endPoint y: 496, distance: 12.0
click at [864, 507] on icon at bounding box center [857, 508] width 13 height 13
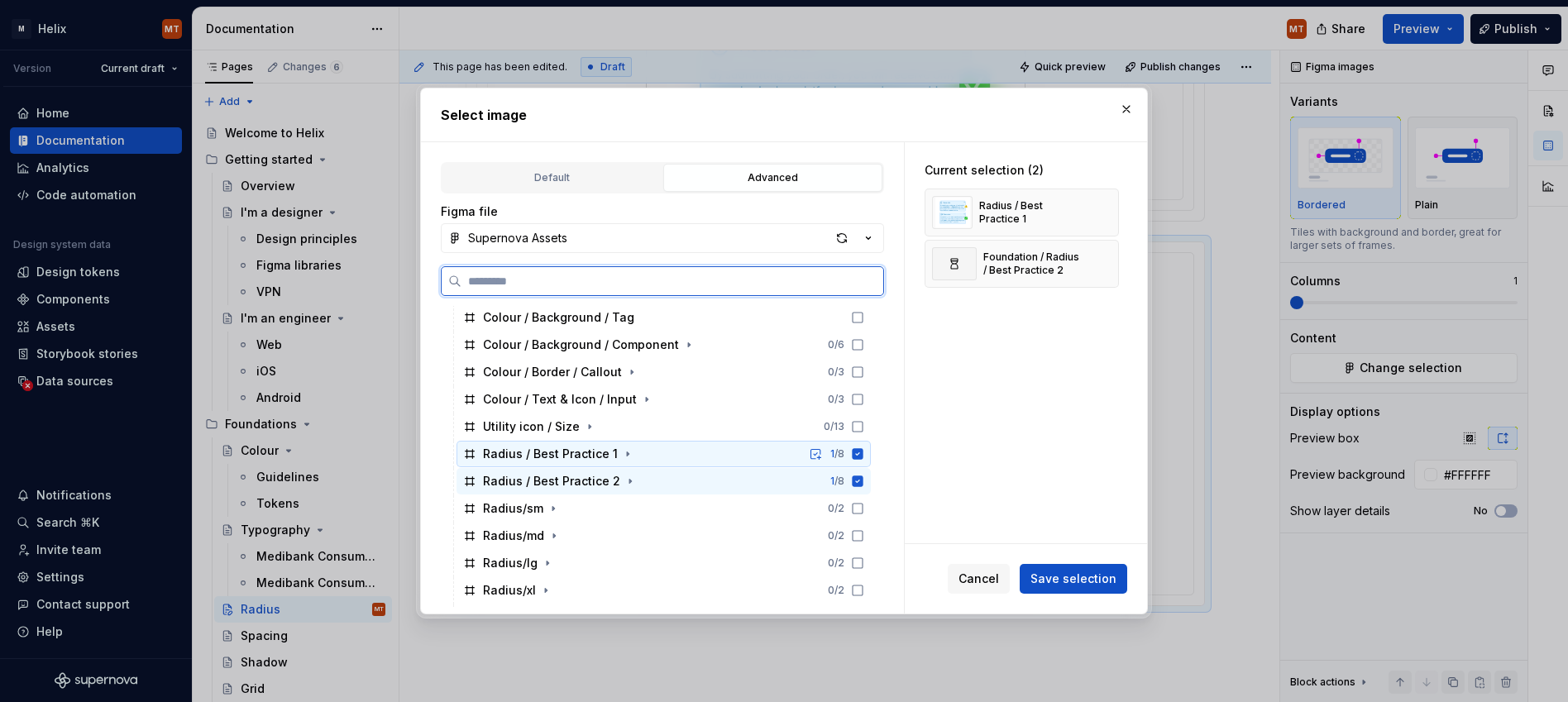
drag, startPoint x: 874, startPoint y: 455, endPoint x: 891, endPoint y: 466, distance: 20.2
click at [864, 455] on icon at bounding box center [857, 453] width 13 height 13
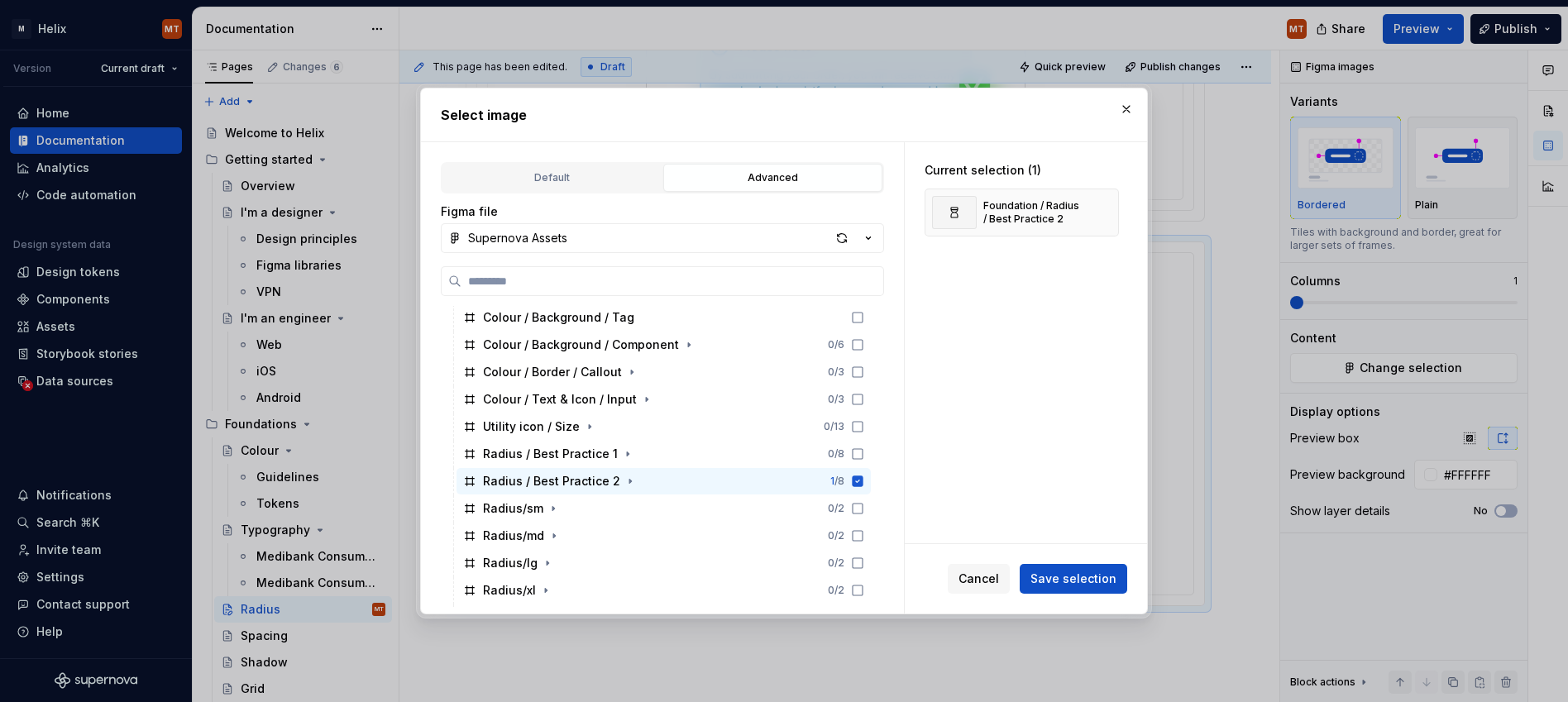
click at [1066, 579] on span "Save selection" at bounding box center [1074, 579] width 87 height 17
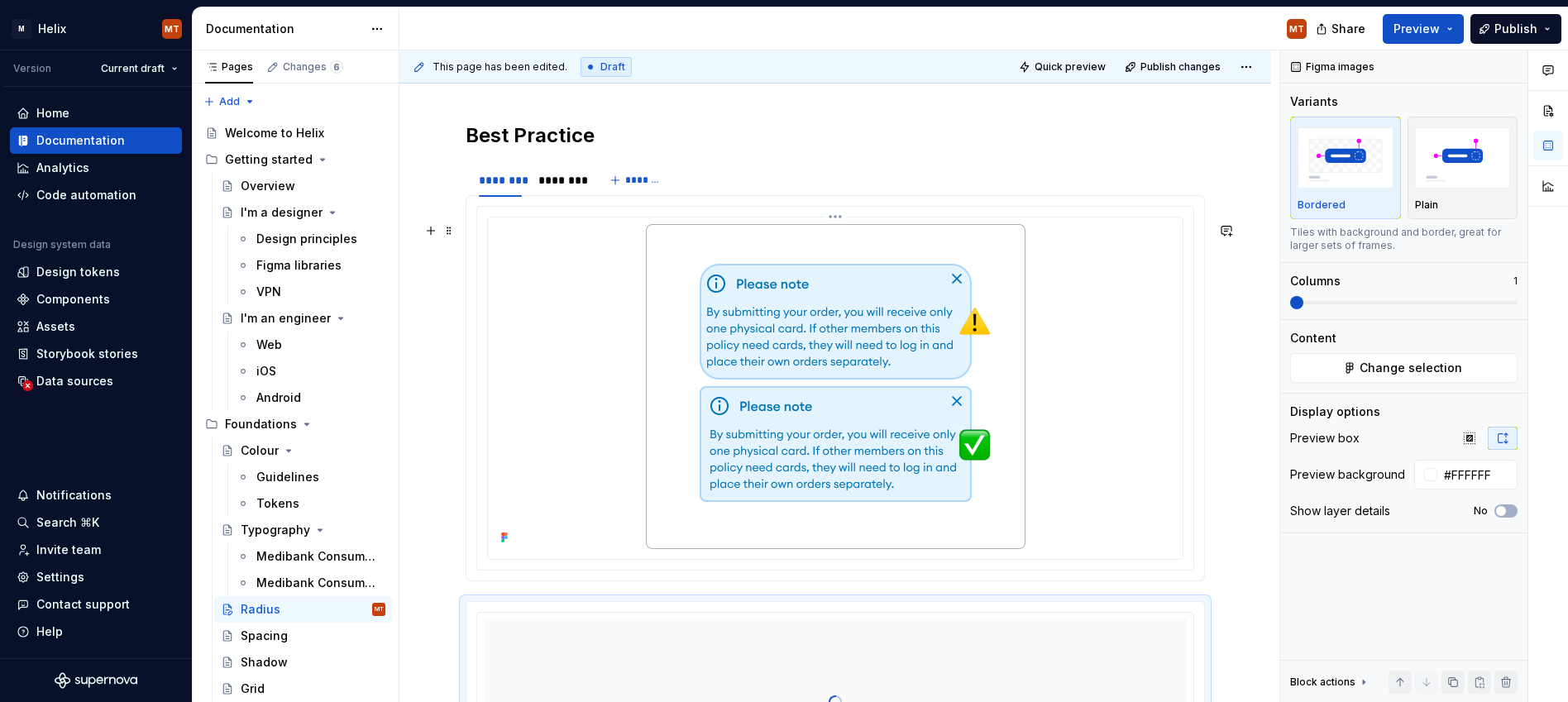
scroll to position [979, 0]
click at [594, 152] on h2 "Best Practice" at bounding box center [835, 138] width 740 height 27
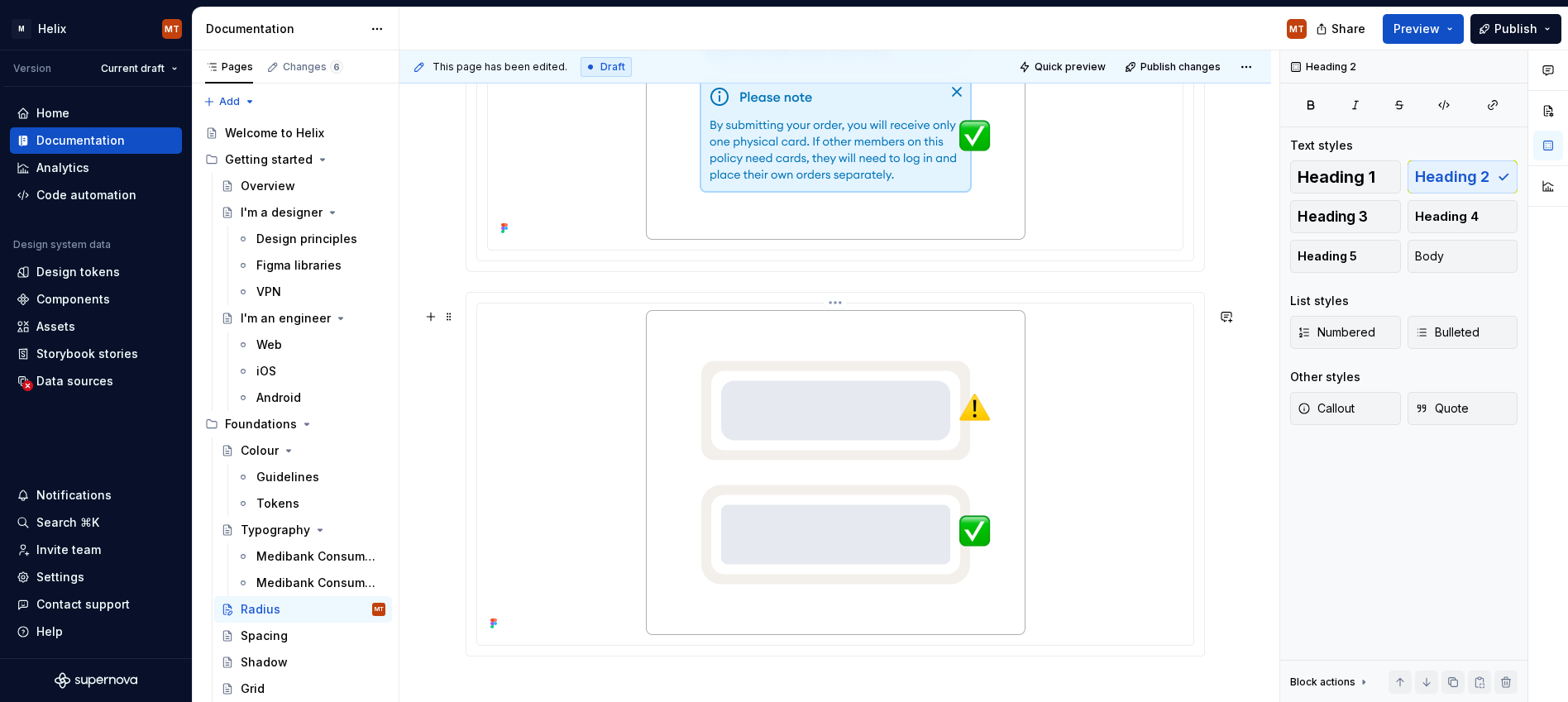
scroll to position [1334, 0]
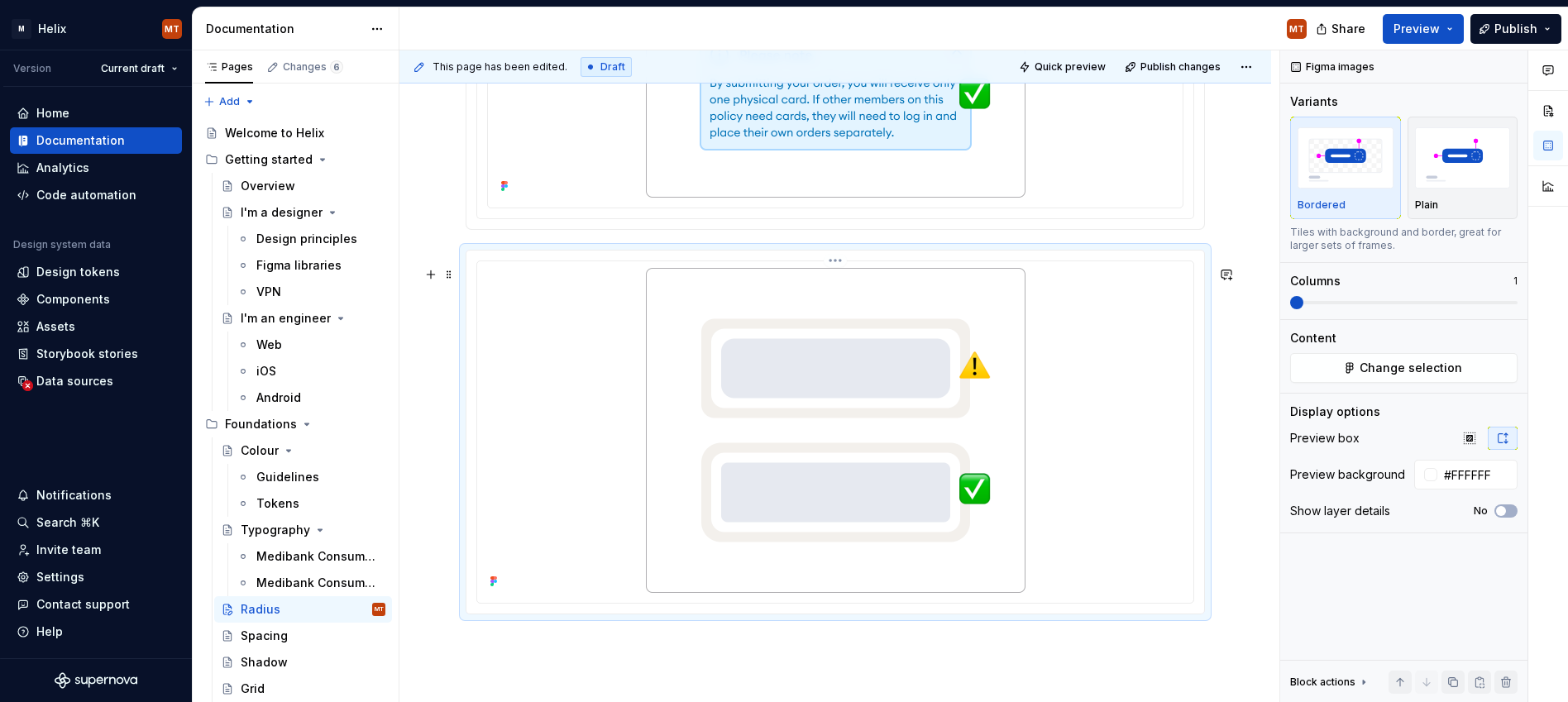
click at [570, 333] on div at bounding box center [835, 431] width 703 height 325
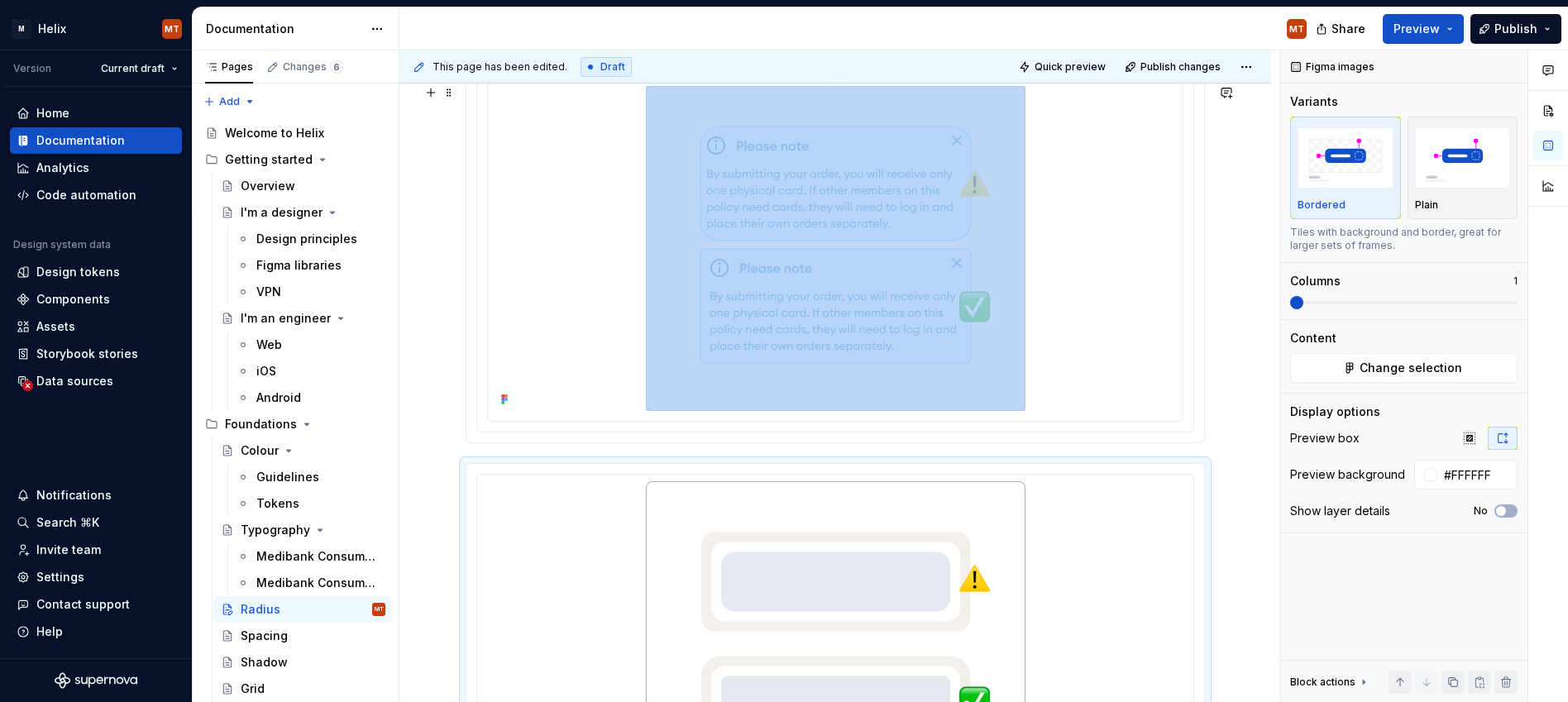
scroll to position [1150, 0]
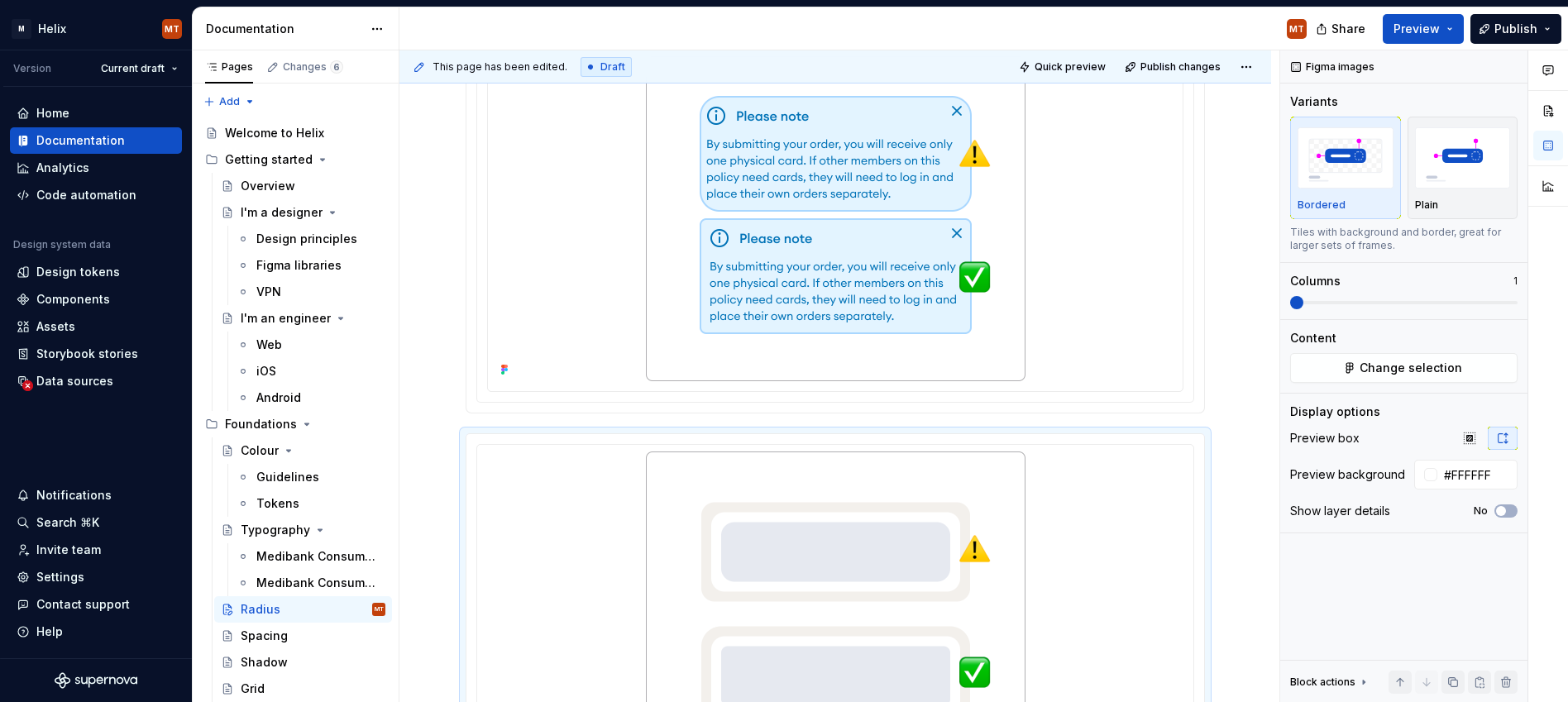
click at [574, 414] on section "******** ******** ******* Be careful not to apply large corners to information-…" at bounding box center [835, 204] width 740 height 420
click at [569, 450] on div at bounding box center [835, 615] width 738 height 363
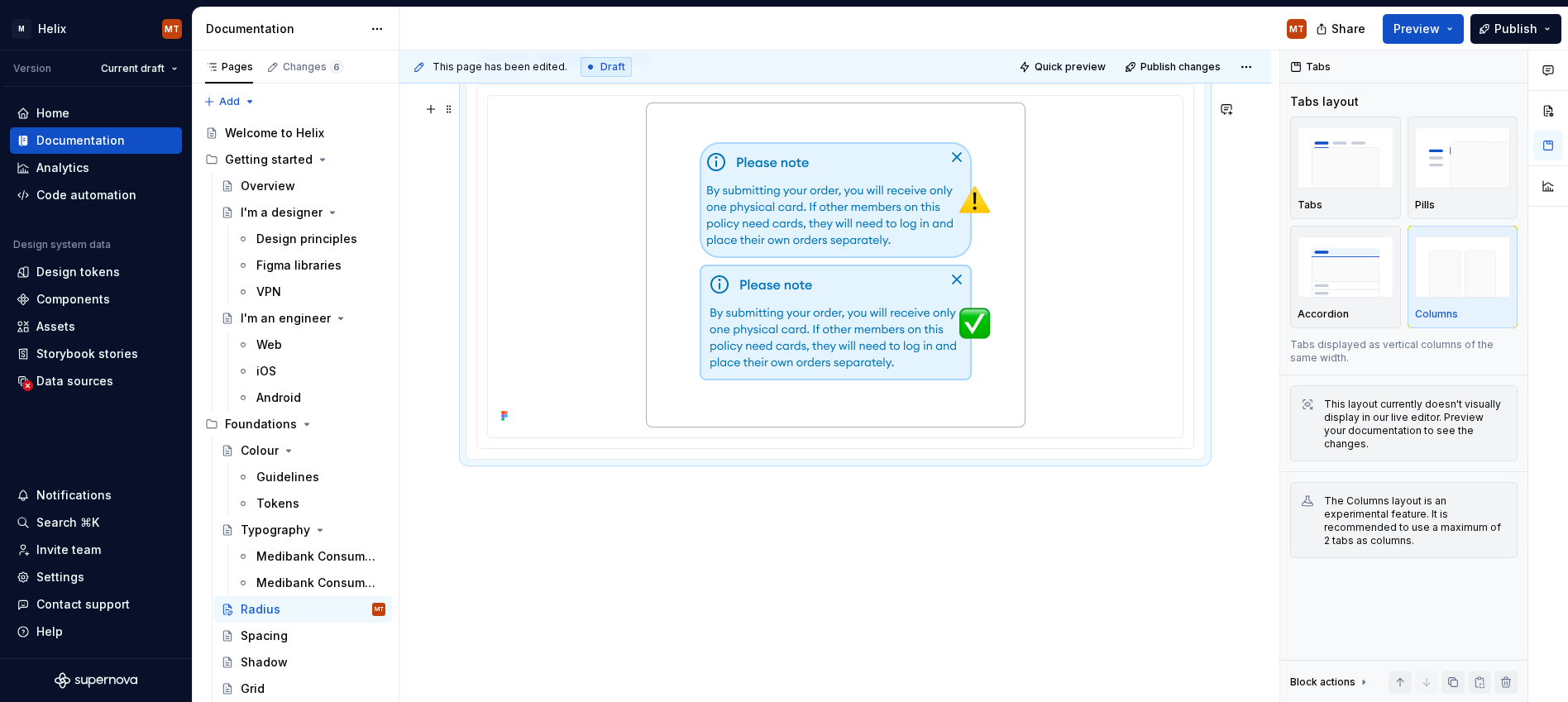
scroll to position [1111, 0]
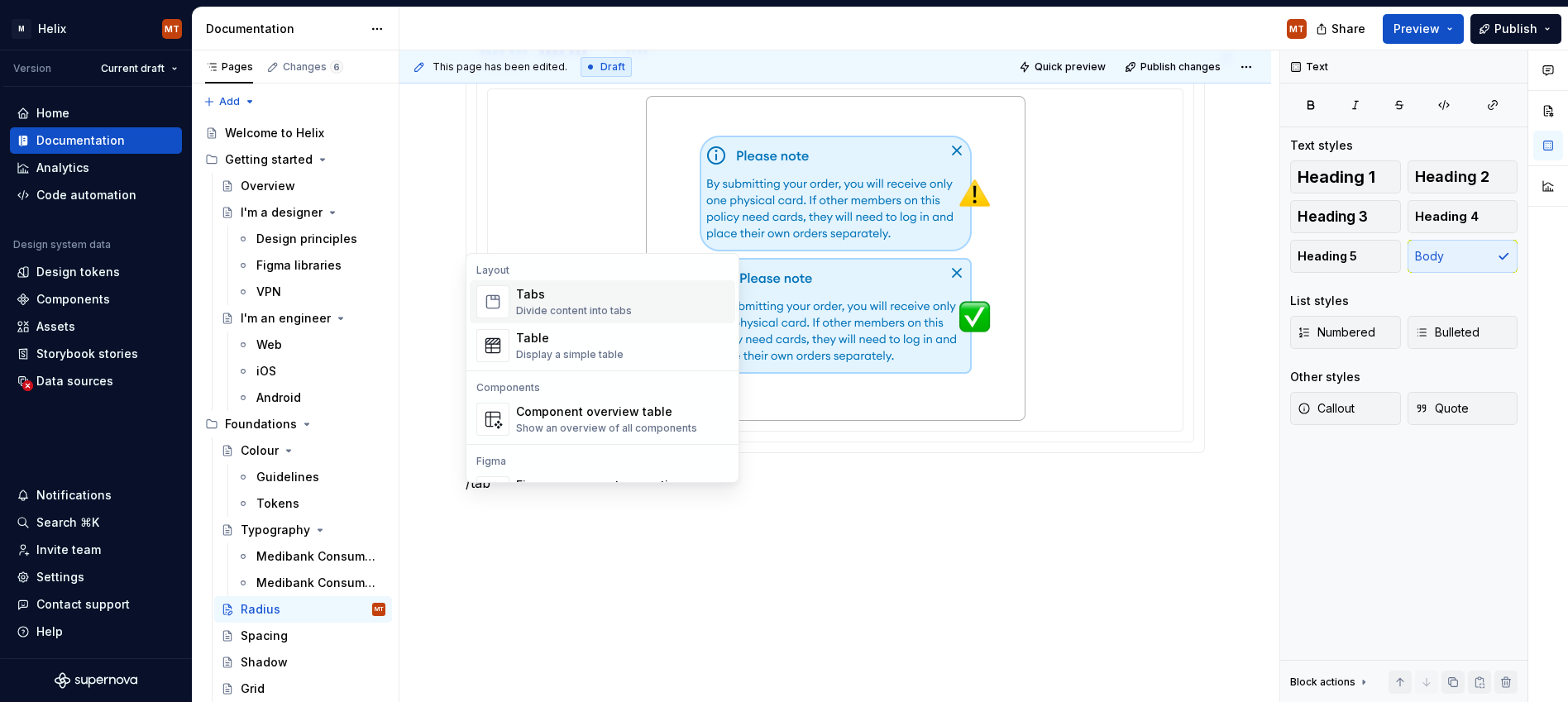
click at [603, 299] on div "Tabs" at bounding box center [574, 294] width 115 height 17
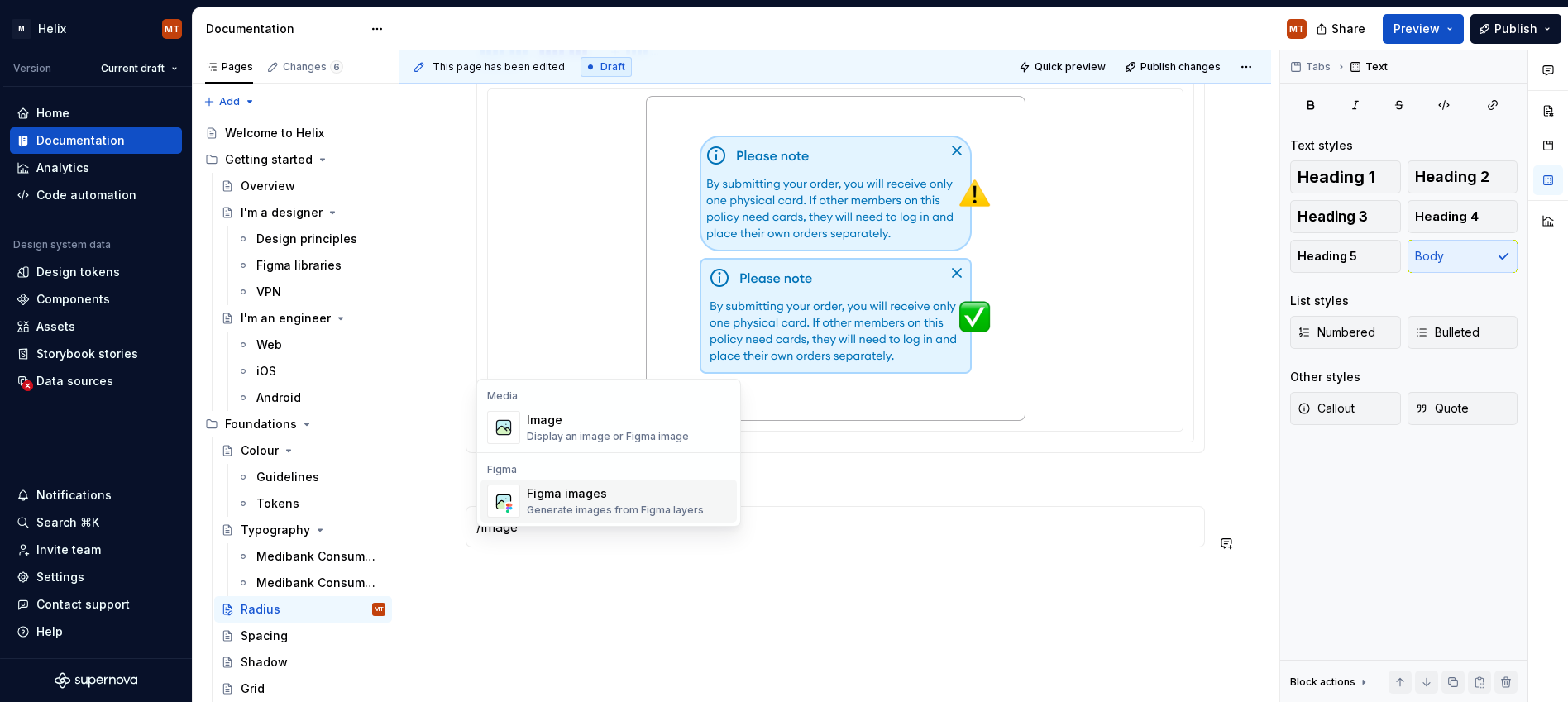
click at [559, 499] on div "Figma images" at bounding box center [615, 493] width 177 height 17
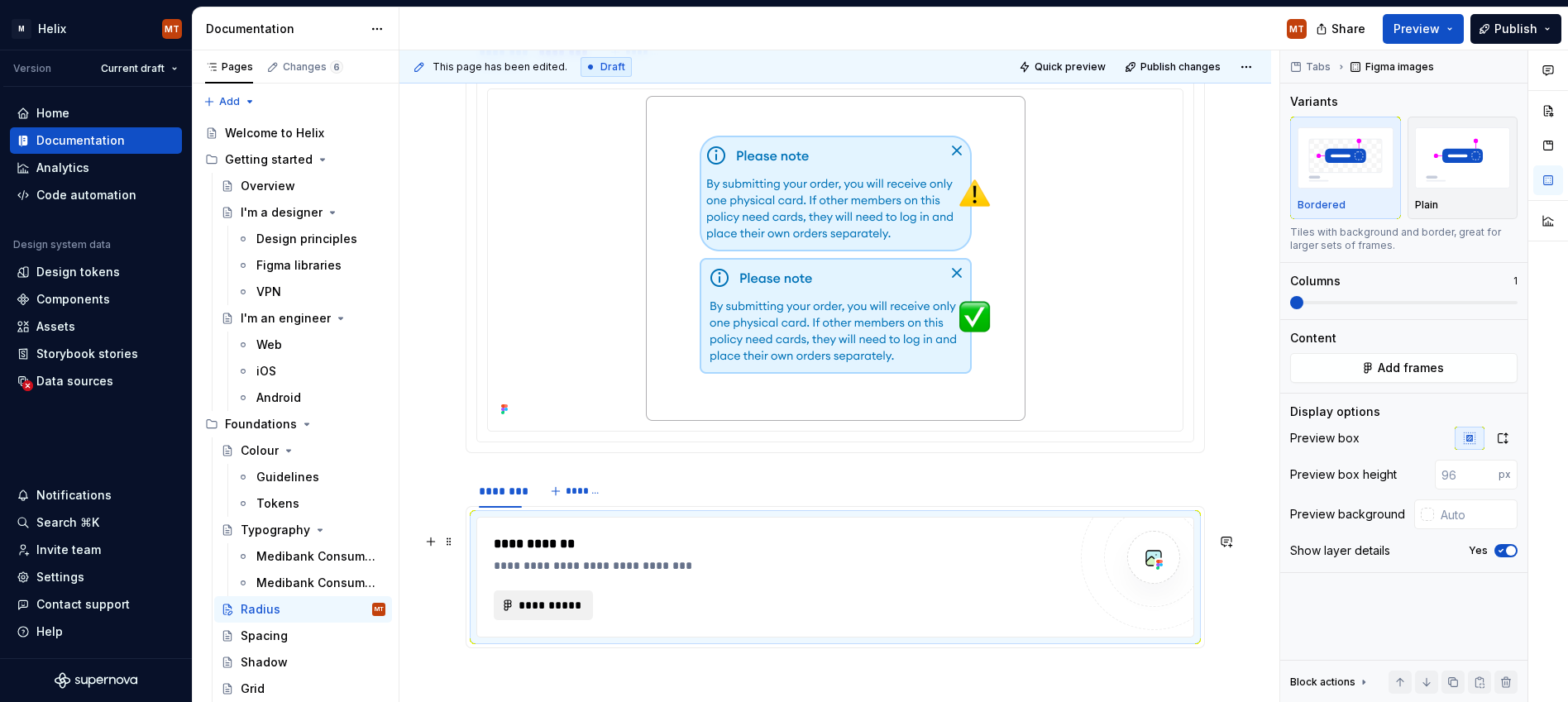
click at [561, 614] on span "**********" at bounding box center [550, 606] width 65 height 17
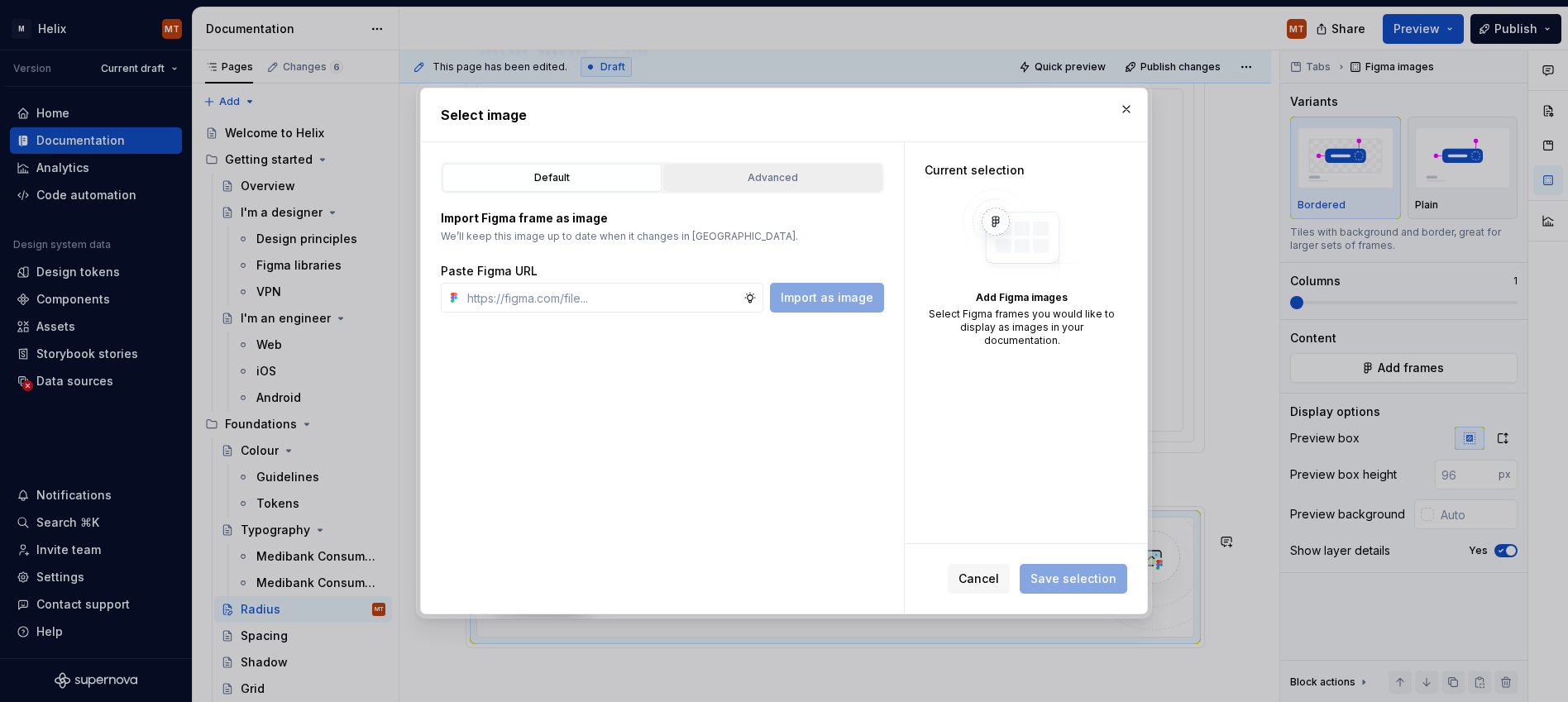
click at [794, 175] on div "Advanced" at bounding box center [773, 178] width 208 height 17
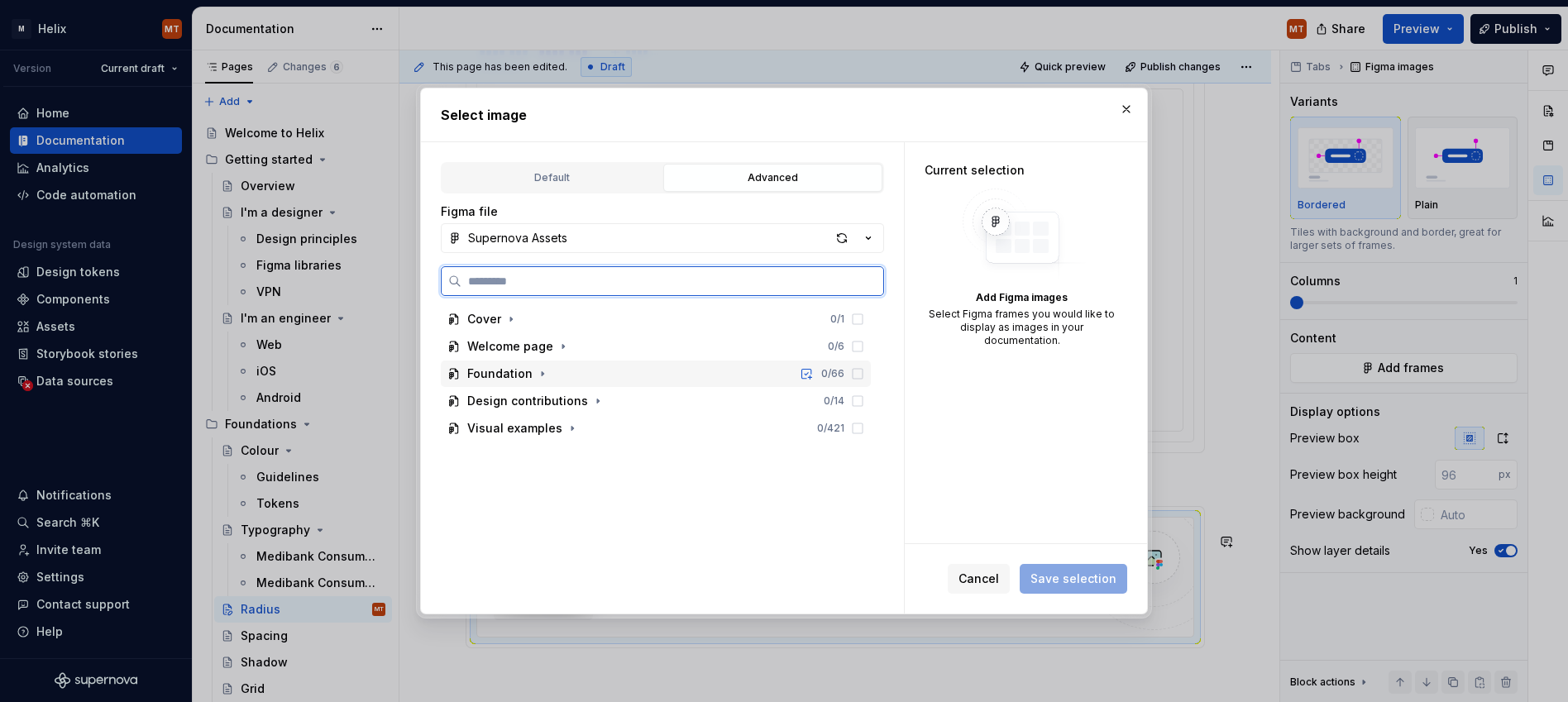
click at [564, 373] on div "Foundation 0 / 66" at bounding box center [655, 374] width 431 height 27
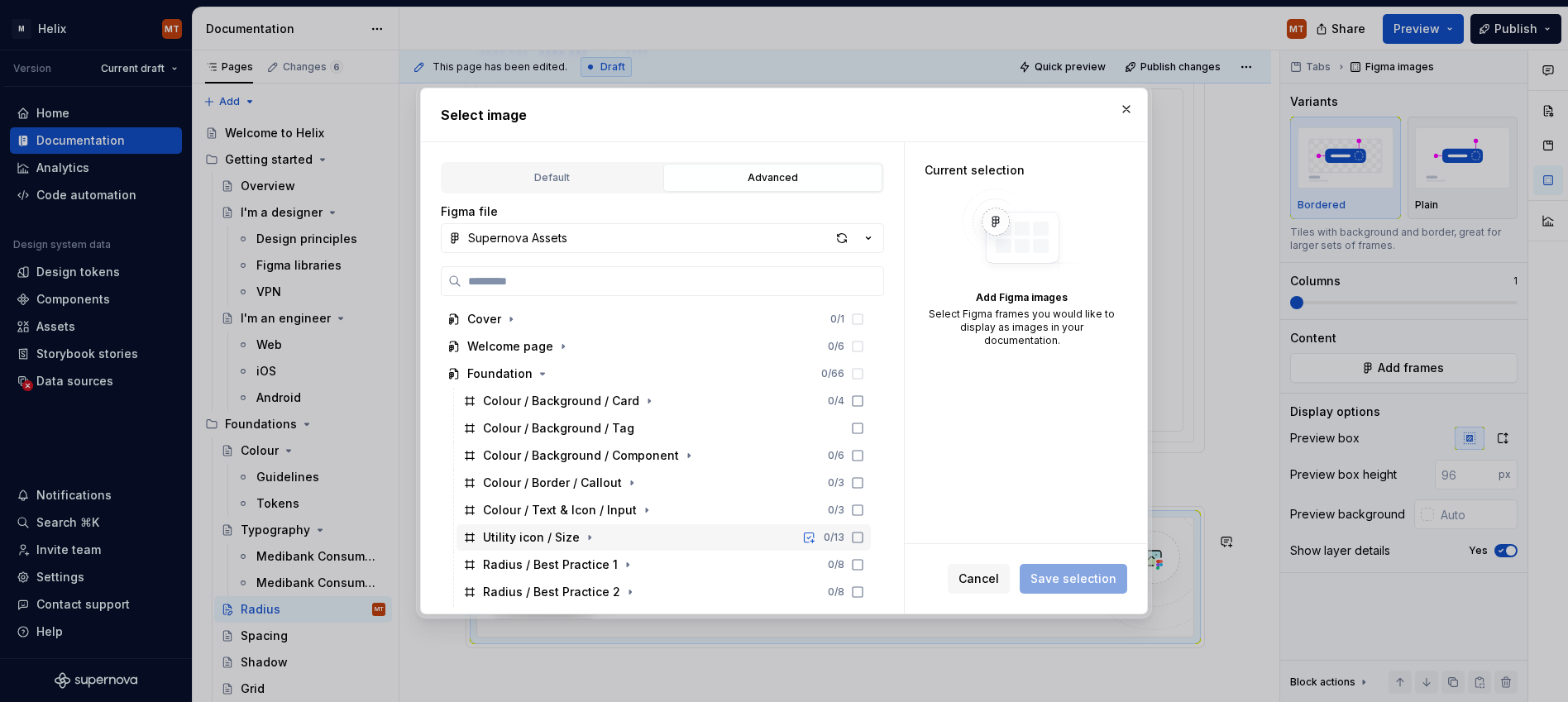
scroll to position [27, 0]
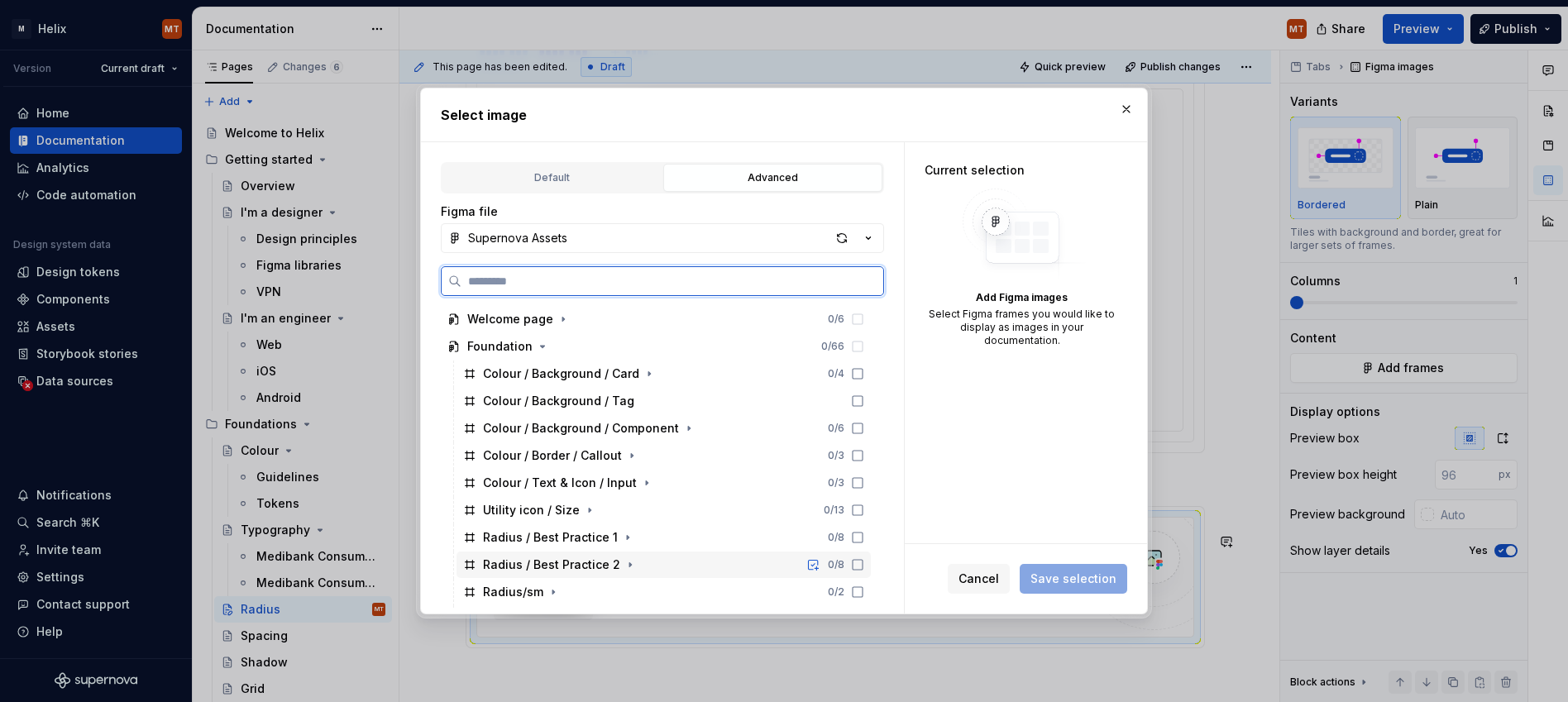
drag, startPoint x: 560, startPoint y: 559, endPoint x: 579, endPoint y: 564, distance: 19.6
click at [560, 559] on div "Radius / Best Practice 2" at bounding box center [552, 565] width 137 height 17
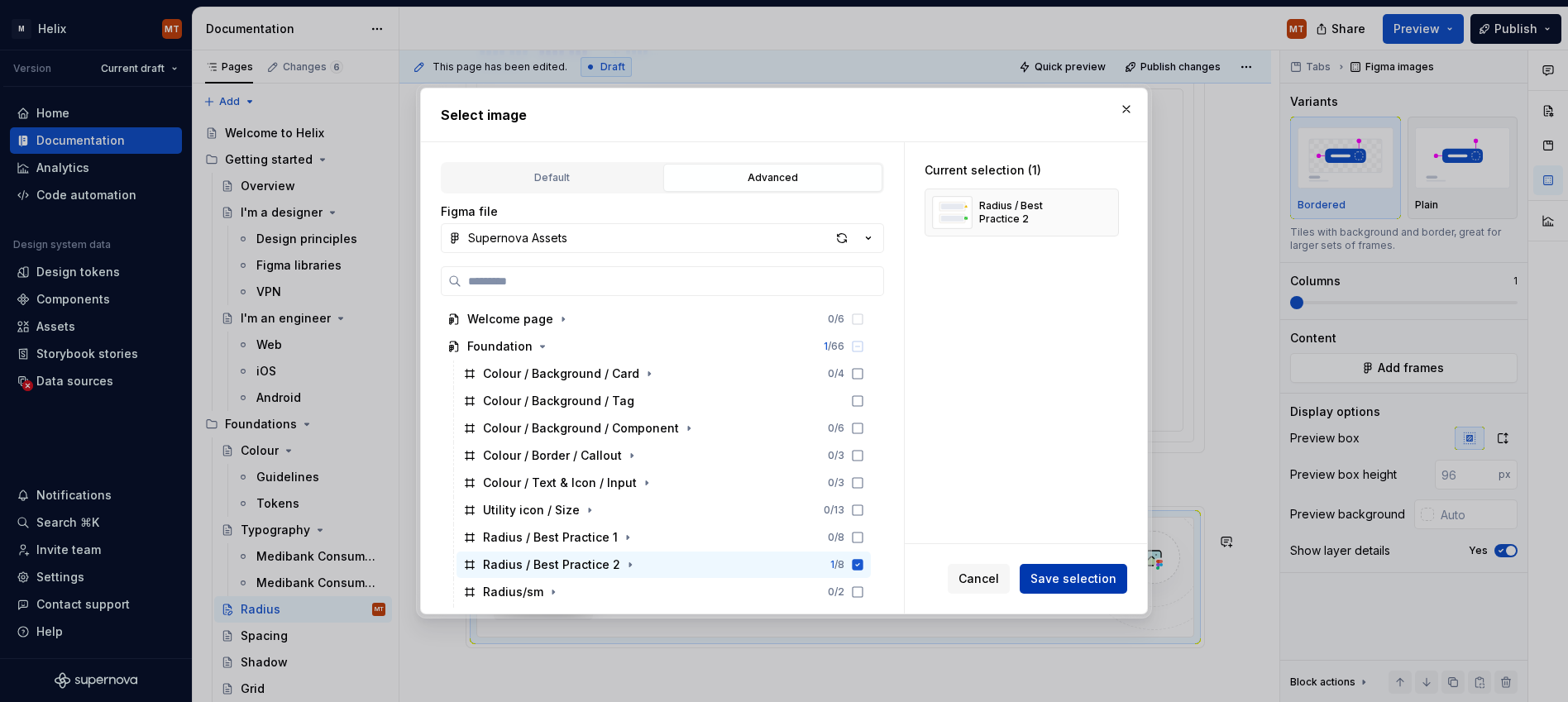
click at [1084, 579] on span "Save selection" at bounding box center [1074, 579] width 87 height 17
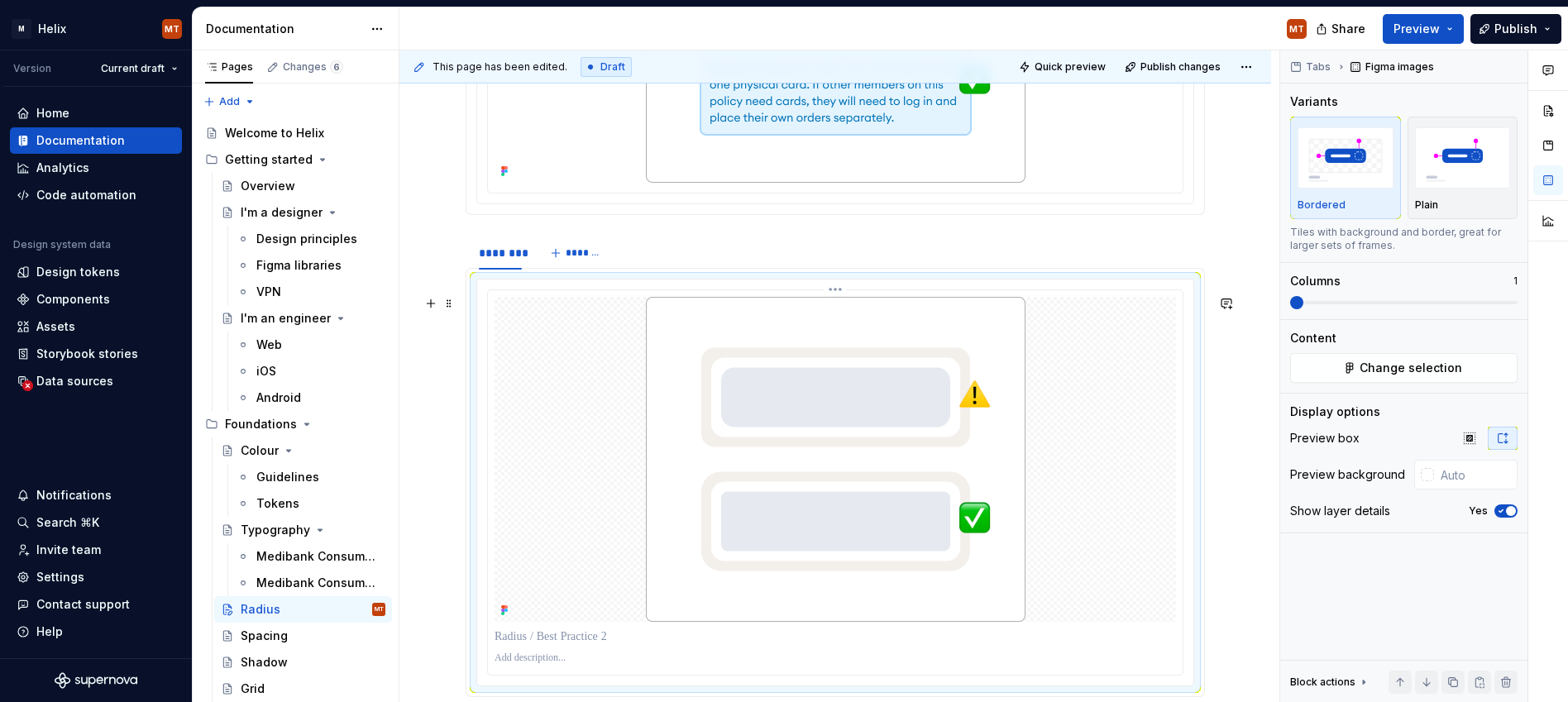
scroll to position [1370, 0]
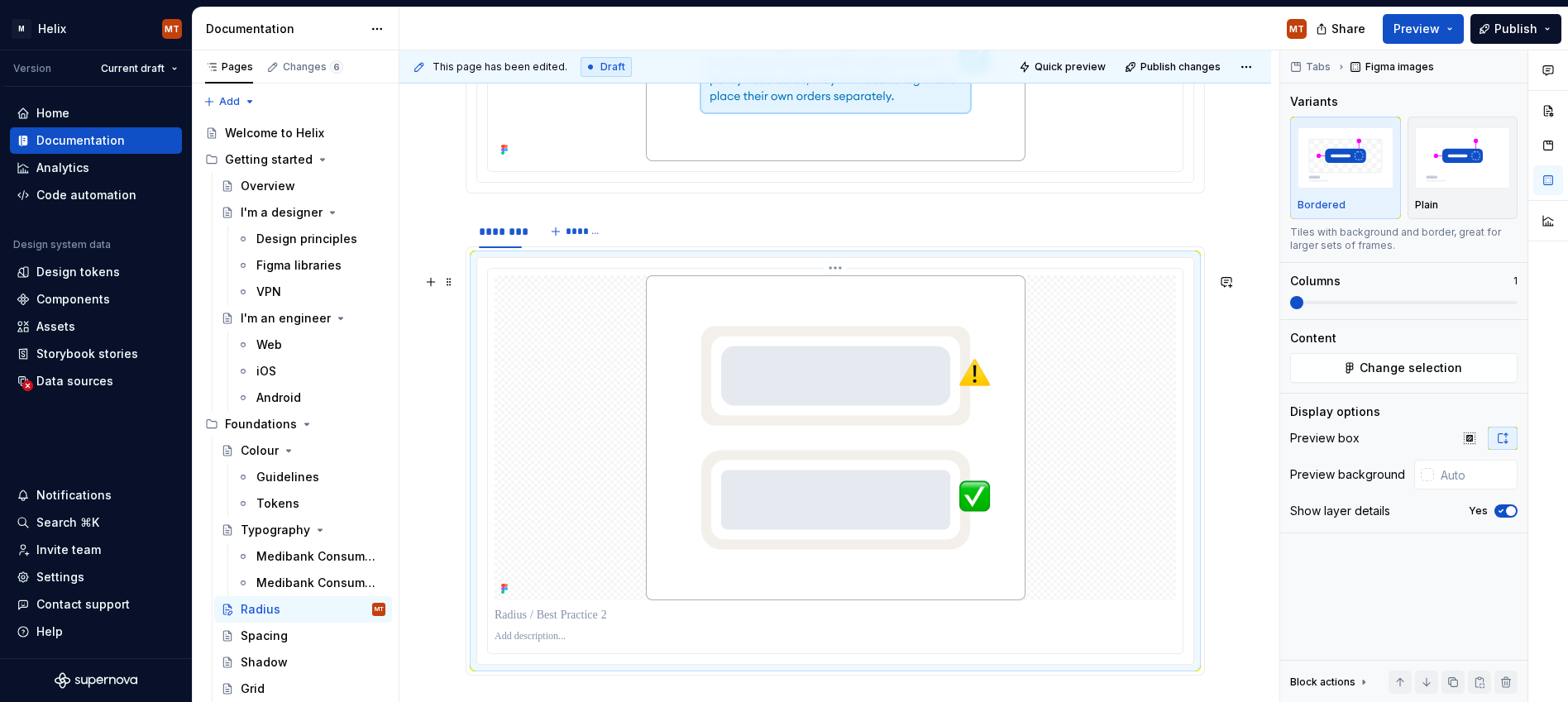
click at [1060, 451] on div at bounding box center [835, 438] width 682 height 325
drag, startPoint x: 1507, startPoint y: 507, endPoint x: 1486, endPoint y: 489, distance: 27.7
click at [1135, 506] on span "button" at bounding box center [1511, 511] width 10 height 10
click at [1135, 477] on input "text" at bounding box center [1477, 475] width 84 height 30
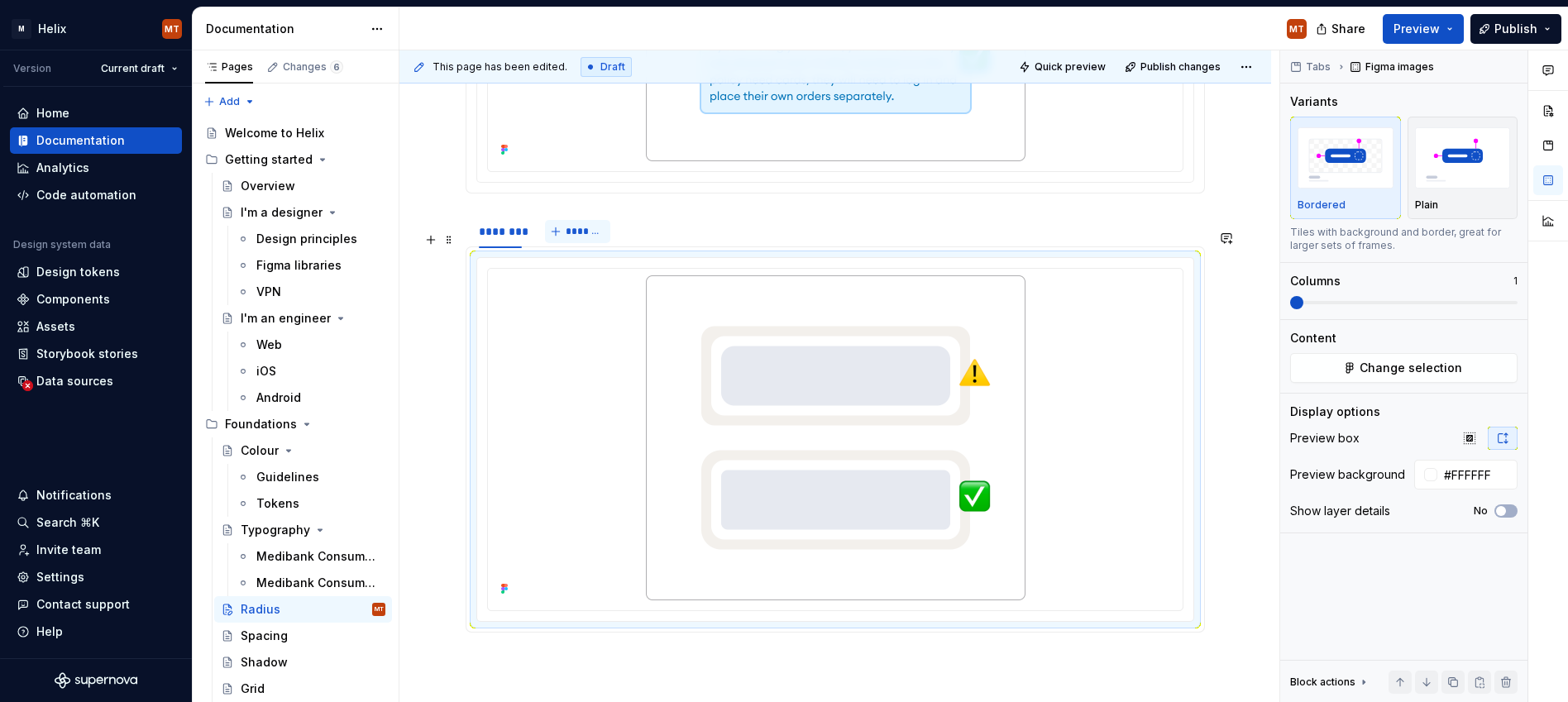
click at [586, 240] on button "*******" at bounding box center [578, 231] width 66 height 23
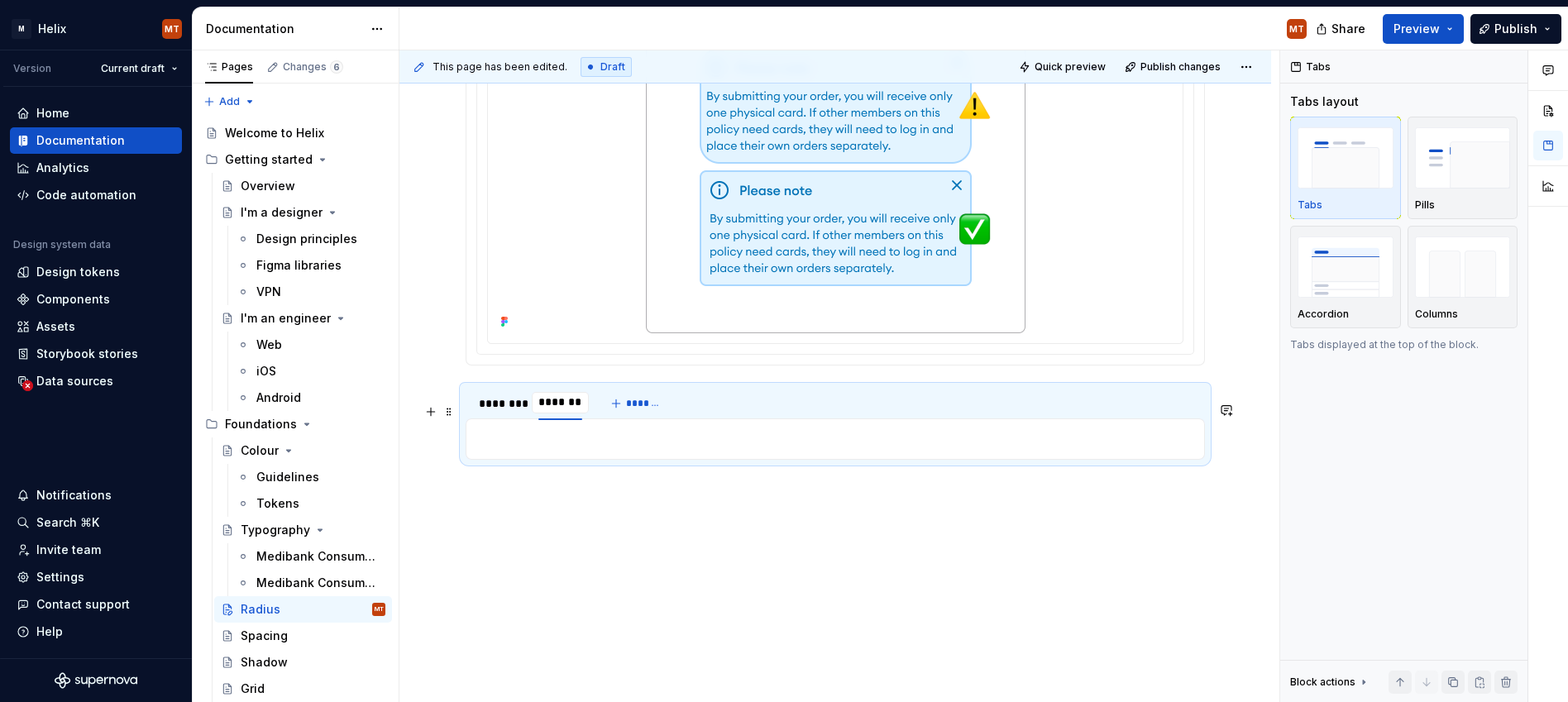
scroll to position [1215, 0]
click at [712, 446] on p at bounding box center [835, 439] width 718 height 20
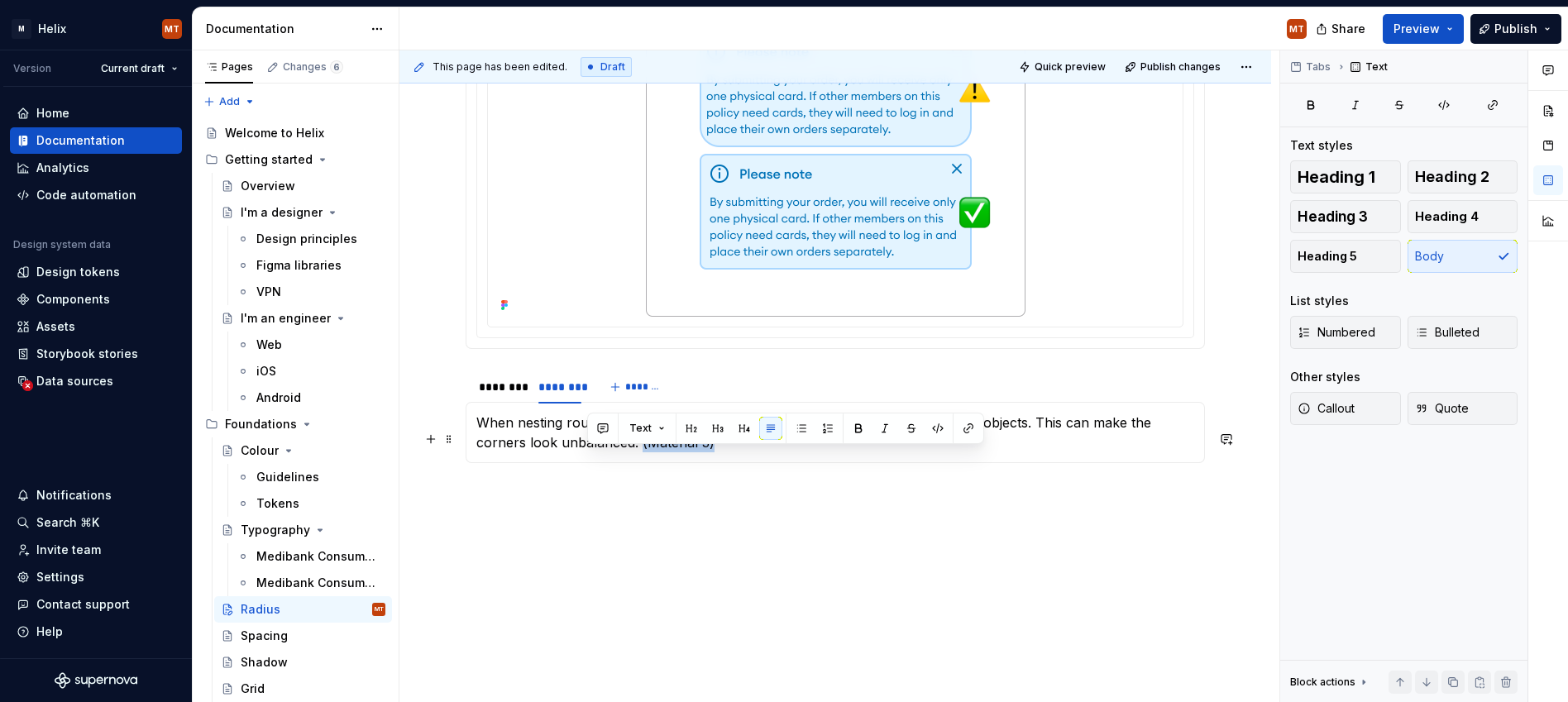
drag, startPoint x: 598, startPoint y: 459, endPoint x: 584, endPoint y: 458, distance: 14.0
click at [586, 452] on p "When nesting rounded objects, try to avoid using the same corner radii for both…" at bounding box center [835, 433] width 718 height 40
drag, startPoint x: 885, startPoint y: 430, endPoint x: 926, endPoint y: 431, distance: 41.0
click at [887, 430] on button "button" at bounding box center [885, 428] width 23 height 23
click at [972, 431] on button "button" at bounding box center [968, 428] width 23 height 23
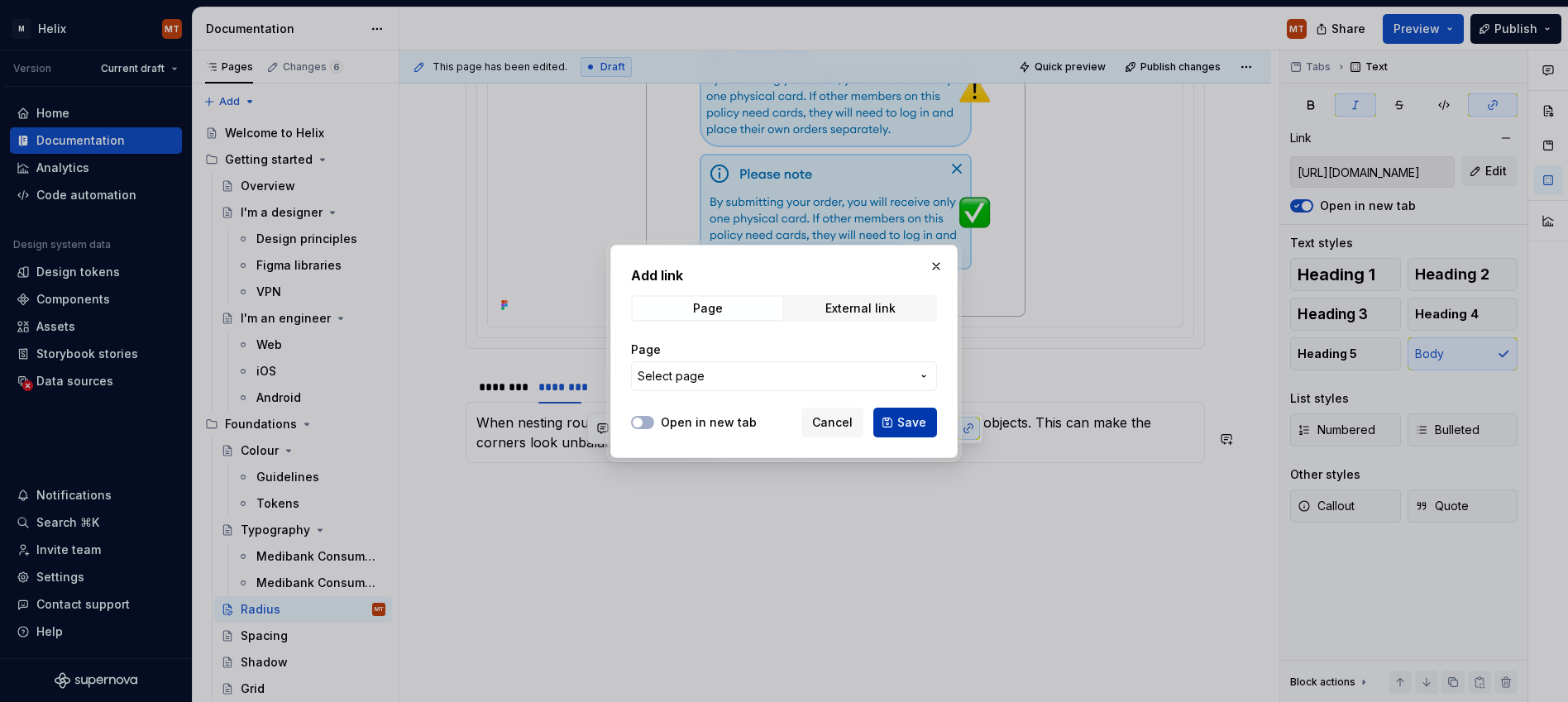
click at [908, 421] on span "Save" at bounding box center [912, 423] width 29 height 17
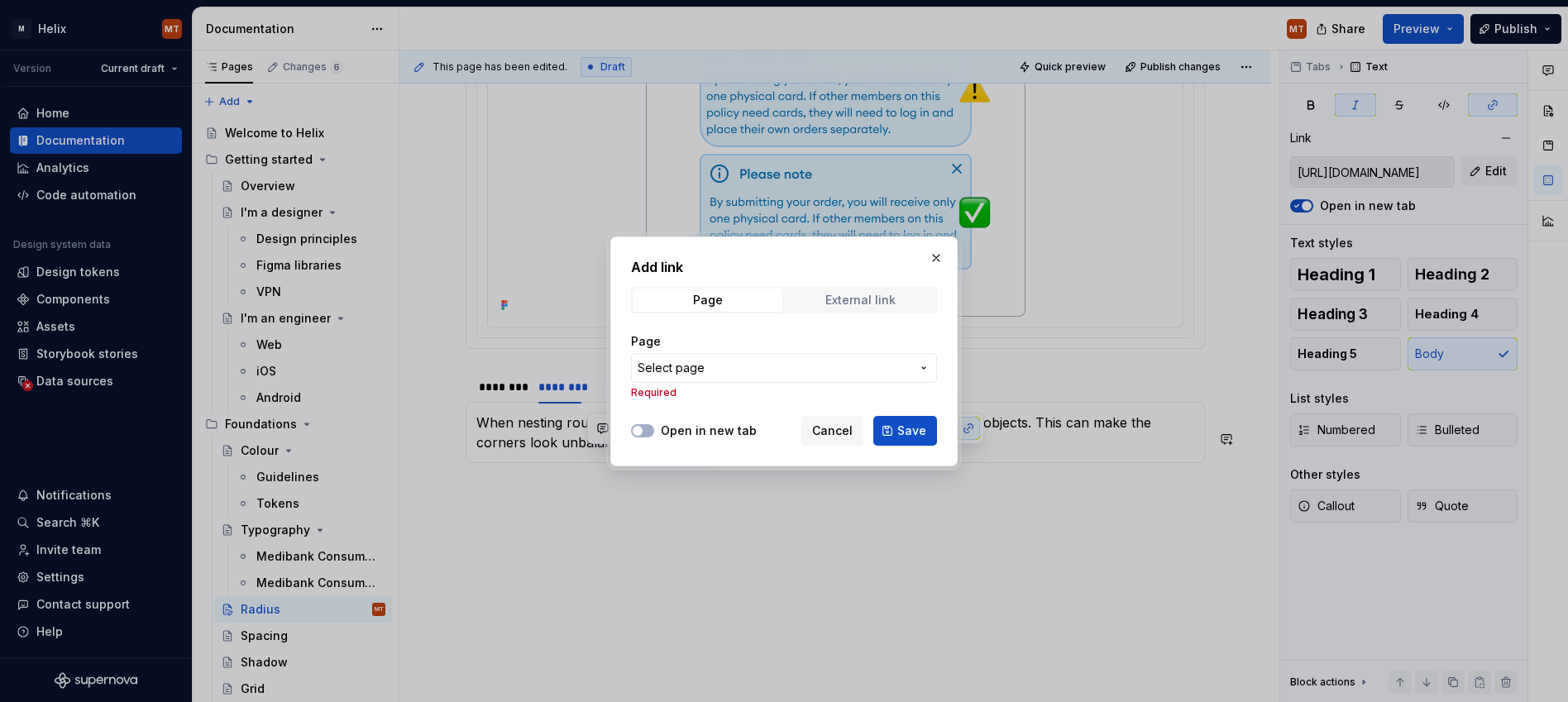
click at [816, 305] on span "External link" at bounding box center [860, 299] width 150 height 23
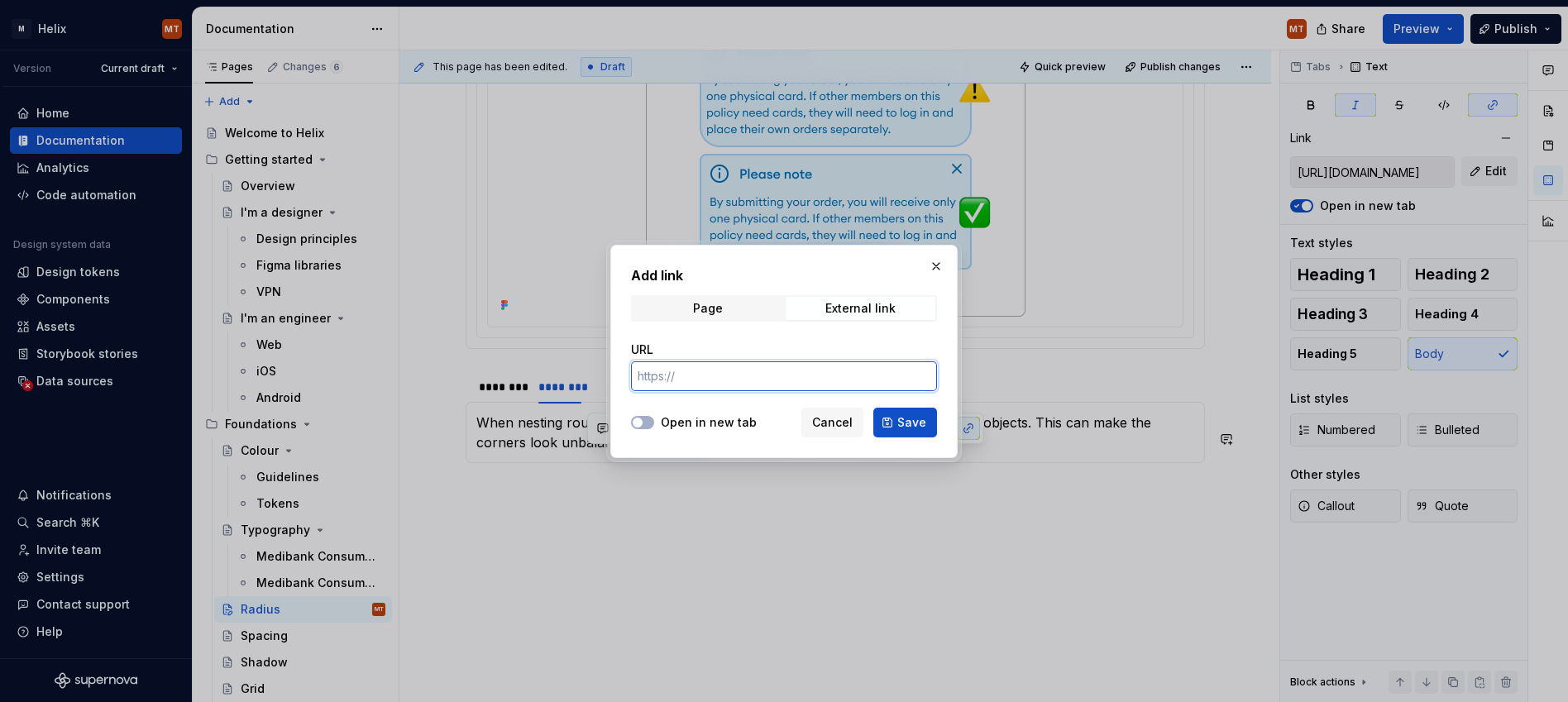
click at [798, 377] on input "URL" at bounding box center [784, 377] width 306 height 30
paste input "[URL][DOMAIN_NAME]"
click at [905, 428] on span "Save" at bounding box center [912, 423] width 29 height 17
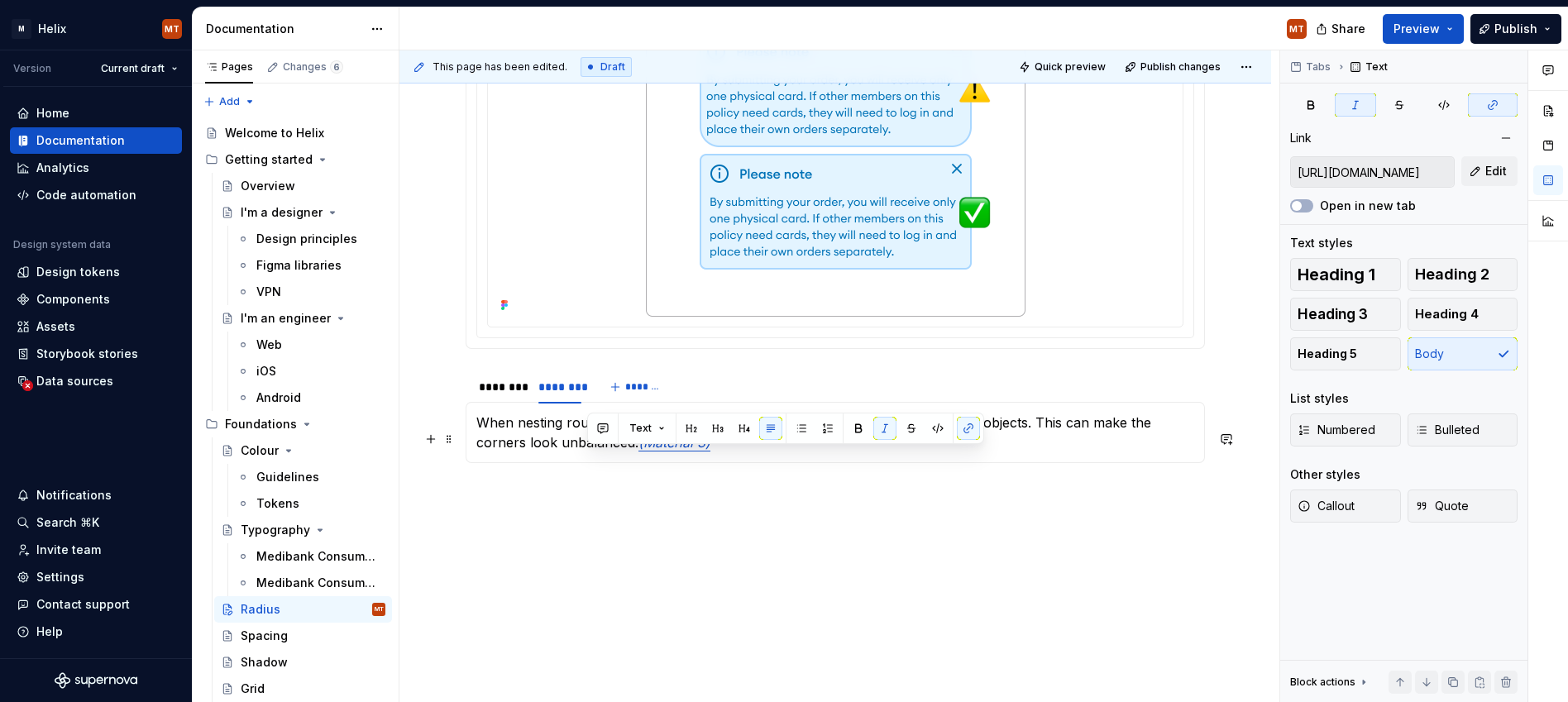
click at [949, 548] on div "This page has been edited. Draft Quick preview Publish changes [PERSON_NAME] is…" at bounding box center [839, 377] width 880 height 652
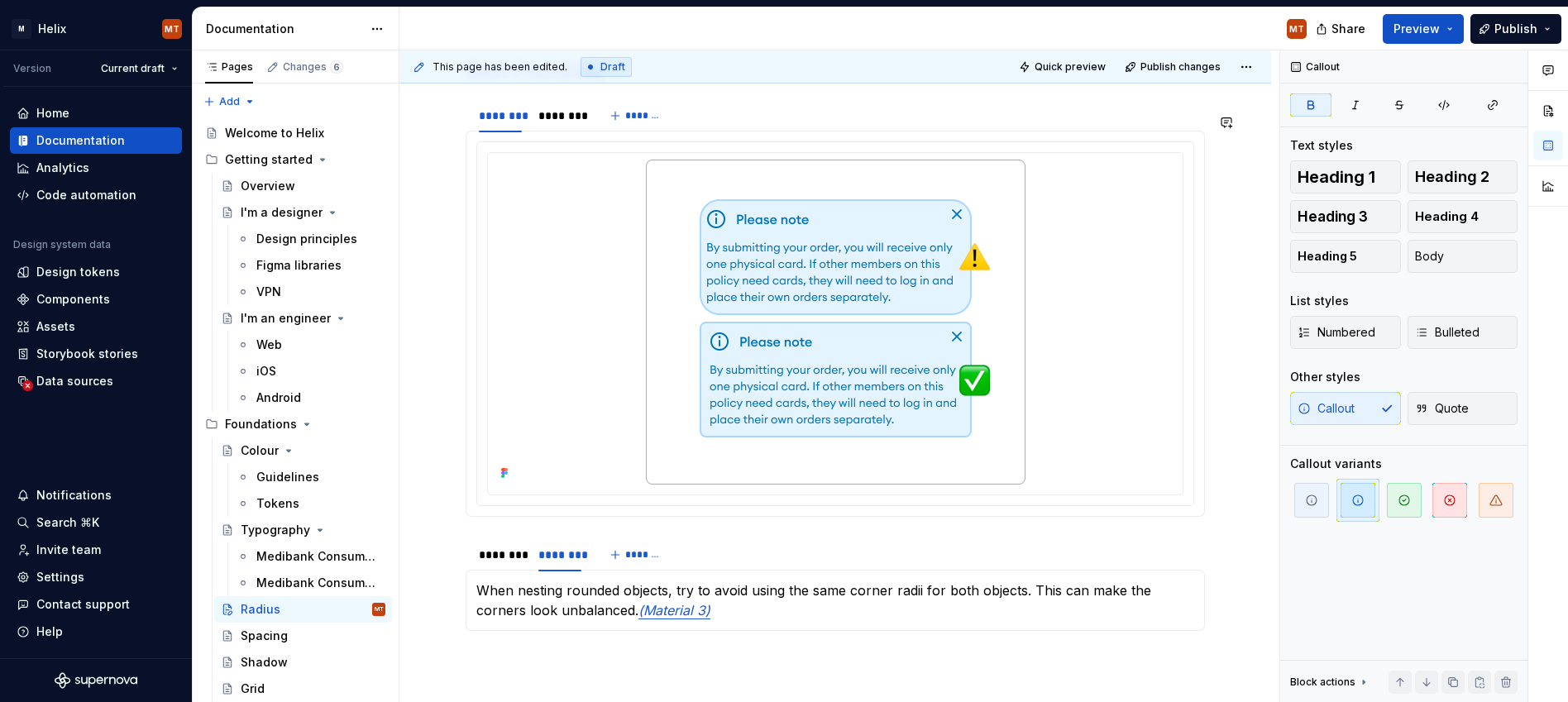
scroll to position [1042, 0]
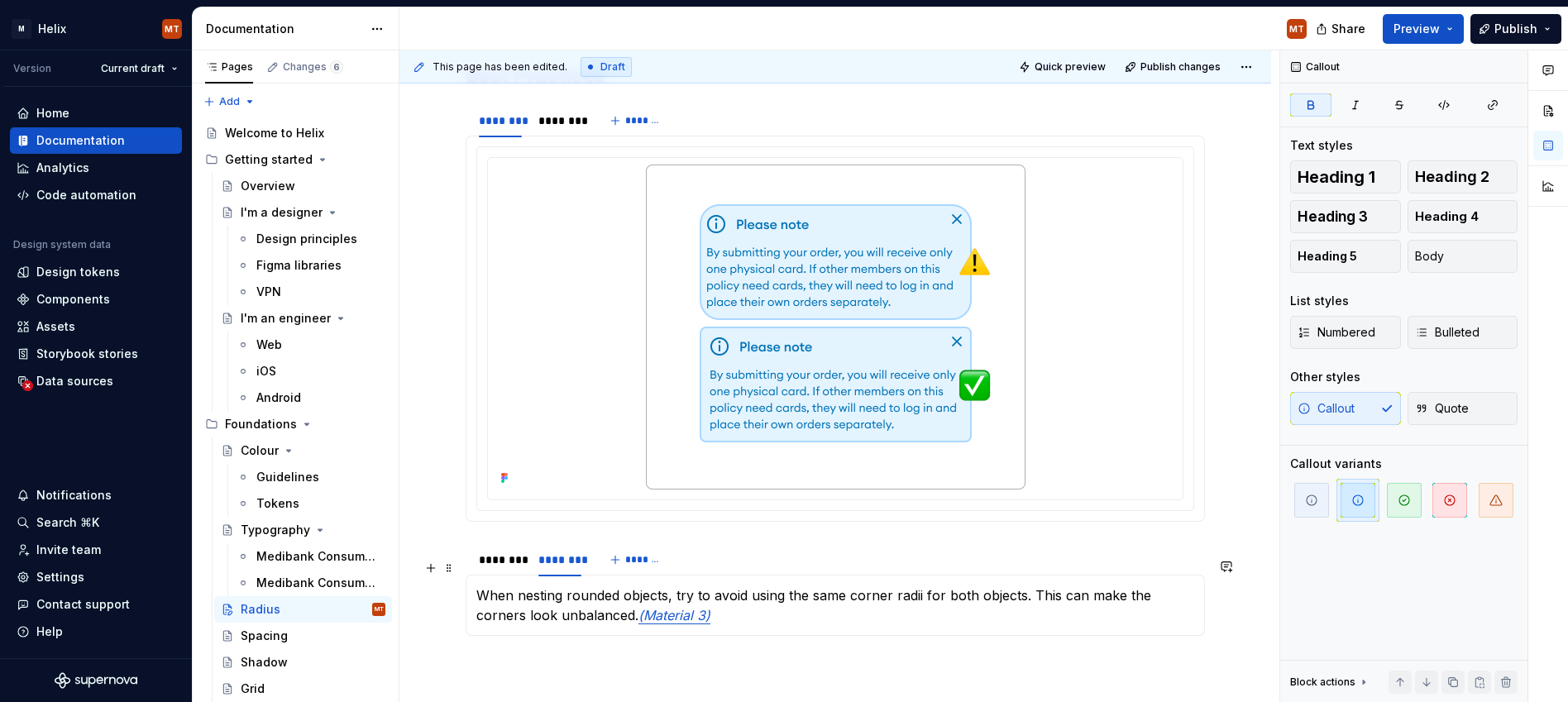
click at [724, 577] on div "******** ******** *******" at bounding box center [835, 560] width 740 height 33
click at [511, 569] on div "********" at bounding box center [500, 560] width 43 height 17
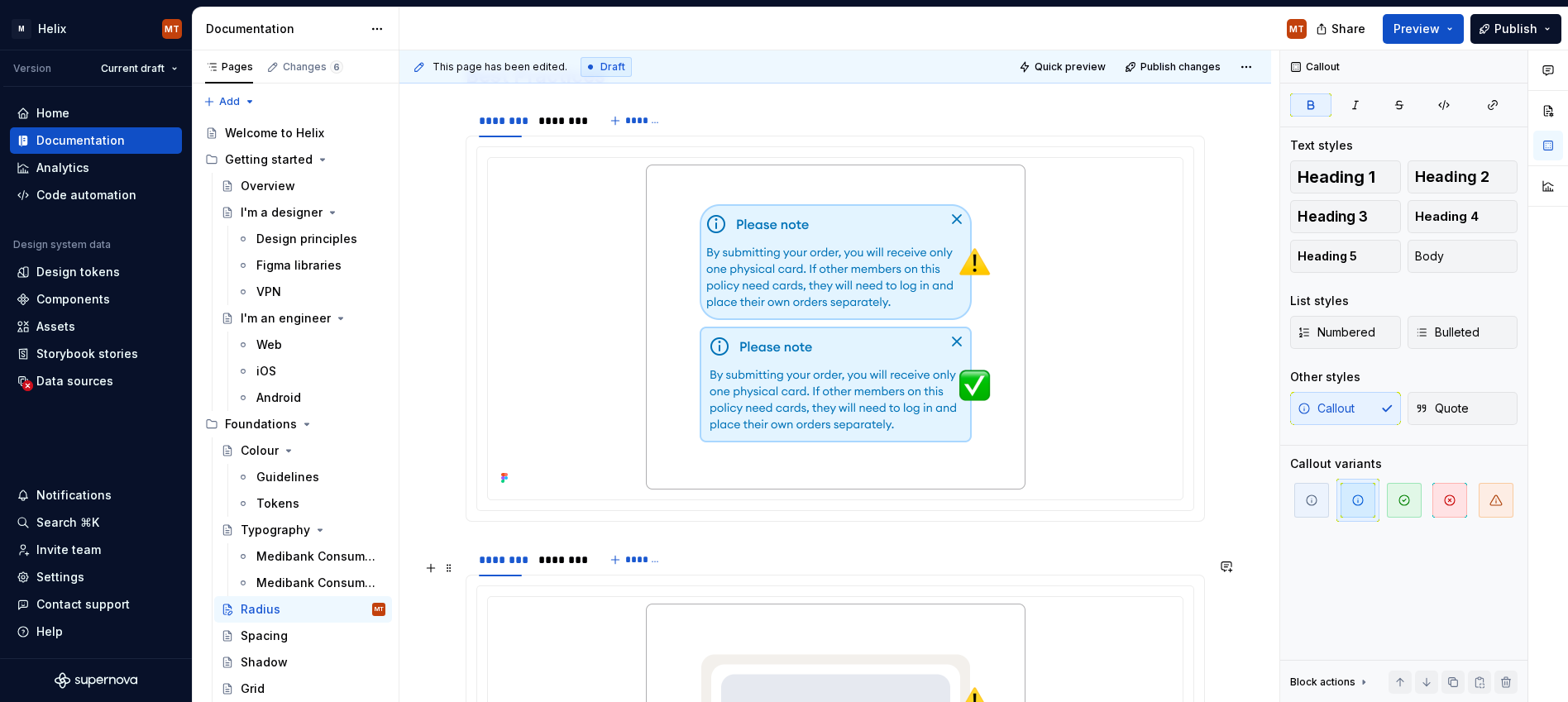
click at [756, 575] on div "******** ******** *******" at bounding box center [835, 560] width 740 height 33
click at [762, 577] on div "******** ******** *******" at bounding box center [835, 560] width 740 height 33
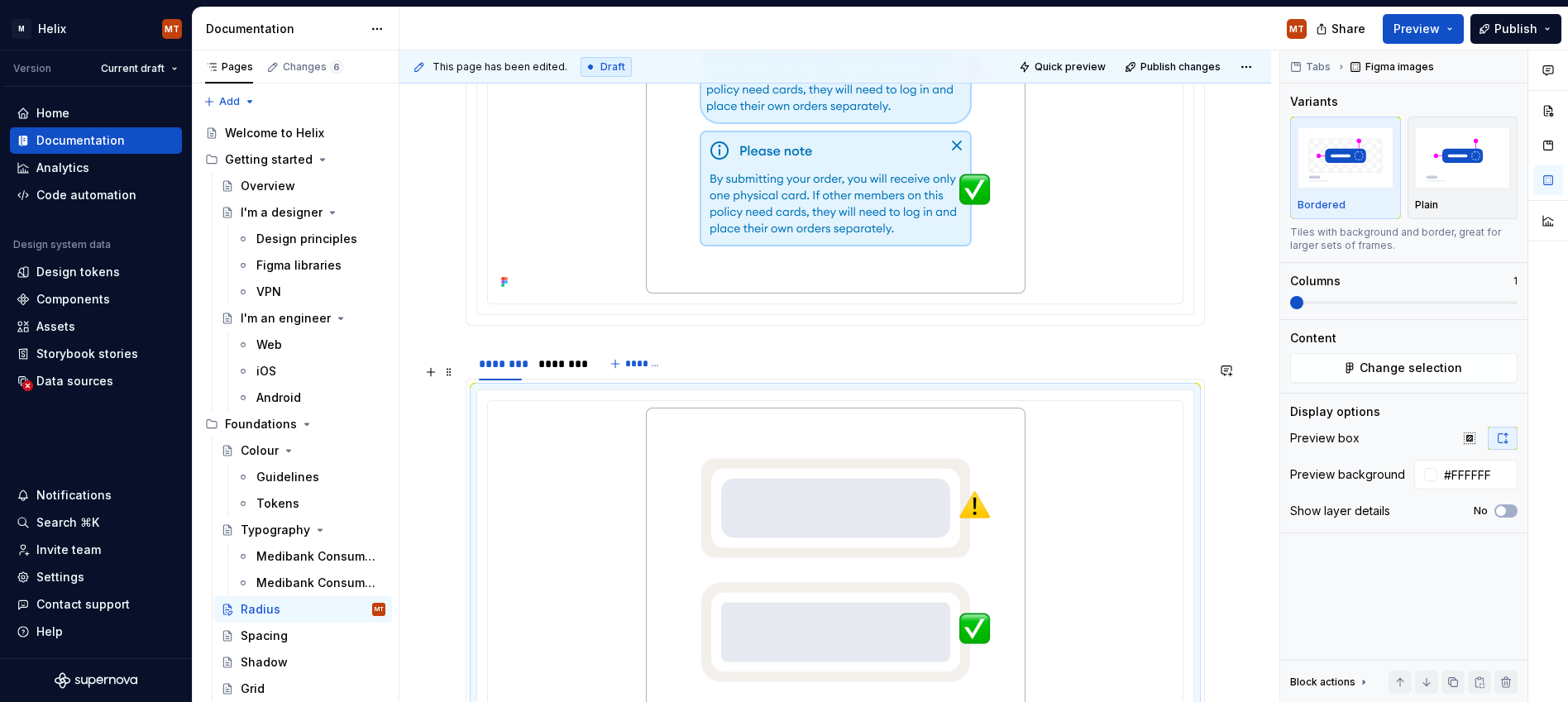
scroll to position [1248, 0]
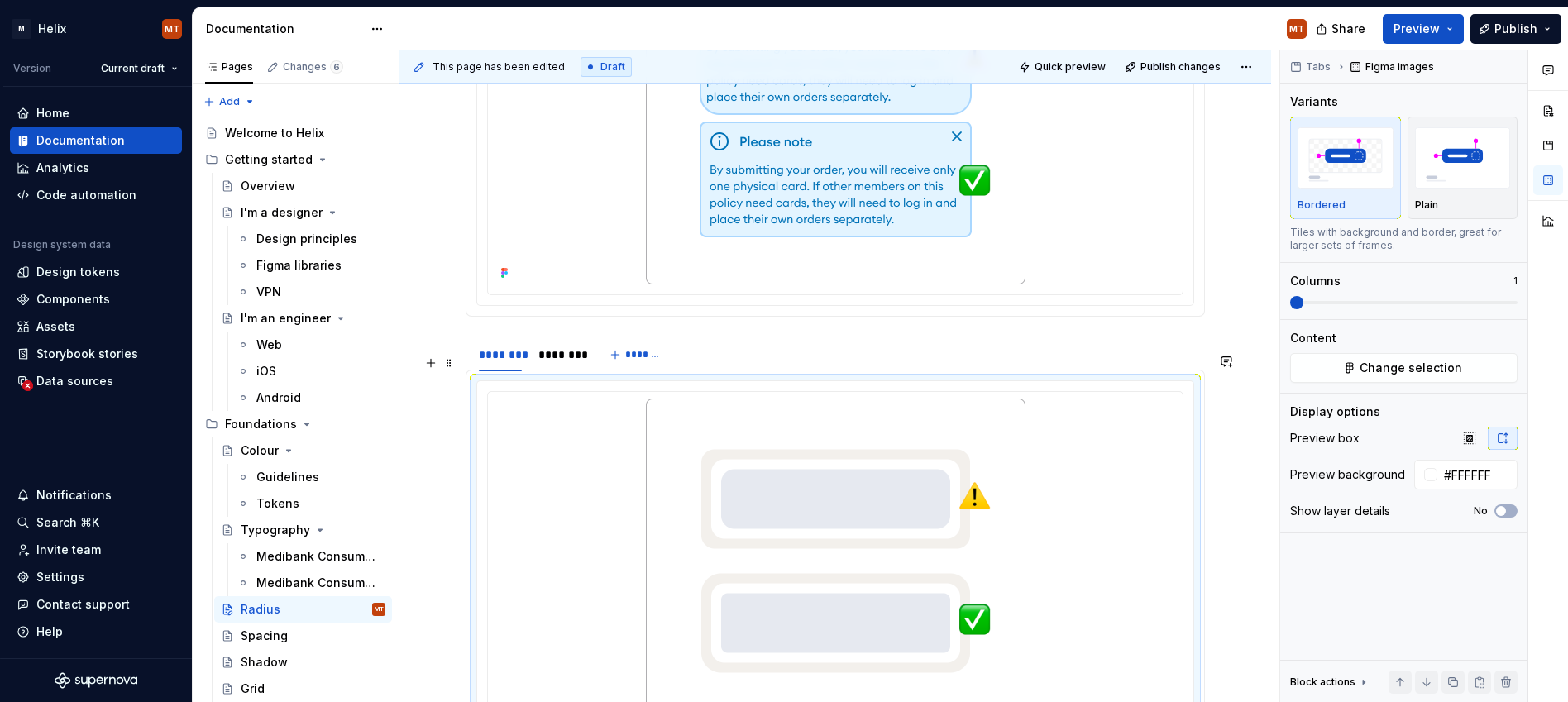
click at [465, 380] on section "******** ******** ******* When nesting rounded objects, try to avoid using the …" at bounding box center [835, 547] width 740 height 420
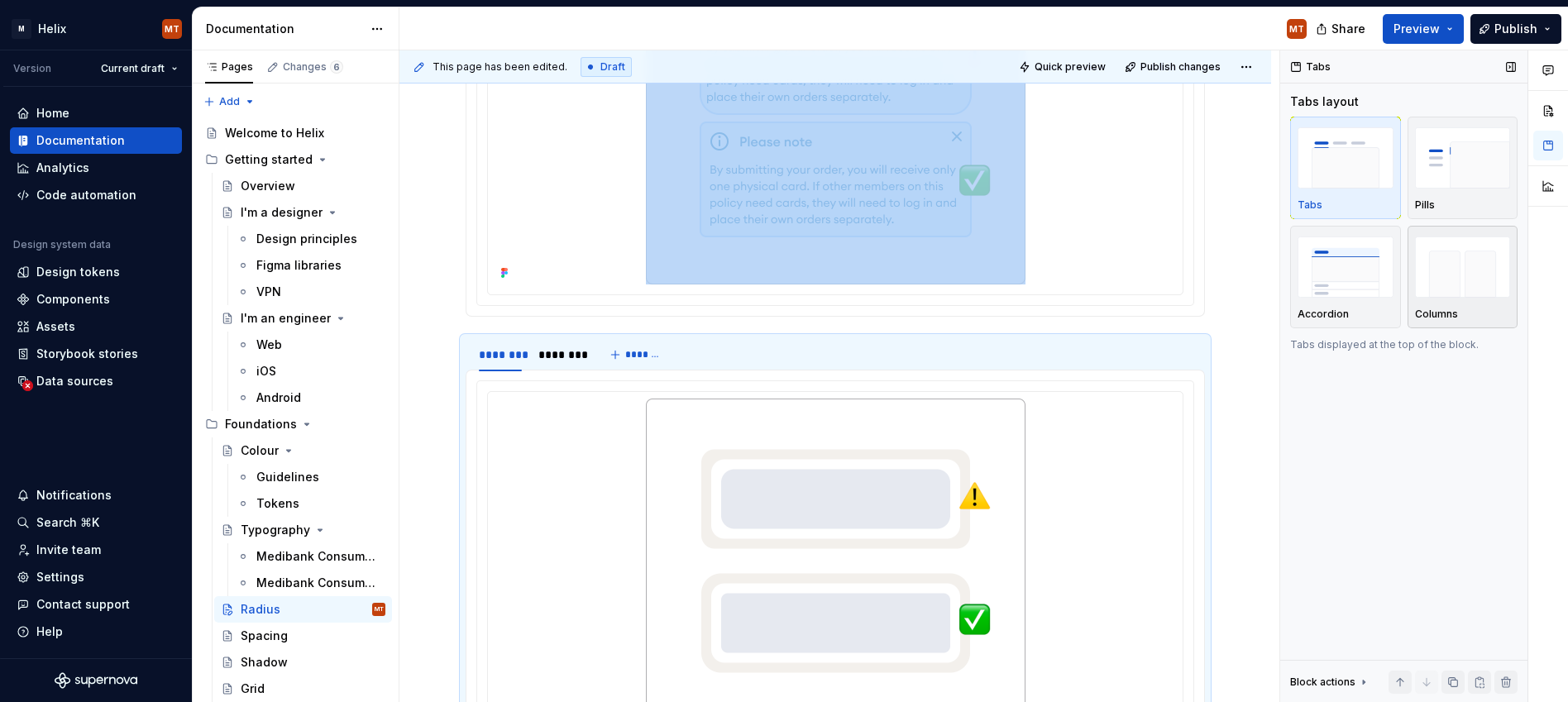
click at [1135, 274] on img "button" at bounding box center [1463, 266] width 96 height 61
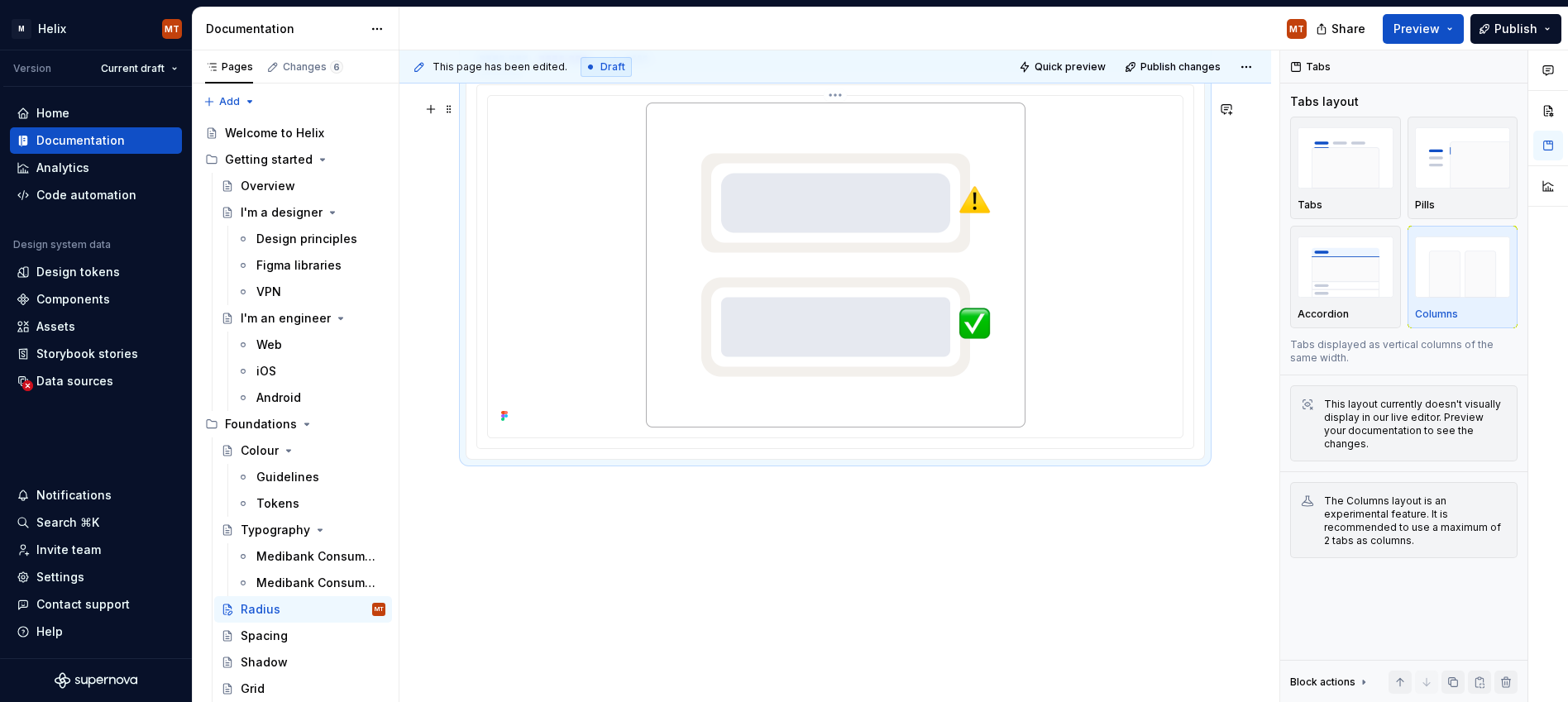
scroll to position [1560, 0]
click at [1004, 563] on div "This page has been edited. Draft Quick preview Publish changes [PERSON_NAME] is…" at bounding box center [839, 377] width 880 height 652
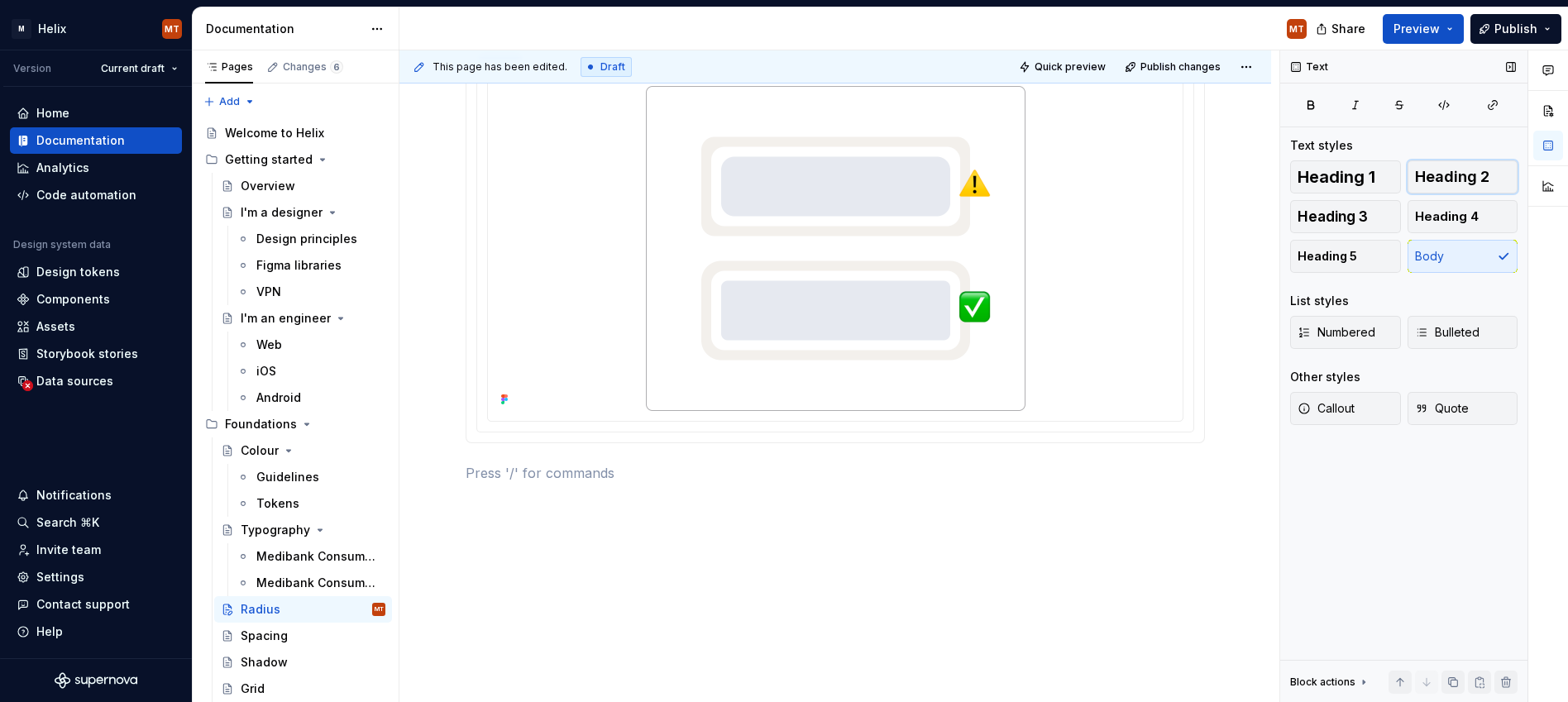
click at [1135, 169] on span "Heading 2" at bounding box center [1452, 177] width 75 height 17
click at [801, 494] on h2 at bounding box center [835, 486] width 740 height 27
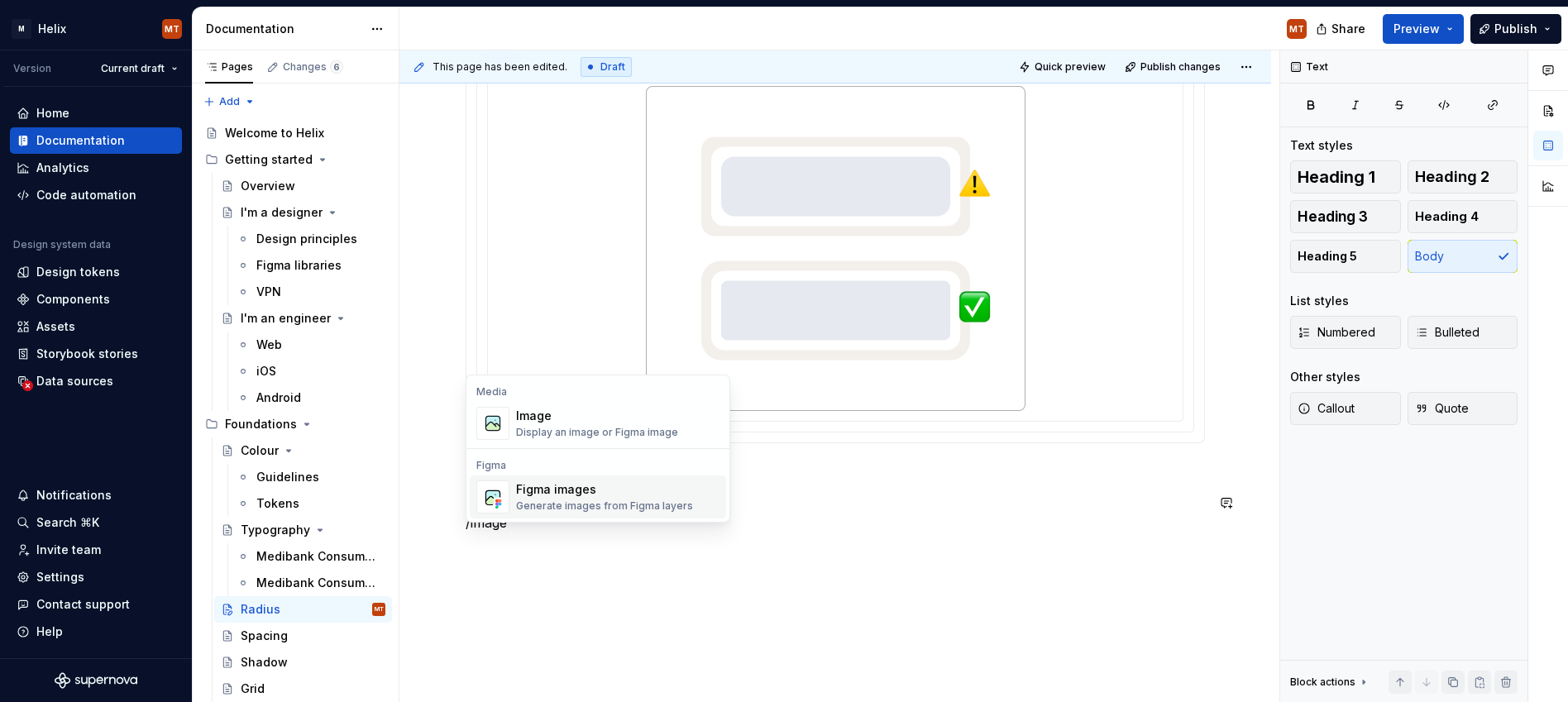
click at [550, 502] on div "Generate images from Figma layers" at bounding box center [605, 505] width 177 height 13
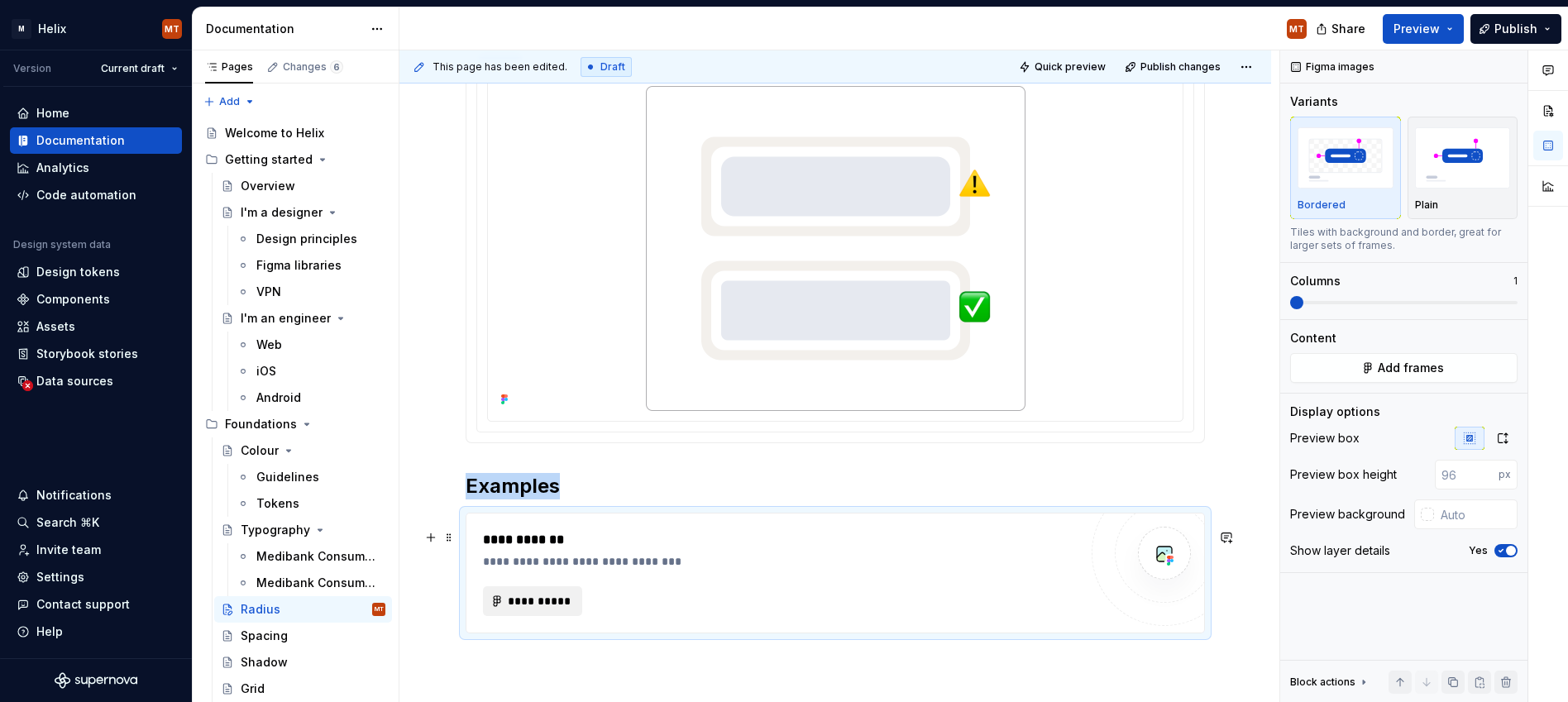
click at [546, 610] on span "**********" at bounding box center [539, 601] width 65 height 17
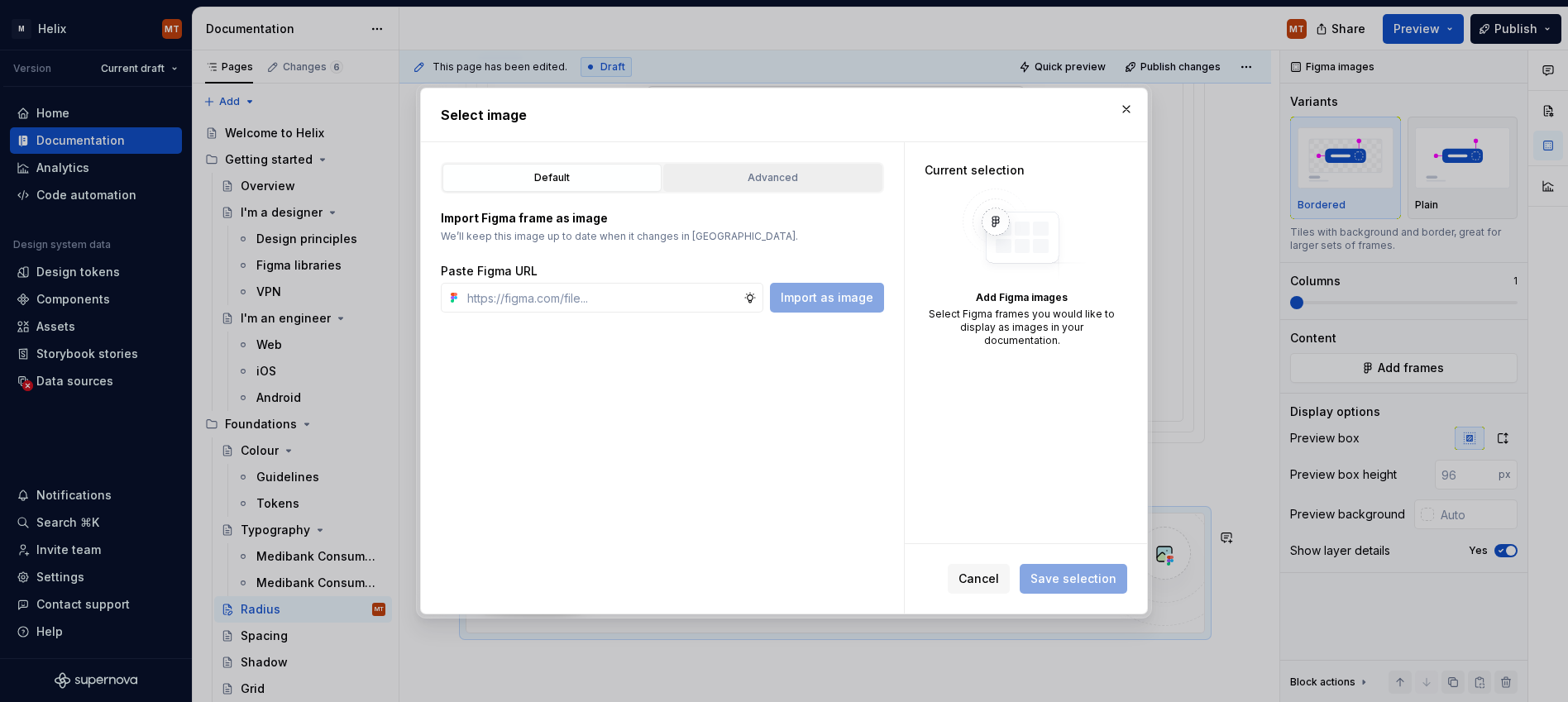
click at [777, 179] on div "Advanced" at bounding box center [773, 178] width 208 height 17
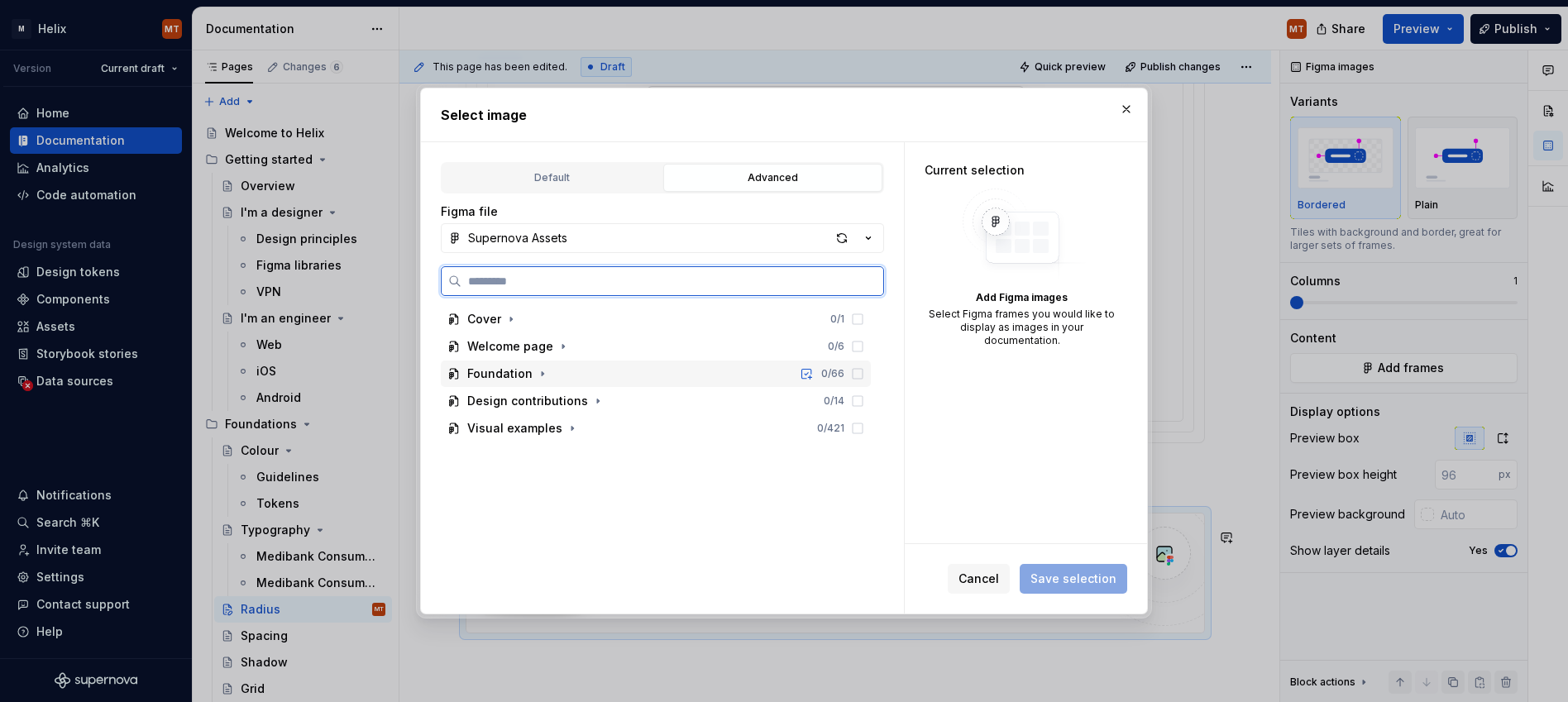
click at [502, 371] on div "Foundation" at bounding box center [500, 374] width 66 height 17
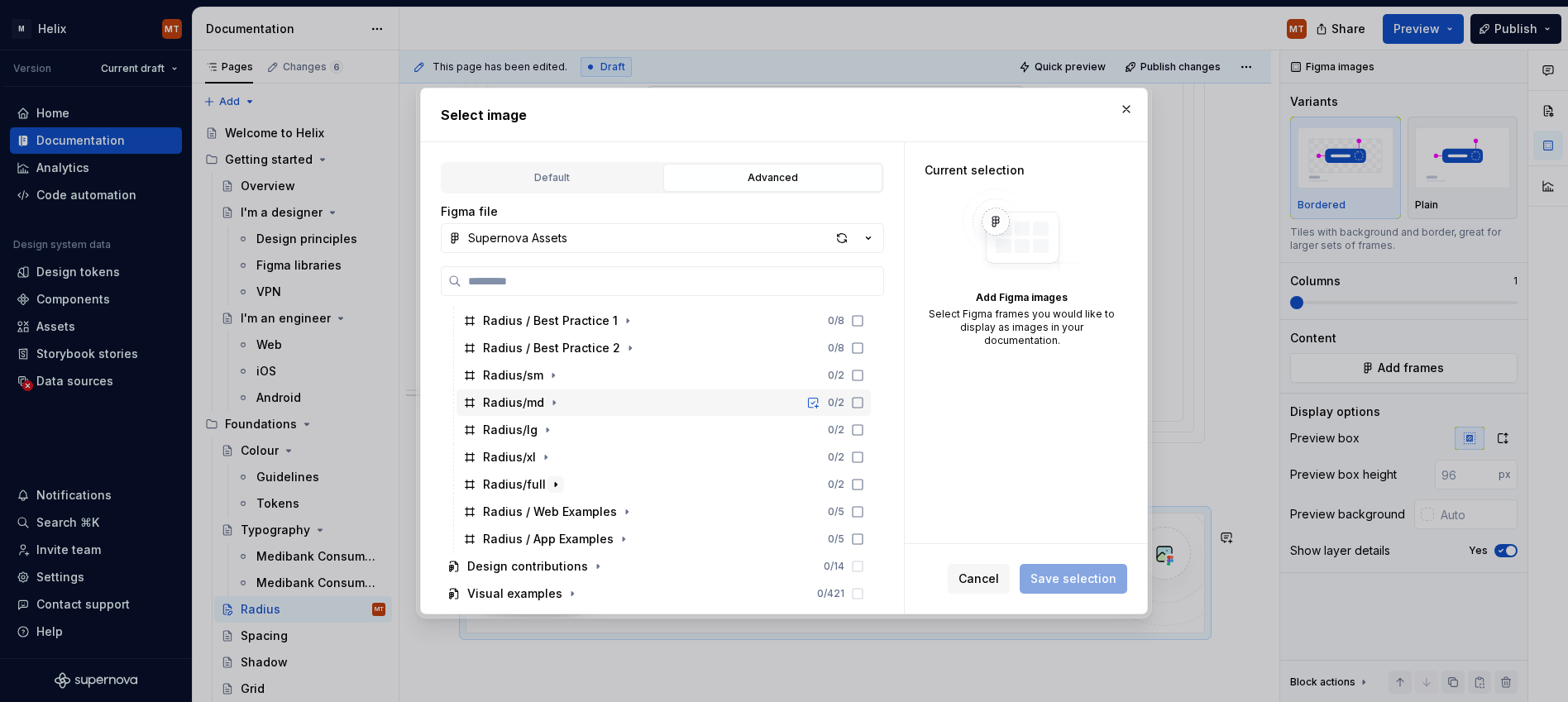
scroll to position [239, 0]
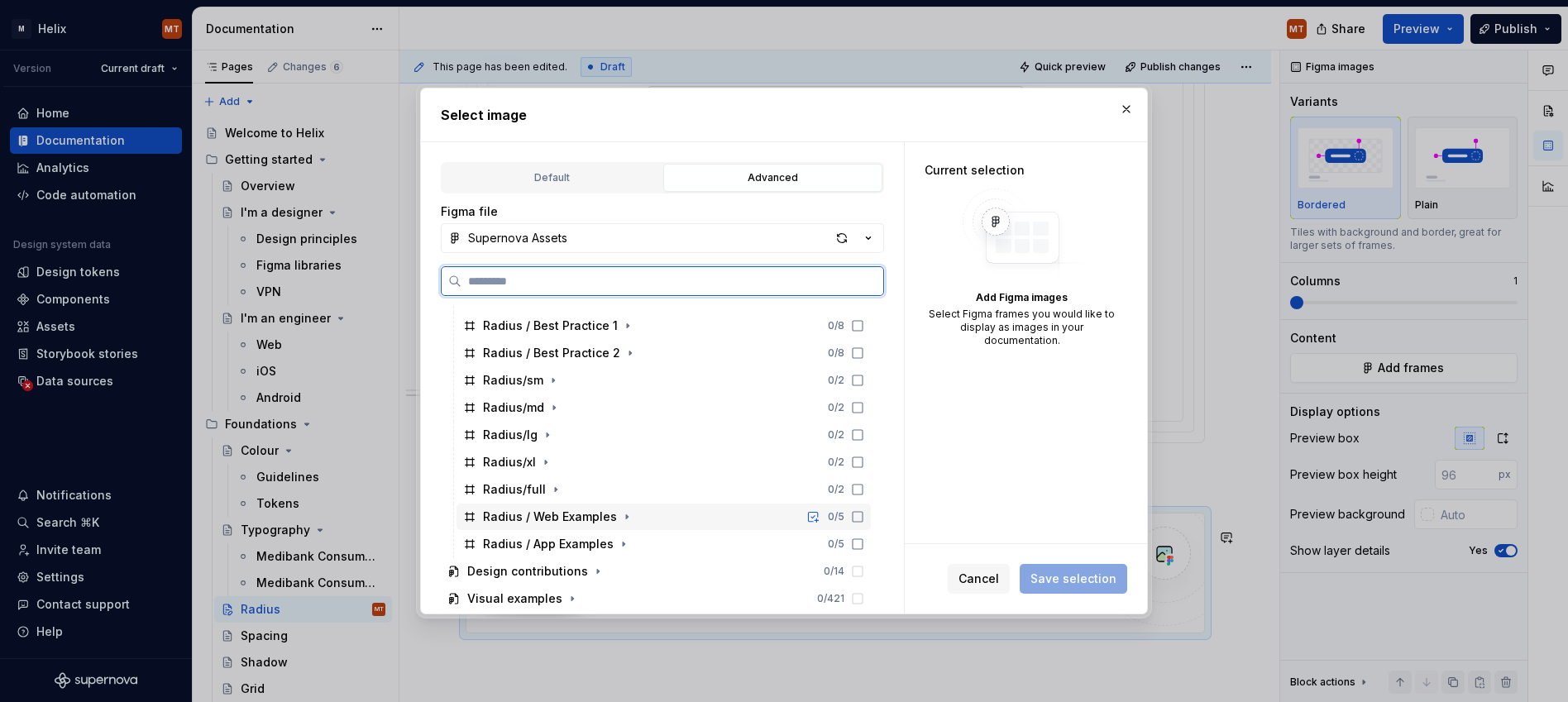
click at [578, 516] on div "Radius / Web Examples" at bounding box center [550, 517] width 134 height 17
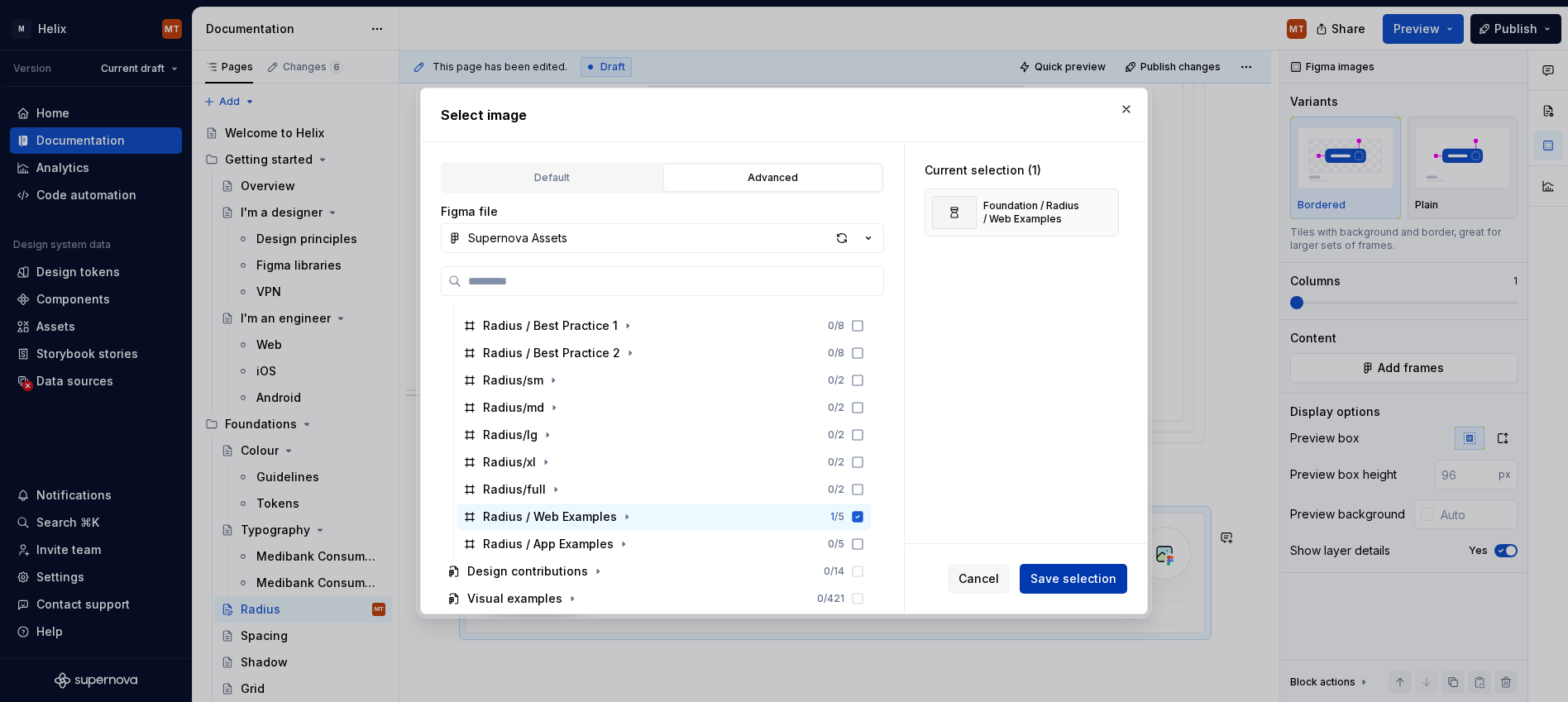
click at [1097, 575] on span "Save selection" at bounding box center [1074, 579] width 87 height 17
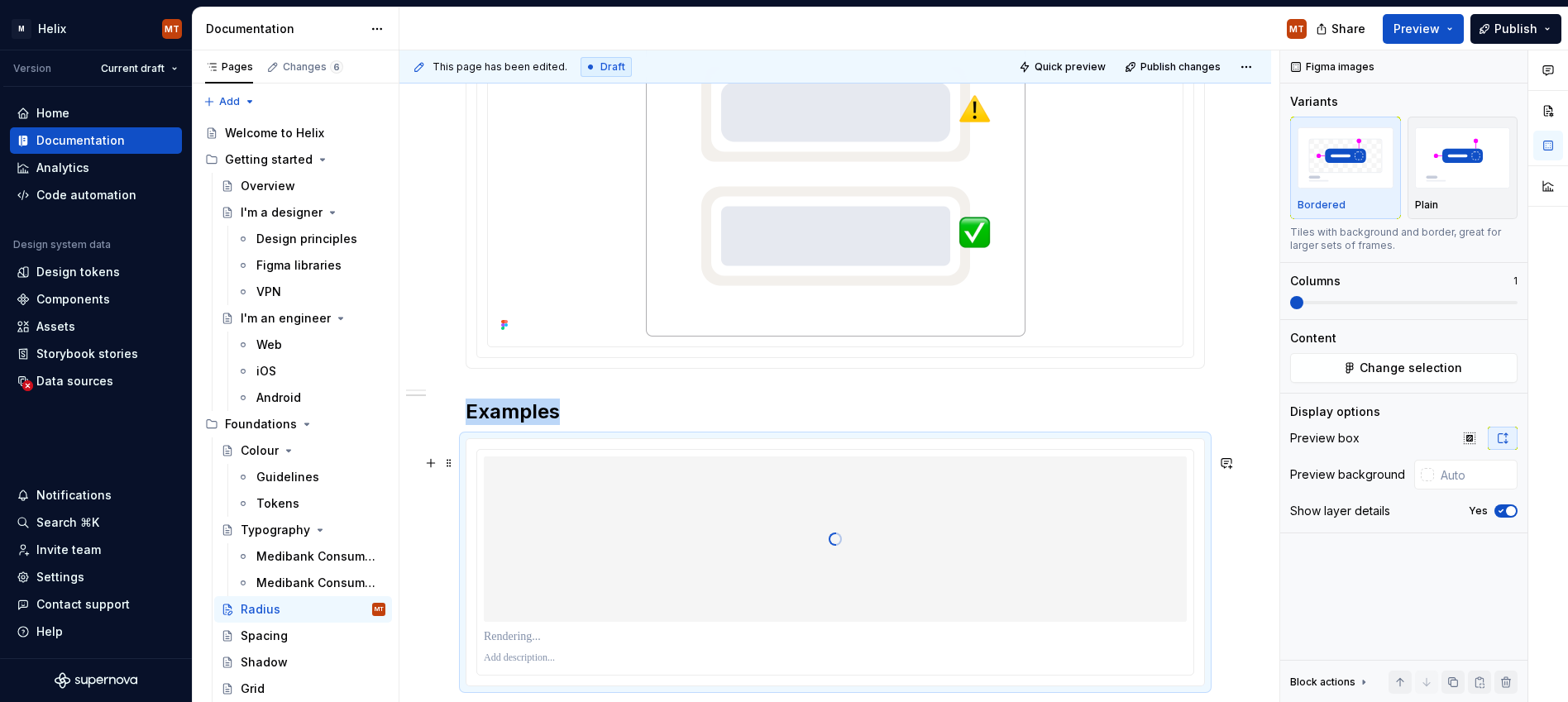
scroll to position [1762, 0]
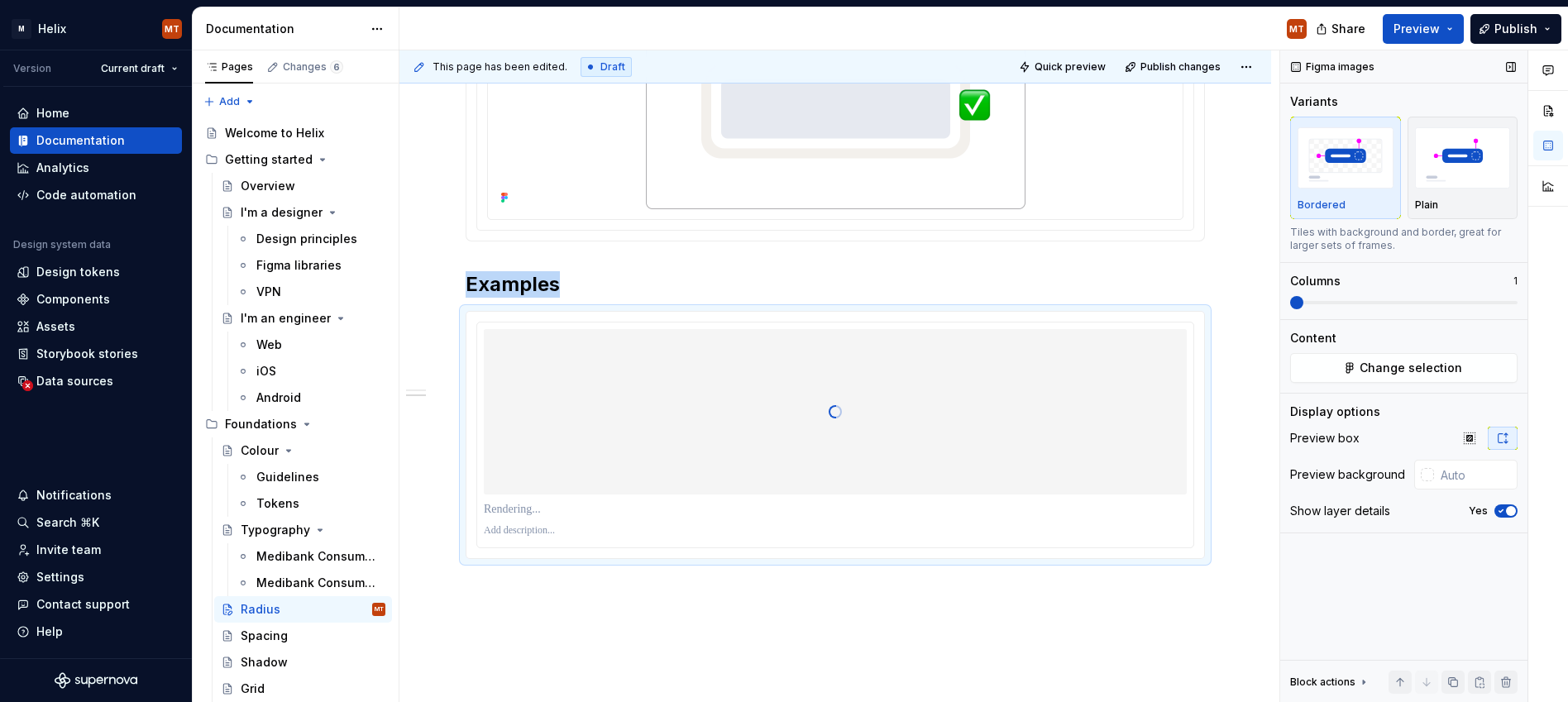
drag, startPoint x: 1513, startPoint y: 509, endPoint x: 1490, endPoint y: 498, distance: 25.5
click at [1135, 509] on span "button" at bounding box center [1511, 511] width 10 height 10
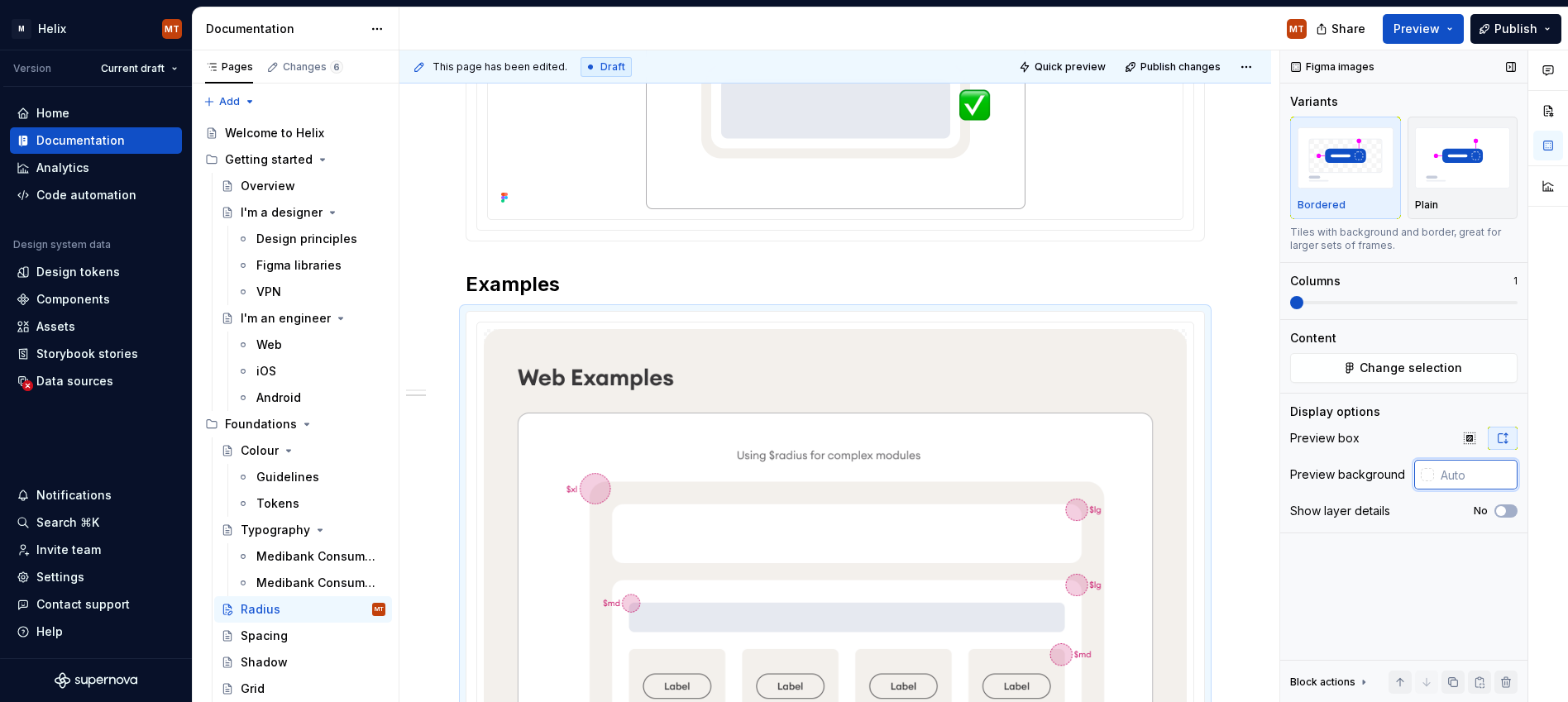
click at [1135, 469] on input "text" at bounding box center [1477, 475] width 84 height 30
click at [1130, 292] on h2 "Examples" at bounding box center [835, 284] width 740 height 27
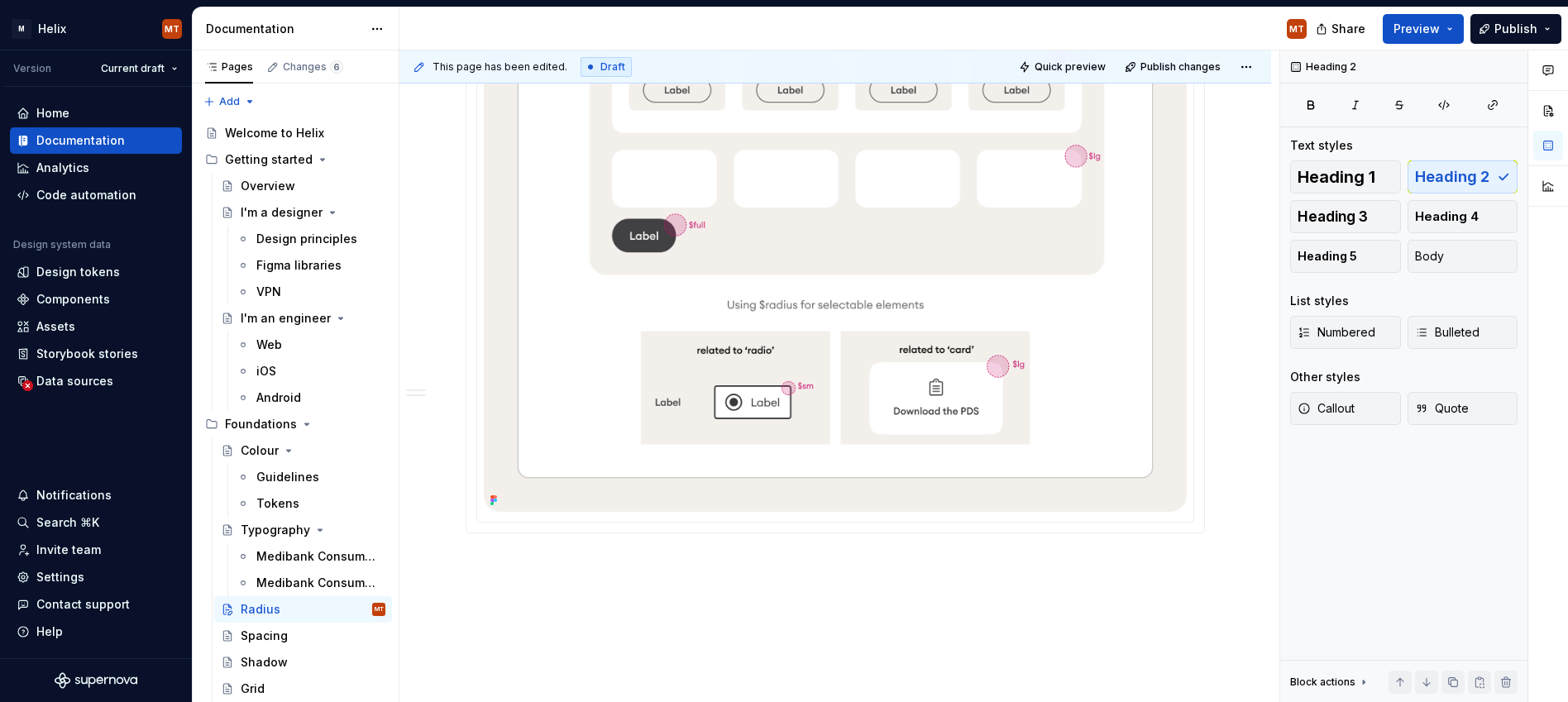
scroll to position [2444, 0]
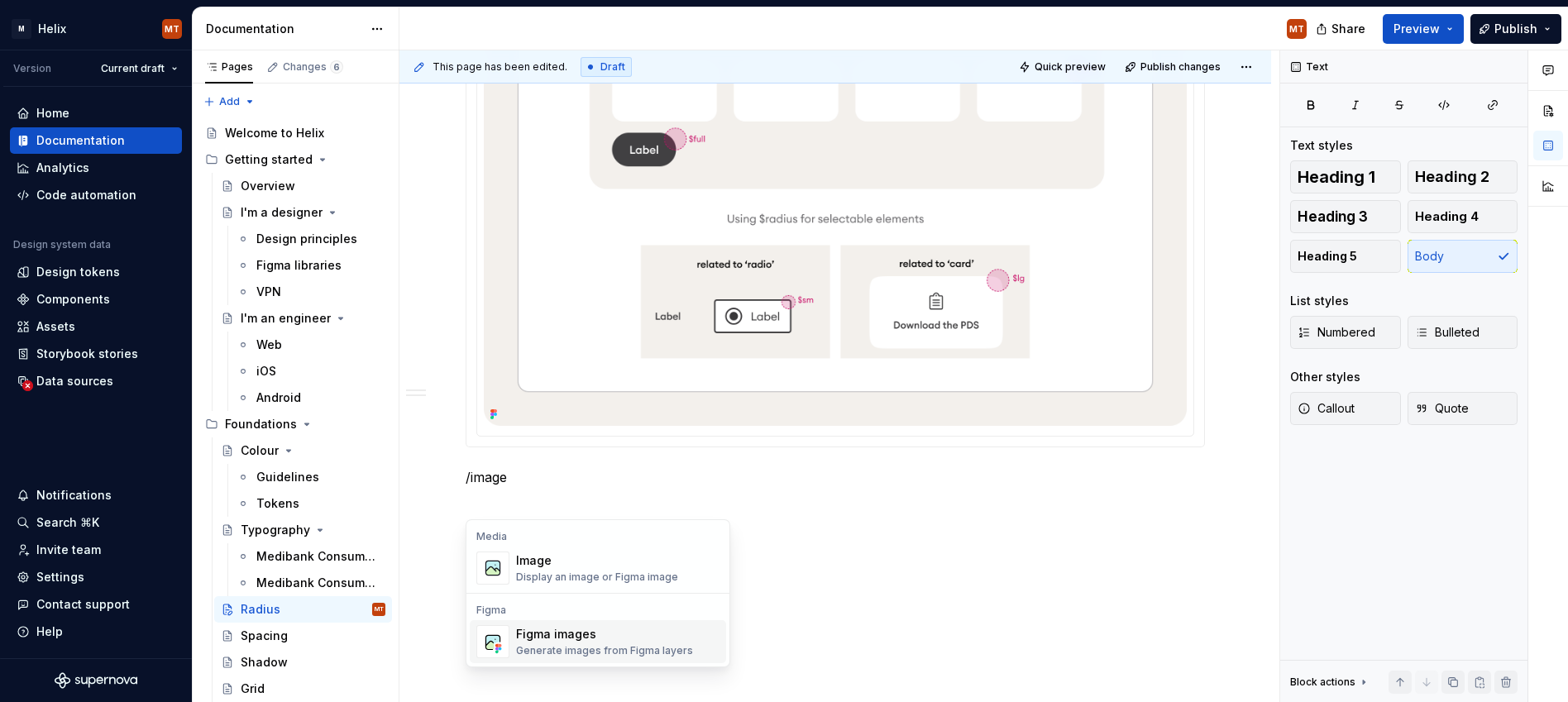
click at [637, 642] on div "Figma images Generate images from Figma layers" at bounding box center [605, 642] width 177 height 32
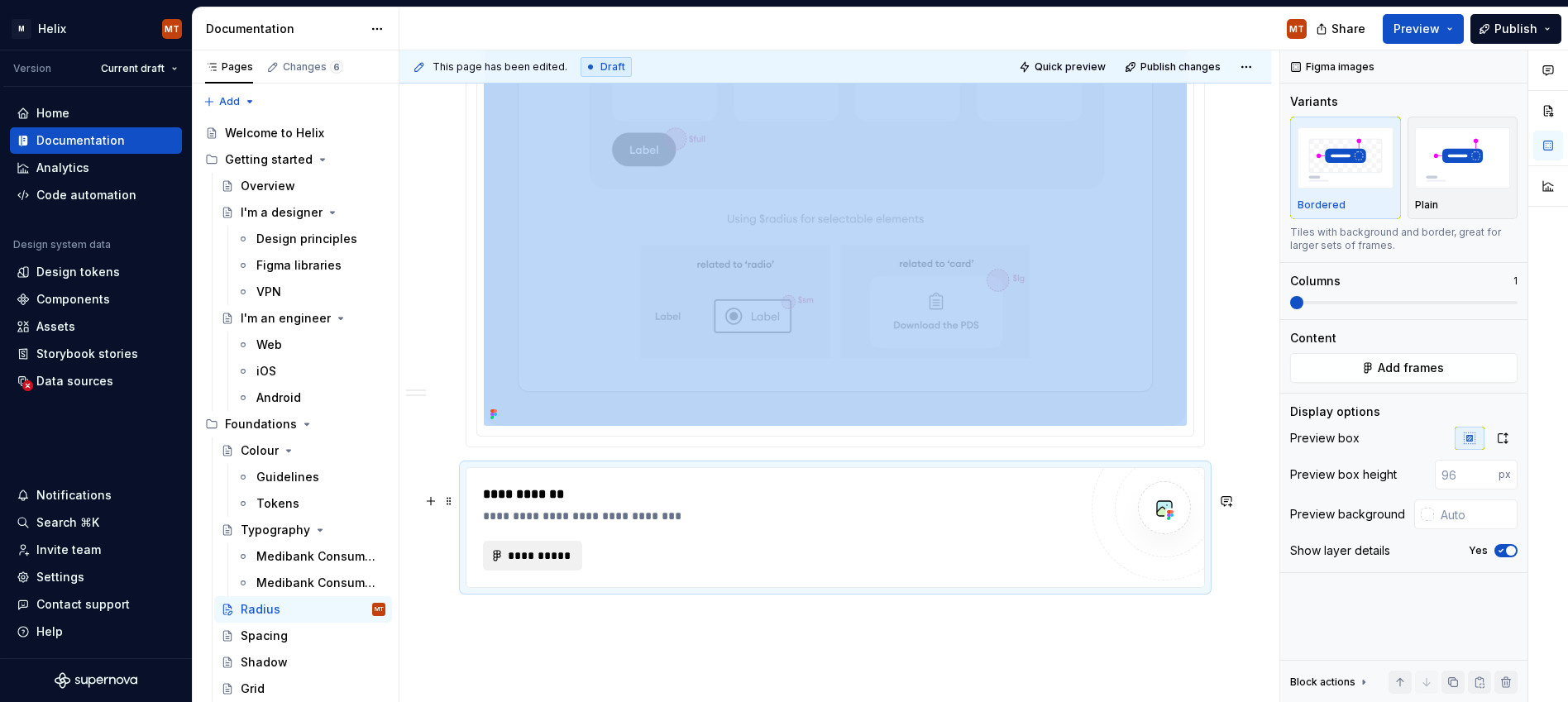
click at [534, 564] on span "**********" at bounding box center [539, 556] width 65 height 17
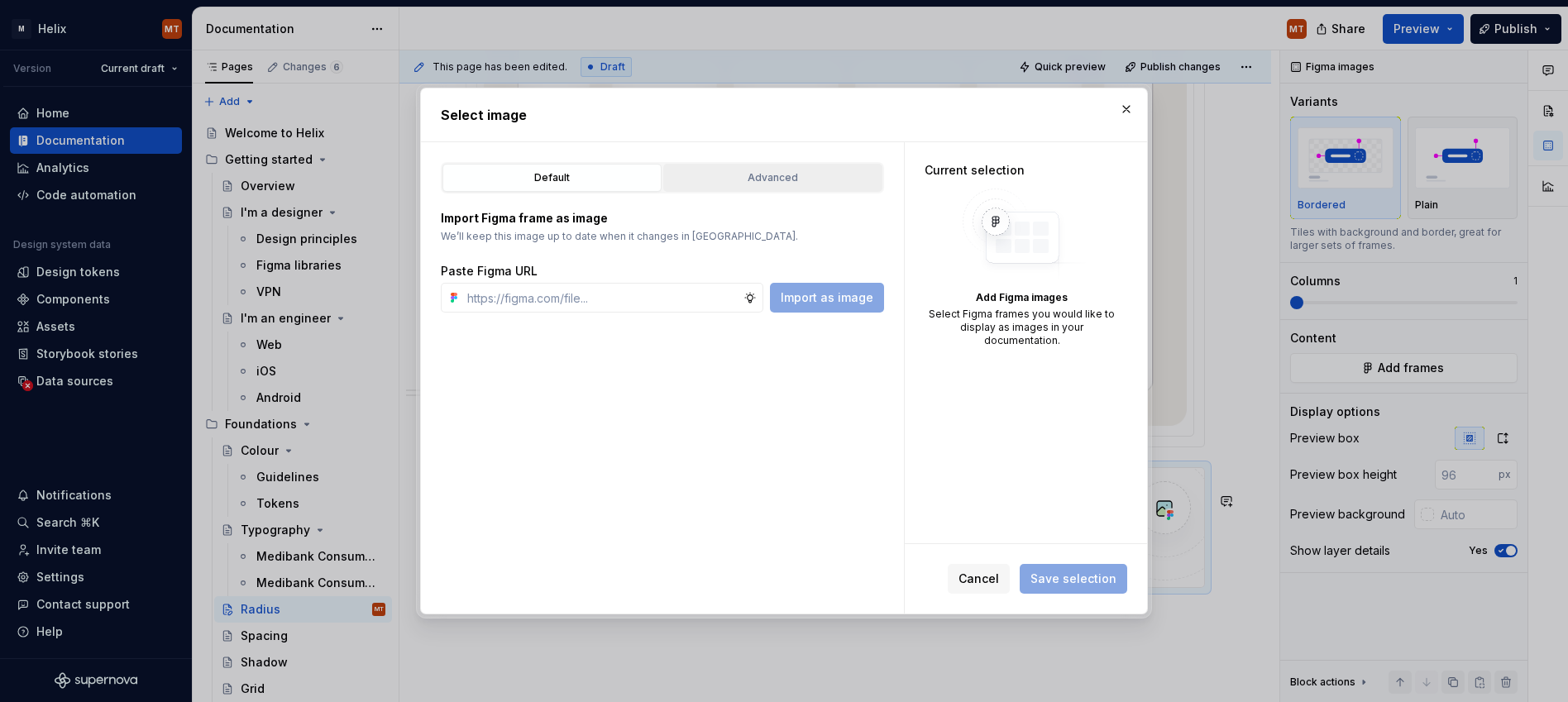
click at [768, 190] on button "Advanced" at bounding box center [773, 178] width 219 height 28
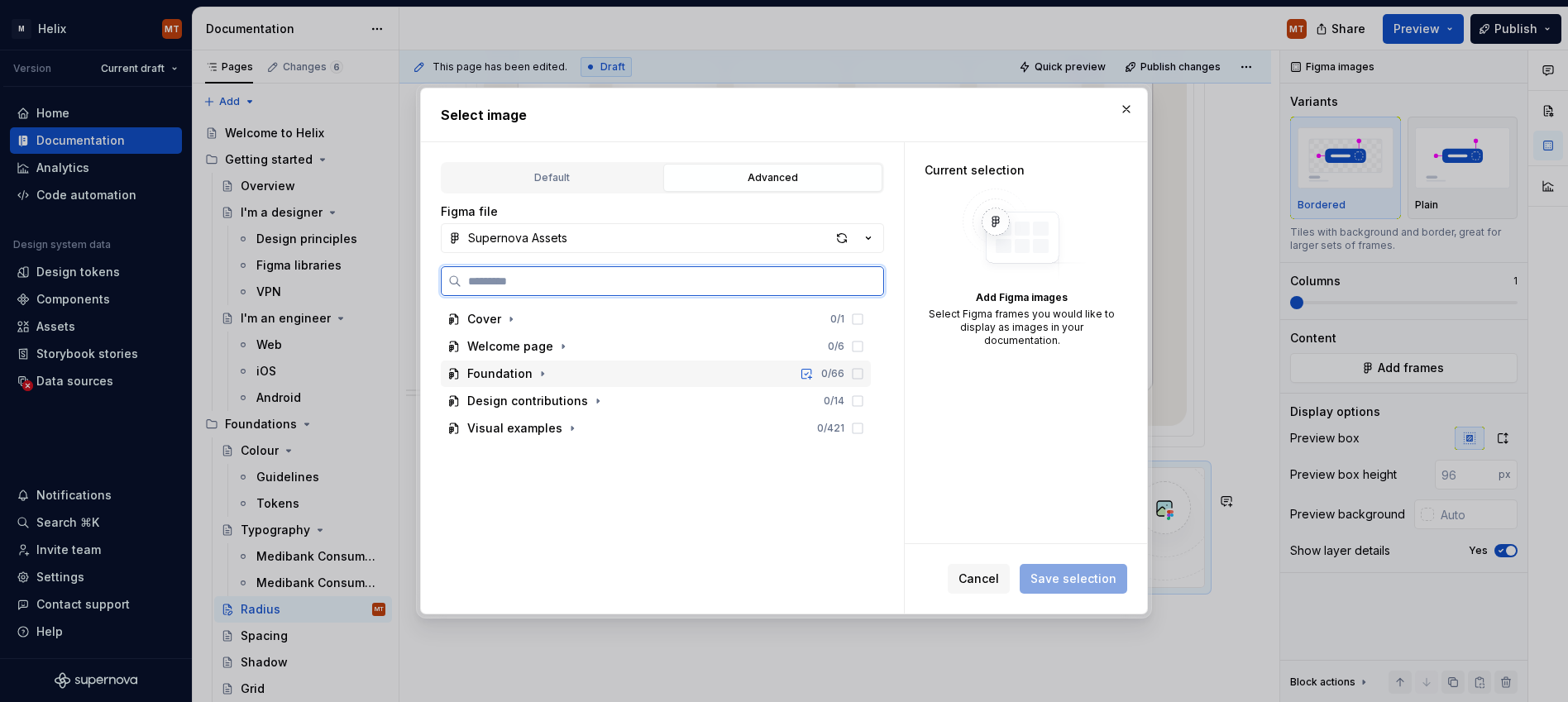
click at [553, 377] on div "Foundation 0 / 66" at bounding box center [655, 374] width 431 height 27
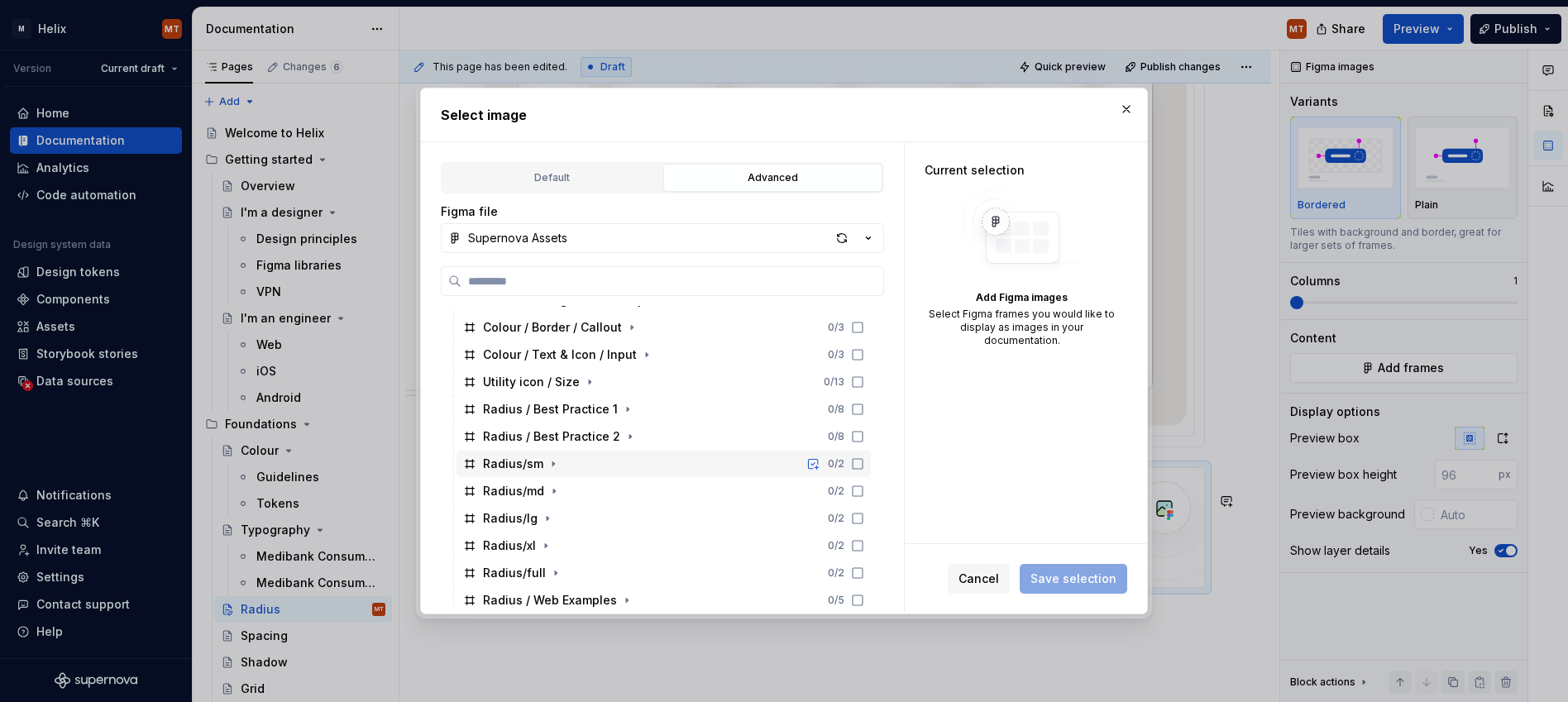
scroll to position [244, 0]
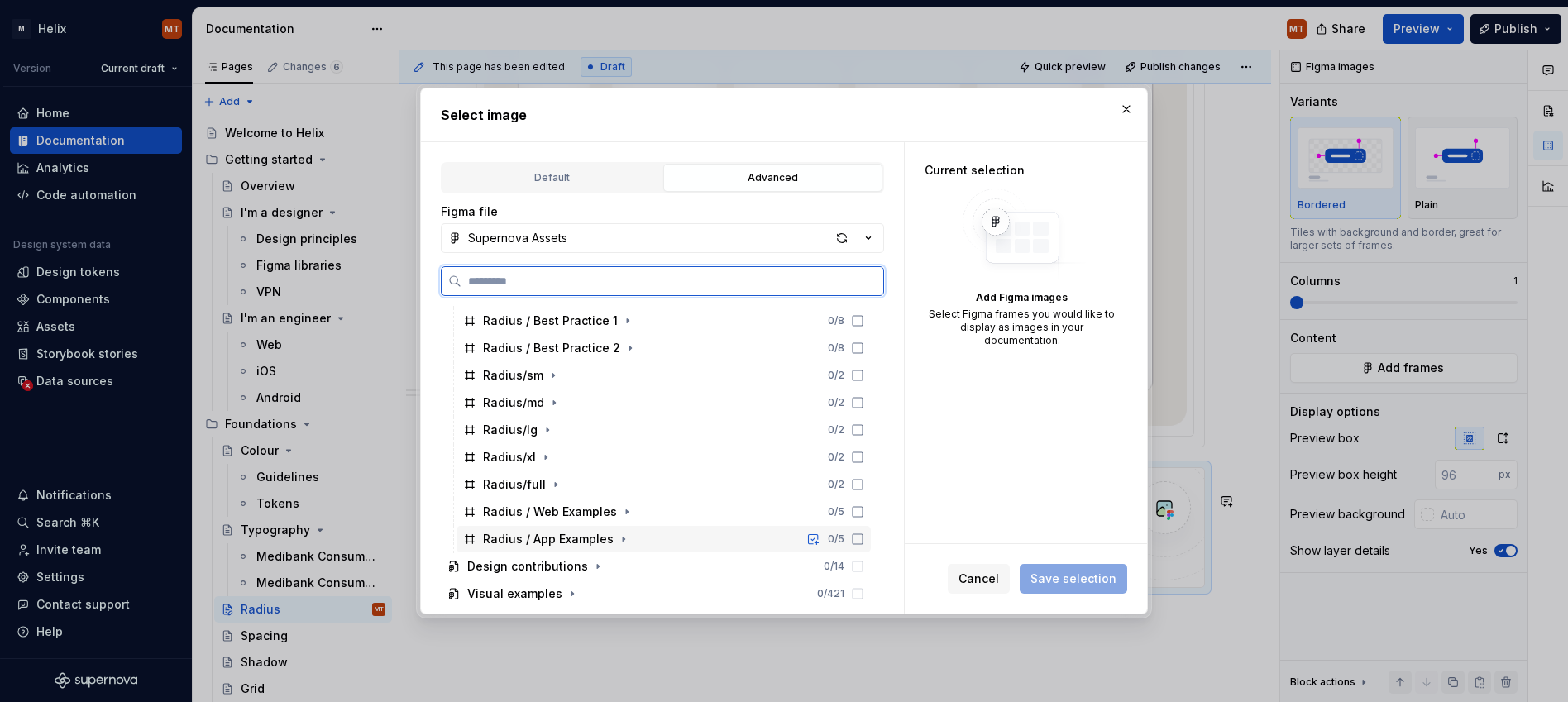
click at [597, 532] on div "Radius / App Examples" at bounding box center [548, 539] width 130 height 17
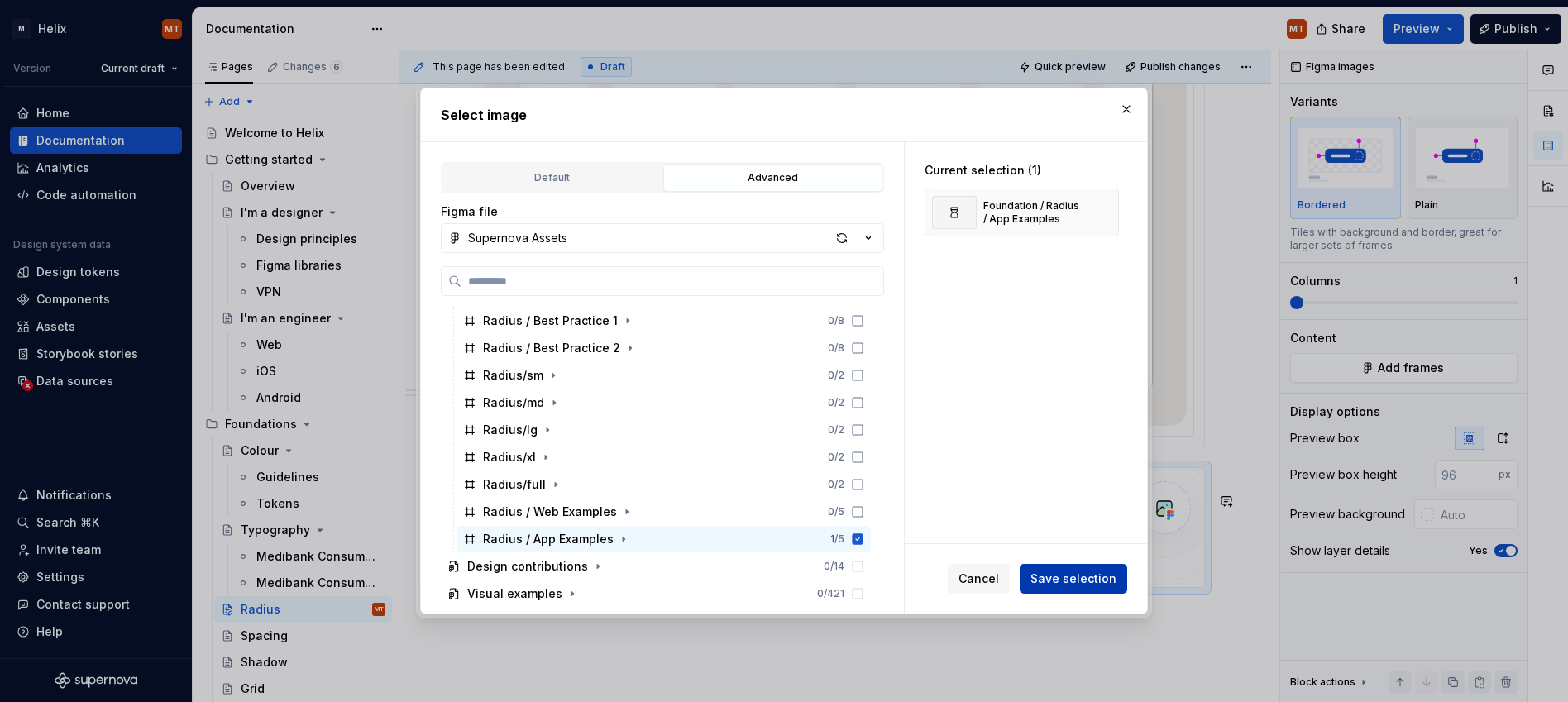
click at [1076, 576] on span "Save selection" at bounding box center [1074, 579] width 87 height 17
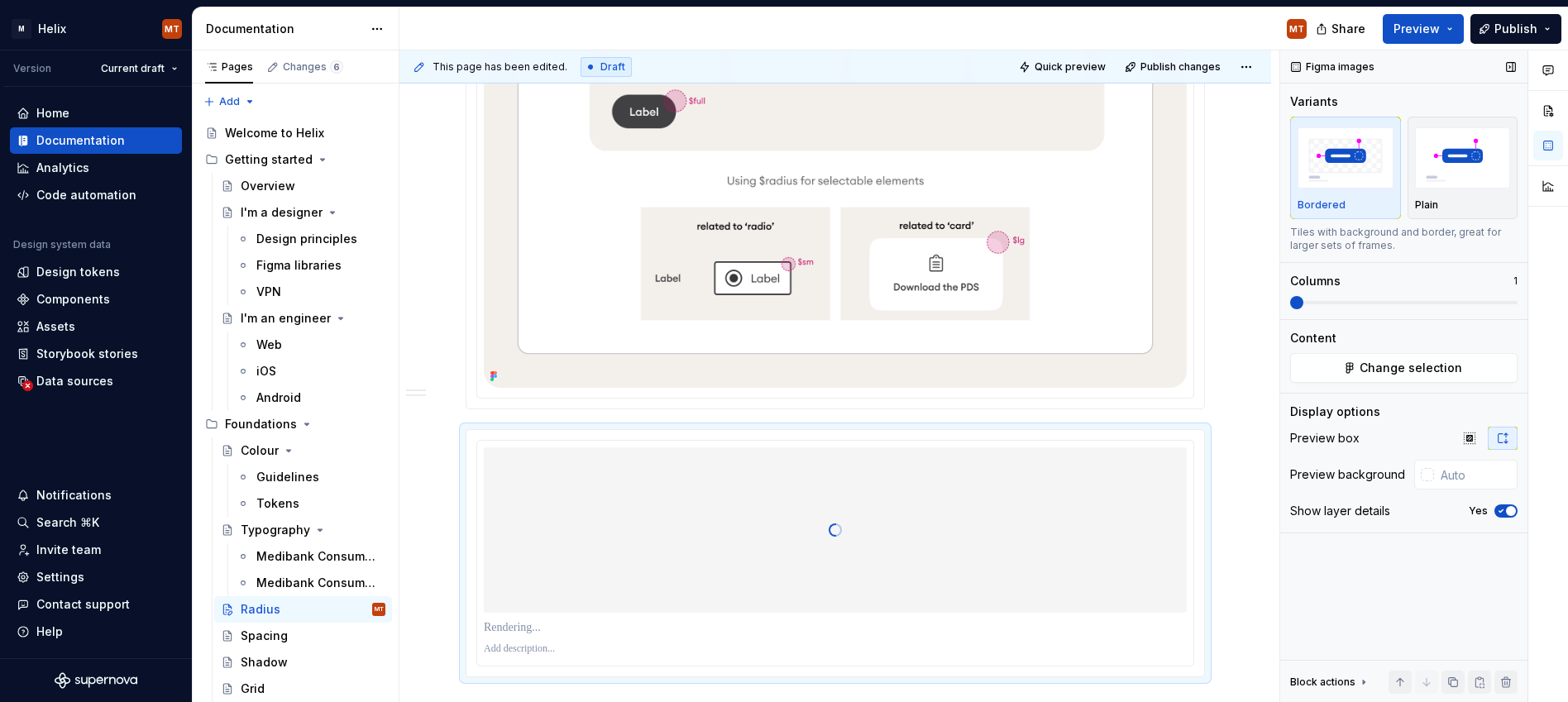
click at [1135, 511] on span "button" at bounding box center [1511, 511] width 10 height 10
click at [1135, 471] on input "text" at bounding box center [1477, 475] width 84 height 30
click at [1135, 499] on div "This page has been edited. Draft Quick preview Publish changes [PERSON_NAME] is…" at bounding box center [839, 377] width 880 height 652
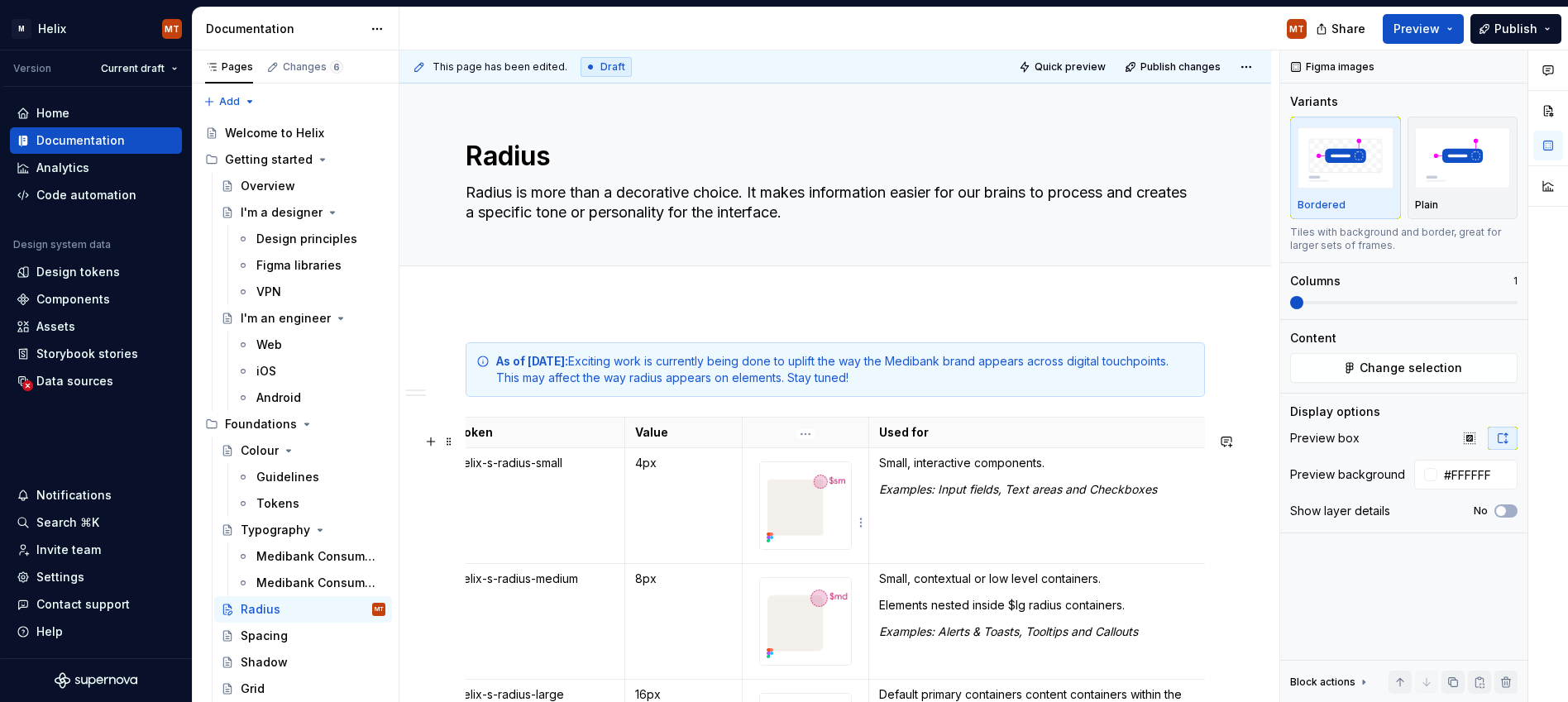
scroll to position [17, 0]
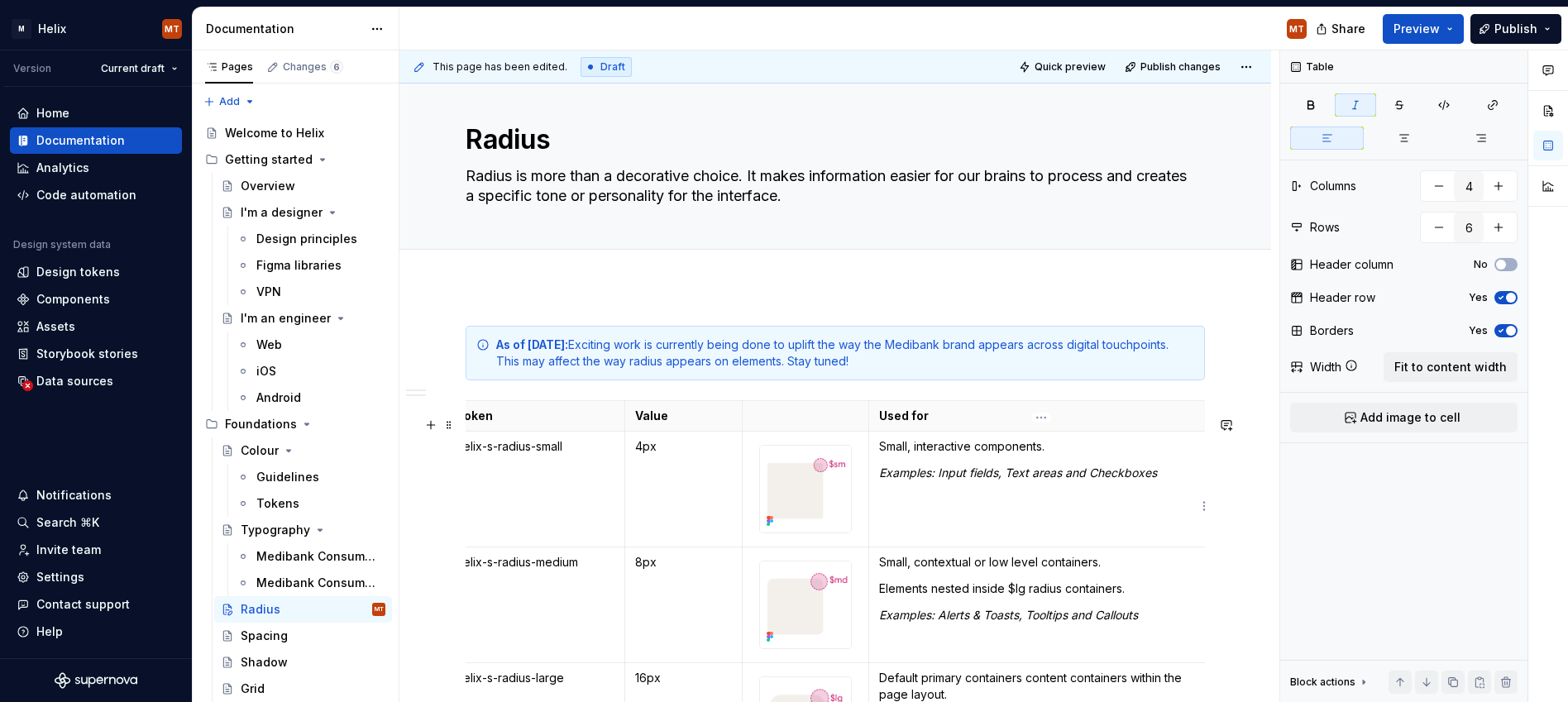
drag, startPoint x: 1207, startPoint y: 479, endPoint x: 1224, endPoint y: 472, distance: 18.4
click at [1135, 477] on table "Token Value Used for helix-s-radius-small 4px Small, interactive components. Ex…" at bounding box center [829, 707] width 768 height 613
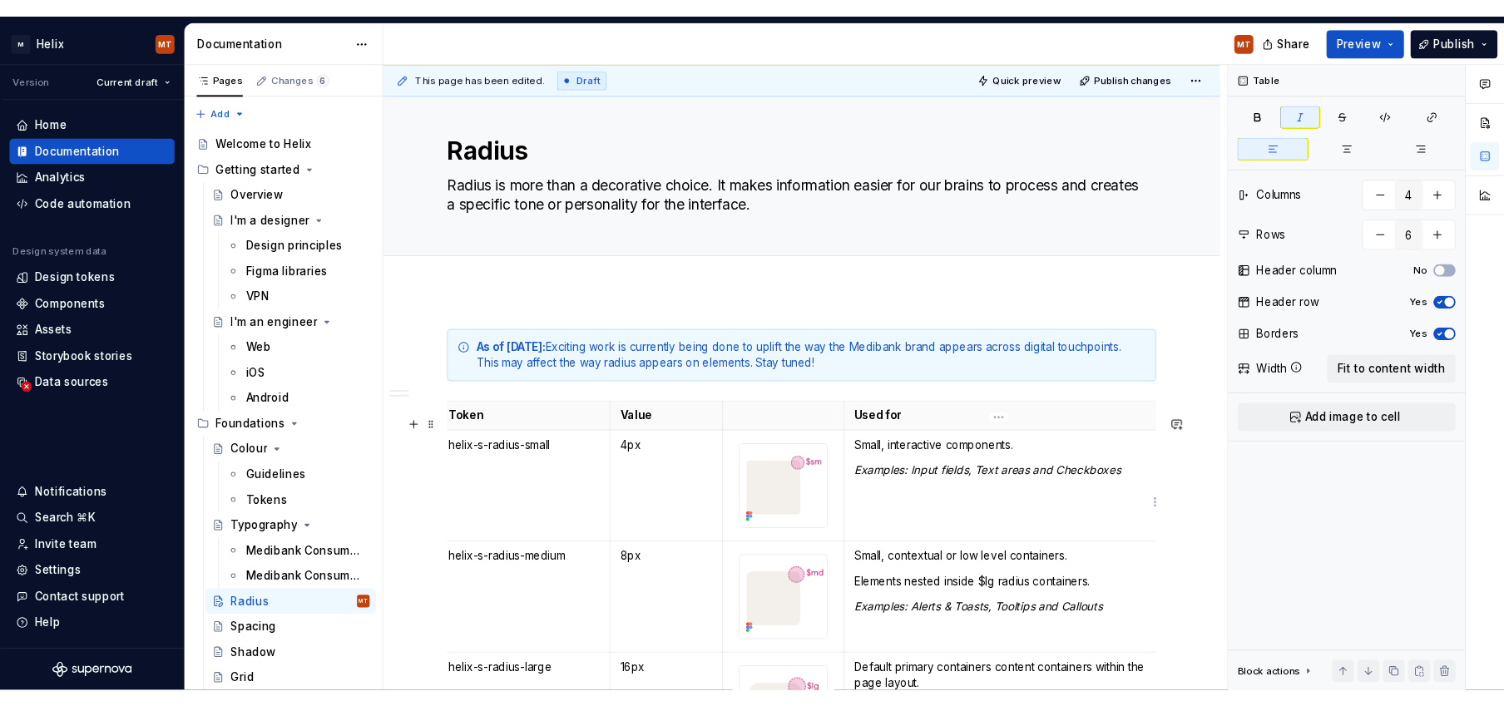
scroll to position [0, 0]
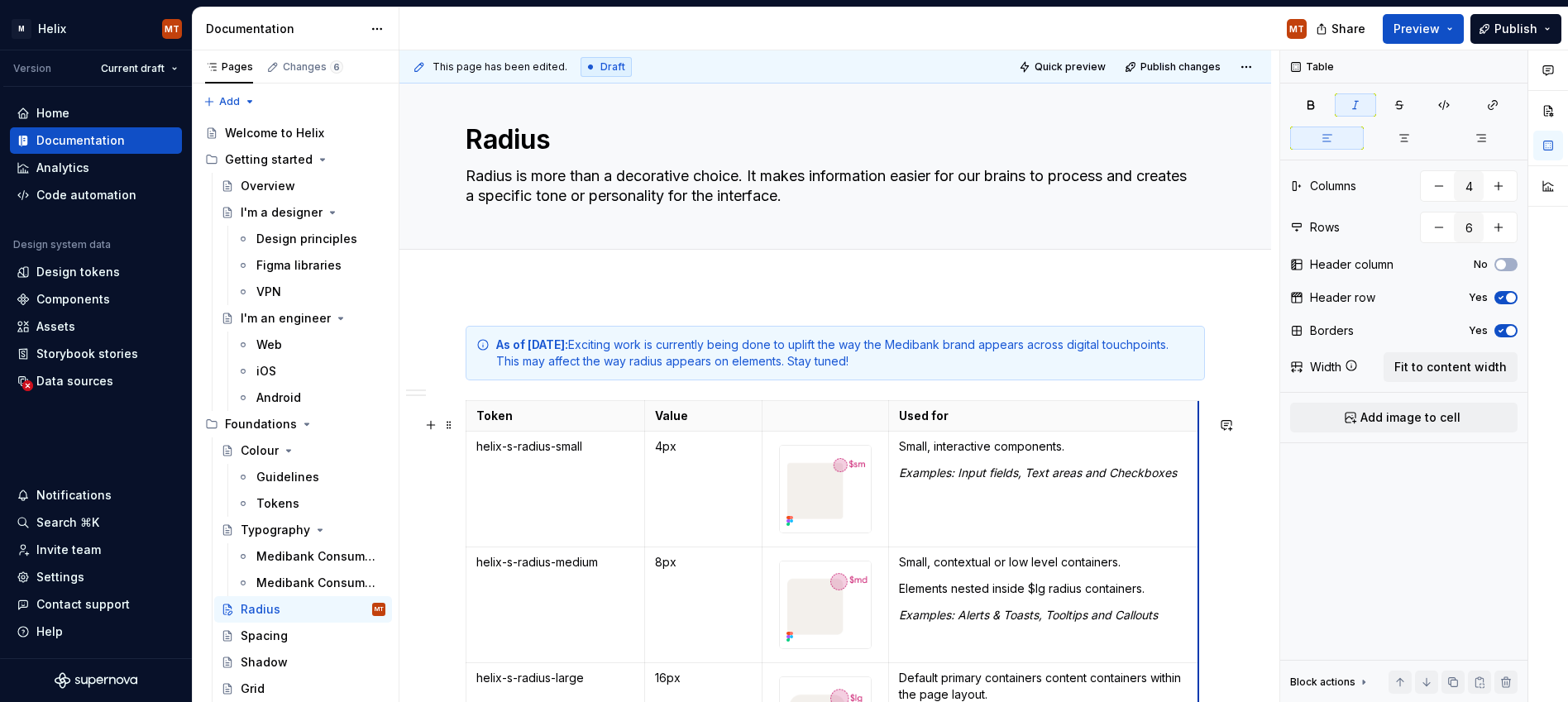
drag, startPoint x: 1213, startPoint y: 471, endPoint x: 1218, endPoint y: 448, distance: 23.5
click at [1135, 366] on span "Fit to content width" at bounding box center [1451, 367] width 112 height 17
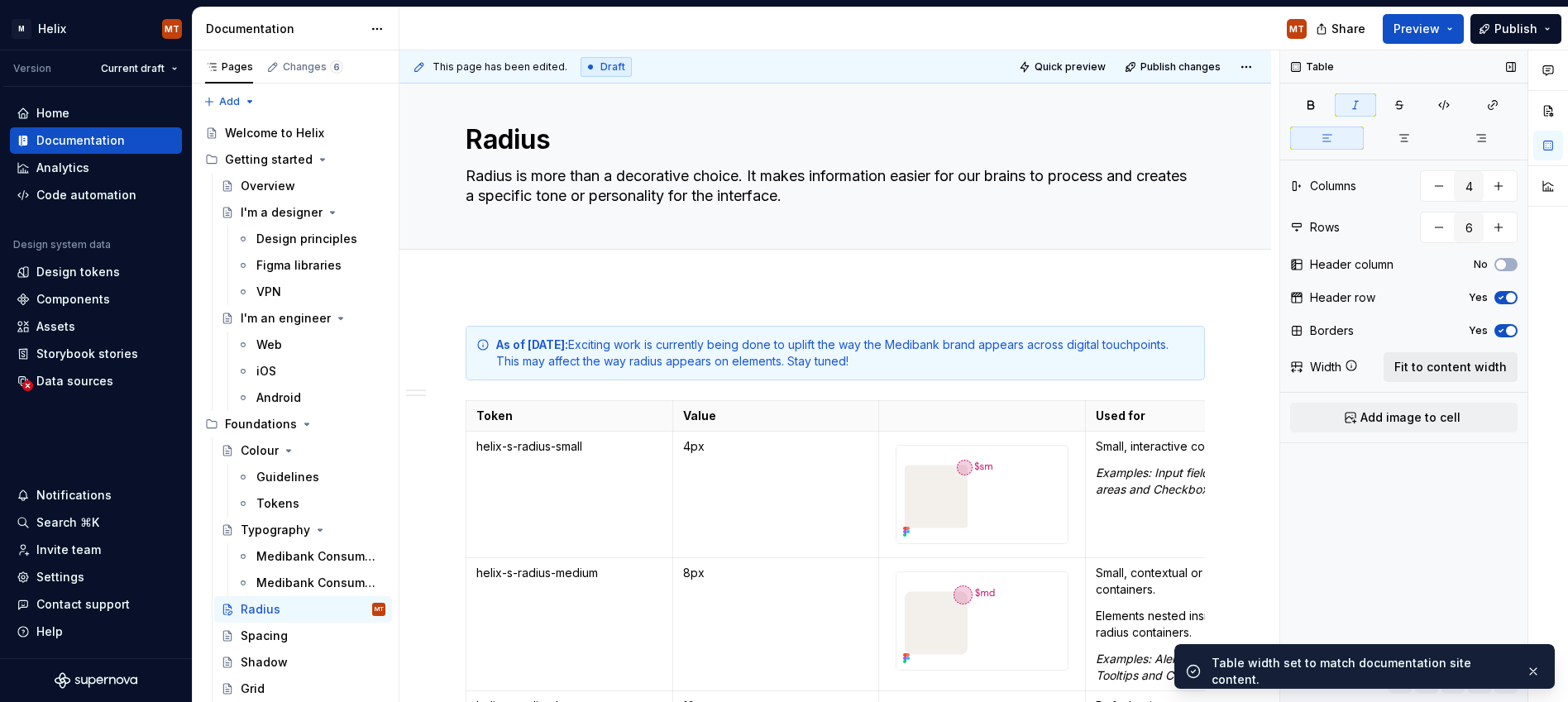
click at [1135, 366] on span "Fit to content width" at bounding box center [1451, 367] width 112 height 17
click at [1135, 669] on button "button" at bounding box center [1534, 671] width 22 height 23
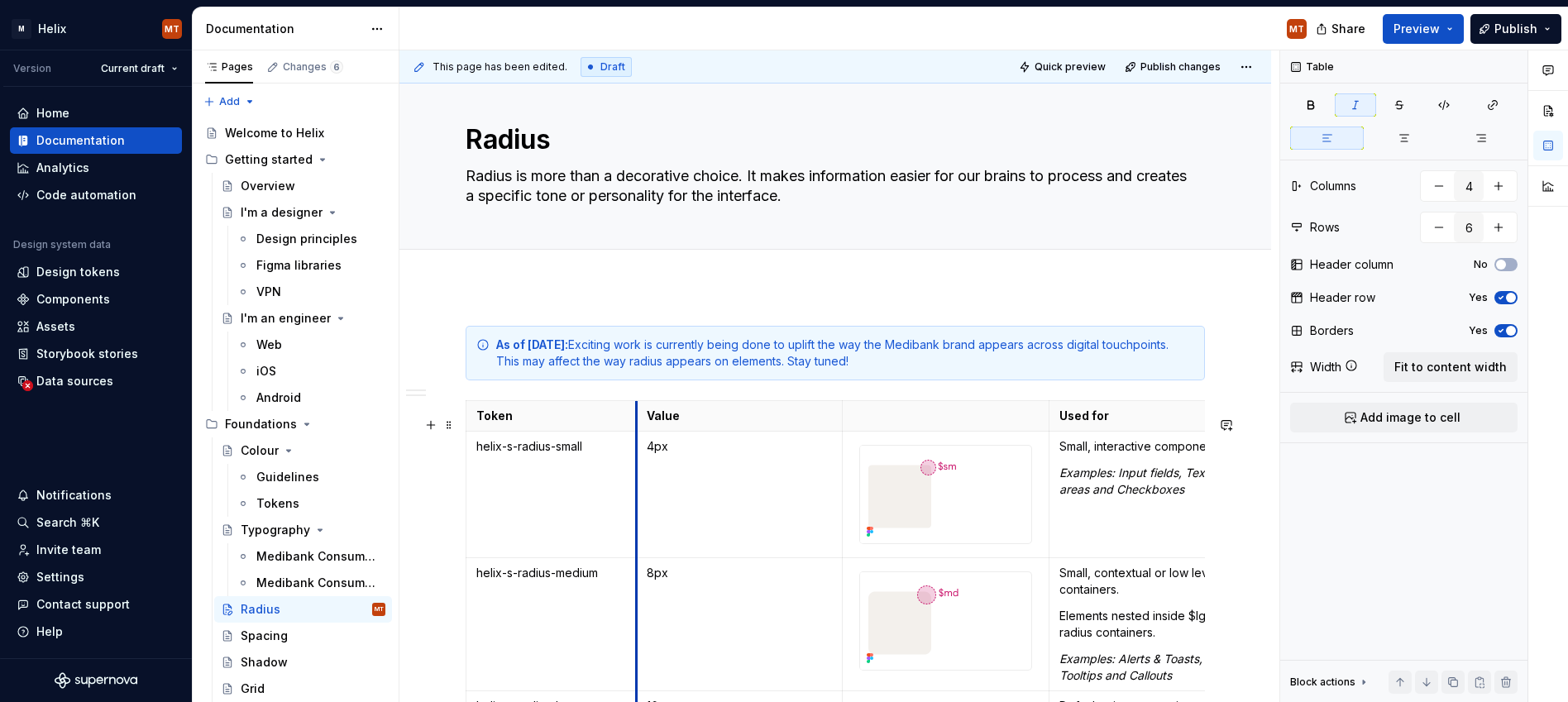
drag, startPoint x: 668, startPoint y: 490, endPoint x: 837, endPoint y: 469, distance: 170.3
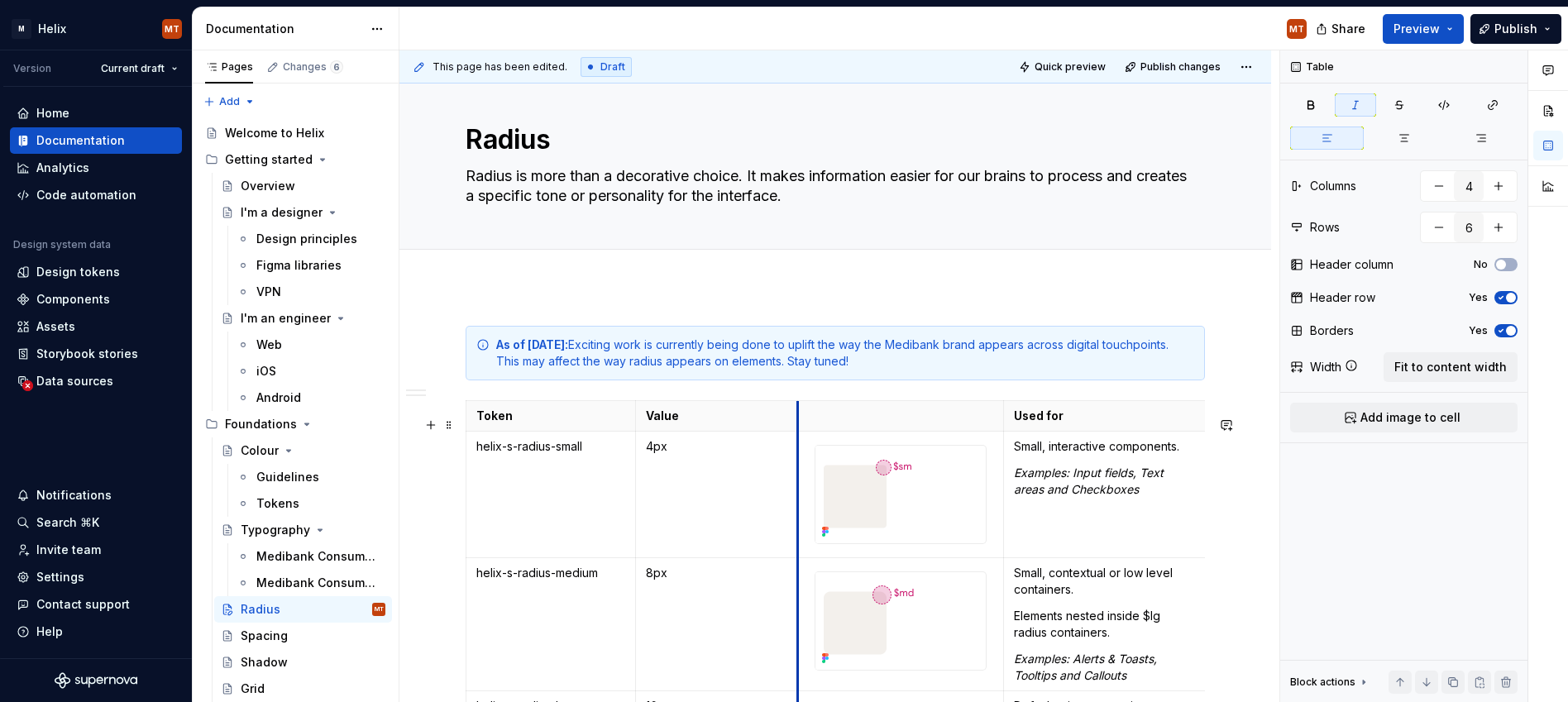
drag, startPoint x: 839, startPoint y: 469, endPoint x: 794, endPoint y: 463, distance: 45.4
click at [1135, 30] on span "Preview" at bounding box center [1417, 29] width 47 height 17
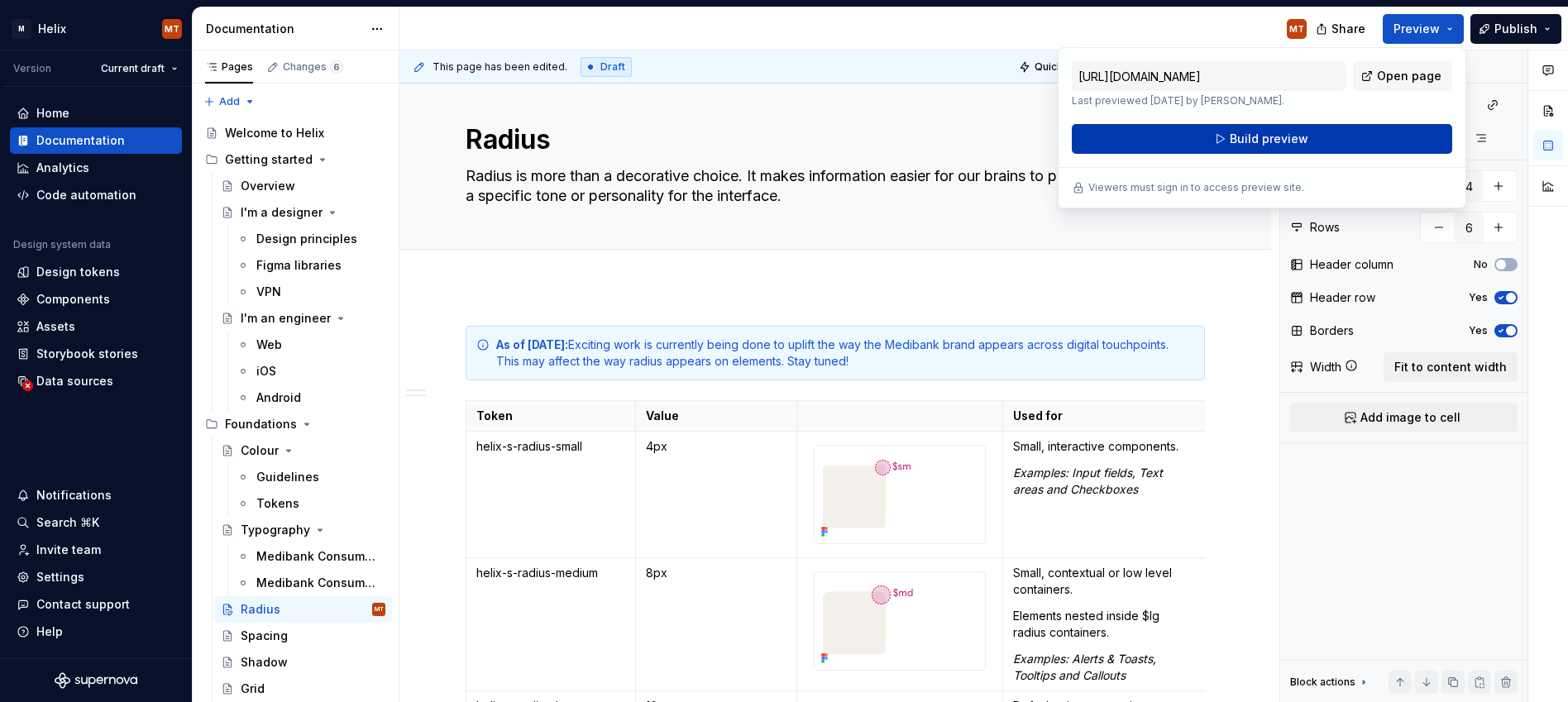
click at [1135, 139] on span "Build preview" at bounding box center [1269, 138] width 79 height 17
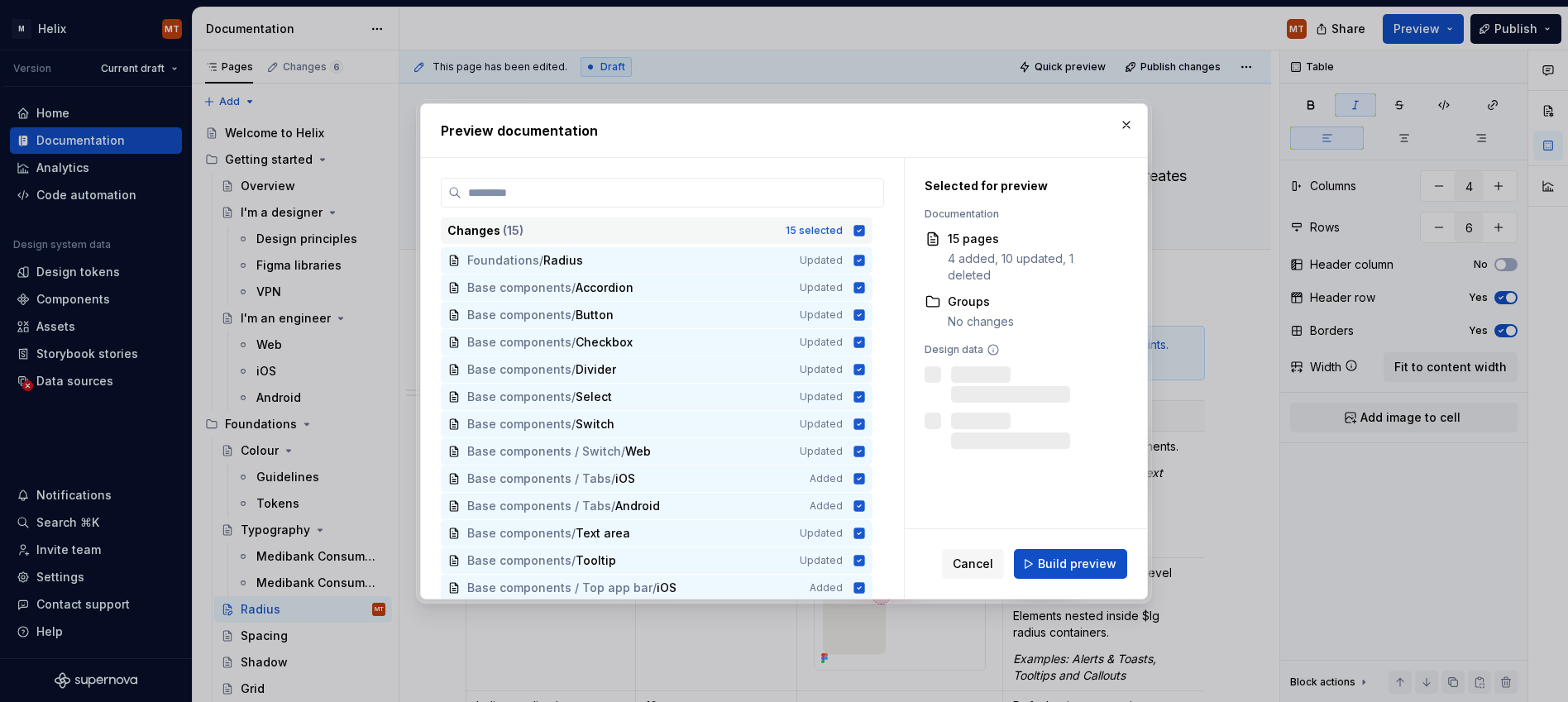
drag, startPoint x: 870, startPoint y: 233, endPoint x: 869, endPoint y: 241, distance: 8.1
click at [865, 233] on icon at bounding box center [859, 230] width 11 height 11
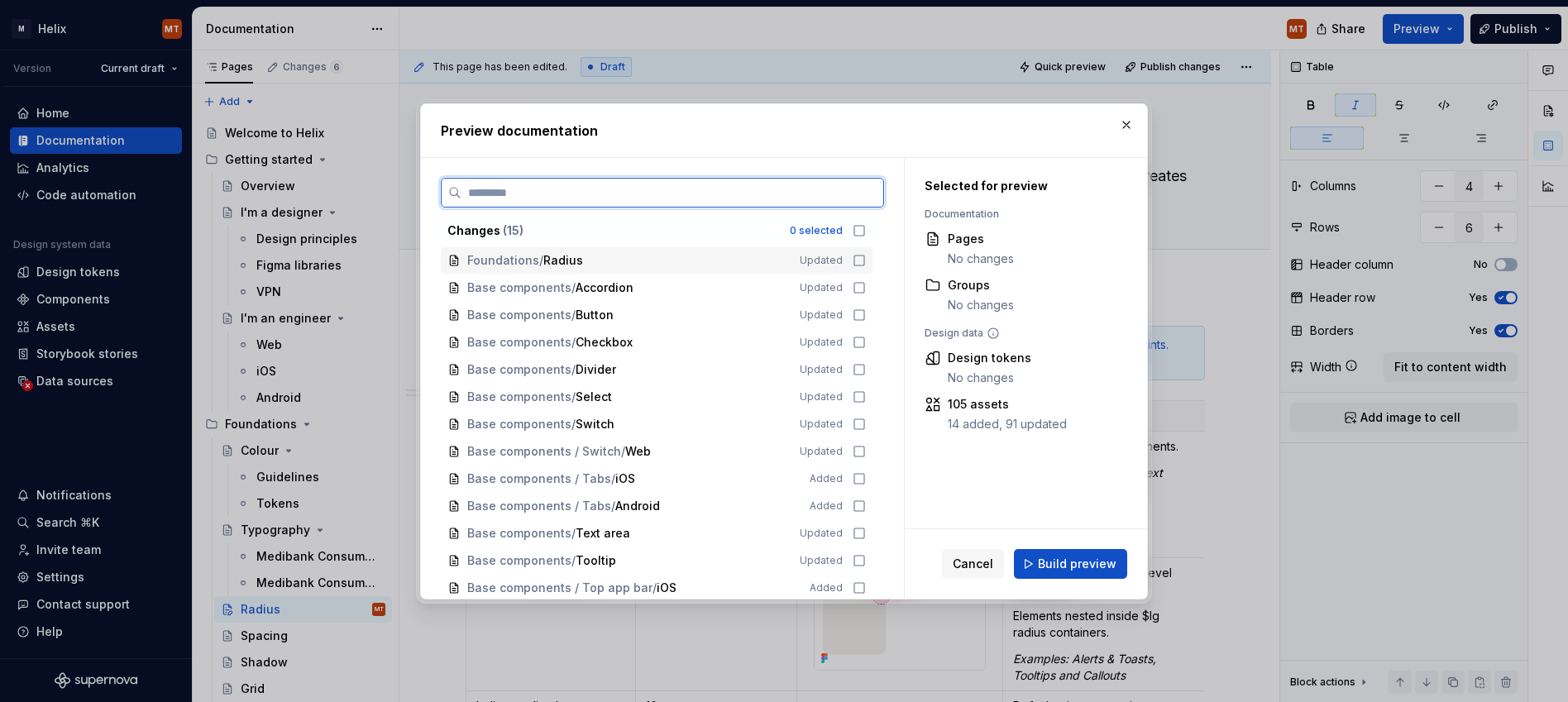
click at [866, 260] on icon at bounding box center [859, 260] width 13 height 13
drag, startPoint x: 1069, startPoint y: 559, endPoint x: 1087, endPoint y: 554, distance: 18.7
click at [1069, 558] on span "Build preview" at bounding box center [1077, 564] width 79 height 17
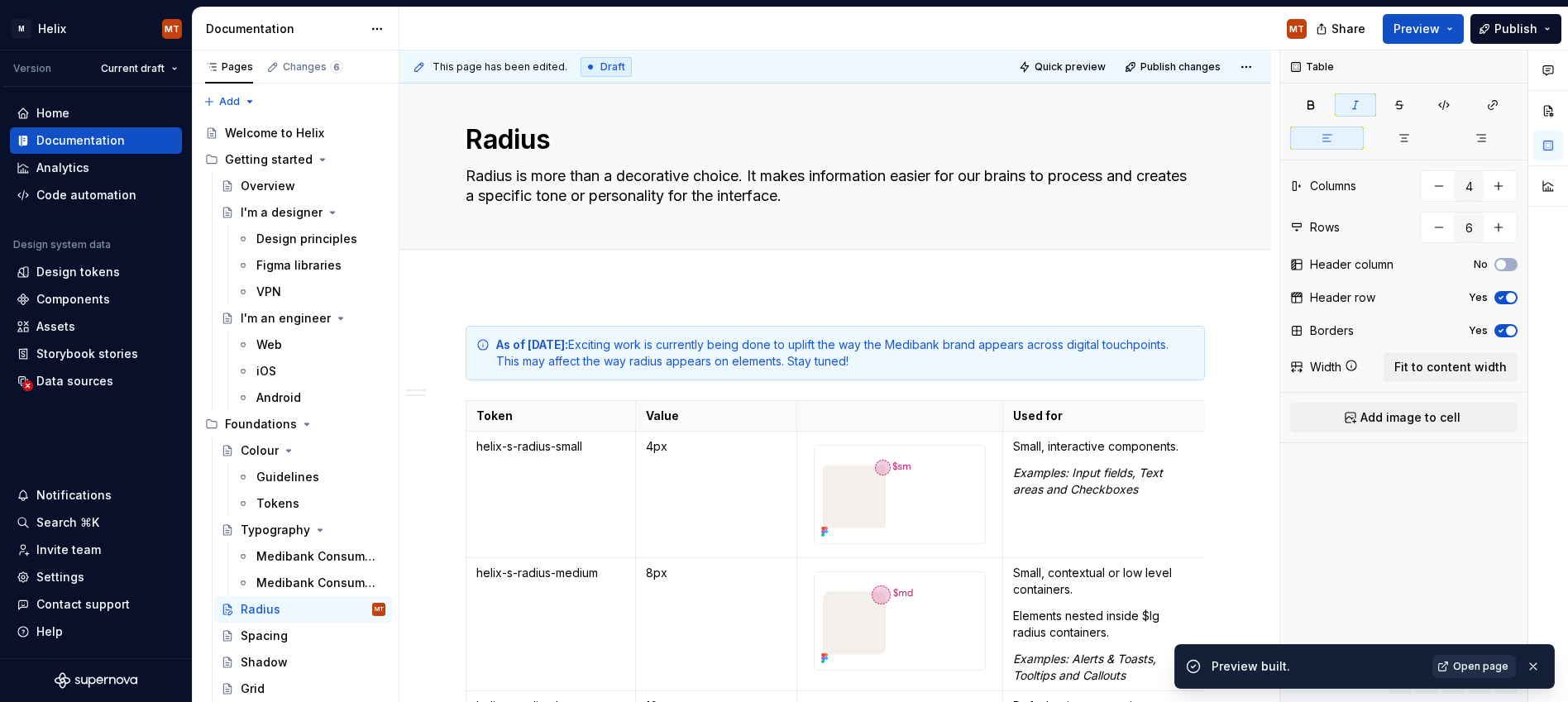
click at [1135, 665] on link "Open page" at bounding box center [1475, 666] width 84 height 23
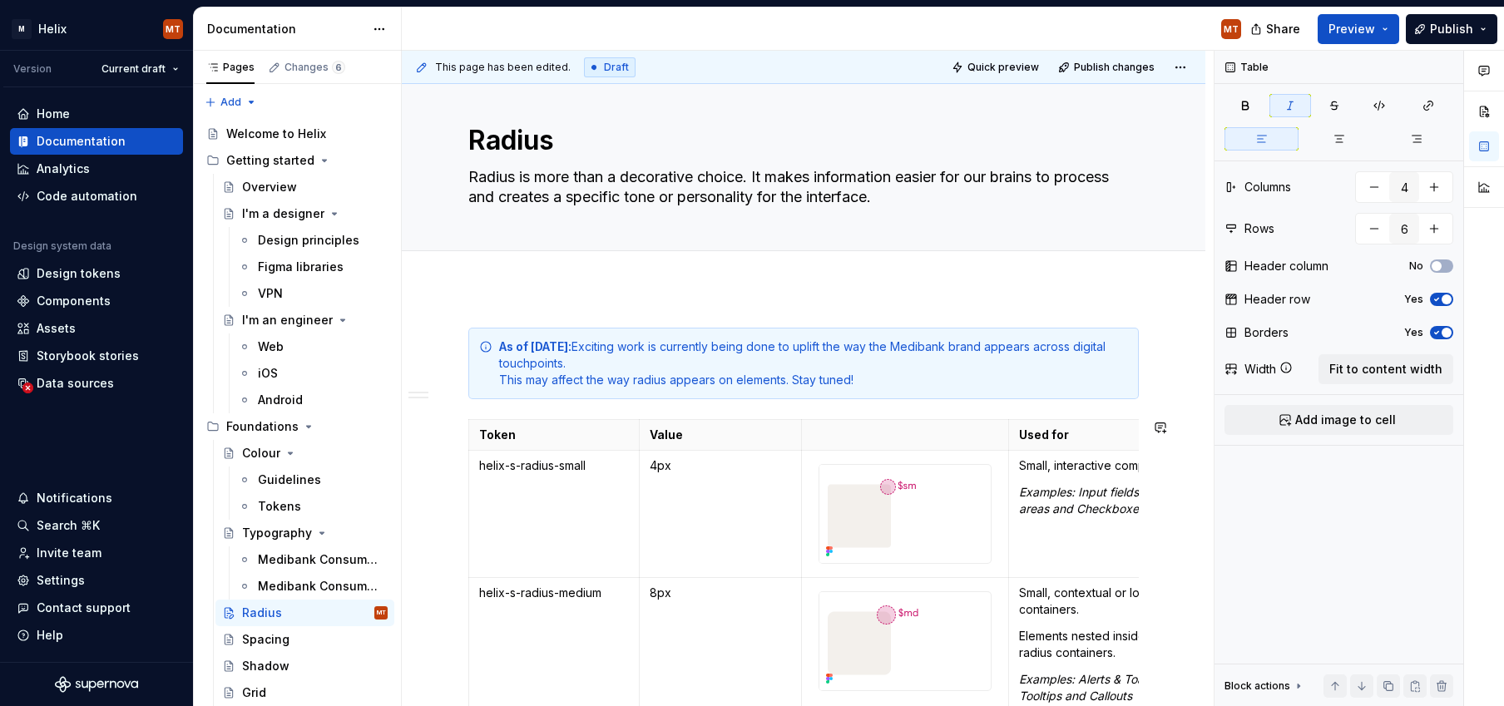
click at [543, 427] on p "Token" at bounding box center [554, 435] width 150 height 17
click at [464, 426] on html "M Helix MT Version Current draft Home Documentation Analytics Code automation D…" at bounding box center [752, 353] width 1504 height 706
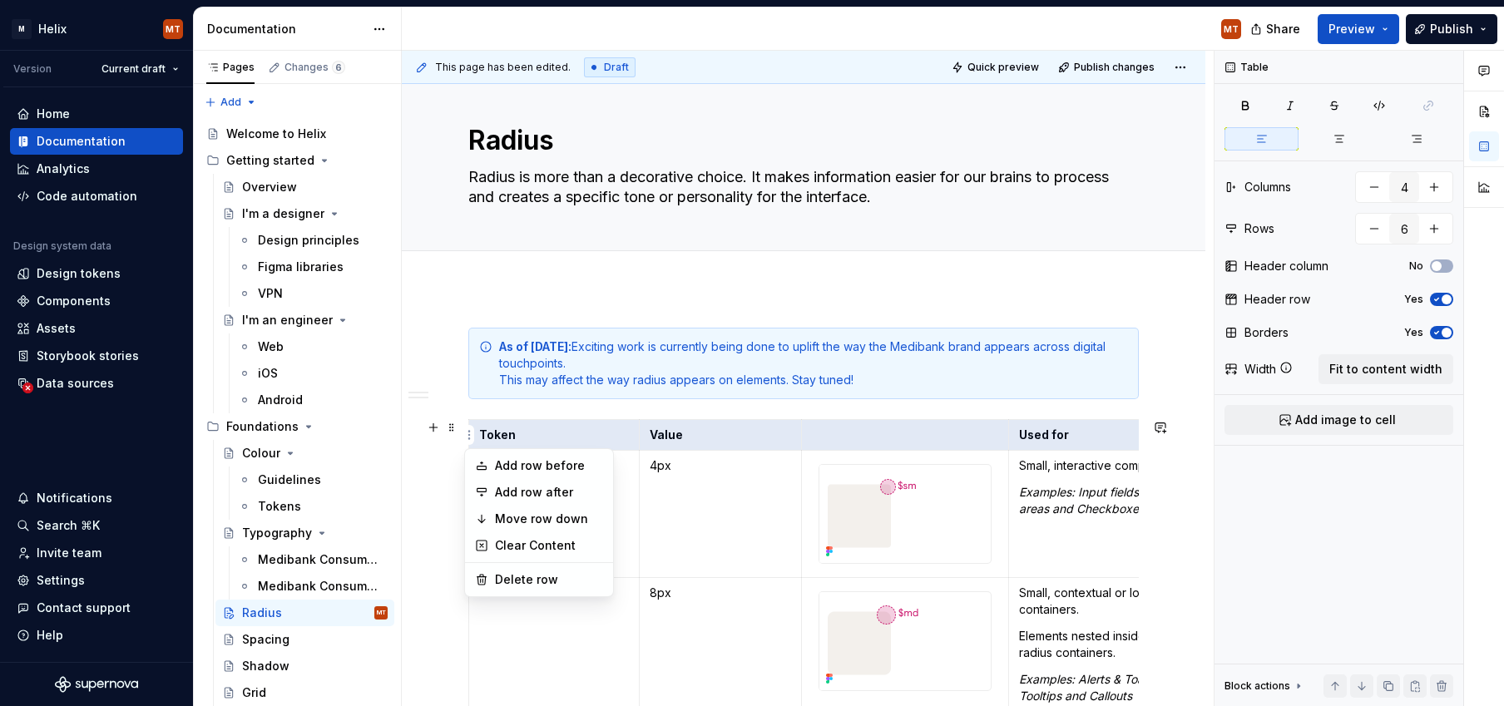
click at [476, 412] on html "M Helix MT Version Current draft Home Documentation Analytics Code automation D…" at bounding box center [752, 353] width 1504 height 706
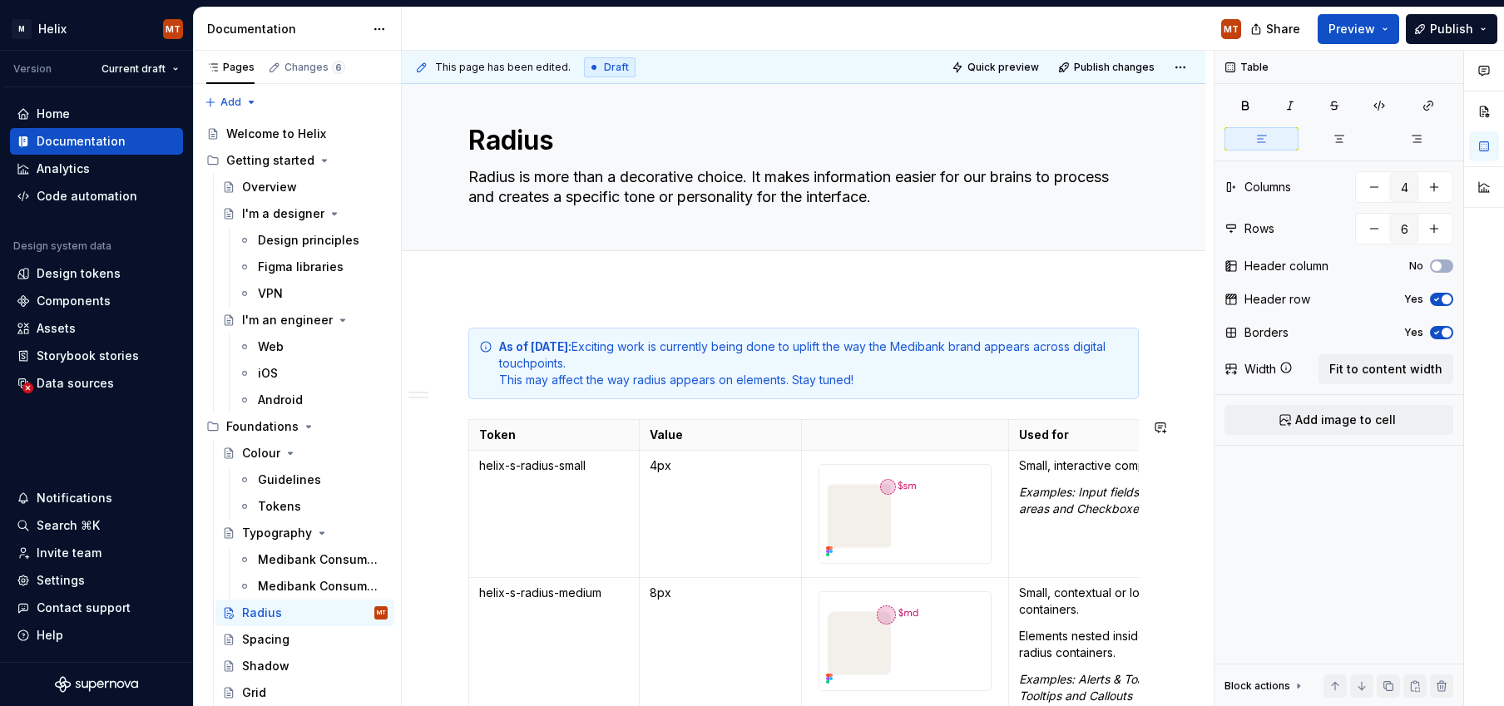
drag, startPoint x: 462, startPoint y: 456, endPoint x: 473, endPoint y: 457, distance: 10.8
drag, startPoint x: 518, startPoint y: 409, endPoint x: 547, endPoint y: 420, distance: 31.1
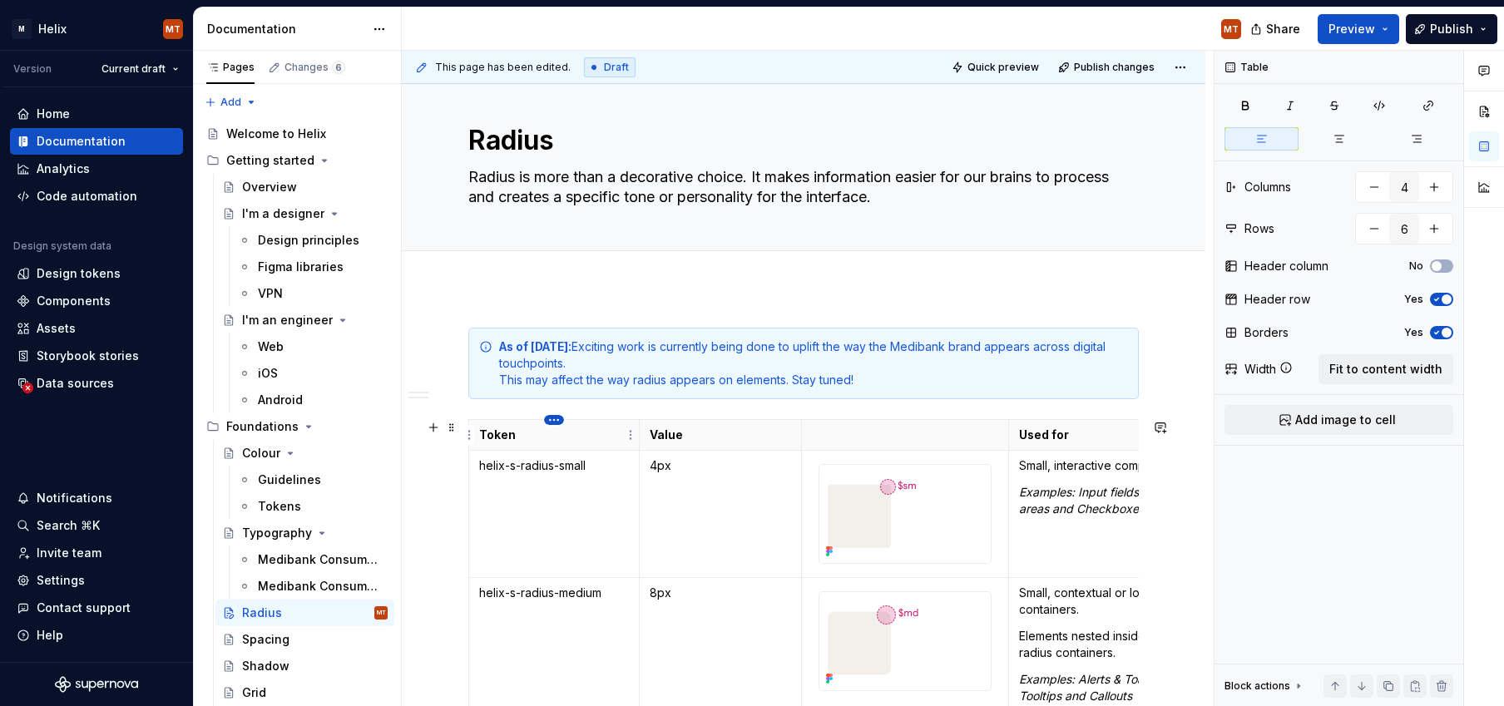
click at [548, 420] on body "M Helix MT Version Current draft Home Documentation Analytics Code automation D…" at bounding box center [752, 353] width 1504 height 706
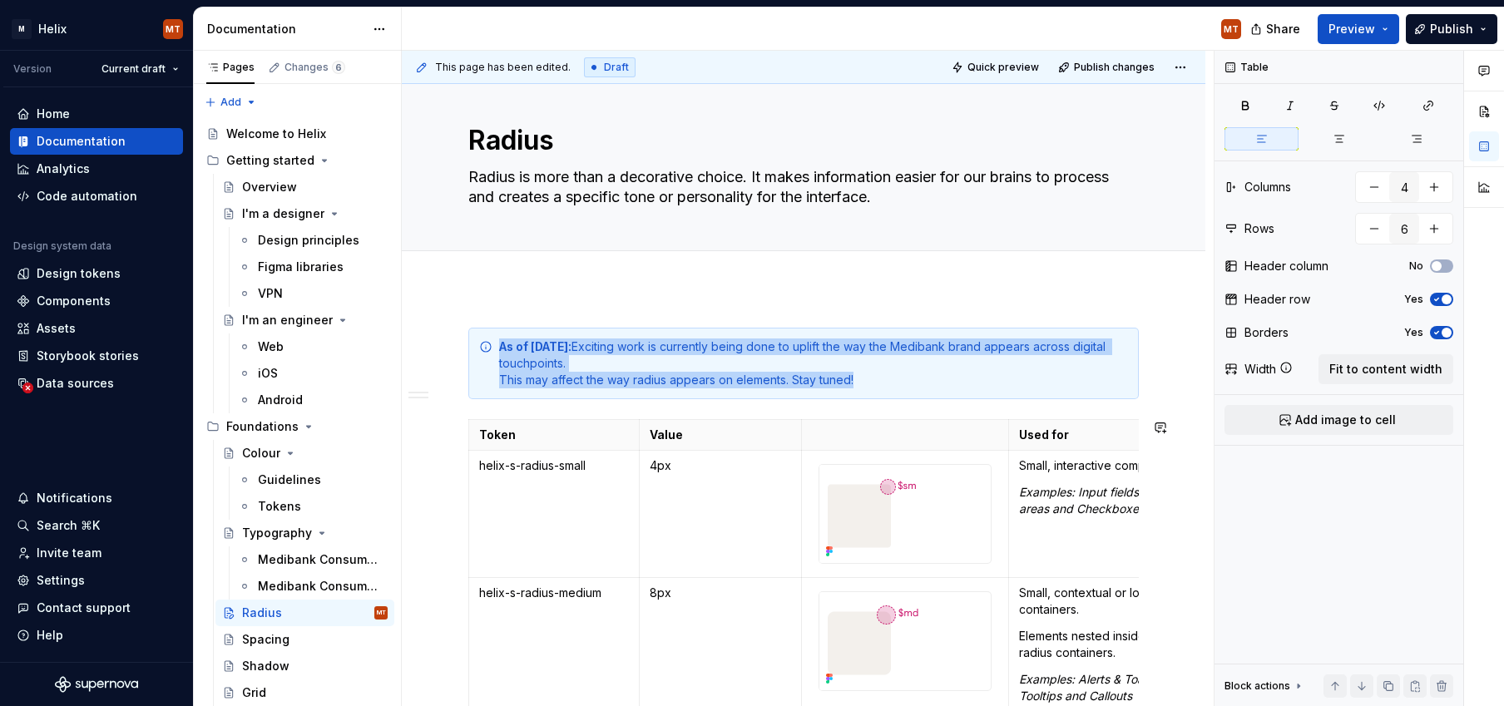
scroll to position [385, 0]
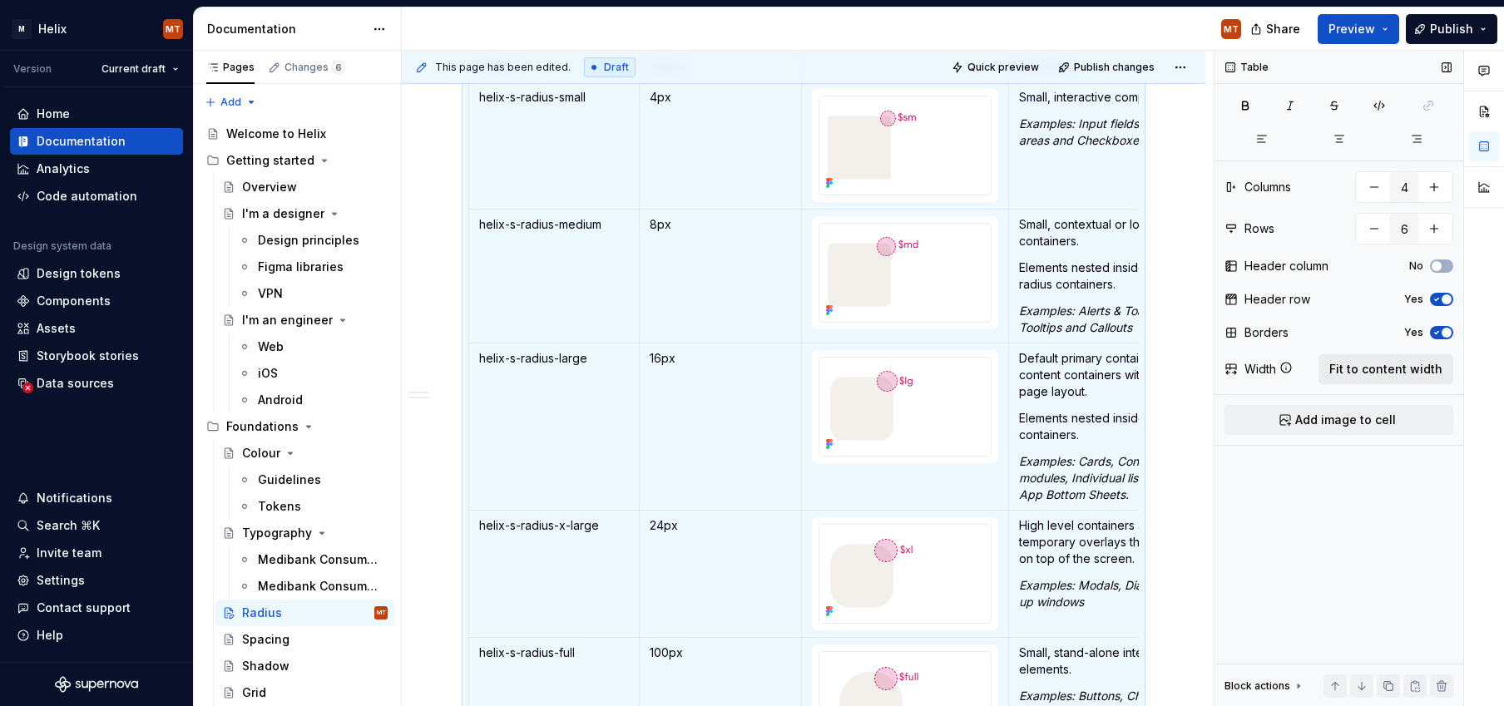
click at [1142, 367] on span "Fit to content width" at bounding box center [1385, 369] width 113 height 17
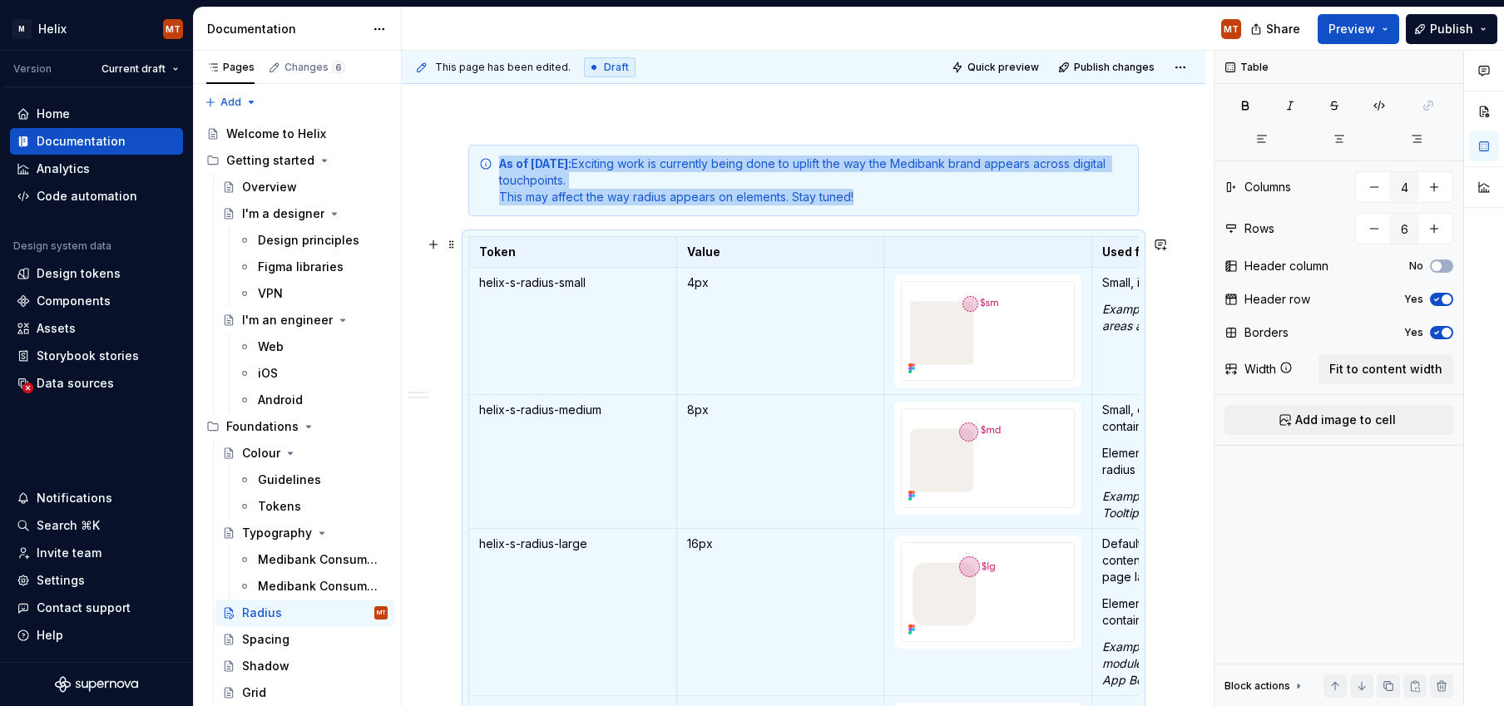
scroll to position [135, 0]
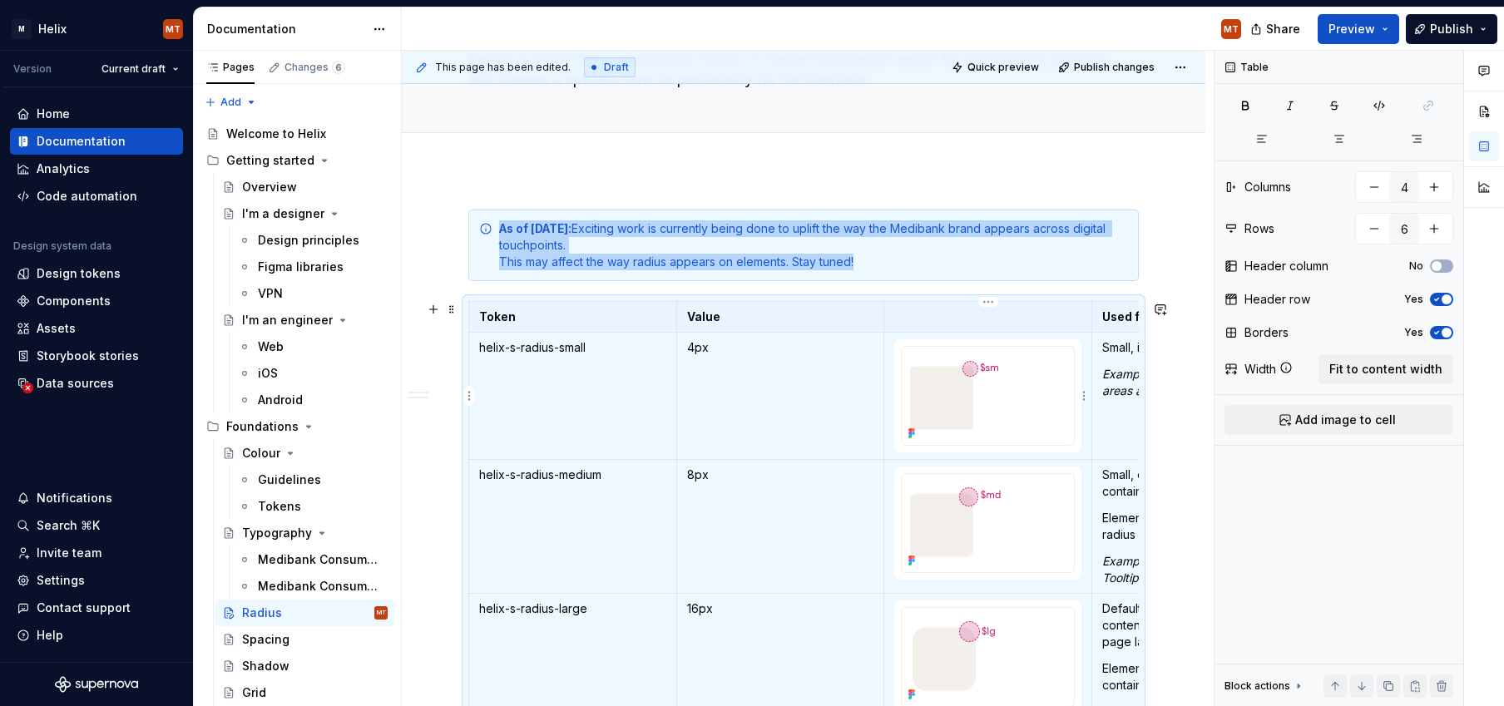
click at [1019, 380] on div at bounding box center [988, 396] width 172 height 98
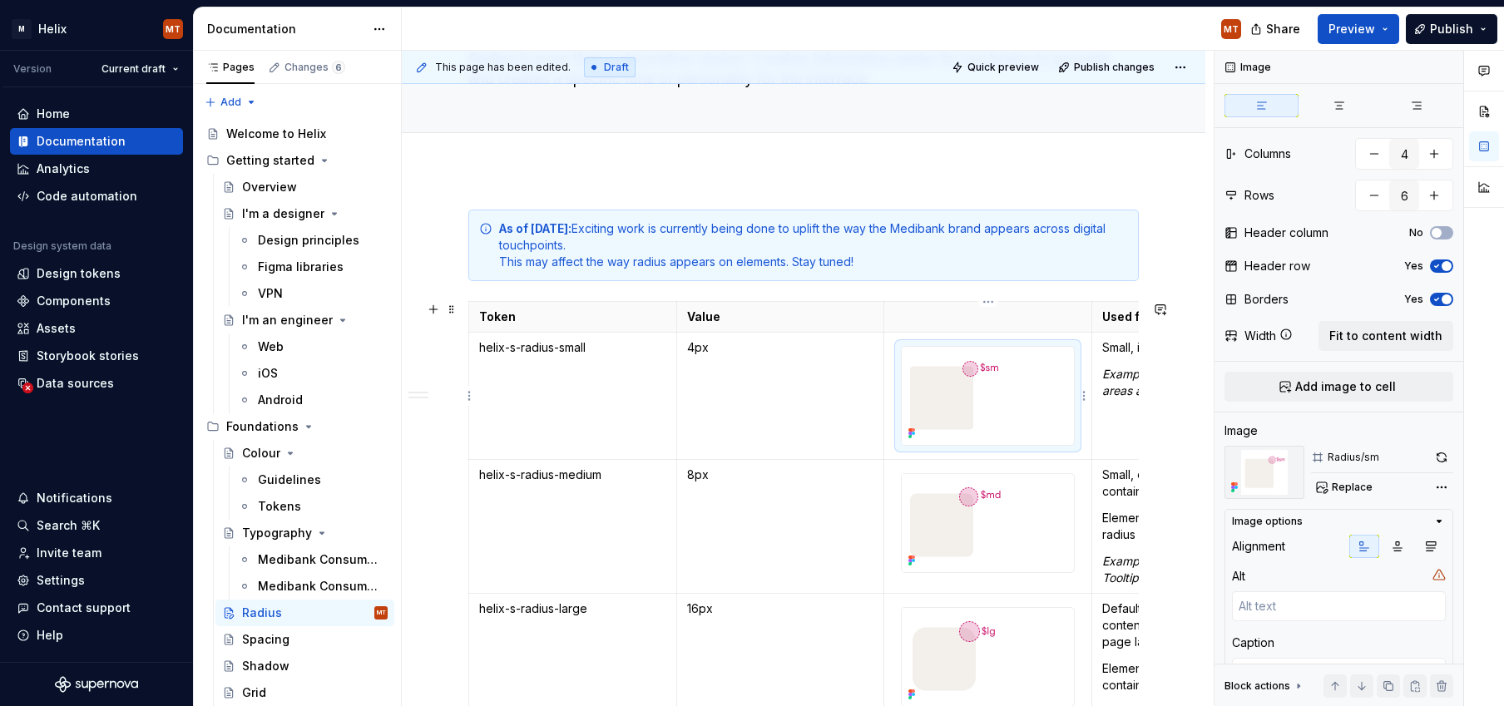
click at [1013, 317] on p at bounding box center [987, 317] width 187 height 17
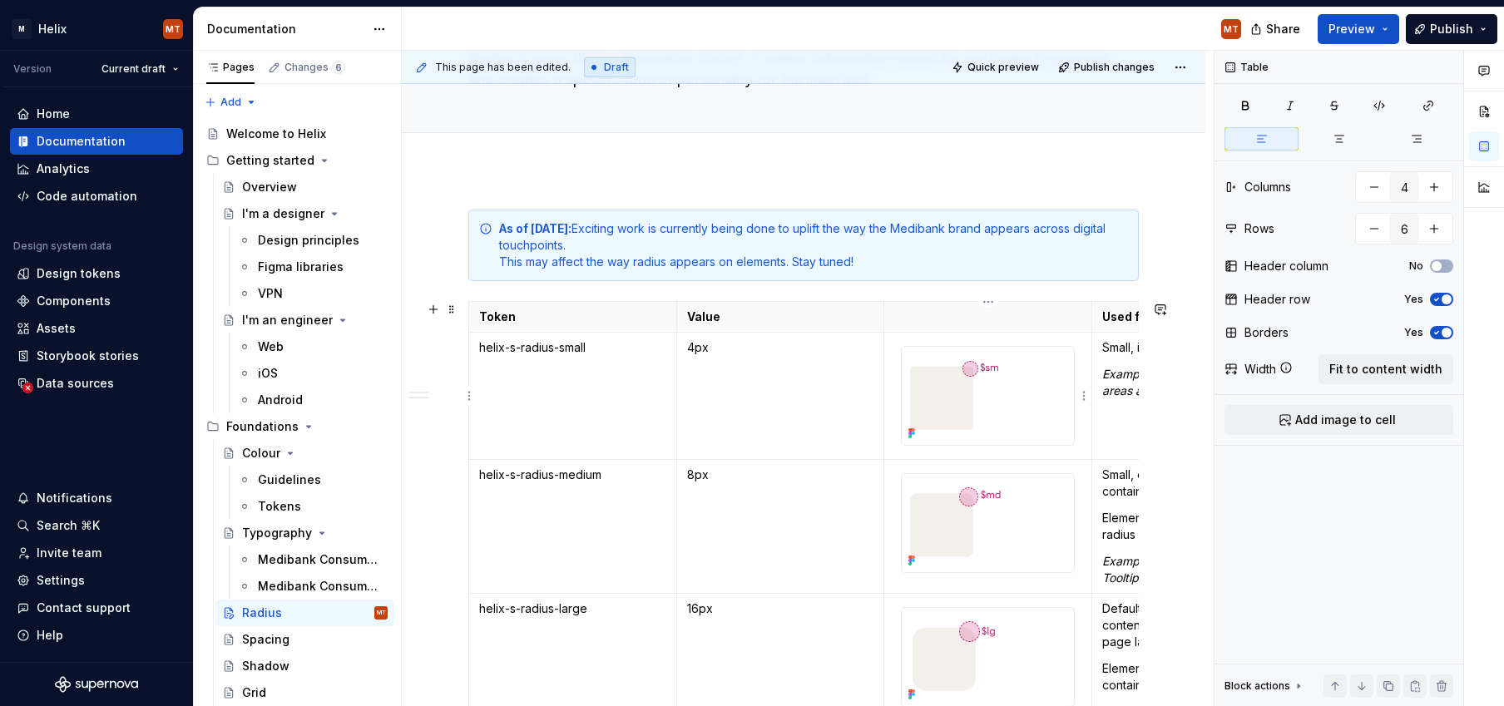
click at [1002, 411] on img at bounding box center [953, 396] width 103 height 98
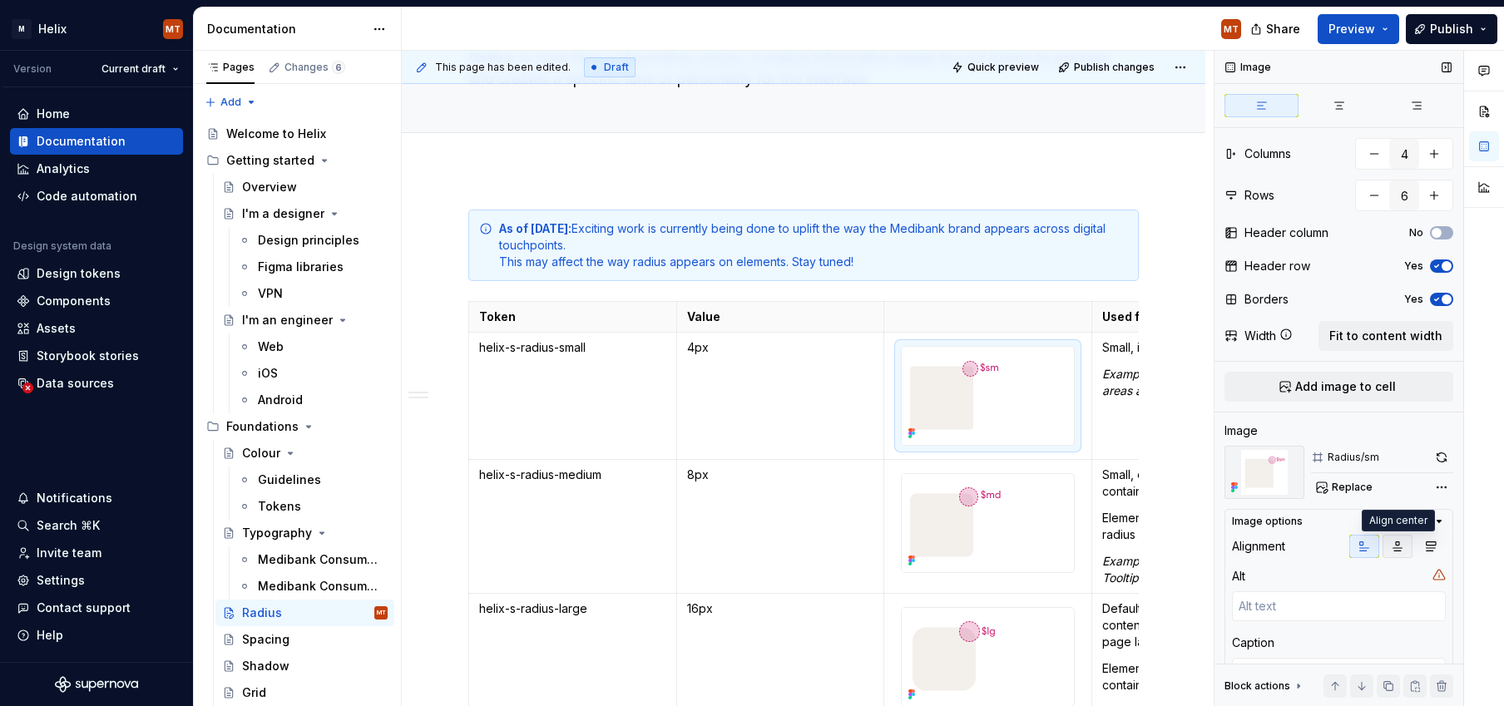
click at [1142, 550] on icon "button" at bounding box center [1397, 546] width 13 height 13
click at [1041, 531] on div at bounding box center [988, 523] width 172 height 98
click at [1142, 546] on icon "button" at bounding box center [1397, 546] width 13 height 13
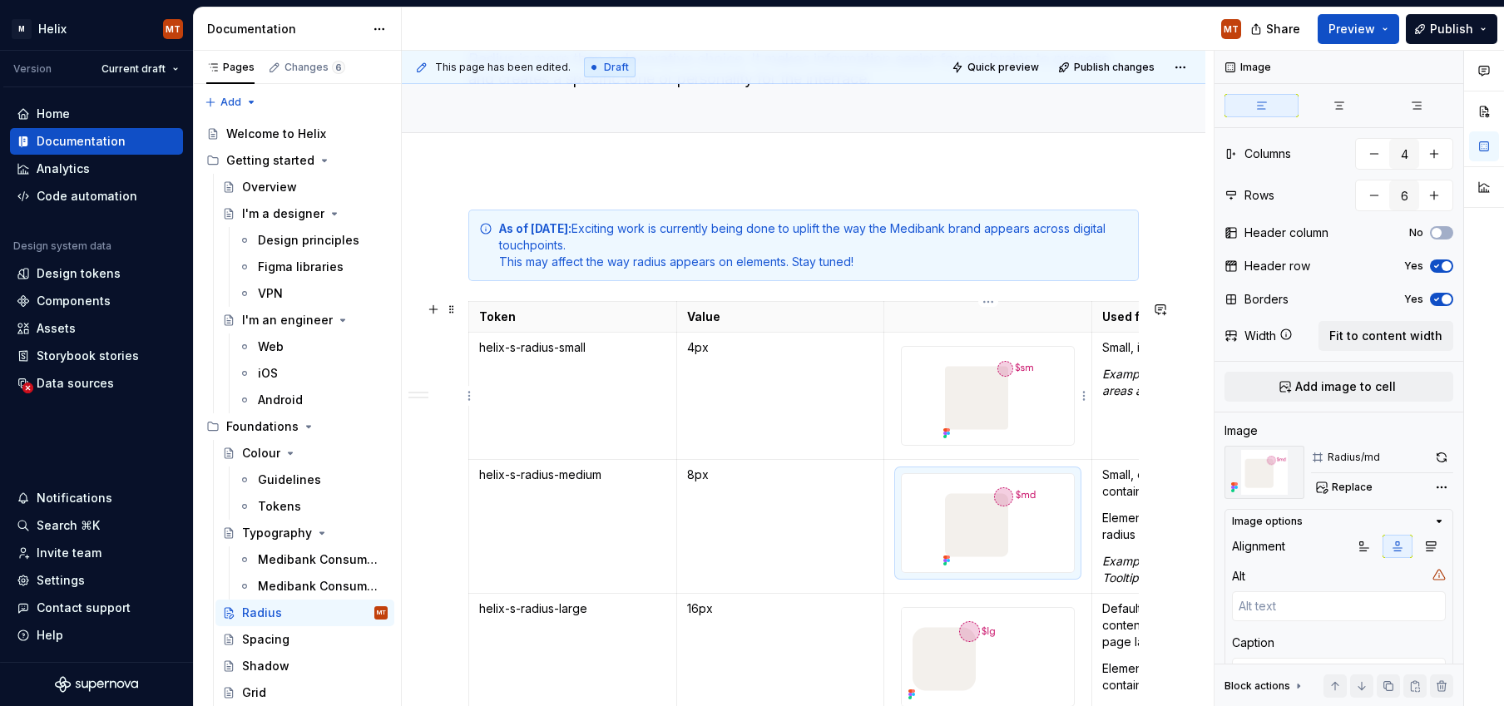
click at [1022, 443] on img at bounding box center [988, 396] width 103 height 98
click at [1142, 606] on textarea at bounding box center [1339, 606] width 214 height 30
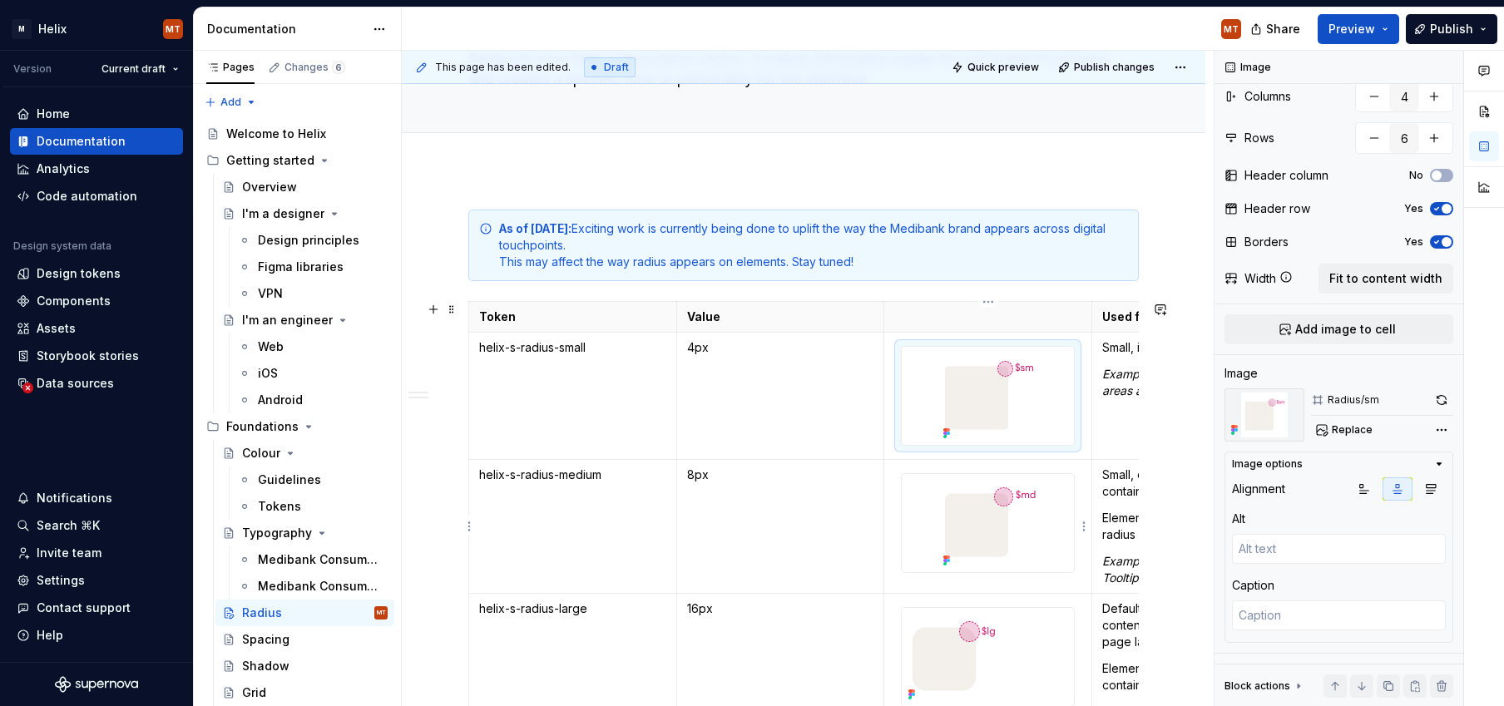
click at [1044, 527] on div at bounding box center [988, 523] width 172 height 98
click at [1142, 493] on button "button" at bounding box center [1398, 489] width 30 height 23
click at [1142, 552] on textarea at bounding box center [1339, 549] width 214 height 30
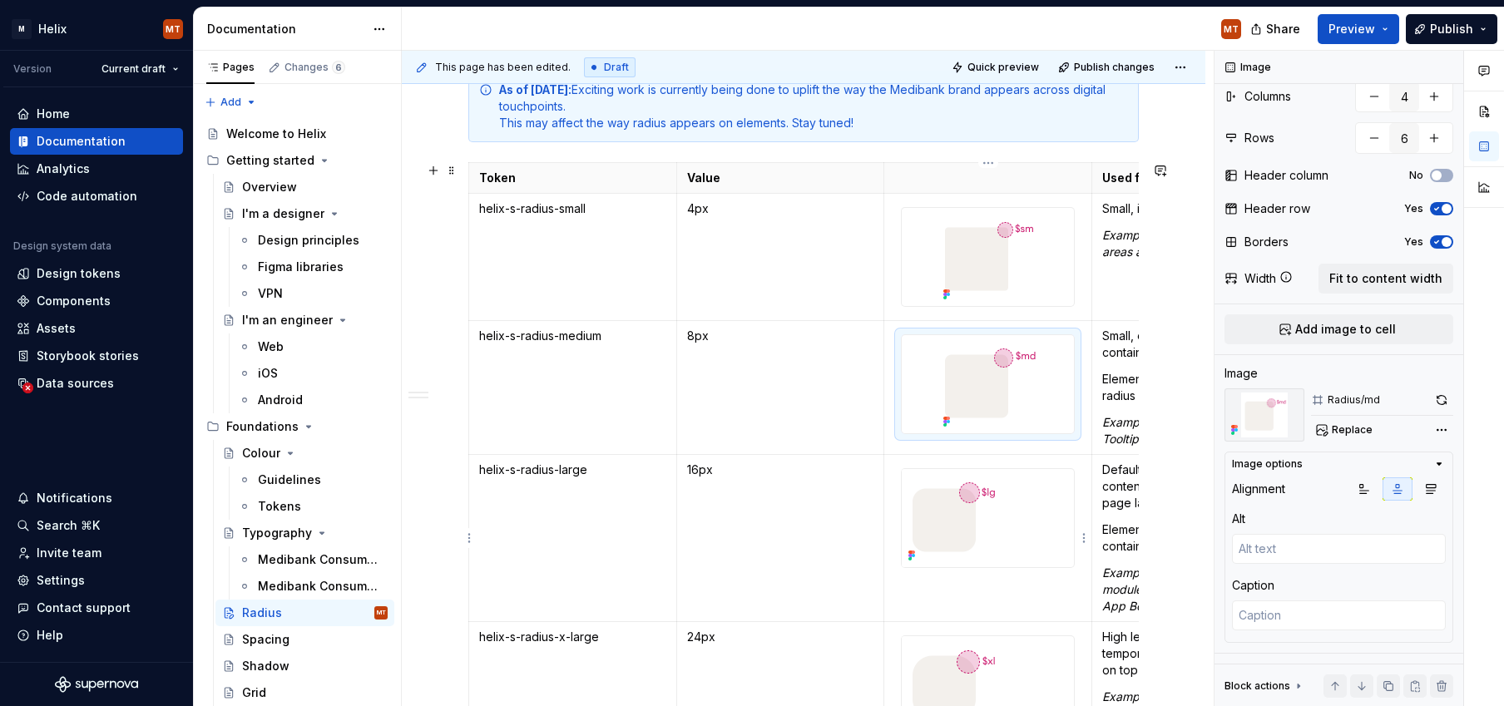
click at [1043, 531] on div at bounding box center [988, 518] width 172 height 98
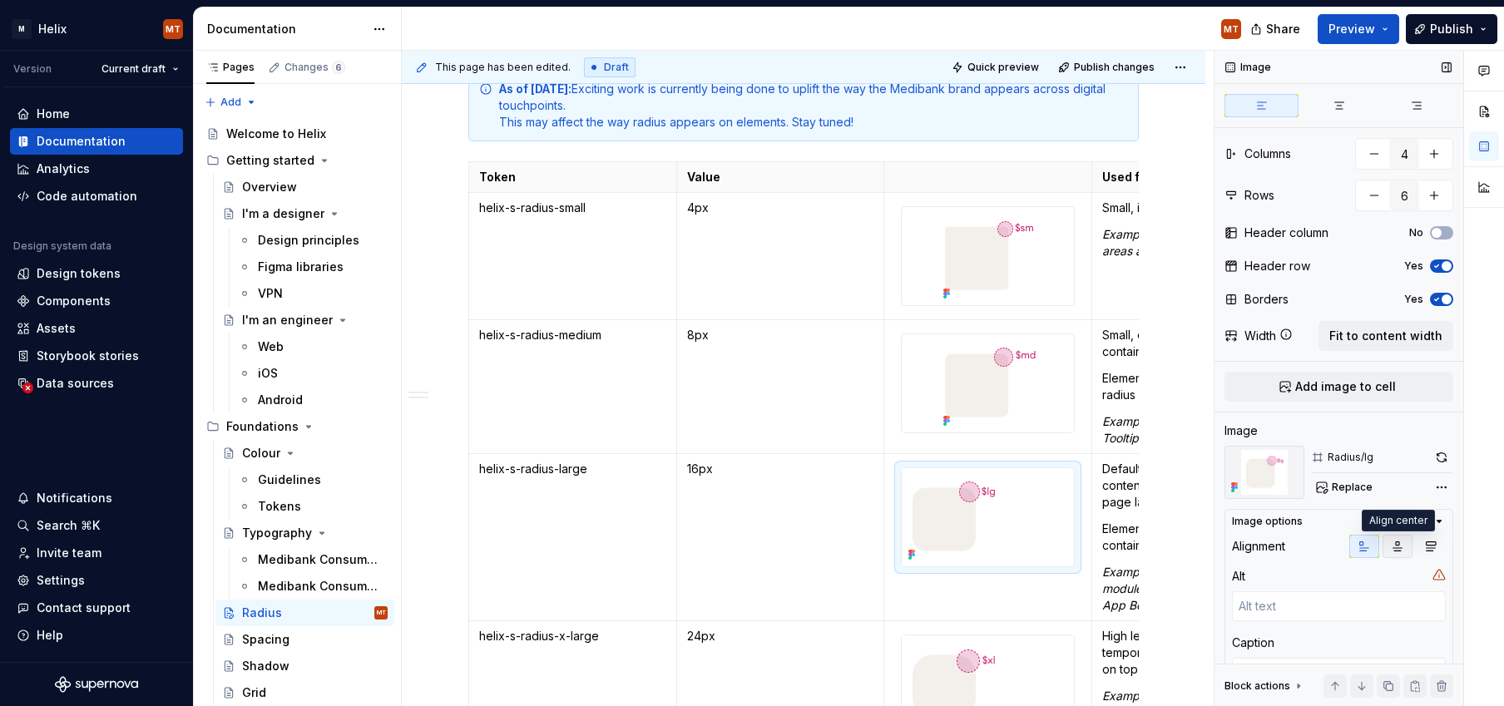
drag, startPoint x: 1400, startPoint y: 542, endPoint x: 1393, endPoint y: 549, distance: 9.4
click at [1142, 542] on icon "button" at bounding box center [1397, 546] width 13 height 13
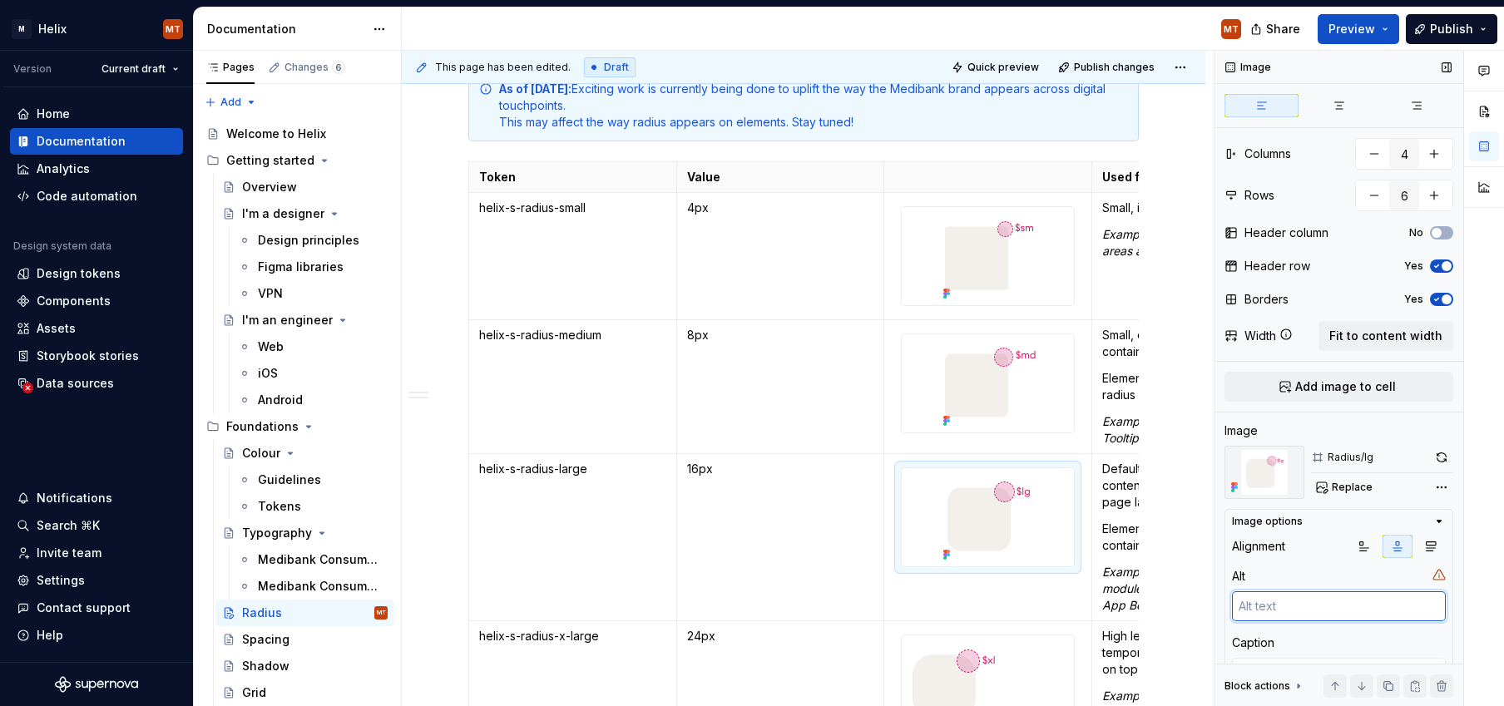
click at [1142, 611] on textarea at bounding box center [1339, 606] width 214 height 30
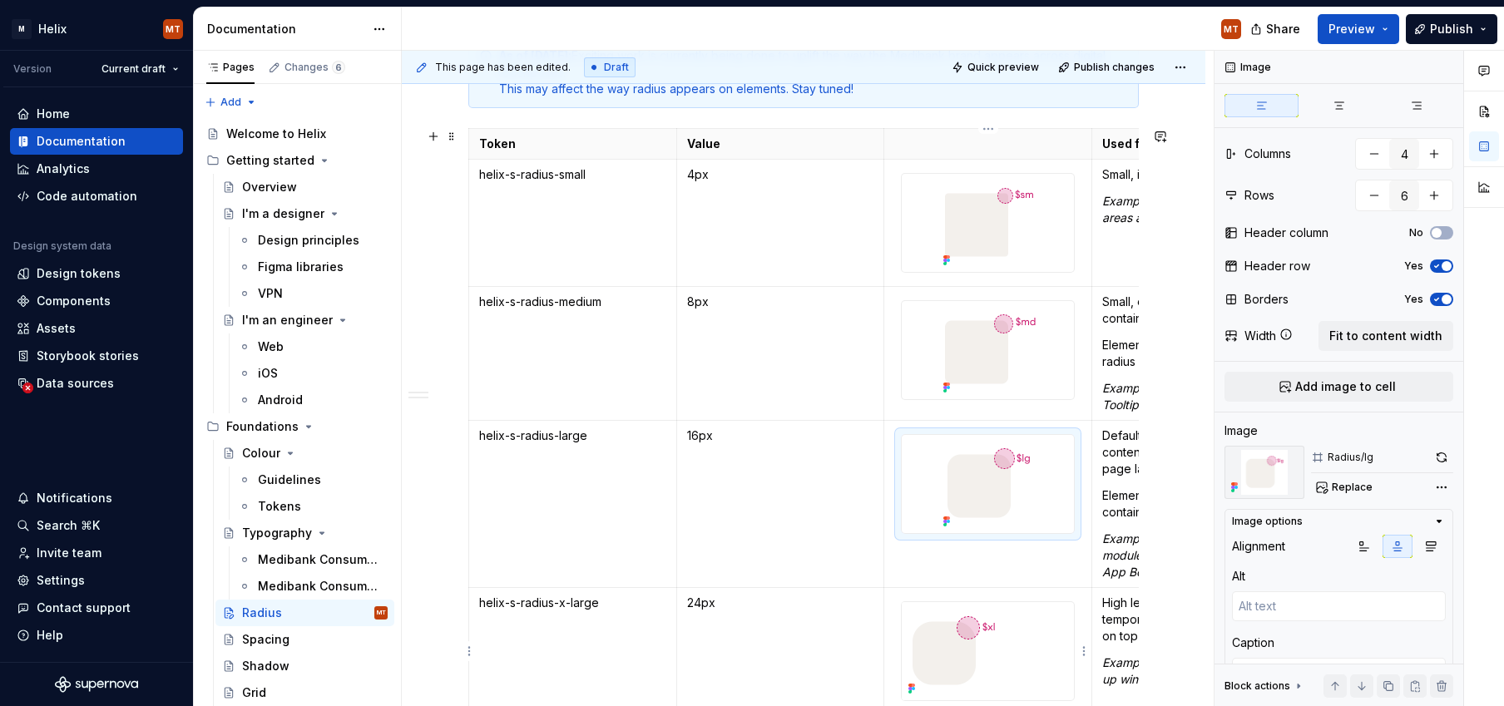
click at [1047, 628] on div at bounding box center [988, 651] width 172 height 98
click at [1142, 613] on textarea at bounding box center [1339, 606] width 214 height 30
click at [1142, 547] on icon "button" at bounding box center [1397, 546] width 13 height 13
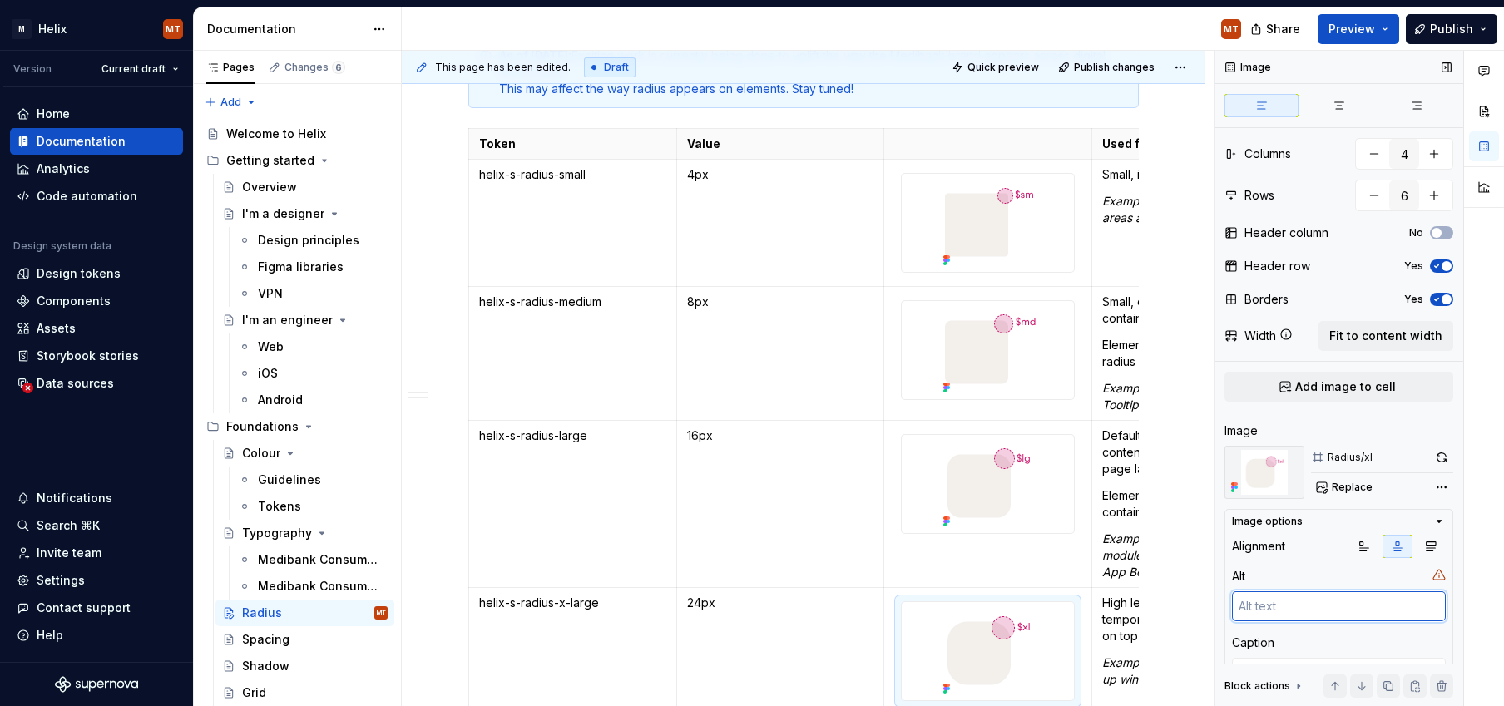
click at [1142, 606] on textarea at bounding box center [1339, 606] width 214 height 30
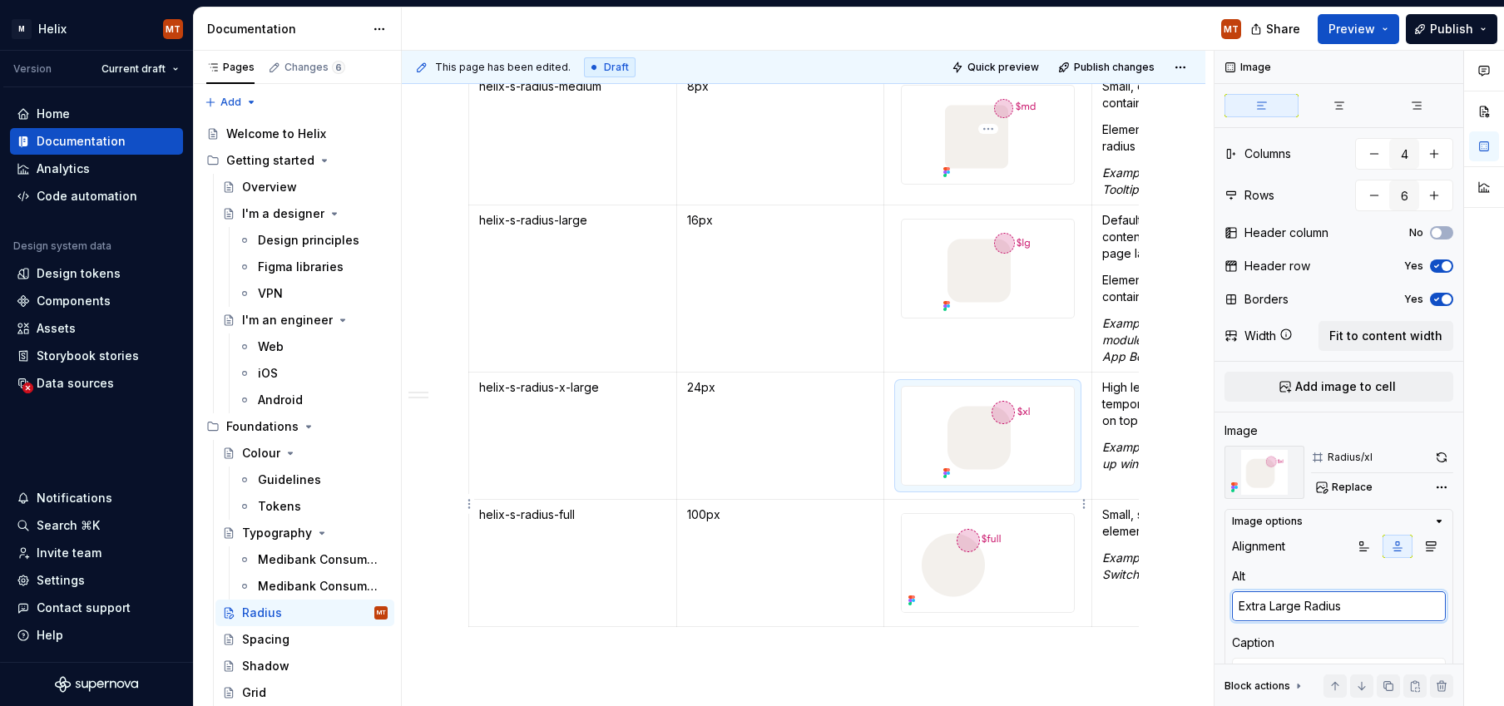
scroll to position [532, 0]
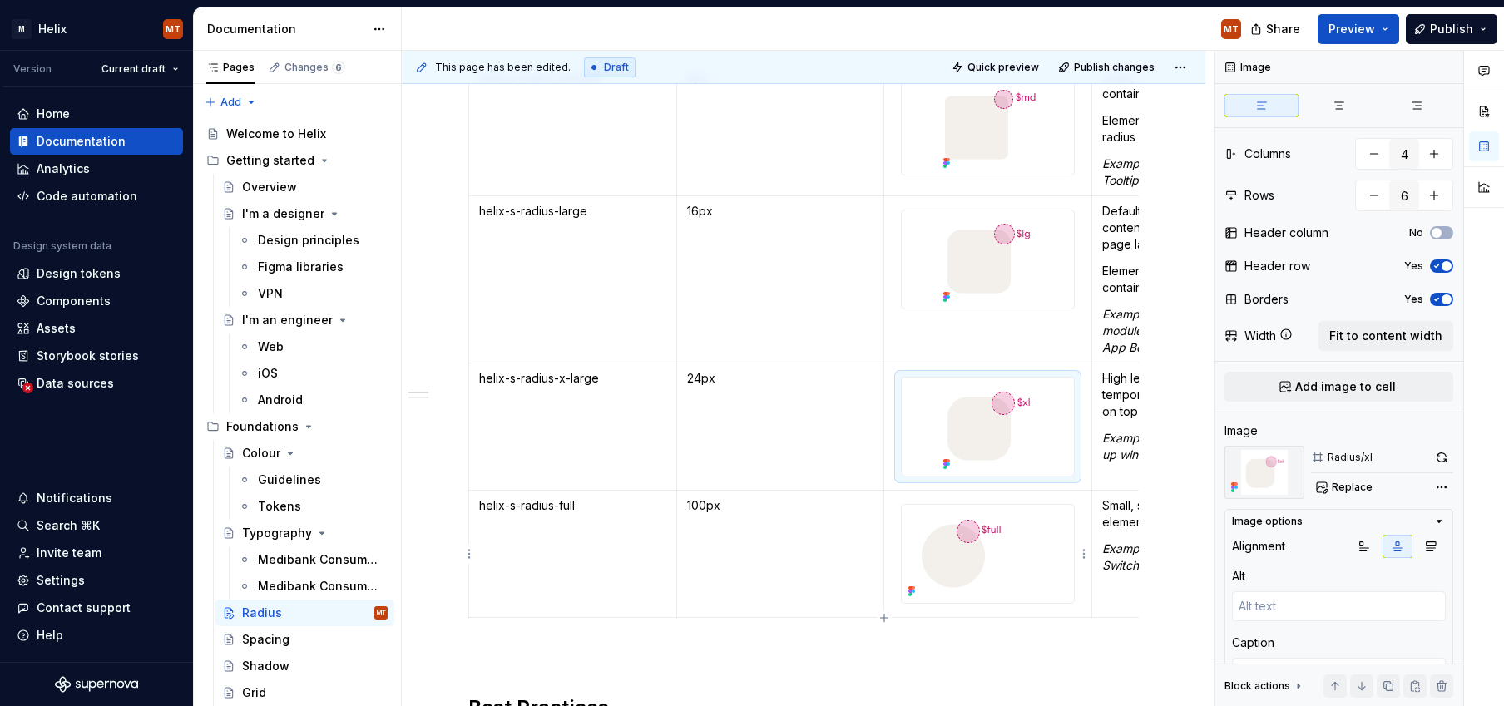
click at [1040, 570] on div at bounding box center [988, 554] width 172 height 98
click at [1142, 601] on textarea at bounding box center [1339, 606] width 214 height 30
click at [1142, 540] on icon "button" at bounding box center [1397, 546] width 13 height 13
click at [1042, 458] on div at bounding box center [988, 427] width 172 height 98
click at [1142, 607] on textarea "Extra Large Radius" at bounding box center [1339, 606] width 214 height 30
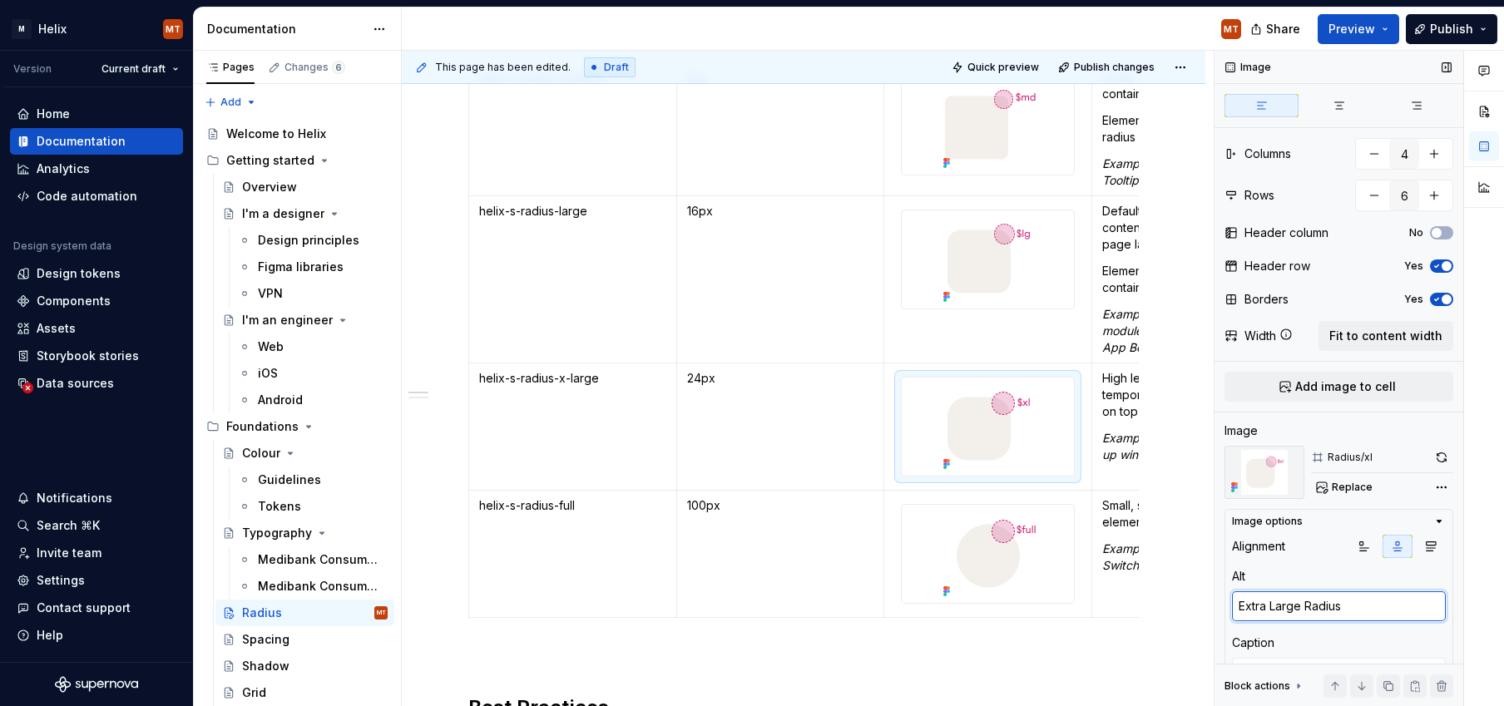
click at [1142, 606] on textarea "Extra Large Radius" at bounding box center [1339, 606] width 214 height 30
click at [1032, 296] on img at bounding box center [988, 259] width 103 height 98
click at [1061, 561] on div at bounding box center [988, 554] width 172 height 98
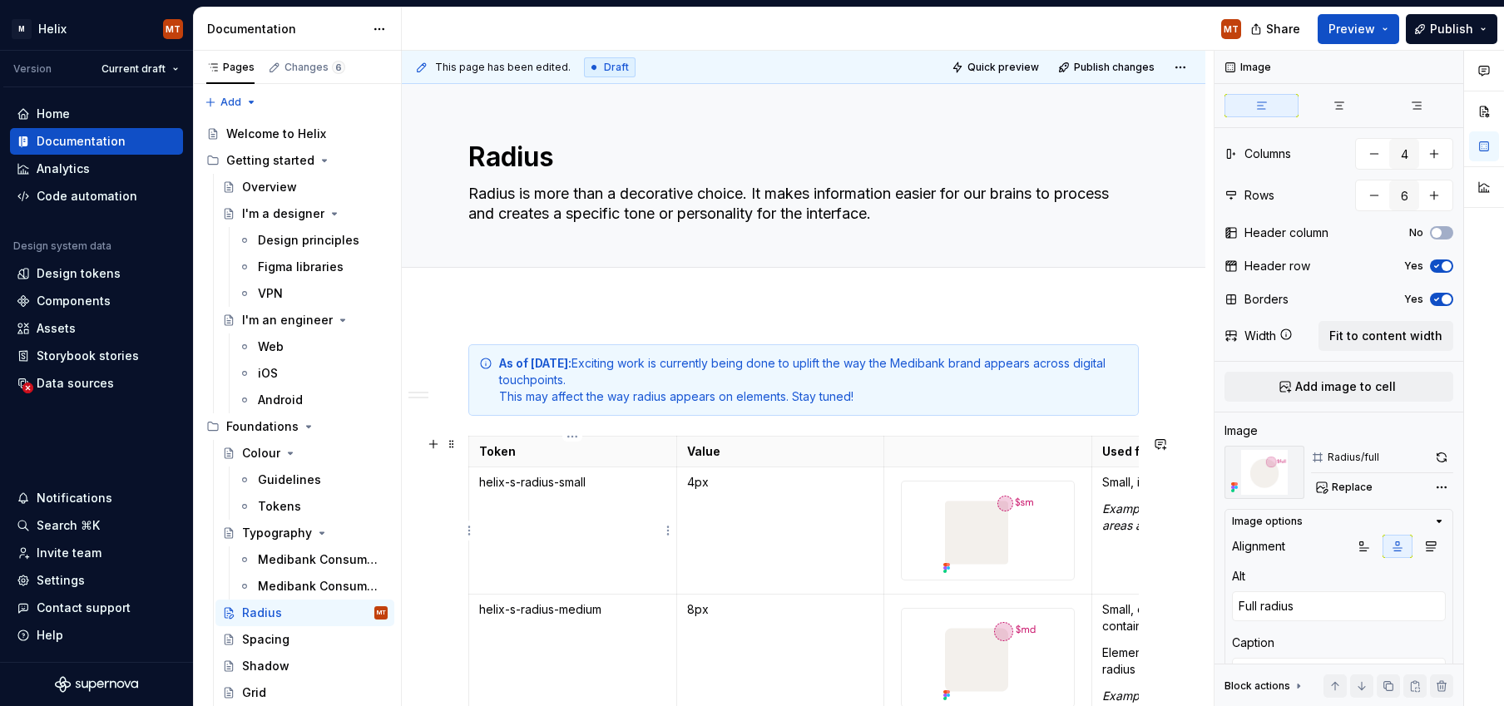
scroll to position [2, 0]
click at [1142, 32] on button "Publish" at bounding box center [1452, 29] width 92 height 30
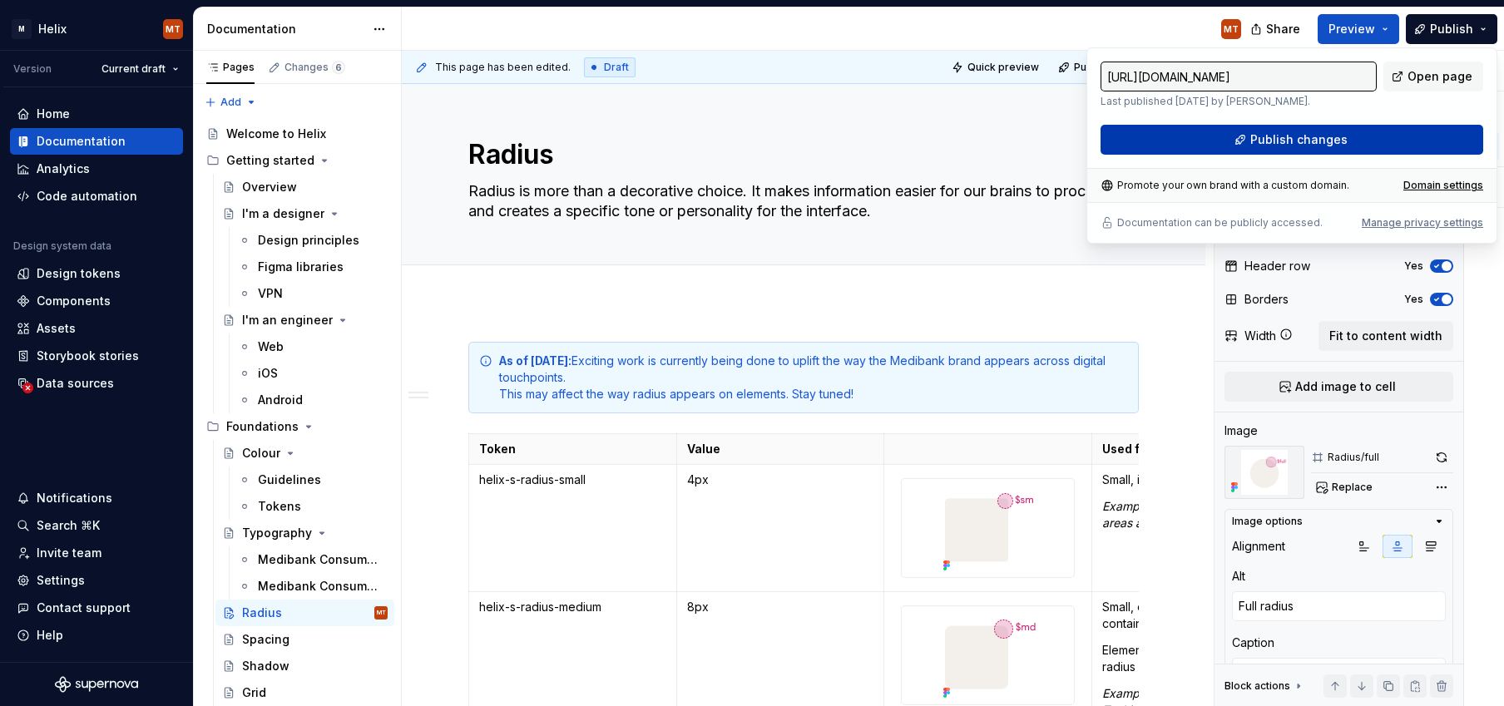
click at [1142, 143] on span "Publish changes" at bounding box center [1298, 139] width 97 height 17
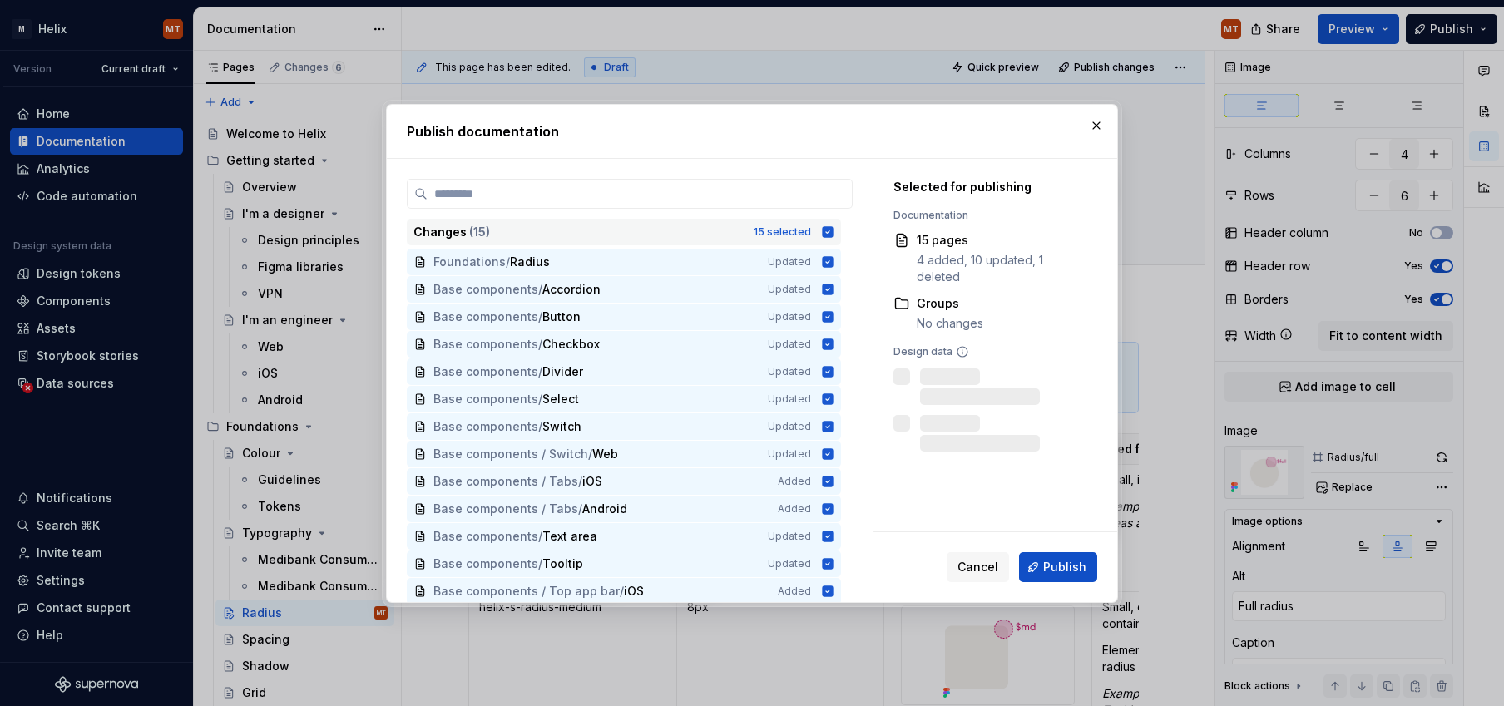
click at [834, 231] on icon at bounding box center [828, 231] width 11 height 11
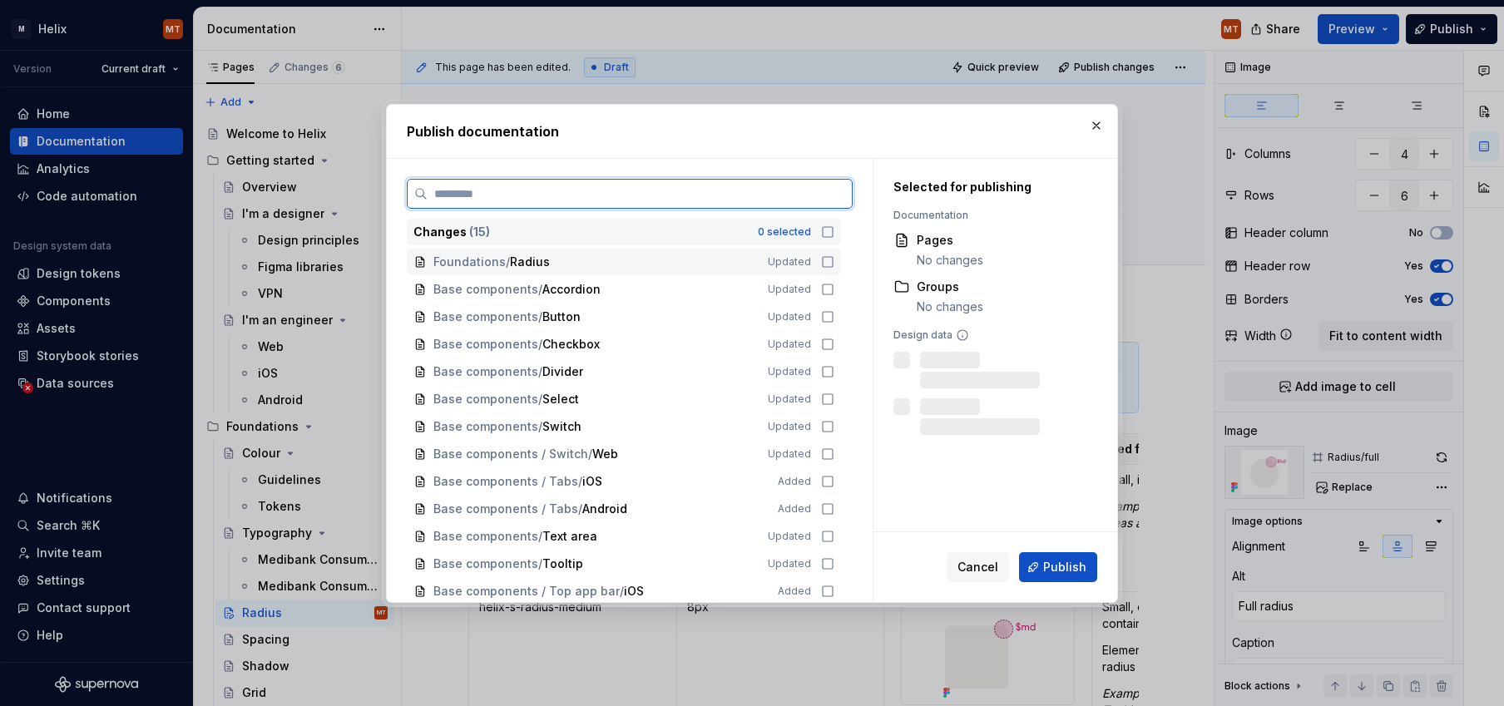
drag, startPoint x: 839, startPoint y: 260, endPoint x: 935, endPoint y: 483, distance: 242.9
click at [834, 260] on icon at bounding box center [827, 261] width 13 height 13
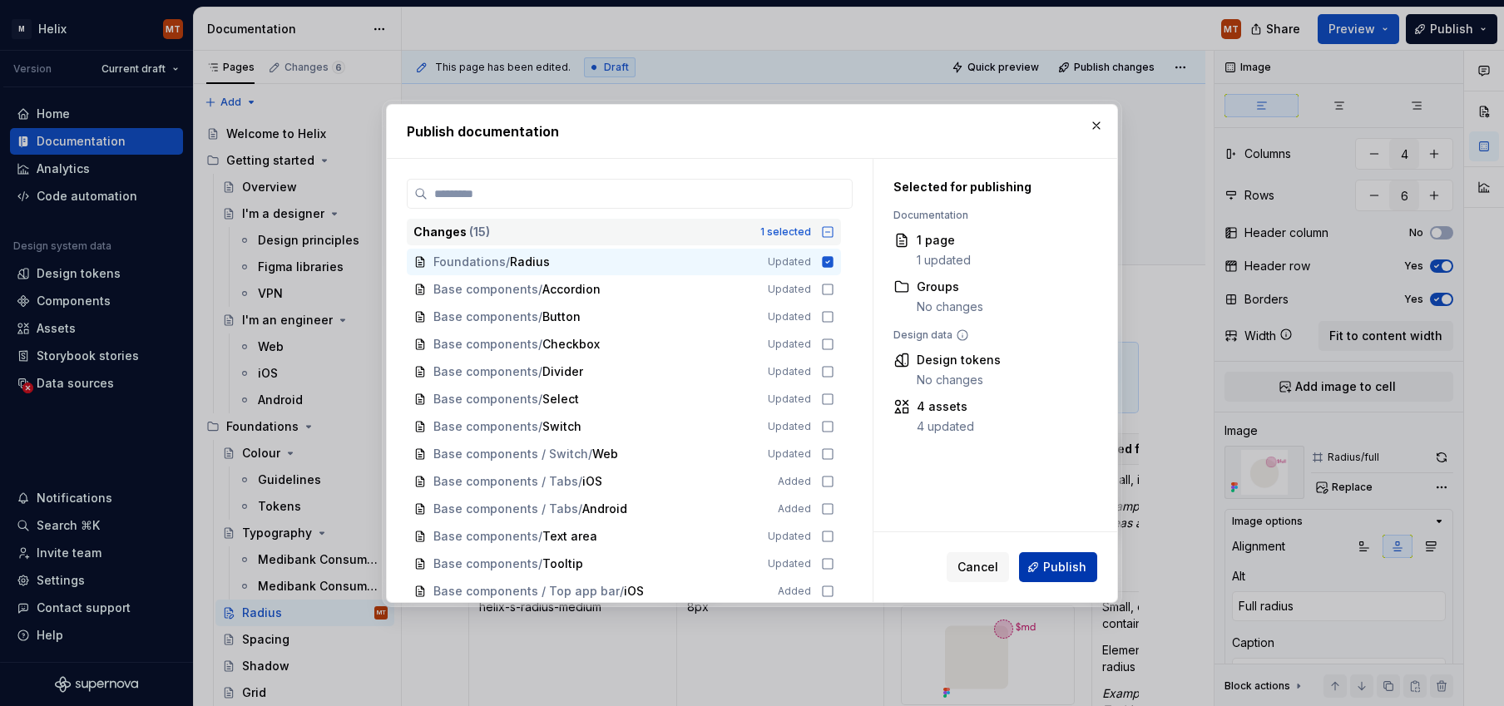
click at [1068, 567] on span "Publish" at bounding box center [1064, 567] width 43 height 17
